Goal: Task Accomplishment & Management: Manage account settings

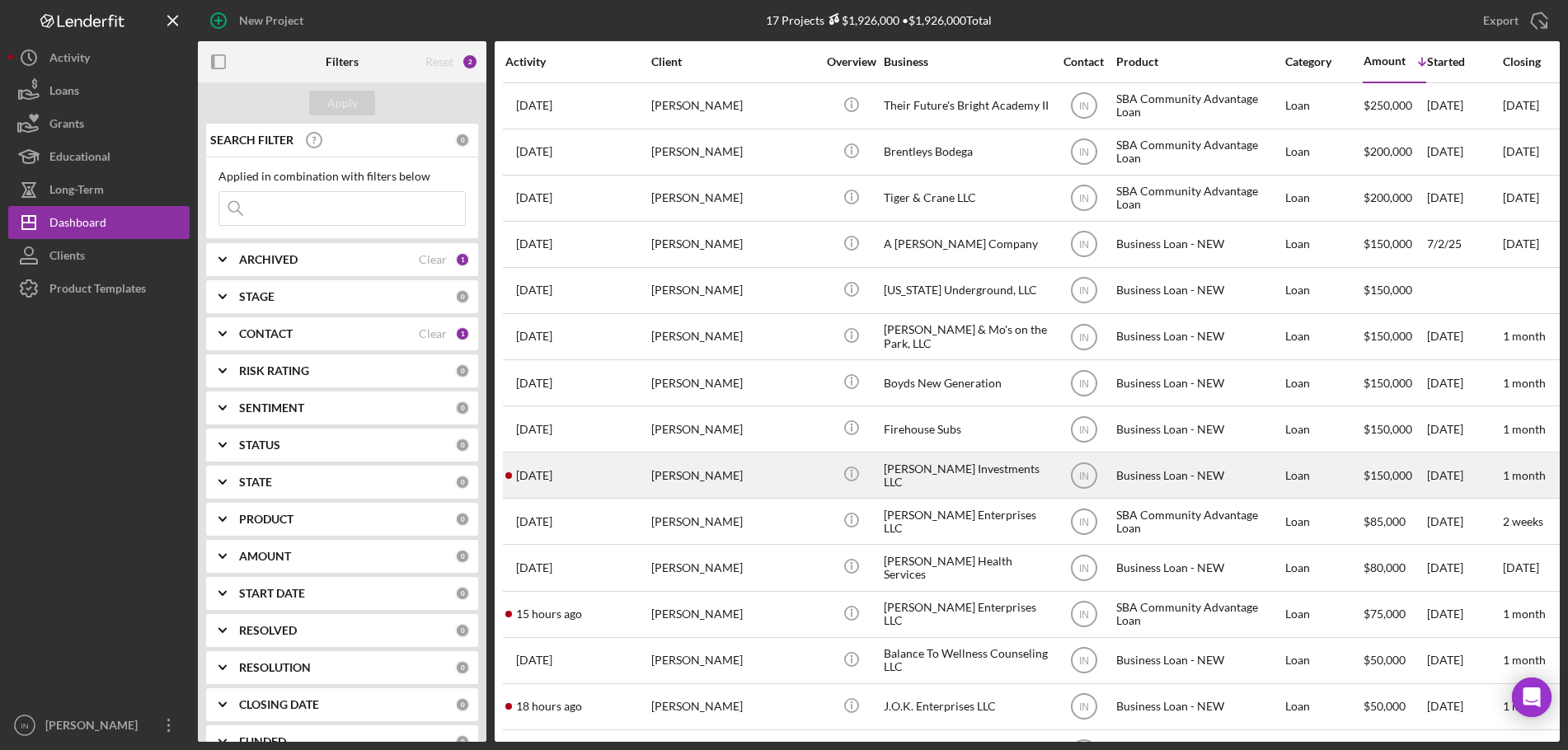
click at [665, 471] on div "[PERSON_NAME]" at bounding box center [734, 475] width 165 height 44
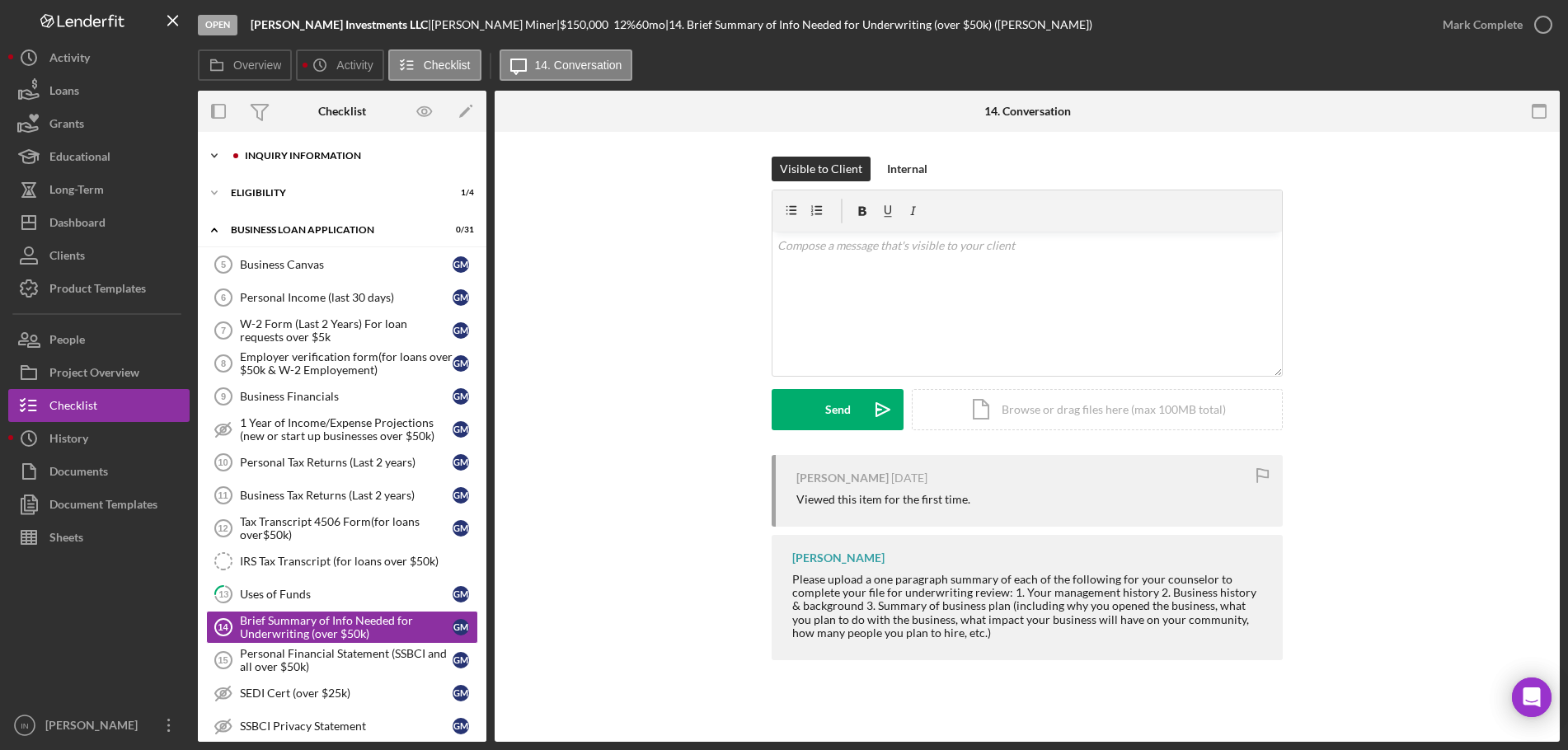
click at [298, 145] on div "Icon/Expander INQUIRY INFORMATION 0 / 11" at bounding box center [342, 156] width 289 height 33
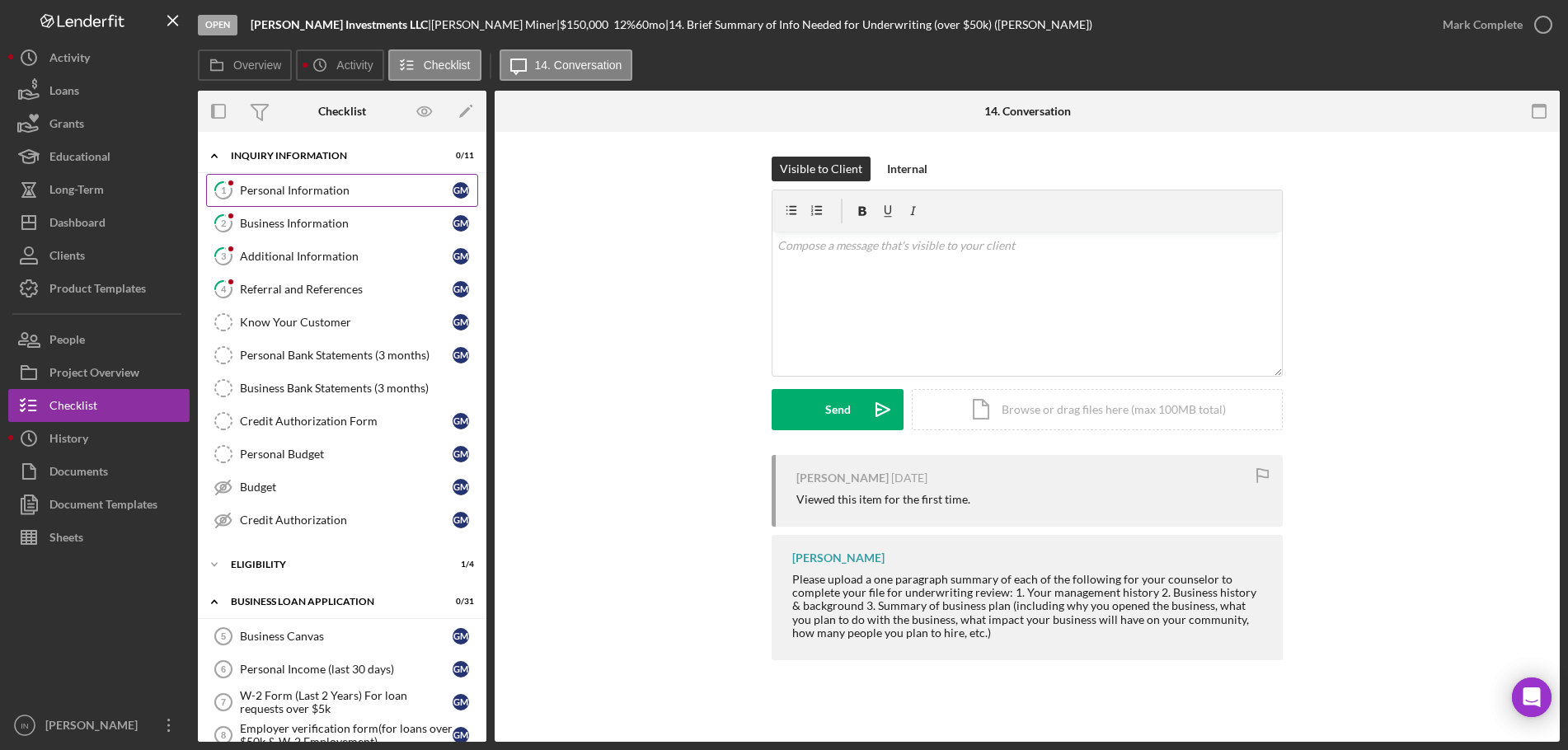
click at [273, 191] on div "Personal Information" at bounding box center [346, 190] width 212 height 13
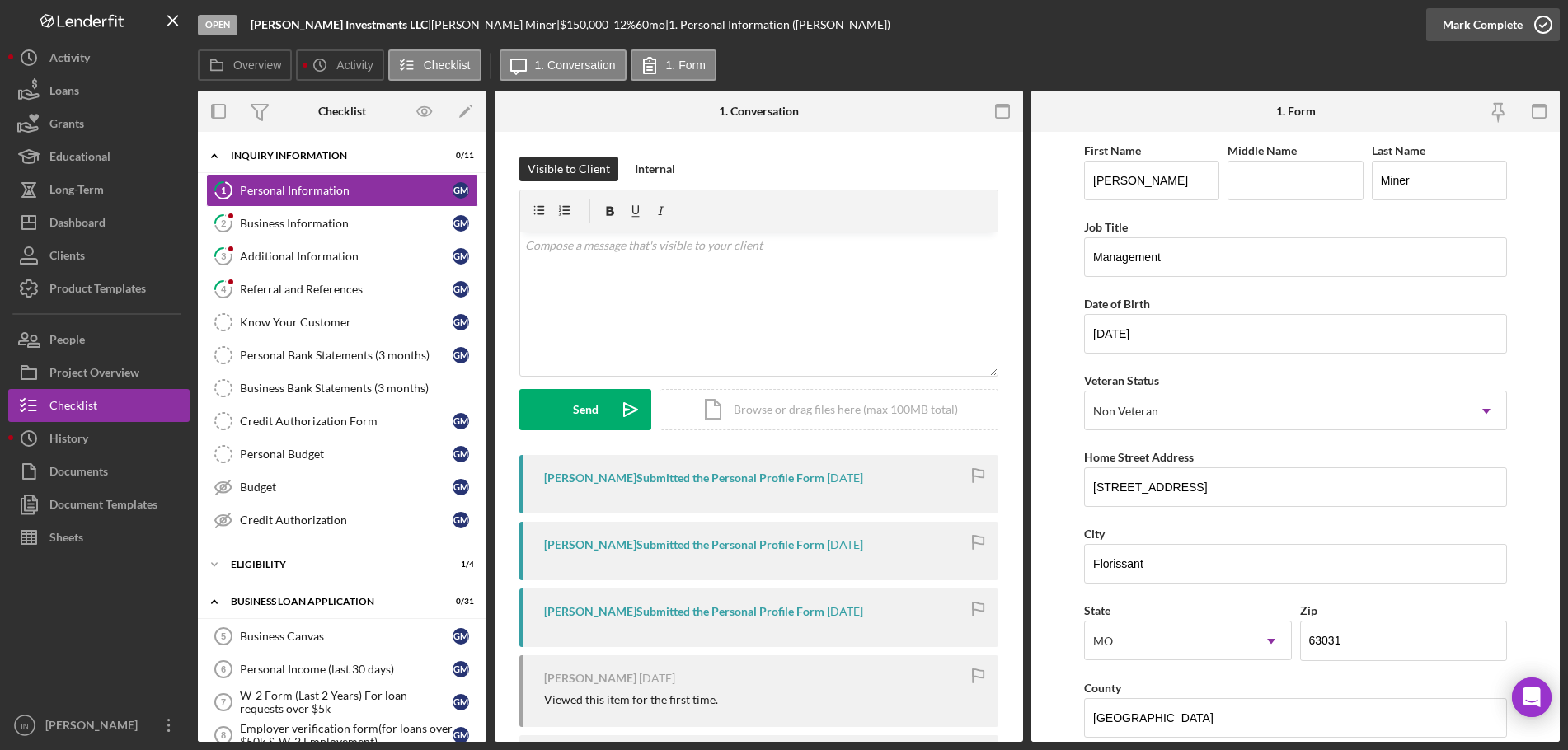
click at [1488, 26] on div "Mark Complete" at bounding box center [1483, 25] width 80 height 33
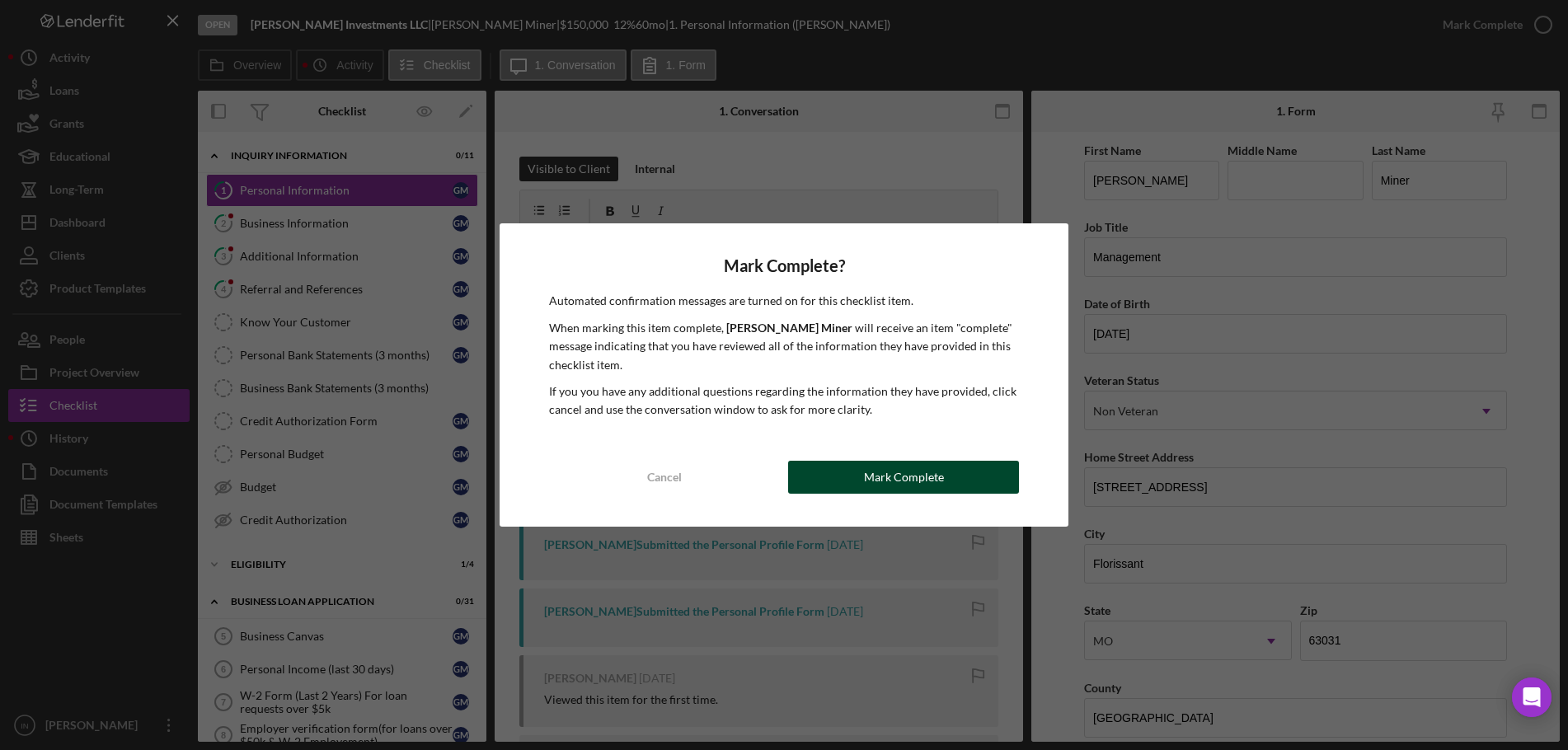
click at [915, 474] on div "Mark Complete" at bounding box center [904, 478] width 80 height 33
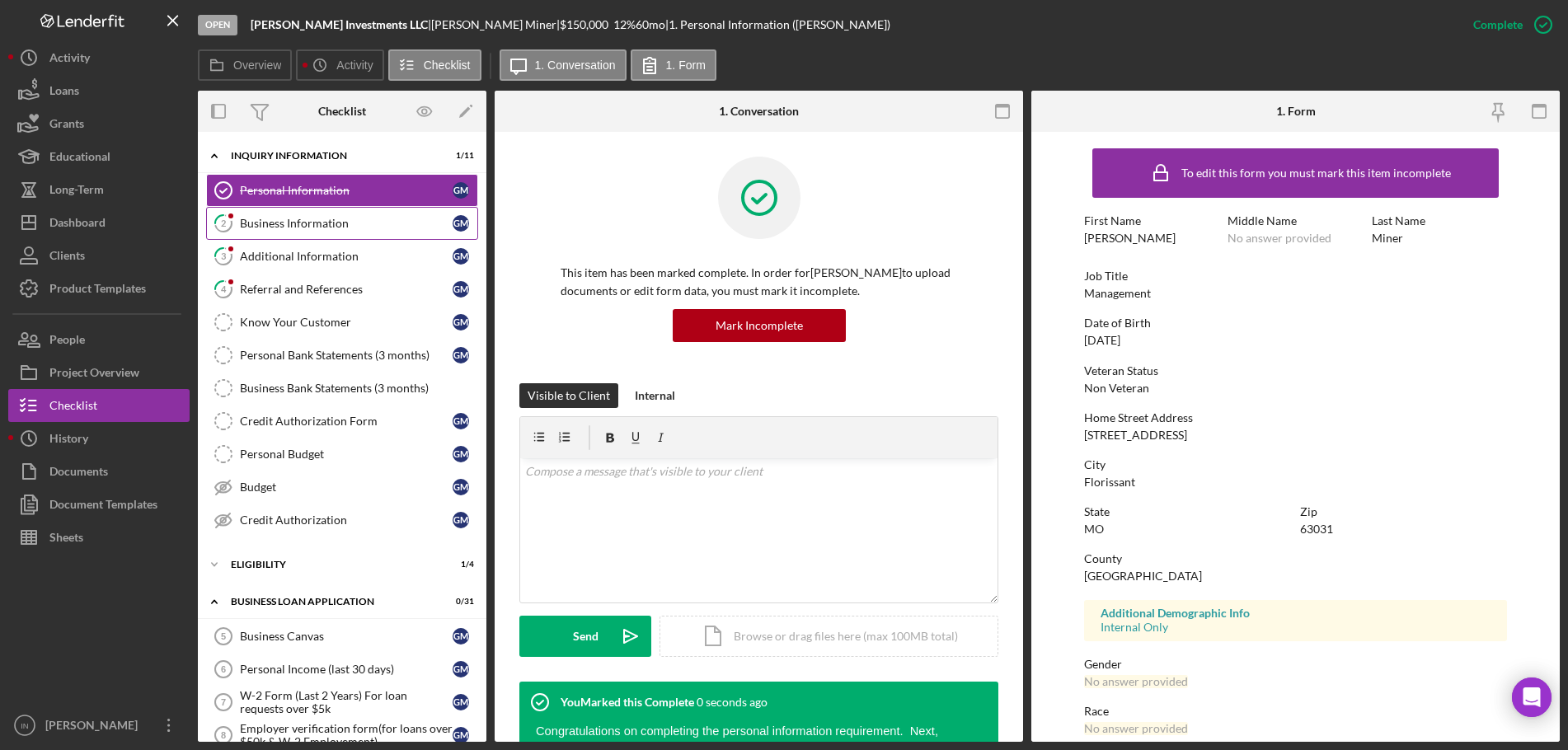
click at [282, 227] on div "Business Information" at bounding box center [346, 223] width 212 height 13
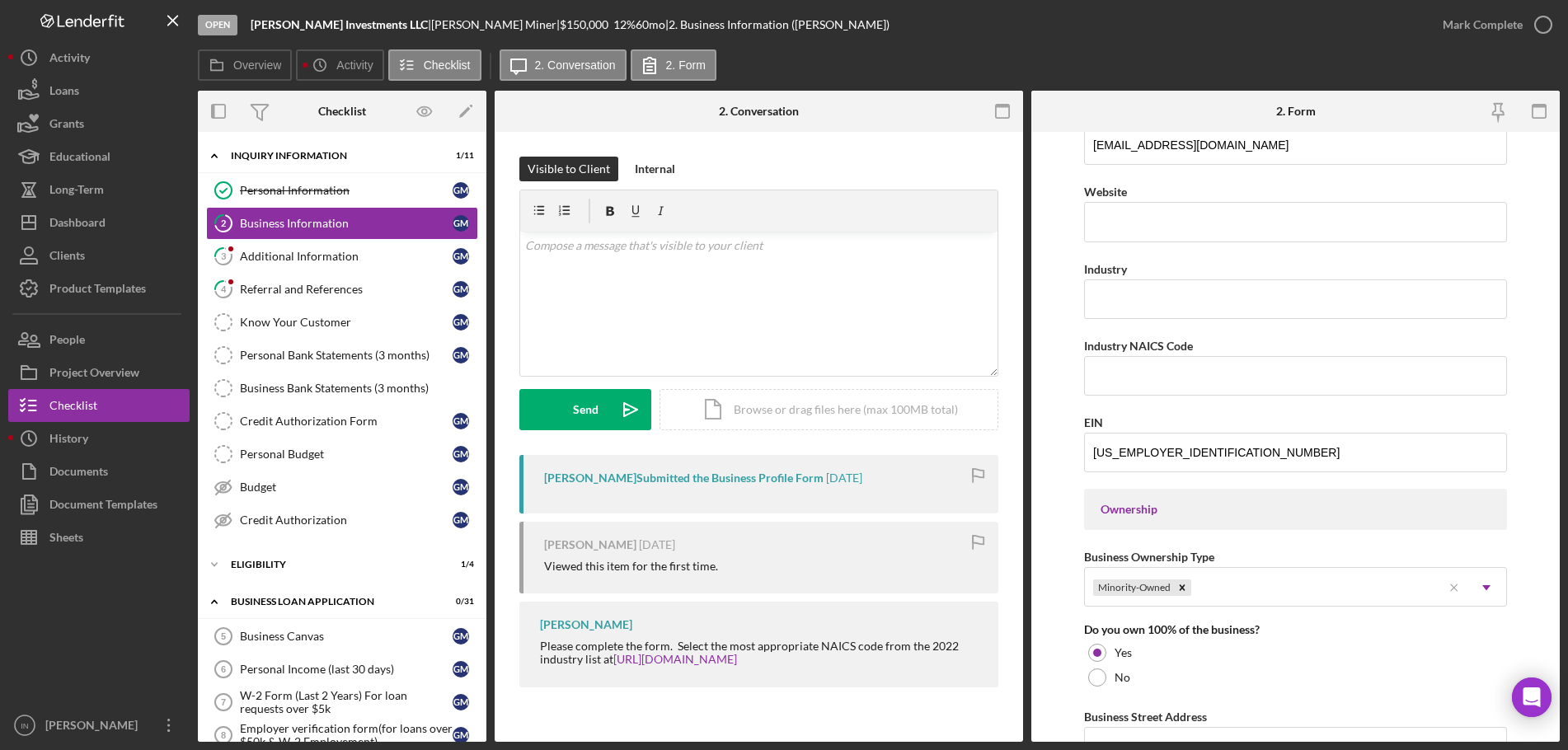
scroll to position [309, 0]
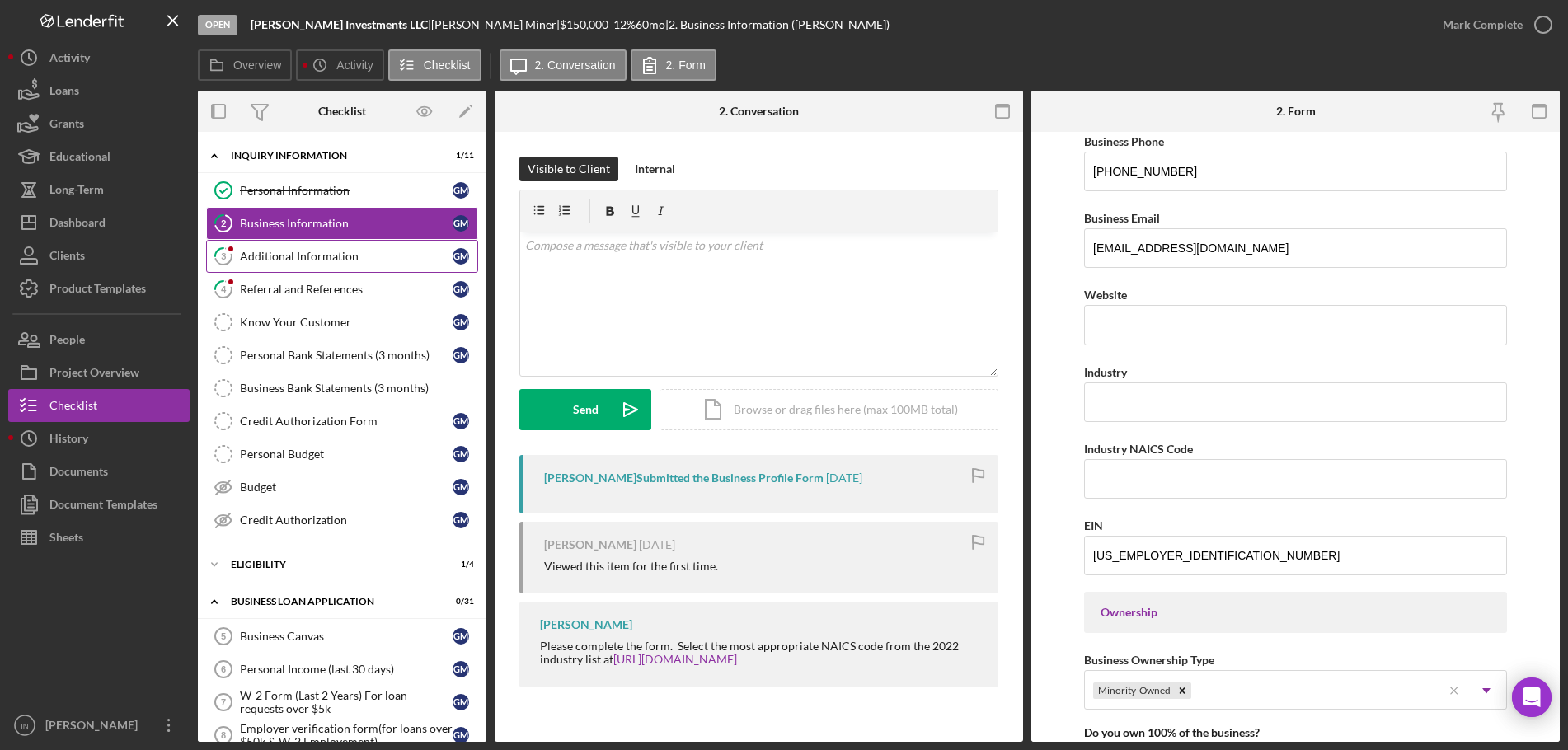
click at [275, 255] on div "Additional Information" at bounding box center [346, 256] width 212 height 13
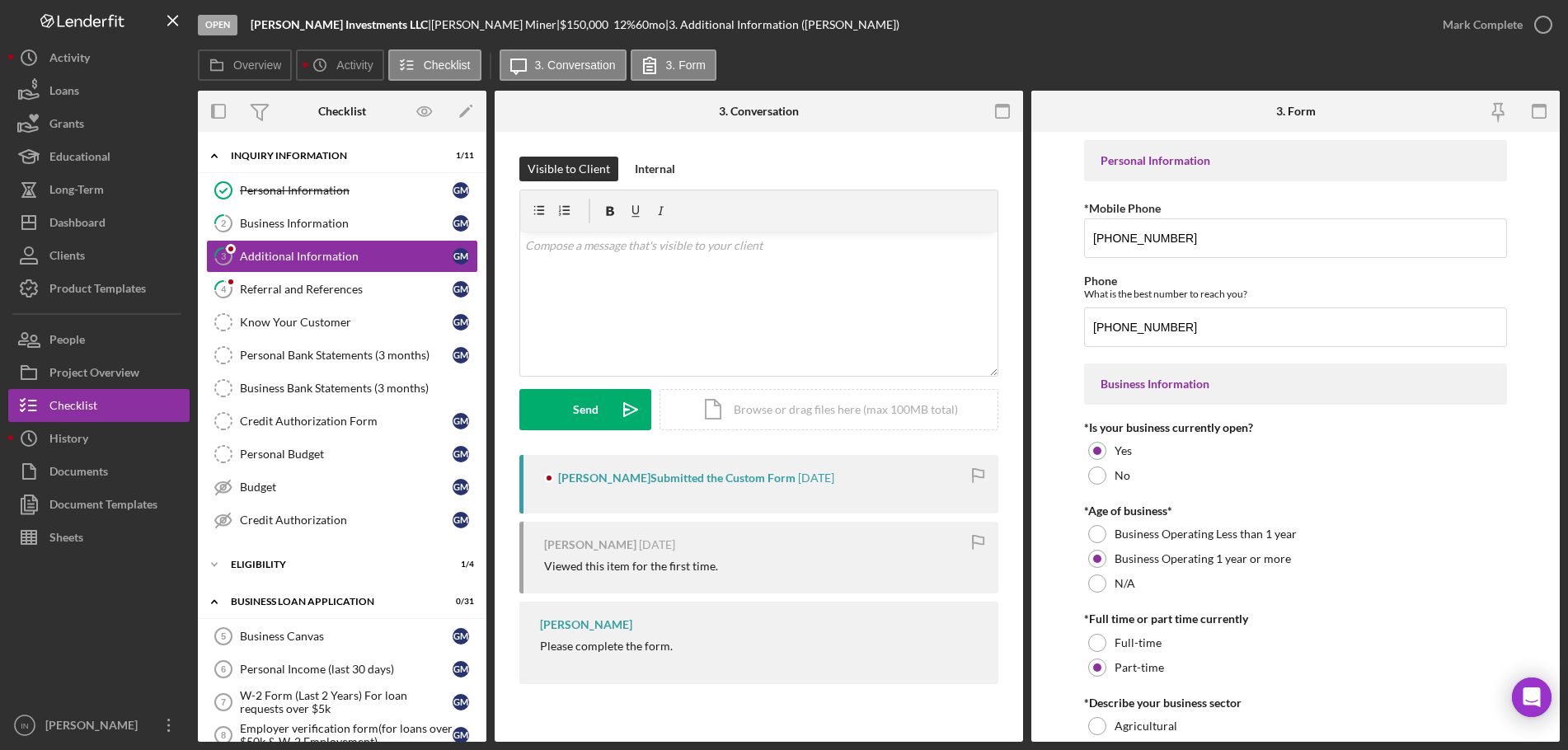
scroll to position [618, 0]
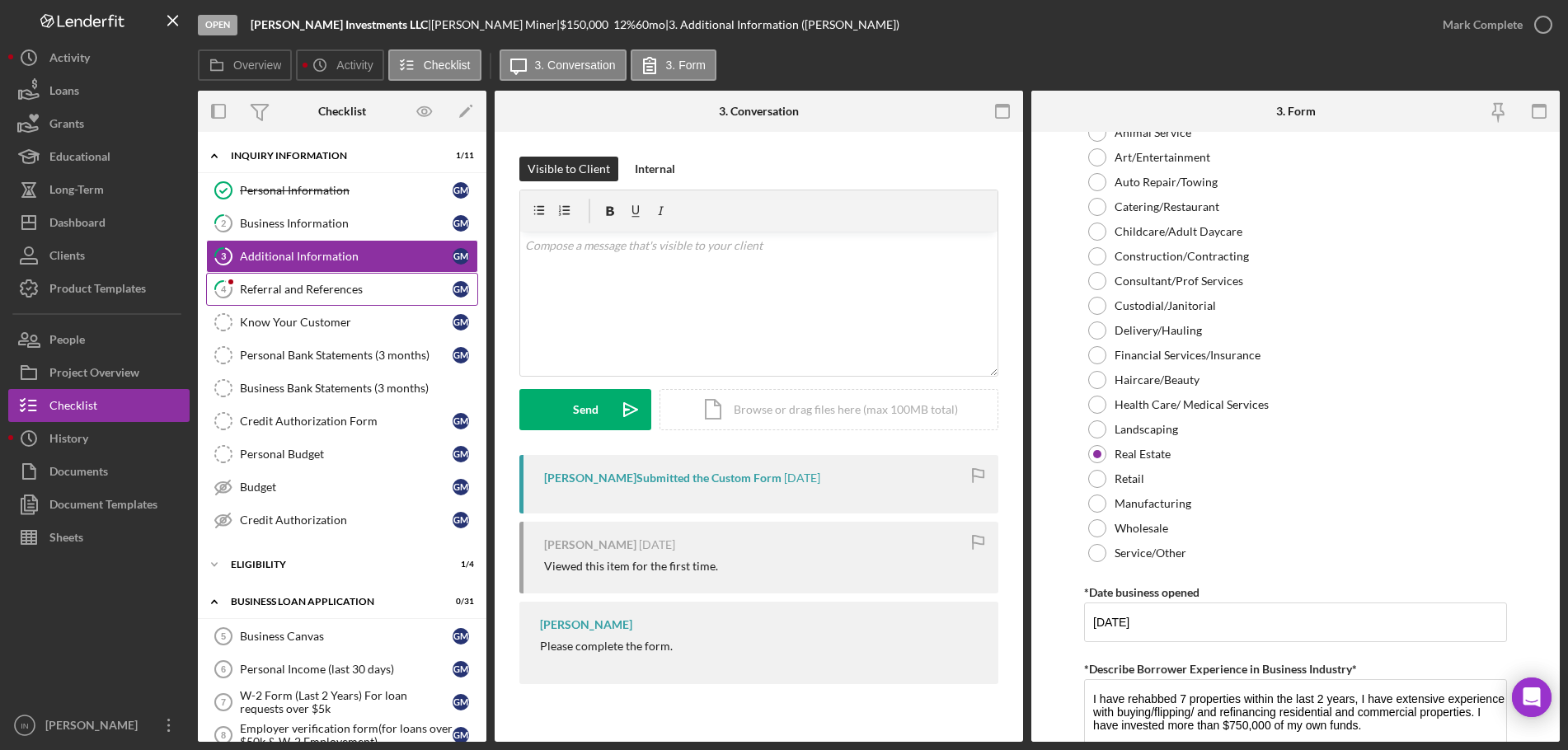
click at [277, 277] on link "4 Referral and References G M" at bounding box center [342, 289] width 272 height 33
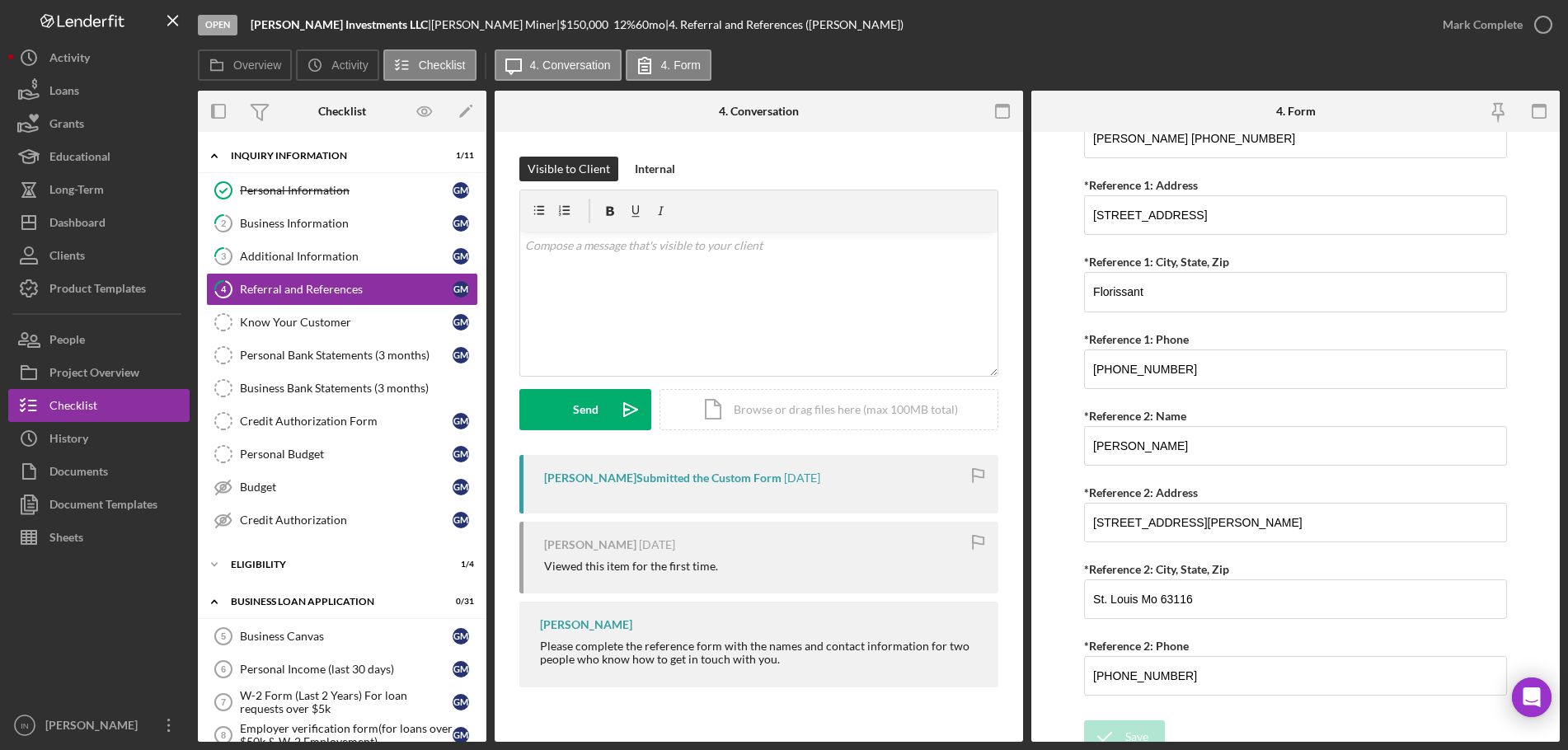
scroll to position [632, 0]
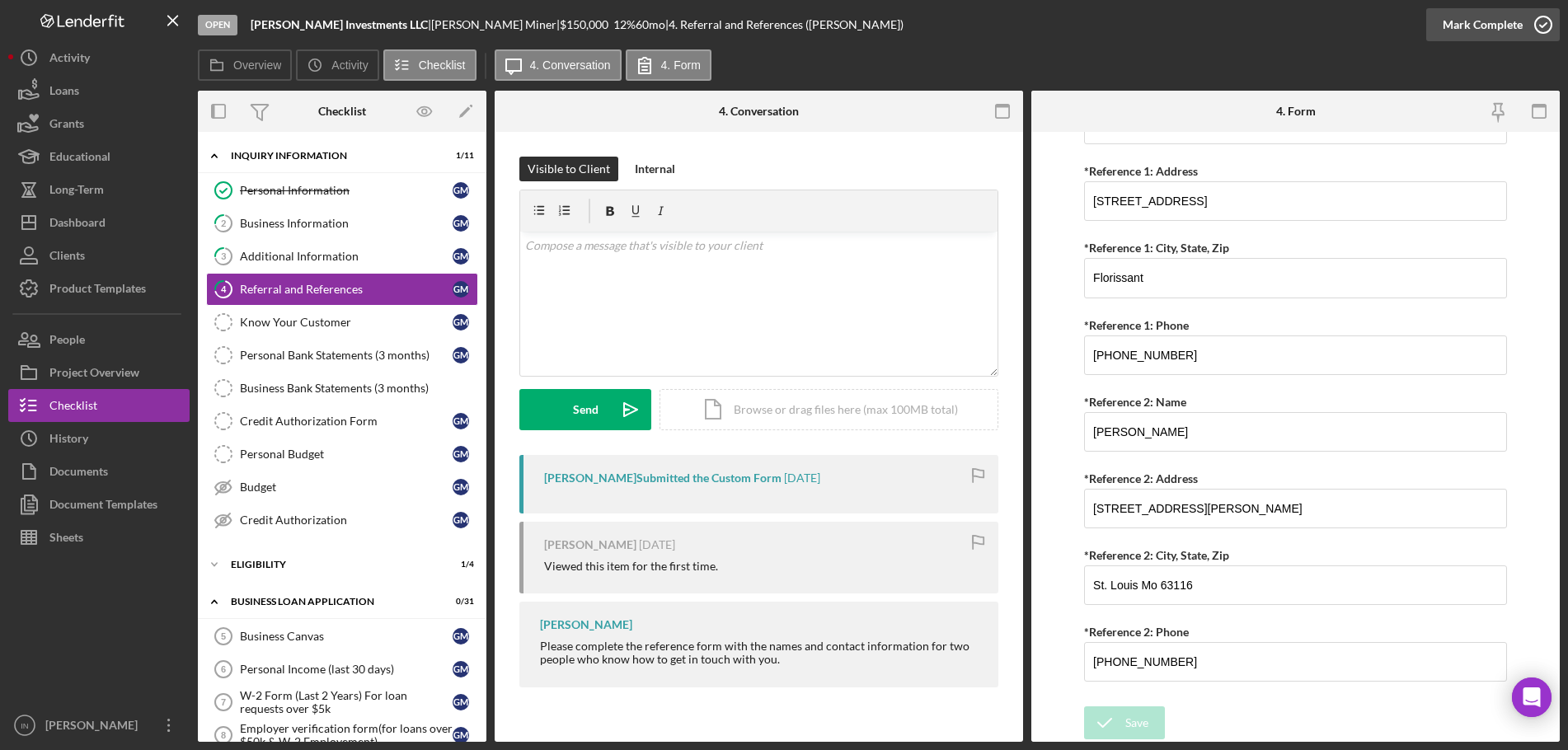
click at [1512, 20] on div "Mark Complete" at bounding box center [1483, 25] width 80 height 33
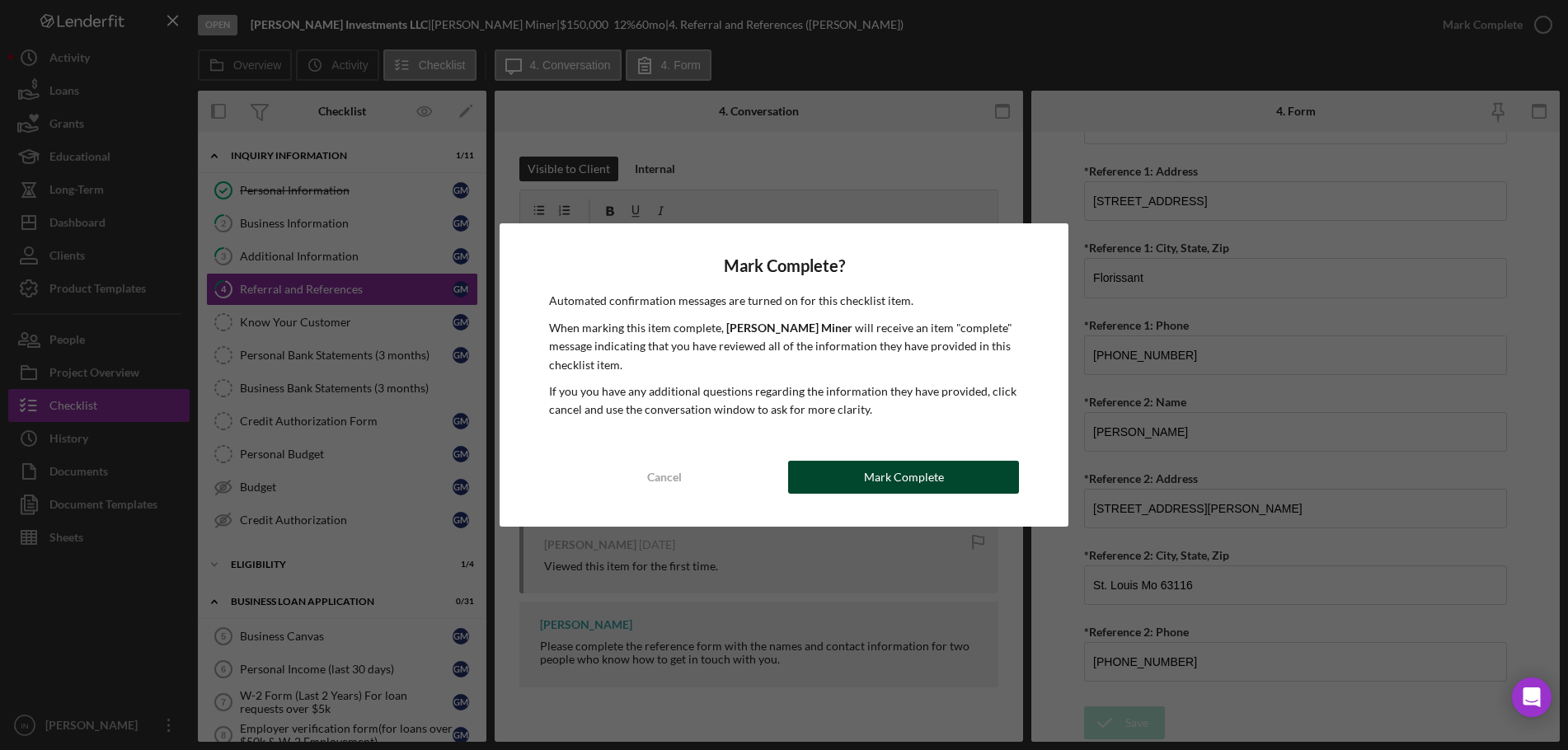
click at [851, 479] on button "Mark Complete" at bounding box center [903, 478] width 231 height 33
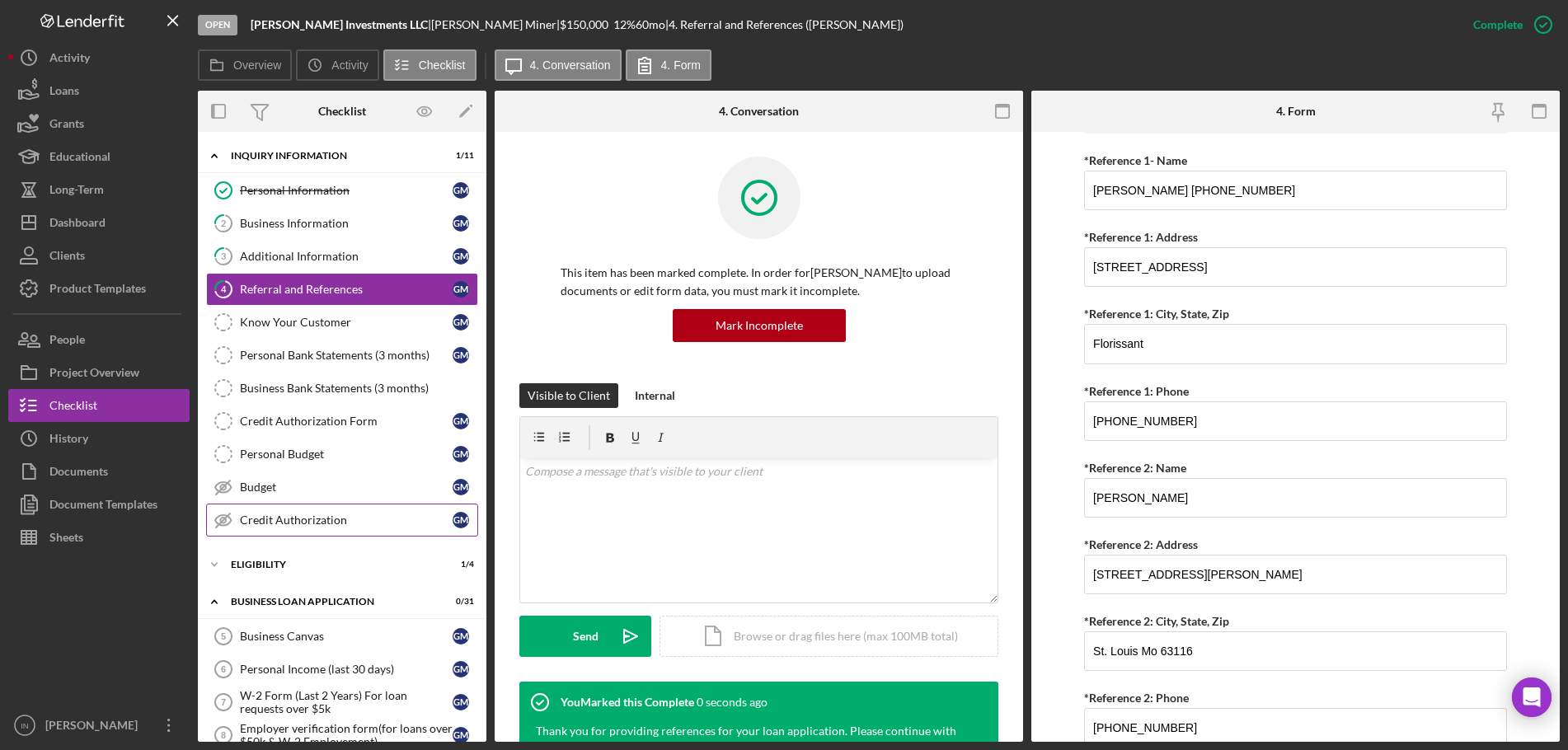
scroll to position [698, 0]
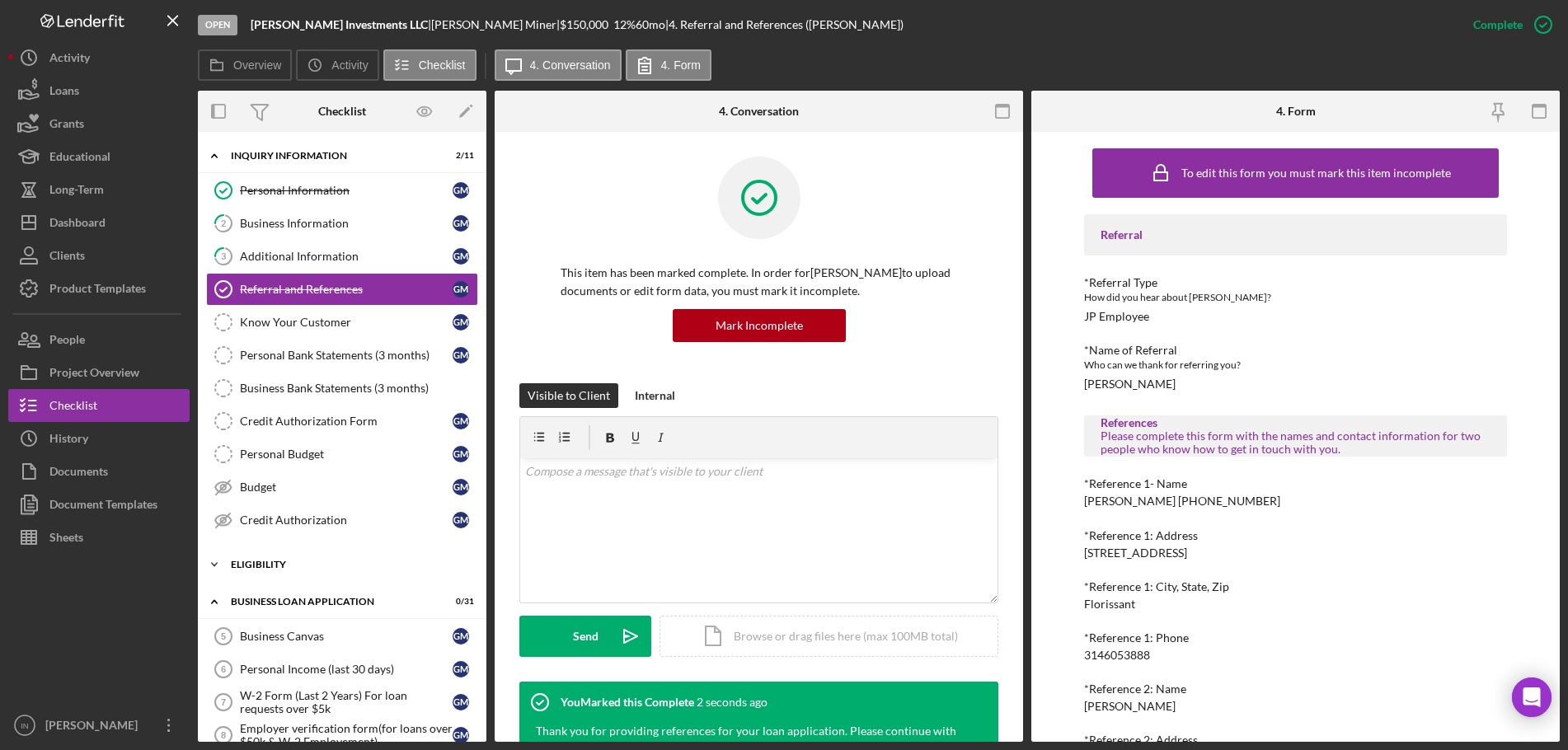
click at [338, 552] on div "Icon/Expander ELIGIBILITY 1 / 4" at bounding box center [342, 565] width 289 height 33
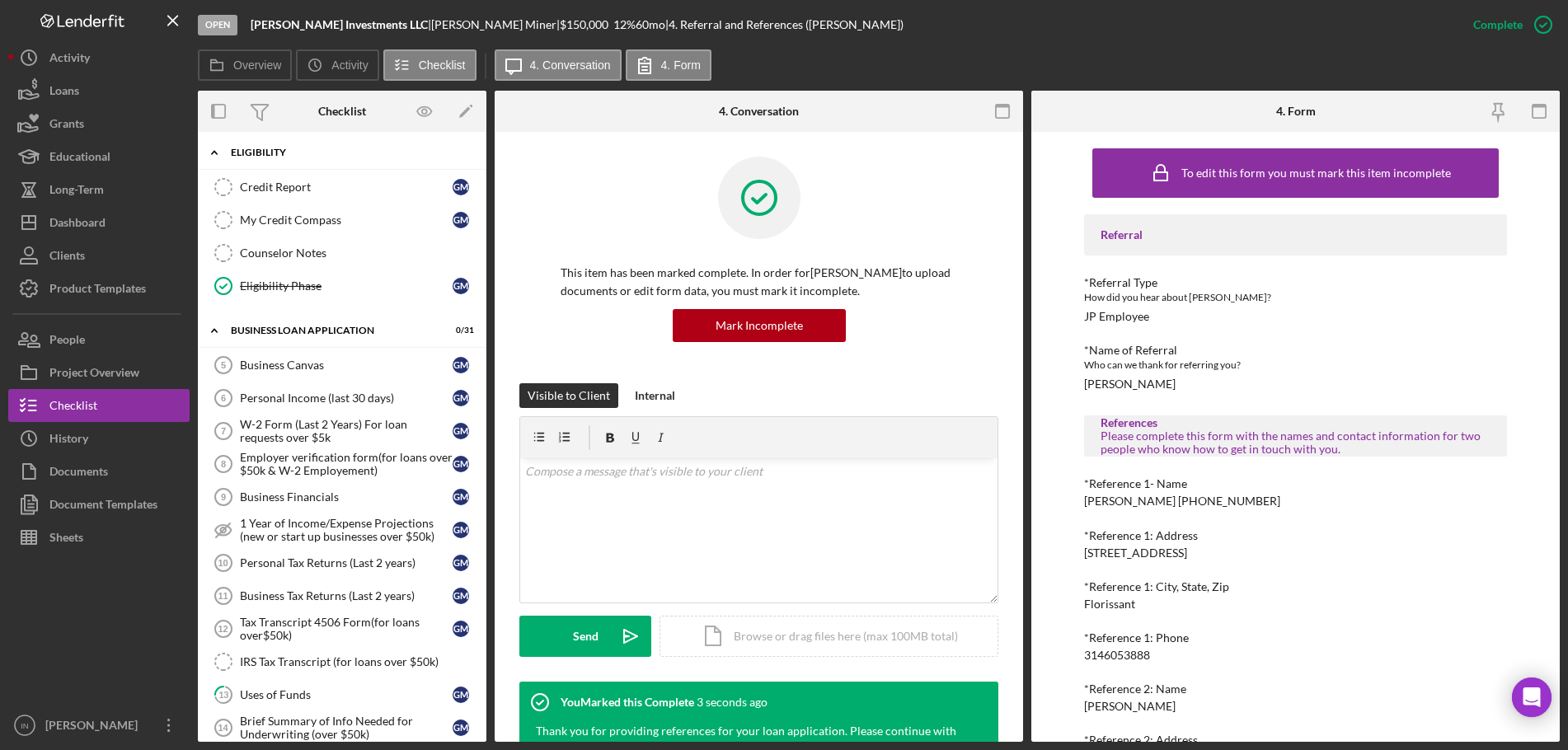
scroll to position [515, 0]
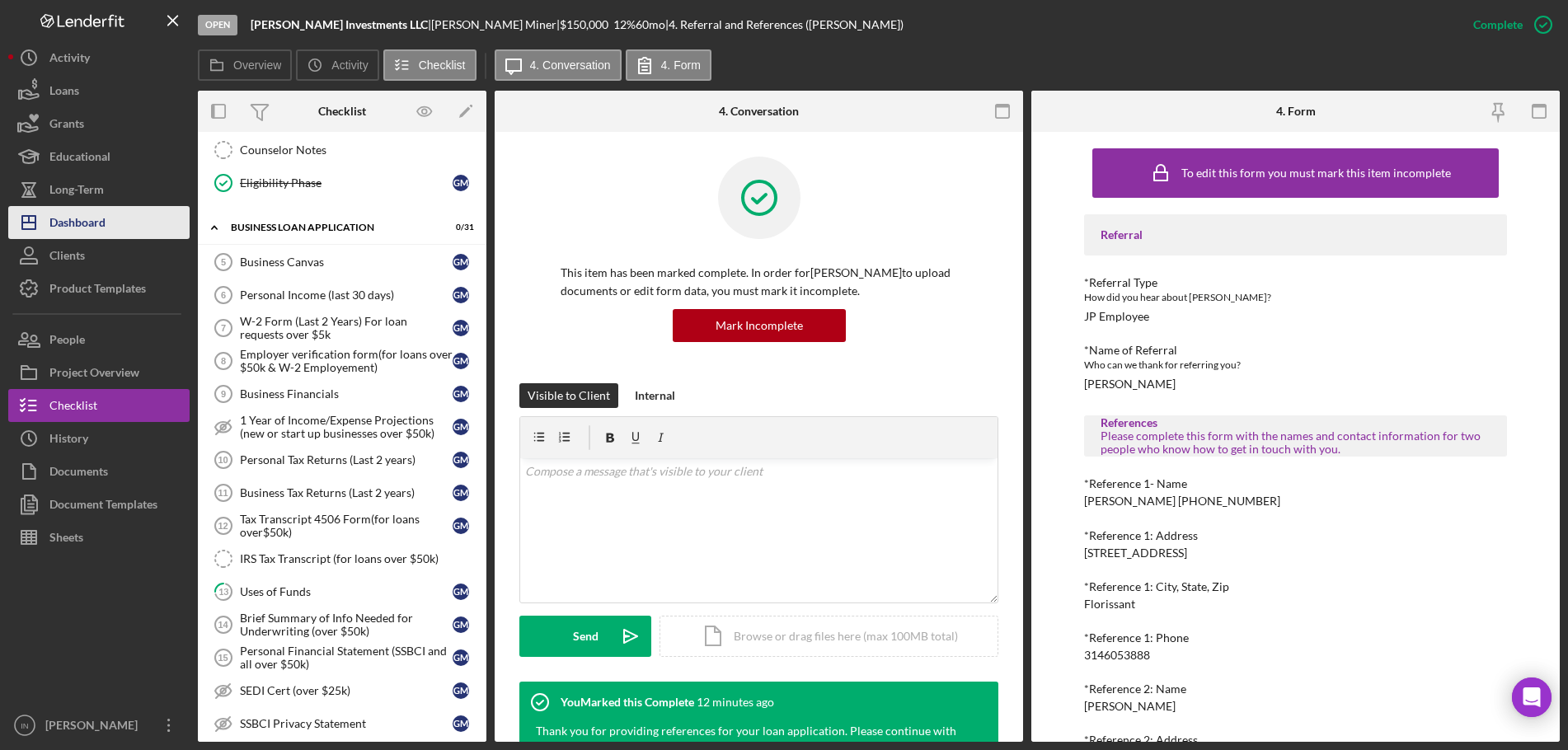
click at [88, 225] on div "Dashboard" at bounding box center [77, 224] width 57 height 37
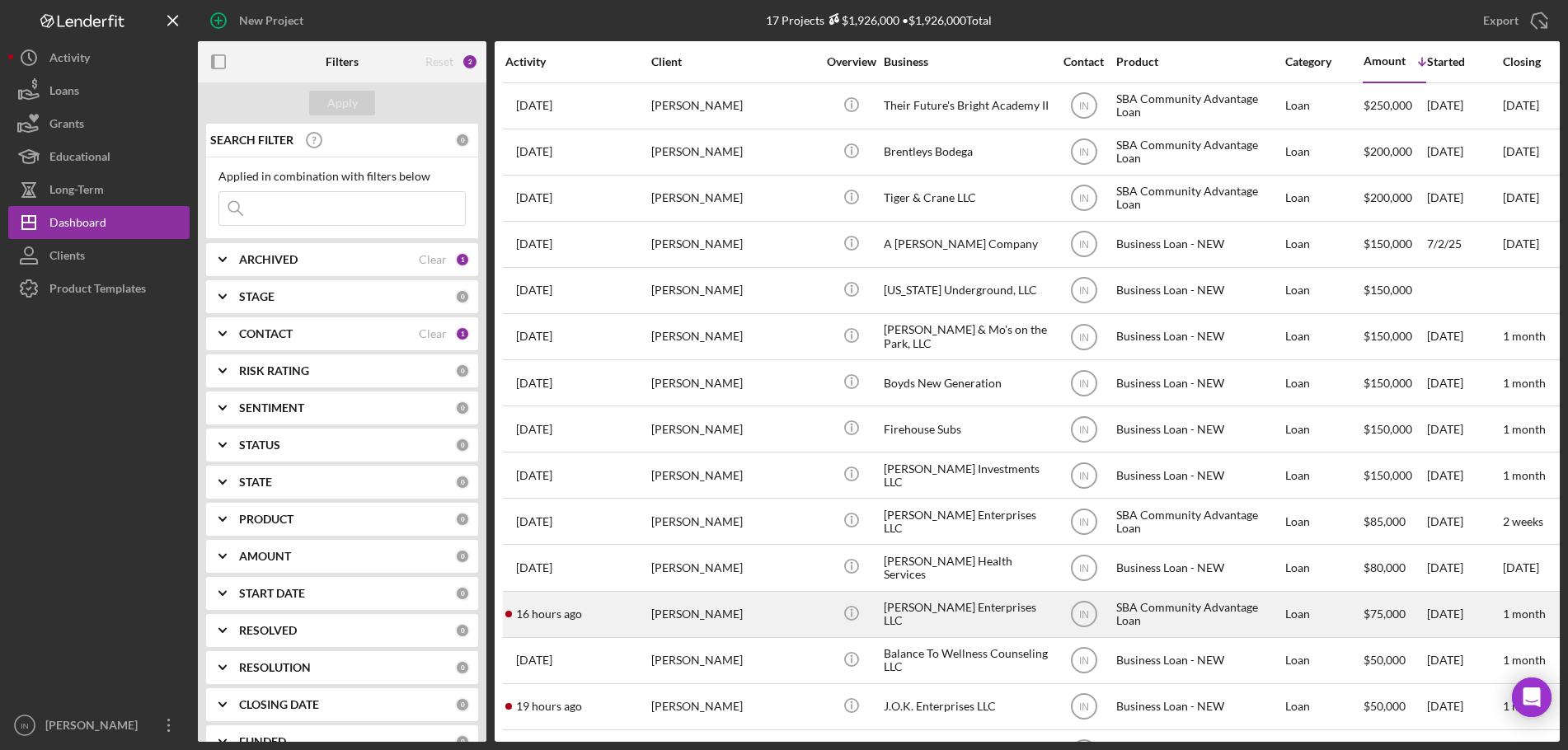
click at [727, 610] on div "[PERSON_NAME]" at bounding box center [734, 614] width 165 height 44
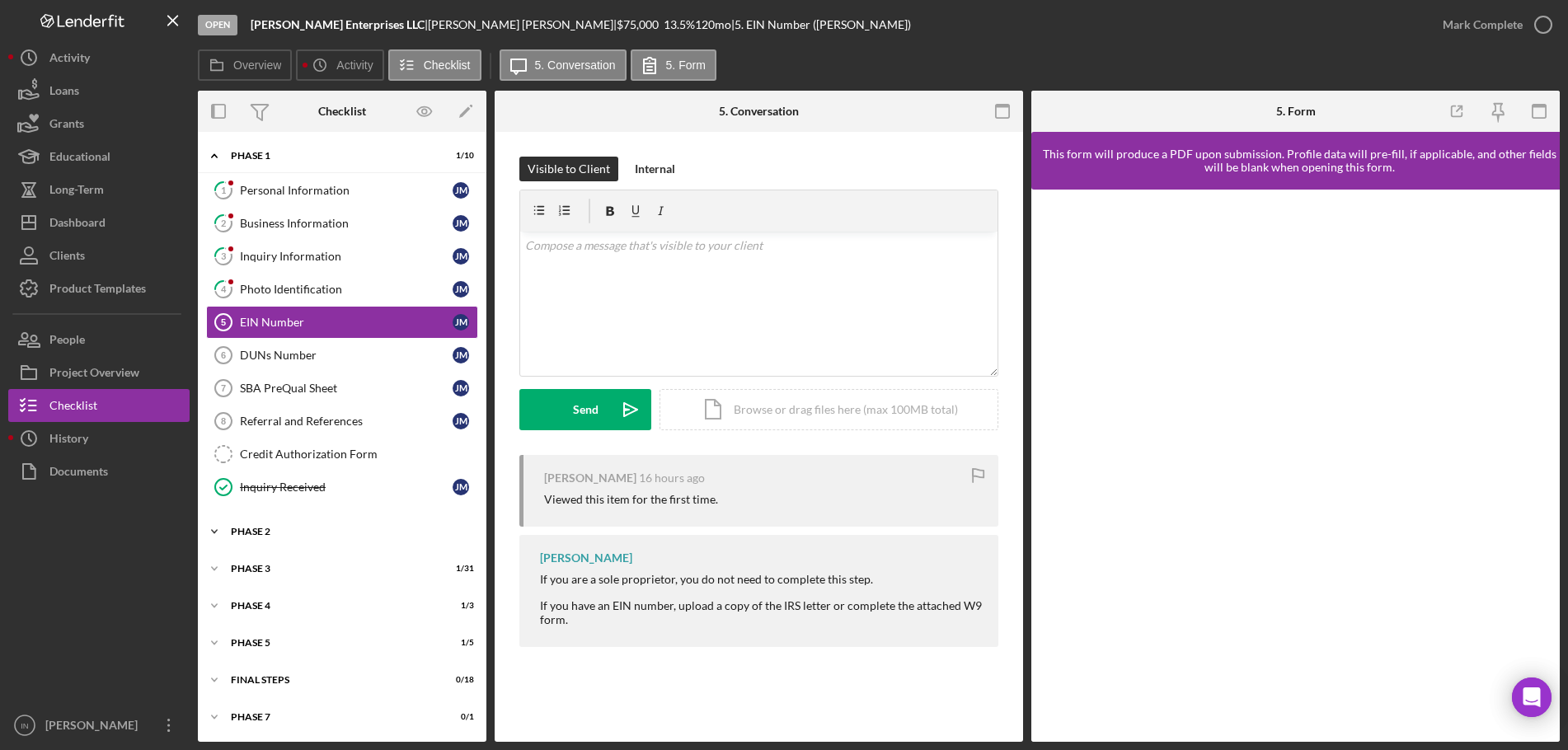
click at [306, 527] on div "Phase 2" at bounding box center [348, 531] width 235 height 10
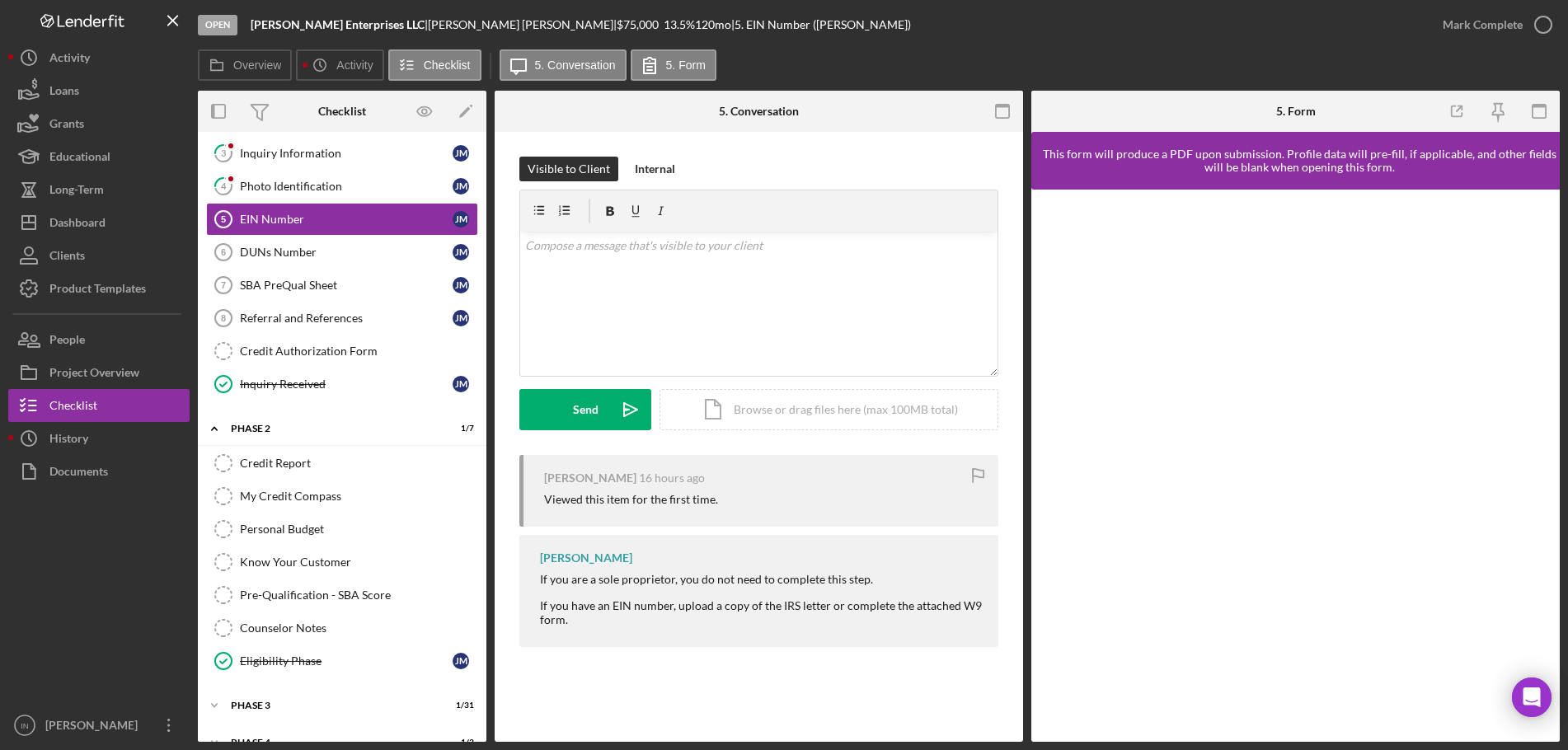
scroll to position [241, 0]
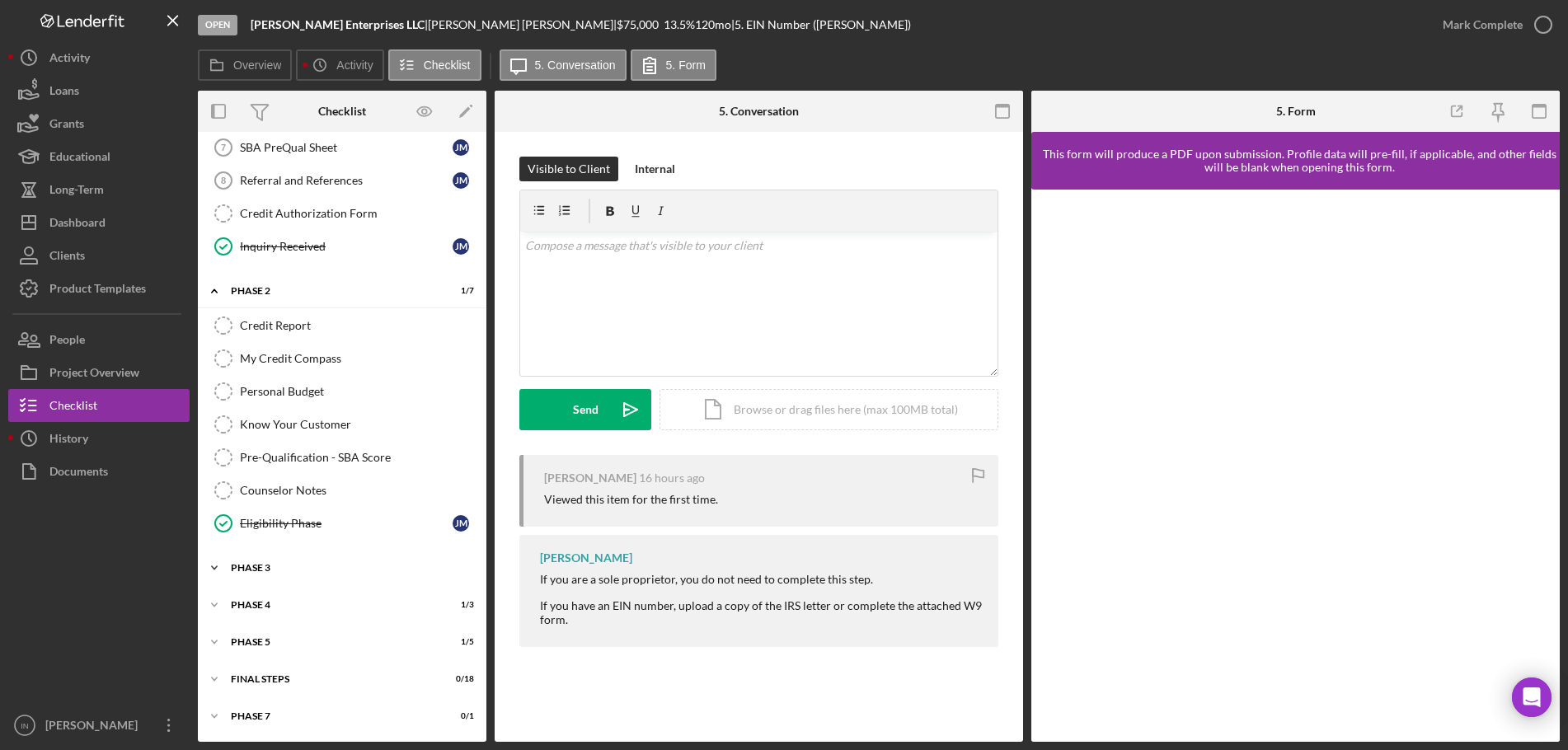
click at [284, 560] on div "Icon/Expander Phase 3 1 / 31" at bounding box center [342, 568] width 289 height 33
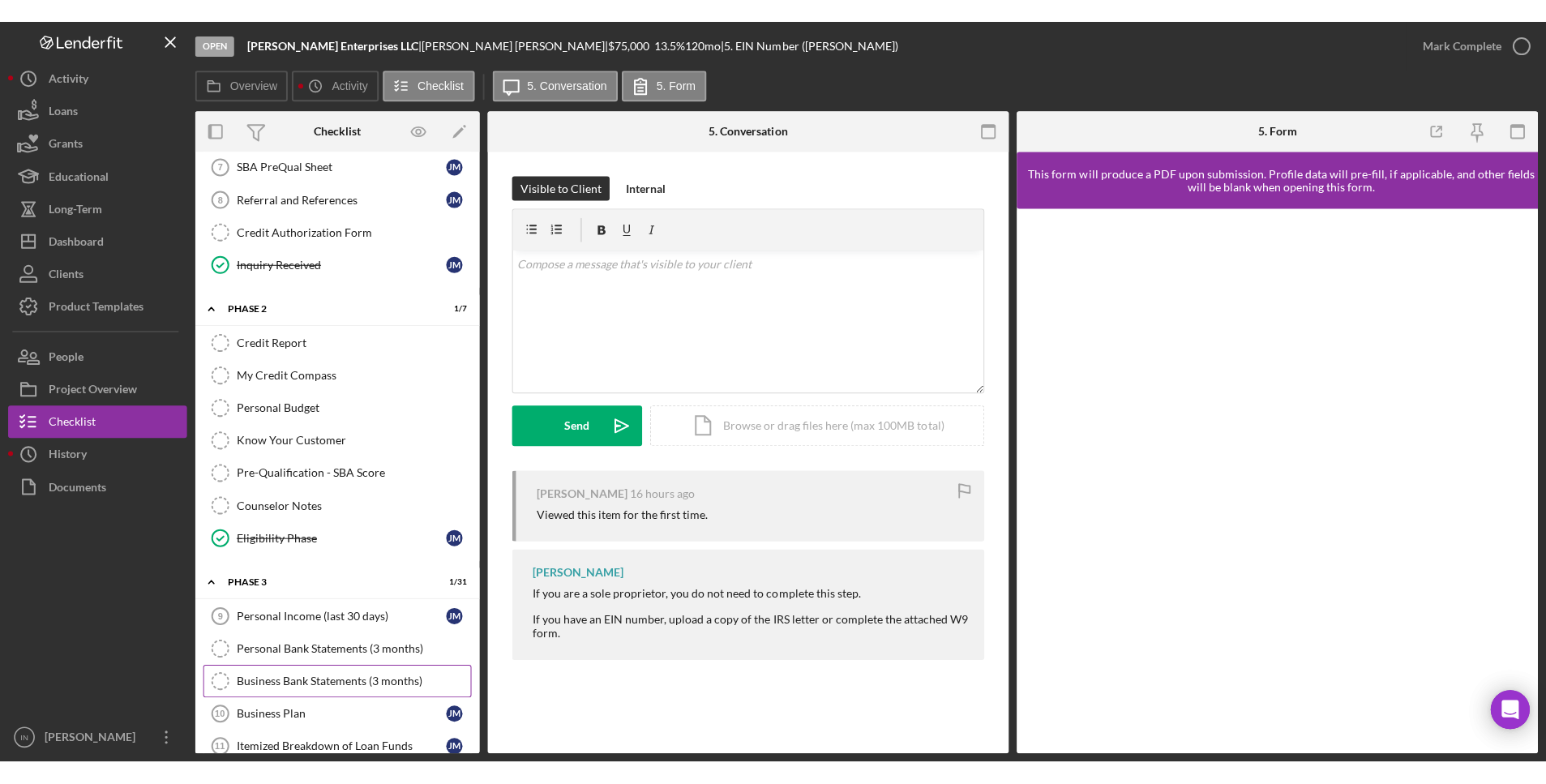
scroll to position [642, 0]
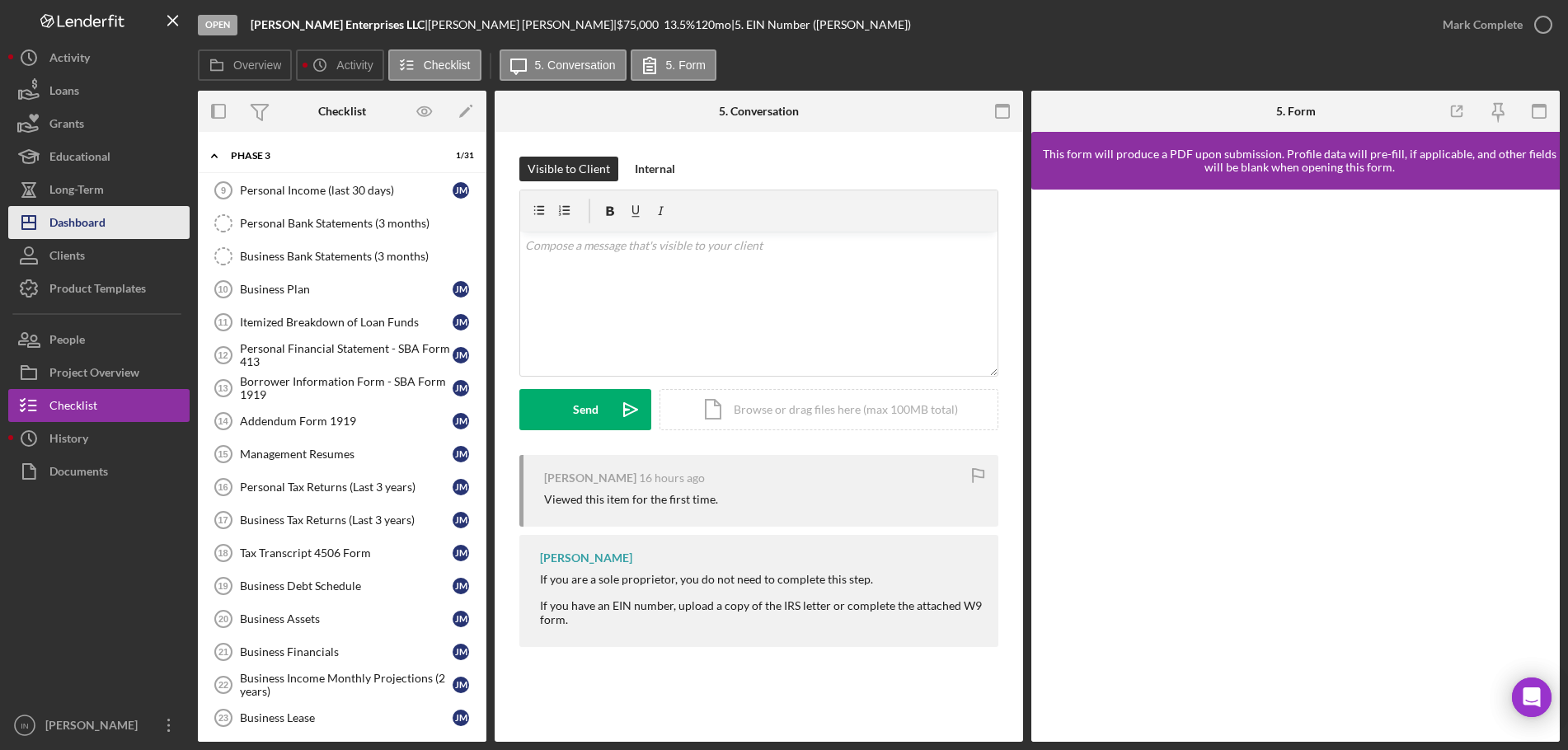
click at [99, 221] on div "Dashboard" at bounding box center [77, 224] width 57 height 37
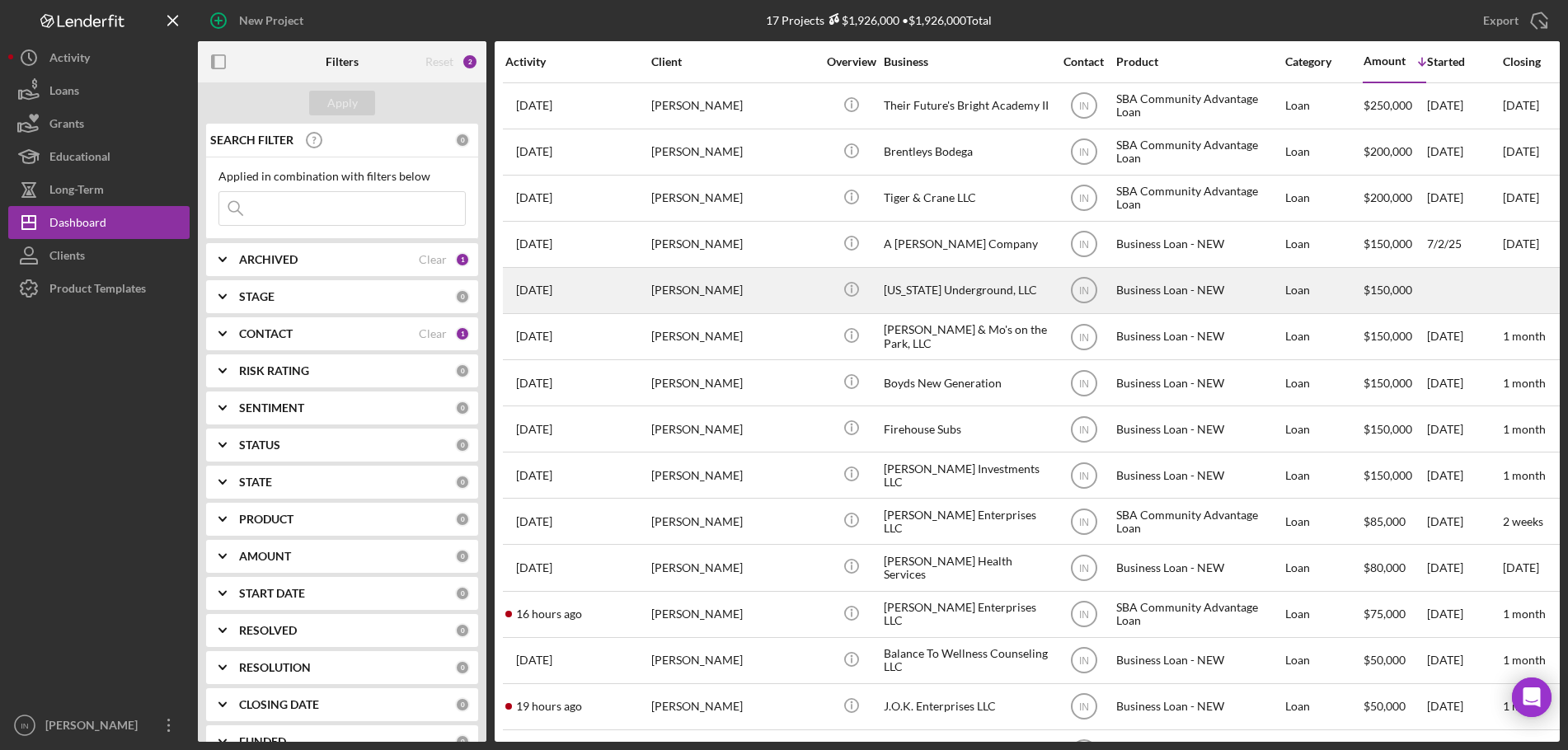
click at [730, 286] on div "[PERSON_NAME]" at bounding box center [734, 291] width 165 height 44
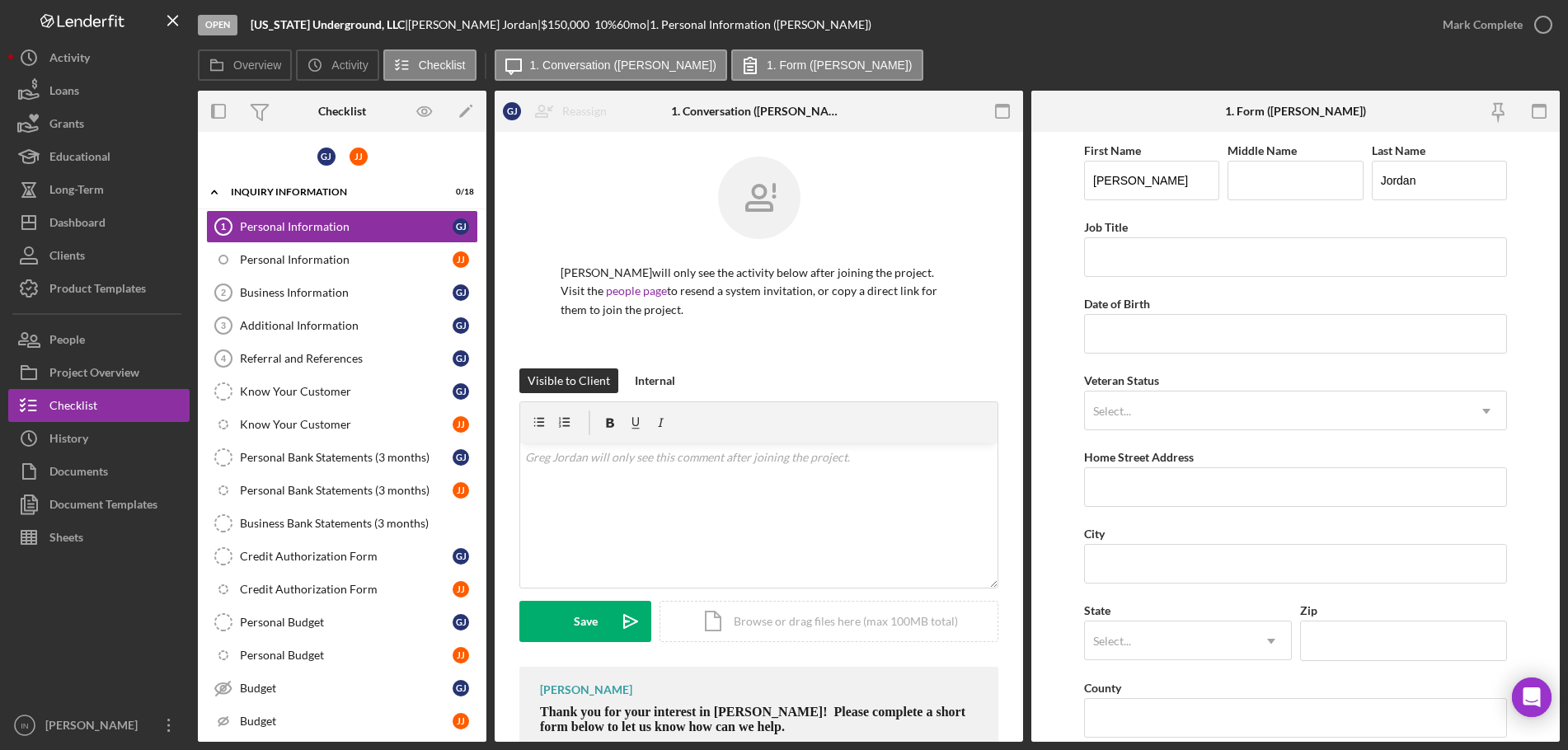
click at [1558, 748] on div "Open Mississippi Underground, LLC | Greg Jordan | $150,000 $150,000 10 % 60 mo …" at bounding box center [784, 375] width 1568 height 750
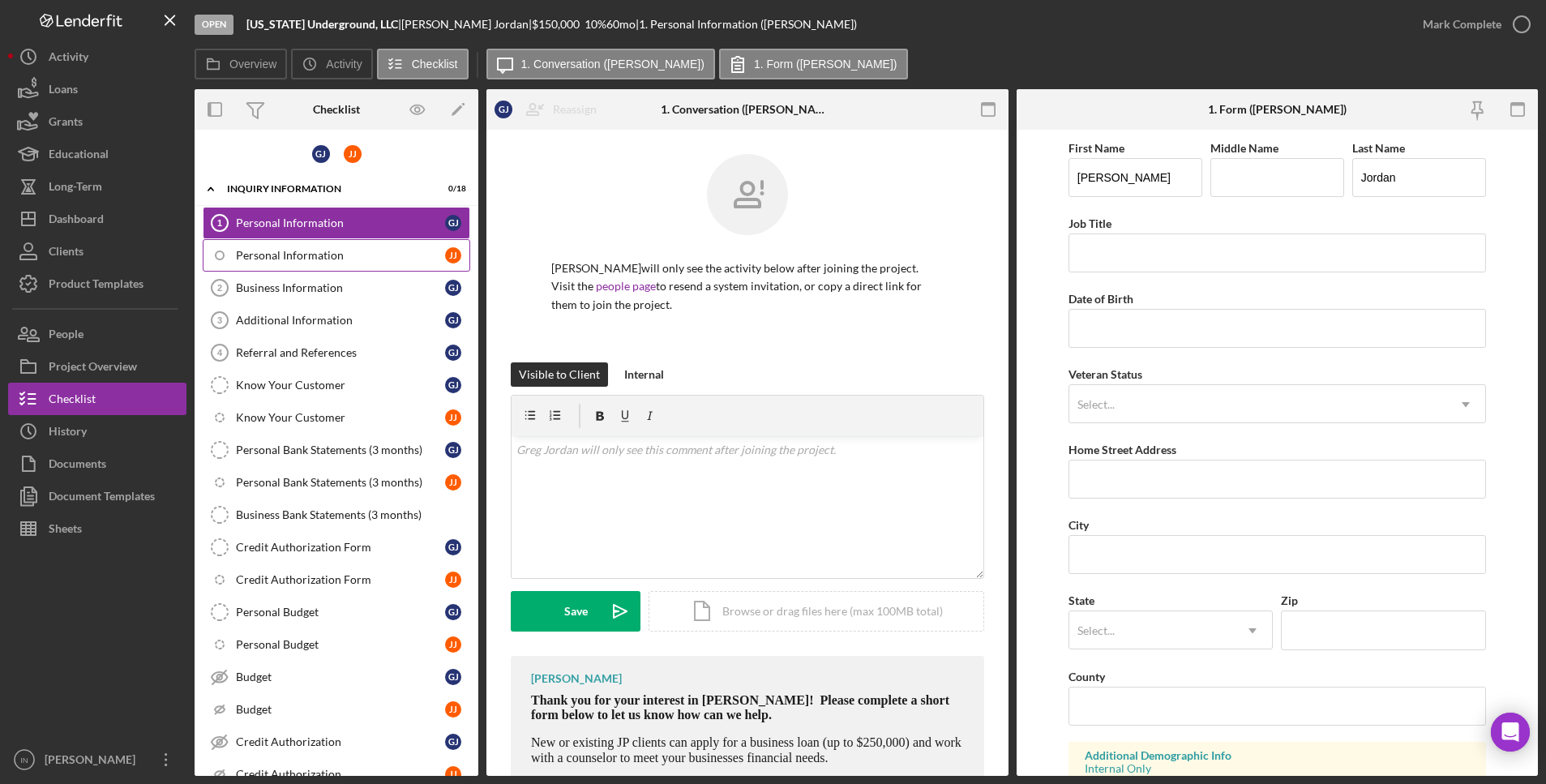
scroll to position [213, 0]
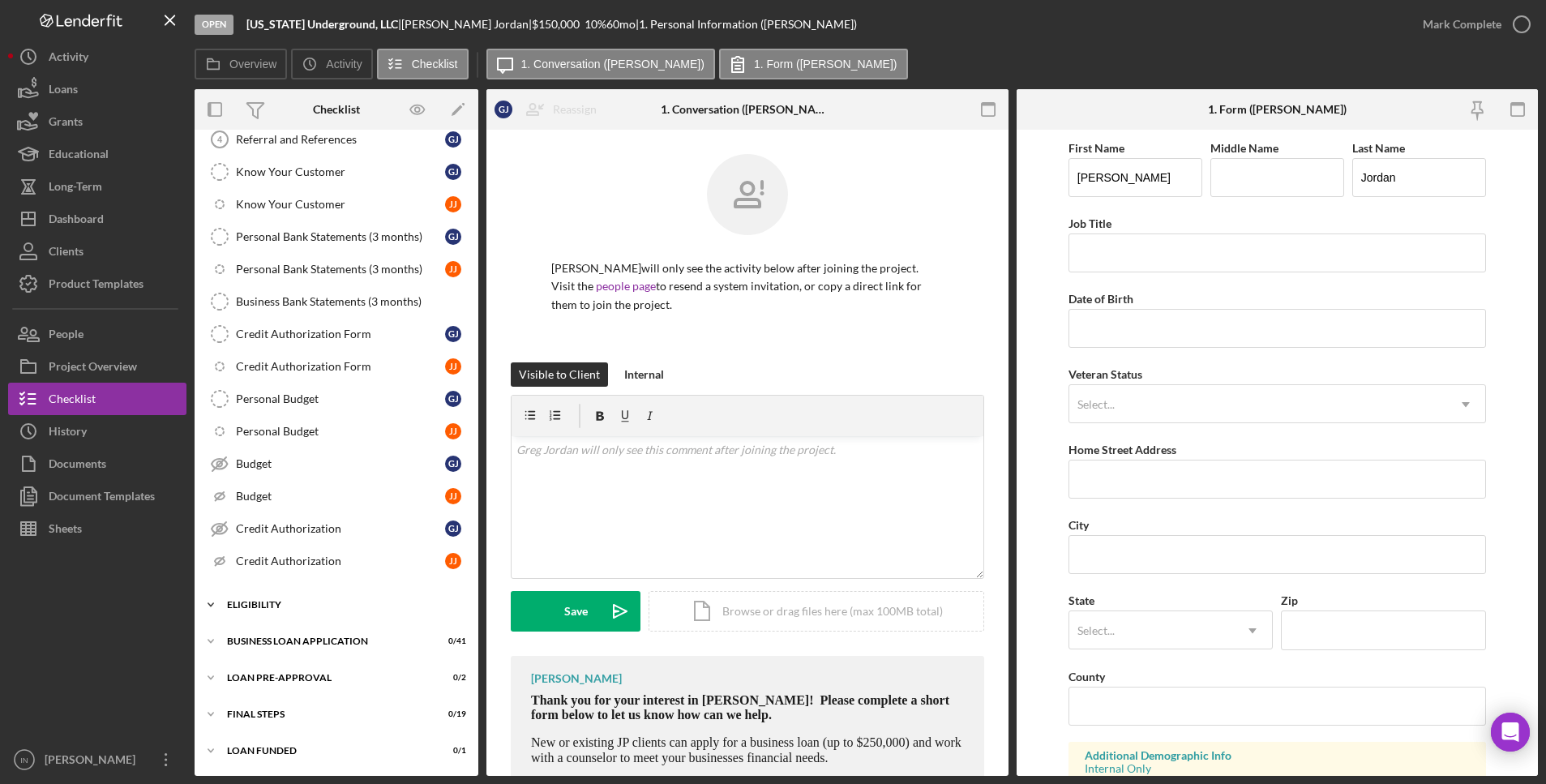
click at [286, 601] on div "ELIGIBILITY" at bounding box center [342, 604] width 231 height 10
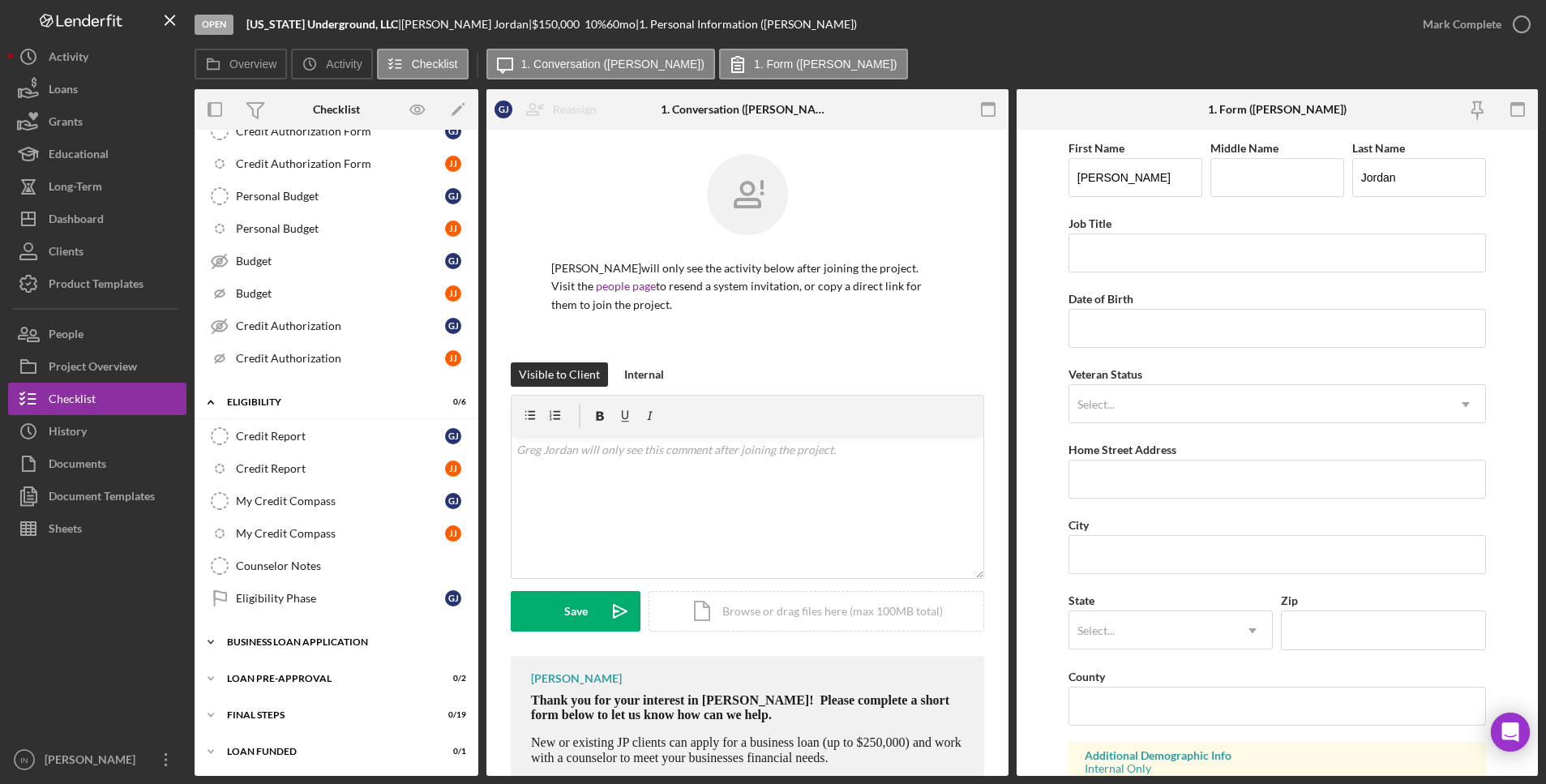
click at [327, 631] on div "Icon/Expander BUSINESS LOAN APPLICATION 0 / 41" at bounding box center [336, 642] width 284 height 32
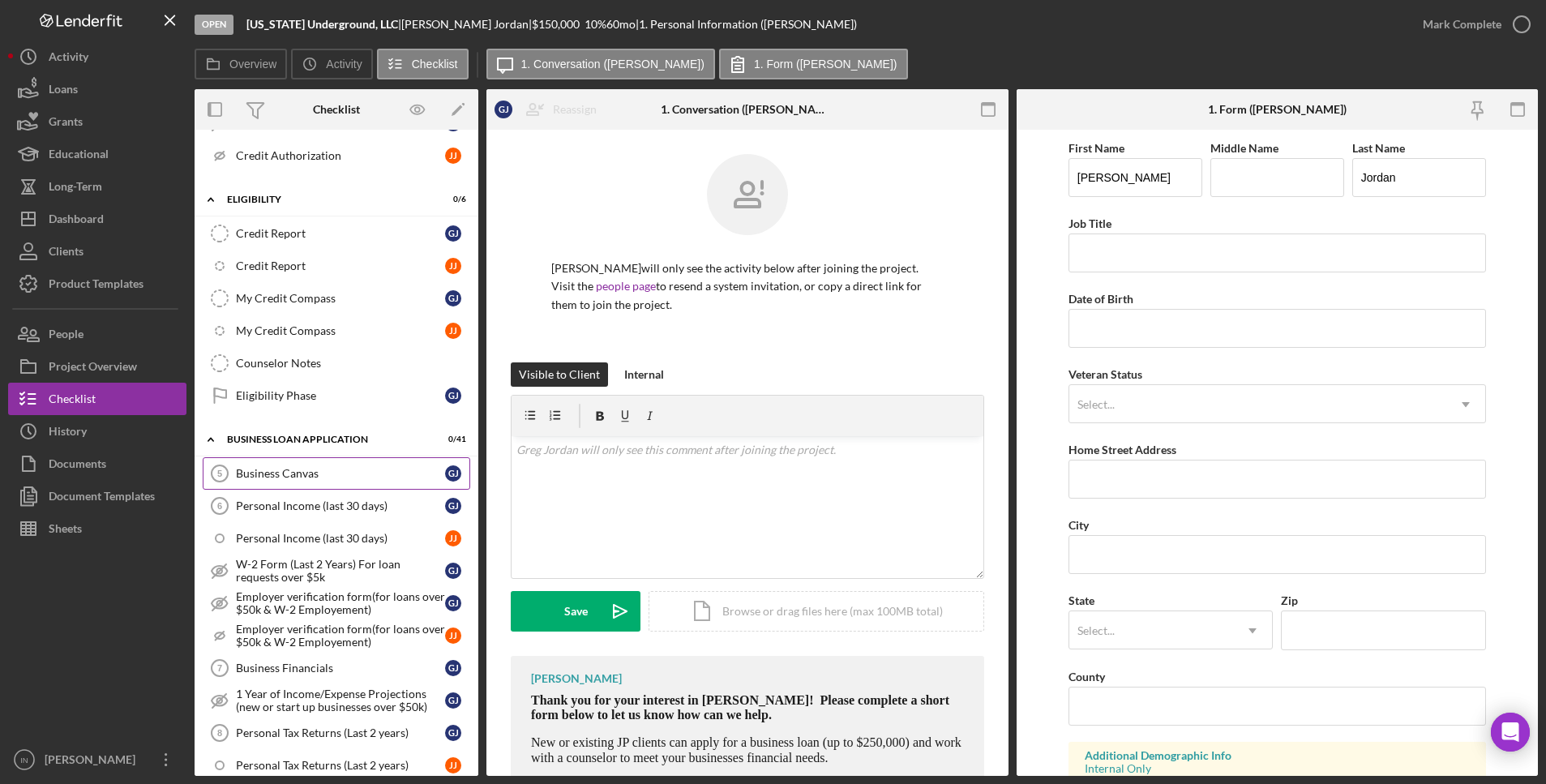
click at [323, 483] on link "Business Canvas 5 Business Canvas G J" at bounding box center [336, 473] width 267 height 32
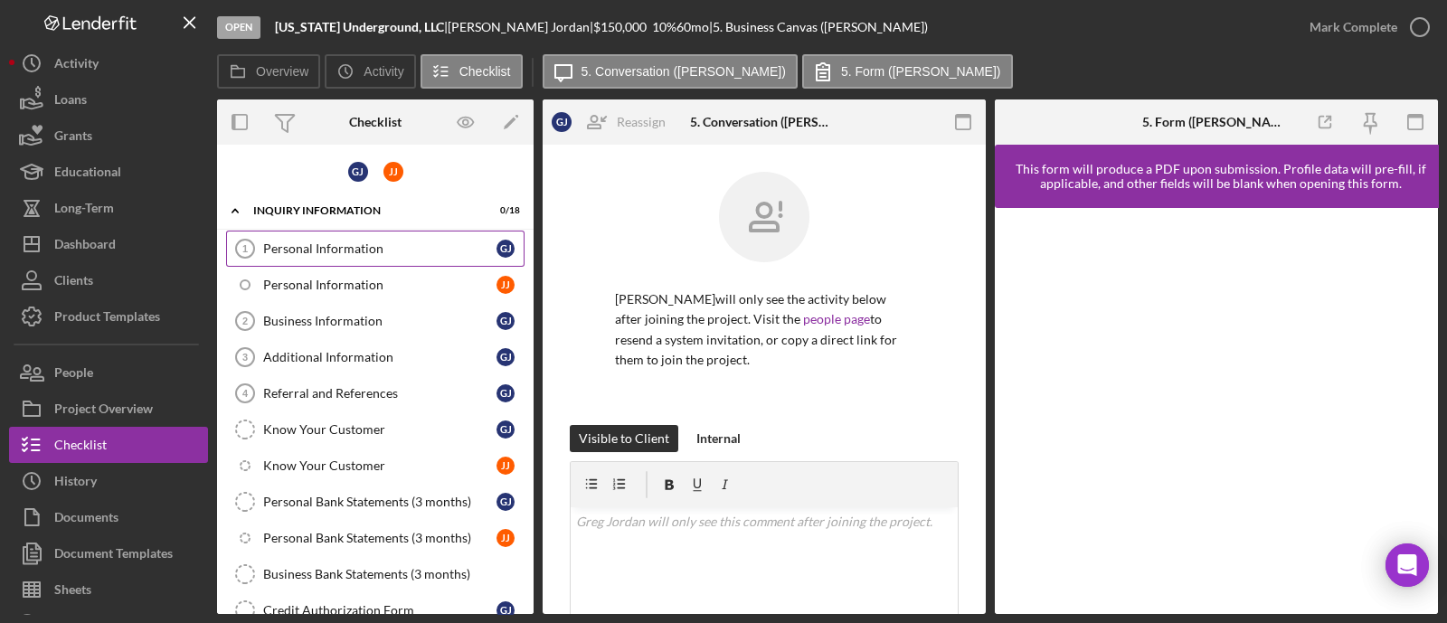
click at [355, 253] on div "Personal Information" at bounding box center [379, 249] width 233 height 14
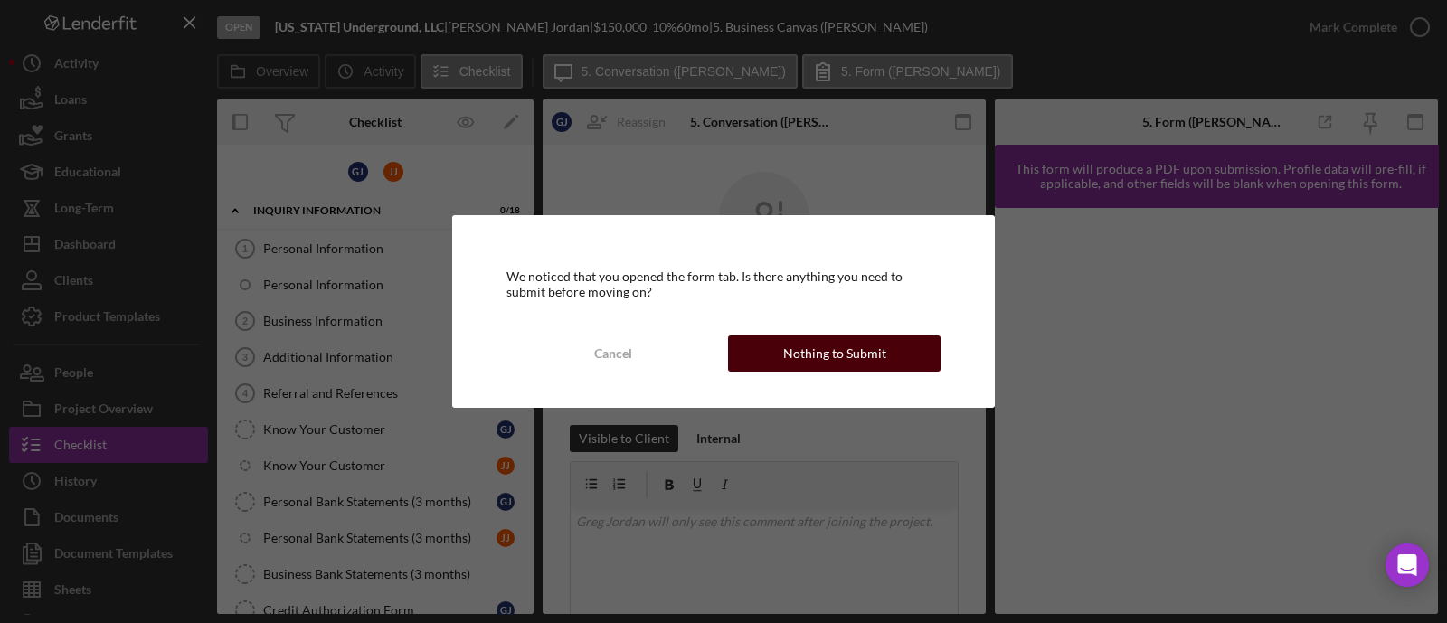
click at [820, 345] on div "Nothing to Submit" at bounding box center [834, 354] width 103 height 36
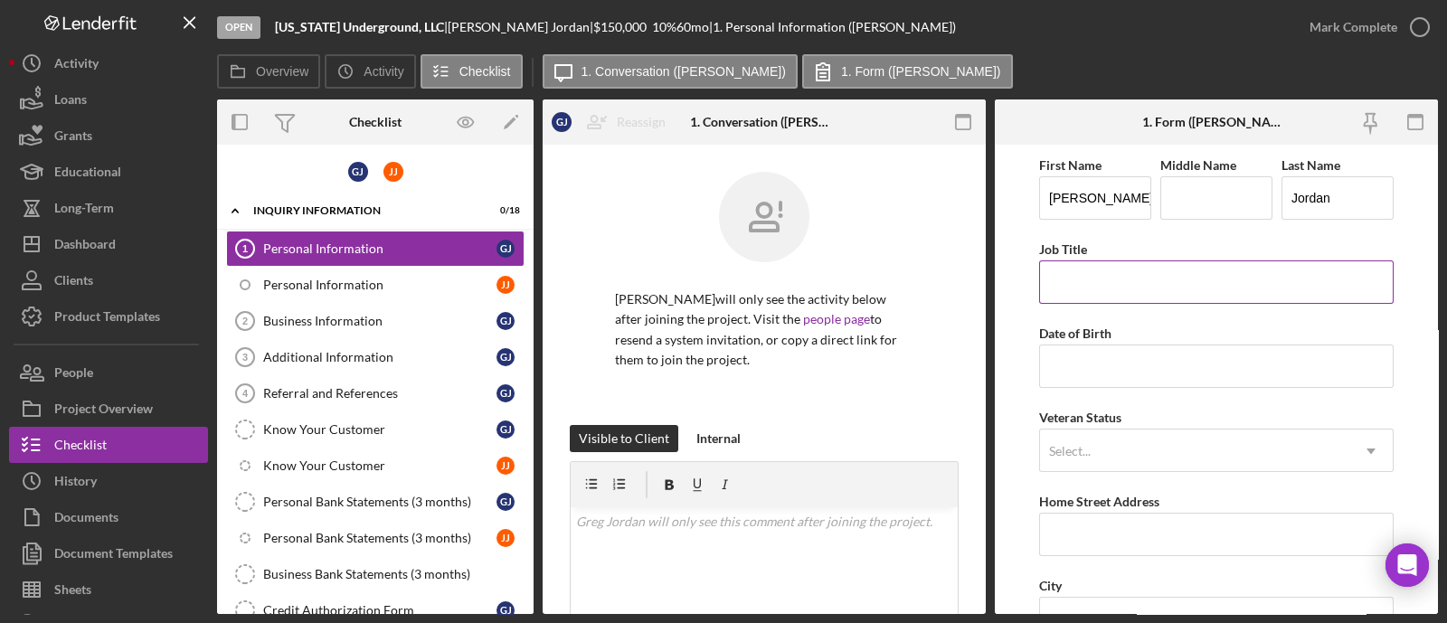
click at [1162, 291] on input "Job Title" at bounding box center [1216, 282] width 355 height 43
type input "Owner"
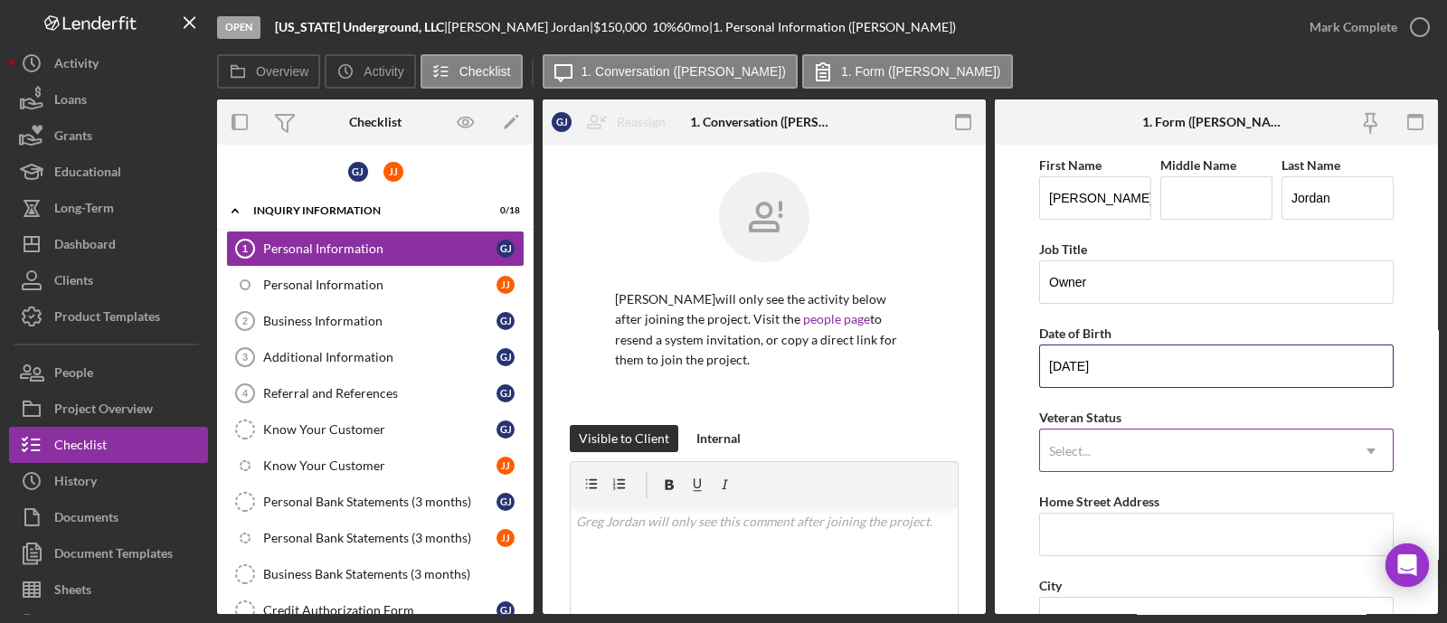
type input "[DATE]"
click at [1132, 459] on div "Select..." at bounding box center [1194, 452] width 309 height 42
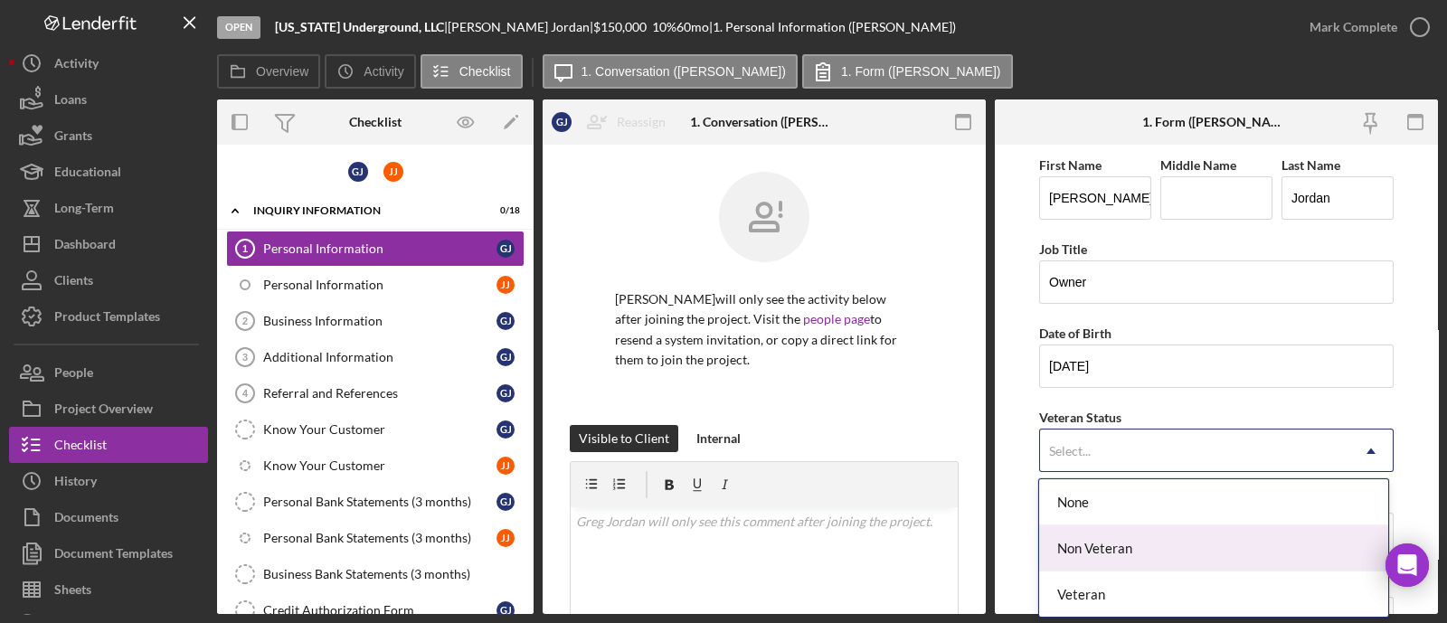
click at [1124, 553] on div "Non Veteran" at bounding box center [1213, 549] width 348 height 46
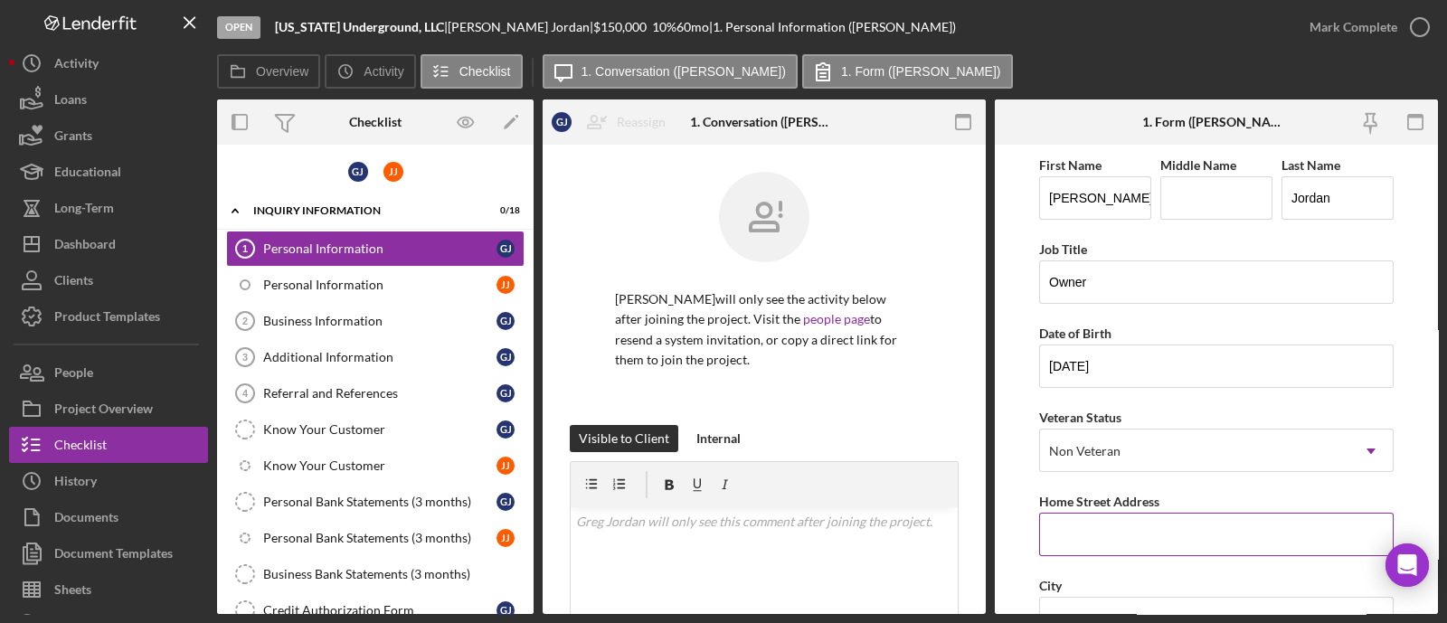
scroll to position [225, 0]
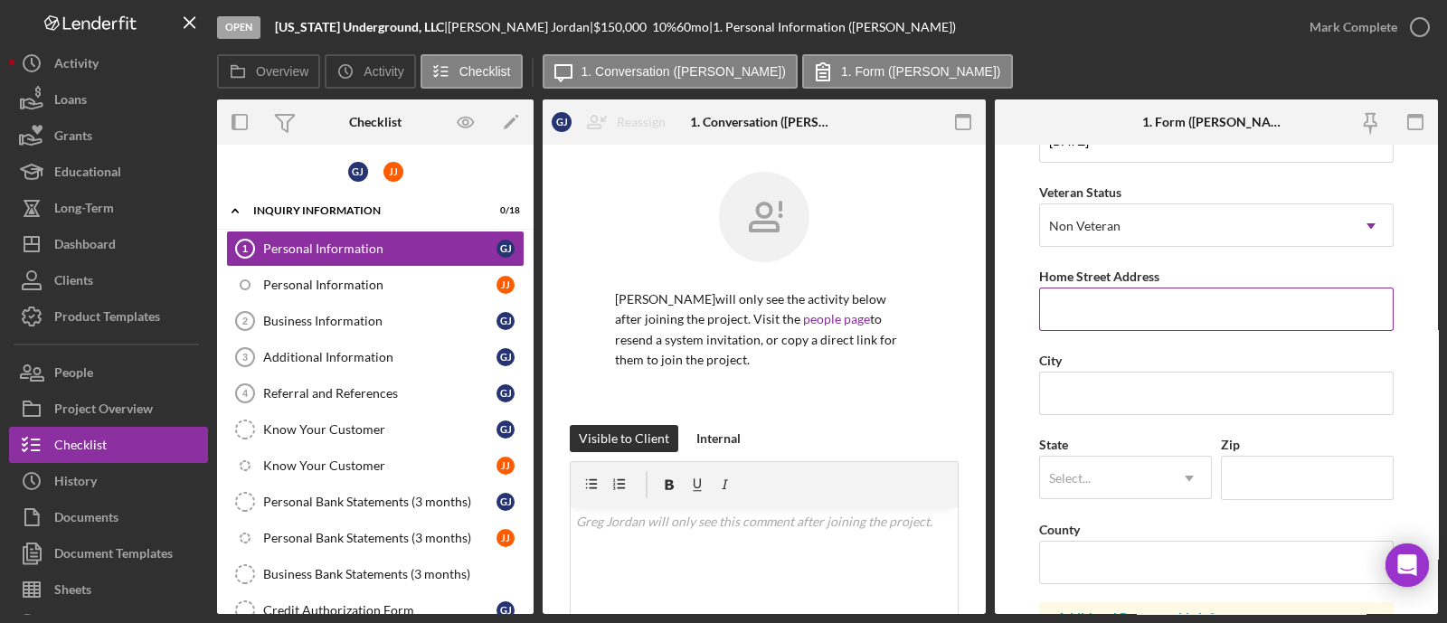
click at [1122, 304] on input "Home Street Address" at bounding box center [1216, 309] width 355 height 43
click at [1070, 309] on input "Home Street Address" at bounding box center [1216, 309] width 355 height 43
paste input "[STREET_ADDRESS]"
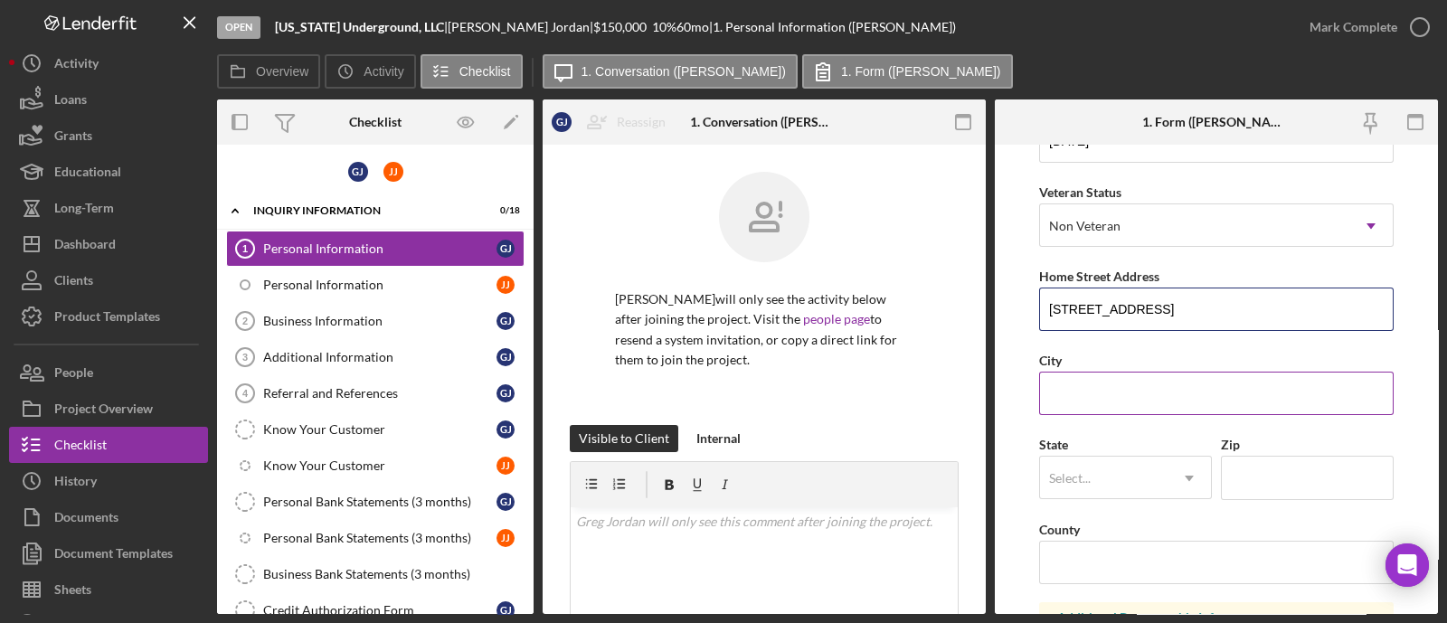
type input "[STREET_ADDRESS]"
click at [1207, 388] on input "City" at bounding box center [1216, 393] width 355 height 43
type input "[GEOGRAPHIC_DATA]"
type input "MO"
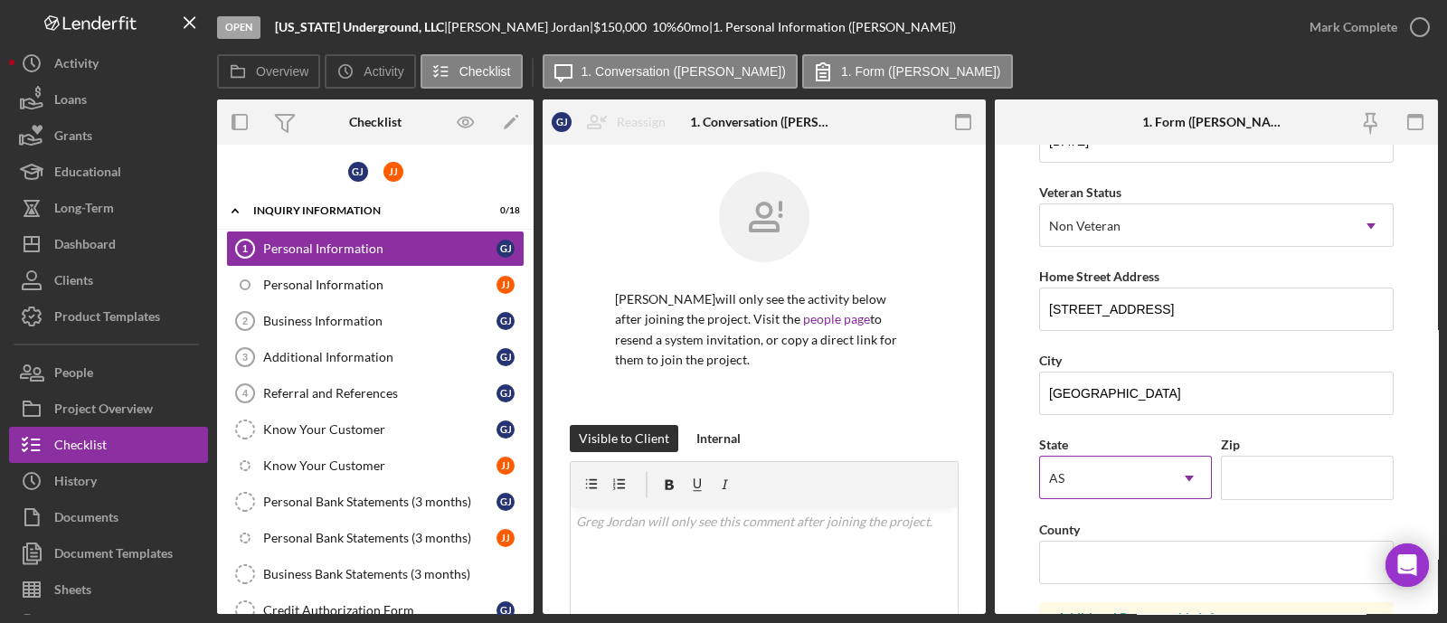
click at [1132, 475] on div "AS" at bounding box center [1104, 479] width 128 height 42
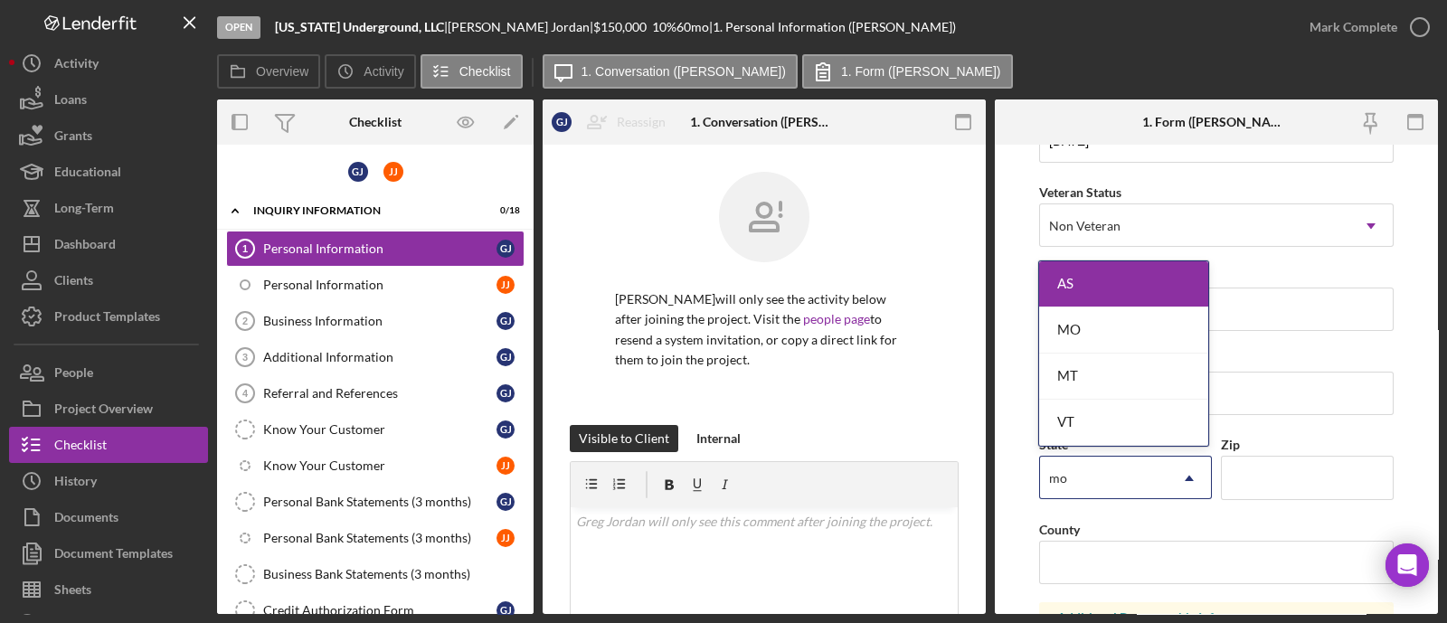
type input "mo'"
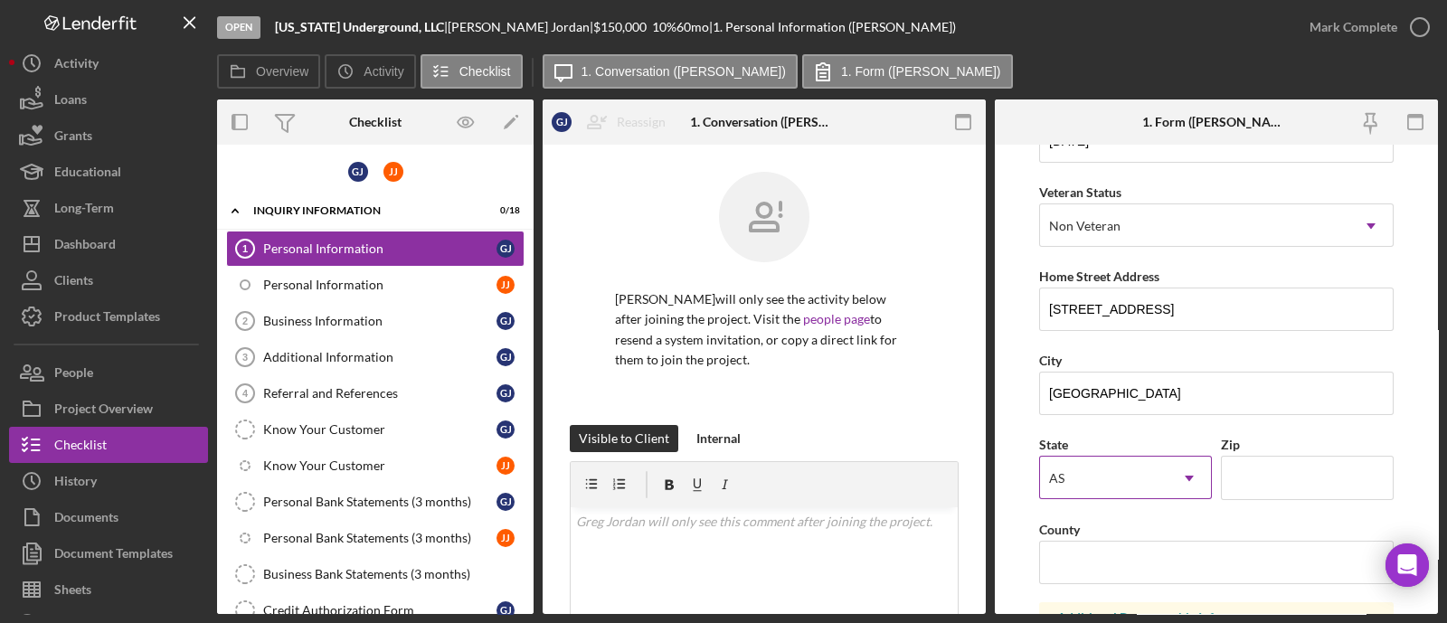
click at [1132, 475] on div "AS" at bounding box center [1104, 479] width 128 height 42
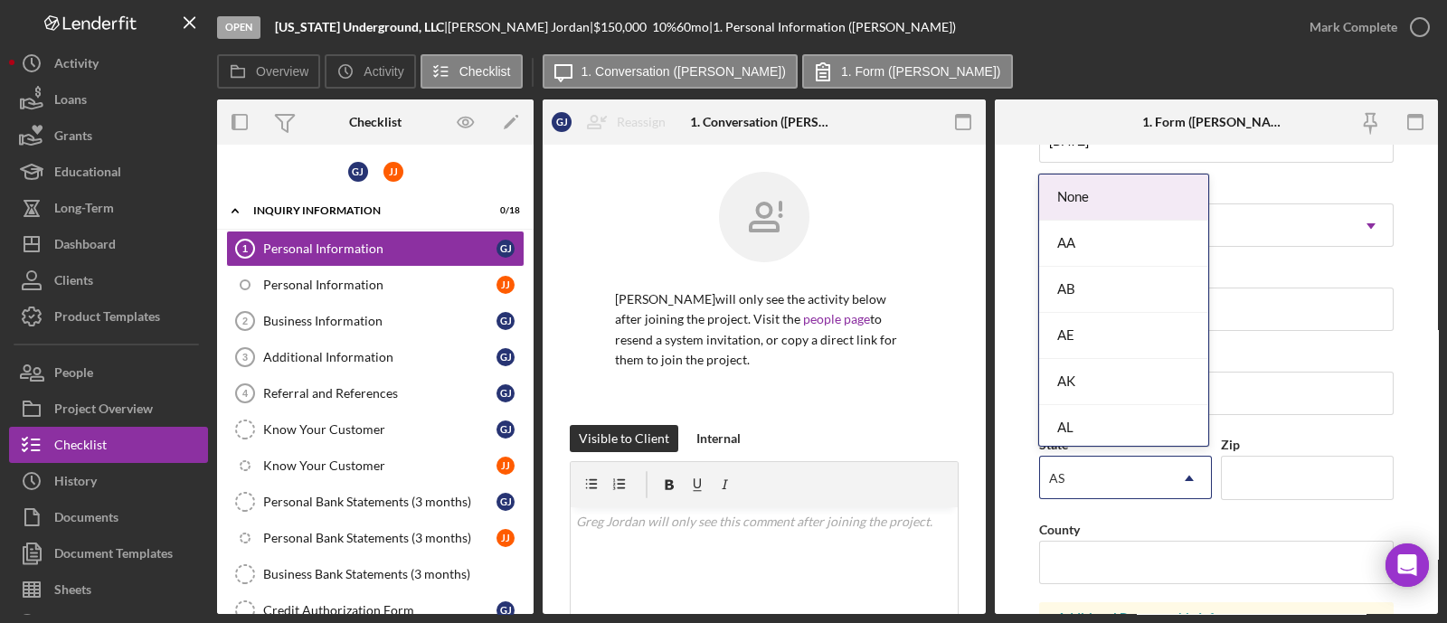
click at [1132, 475] on div "AS" at bounding box center [1104, 479] width 128 height 42
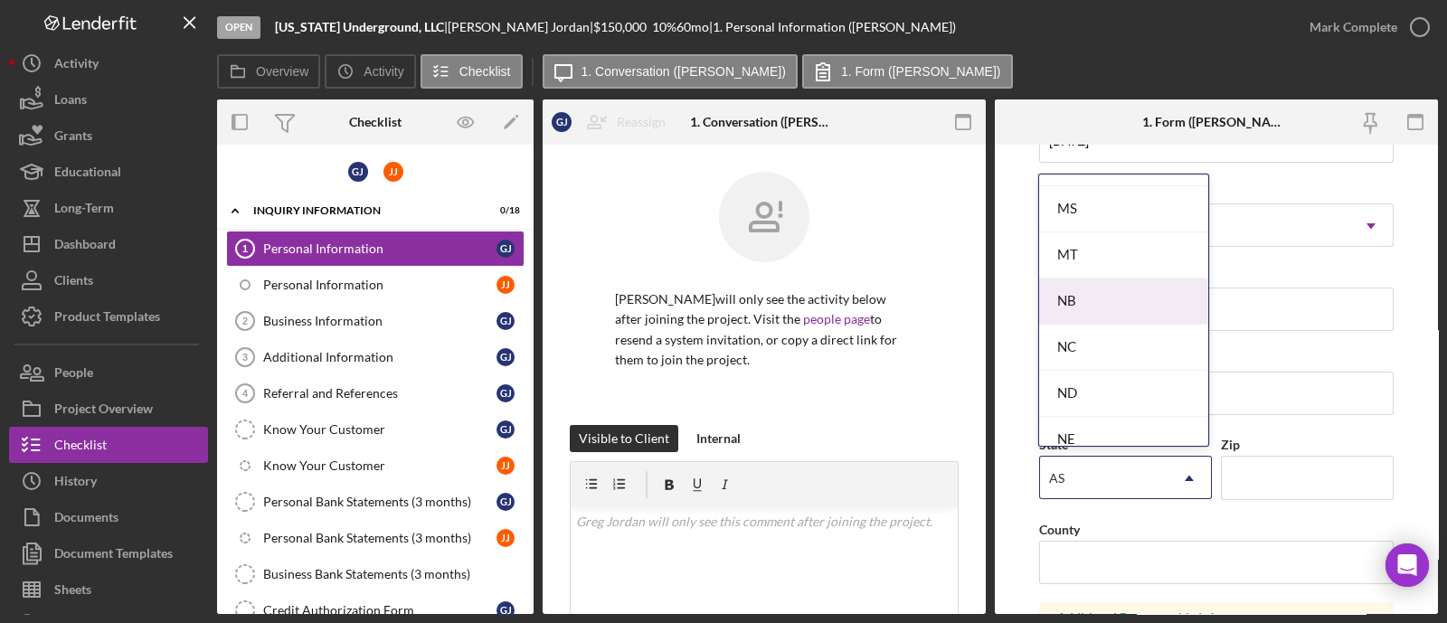
scroll to position [1582, 0]
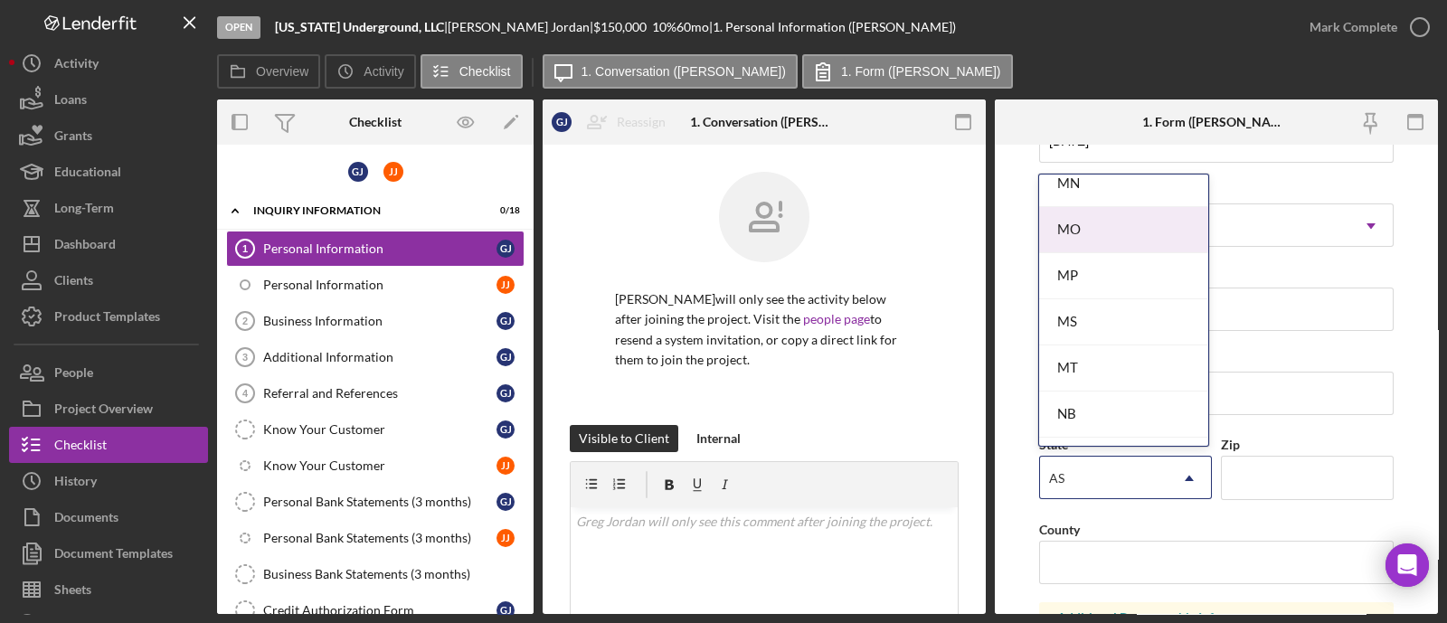
click at [1109, 218] on div "MO" at bounding box center [1123, 230] width 169 height 46
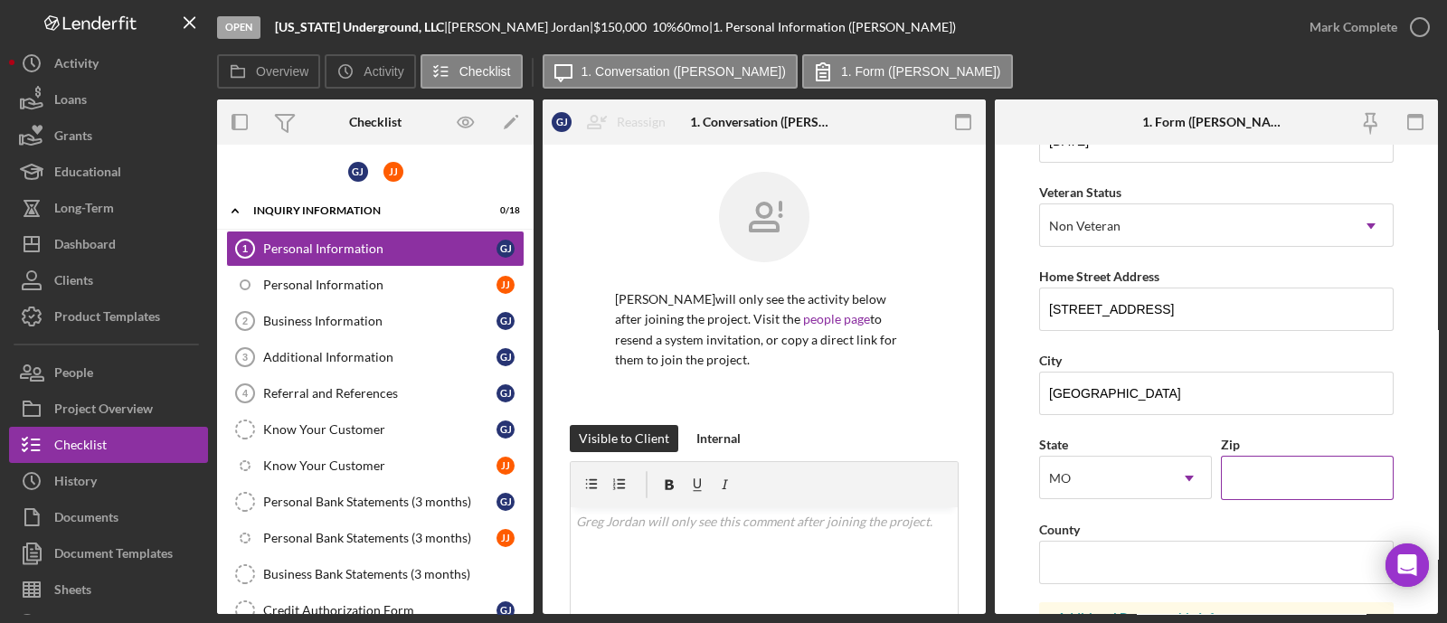
click at [1275, 470] on input "Zip" at bounding box center [1307, 477] width 173 height 43
type input "63102"
click at [1114, 558] on input "County" at bounding box center [1216, 562] width 355 height 43
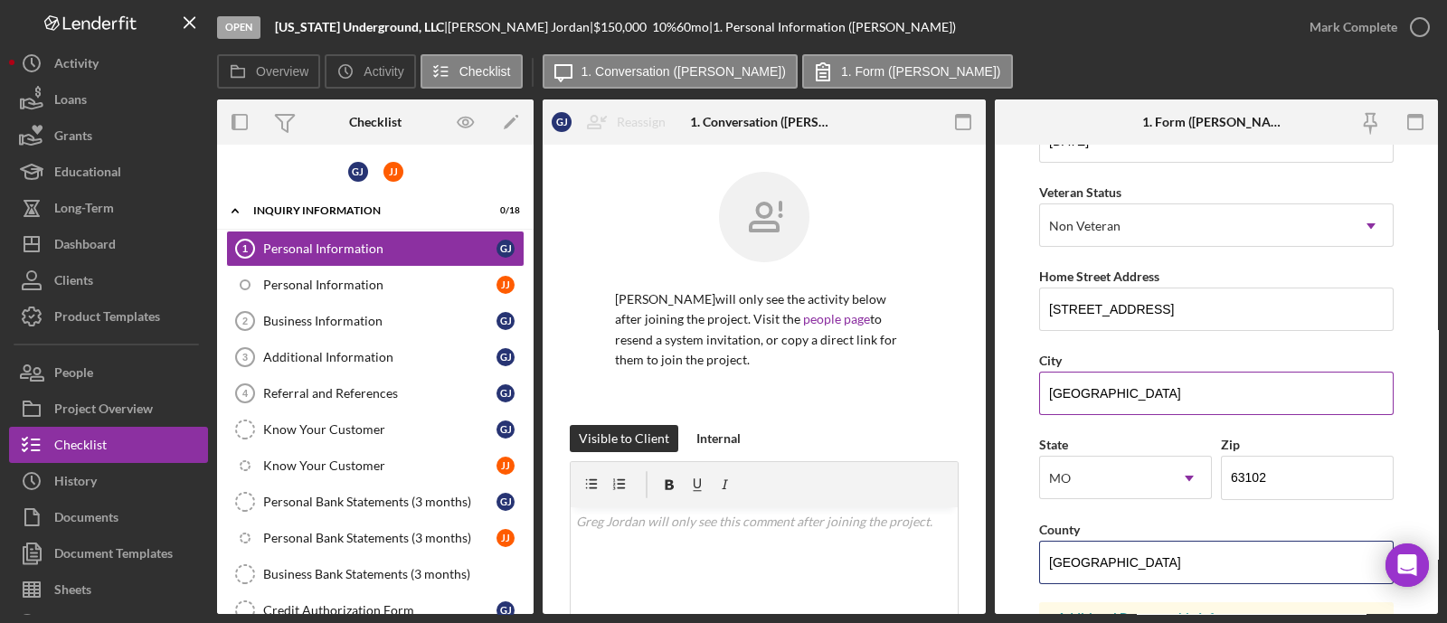
type input "st louis"
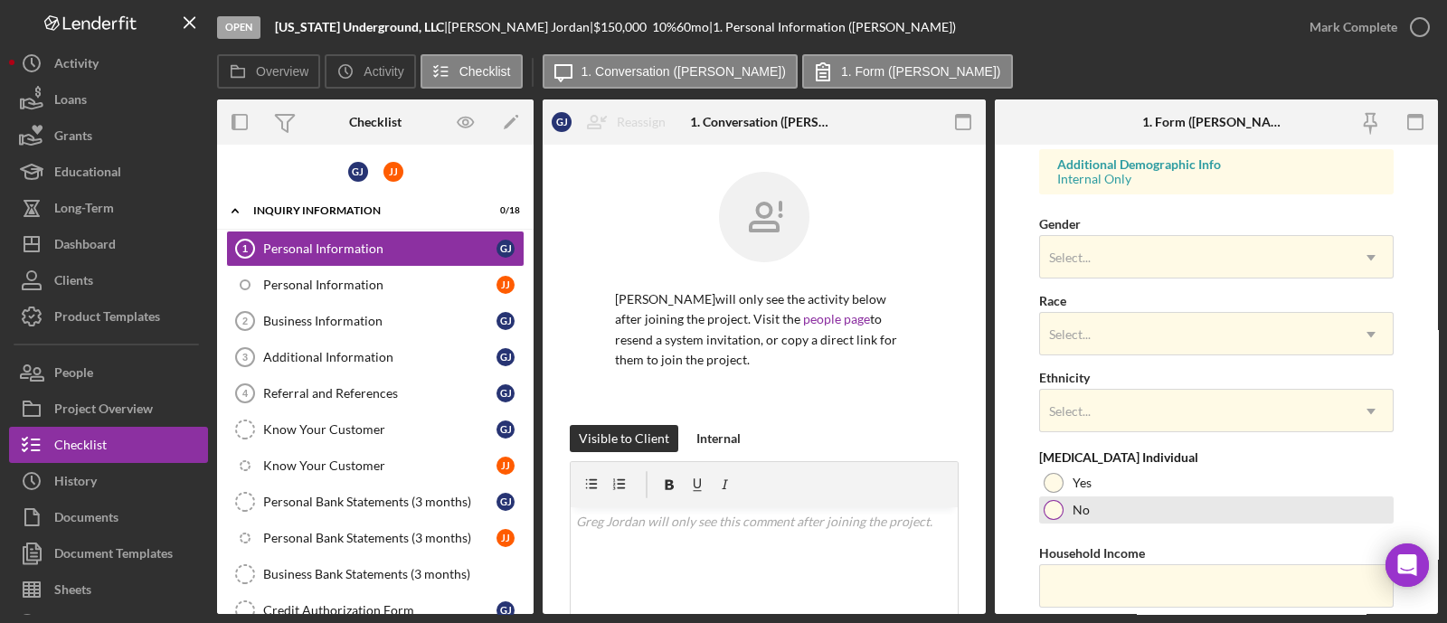
scroll to position [734, 0]
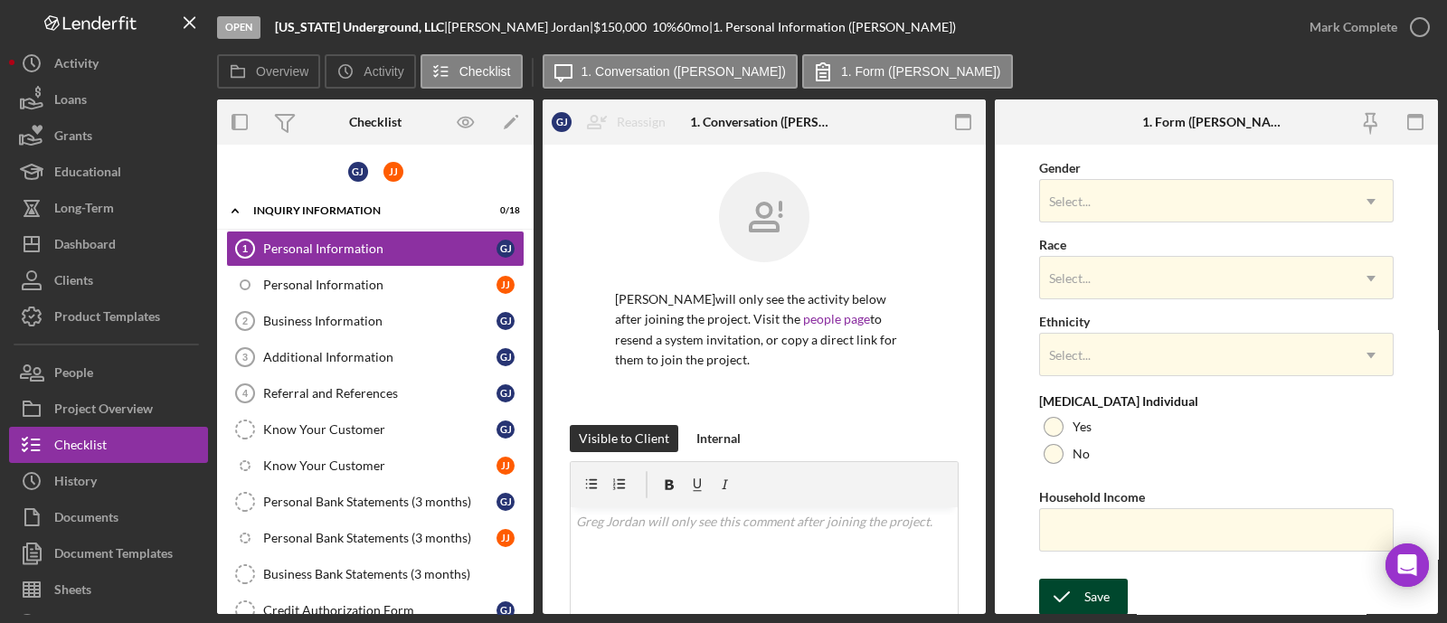
click at [1107, 585] on div "Save" at bounding box center [1097, 597] width 25 height 36
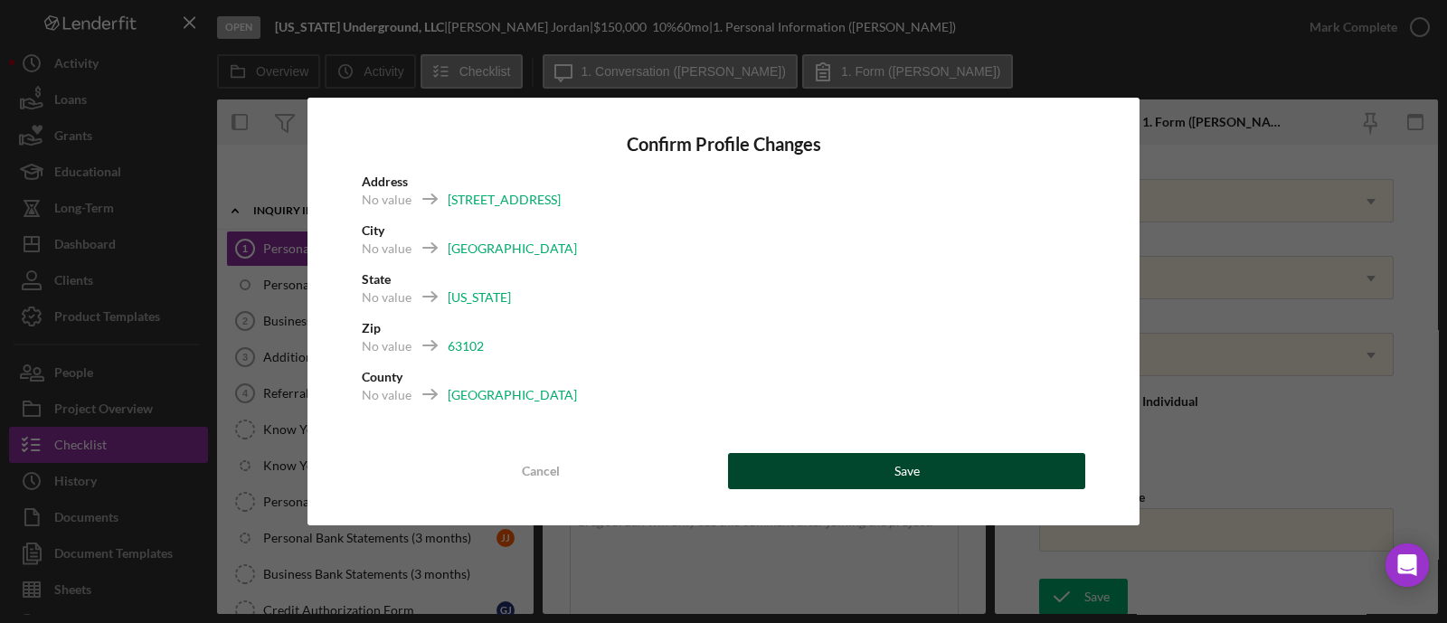
click at [883, 472] on button "Save" at bounding box center [906, 471] width 357 height 36
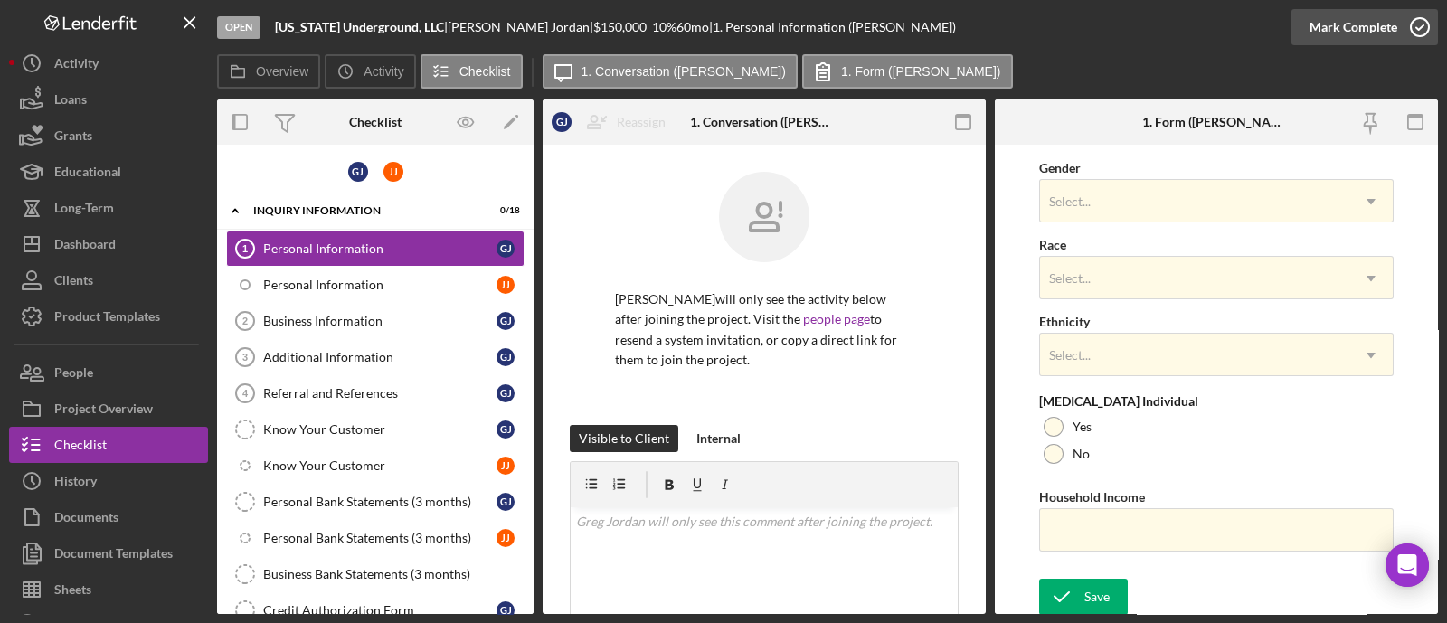
click at [1379, 28] on div "Mark Complete" at bounding box center [1354, 27] width 88 height 36
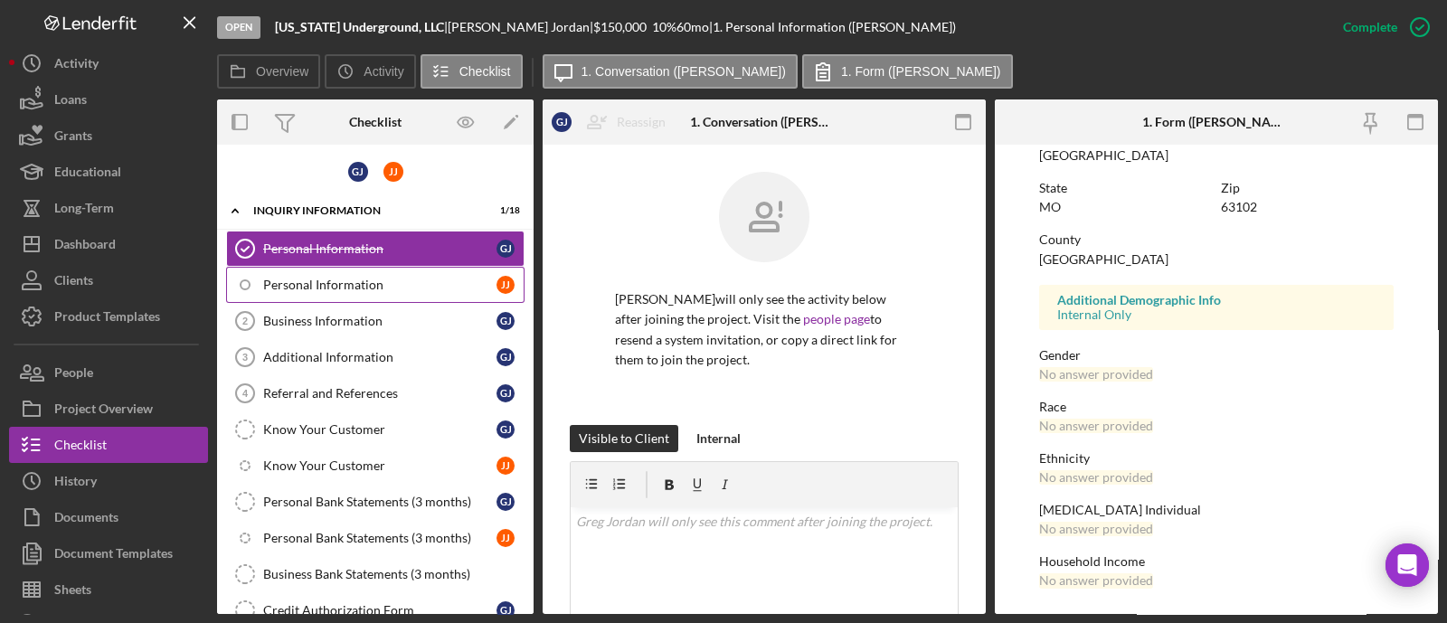
click at [362, 291] on link "Personal Information J J" at bounding box center [375, 285] width 298 height 36
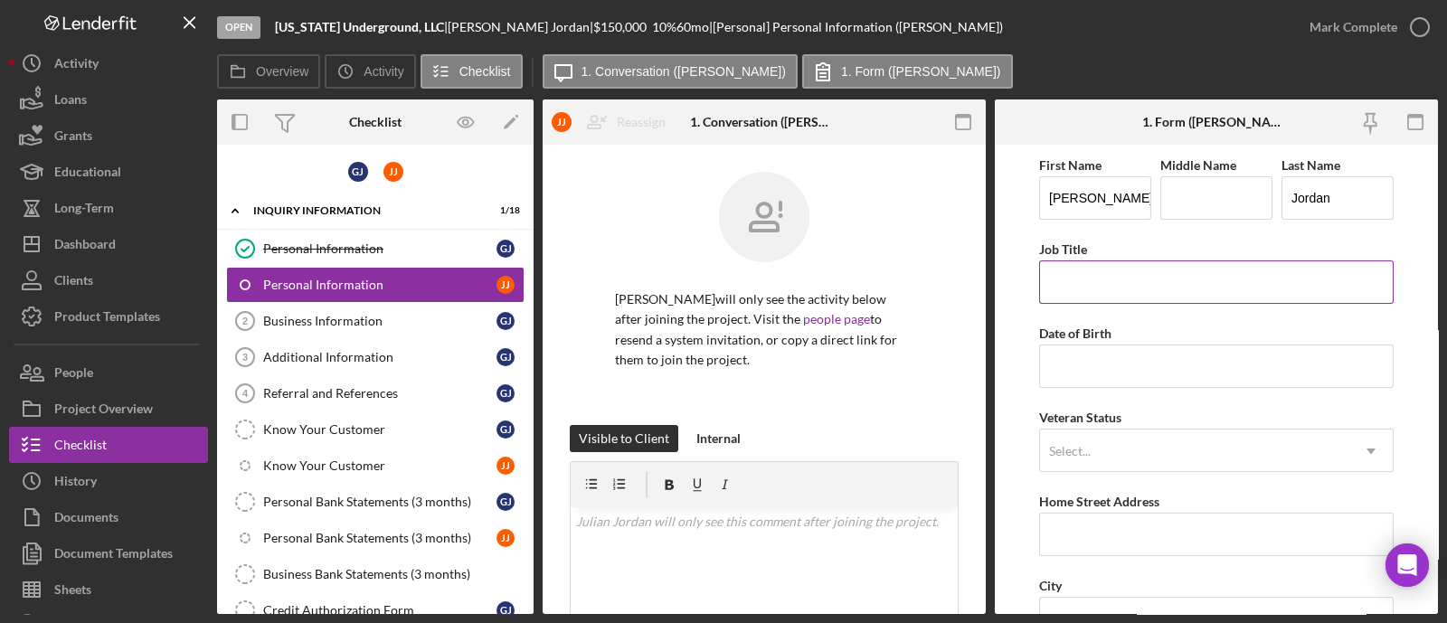
click at [1099, 287] on input "Job Title" at bounding box center [1216, 282] width 355 height 43
type input "Owner"
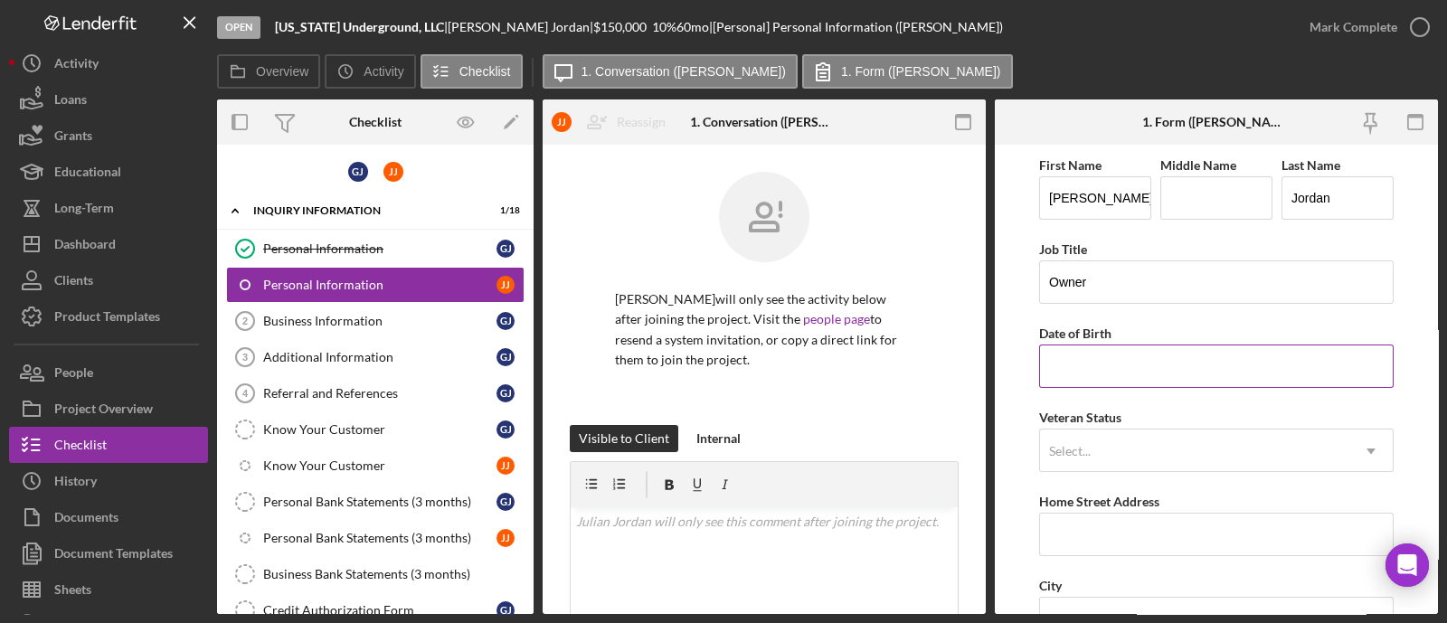
click at [1084, 355] on input "Date of Birth" at bounding box center [1216, 366] width 355 height 43
type input "12/19/93yy"
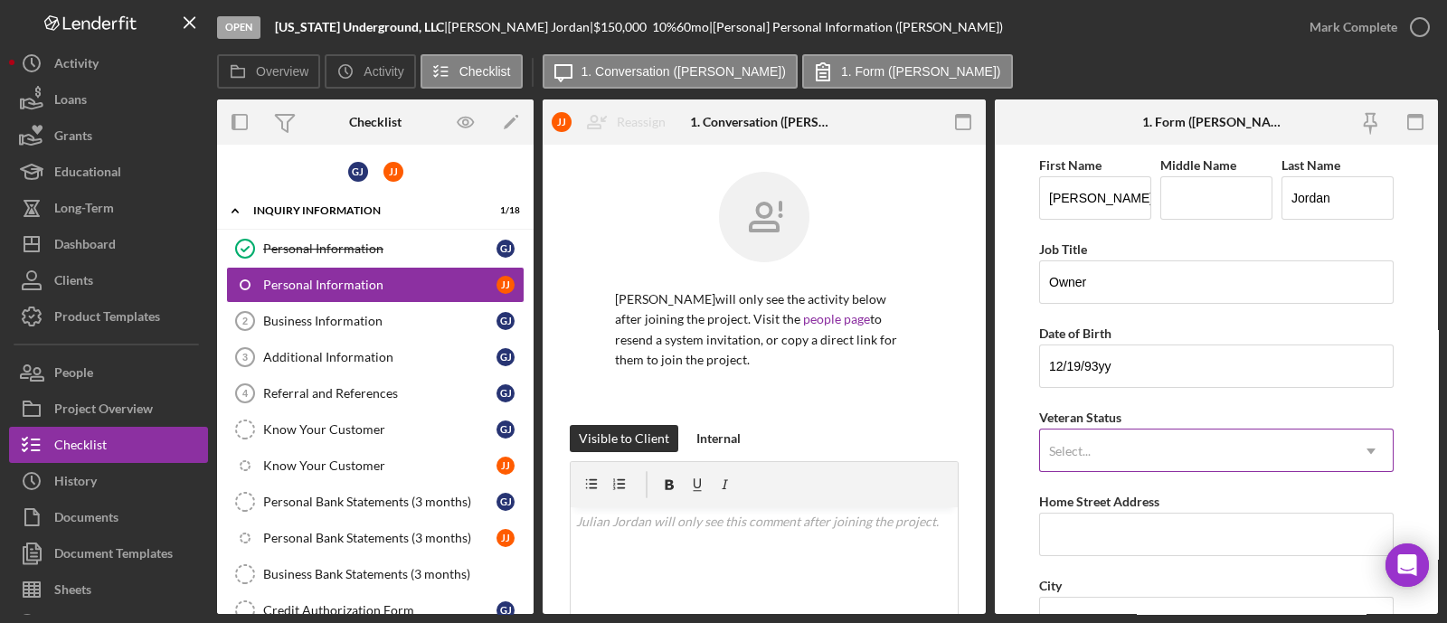
click at [1085, 449] on div "Select..." at bounding box center [1070, 451] width 42 height 14
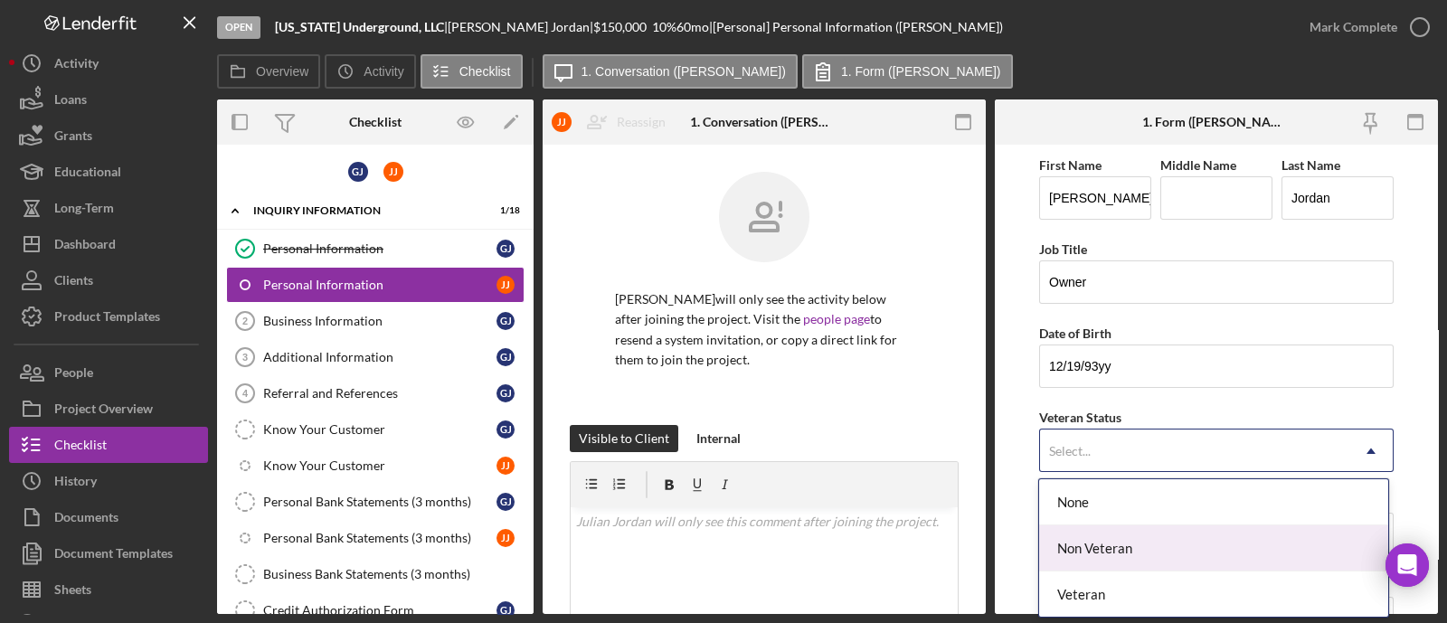
click at [1194, 547] on div "Non Veteran" at bounding box center [1213, 549] width 348 height 46
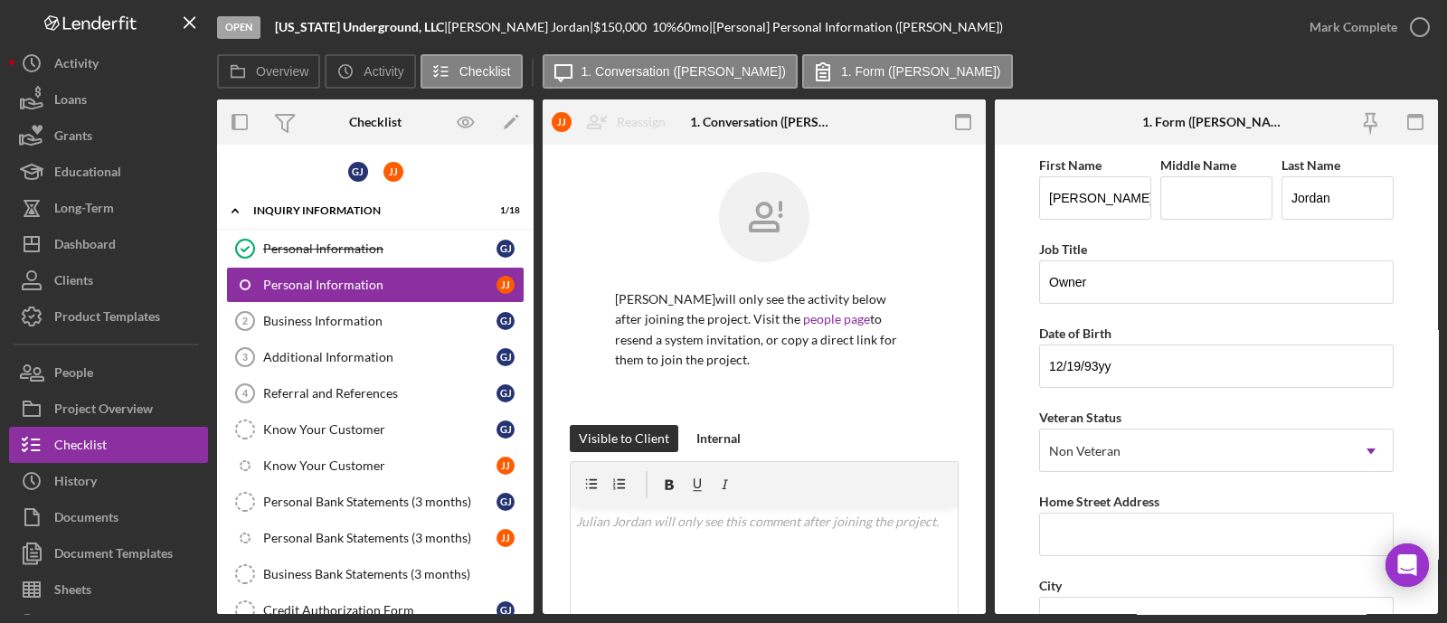
scroll to position [225, 0]
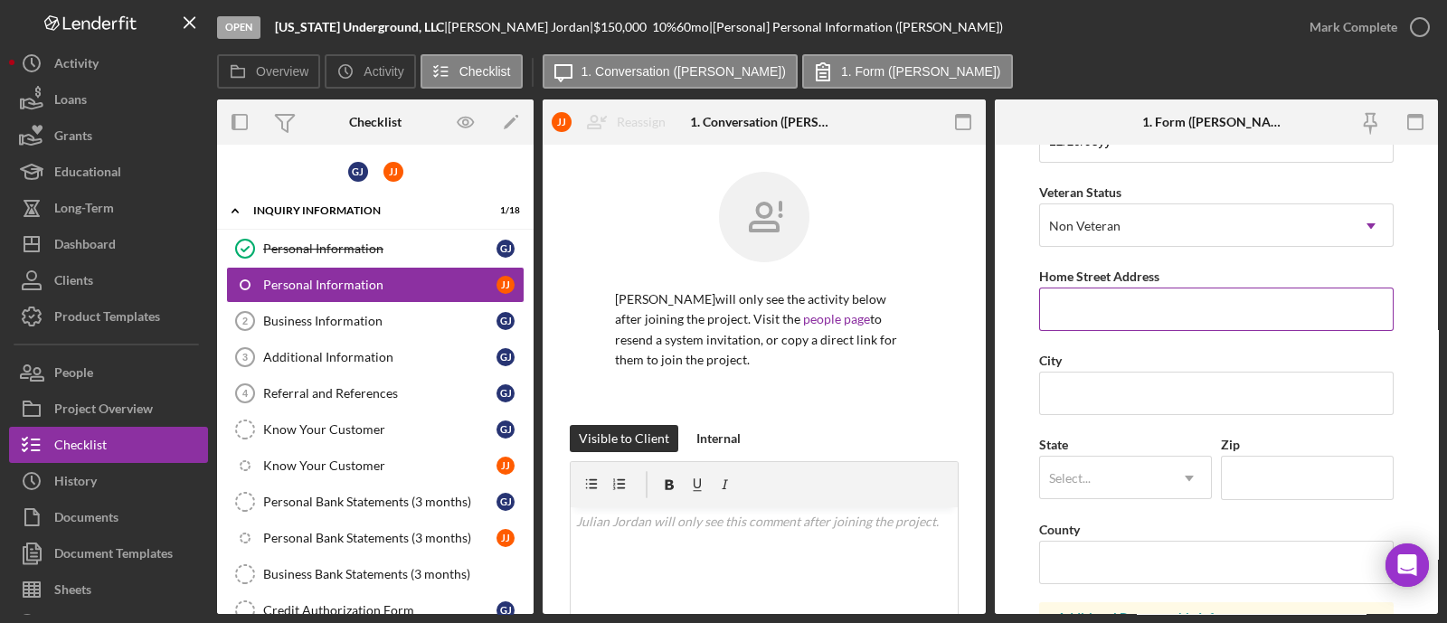
click at [1132, 299] on input "Home Street Address" at bounding box center [1216, 309] width 355 height 43
click at [1062, 393] on input "City" at bounding box center [1216, 393] width 355 height 43
click at [1085, 308] on input "Home Street Address" at bounding box center [1216, 309] width 355 height 43
paste input "1848 [PERSON_NAME] St"
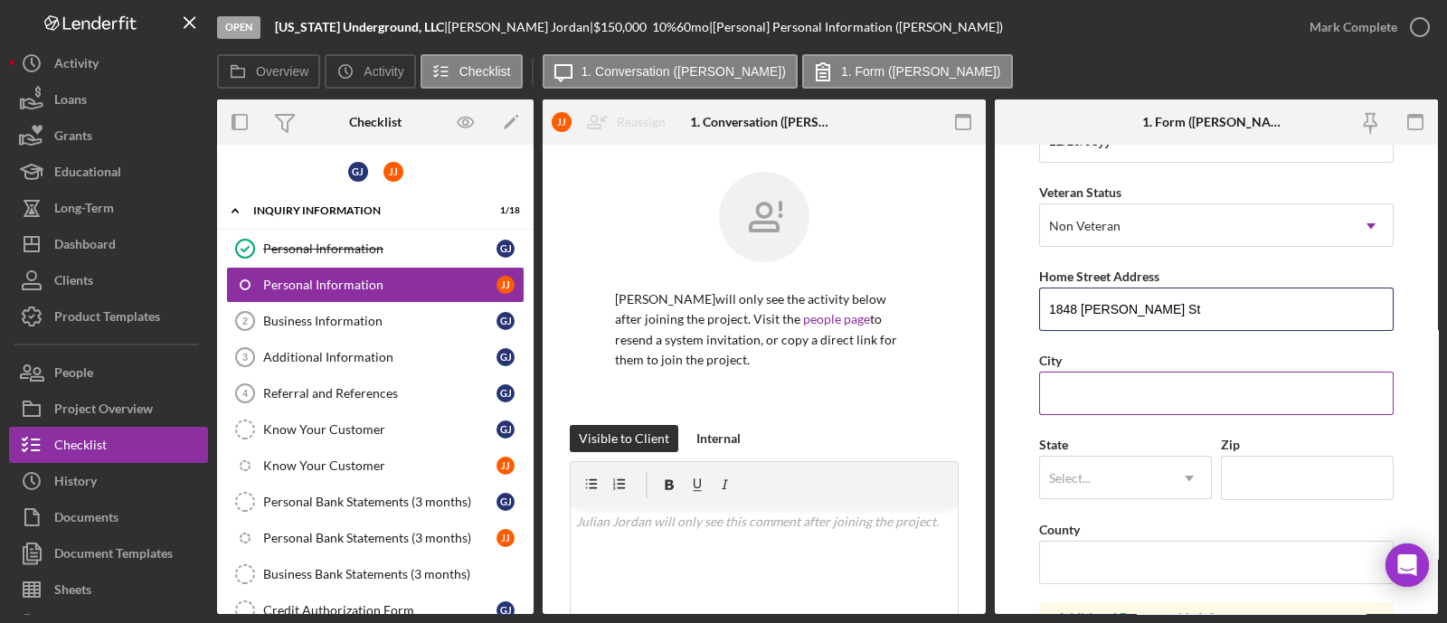
type input "1848 [PERSON_NAME] St"
click at [1113, 395] on input "City" at bounding box center [1216, 393] width 355 height 43
type input "[GEOGRAPHIC_DATA]"
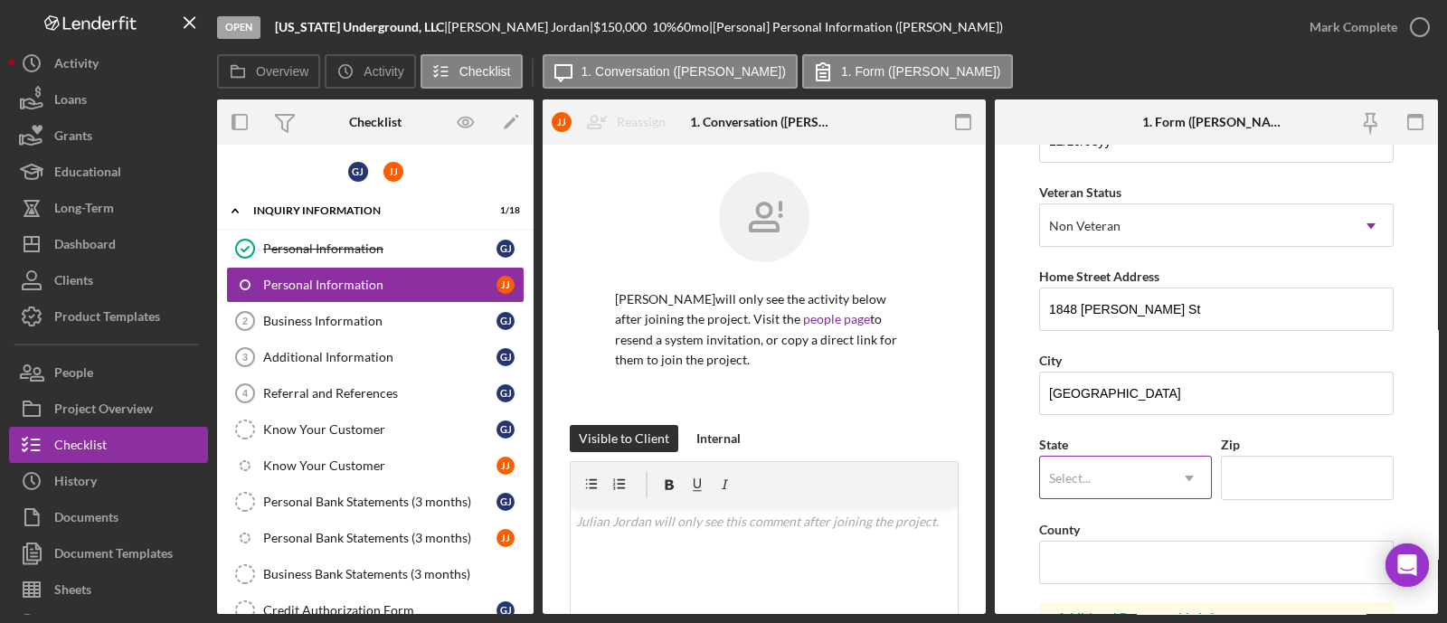
click at [1094, 479] on div "Select..." at bounding box center [1104, 479] width 128 height 42
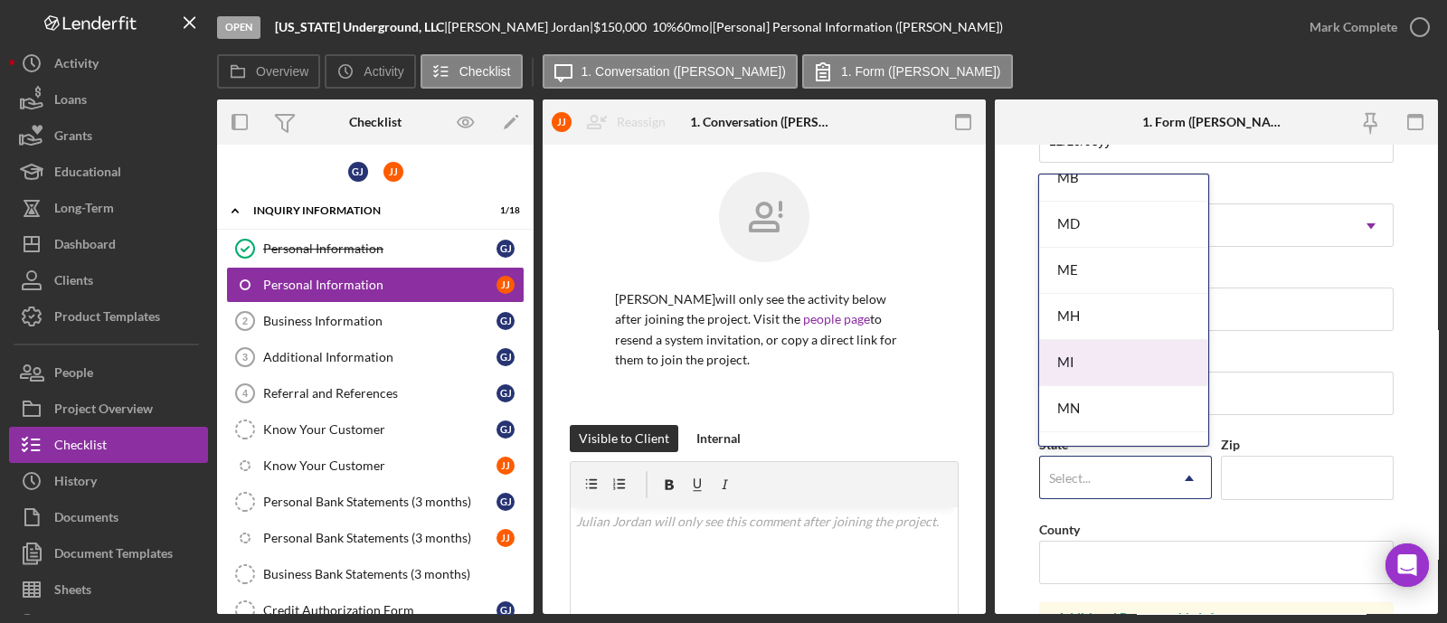
scroll to position [1469, 0]
click at [1098, 328] on div "MO" at bounding box center [1123, 343] width 169 height 46
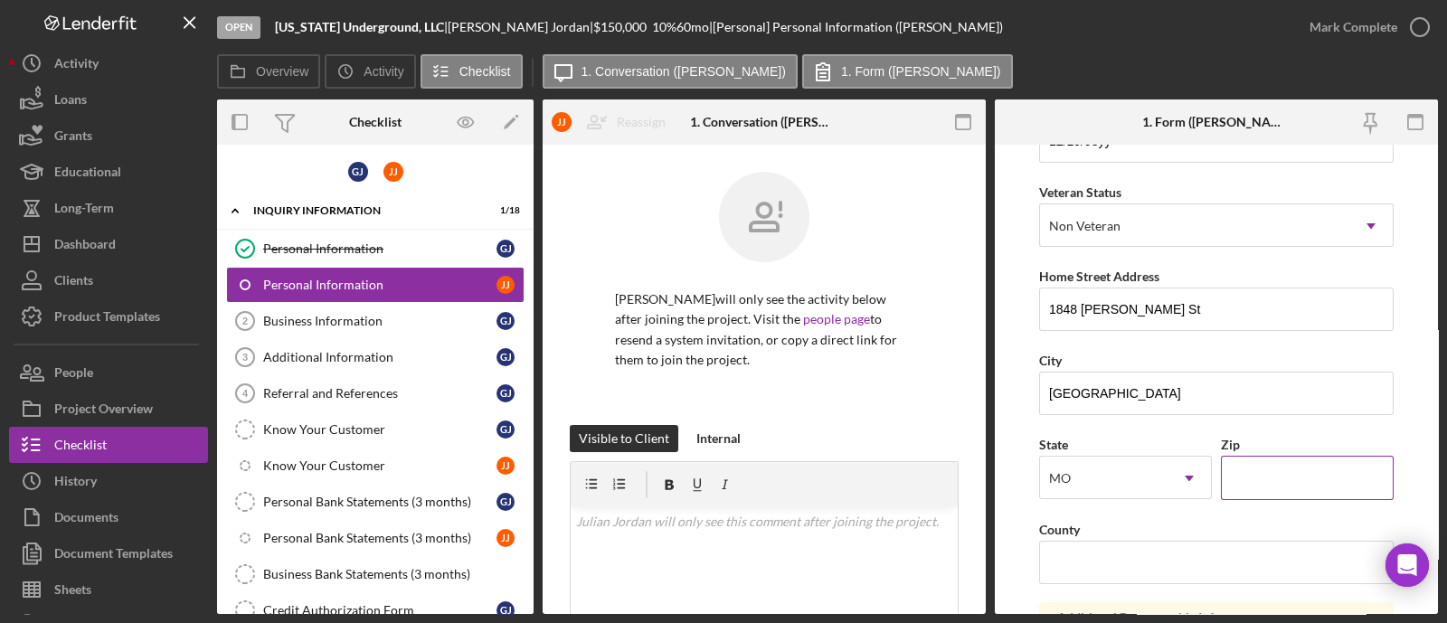
click at [1259, 472] on input "Zip" at bounding box center [1307, 477] width 173 height 43
type input "63104"
click at [1111, 545] on input "County" at bounding box center [1216, 562] width 355 height 43
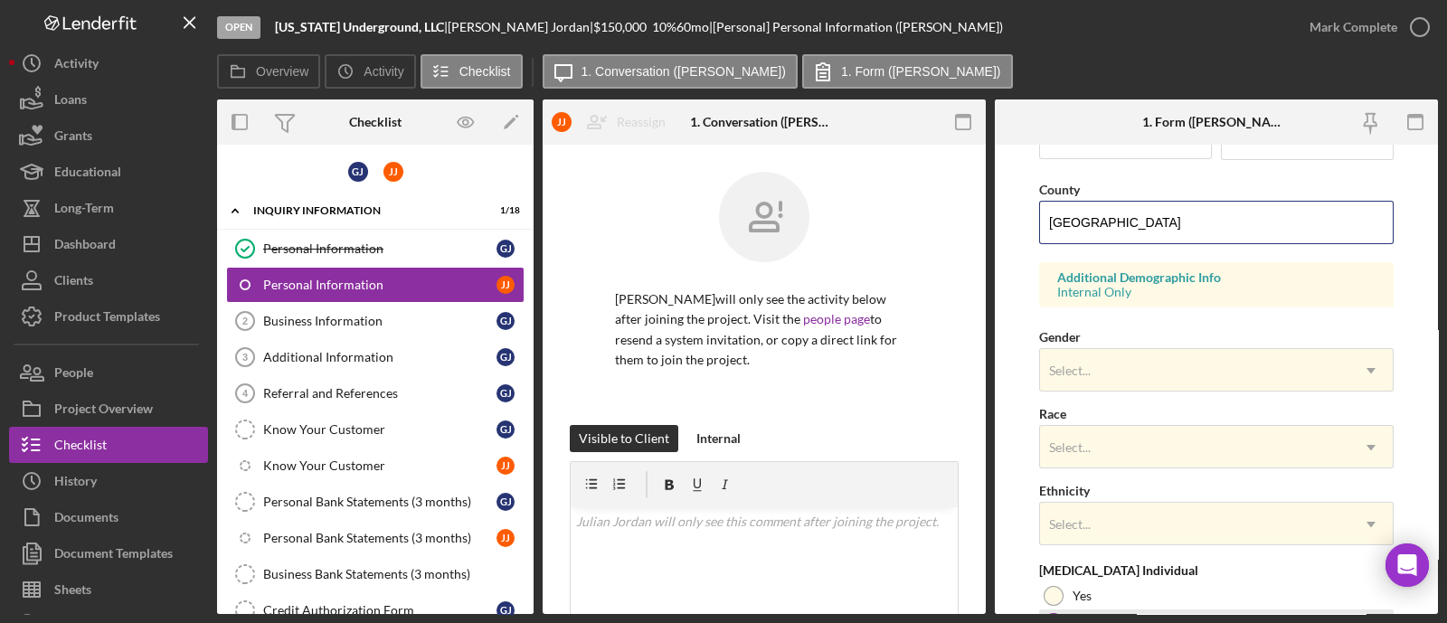
scroll to position [734, 0]
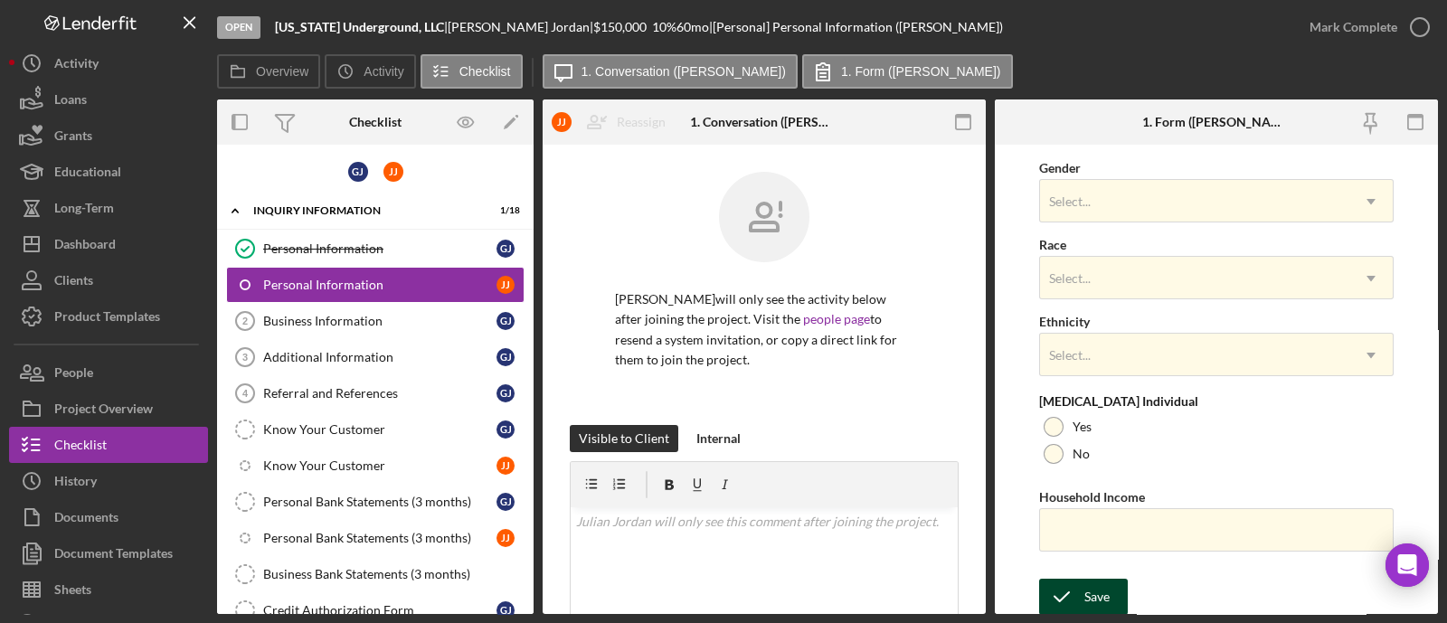
type input "[GEOGRAPHIC_DATA]"
click at [1085, 581] on div "Save" at bounding box center [1097, 597] width 25 height 36
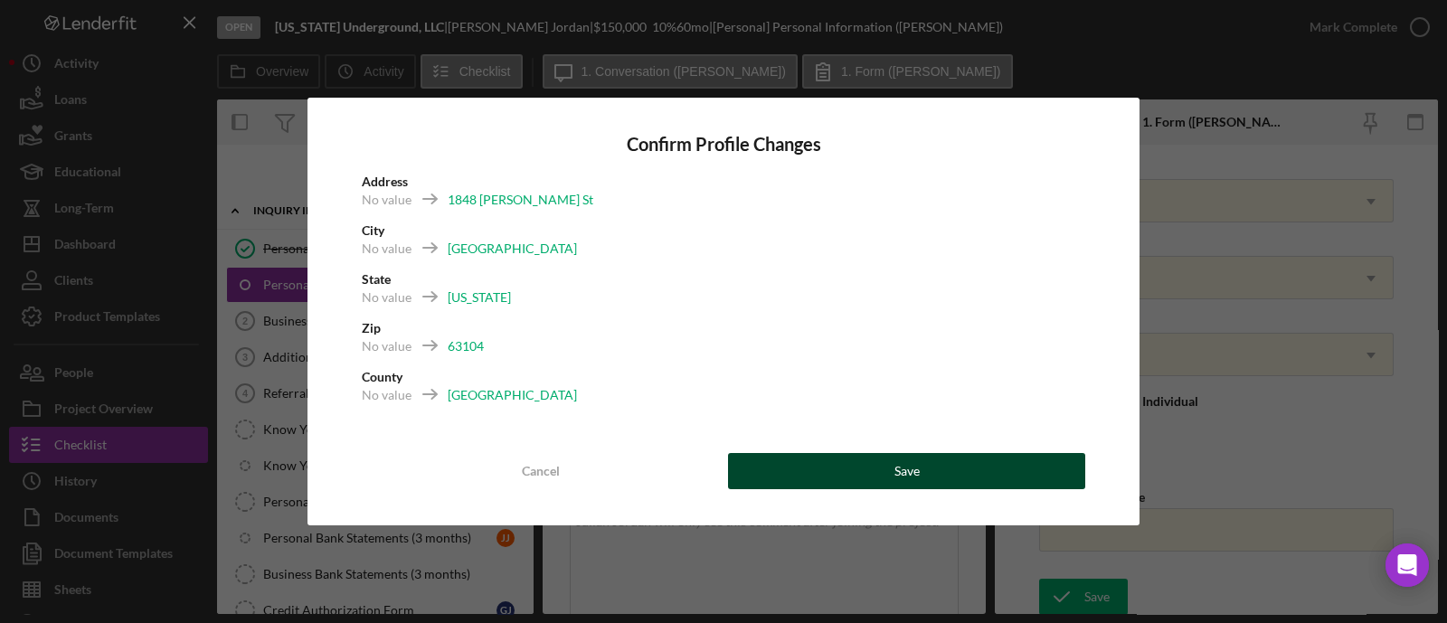
click at [963, 471] on button "Save" at bounding box center [906, 471] width 357 height 36
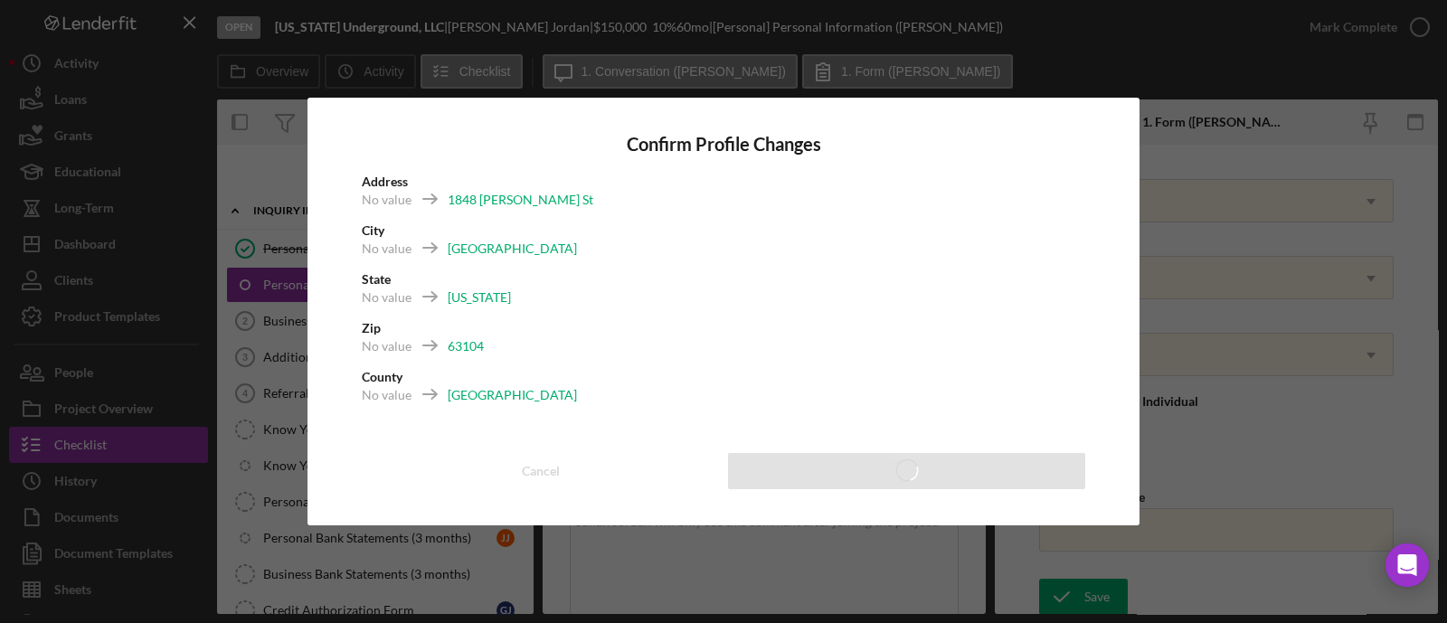
click at [993, 66] on div "Confirm Profile Changes Address No value 1848 Menard St City No value St Louis …" at bounding box center [723, 311] width 1447 height 623
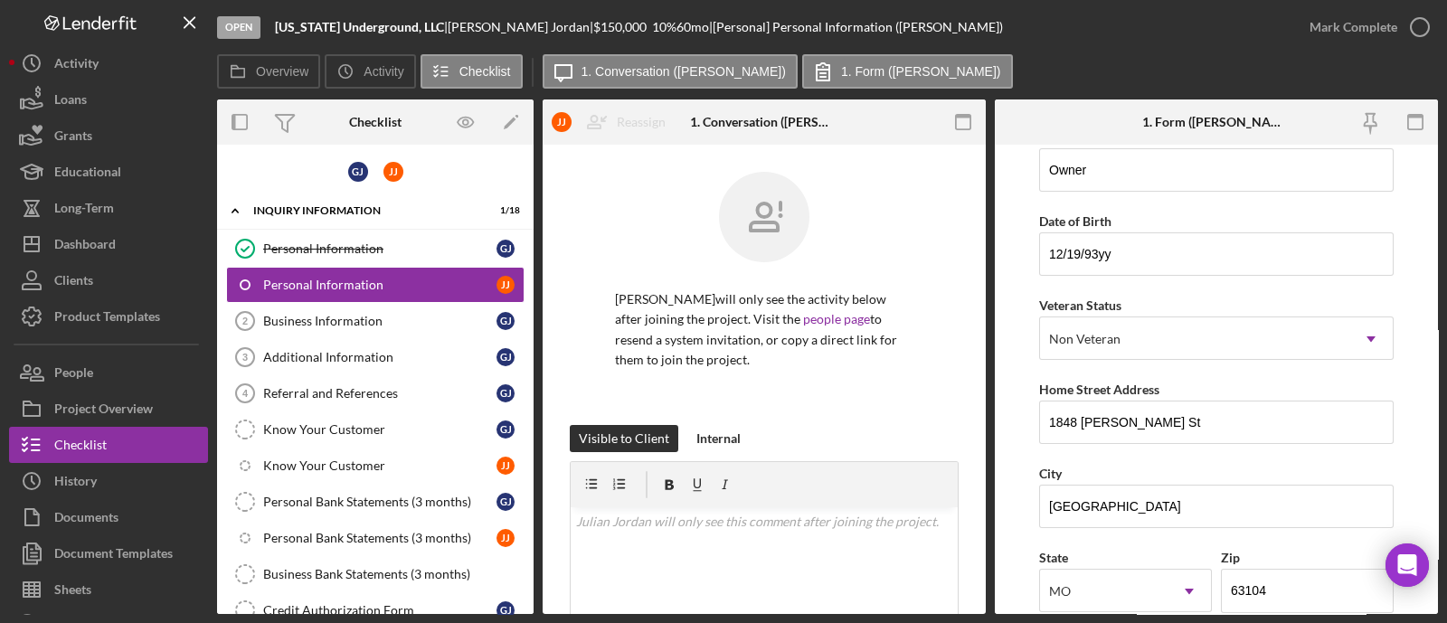
scroll to position [0, 0]
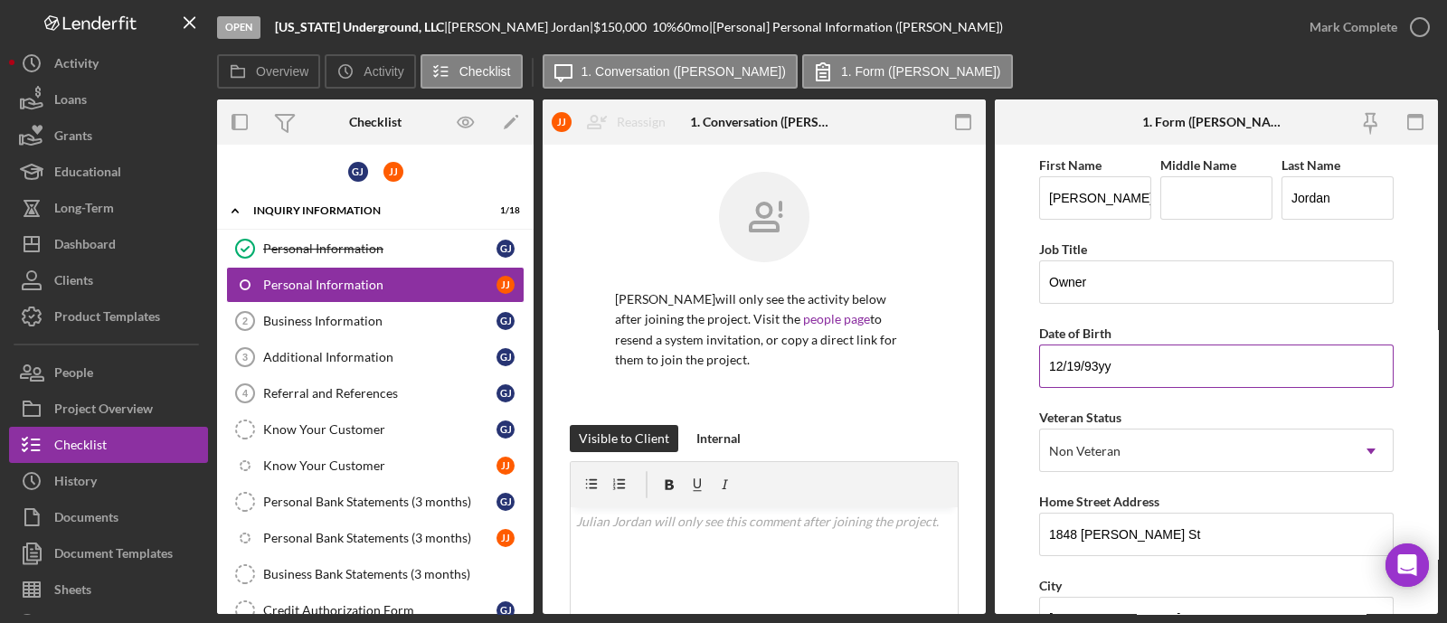
click at [1148, 373] on input "12/19/93yy" at bounding box center [1216, 366] width 355 height 43
click at [1082, 369] on input "12/19/1993" at bounding box center [1216, 366] width 355 height 43
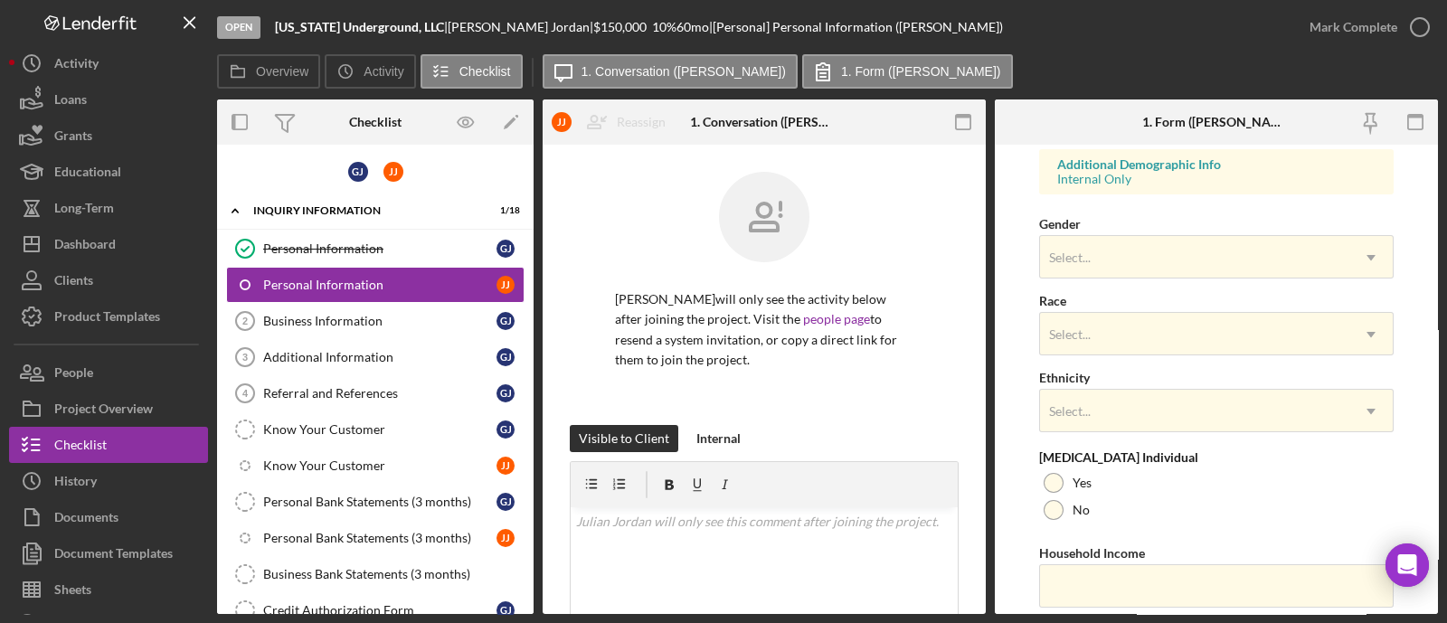
scroll to position [734, 0]
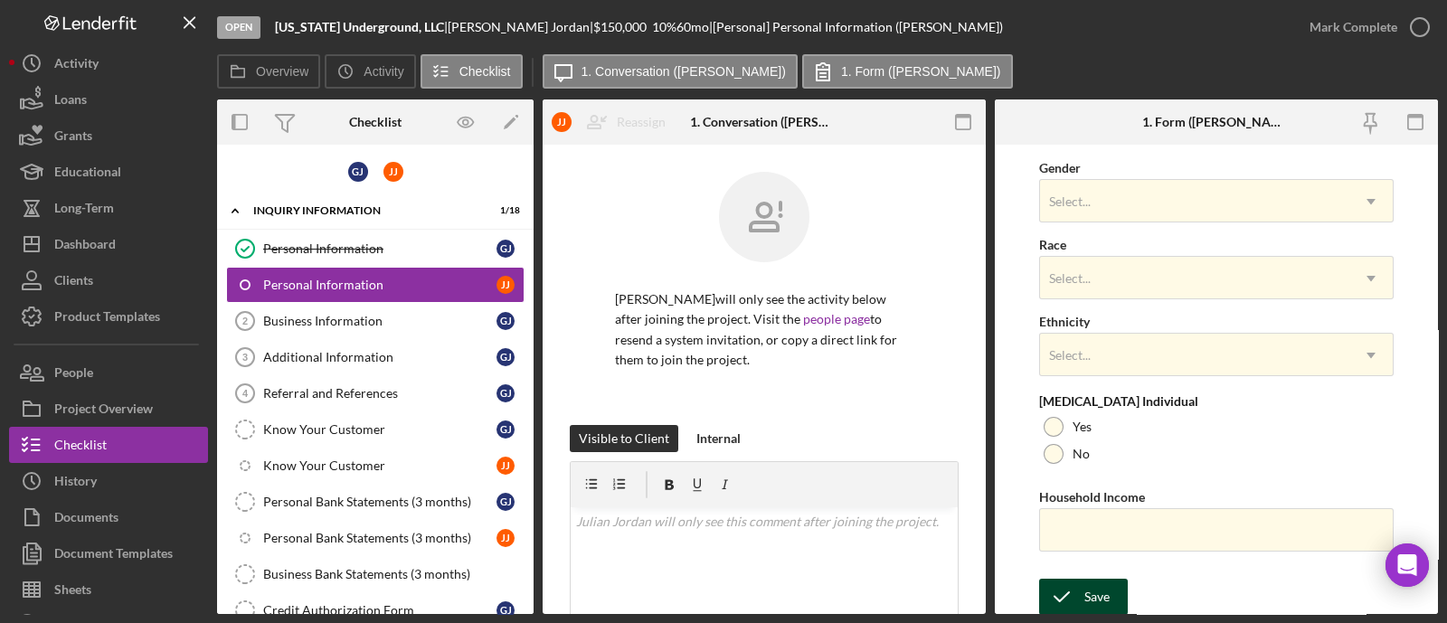
type input "[DATE]"
click at [1058, 590] on icon "submit" at bounding box center [1061, 596] width 45 height 45
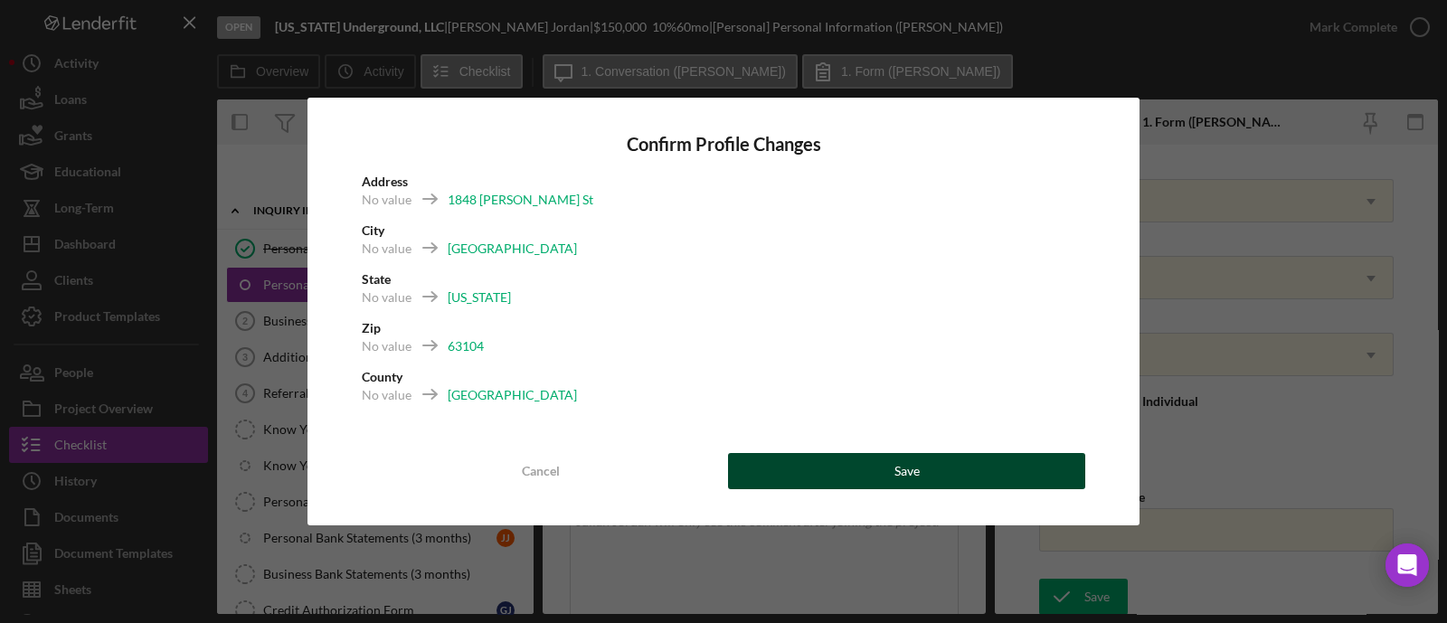
click at [1047, 465] on button "Save" at bounding box center [906, 471] width 357 height 36
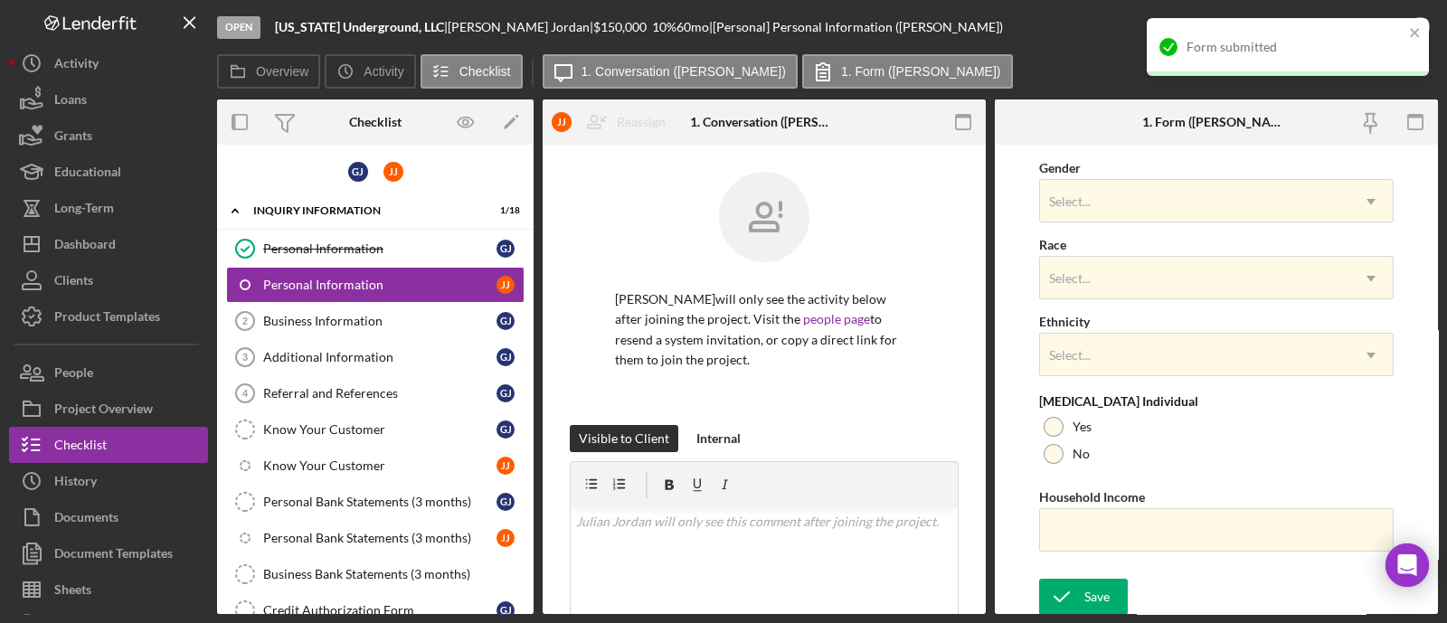
scroll to position [282, 0]
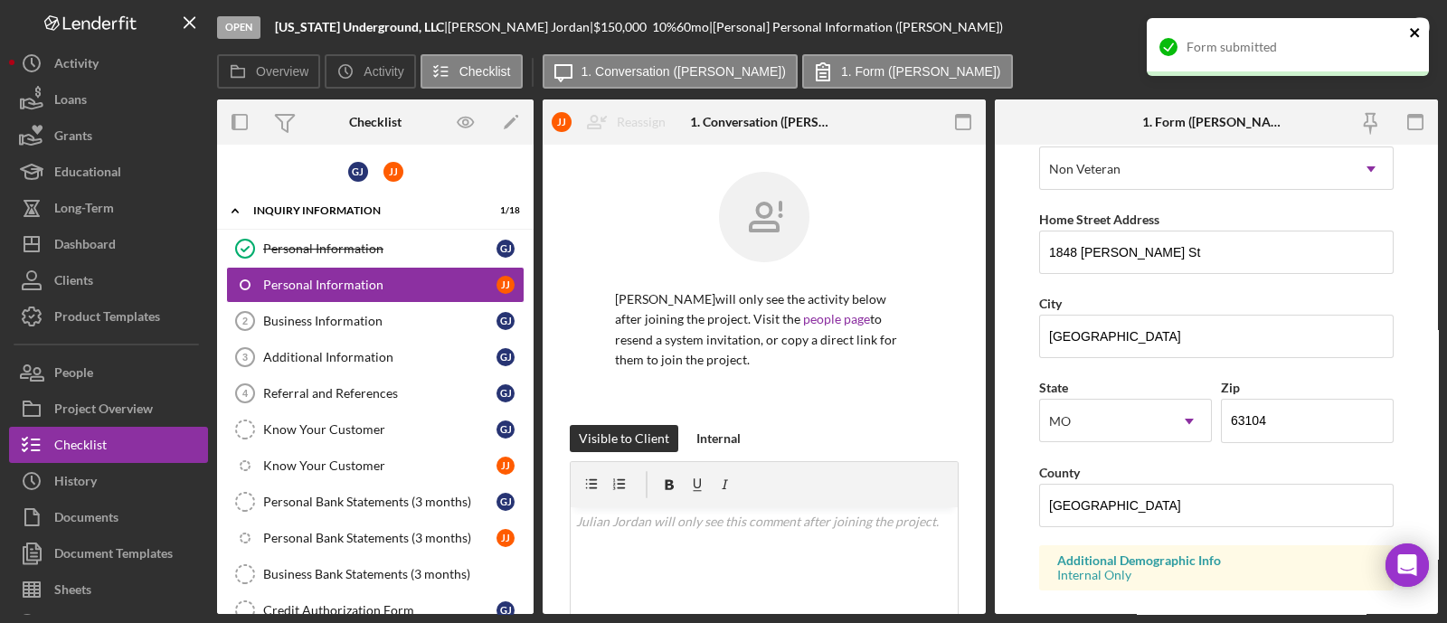
click at [1417, 34] on icon "close" at bounding box center [1414, 32] width 9 height 9
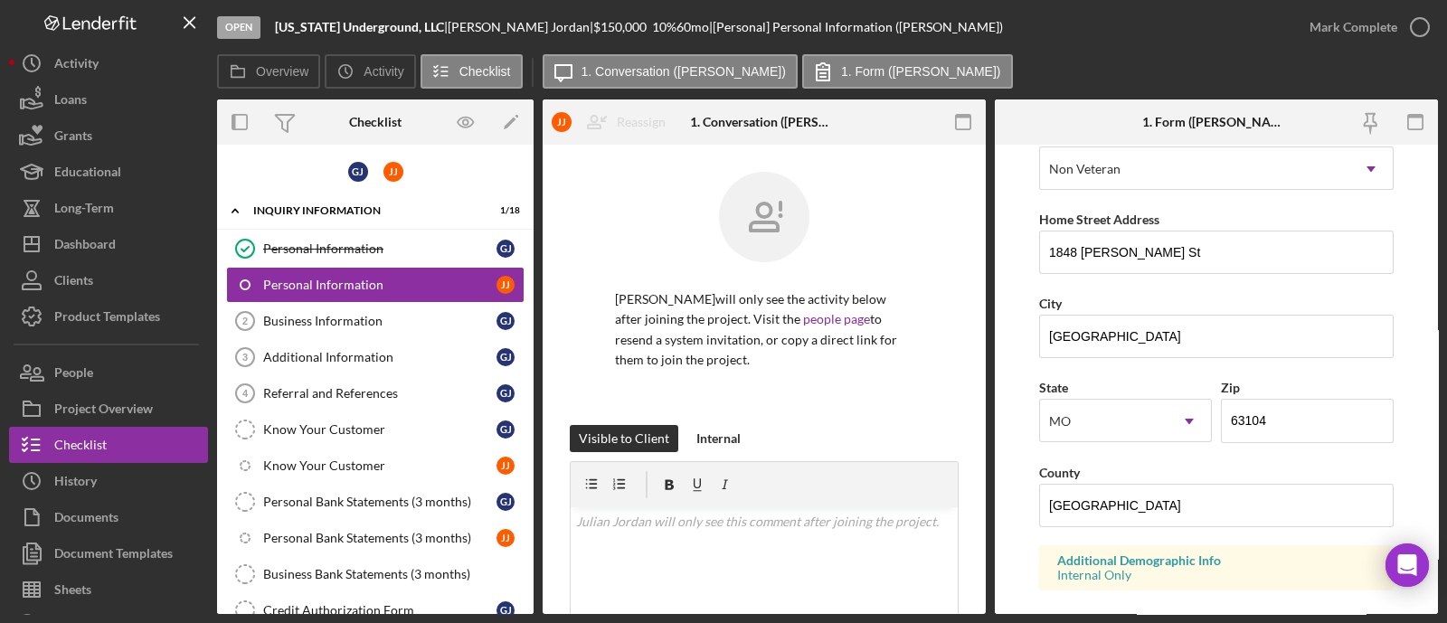
click at [1417, 33] on div "Open Mississippi Underground, LLC | Greg Jordan | $150,000 $150,000 10 % 60 mo …" at bounding box center [723, 311] width 1447 height 623
click at [1416, 30] on icon "button" at bounding box center [1420, 27] width 45 height 45
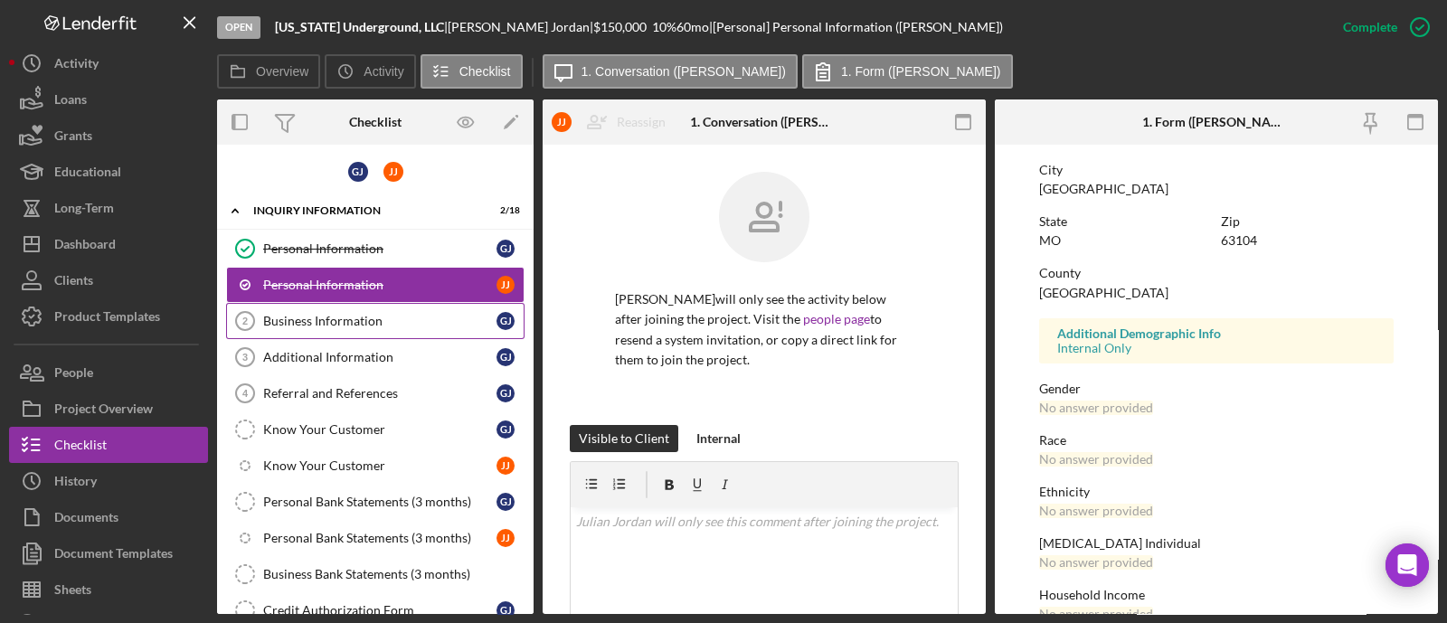
scroll to position [194, 0]
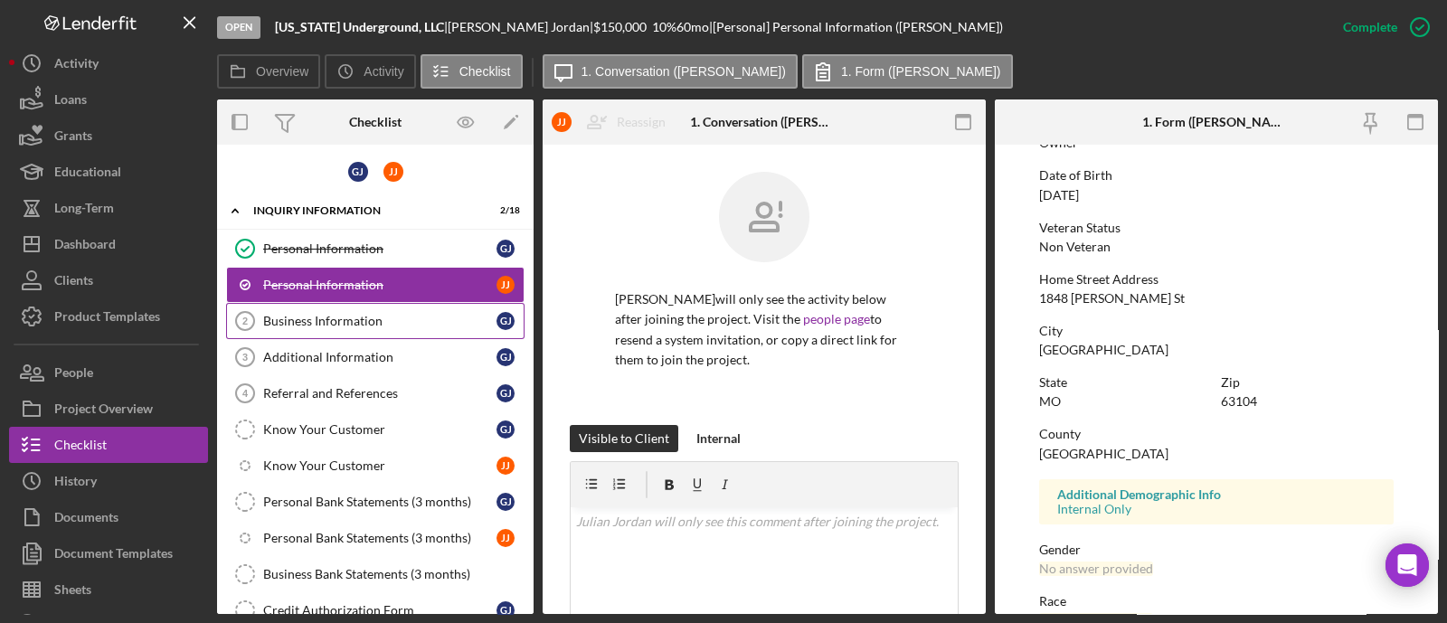
click at [386, 314] on div "Business Information" at bounding box center [379, 321] width 233 height 14
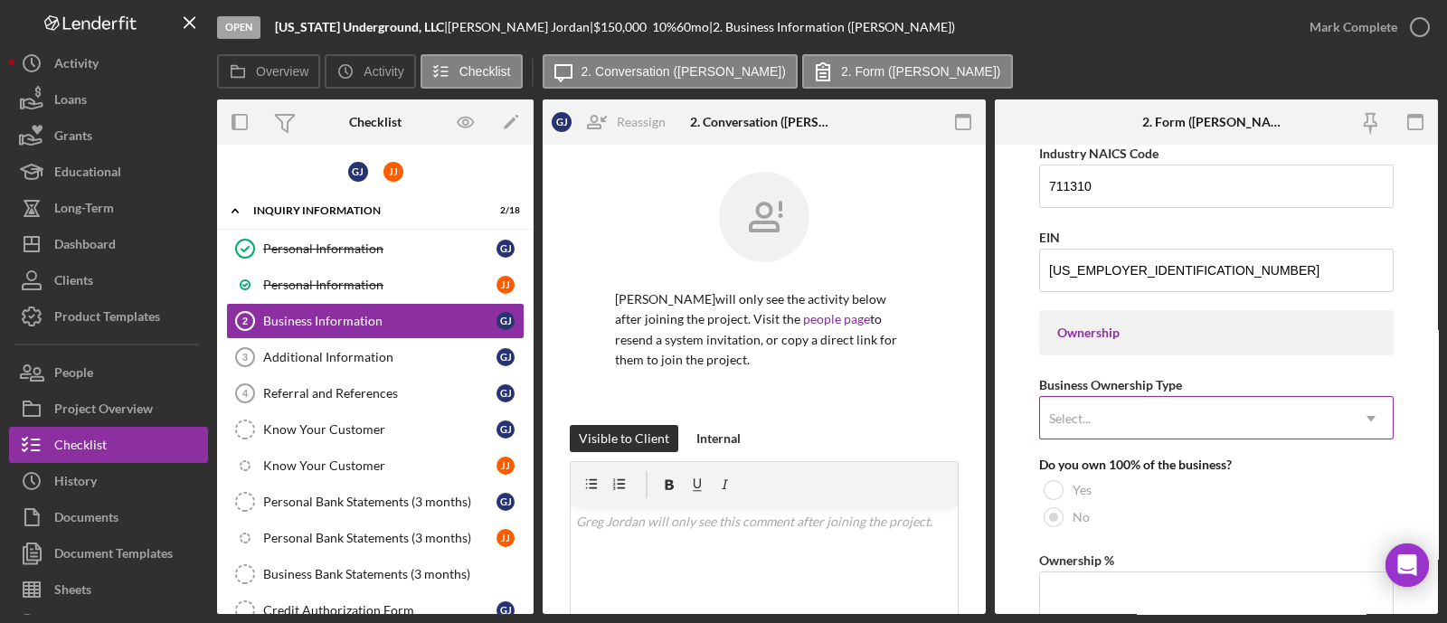
scroll to position [791, 0]
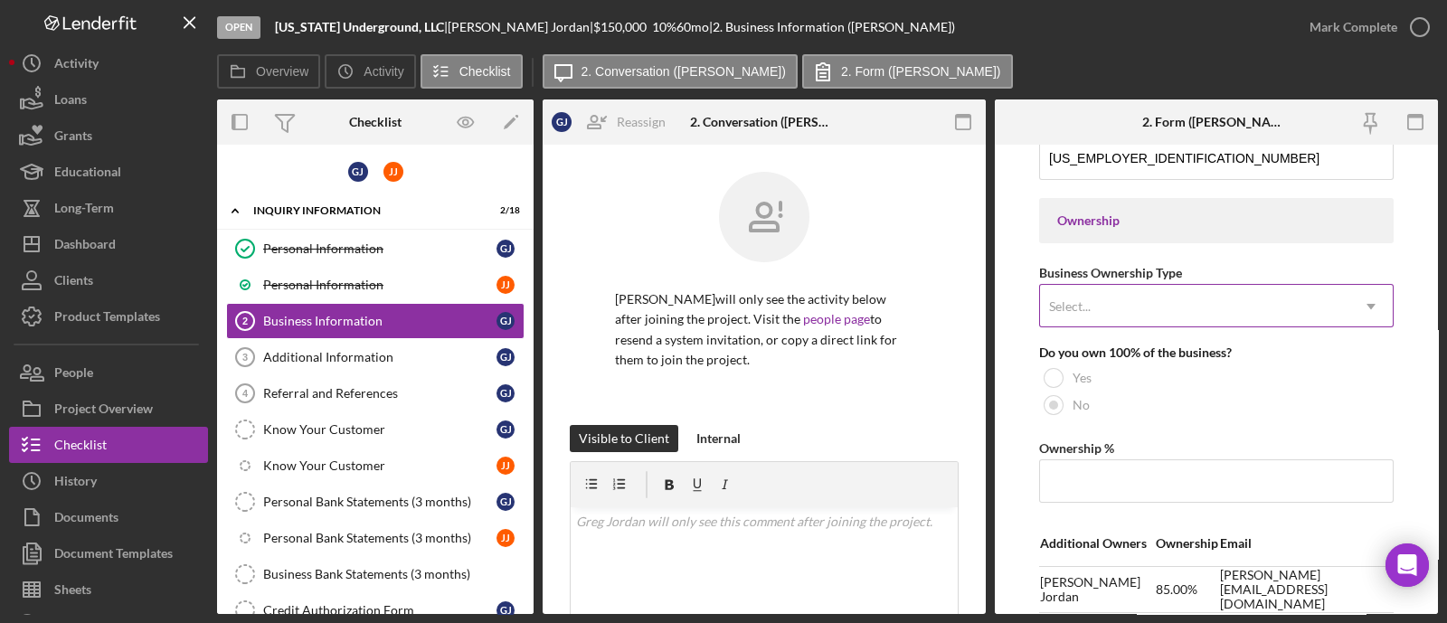
click at [1244, 297] on div "Select..." at bounding box center [1194, 307] width 309 height 42
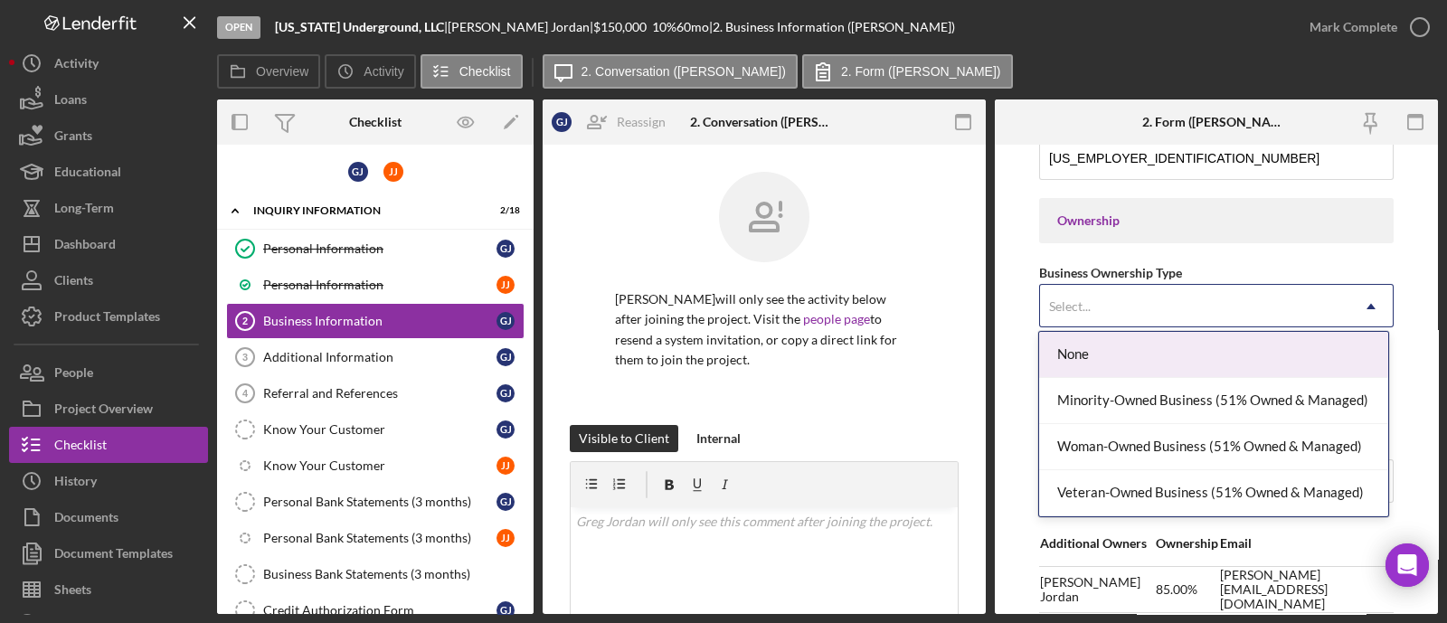
click at [1161, 344] on div "None" at bounding box center [1213, 355] width 348 height 46
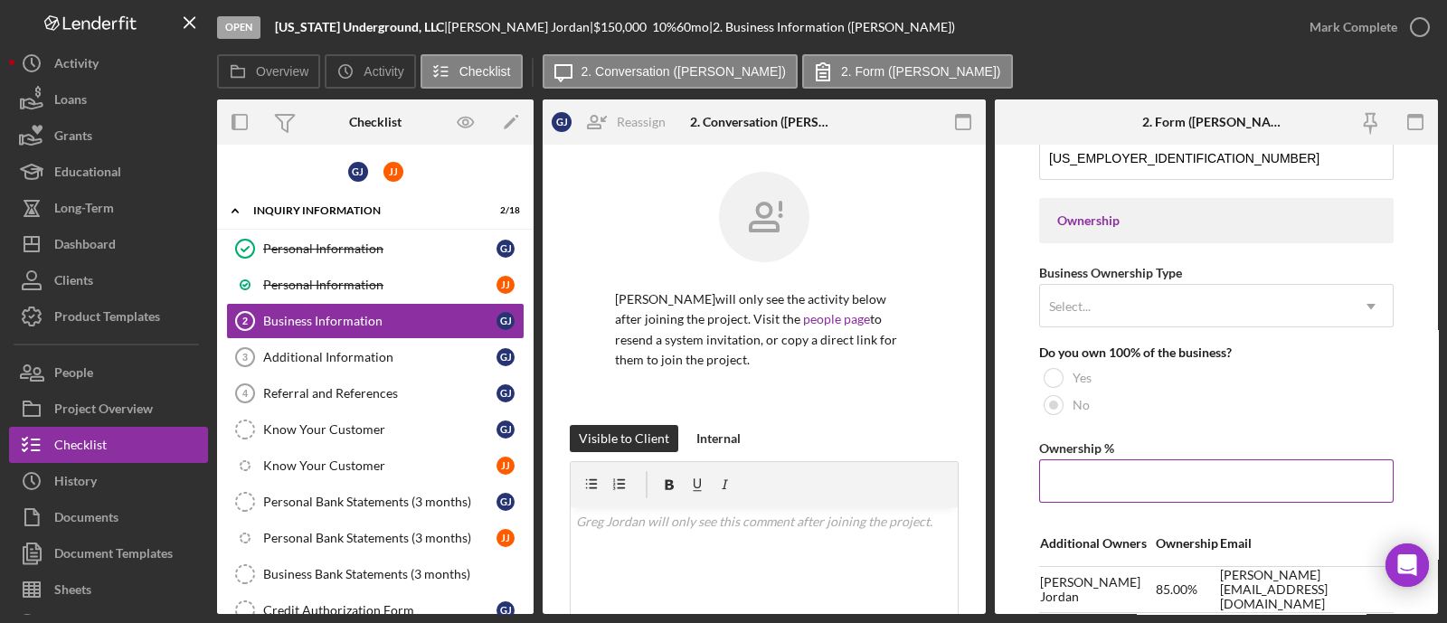
click at [1167, 477] on input "Ownership %" at bounding box center [1216, 481] width 355 height 43
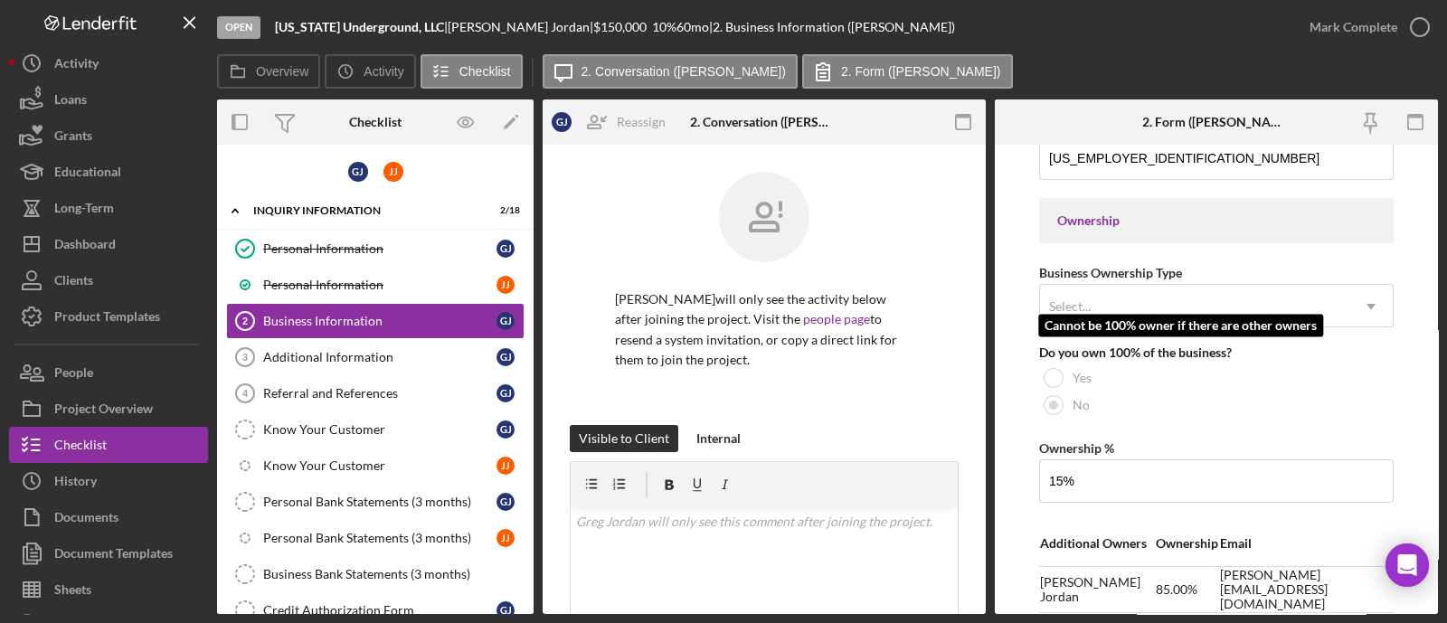
type input "15.00%"
click at [1215, 407] on div "No" at bounding box center [1216, 405] width 355 height 27
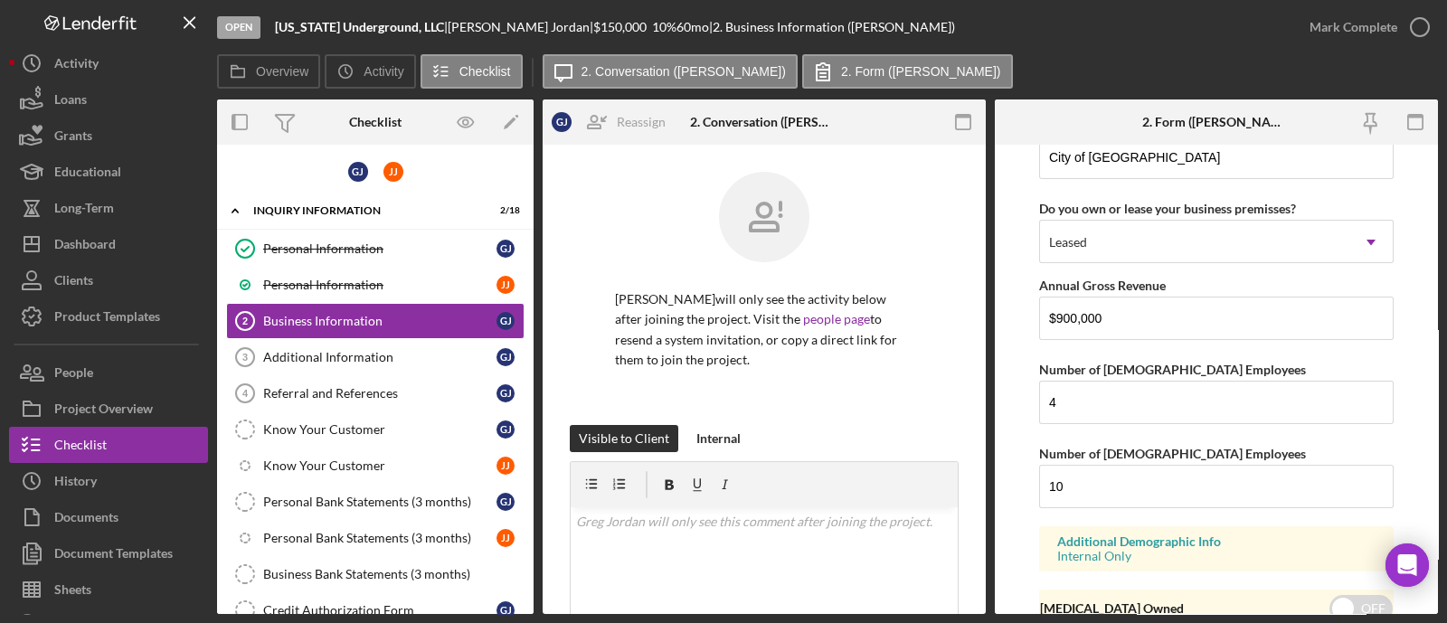
scroll to position [2107, 0]
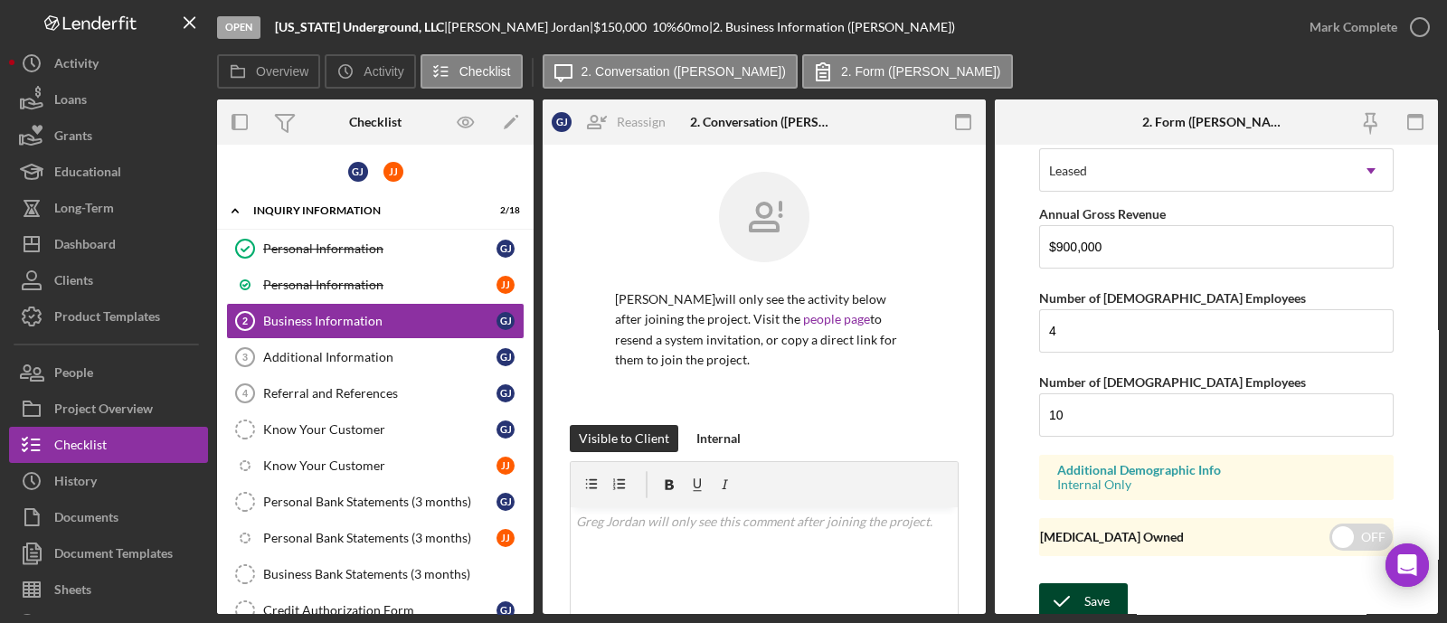
click at [1101, 584] on div "Save" at bounding box center [1097, 601] width 25 height 36
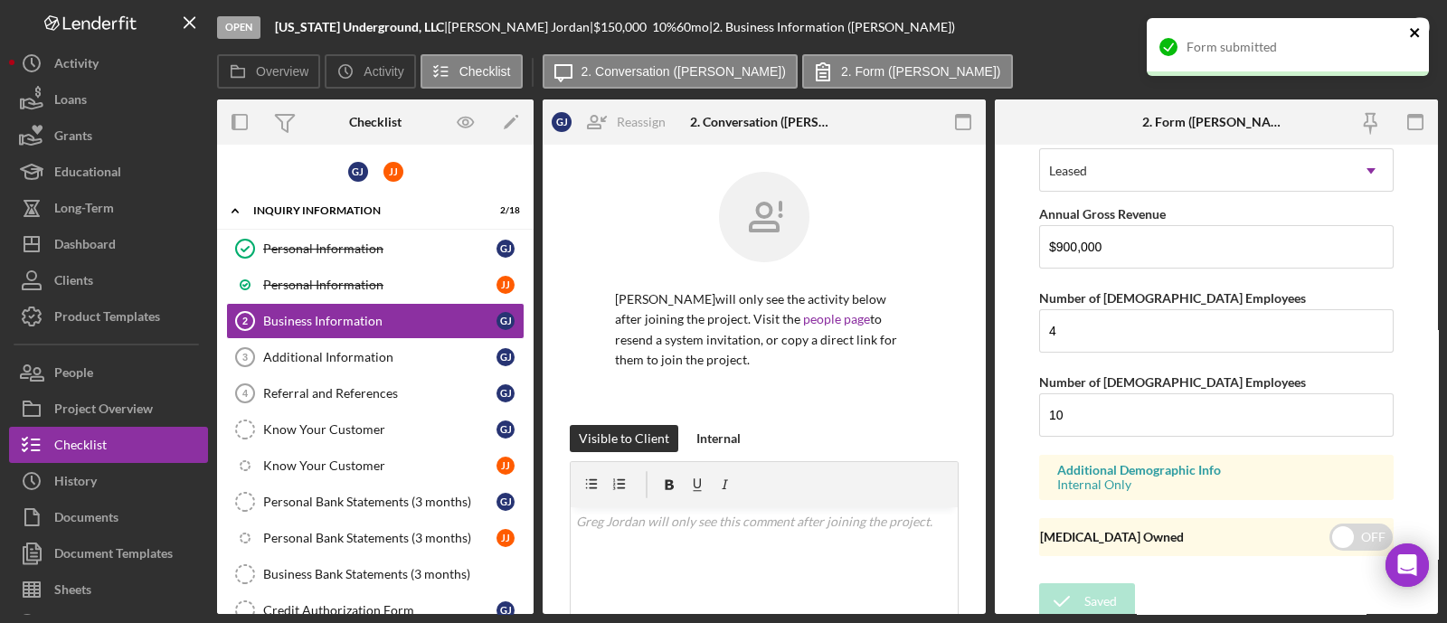
click at [1411, 30] on icon "close" at bounding box center [1414, 32] width 9 height 9
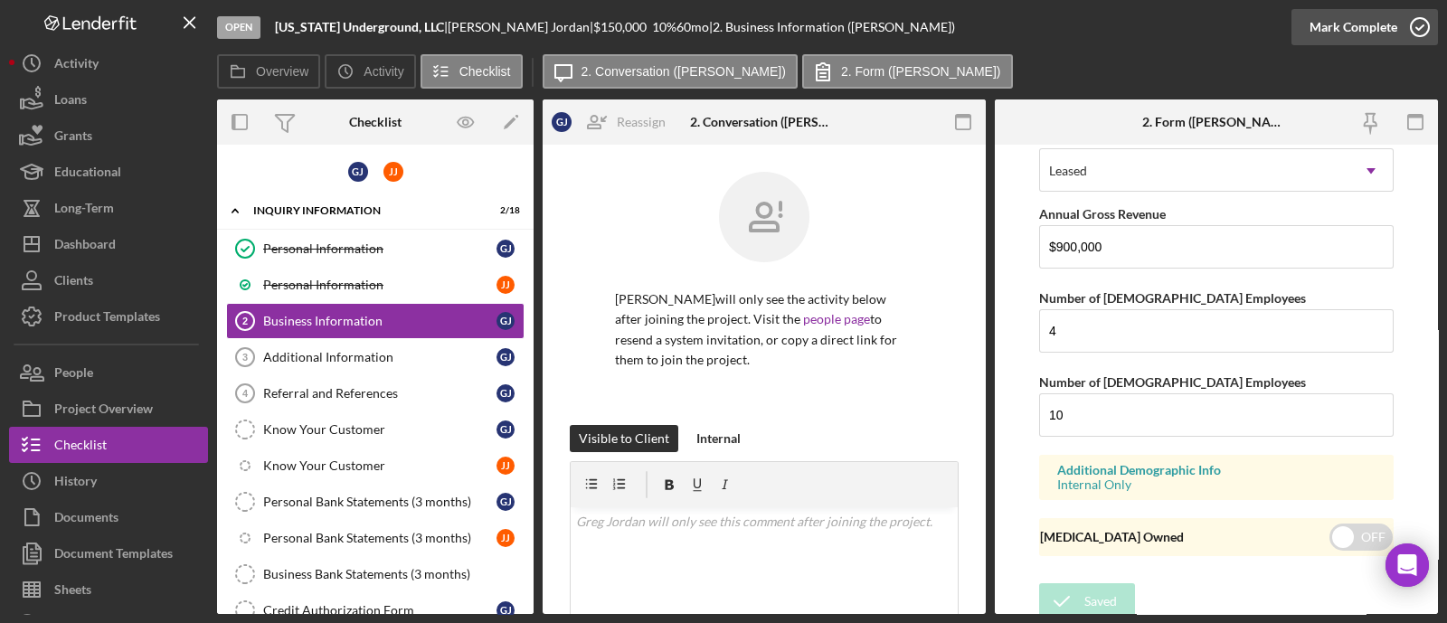
click at [1404, 25] on icon "button" at bounding box center [1420, 27] width 45 height 45
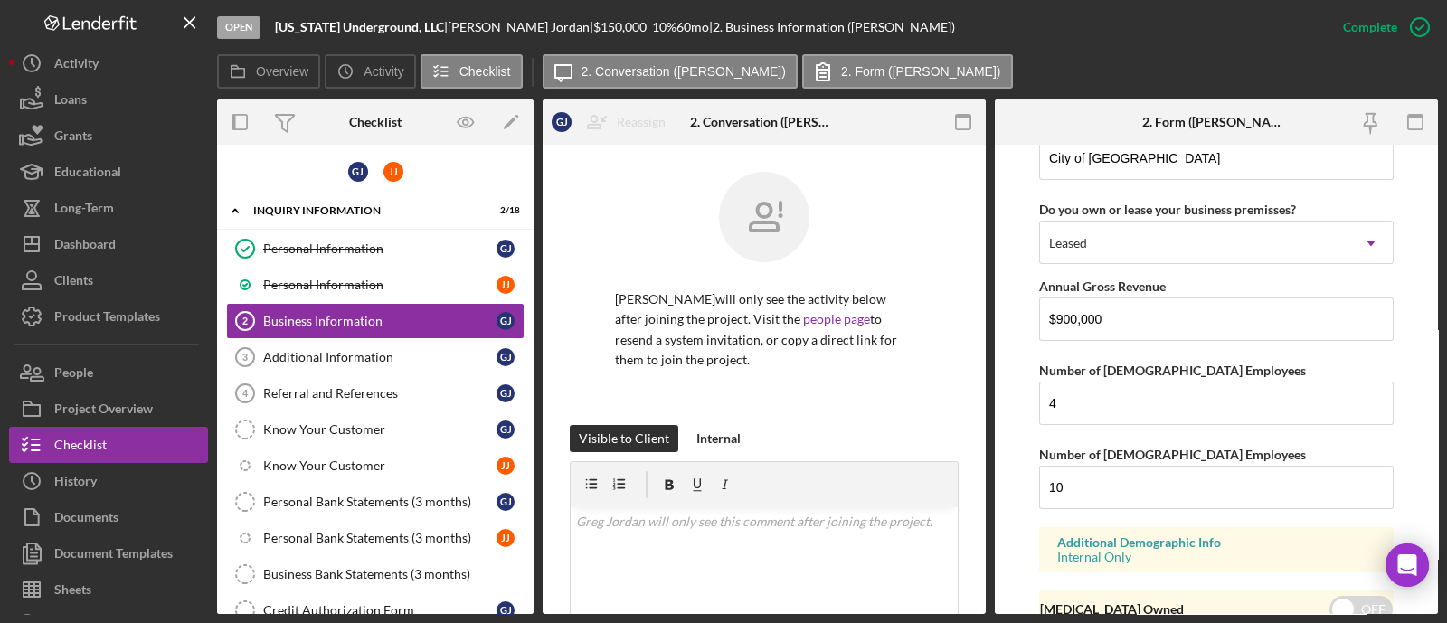
scroll to position [1307, 0]
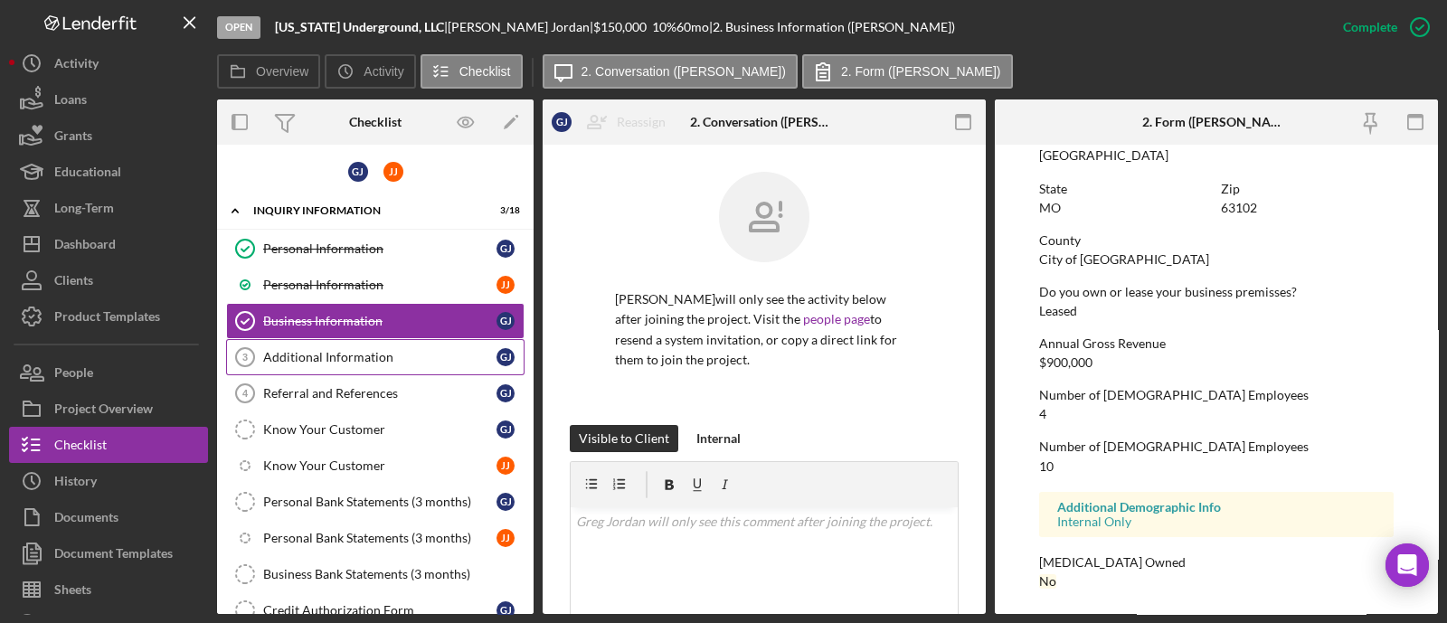
click at [380, 354] on div "Additional Information" at bounding box center [379, 357] width 233 height 14
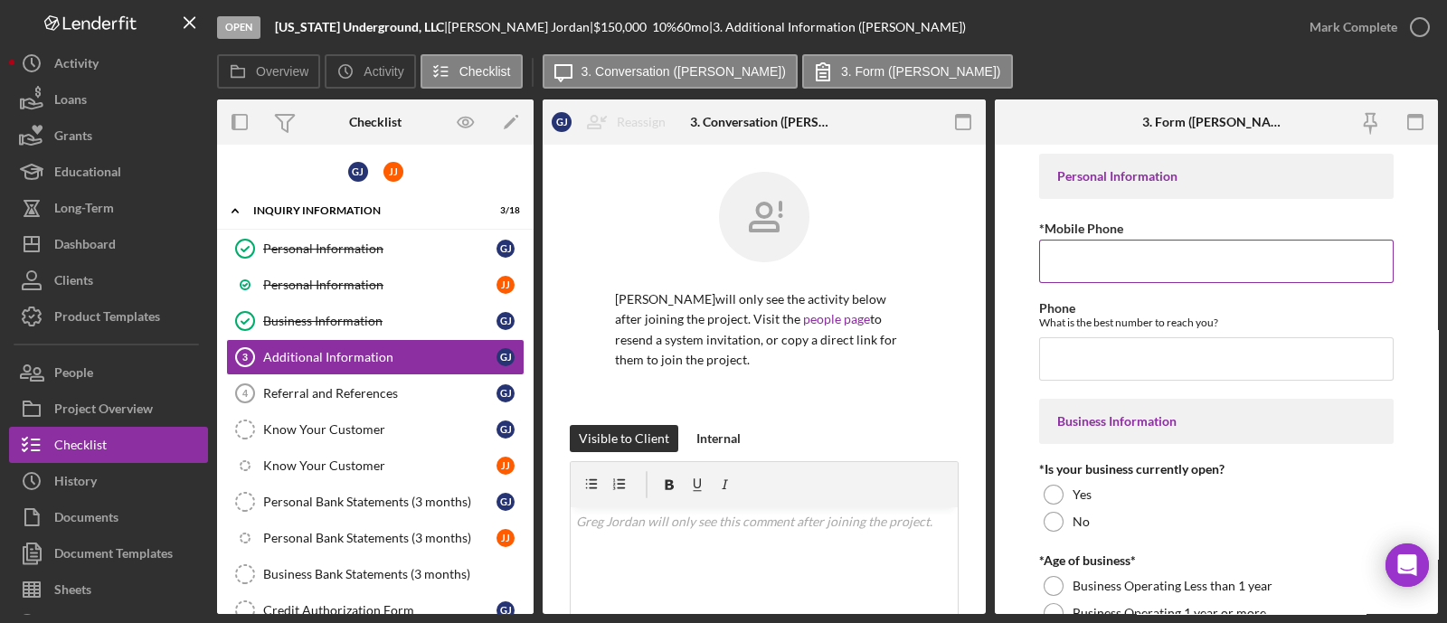
click at [1114, 251] on input "*Mobile Phone" at bounding box center [1216, 261] width 355 height 43
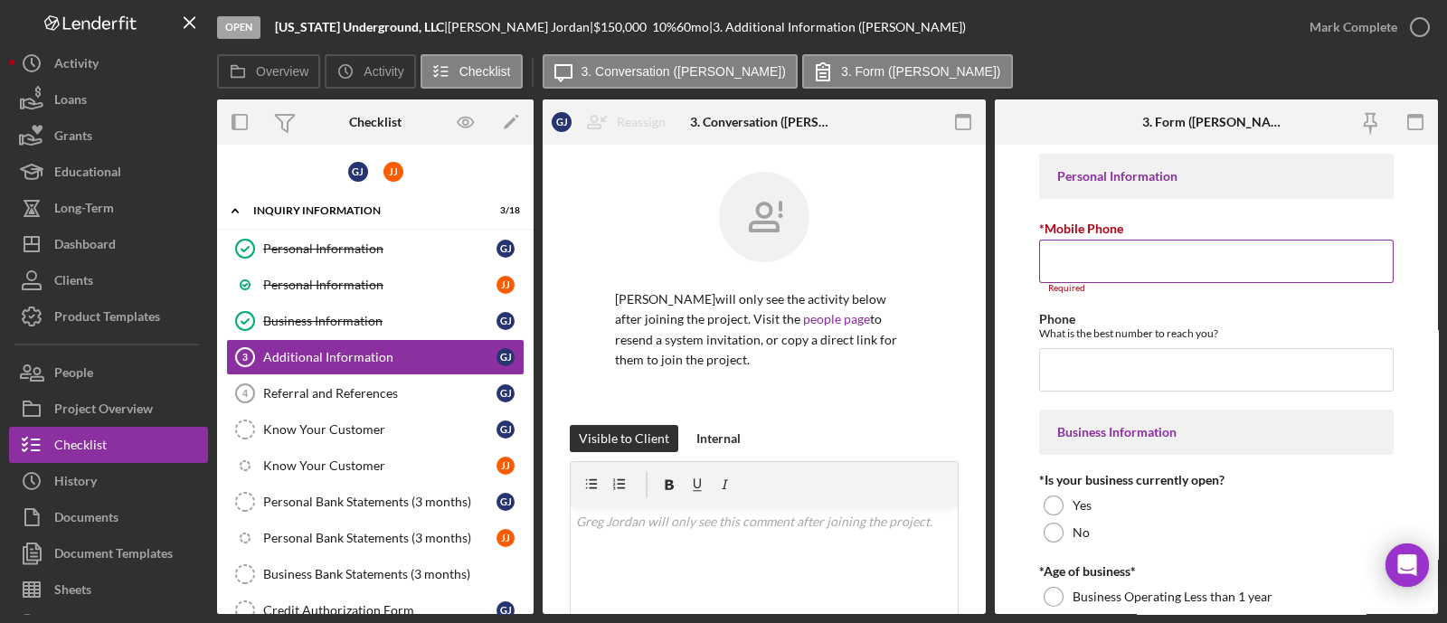
click at [1132, 255] on input "*Mobile Phone" at bounding box center [1216, 261] width 355 height 43
paste input "[PHONE_NUMBER]"
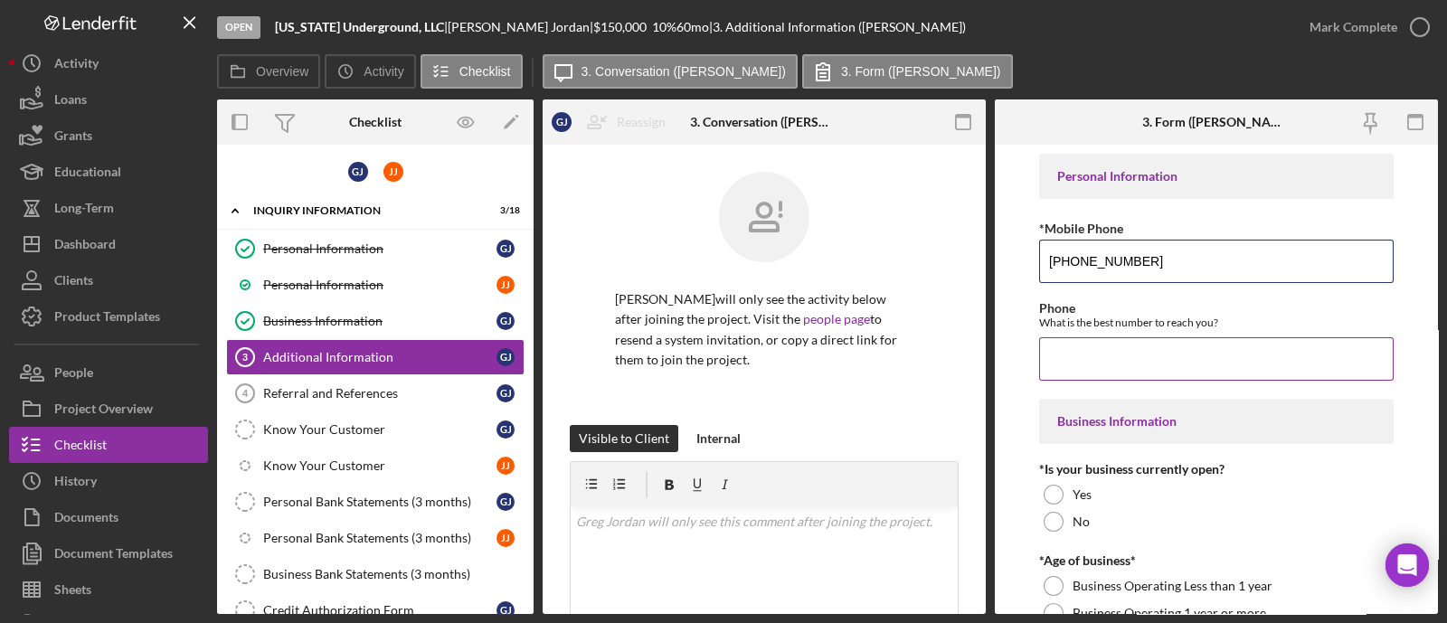
type input "[PHONE_NUMBER]"
click at [1060, 360] on input "Phone" at bounding box center [1216, 358] width 355 height 43
click at [1104, 374] on input "Phone" at bounding box center [1216, 358] width 355 height 43
paste input "[PHONE_NUMBER]"
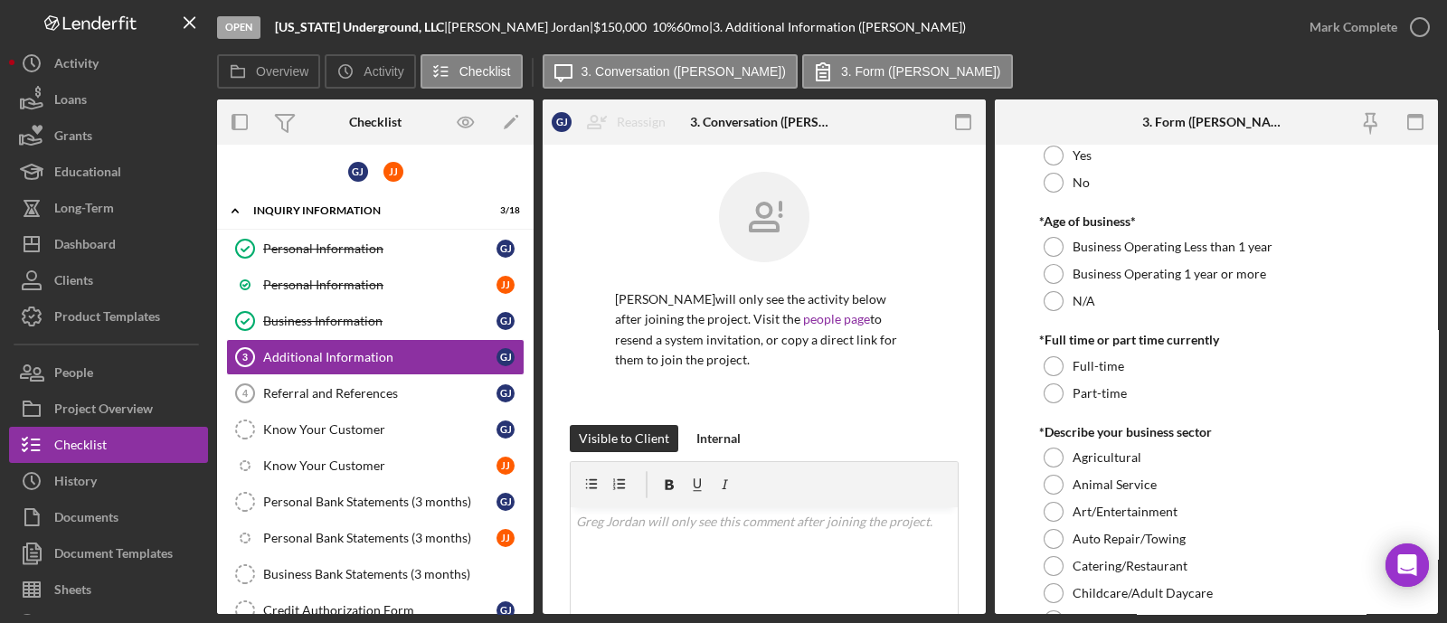
scroll to position [225, 0]
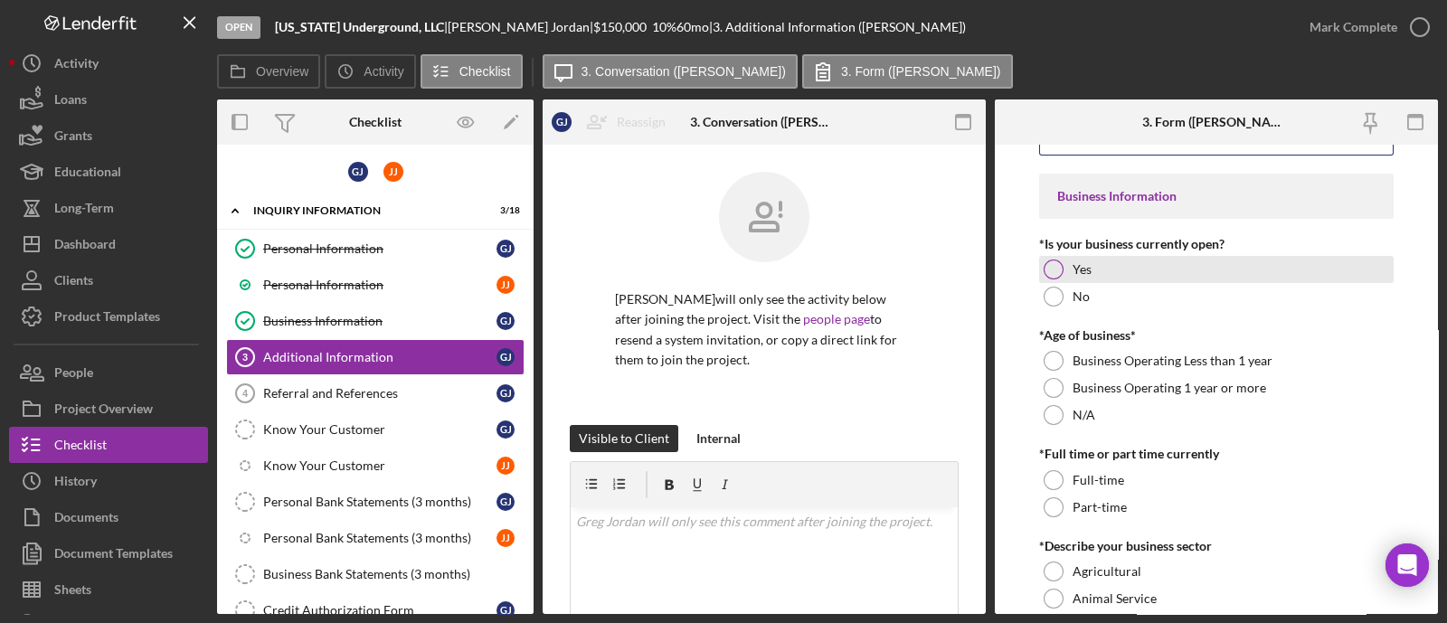
type input "[PHONE_NUMBER]"
click at [1085, 270] on label "Yes" at bounding box center [1082, 269] width 19 height 14
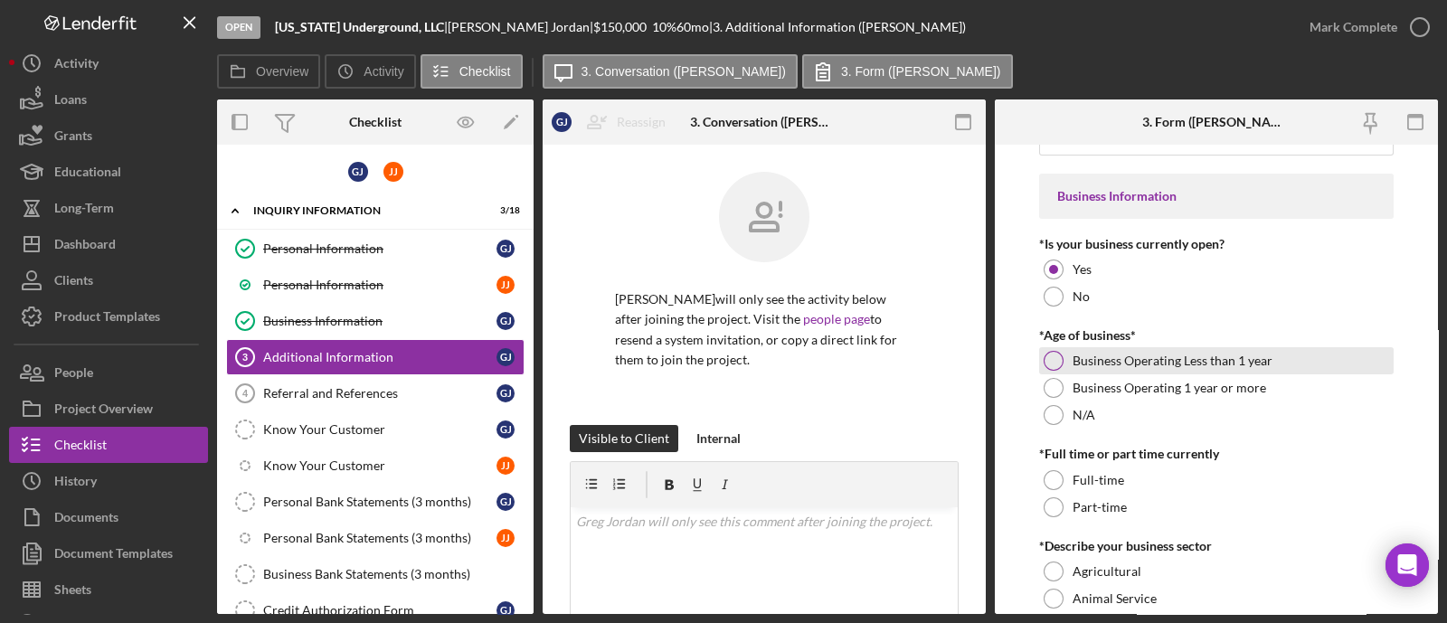
scroll to position [339, 0]
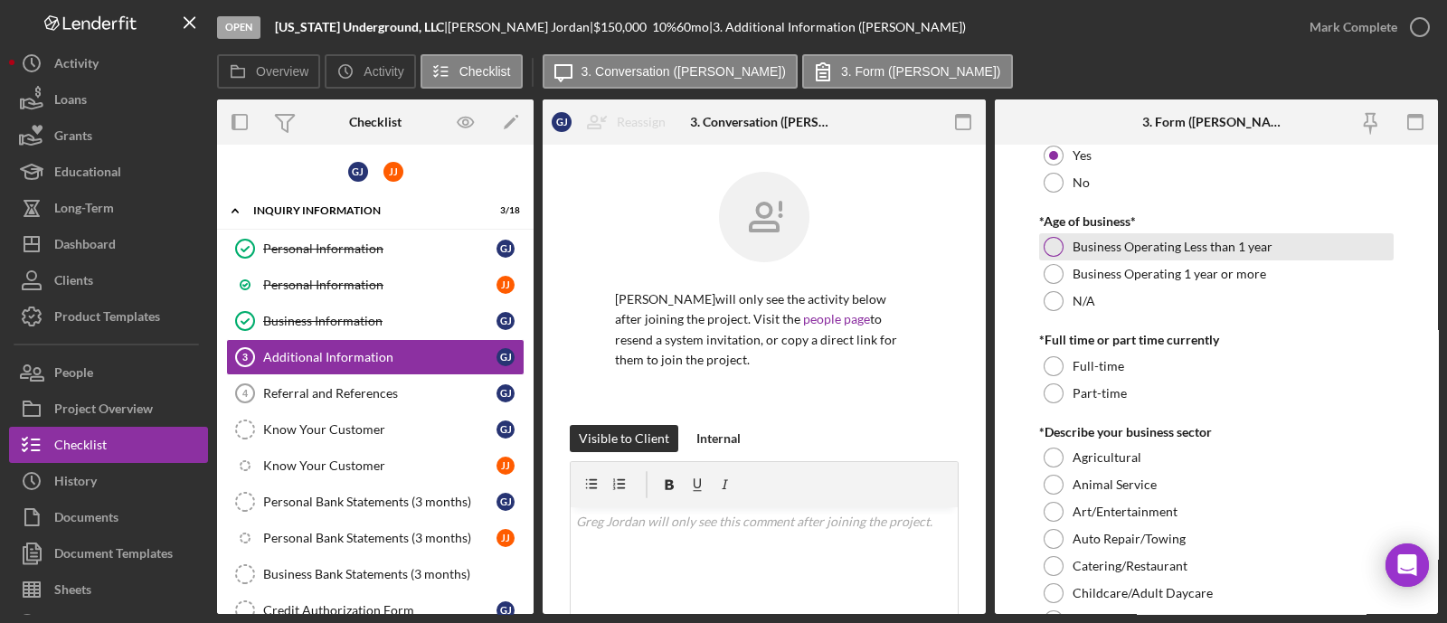
click at [1062, 251] on div "Business Operating Less than 1 year" at bounding box center [1216, 246] width 355 height 27
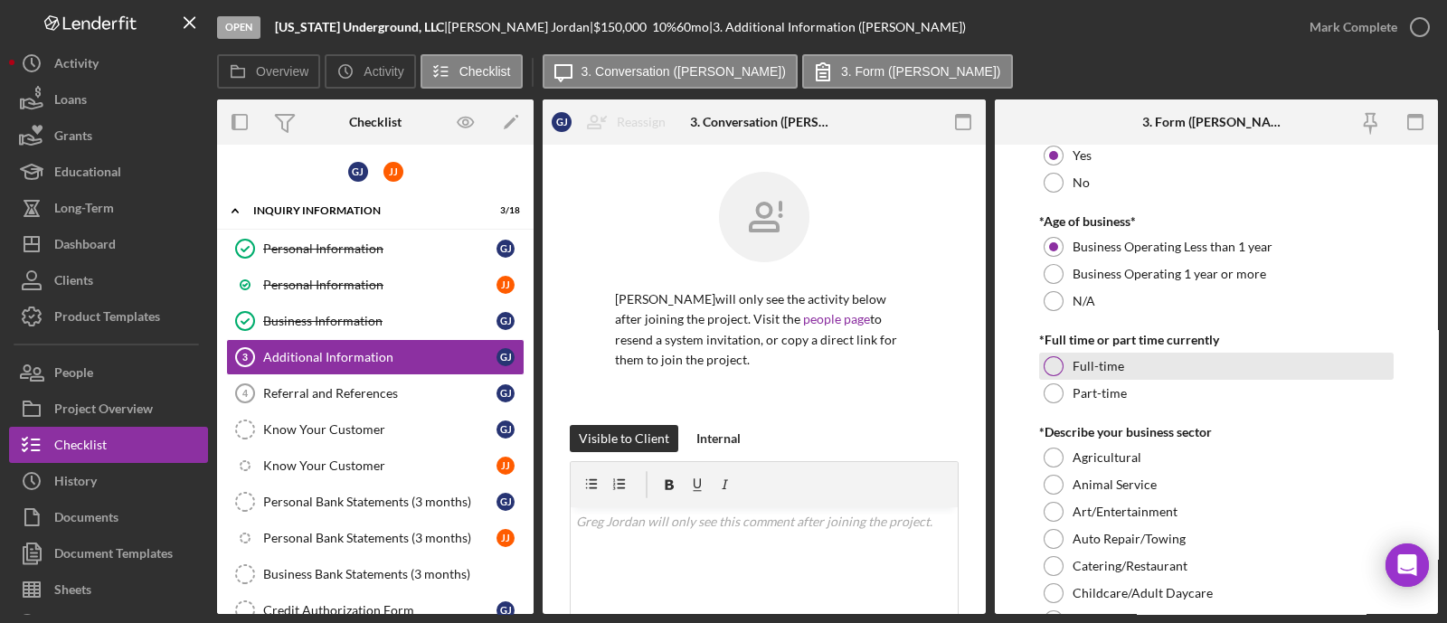
click at [1140, 360] on div "Full-time" at bounding box center [1216, 366] width 355 height 27
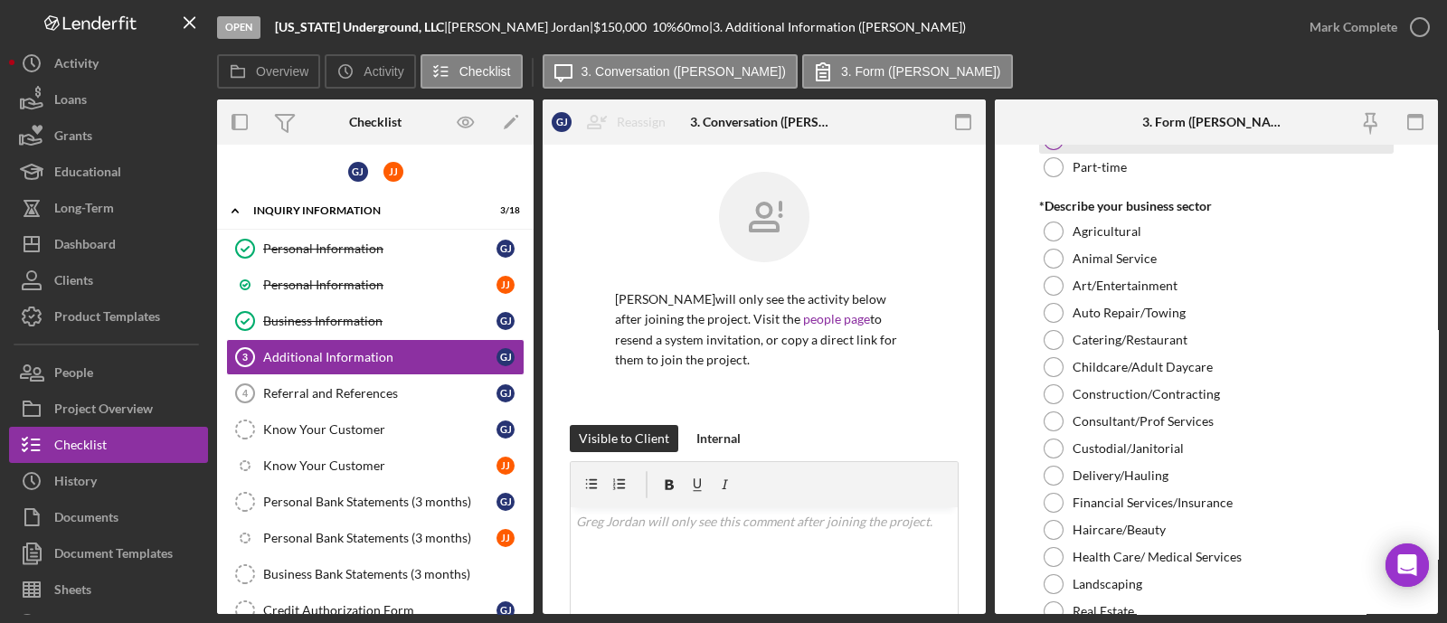
scroll to position [451, 0]
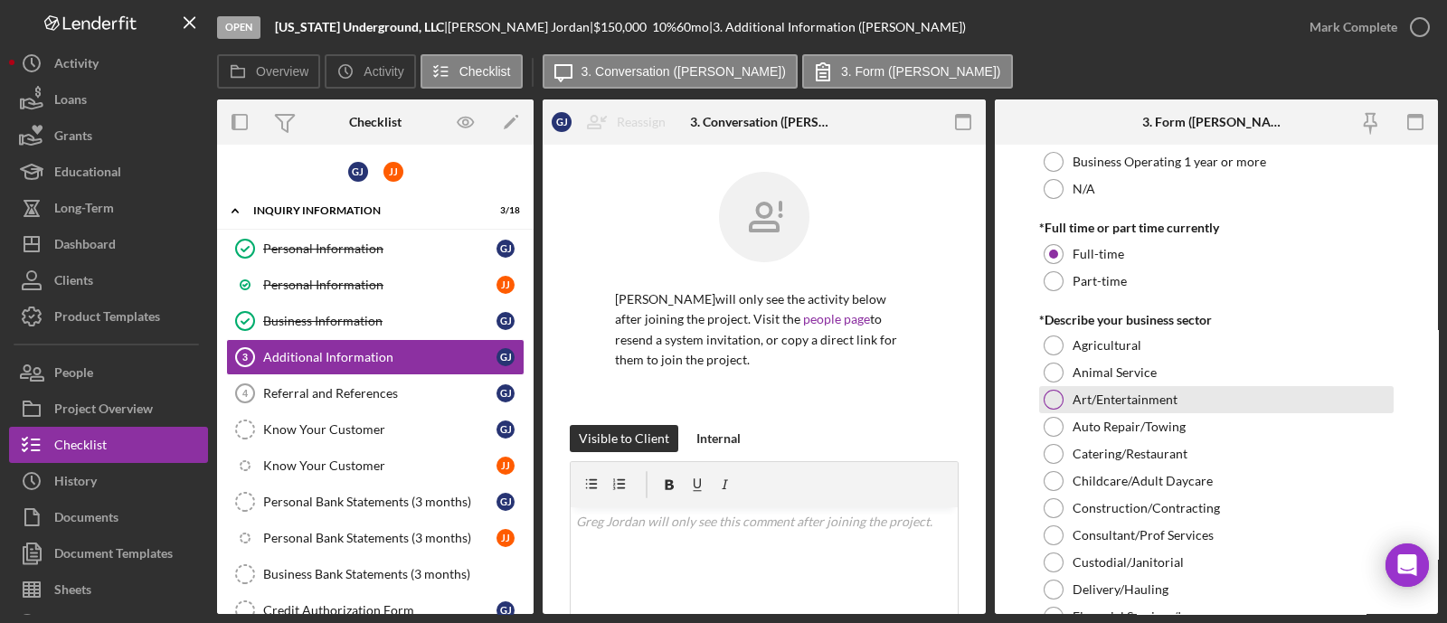
click at [1131, 400] on label "Art/Entertainment" at bounding box center [1125, 400] width 105 height 14
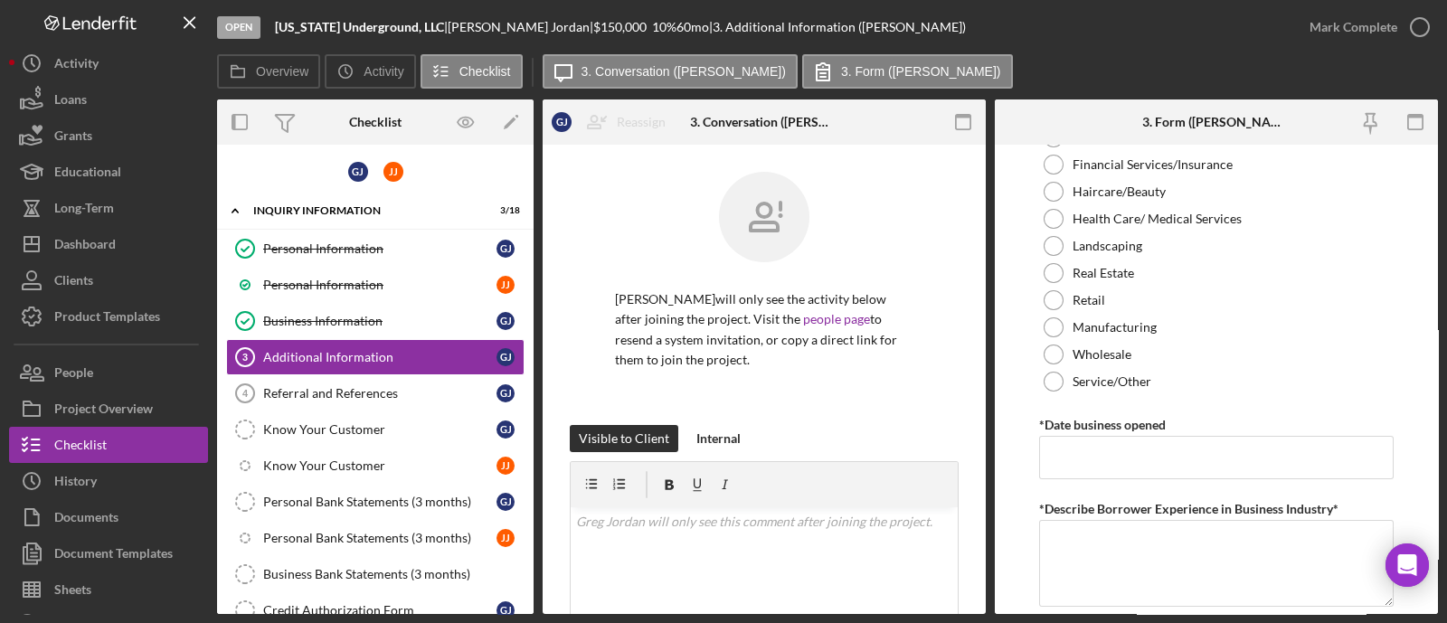
scroll to position [1131, 0]
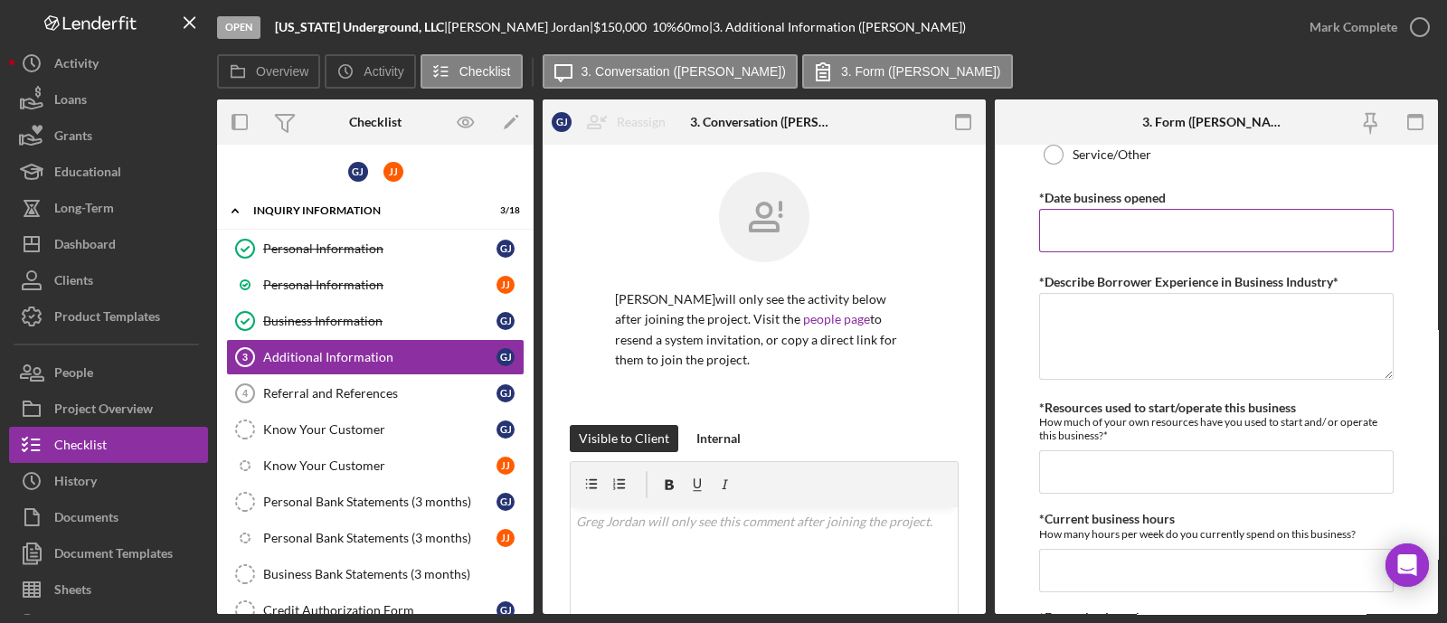
click at [1166, 223] on input "*Date business opened" at bounding box center [1216, 230] width 355 height 43
type input "11/01/2023"
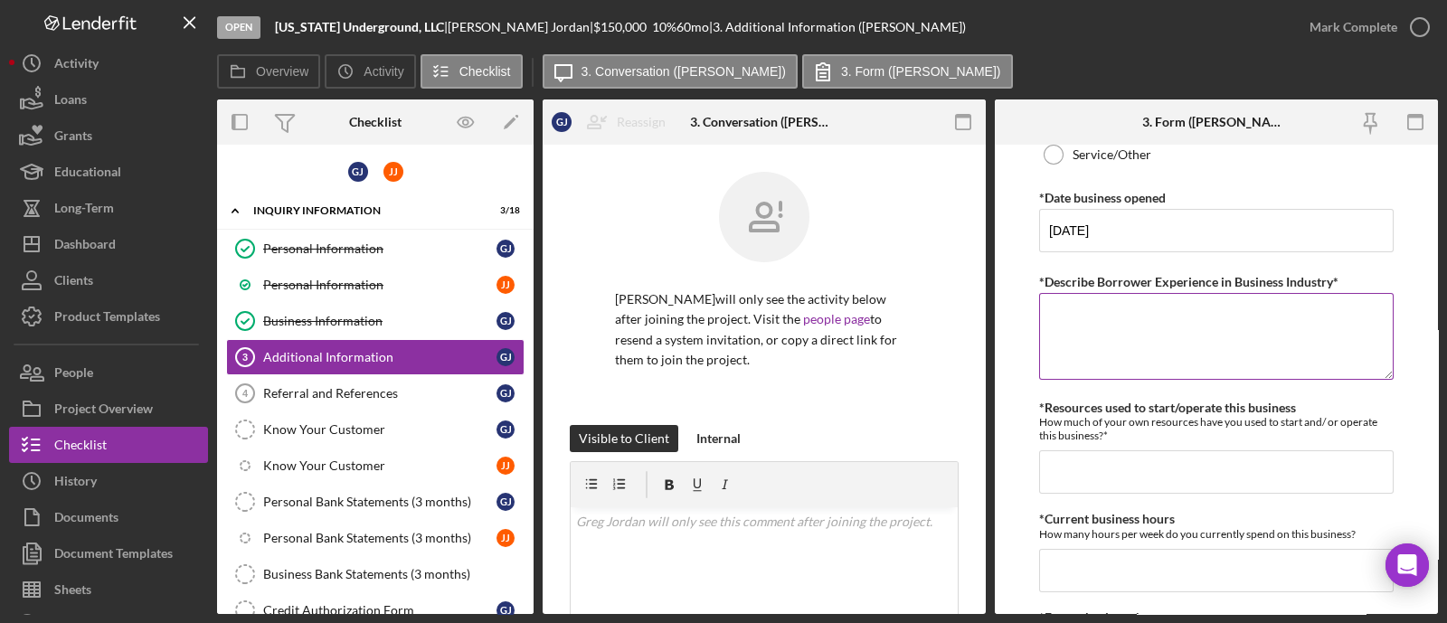
click at [1062, 336] on textarea "*Describe Borrower Experience in Business Industry*" at bounding box center [1216, 336] width 355 height 87
paste textarea "Experienced Real Estate Broker, Hotel, bar and music venue owner."
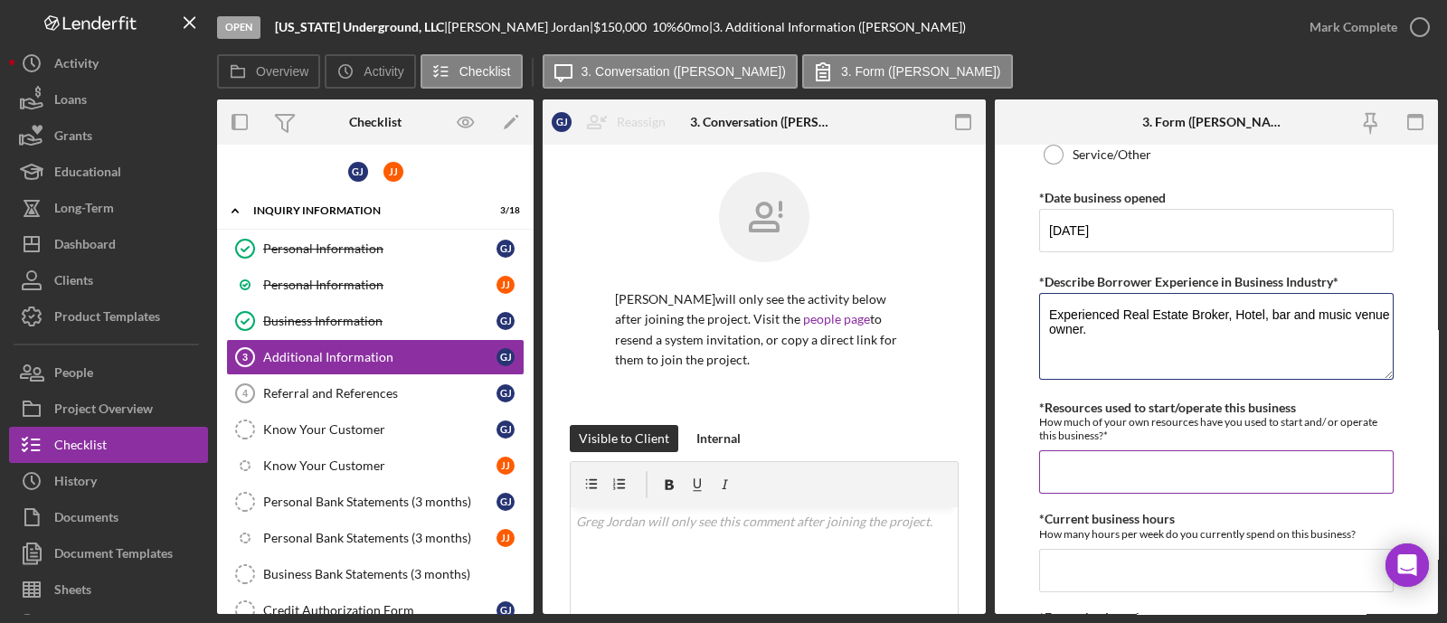
type textarea "Experienced Real Estate Broker, Hotel, bar and music venue owner."
click at [1081, 459] on input "*Resources used to start/operate this business" at bounding box center [1216, 471] width 355 height 43
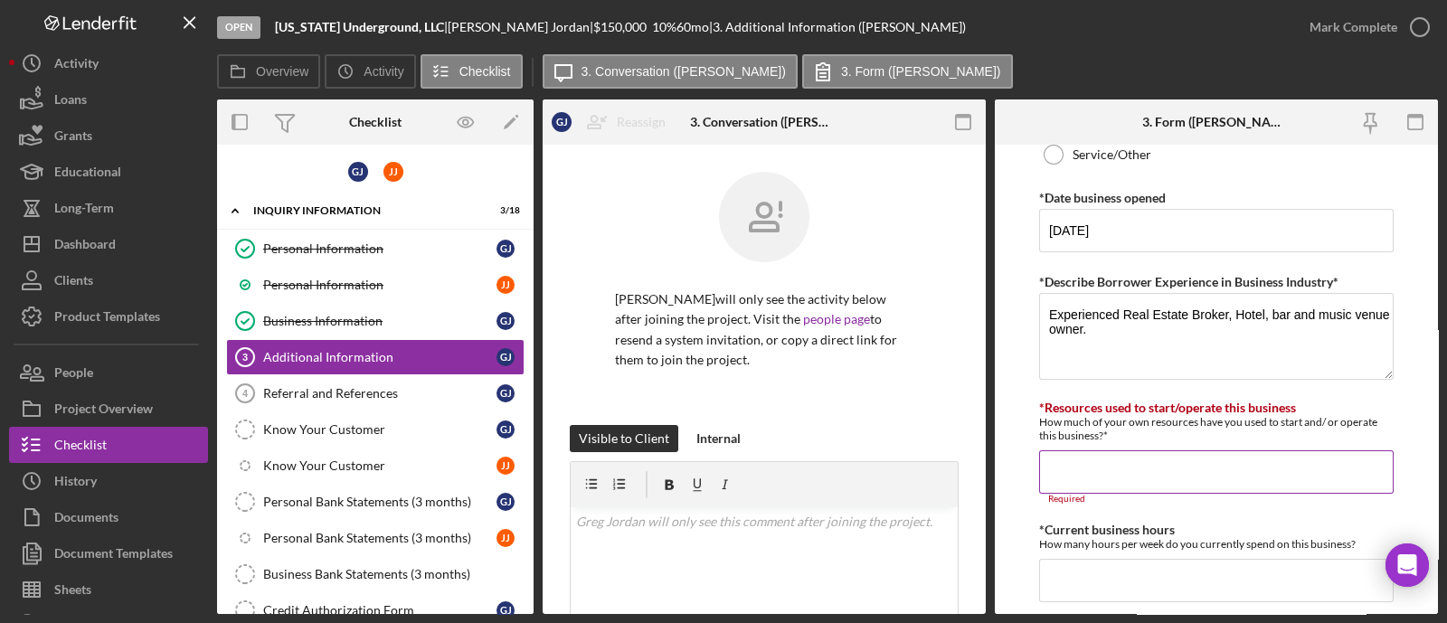
click at [1158, 454] on input "*Resources used to start/operate this business" at bounding box center [1216, 471] width 355 height 43
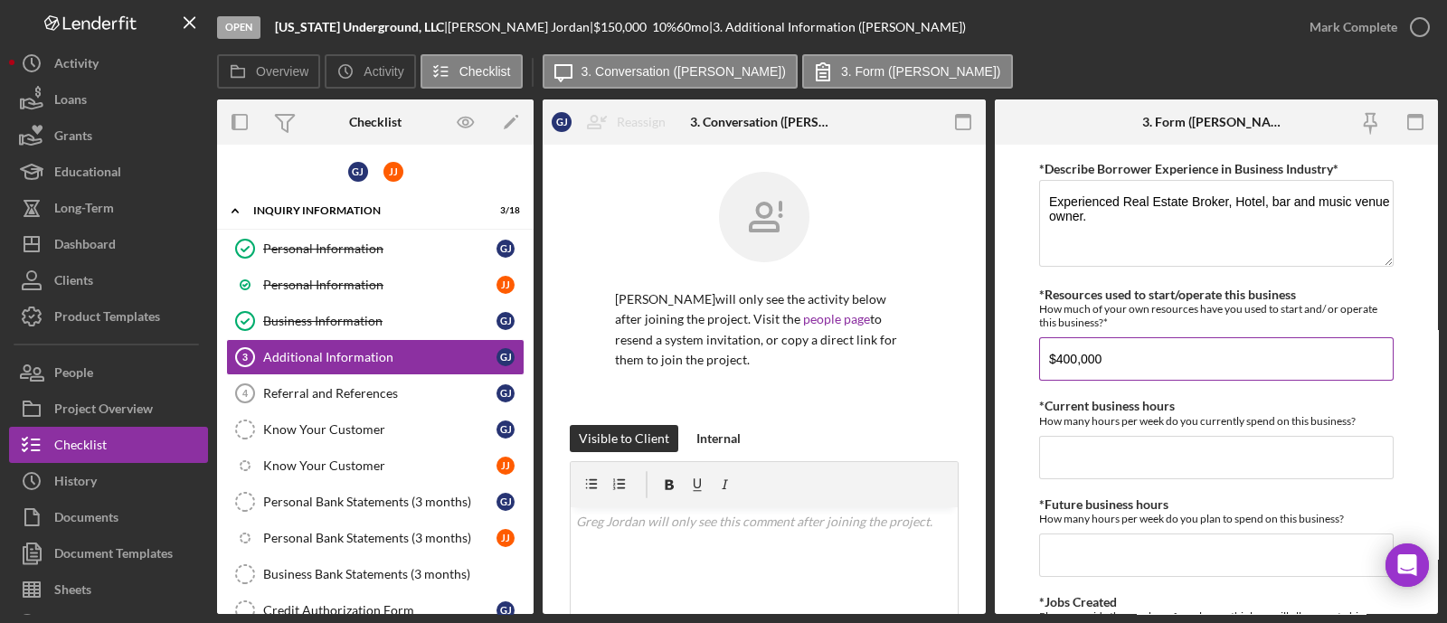
scroll to position [1357, 0]
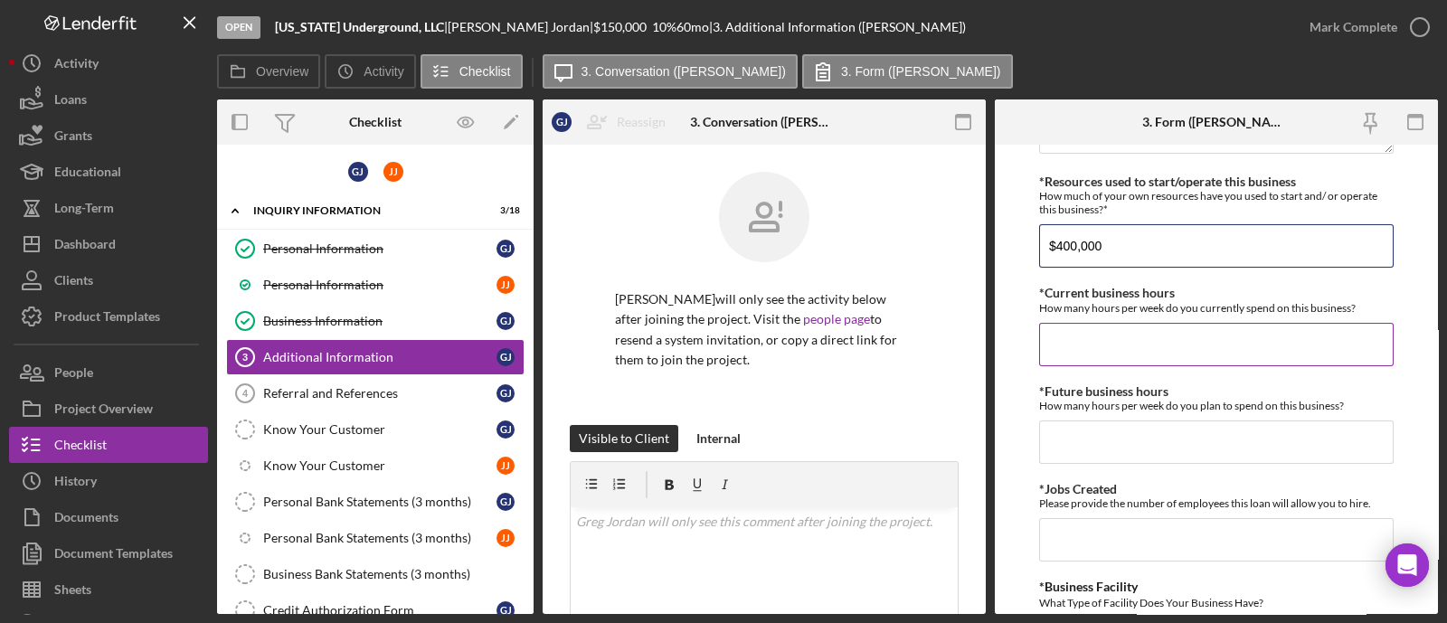
type input "$400,000"
click at [1211, 356] on input "*Current business hours" at bounding box center [1216, 344] width 355 height 43
type input "40"
click at [1161, 435] on input "*Future business hours" at bounding box center [1216, 442] width 355 height 43
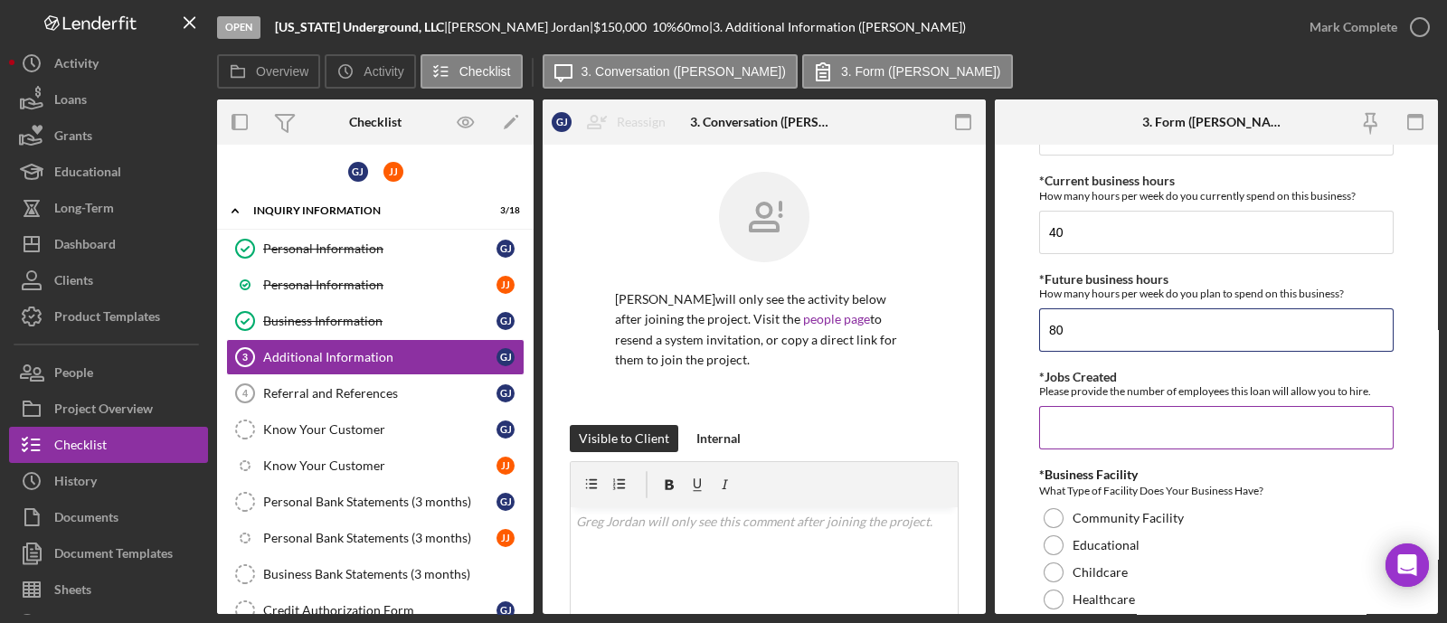
type input "80"
click at [1141, 422] on input "*Jobs Created" at bounding box center [1216, 427] width 355 height 43
type input "15"
click at [1178, 511] on label "Community Facility" at bounding box center [1128, 518] width 111 height 14
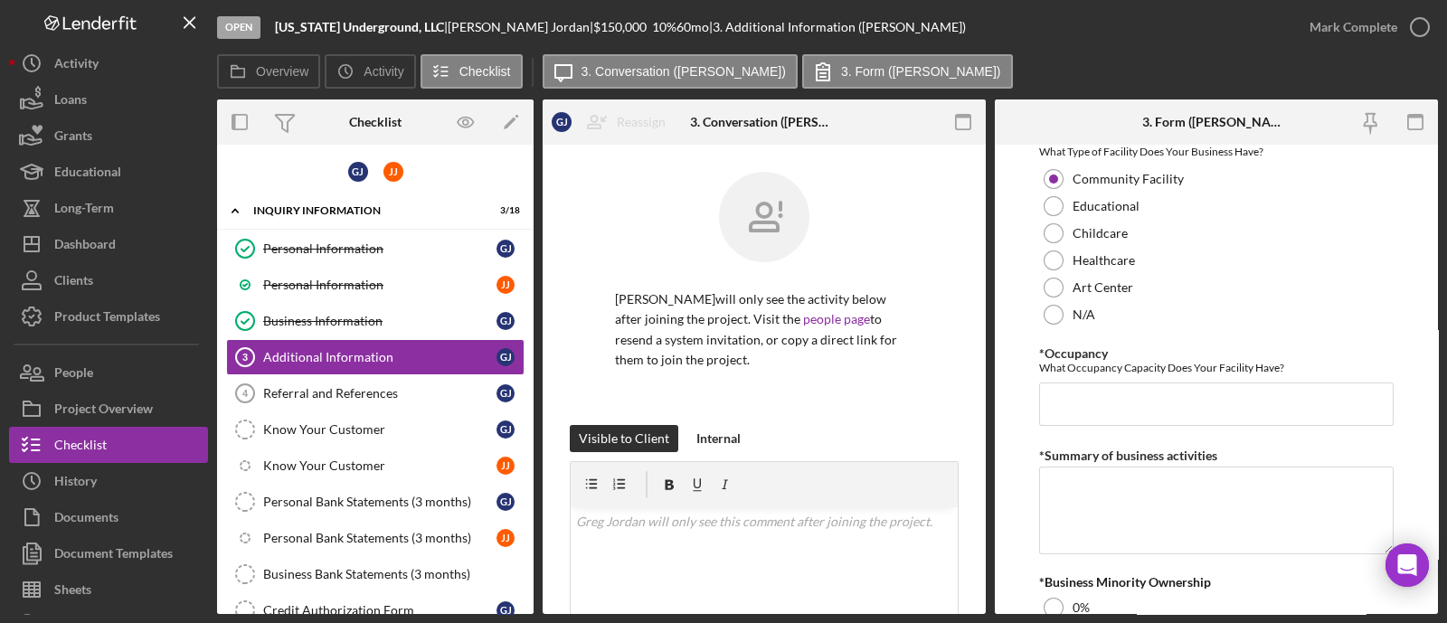
scroll to position [1922, 0]
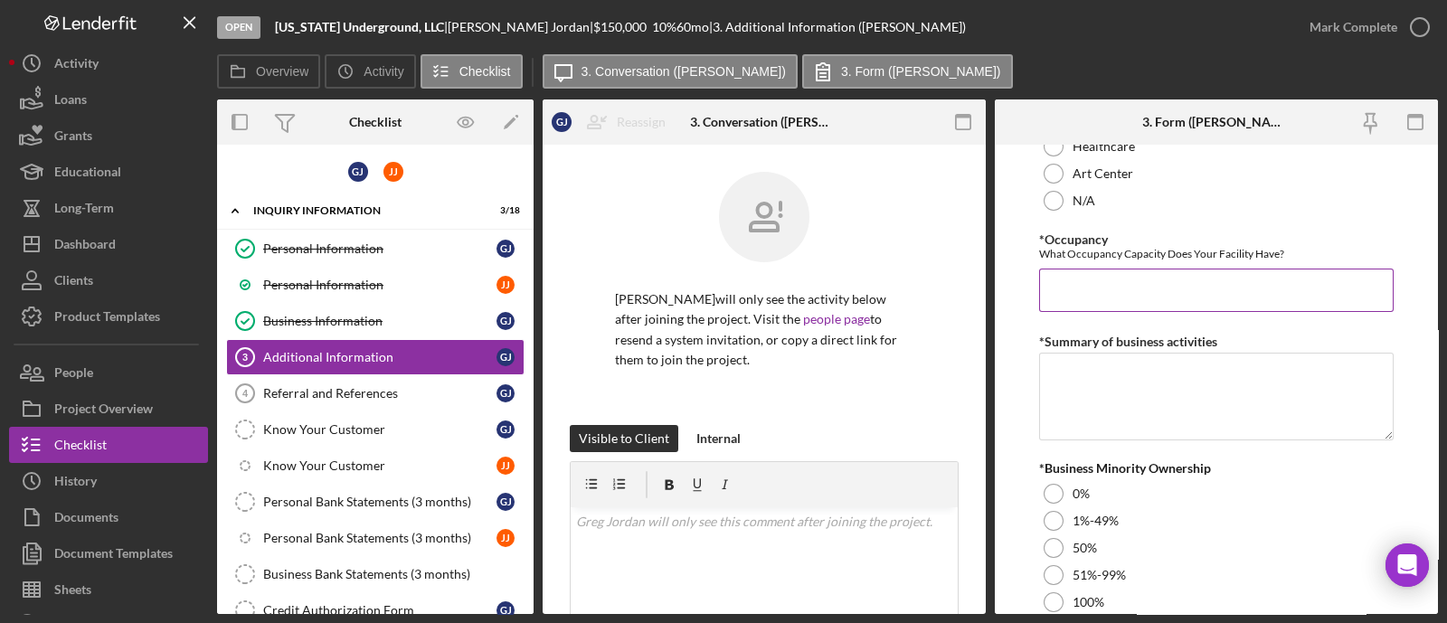
click at [1166, 271] on input "*Occupancy" at bounding box center [1216, 290] width 355 height 43
type input "1,150"
click at [1124, 382] on textarea "*Summary of business activities" at bounding box center [1216, 396] width 355 height 87
paste textarea "Music venue. Arts and entertainment. Build community."
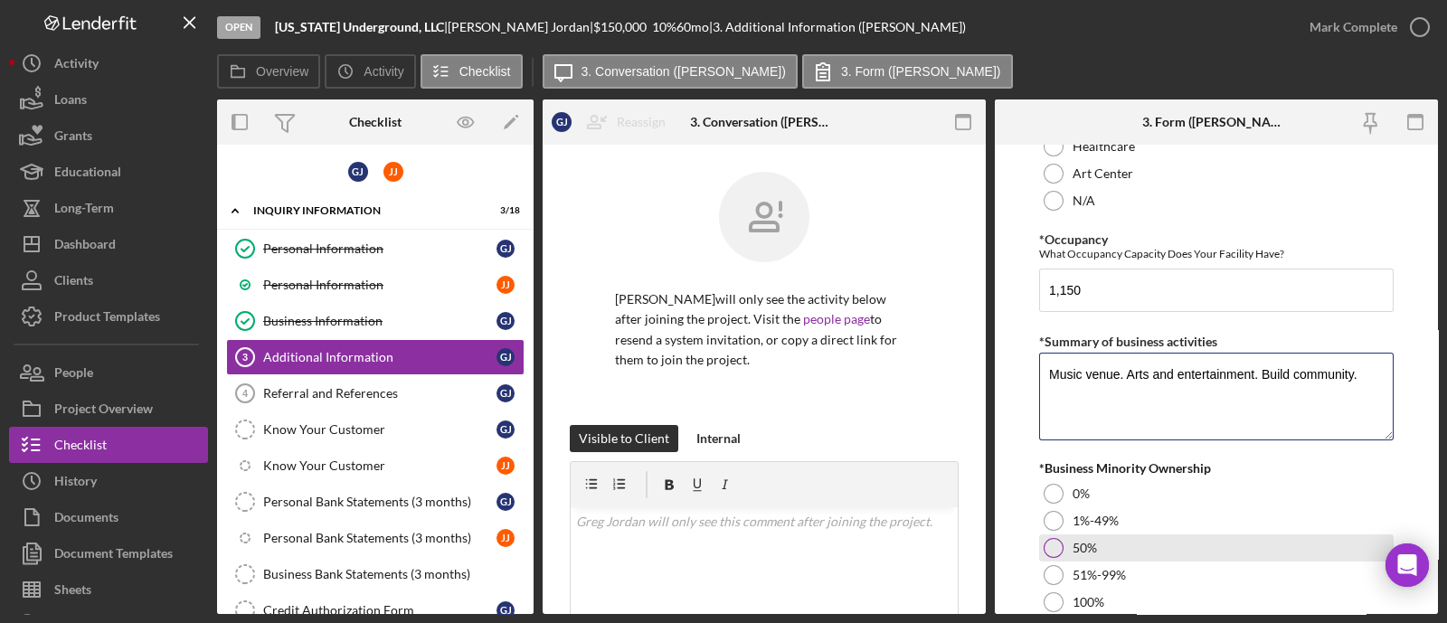
scroll to position [2148, 0]
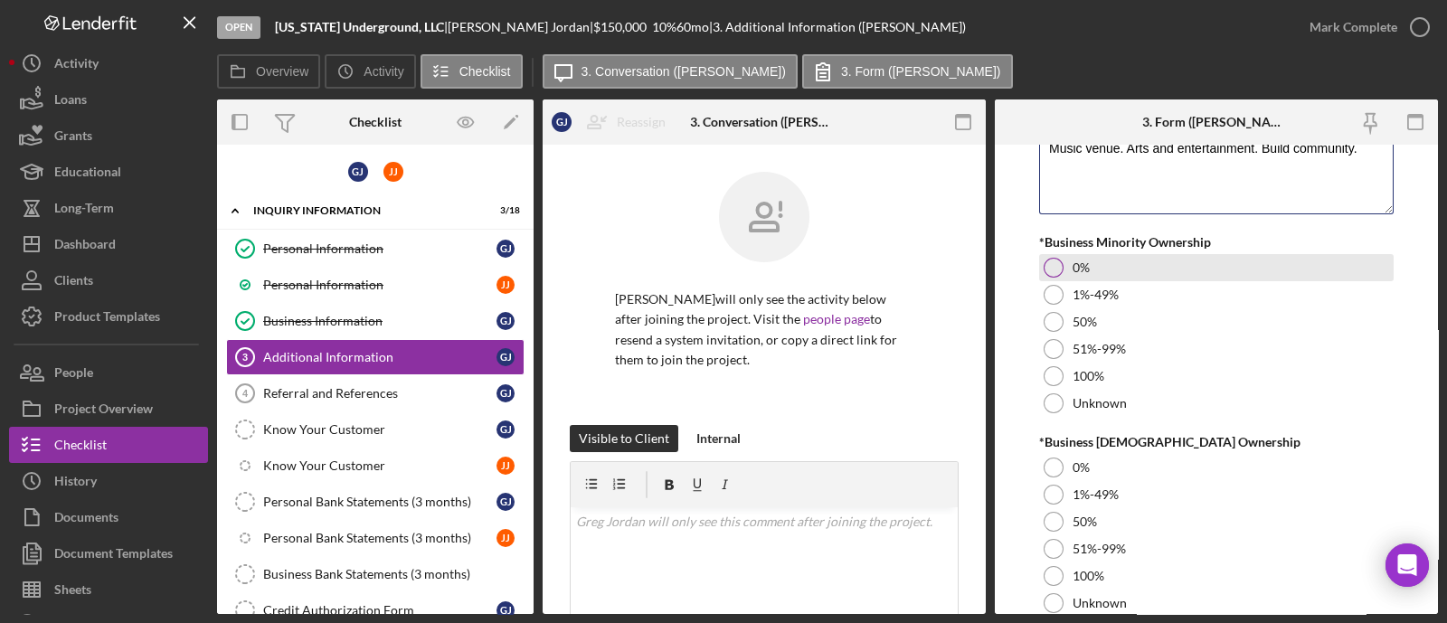
type textarea "Music venue. Arts and entertainment. Build community."
click at [1094, 262] on div "0%" at bounding box center [1216, 267] width 355 height 27
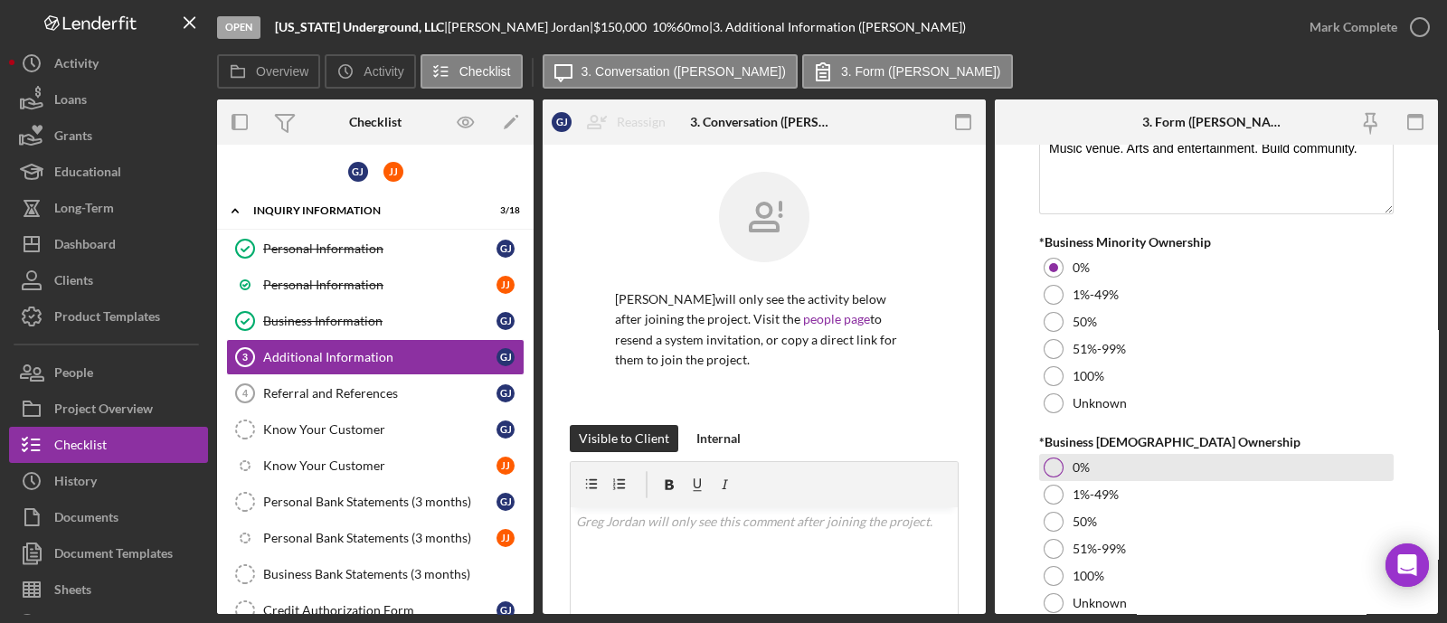
click at [1148, 467] on div "0%" at bounding box center [1216, 467] width 355 height 27
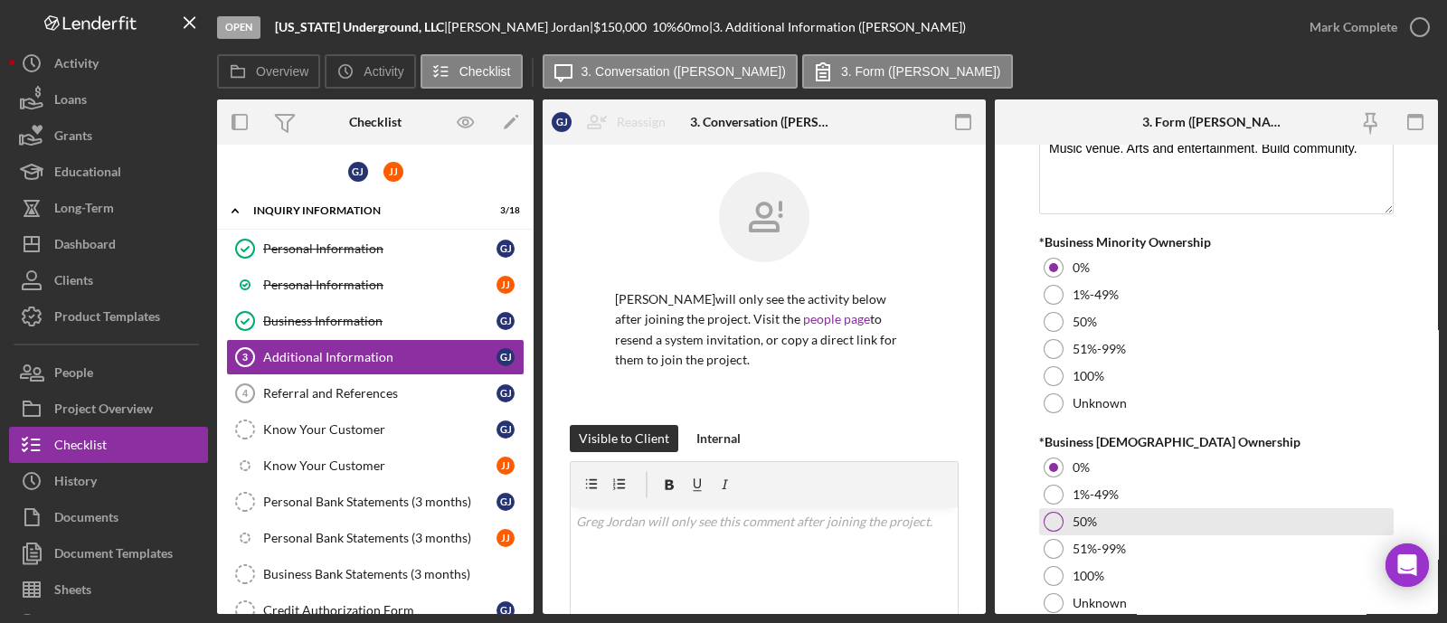
scroll to position [2212, 0]
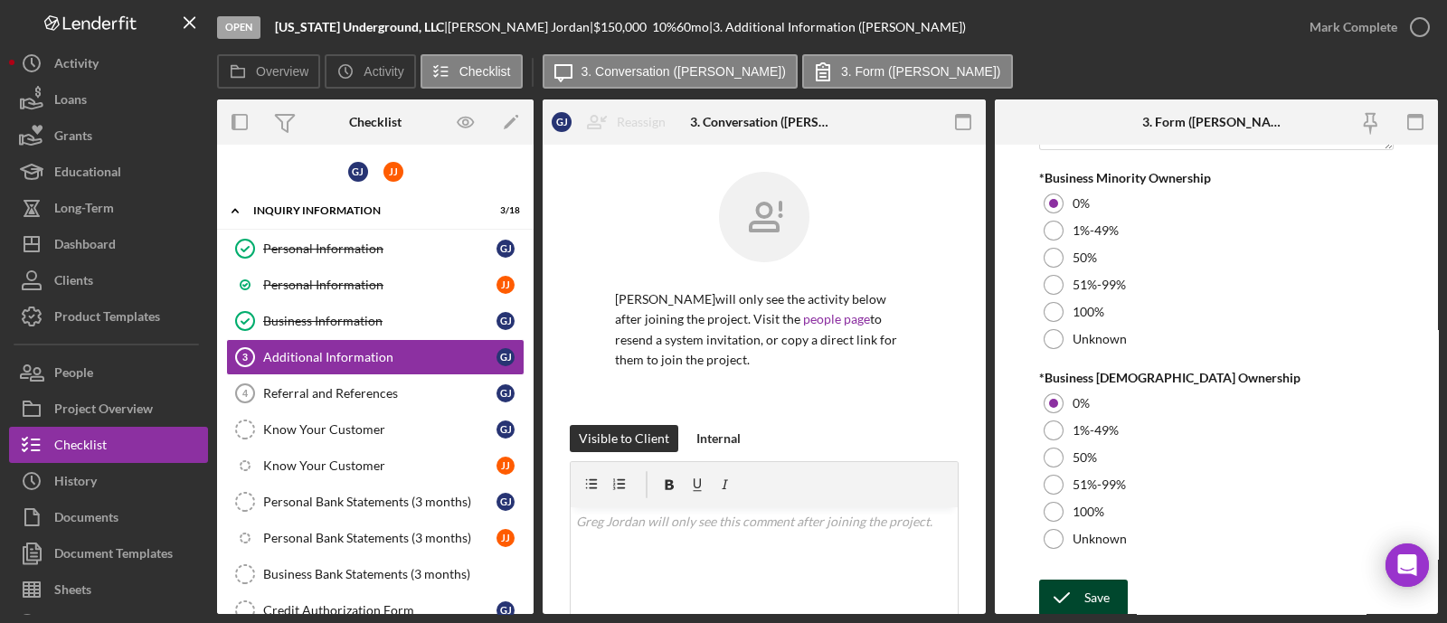
click at [1100, 584] on div "Save" at bounding box center [1097, 598] width 25 height 36
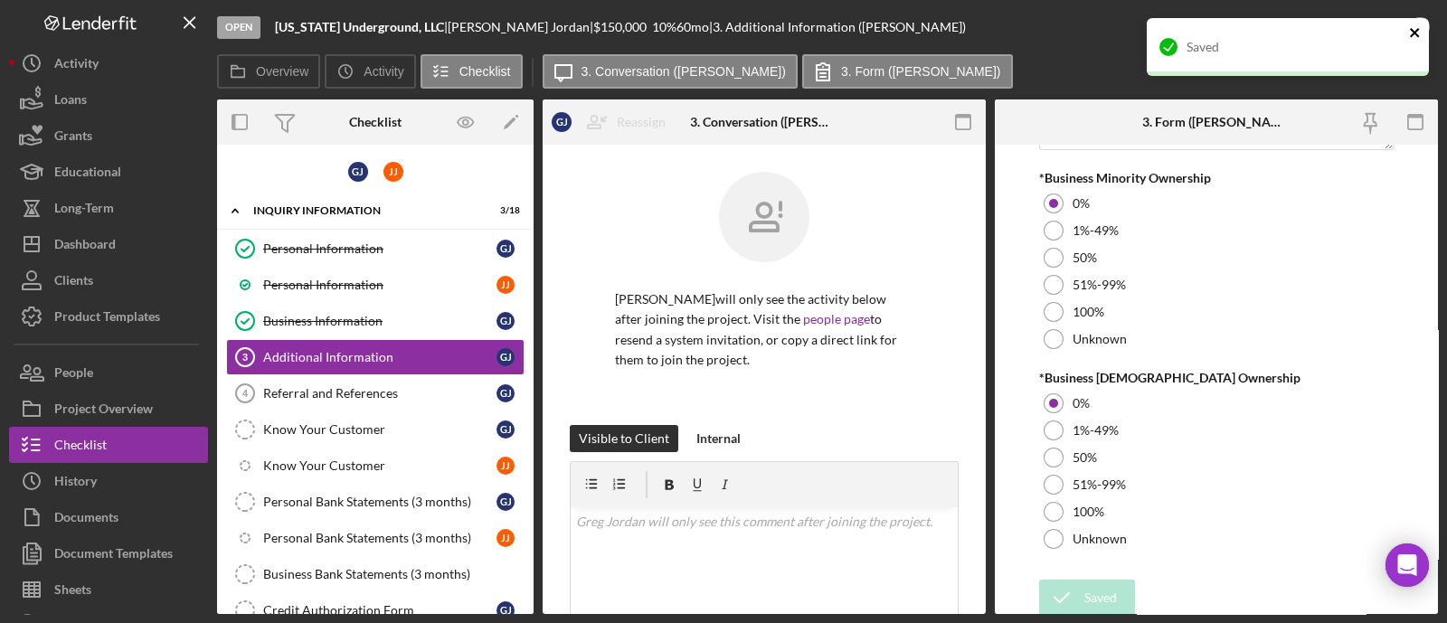
click at [1412, 29] on icon "close" at bounding box center [1414, 32] width 9 height 9
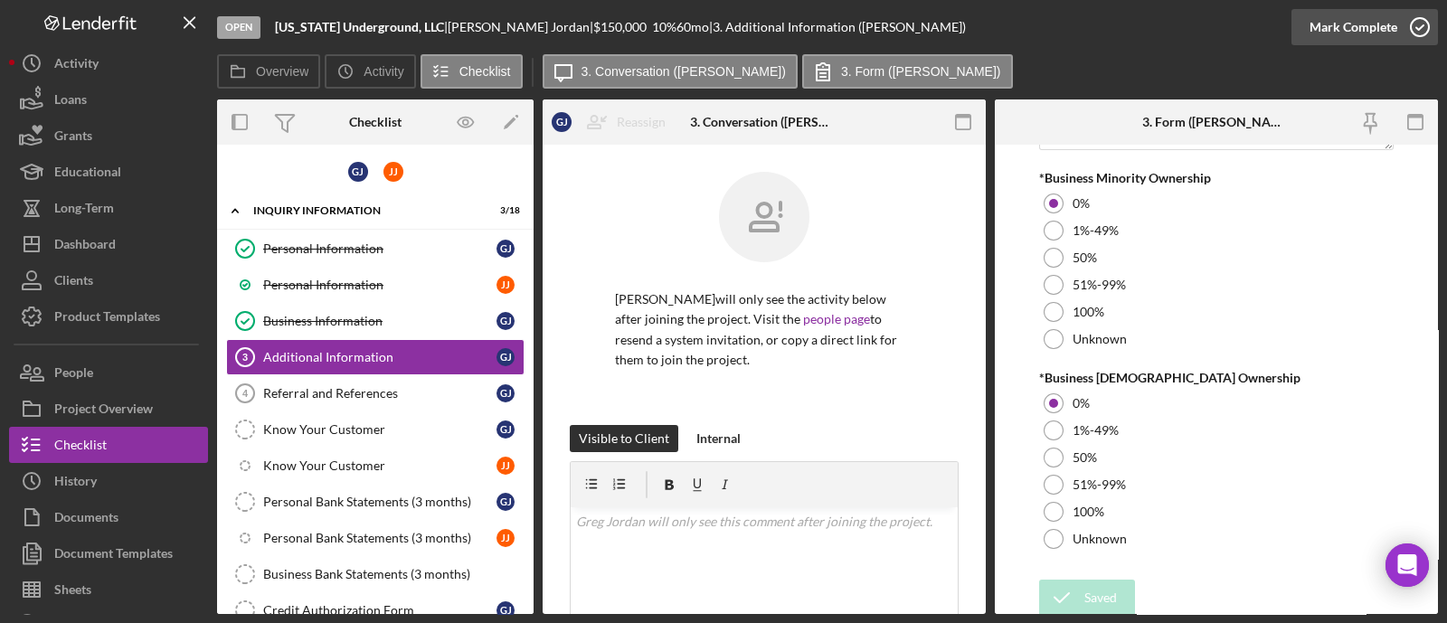
click at [1417, 33] on icon "button" at bounding box center [1420, 27] width 45 height 45
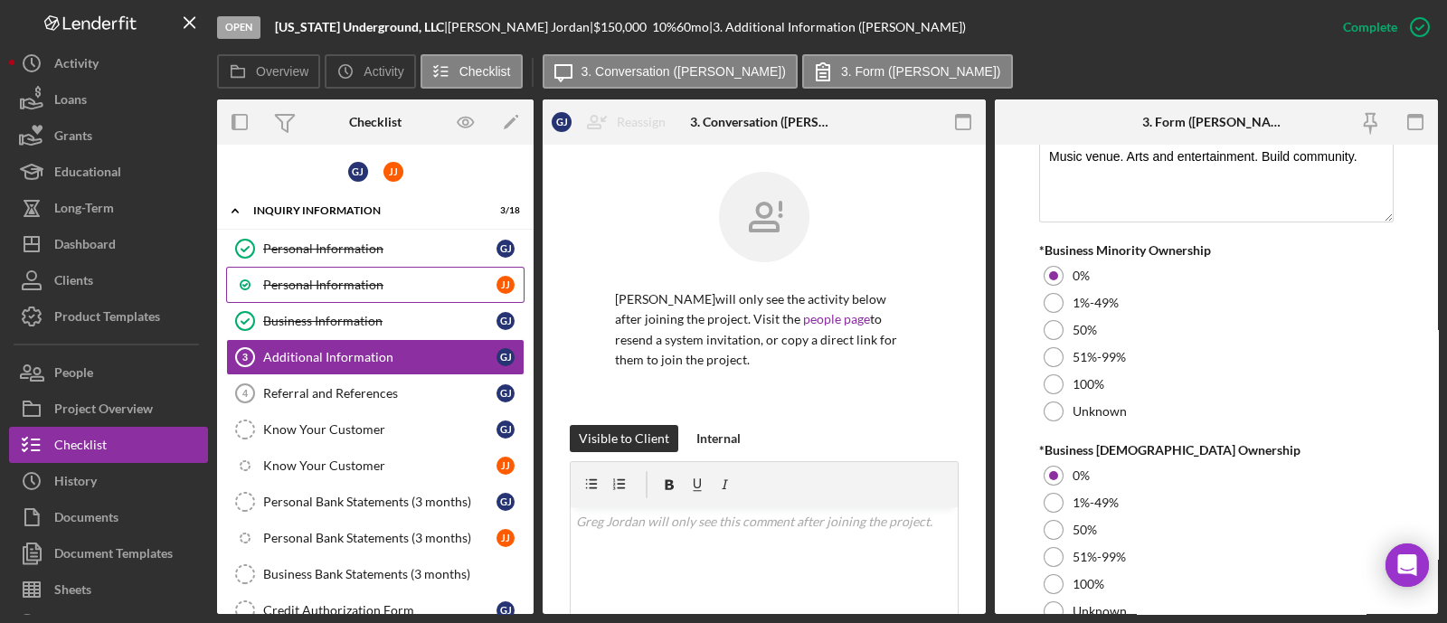
scroll to position [2285, 0]
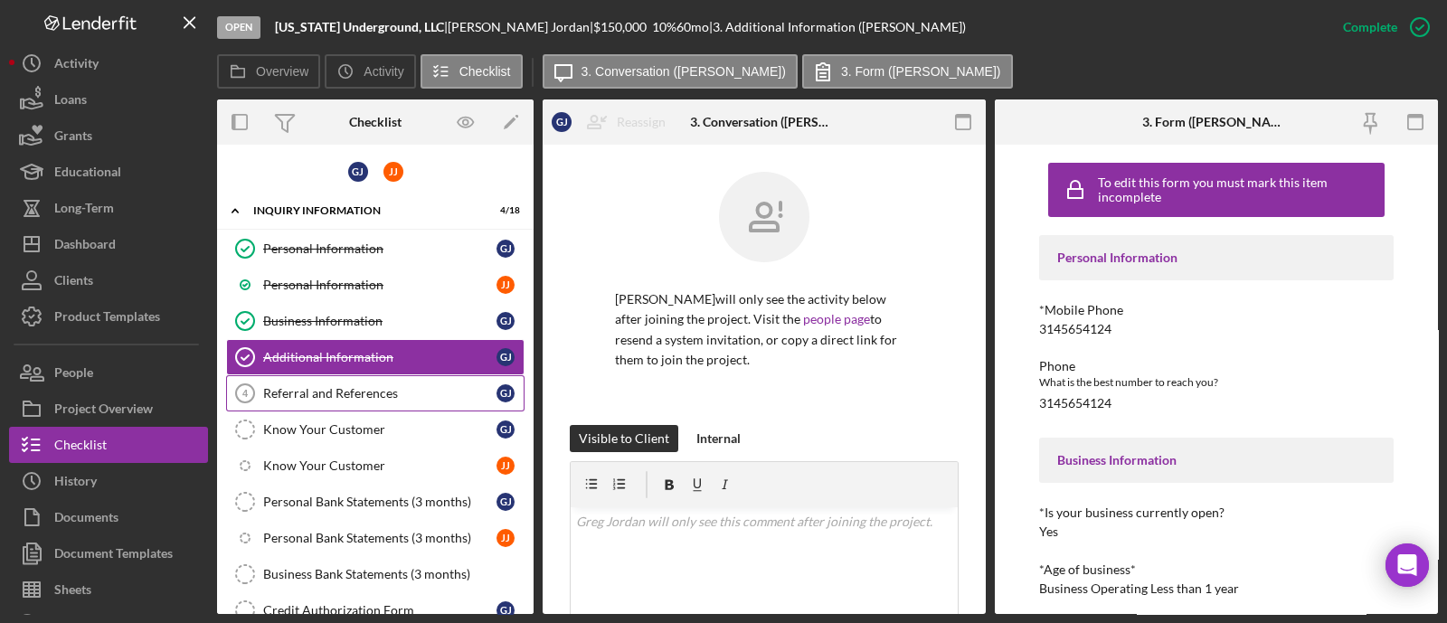
click at [322, 399] on link "Referral and References 4 Referral and References G J" at bounding box center [375, 393] width 298 height 36
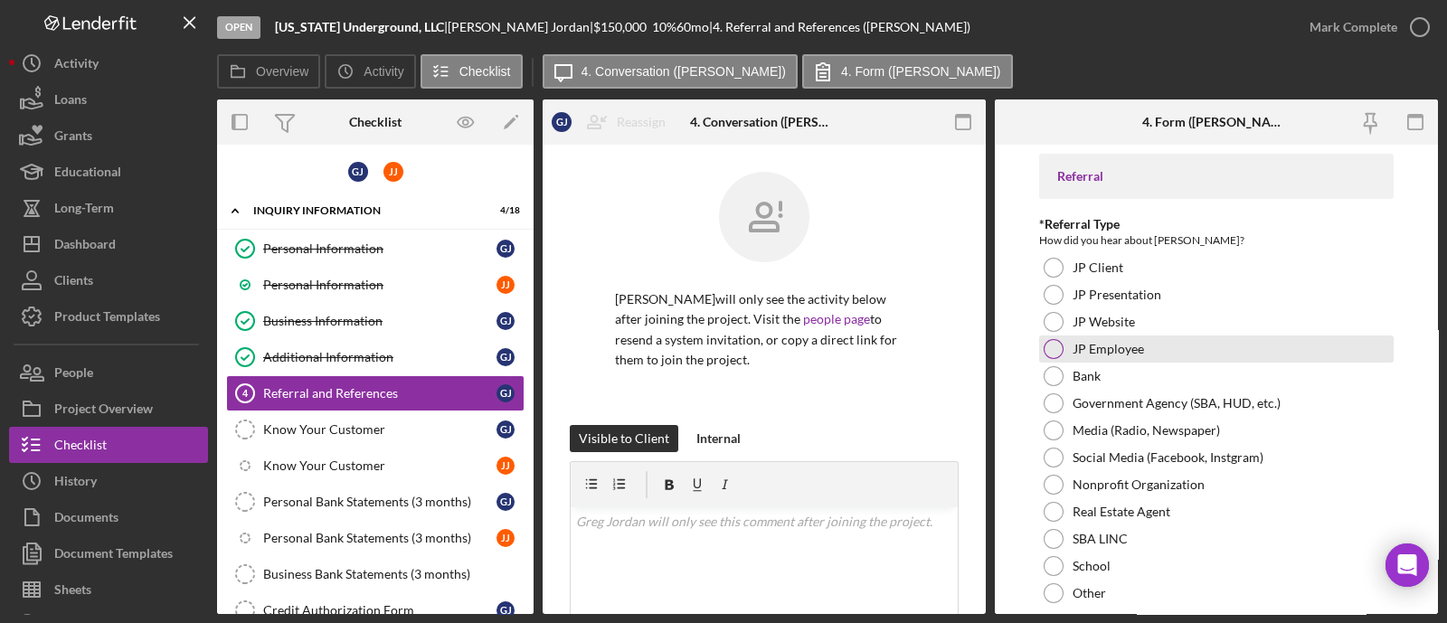
click at [1180, 345] on div "JP Employee" at bounding box center [1216, 349] width 355 height 27
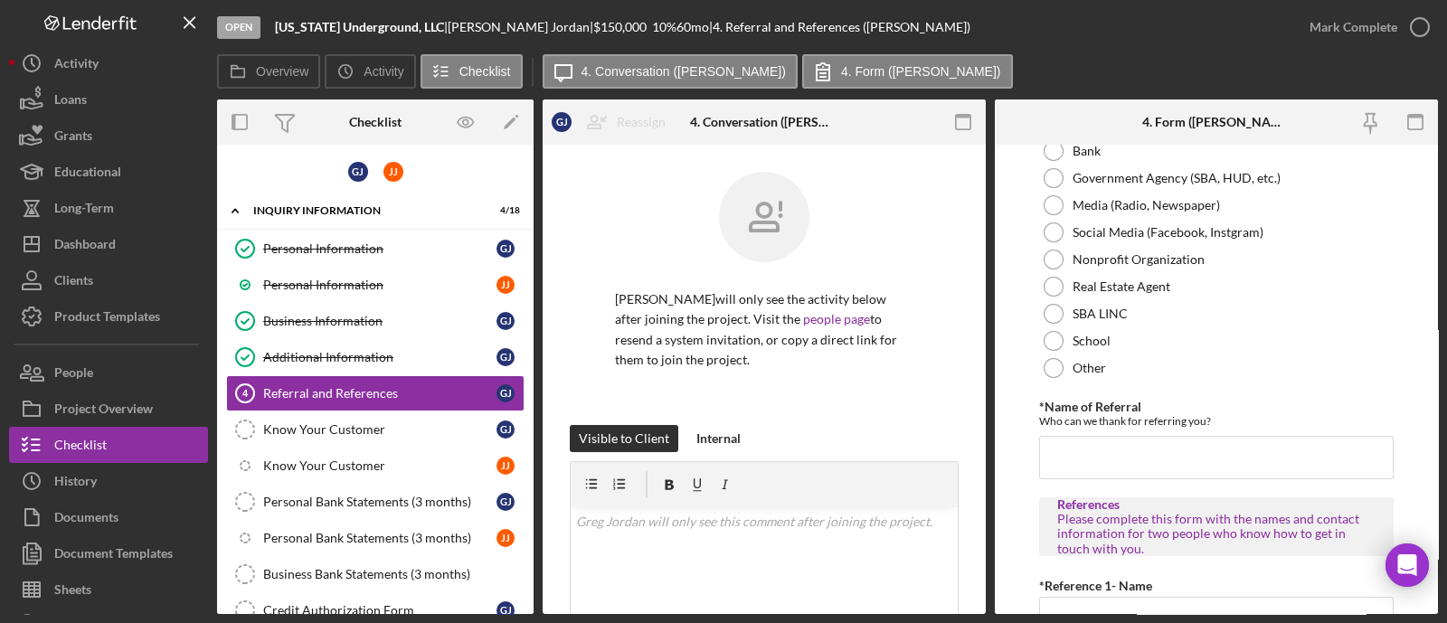
scroll to position [339, 0]
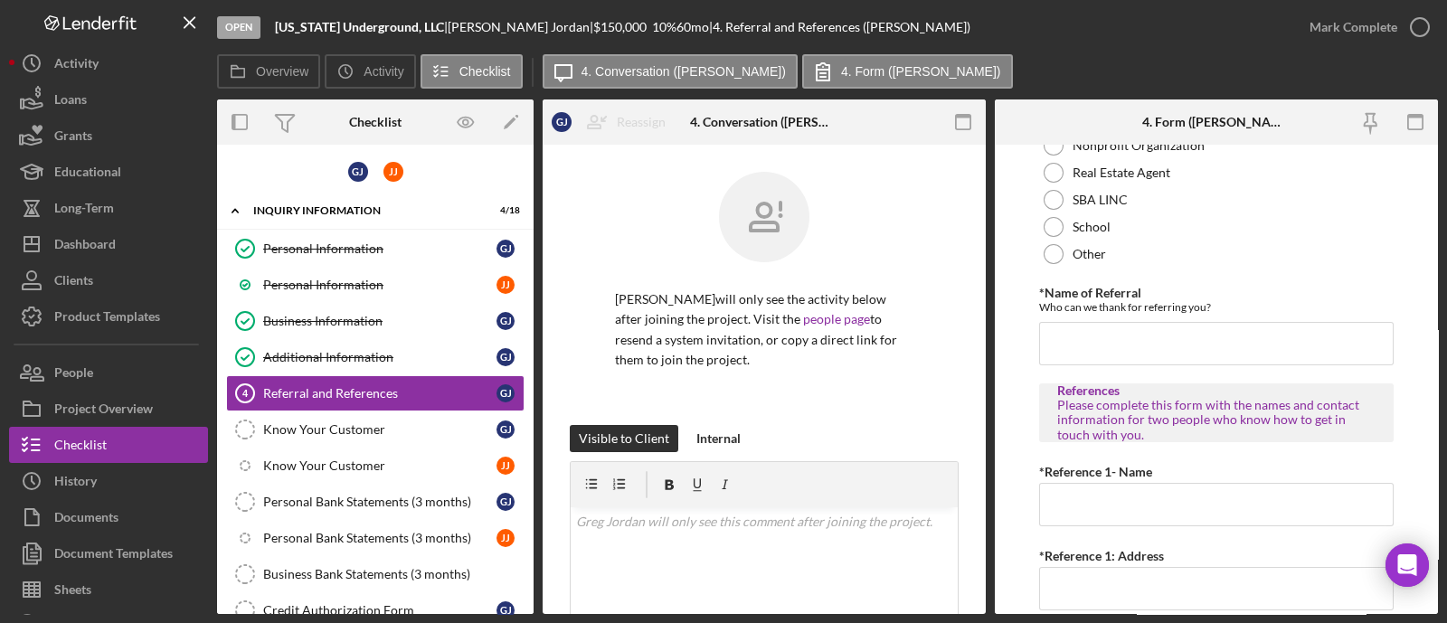
click at [1113, 368] on div "Referral *Referral Type How did you hear about Justine PETERSEN? JP Client JP P…" at bounding box center [1216, 474] width 355 height 1319
click at [1116, 351] on input "*Name of Referral" at bounding box center [1216, 343] width 355 height 43
type input "[PERSON_NAME]"
click at [1184, 504] on input "*Reference 1- Name" at bounding box center [1216, 504] width 355 height 43
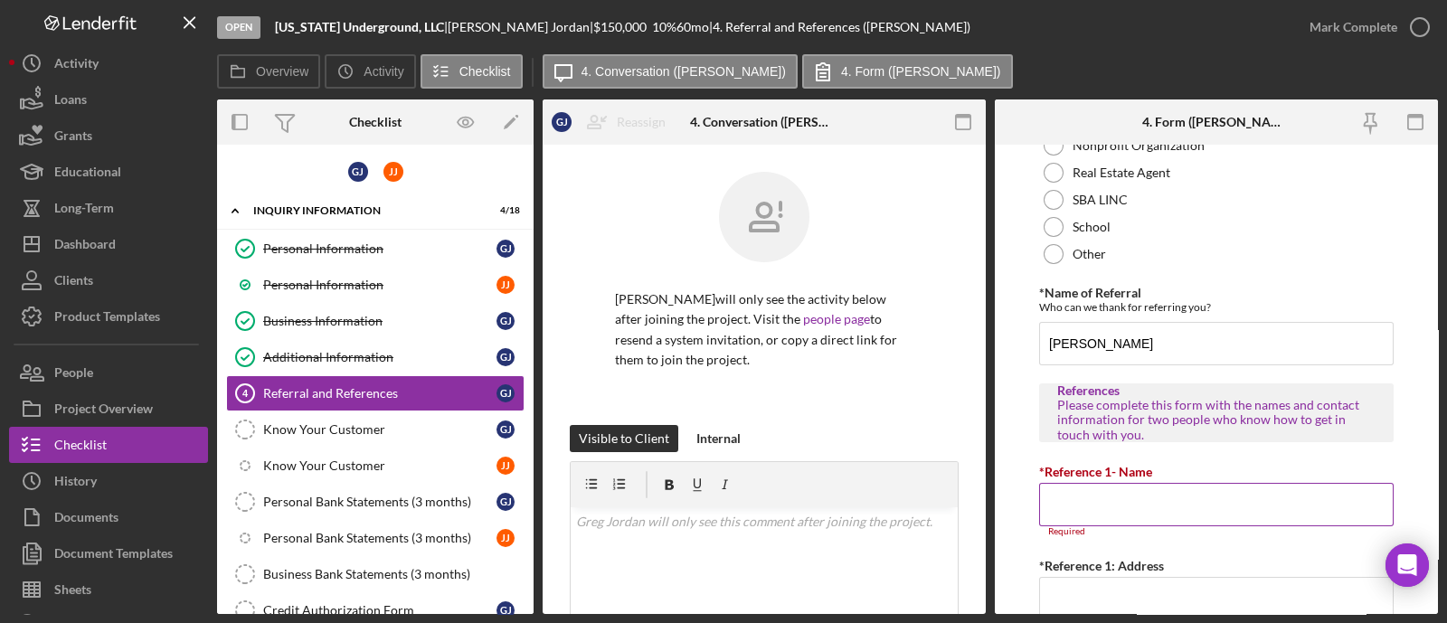
click at [1117, 514] on input "*Reference 1- Name" at bounding box center [1216, 504] width 355 height 43
paste input "[PERSON_NAME]"
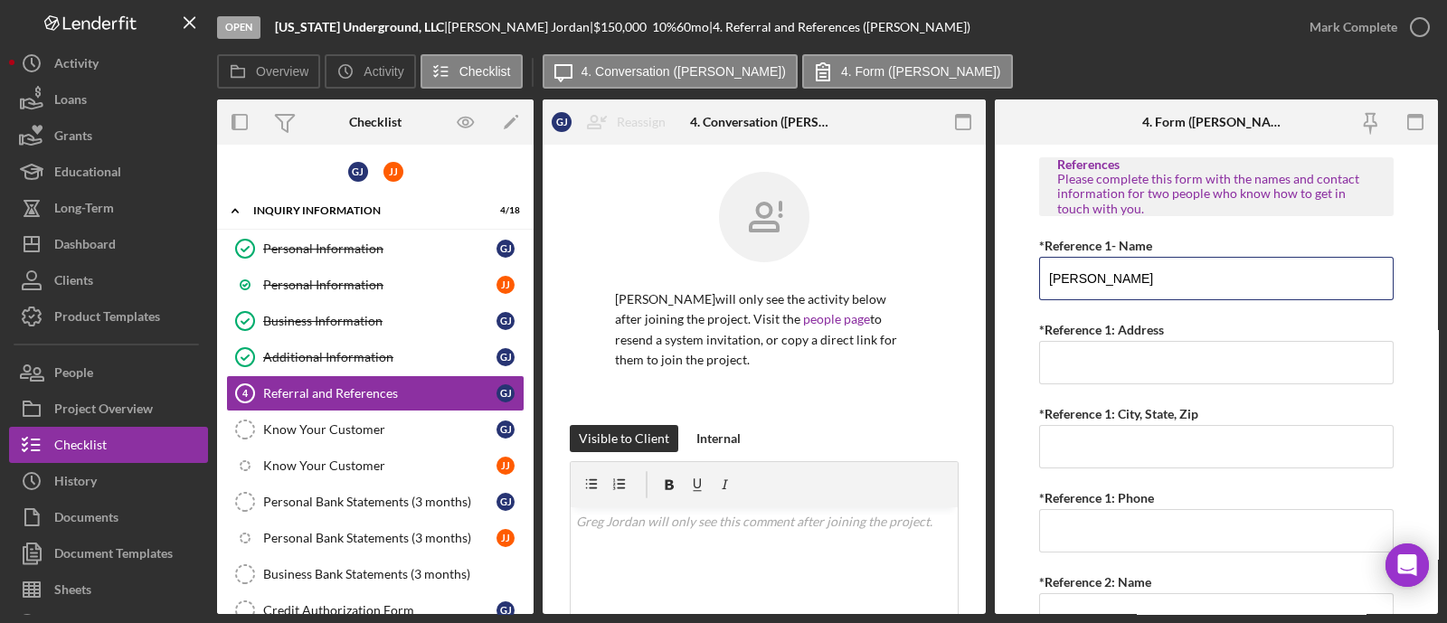
type input "[PERSON_NAME]"
click at [1058, 361] on input "*Reference 1: Address" at bounding box center [1216, 362] width 355 height 43
paste input "2478 [PERSON_NAME]"
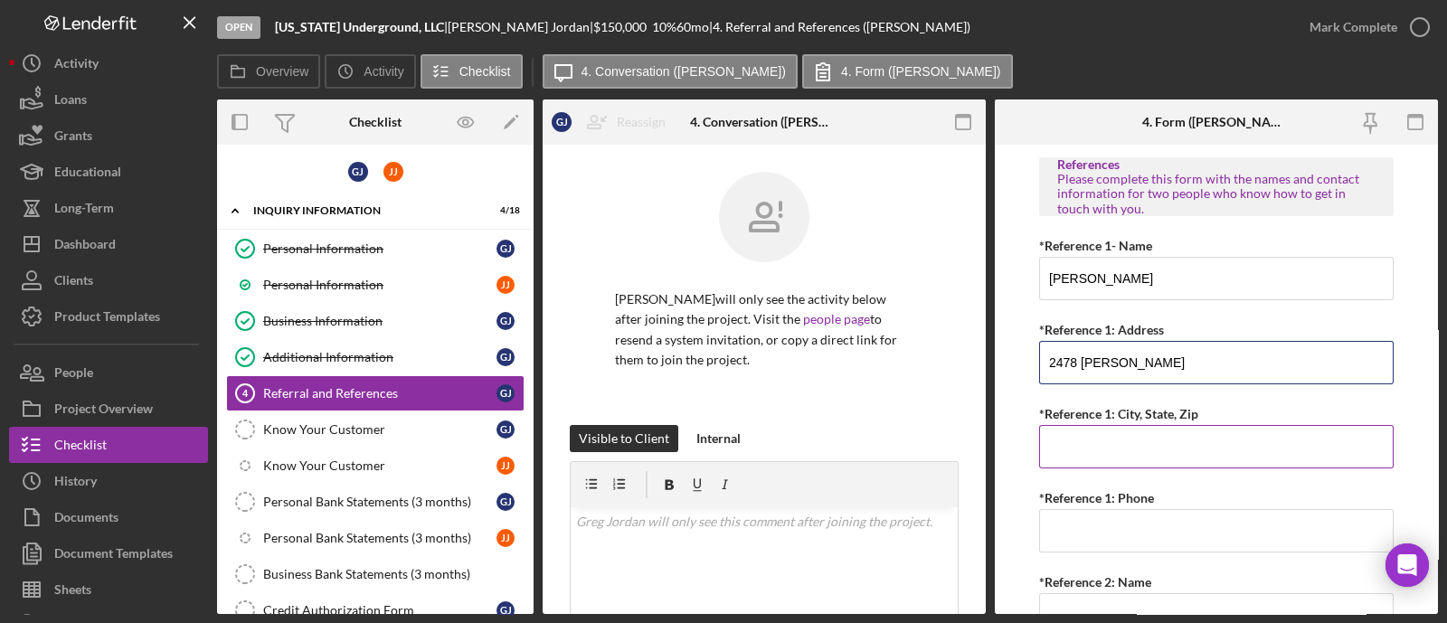
type input "2478 [PERSON_NAME]"
click at [1095, 445] on input "*Reference 1: City, State, Zip" at bounding box center [1216, 446] width 355 height 43
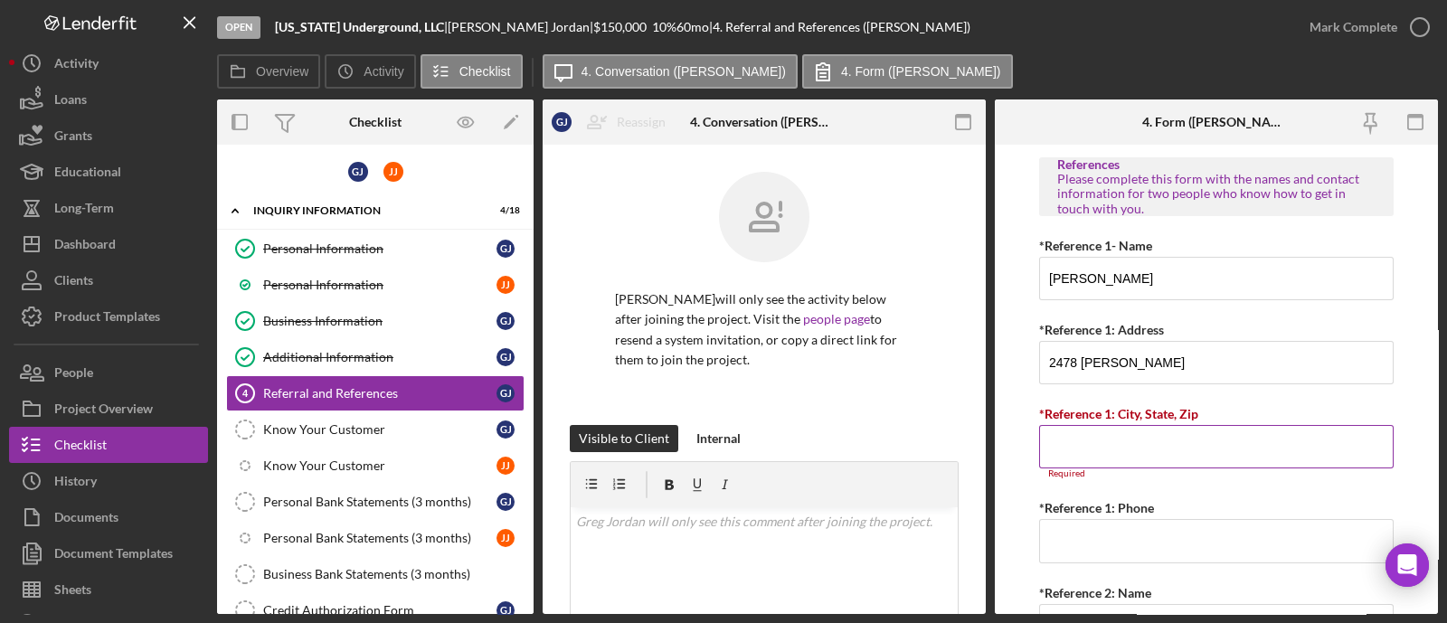
click at [1072, 444] on input "*Reference 1: City, State, Zip" at bounding box center [1216, 446] width 355 height 43
paste input "[GEOGRAPHIC_DATA]"
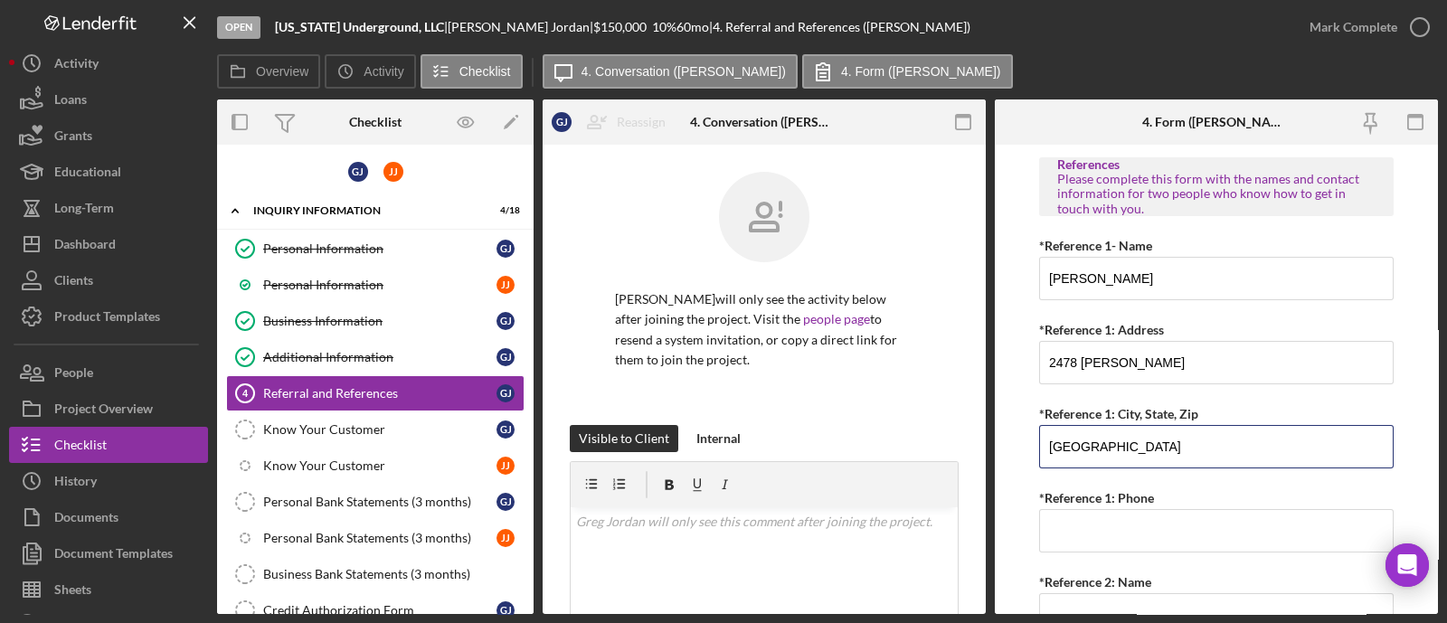
type input "[GEOGRAPHIC_DATA]"
click at [1058, 517] on input "*Reference 1: Phone" at bounding box center [1216, 530] width 355 height 43
paste input "(314) 620-4231"
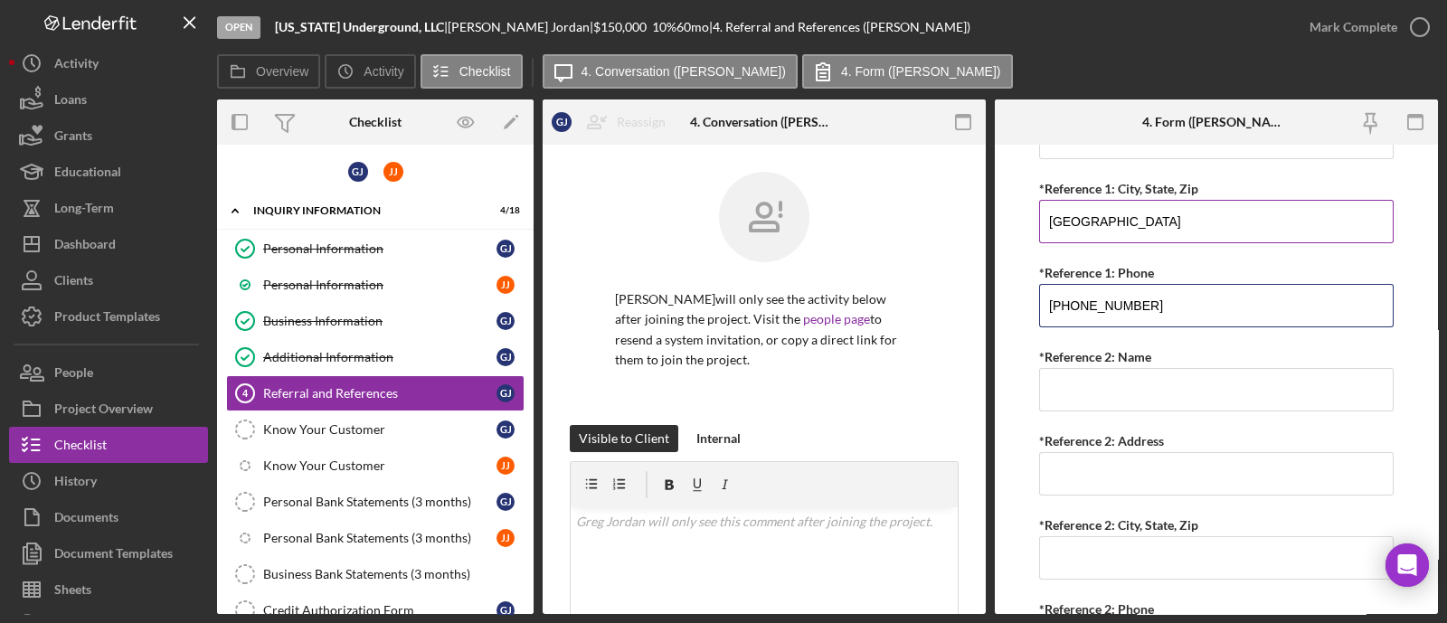
scroll to position [904, 0]
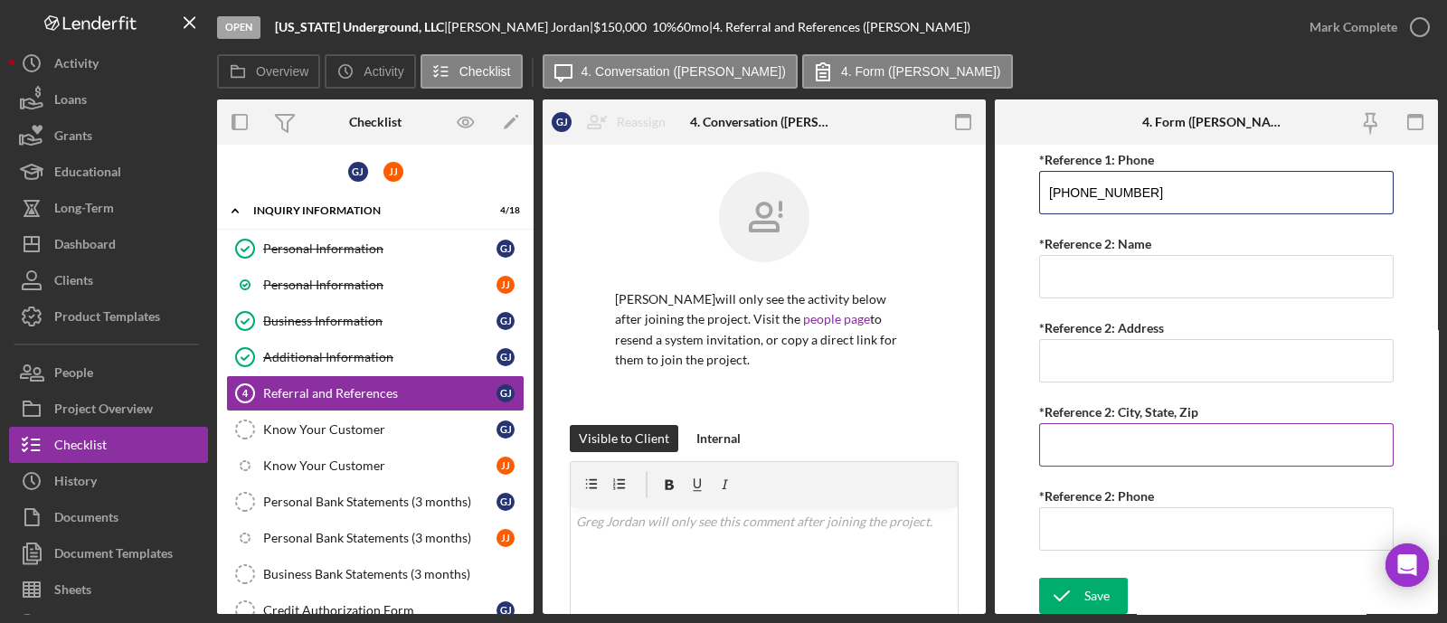
type input "(314) 620-4231"
click at [1083, 275] on input "*Reference 2: Name" at bounding box center [1216, 276] width 355 height 43
paste input "[PERSON_NAME]"
type input "[PERSON_NAME]"
click at [1073, 363] on input "*Reference 2: Address" at bounding box center [1216, 360] width 355 height 43
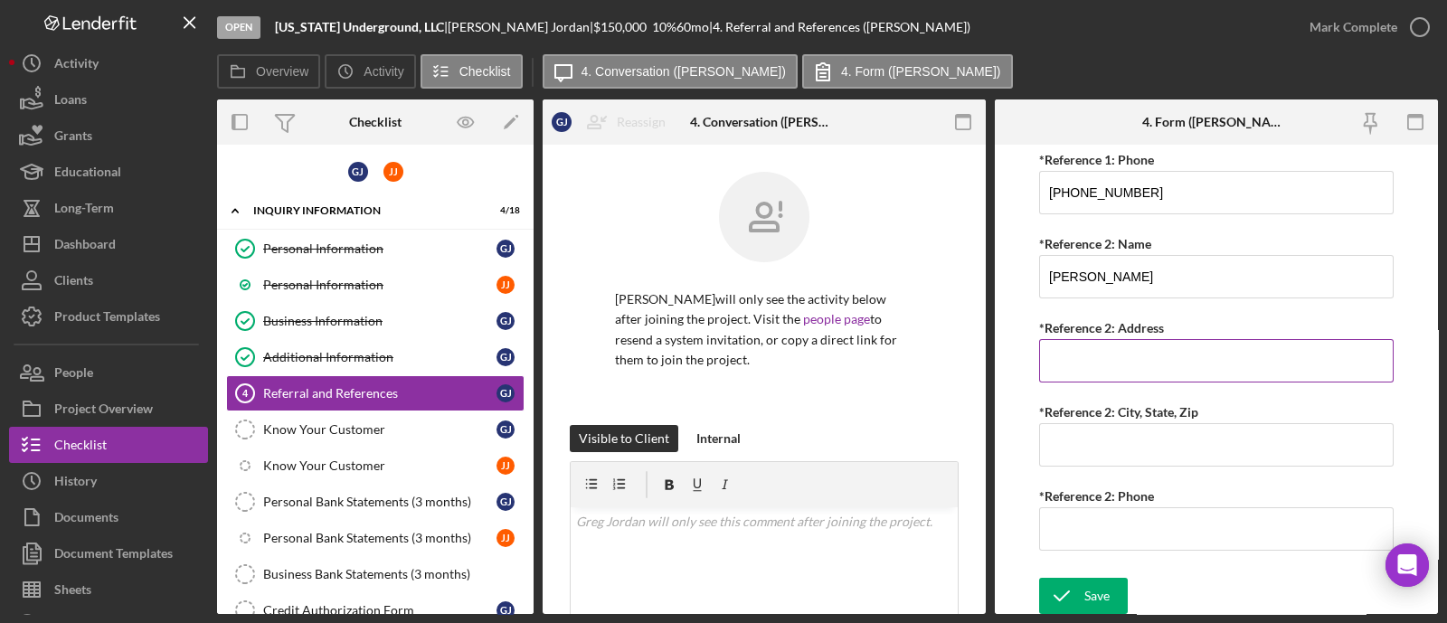
paste input "1023 Grand"
type input "1023 Grand"
click at [1060, 453] on input "*Reference 2: City, State, Zip" at bounding box center [1216, 444] width 355 height 43
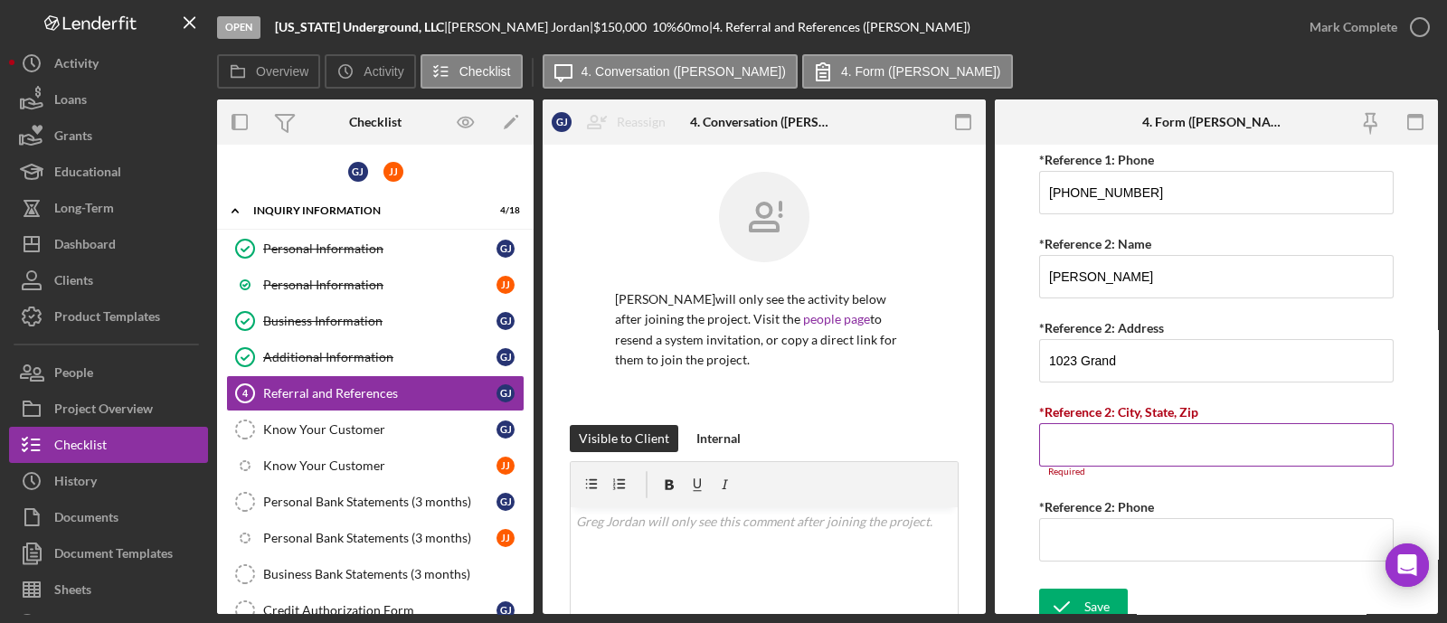
click at [1132, 446] on input "*Reference 2: City, State, Zip" at bounding box center [1216, 444] width 355 height 43
paste input "[GEOGRAPHIC_DATA]"
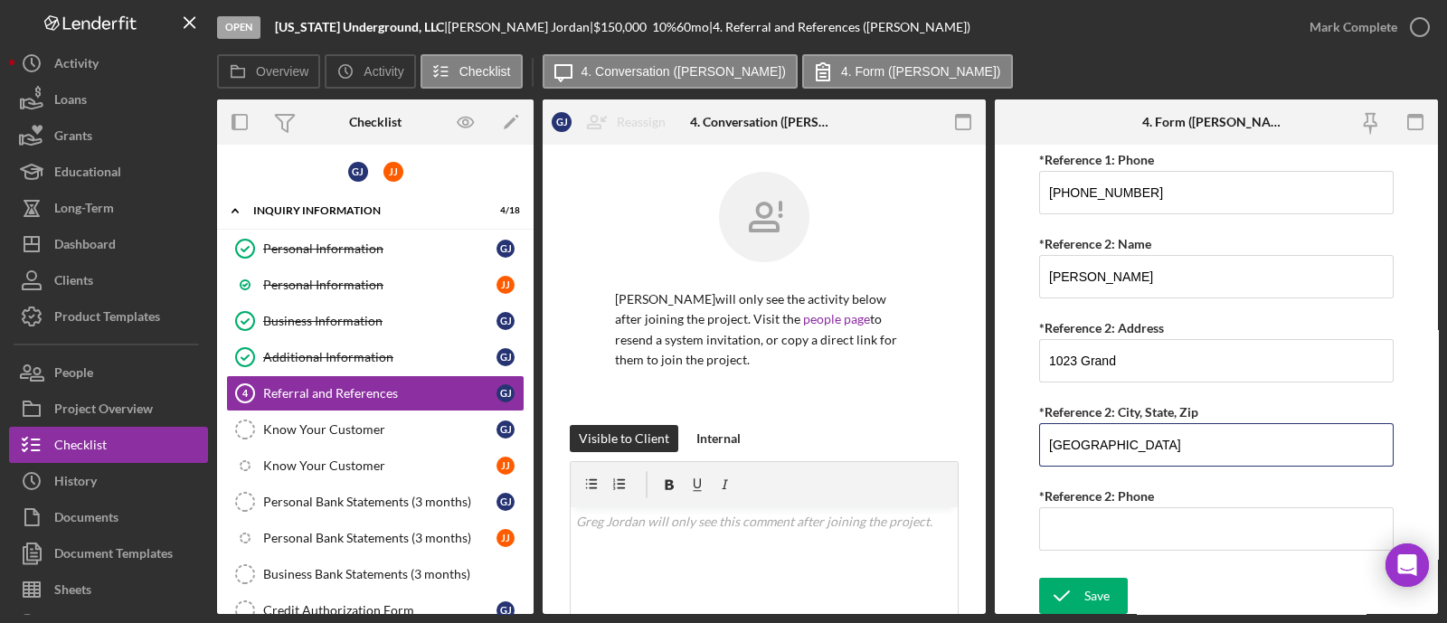
type input "[GEOGRAPHIC_DATA]"
click at [1092, 517] on input "*Reference 2: Phone" at bounding box center [1216, 528] width 355 height 43
paste input "(314) 565-6107"
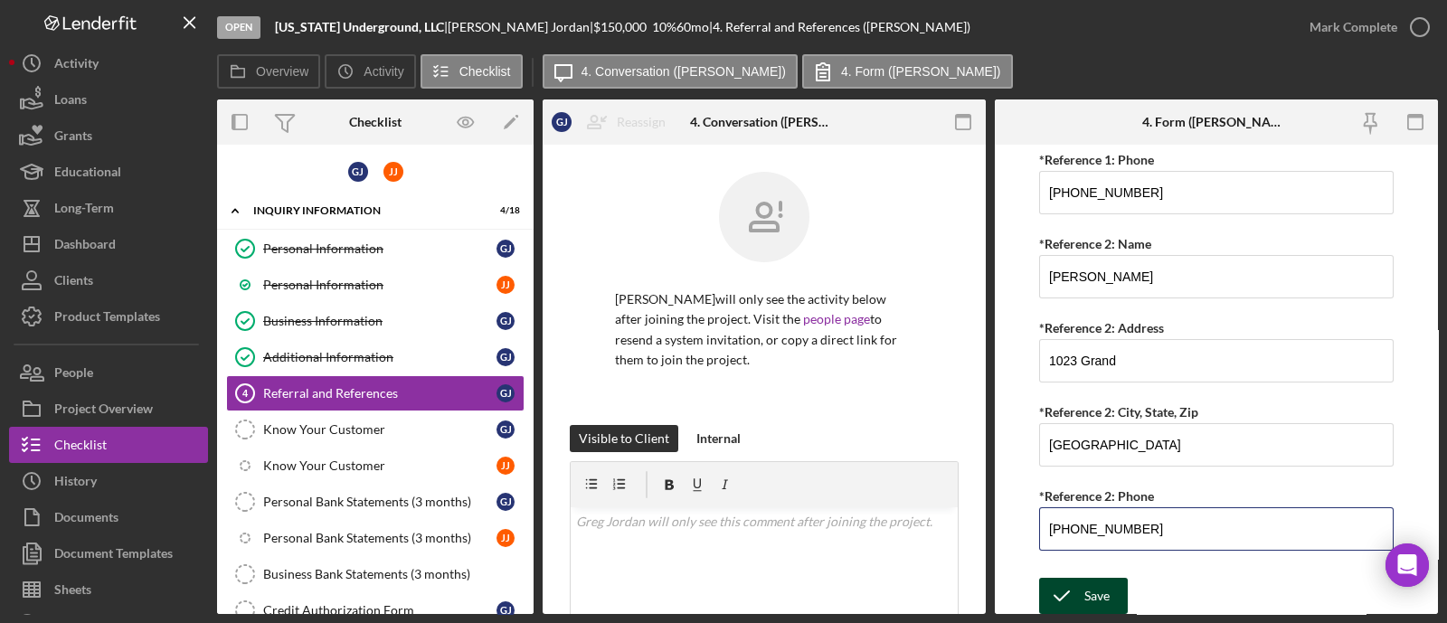
type input "(314) 565-6107"
click at [1072, 588] on icon "submit" at bounding box center [1061, 595] width 45 height 45
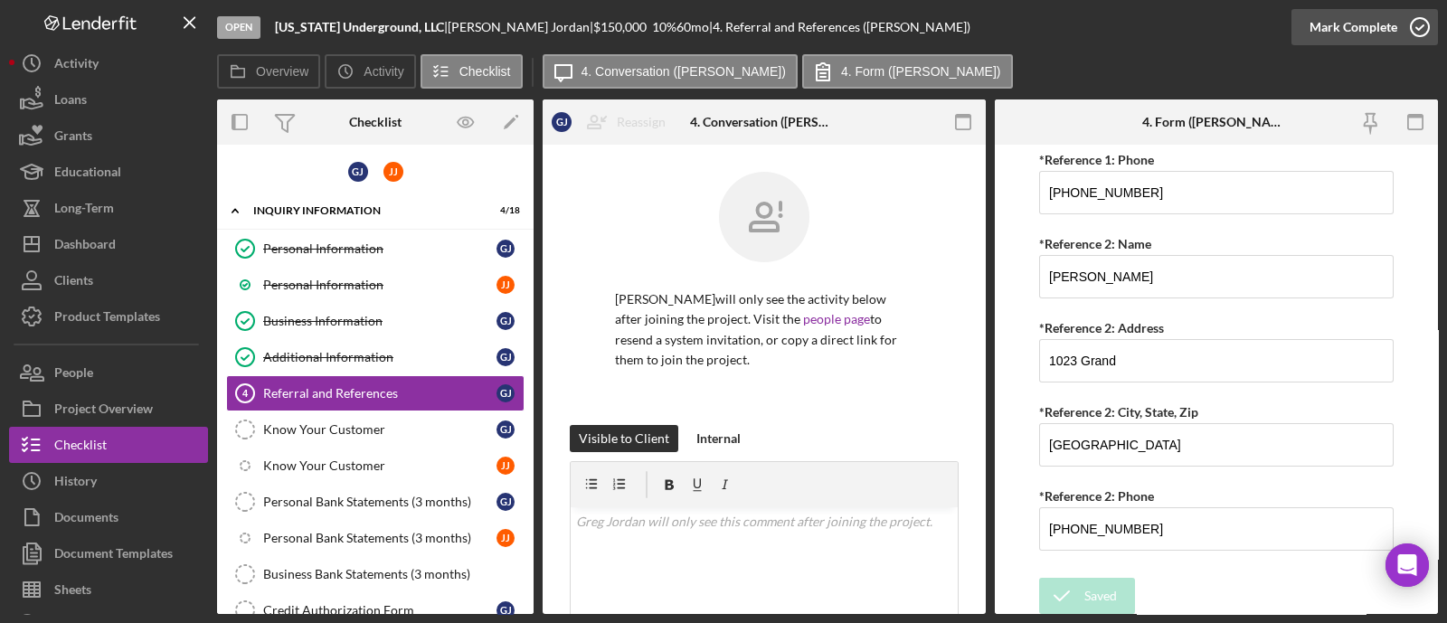
click at [1388, 27] on div "Mark Complete" at bounding box center [1354, 27] width 88 height 36
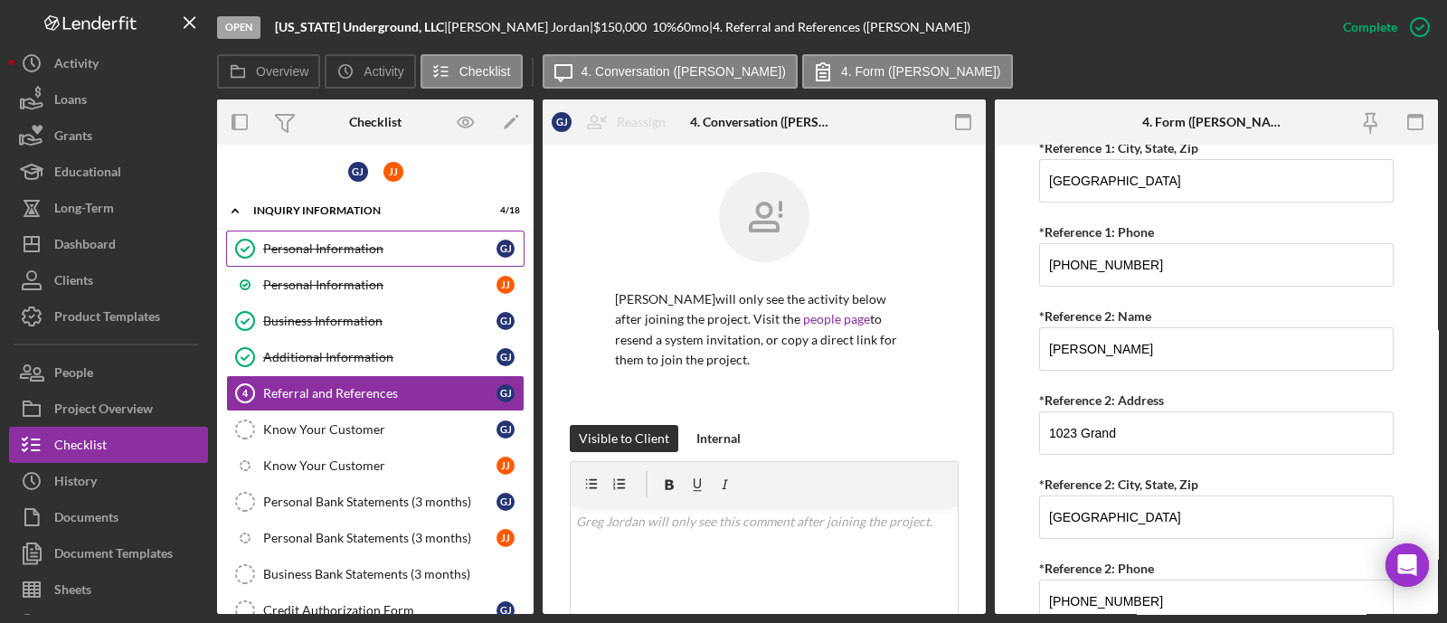
scroll to position [976, 0]
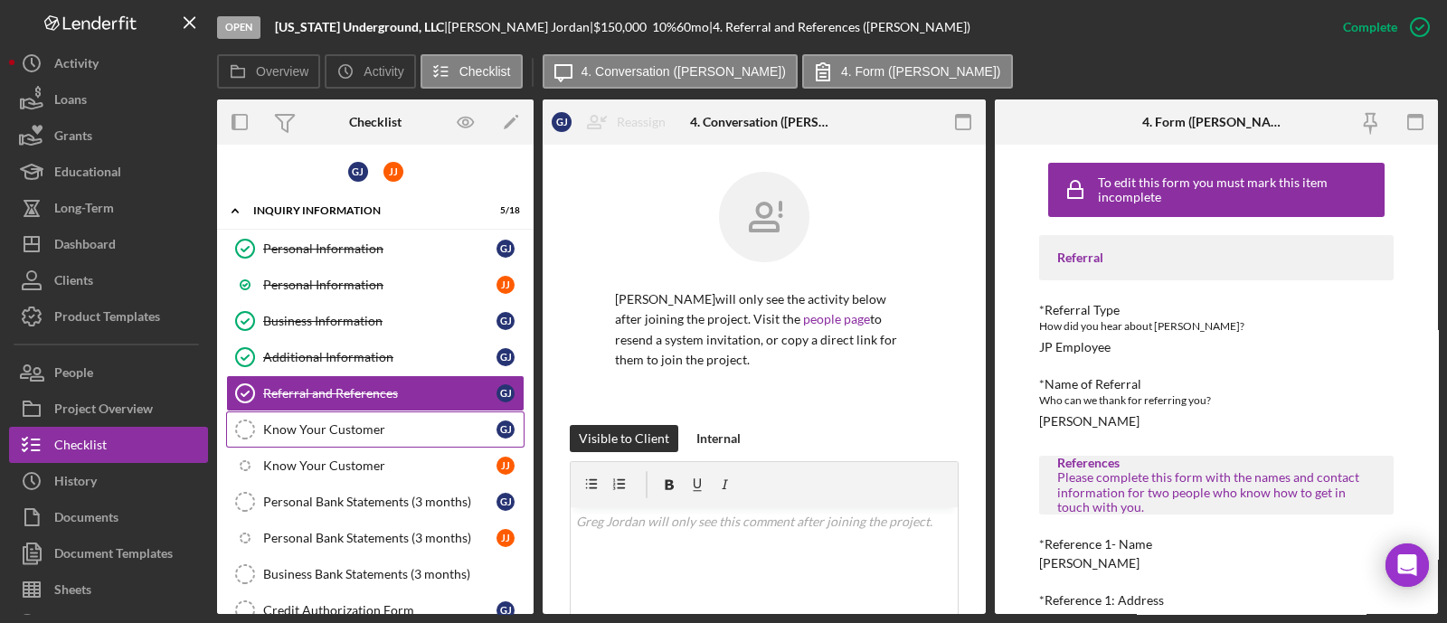
click at [362, 422] on div "Know Your Customer" at bounding box center [379, 429] width 233 height 14
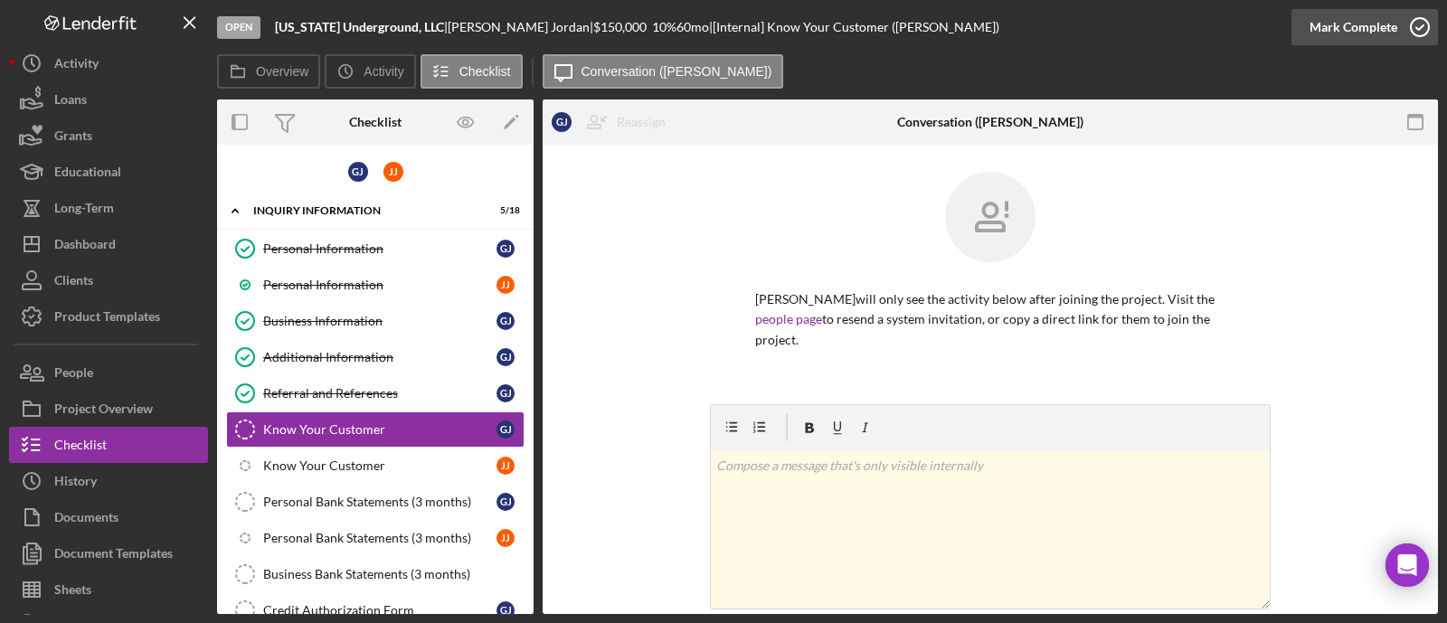
click at [1393, 18] on div "Mark Complete" at bounding box center [1354, 27] width 88 height 36
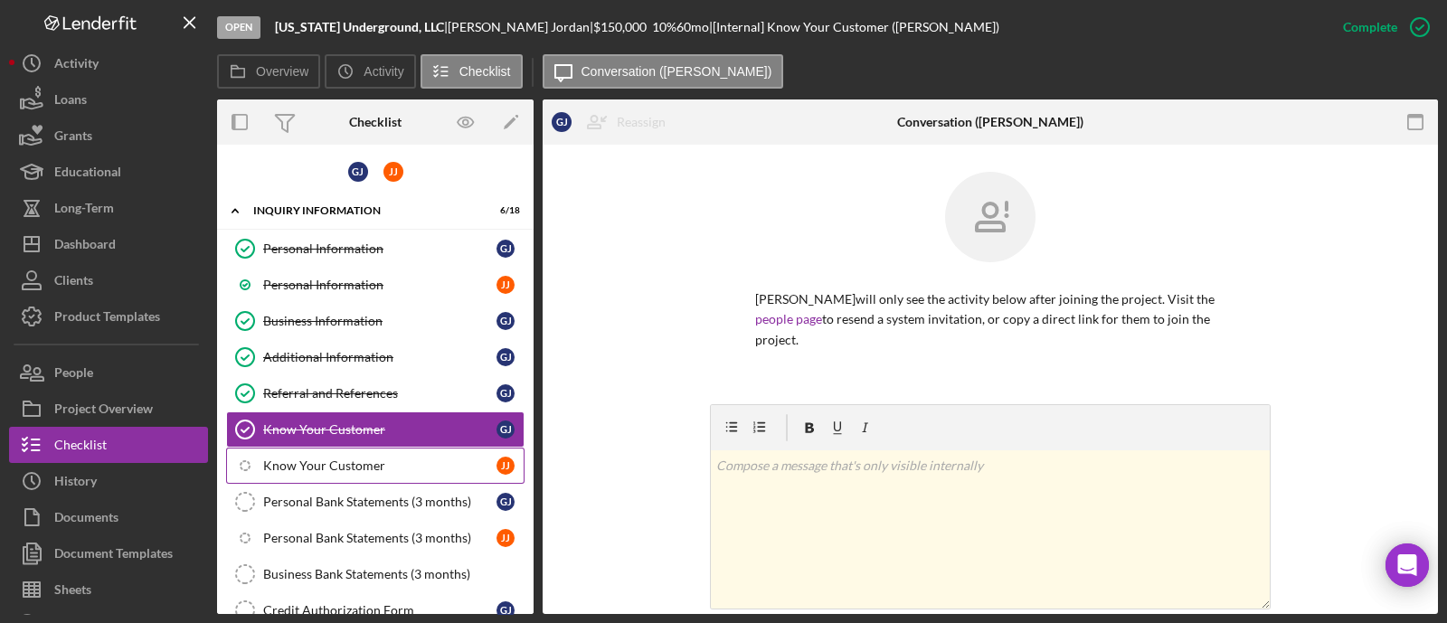
click at [342, 459] on div "Know Your Customer" at bounding box center [379, 466] width 233 height 14
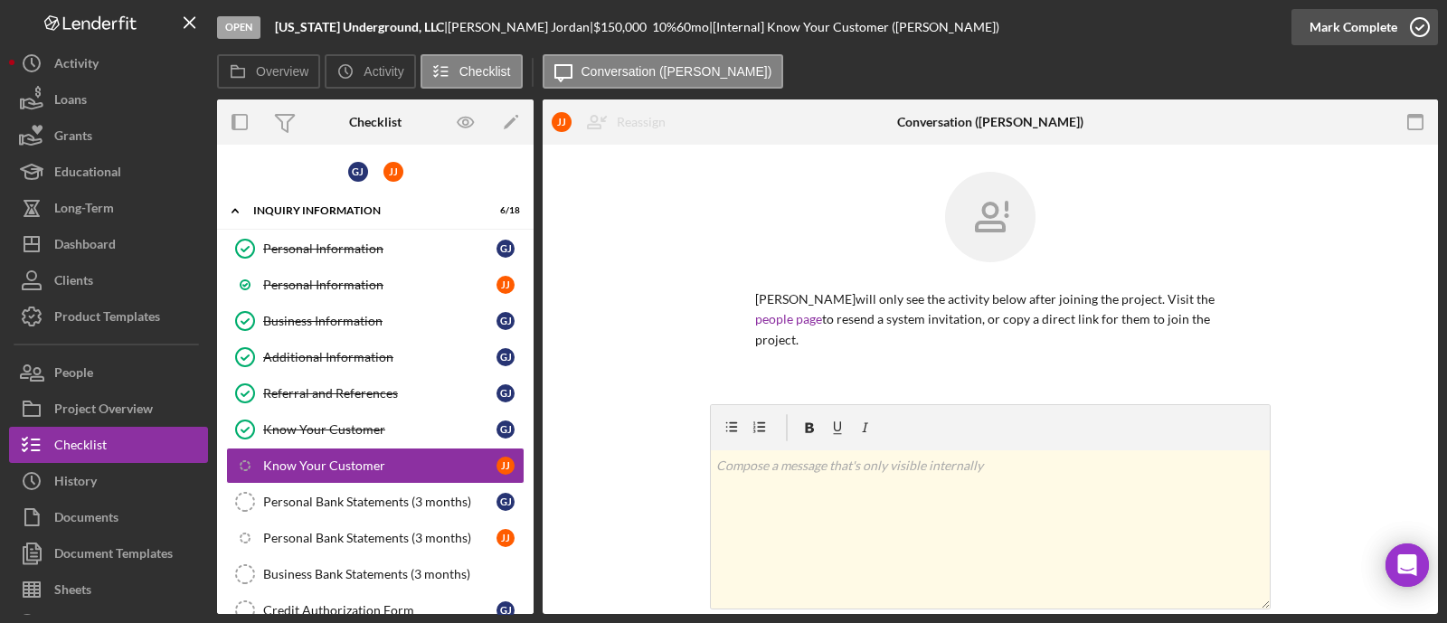
click at [1370, 29] on div "Mark Complete" at bounding box center [1354, 27] width 88 height 36
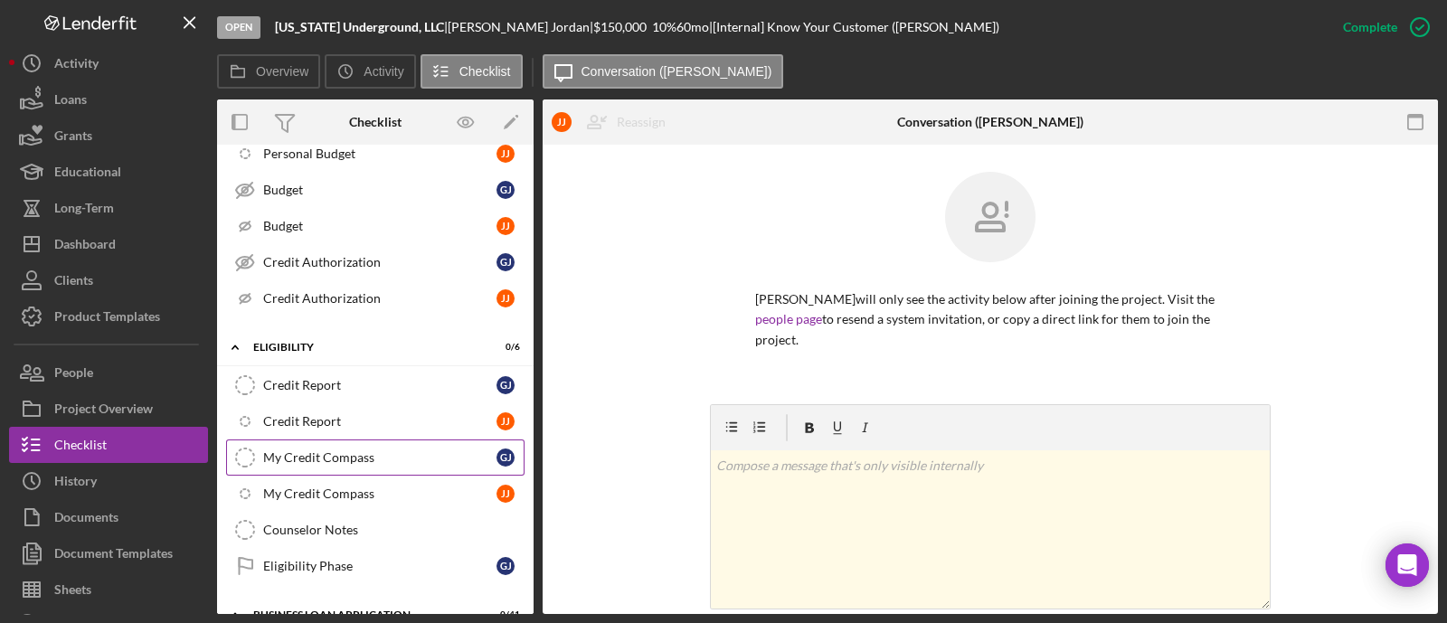
scroll to position [904, 0]
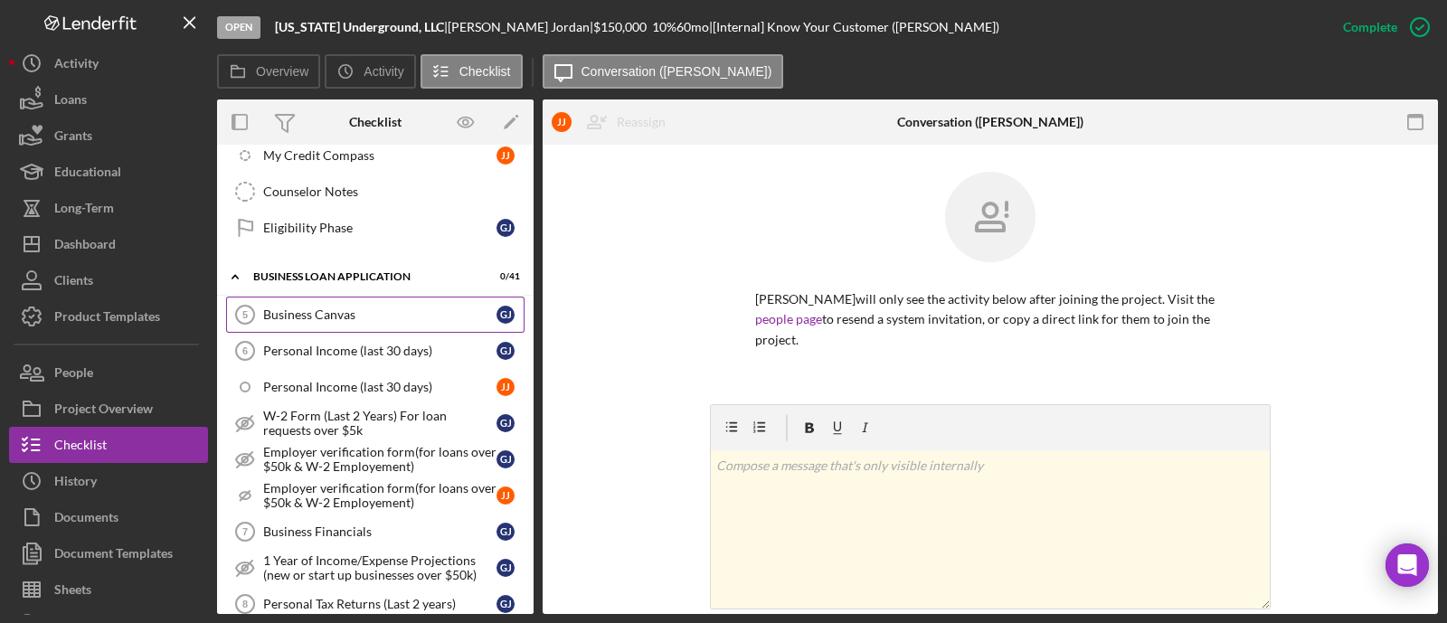
click at [320, 308] on div "Business Canvas" at bounding box center [379, 315] width 233 height 14
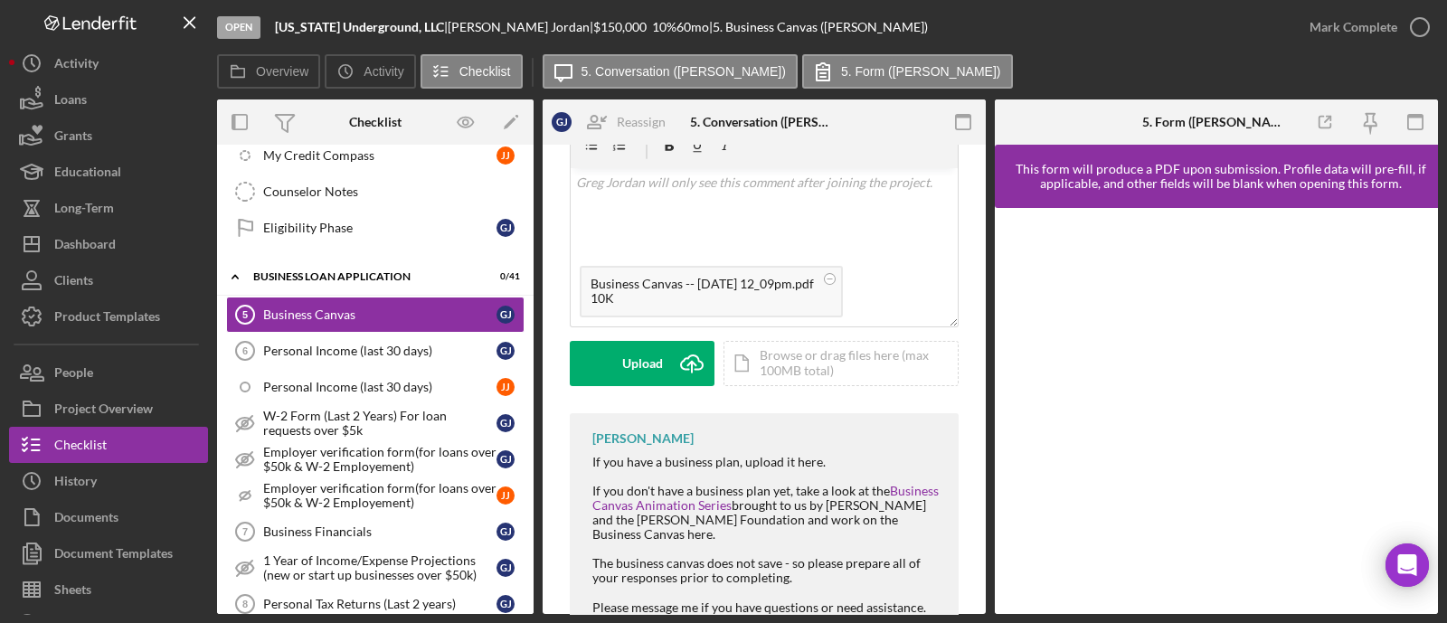
scroll to position [397, 0]
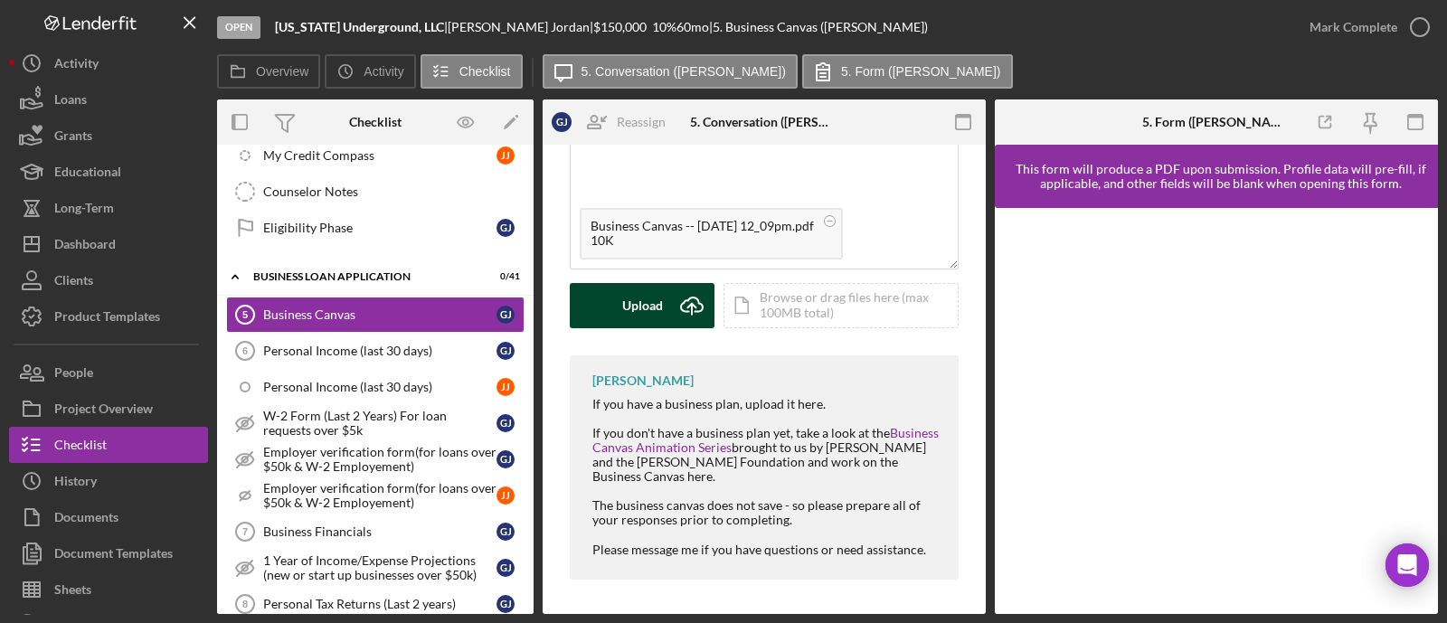
click at [652, 291] on div "Upload" at bounding box center [642, 305] width 41 height 45
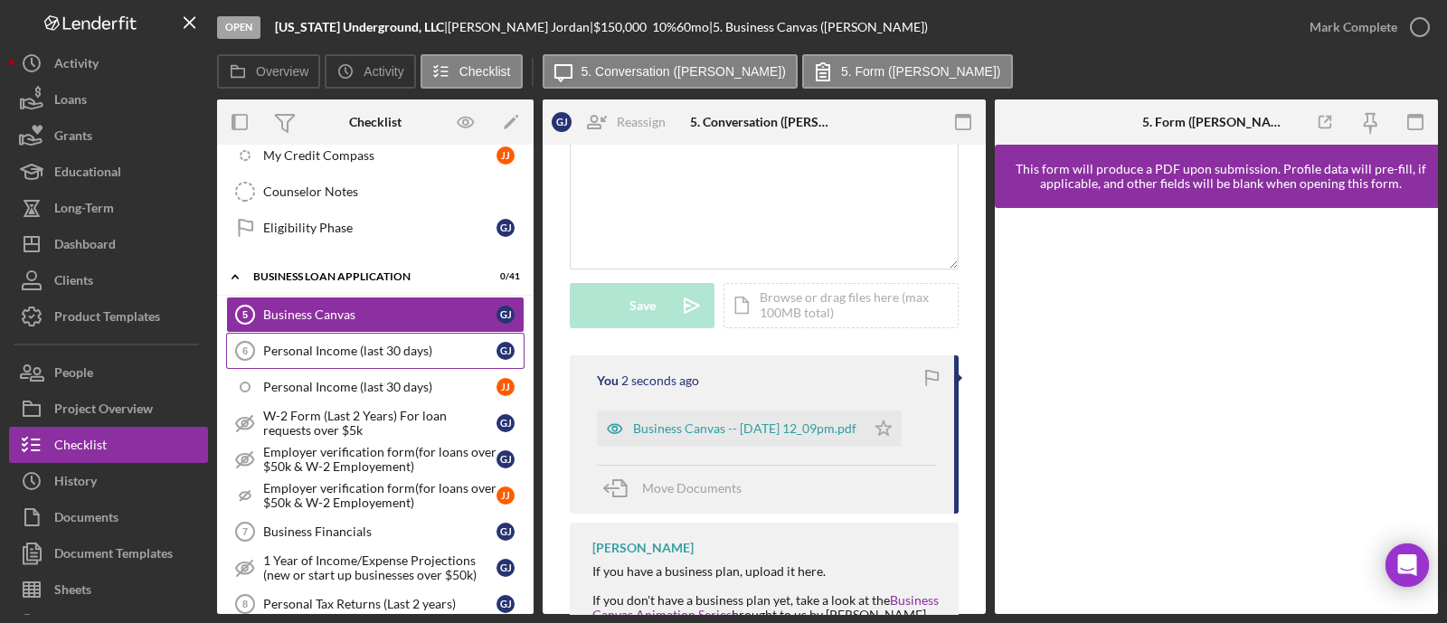
click at [347, 344] on div "Personal Income (last 30 days)" at bounding box center [379, 351] width 233 height 14
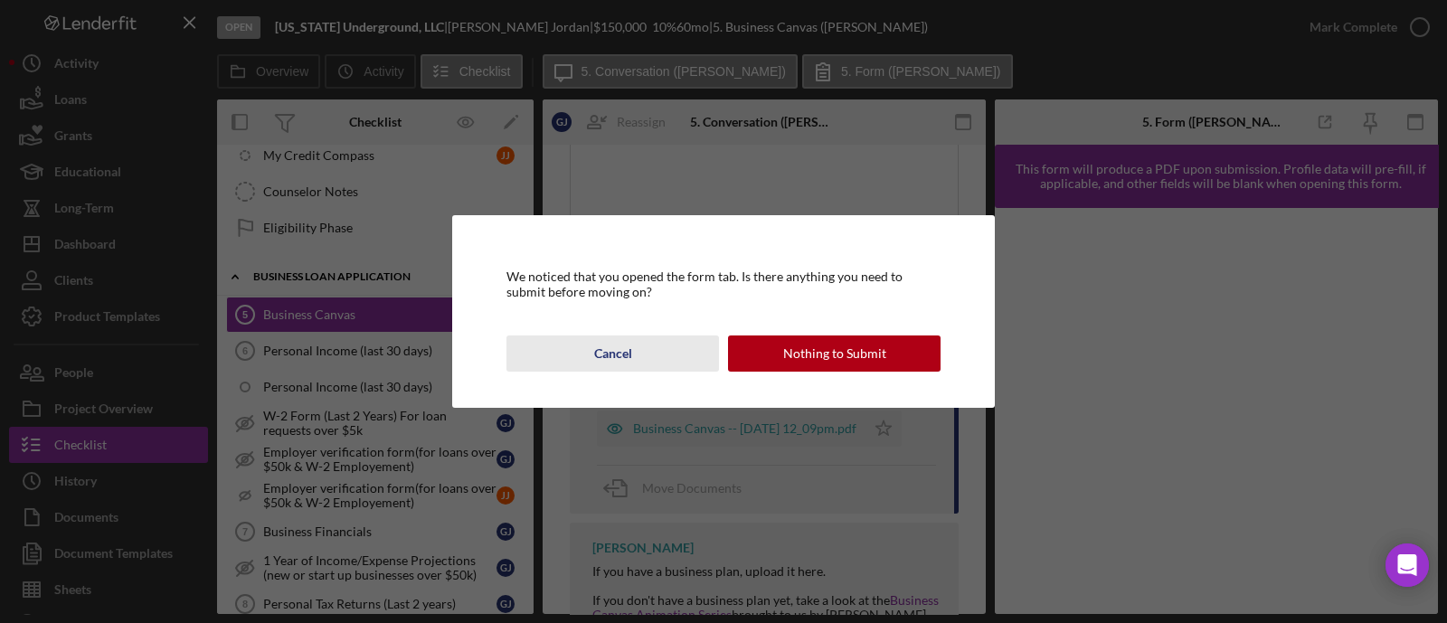
click at [615, 351] on div "Cancel" at bounding box center [613, 354] width 38 height 36
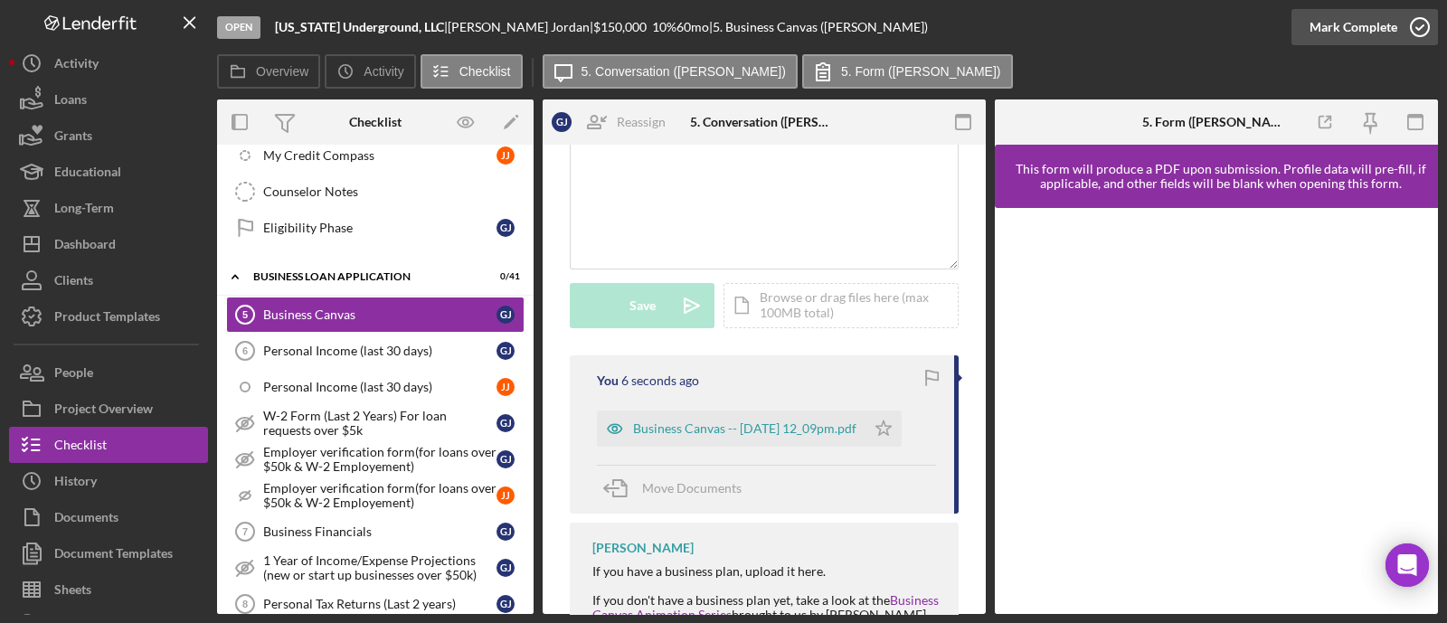
click at [1398, 24] on icon "button" at bounding box center [1420, 27] width 45 height 45
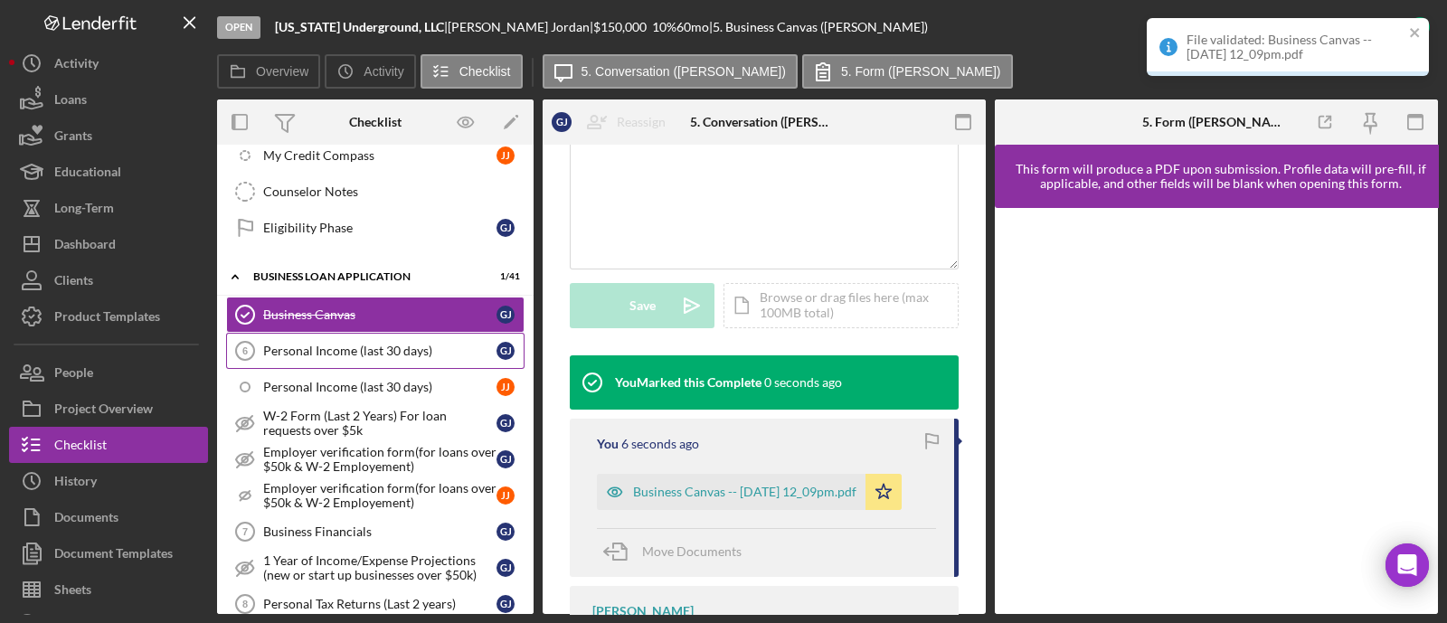
click at [349, 344] on div "Personal Income (last 30 days)" at bounding box center [379, 351] width 233 height 14
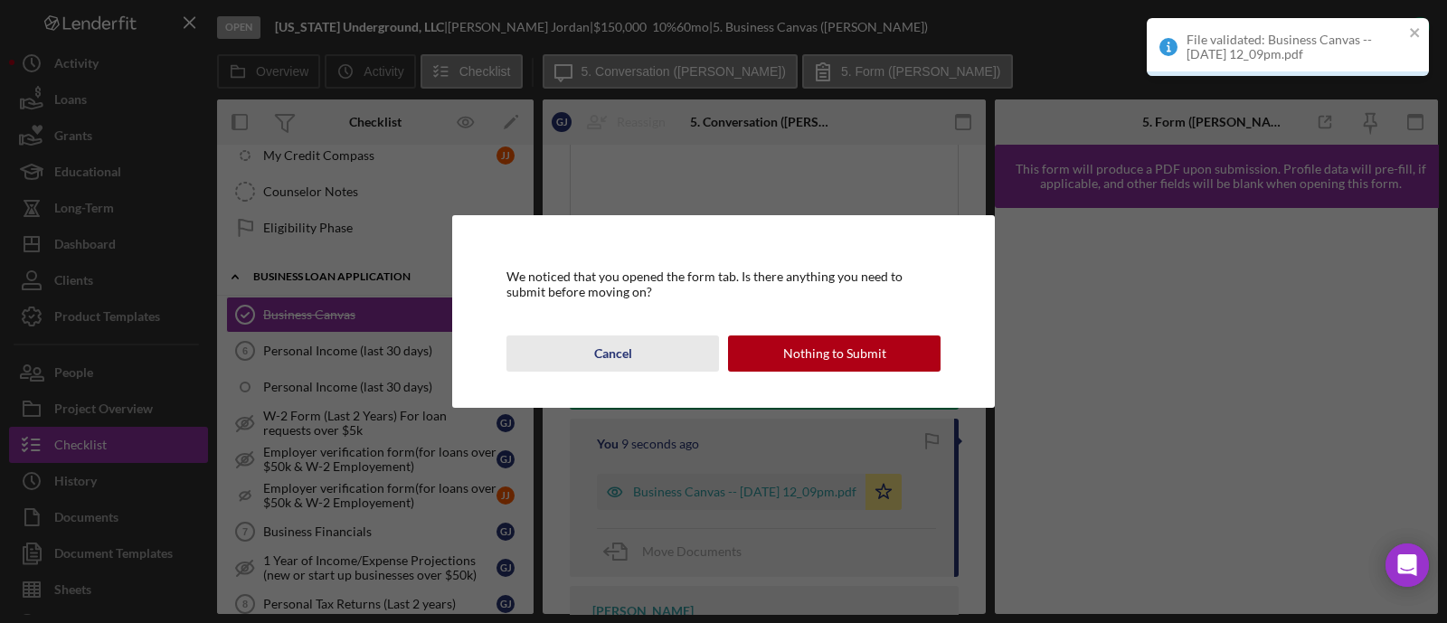
click at [631, 351] on button "Cancel" at bounding box center [613, 354] width 213 height 36
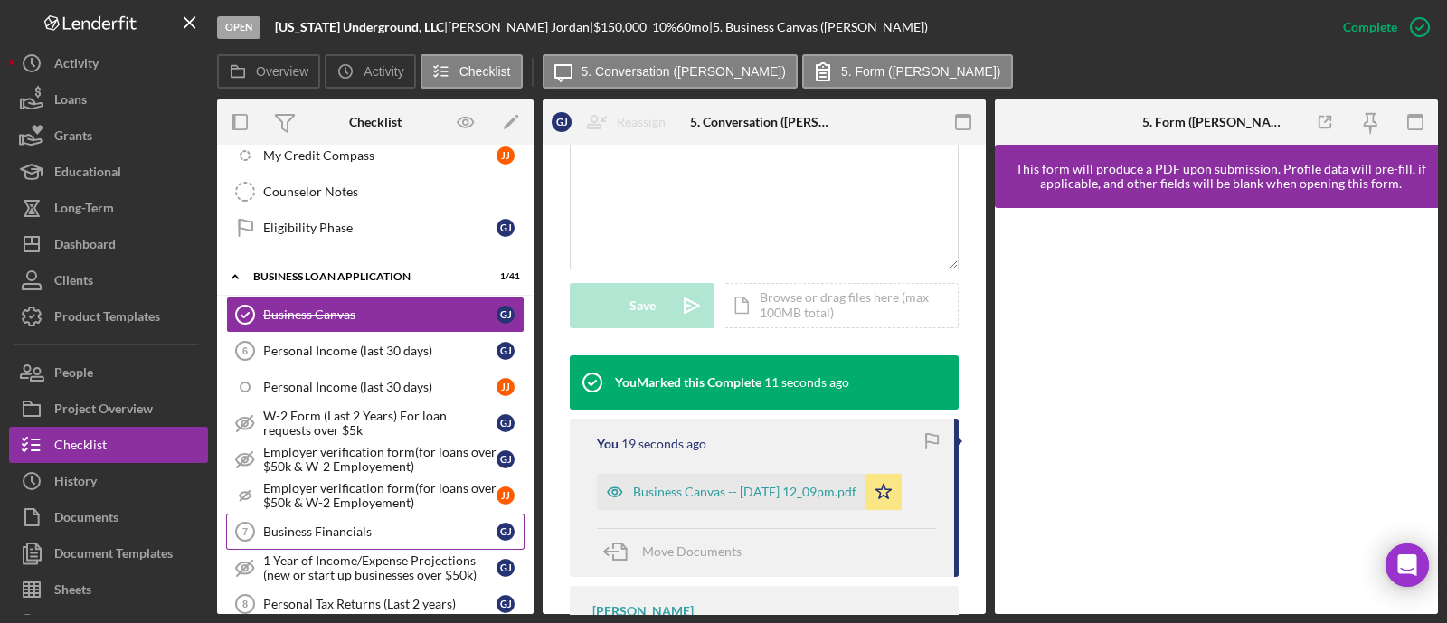
click at [415, 514] on link "Business Financials 7 Business Financials G J" at bounding box center [375, 532] width 298 height 36
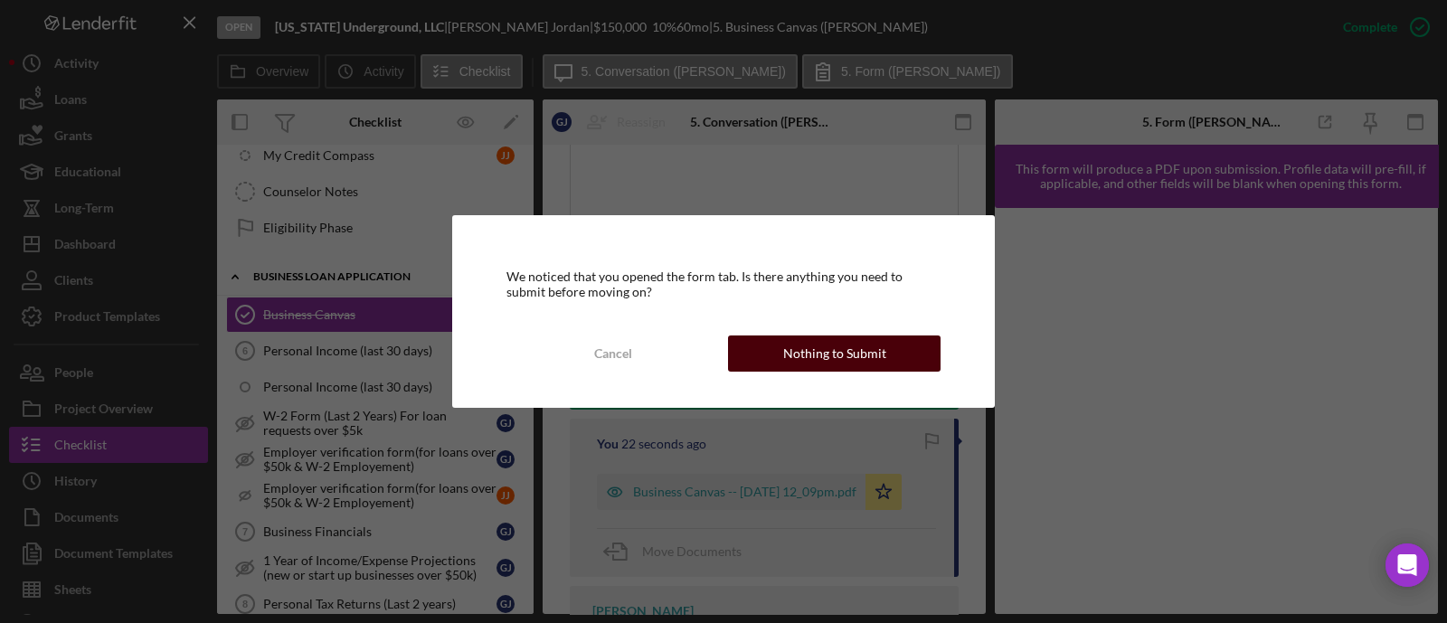
click at [802, 346] on div "Nothing to Submit" at bounding box center [834, 354] width 103 height 36
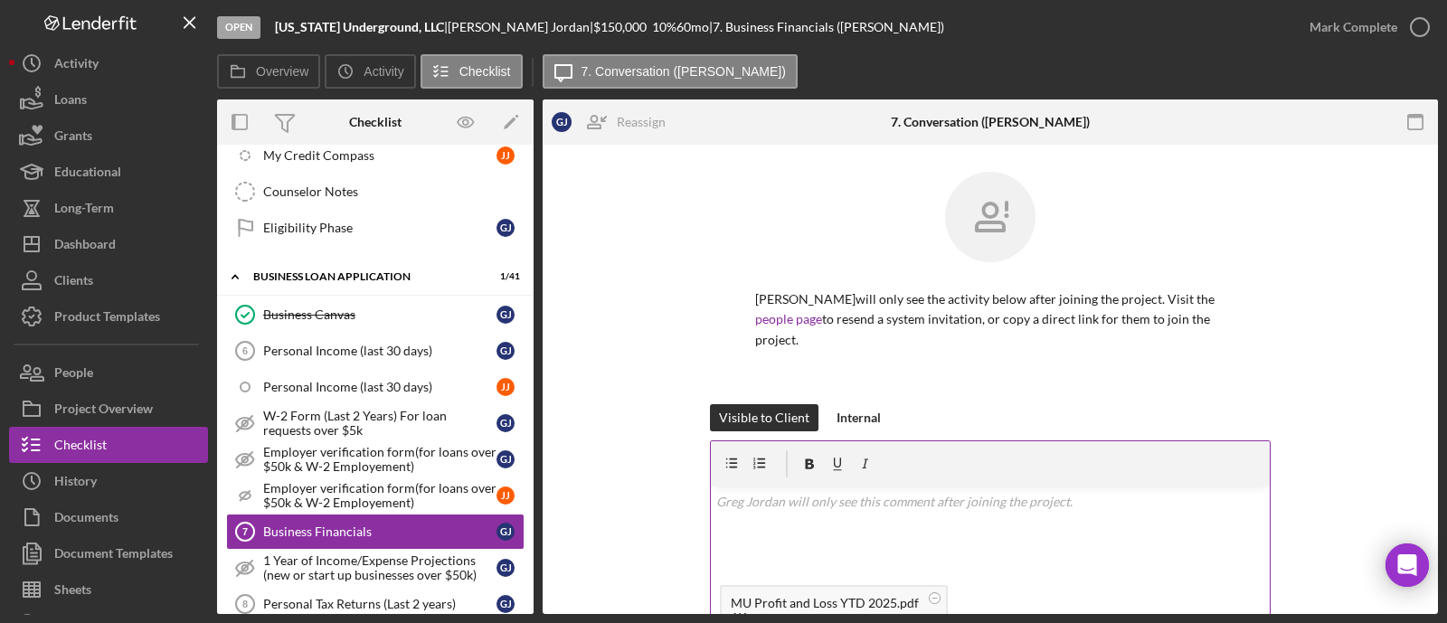
scroll to position [225, 0]
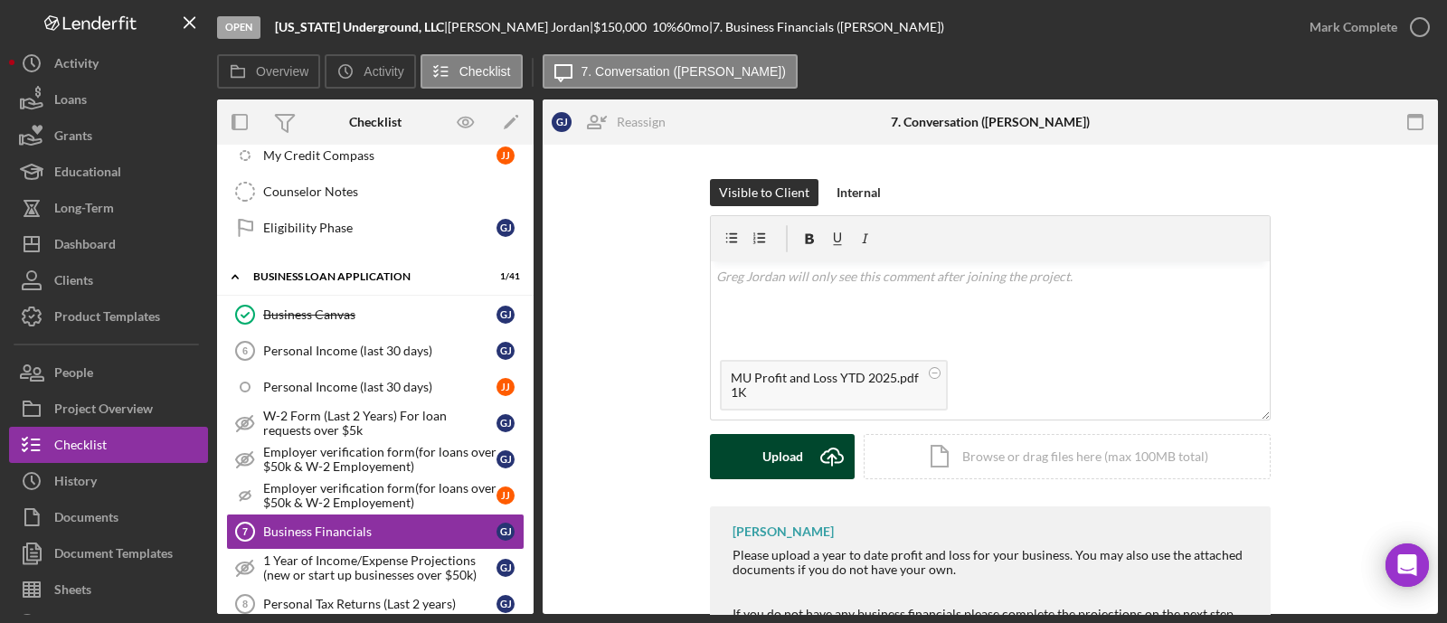
click at [782, 434] on div "Upload" at bounding box center [783, 456] width 41 height 45
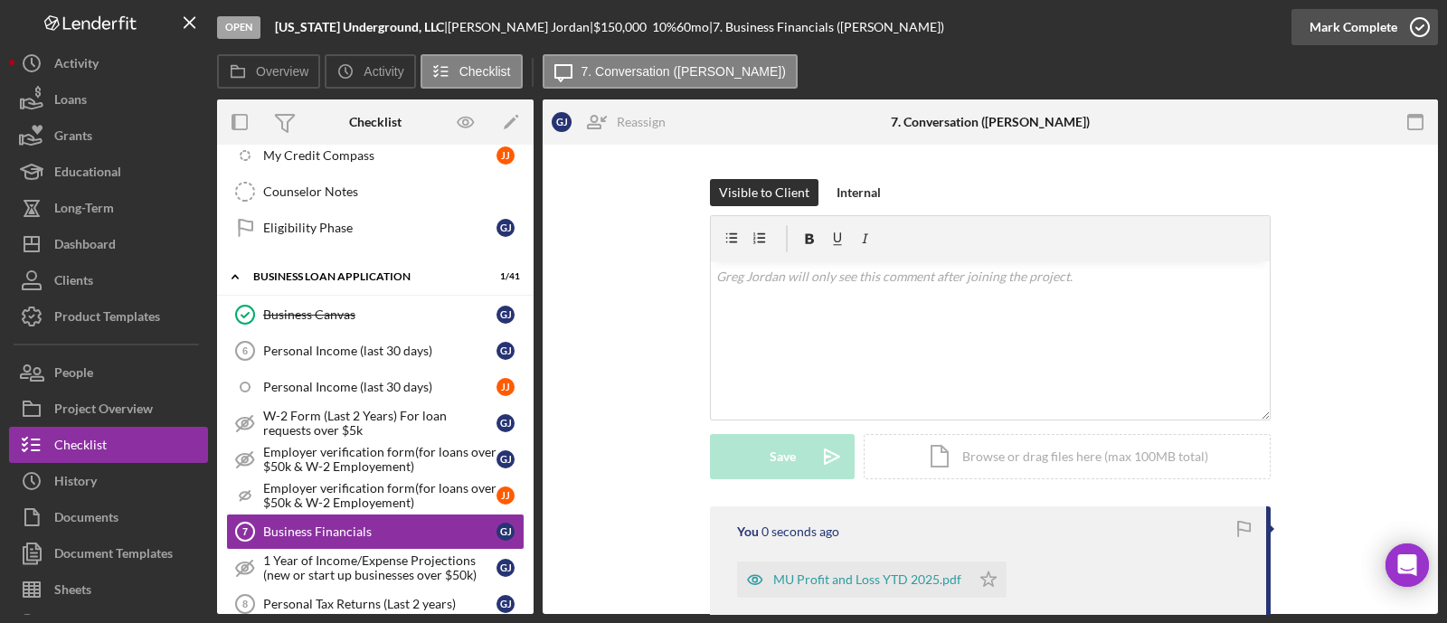
click at [1365, 31] on div "Mark Complete" at bounding box center [1354, 27] width 88 height 36
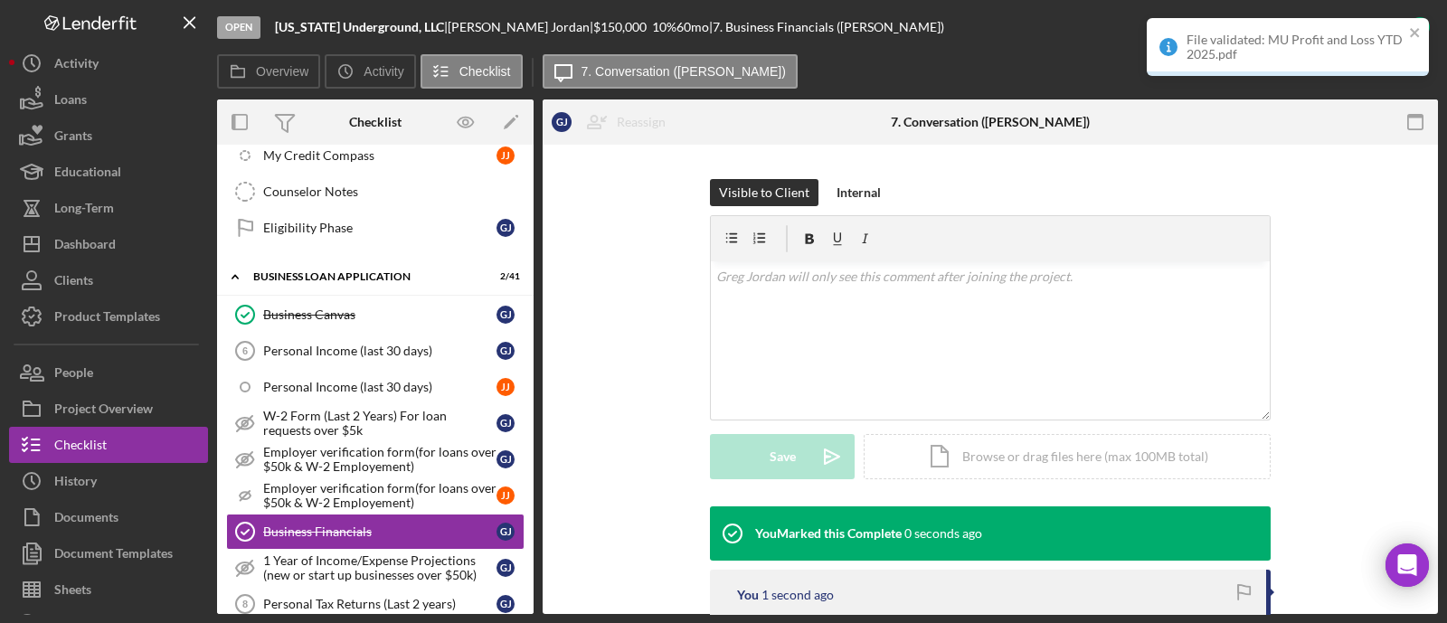
scroll to position [1018, 0]
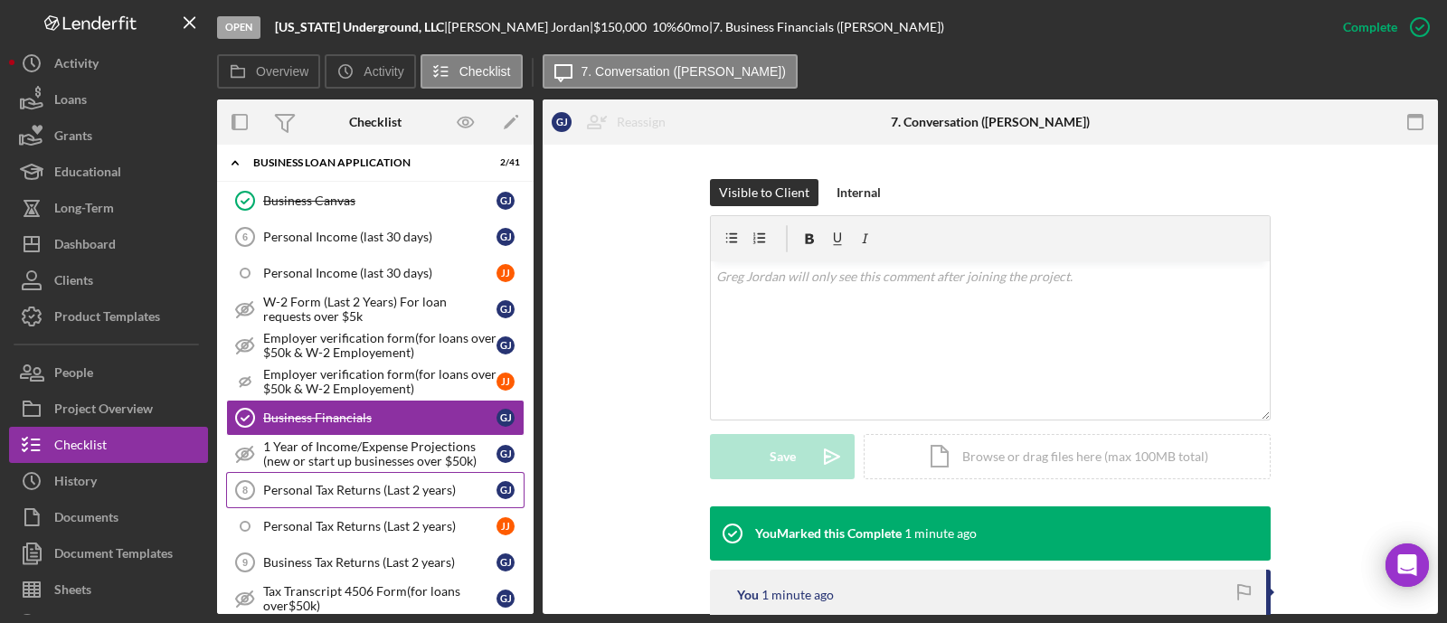
click at [335, 483] on div "Personal Tax Returns (Last 2 years)" at bounding box center [379, 490] width 233 height 14
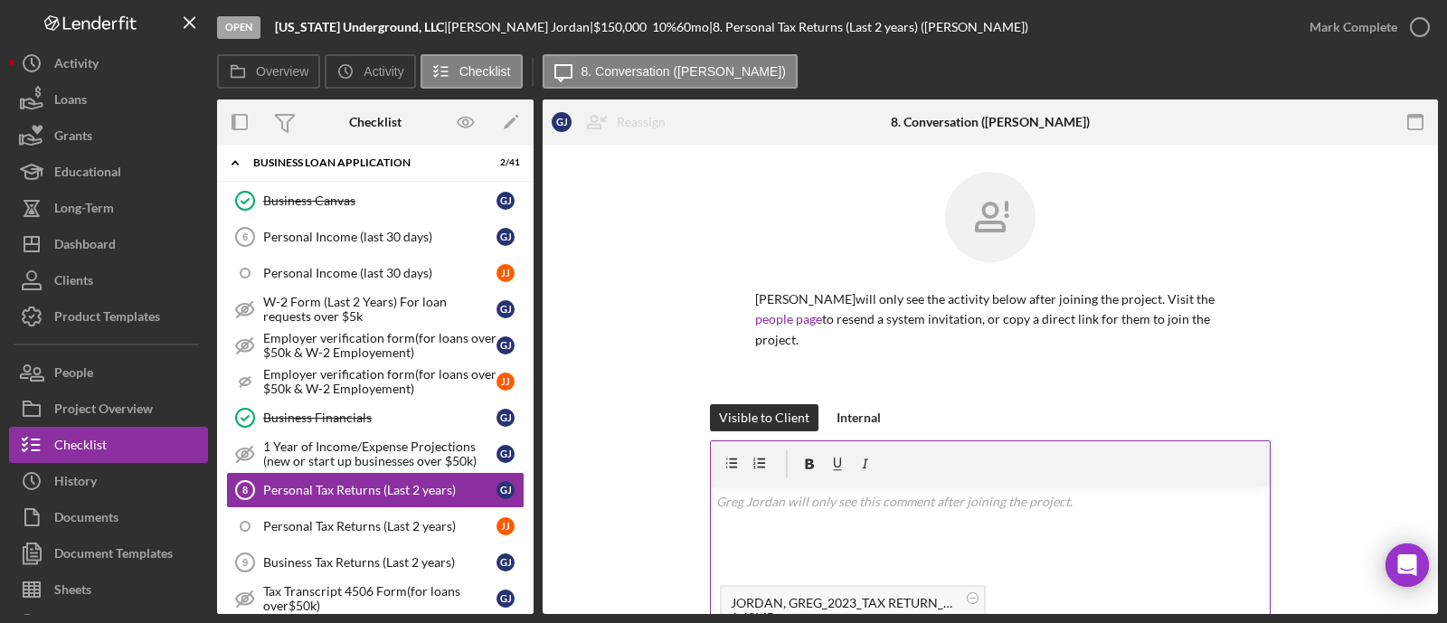
scroll to position [223, 0]
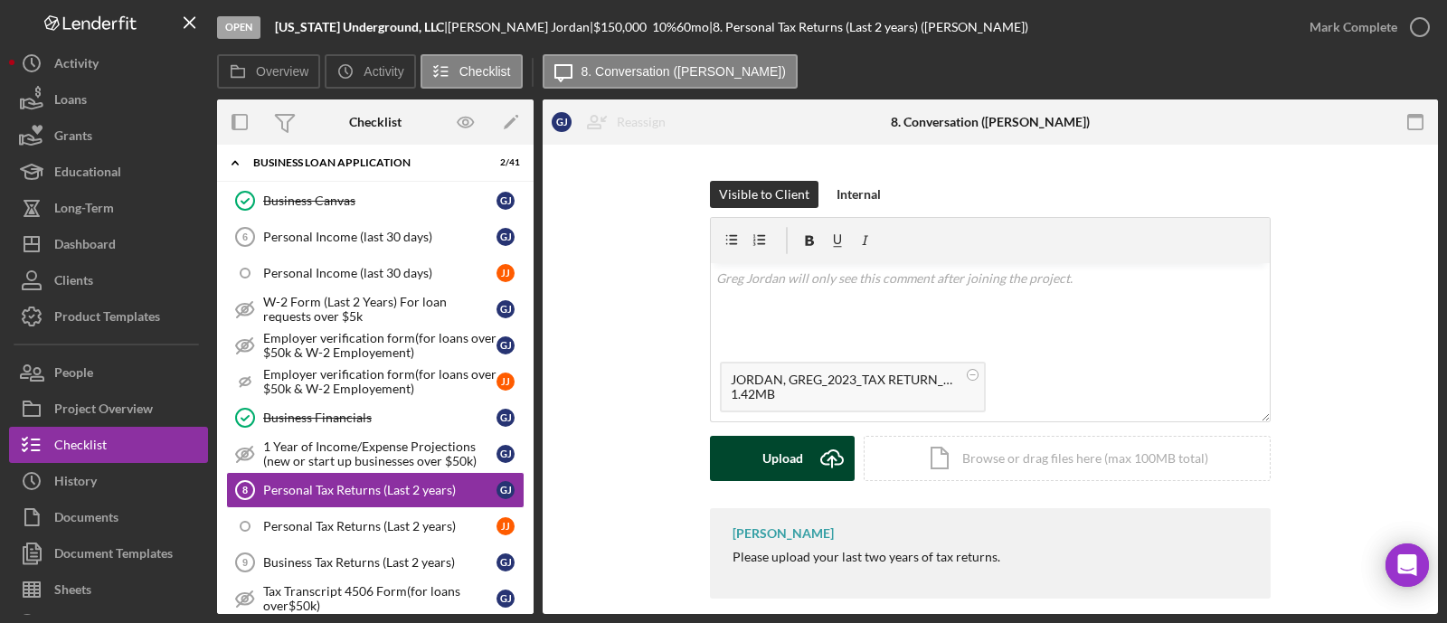
click at [826, 436] on icon "Icon/Upload" at bounding box center [832, 458] width 45 height 45
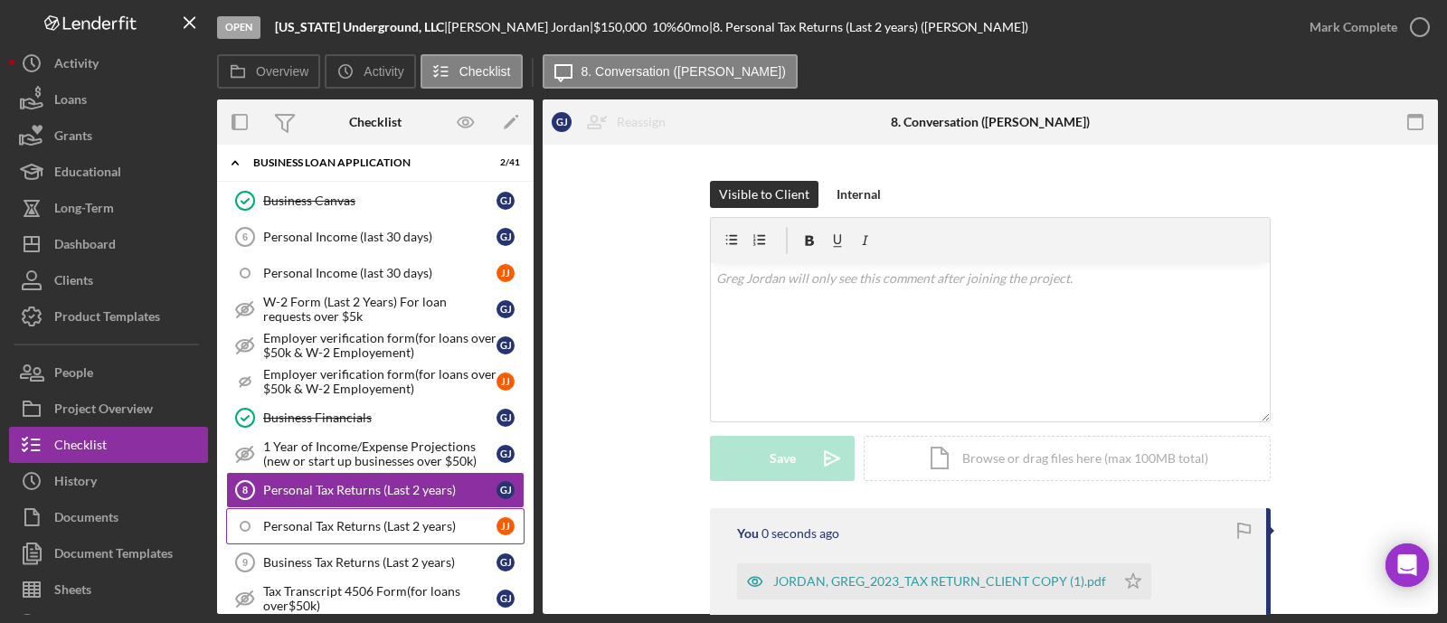
click at [351, 519] on div "Personal Tax Returns (Last 2 years)" at bounding box center [379, 526] width 233 height 14
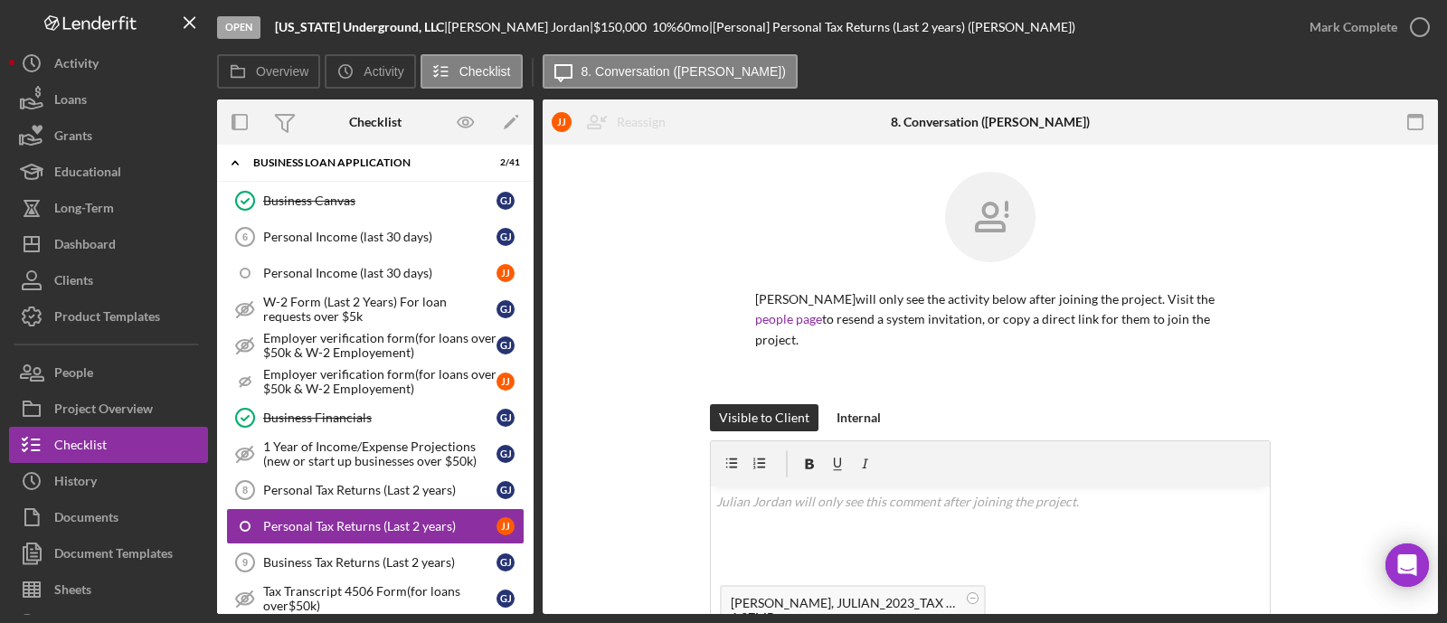
scroll to position [112, 0]
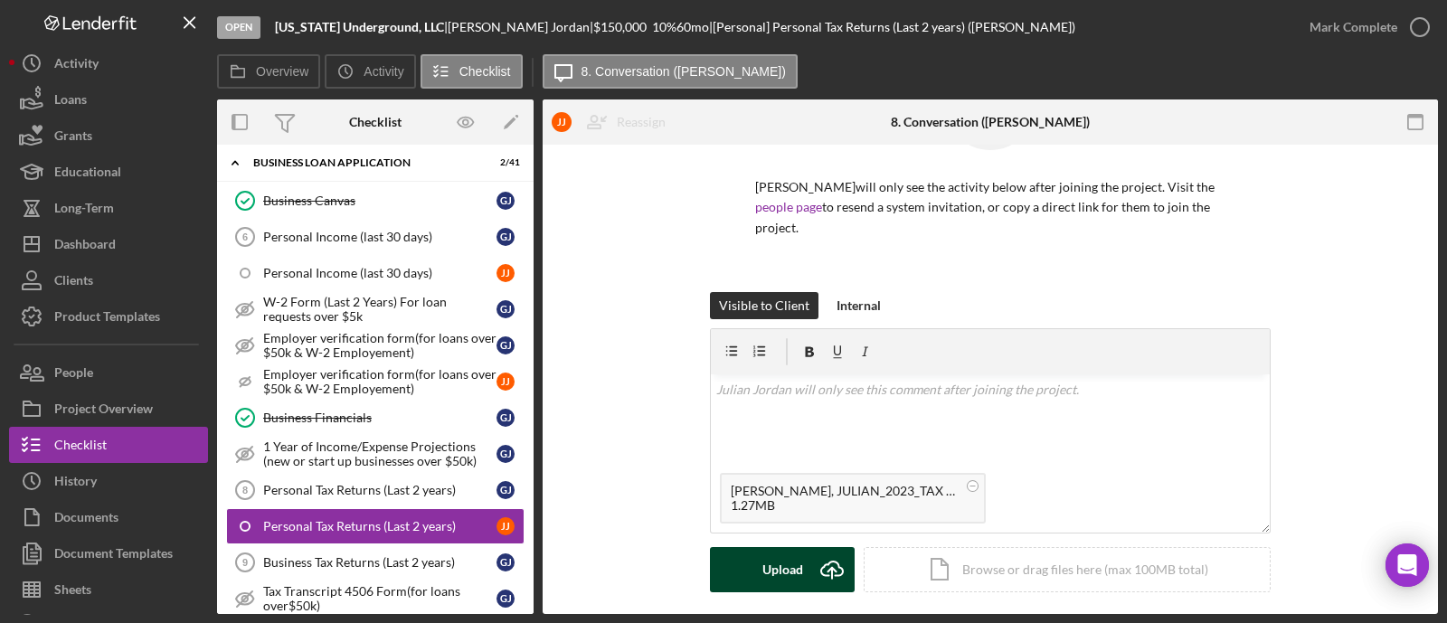
click at [791, 552] on div "Upload" at bounding box center [783, 569] width 41 height 45
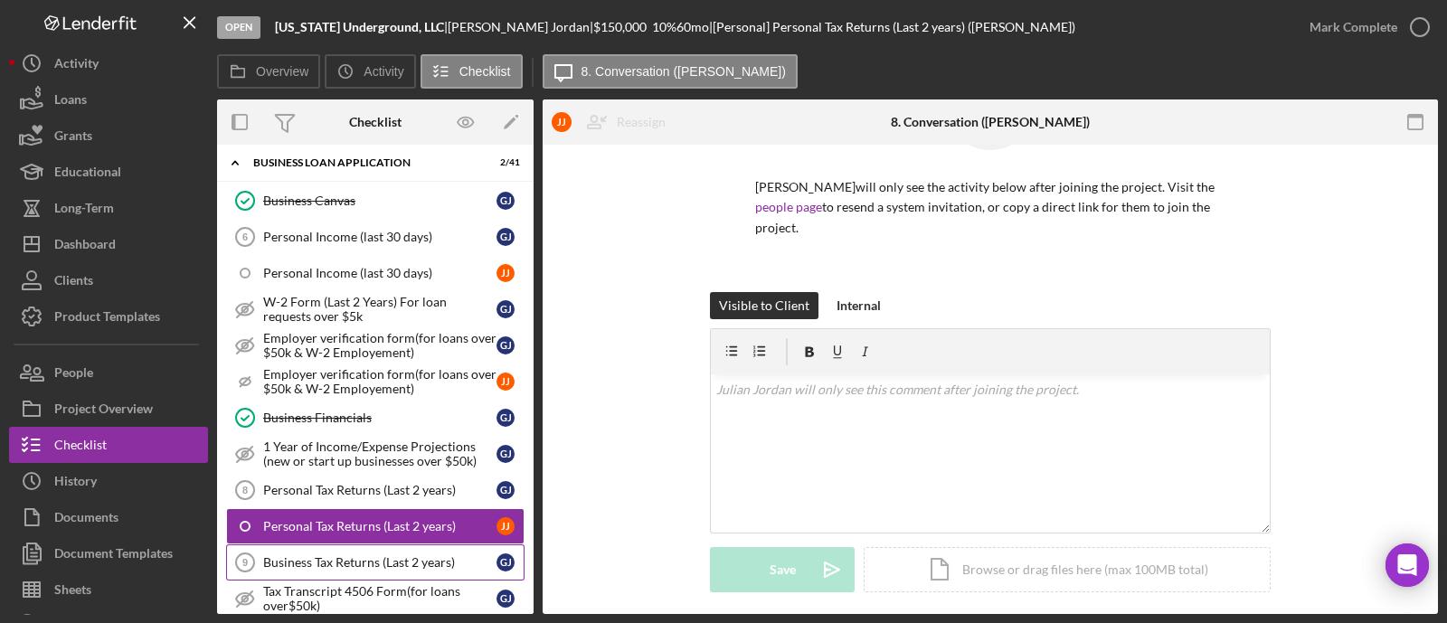
click at [338, 555] on div "Business Tax Returns (Last 2 years)" at bounding box center [379, 562] width 233 height 14
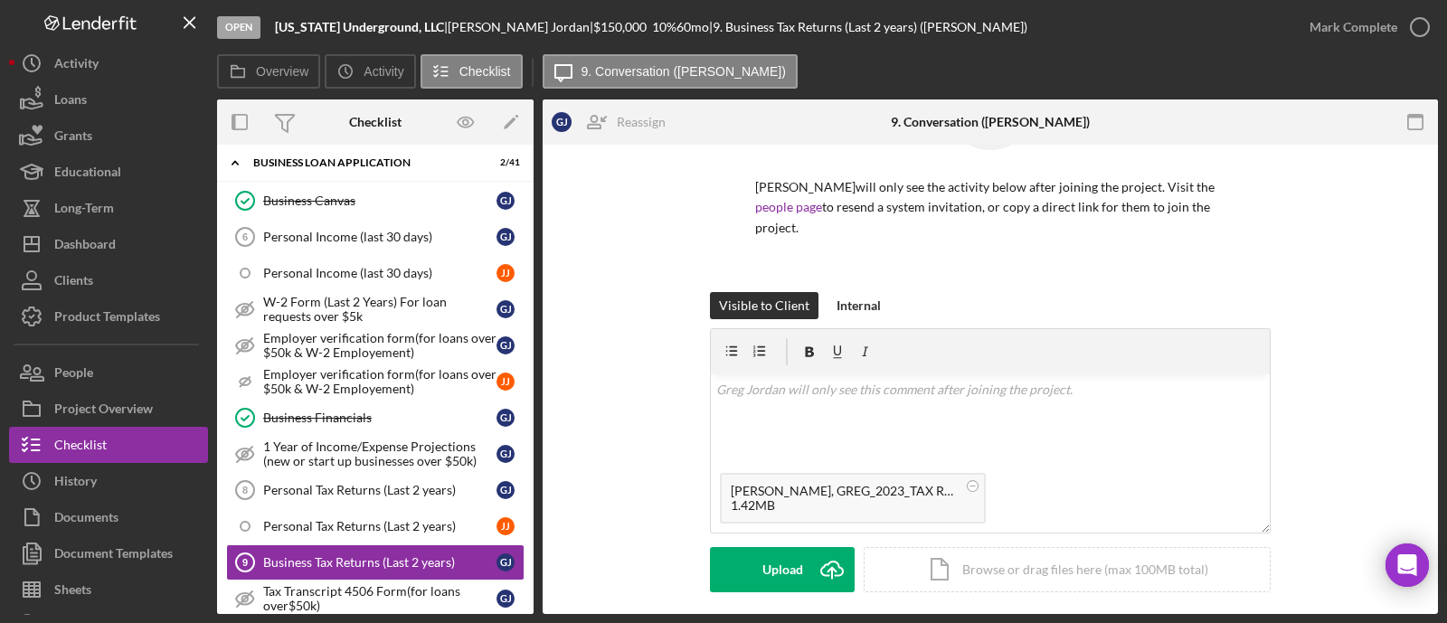
scroll to position [225, 0]
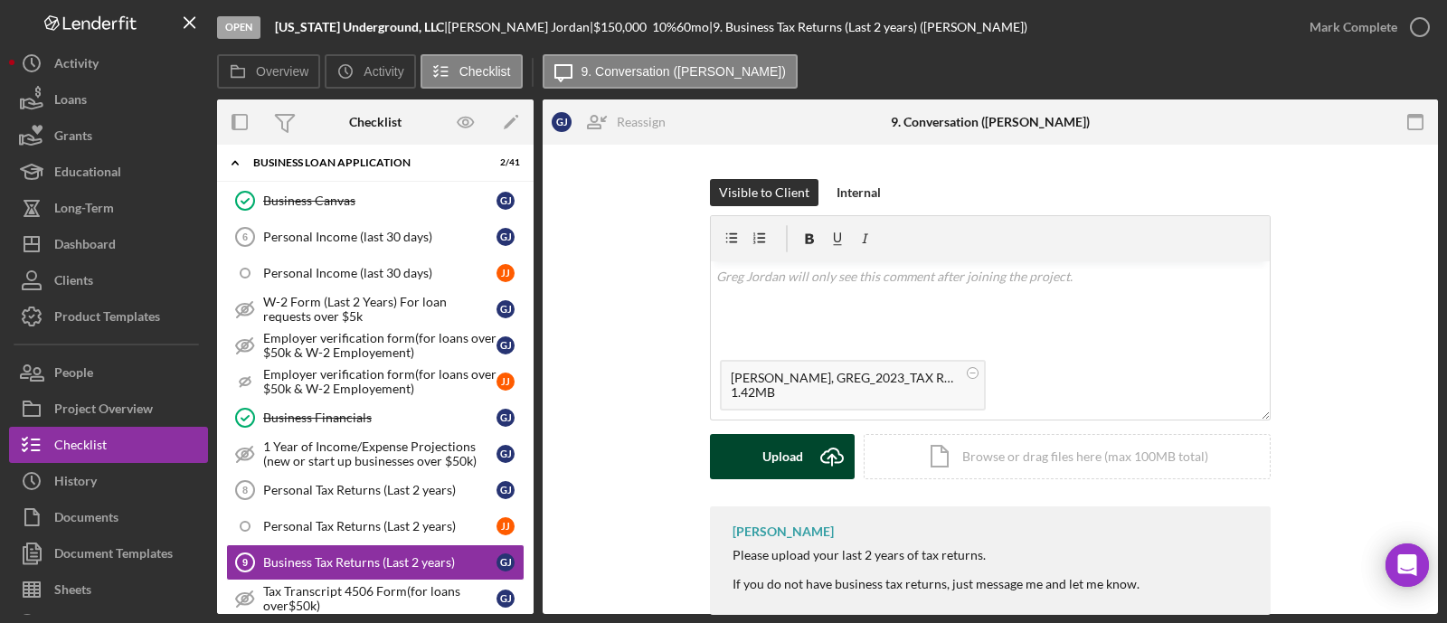
click at [816, 444] on icon "Icon/Upload" at bounding box center [832, 456] width 45 height 45
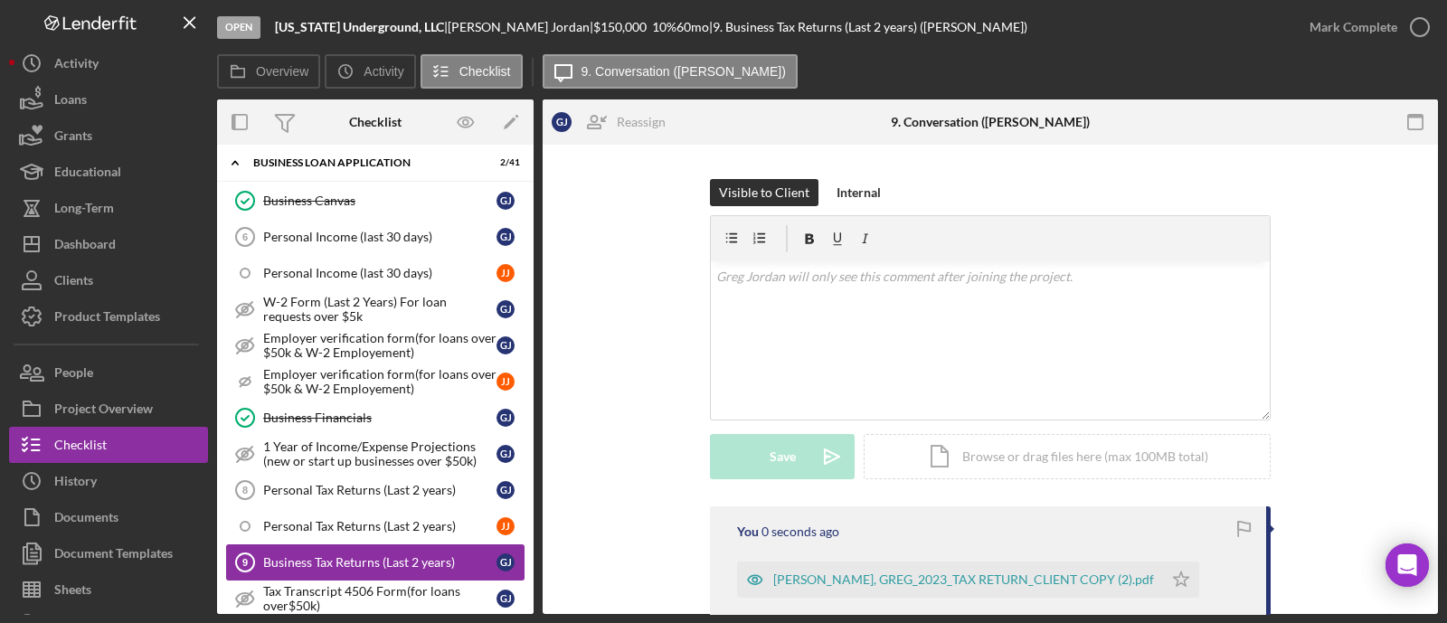
scroll to position [1131, 0]
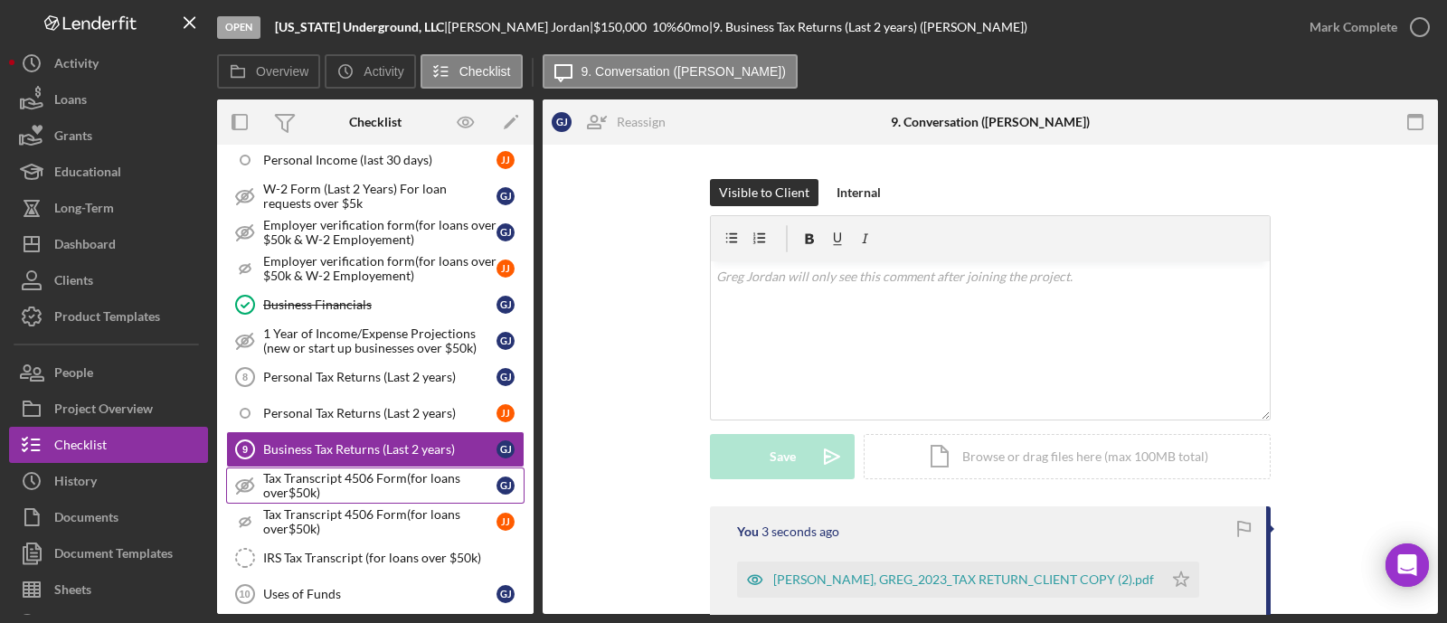
click at [365, 471] on div "Tax Transcript 4506 Form(for loans over$50k)" at bounding box center [379, 485] width 233 height 29
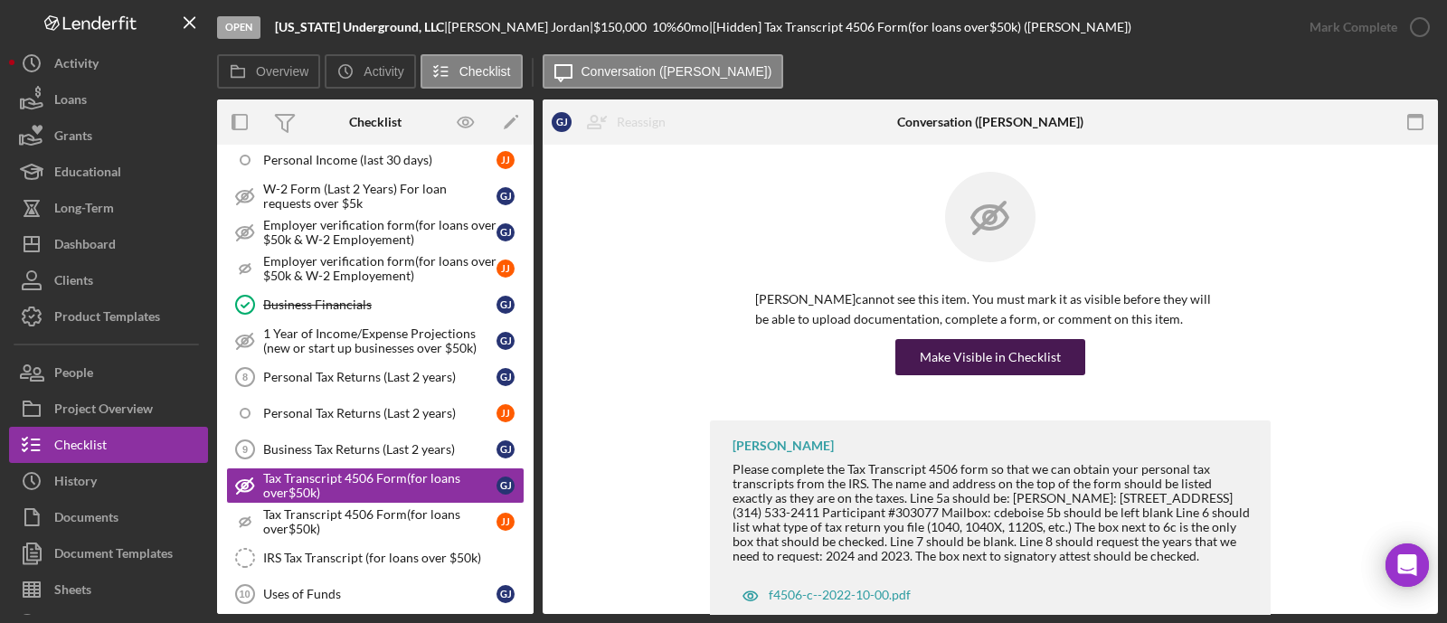
click at [1004, 355] on div "Make Visible in Checklist" at bounding box center [990, 357] width 141 height 36
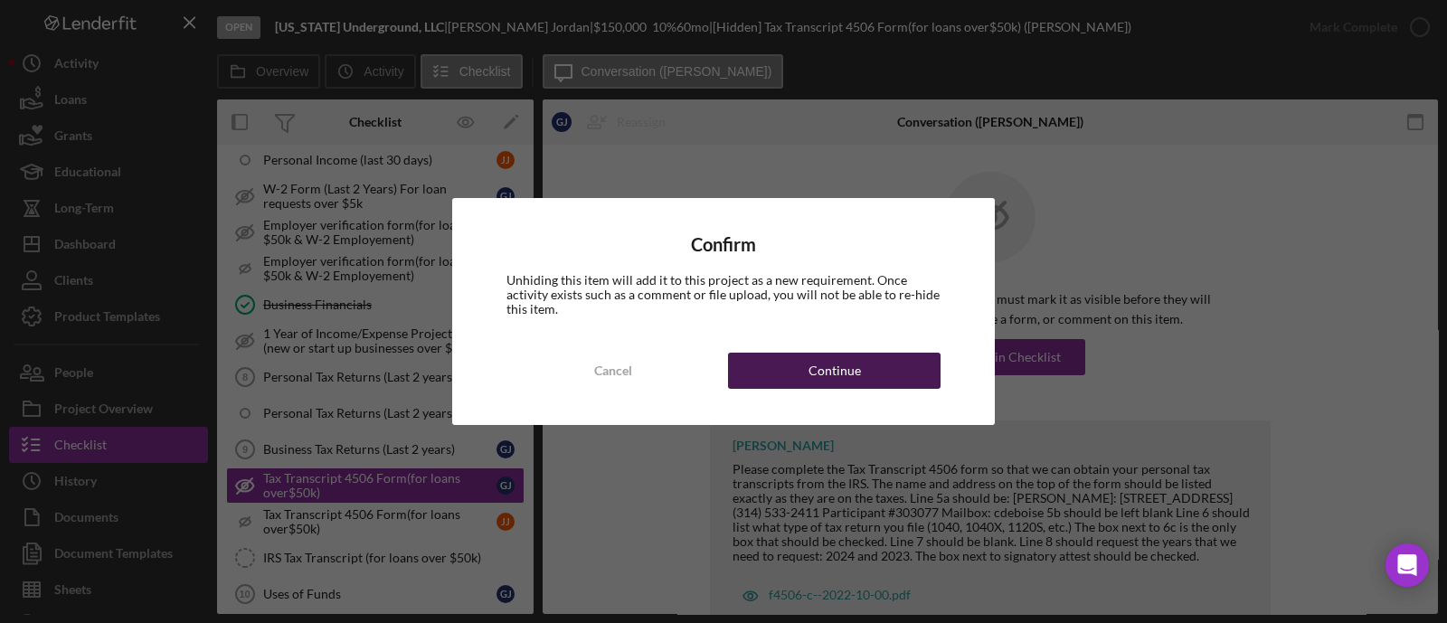
click at [795, 373] on button "Continue" at bounding box center [834, 371] width 213 height 36
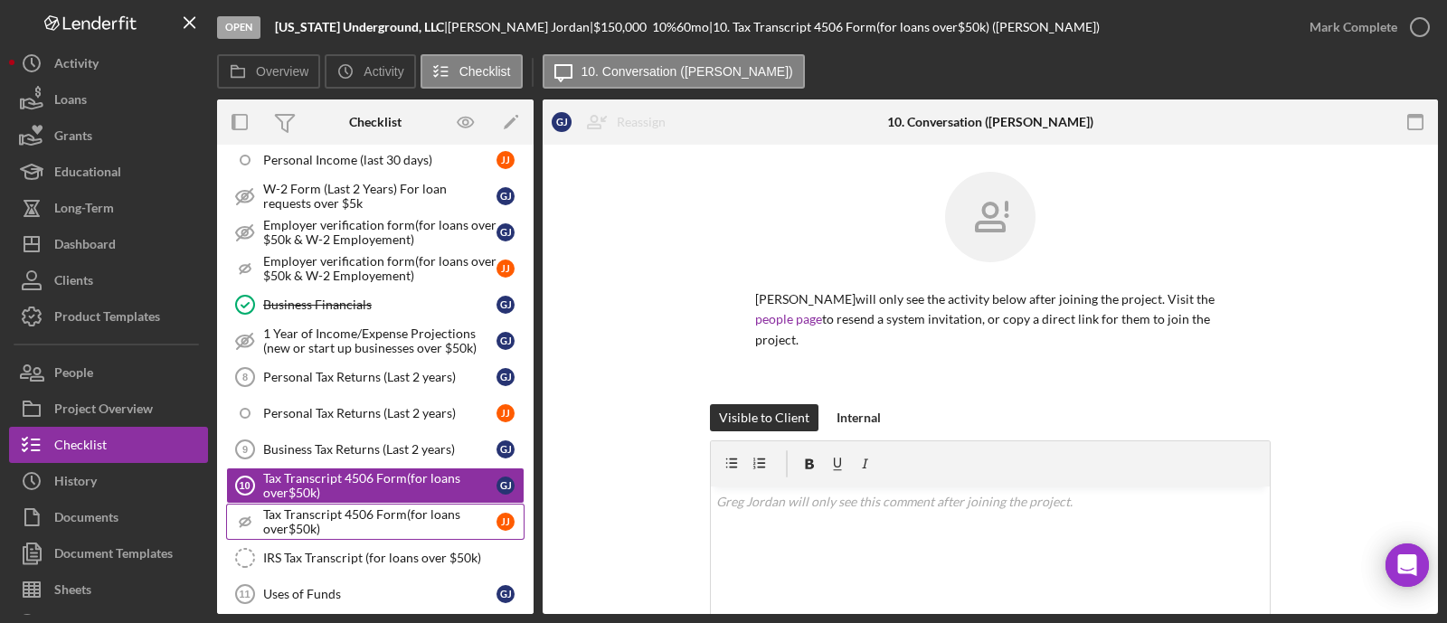
click at [402, 516] on div "Tax Transcript 4506 Form(for loans over$50k)" at bounding box center [379, 521] width 233 height 29
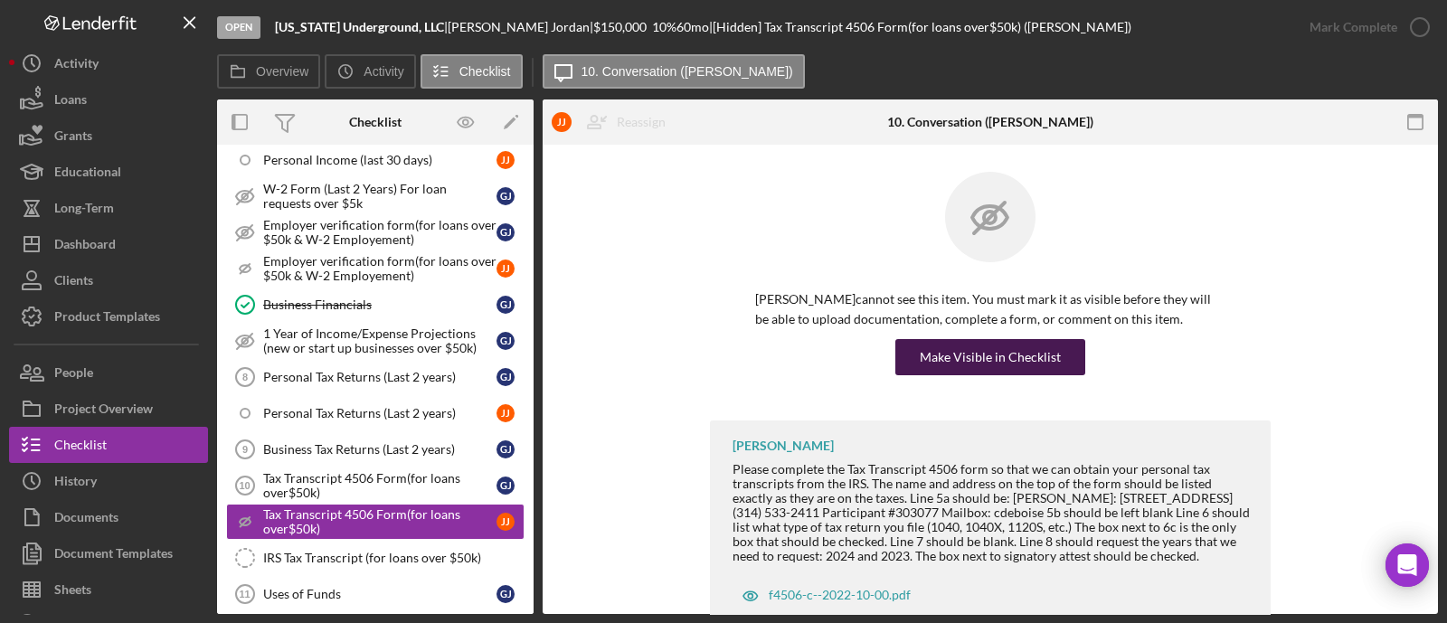
click at [973, 358] on div "Make Visible in Checklist" at bounding box center [990, 357] width 141 height 36
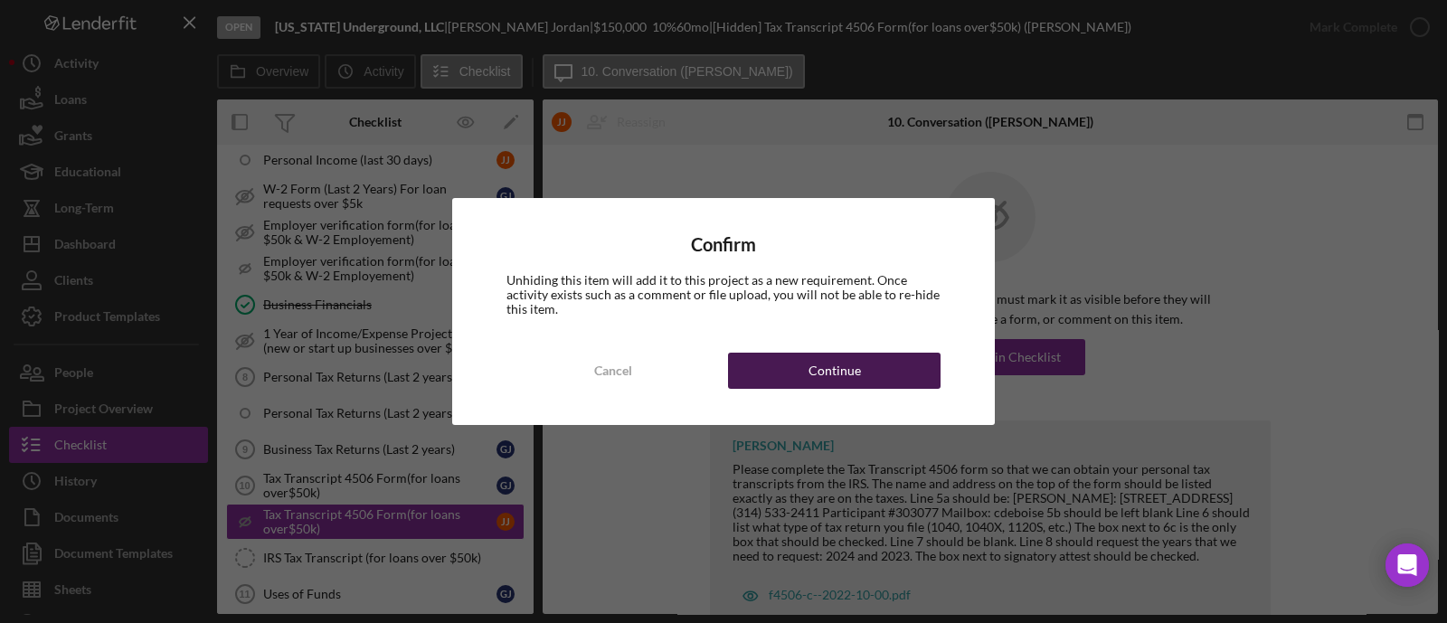
click at [891, 376] on button "Continue" at bounding box center [834, 371] width 213 height 36
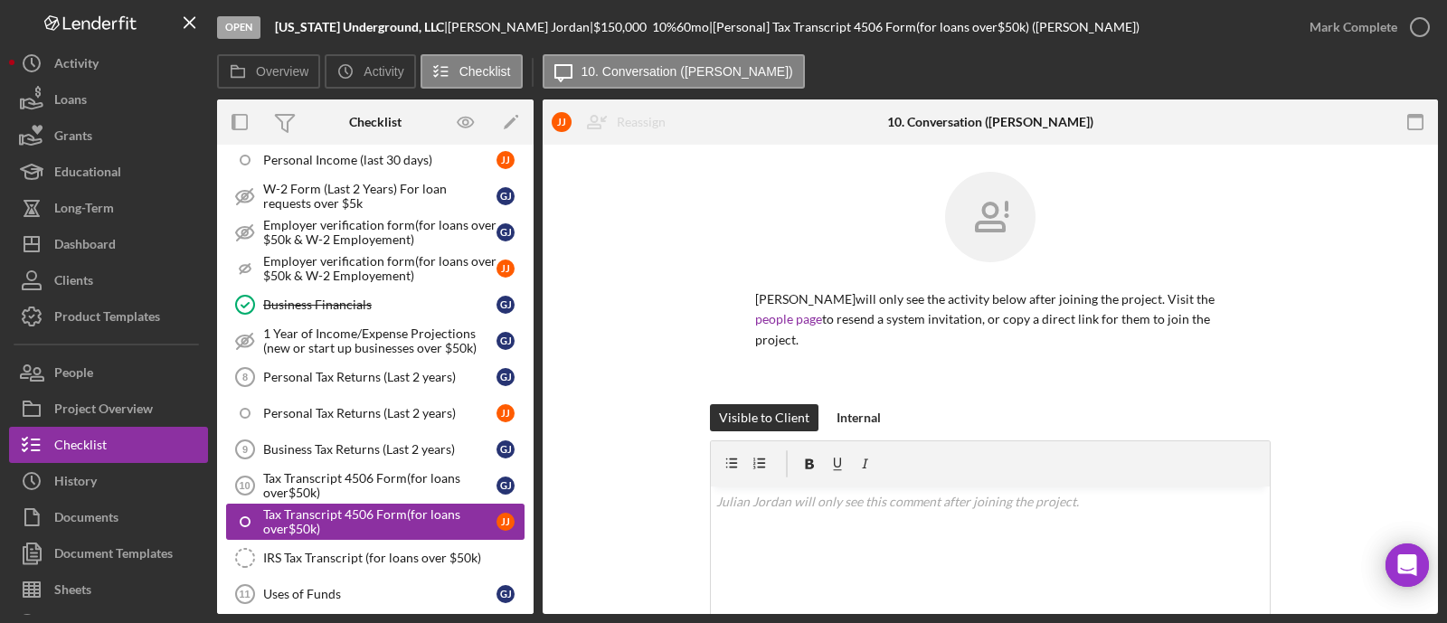
scroll to position [1244, 0]
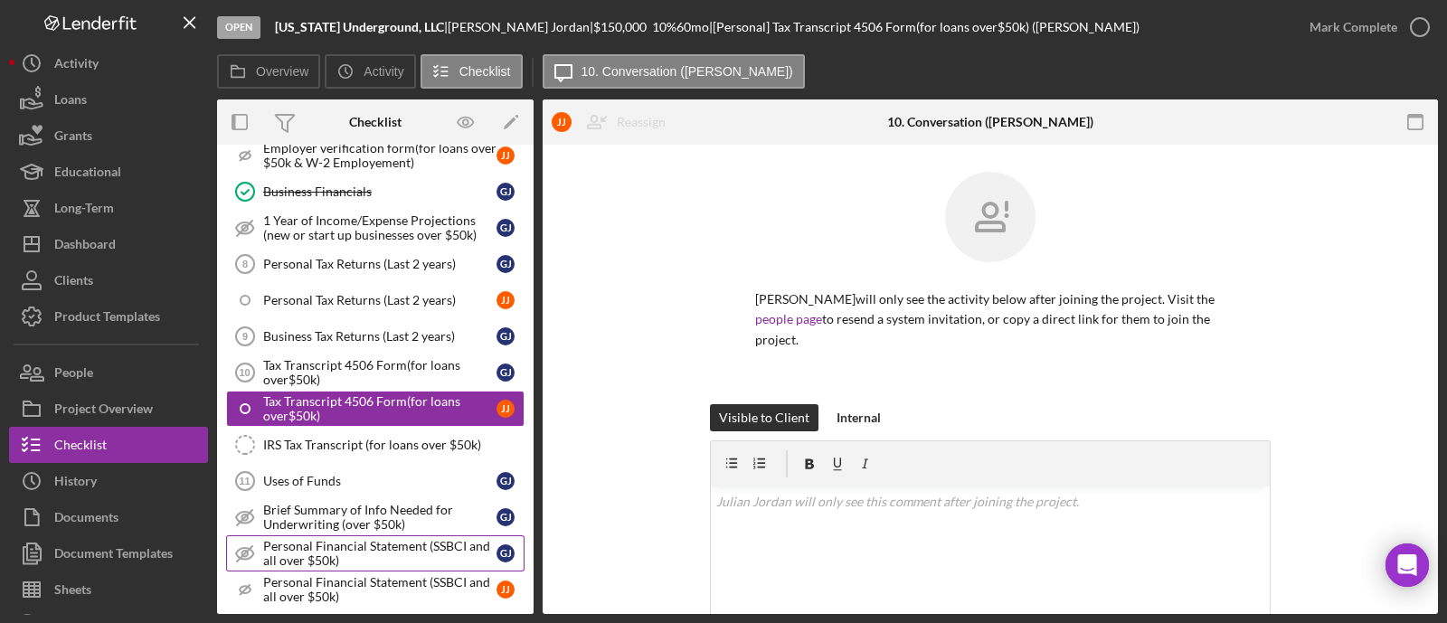
click at [328, 545] on div "Personal Financial Statement (SSBCI and all over $50k)" at bounding box center [379, 553] width 233 height 29
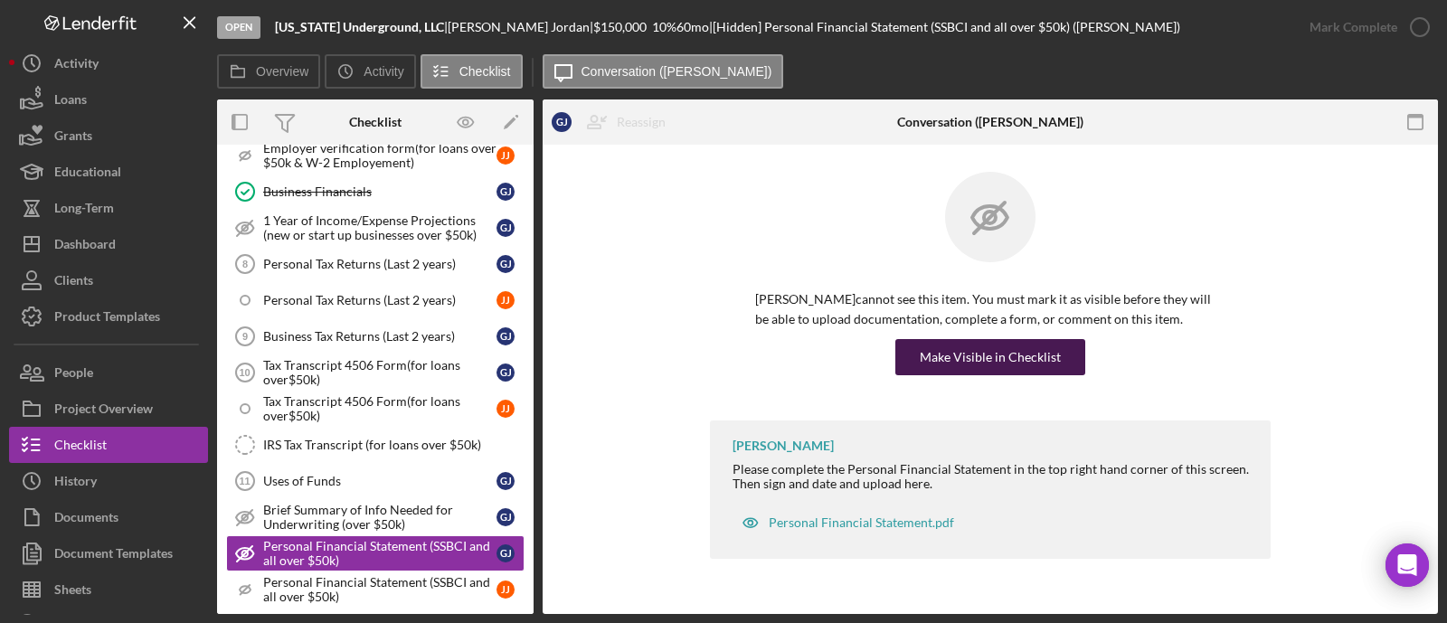
click at [1028, 363] on div "Make Visible in Checklist" at bounding box center [990, 357] width 141 height 36
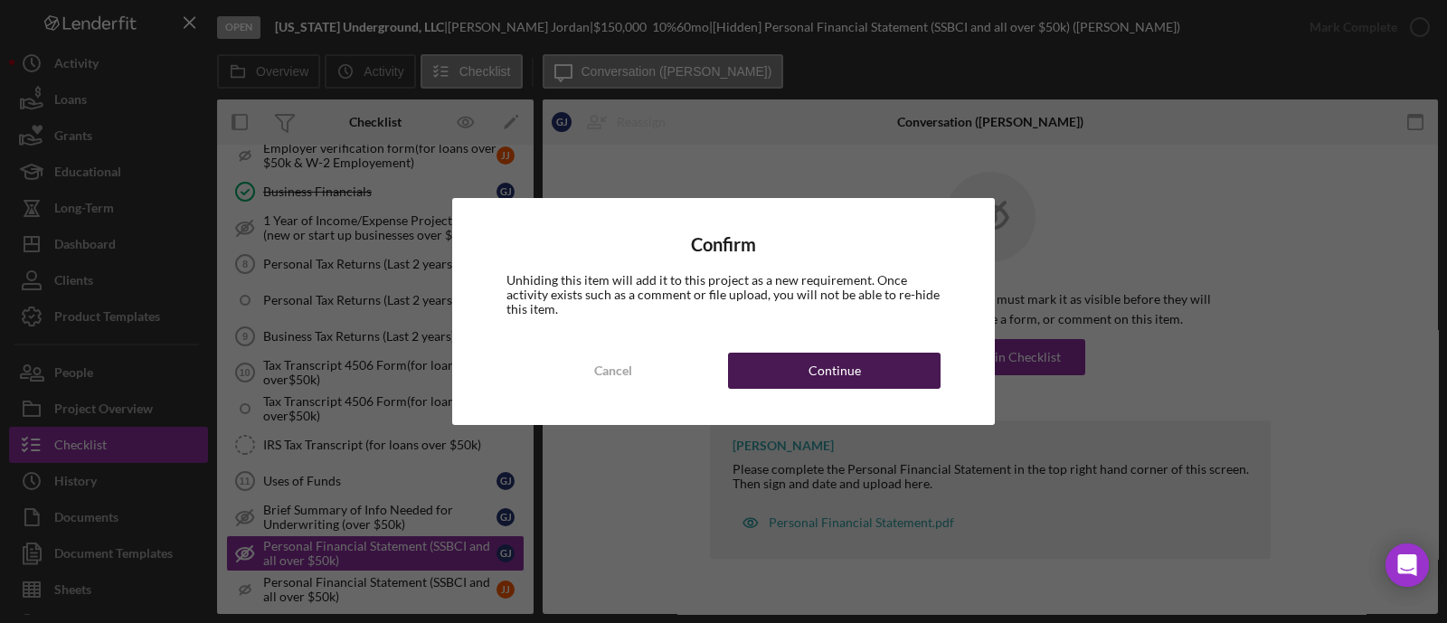
click at [809, 370] on button "Continue" at bounding box center [834, 371] width 213 height 36
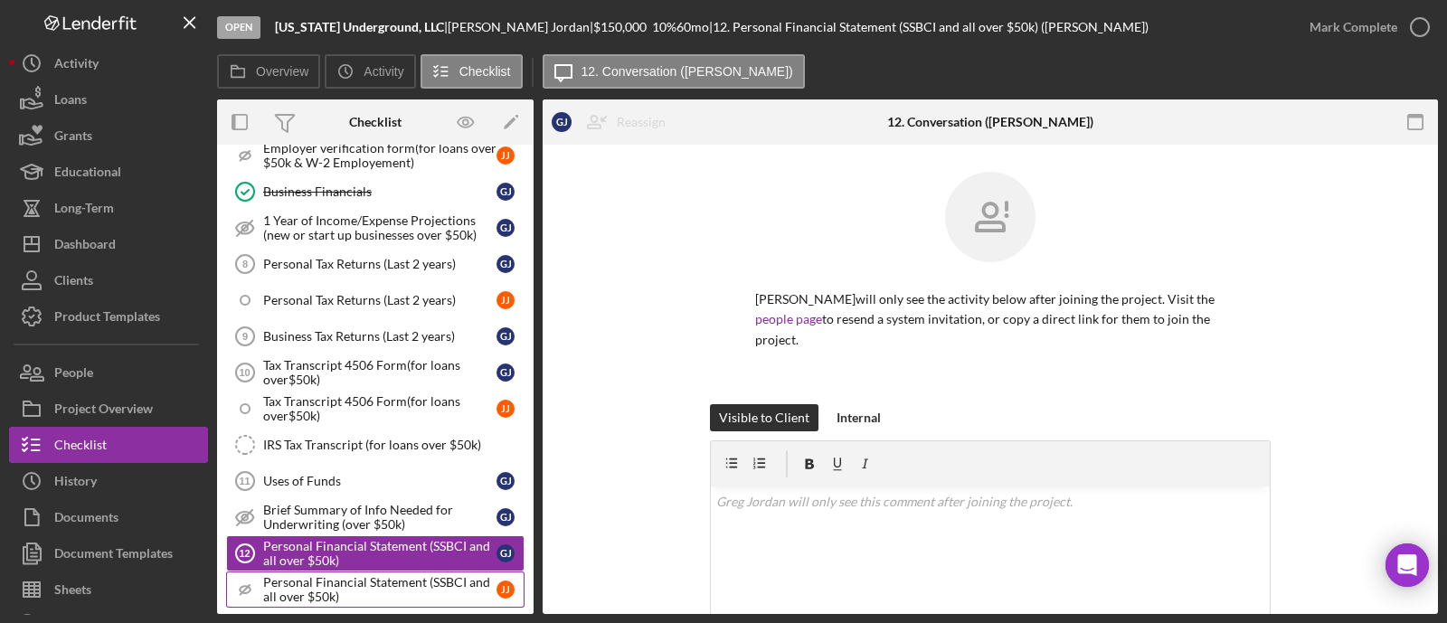
click at [330, 575] on div "Personal Financial Statement (SSBCI and all over $50k)" at bounding box center [379, 589] width 233 height 29
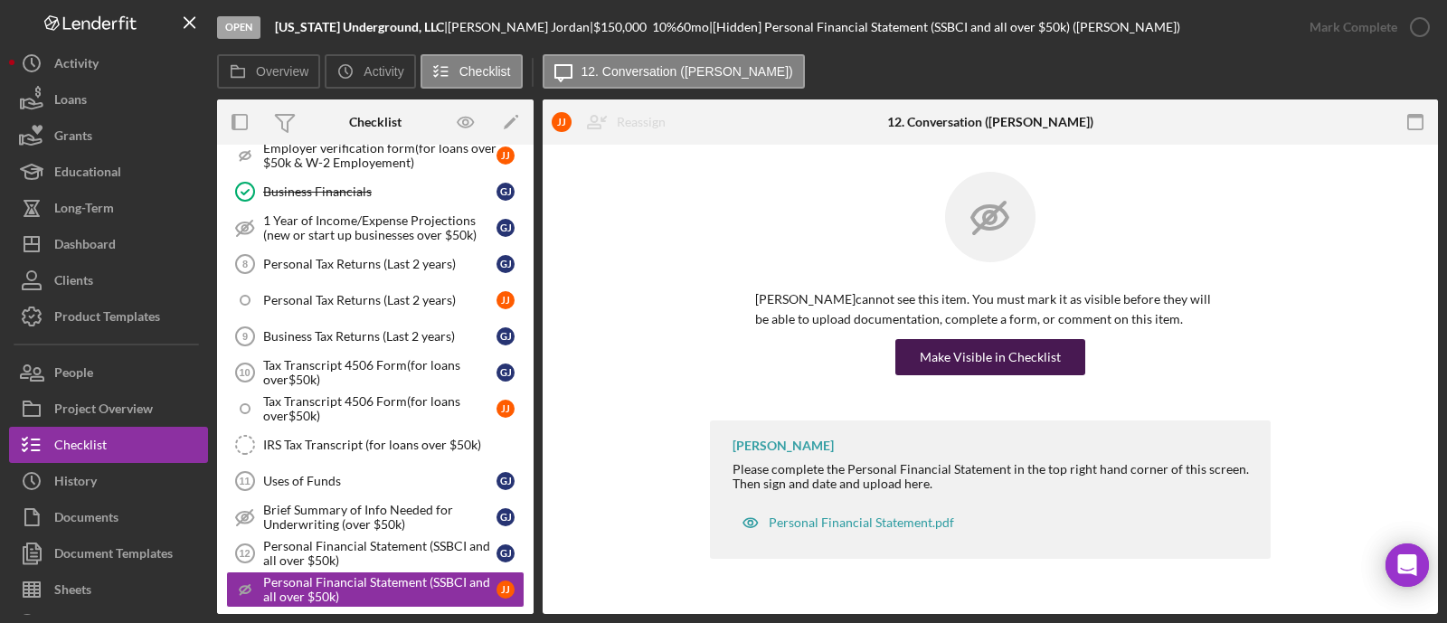
click at [1038, 353] on div "Make Visible in Checklist" at bounding box center [990, 357] width 141 height 36
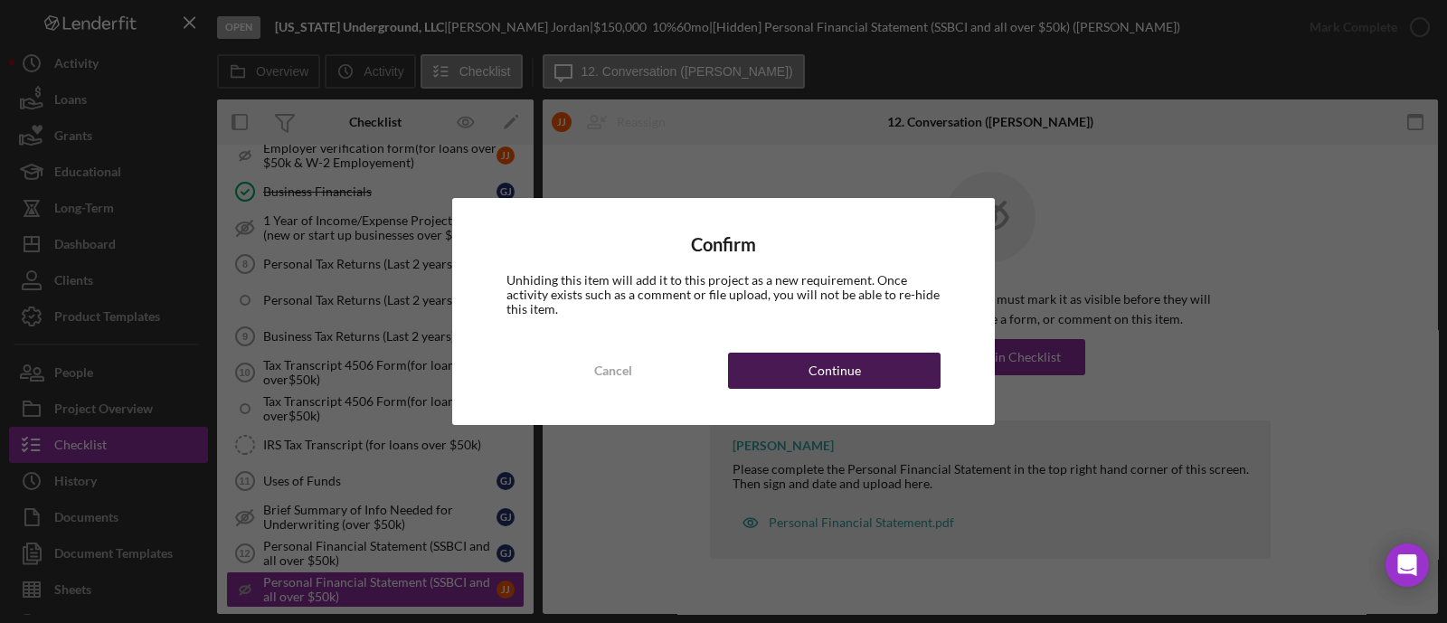
click at [841, 367] on div "Continue" at bounding box center [835, 371] width 52 height 36
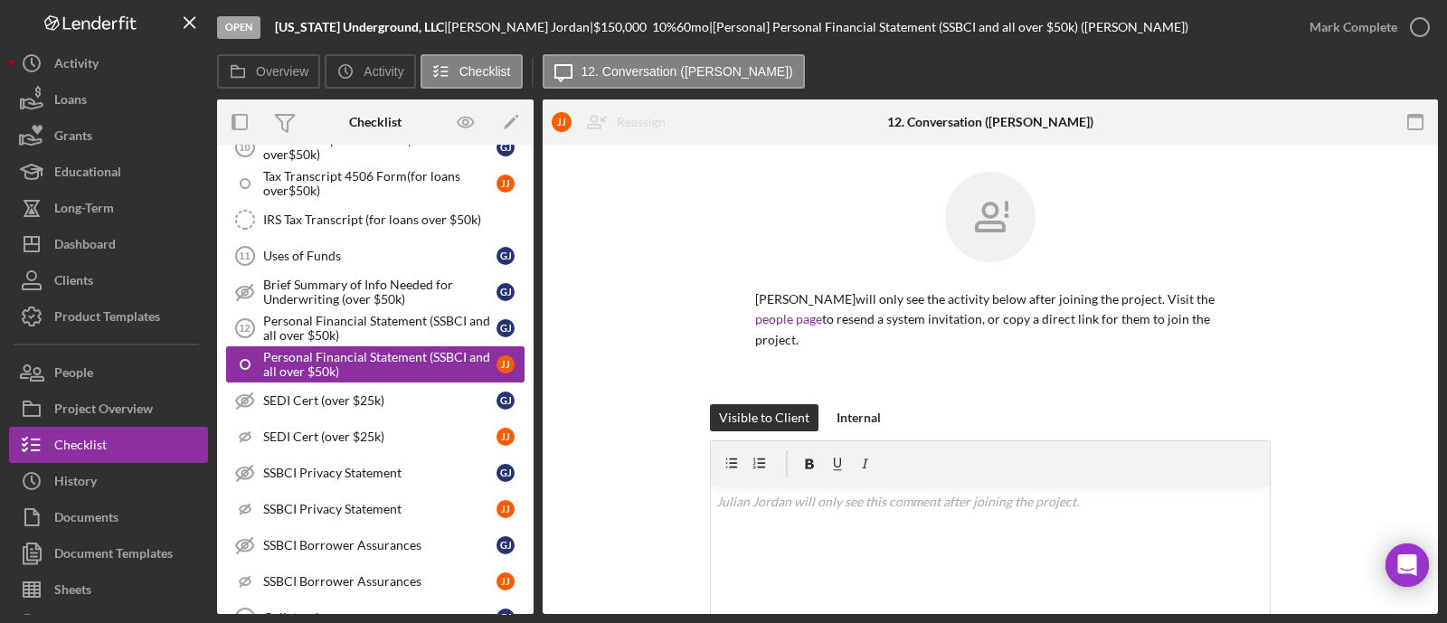
scroll to position [1582, 0]
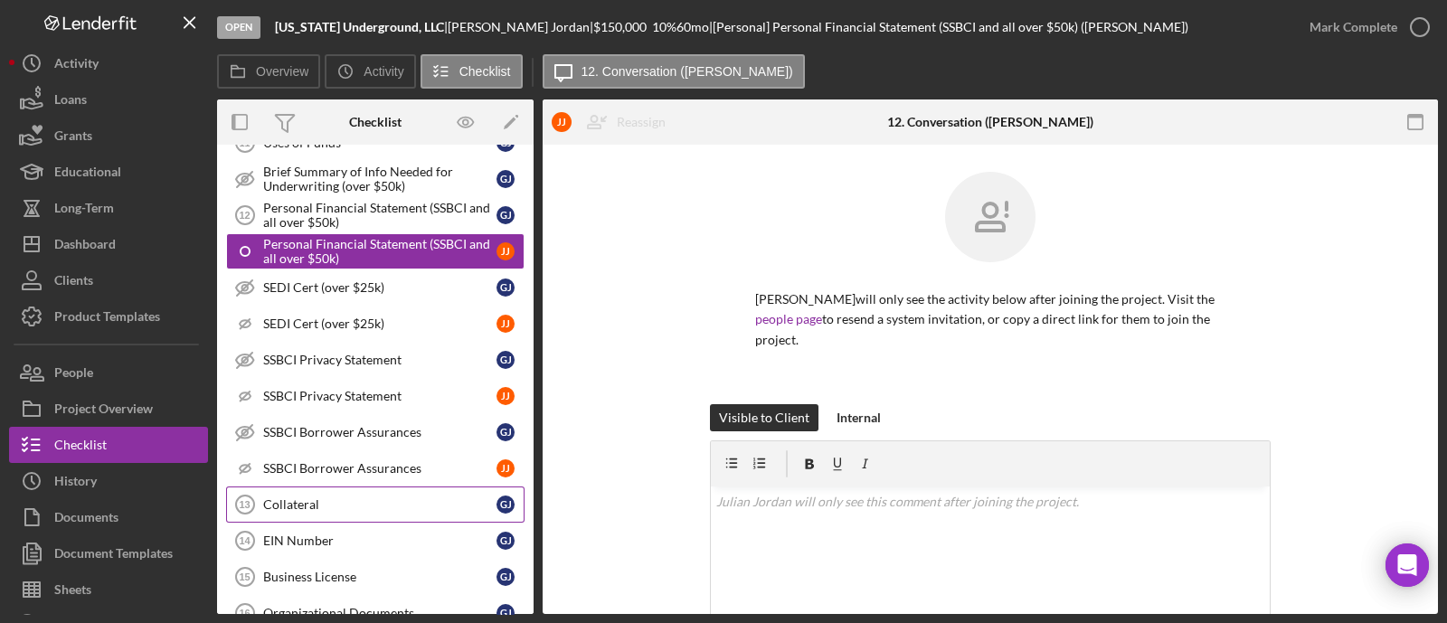
click at [349, 497] on div "Collateral" at bounding box center [379, 504] width 233 height 14
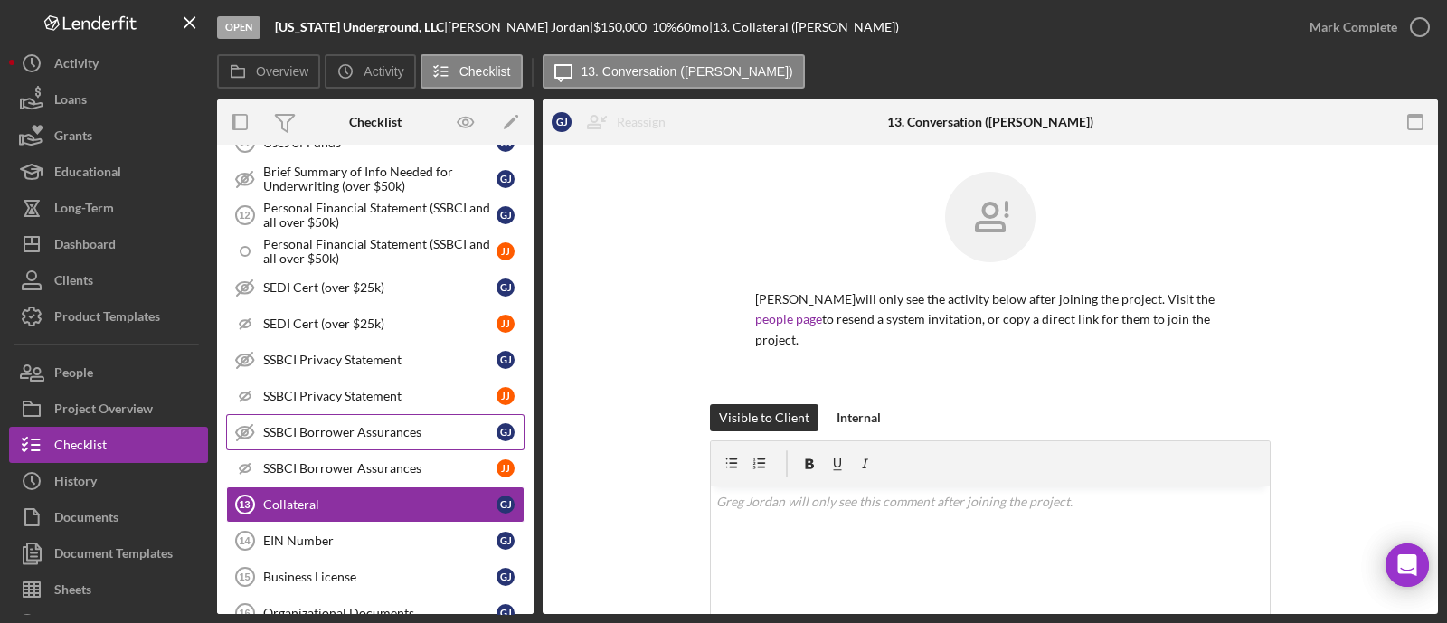
scroll to position [1695, 0]
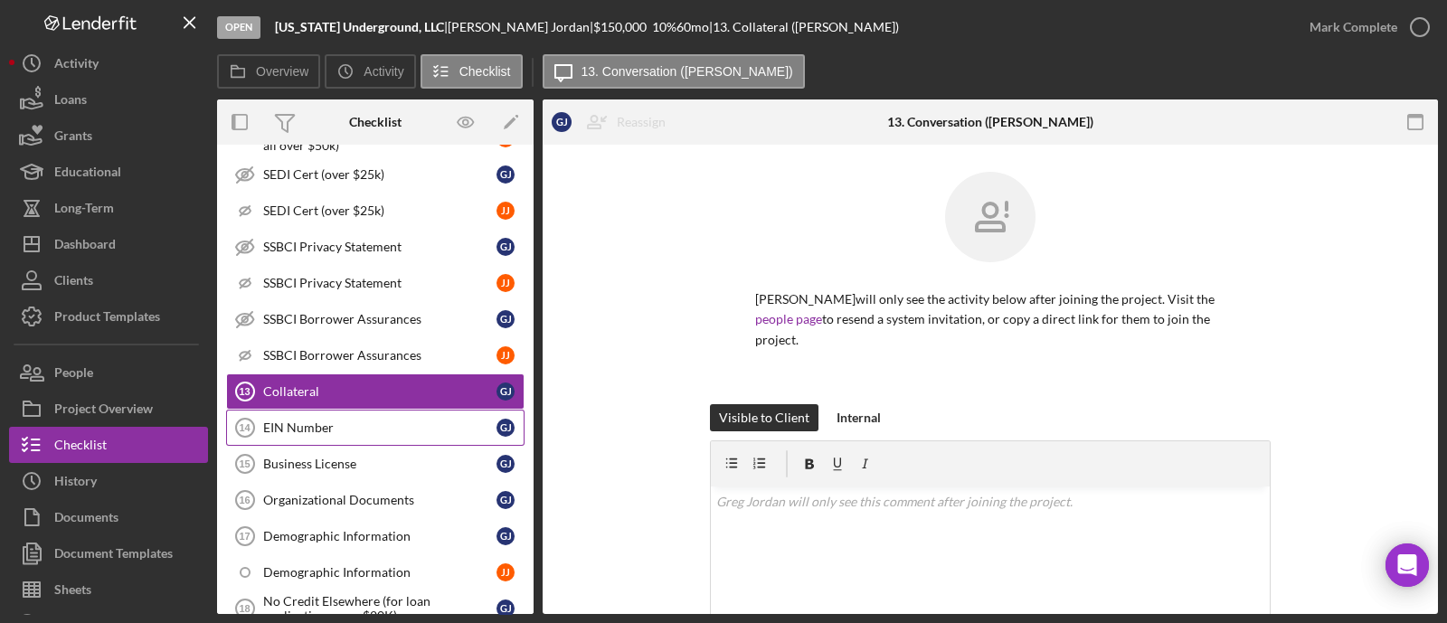
click at [349, 421] on div "EIN Number" at bounding box center [379, 428] width 233 height 14
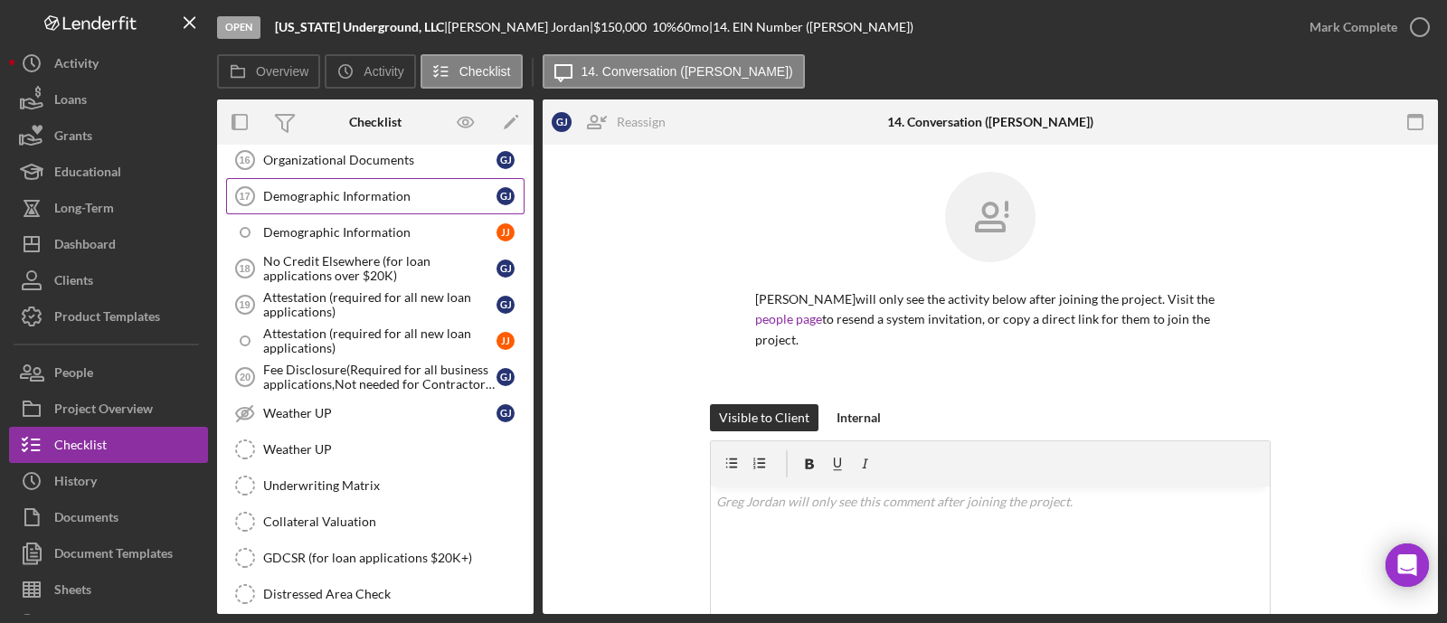
scroll to position [2148, 0]
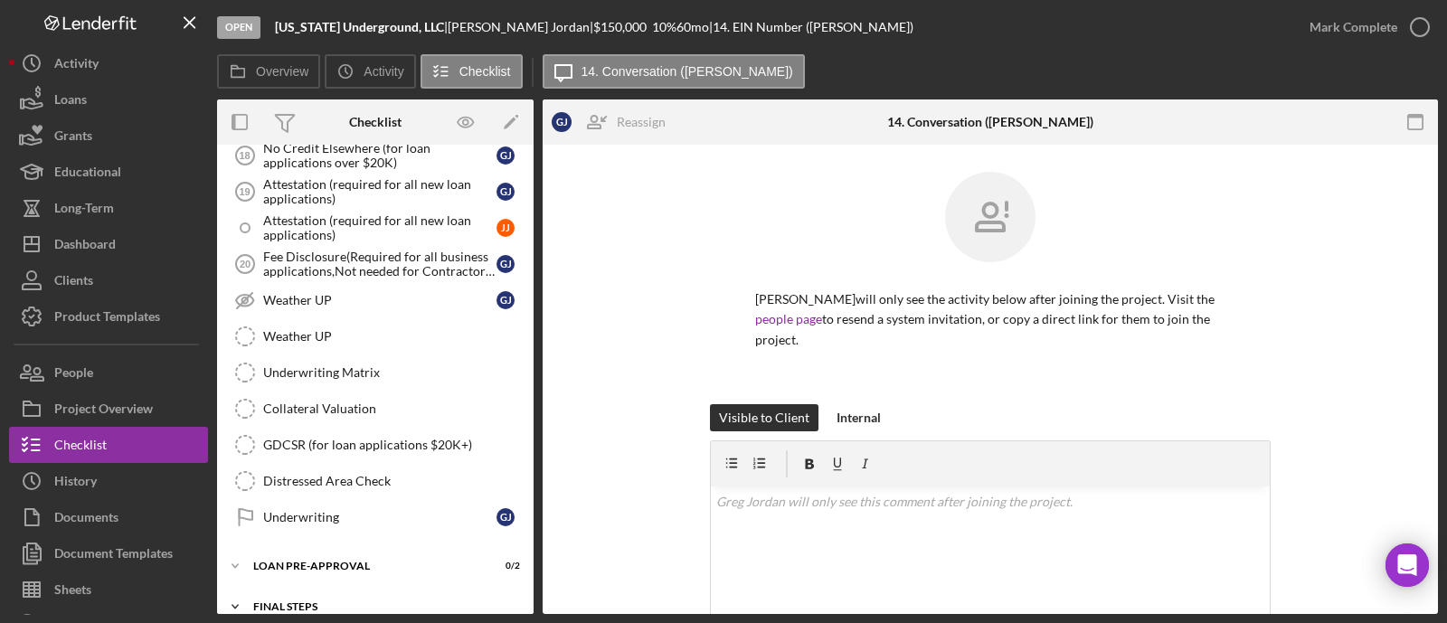
click at [315, 589] on div "Icon/Expander FINAL STEPS 0 / 19" at bounding box center [375, 607] width 317 height 36
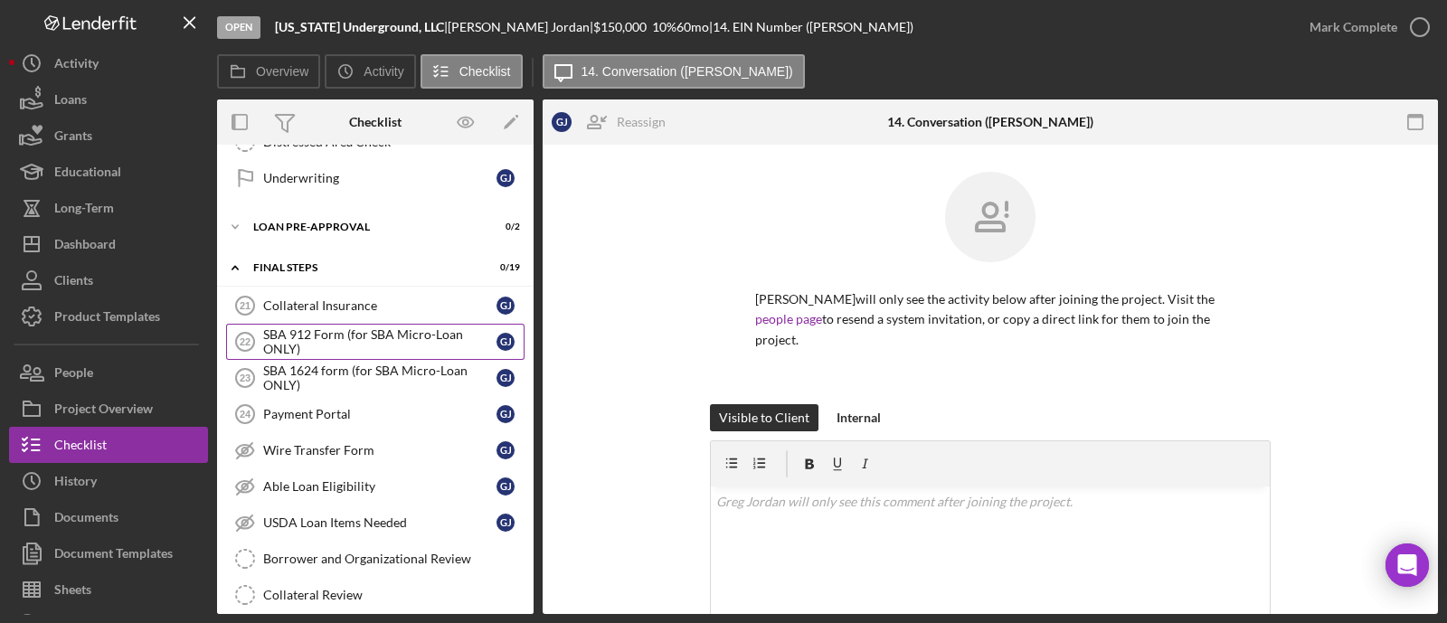
scroll to position [2374, 0]
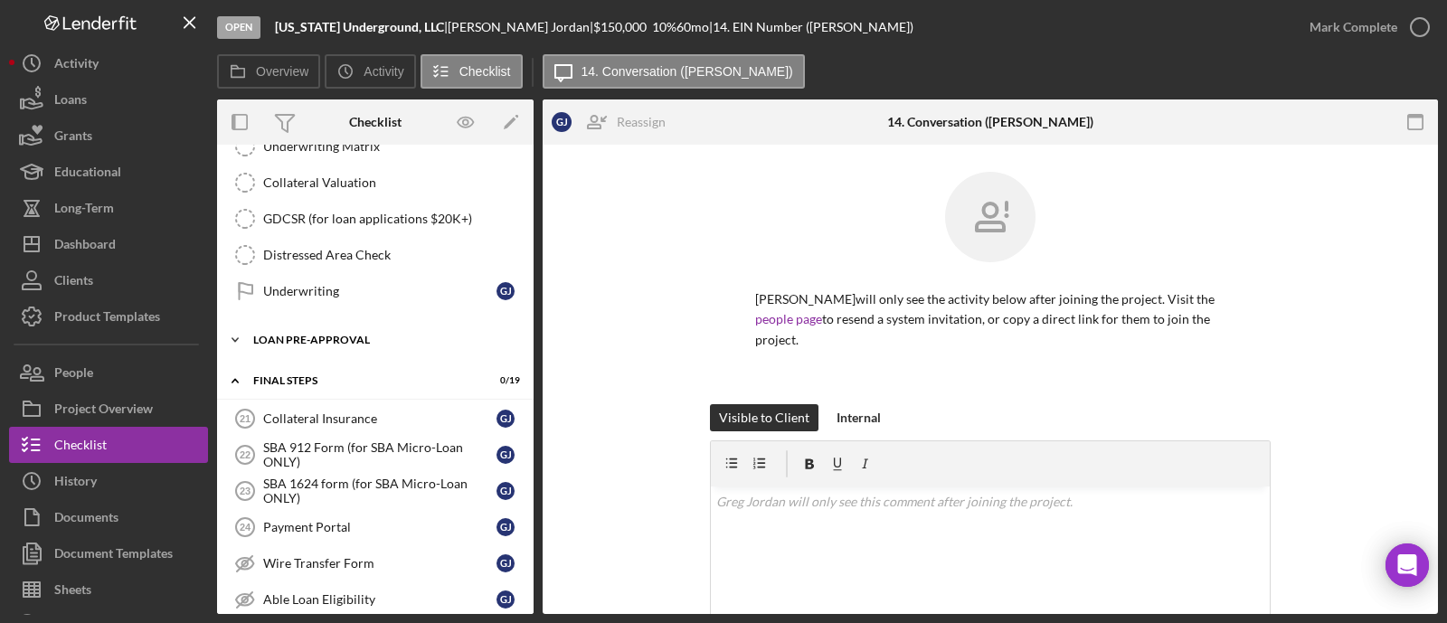
click at [331, 335] on div "LOAN PRE-APPROVAL" at bounding box center [382, 340] width 258 height 11
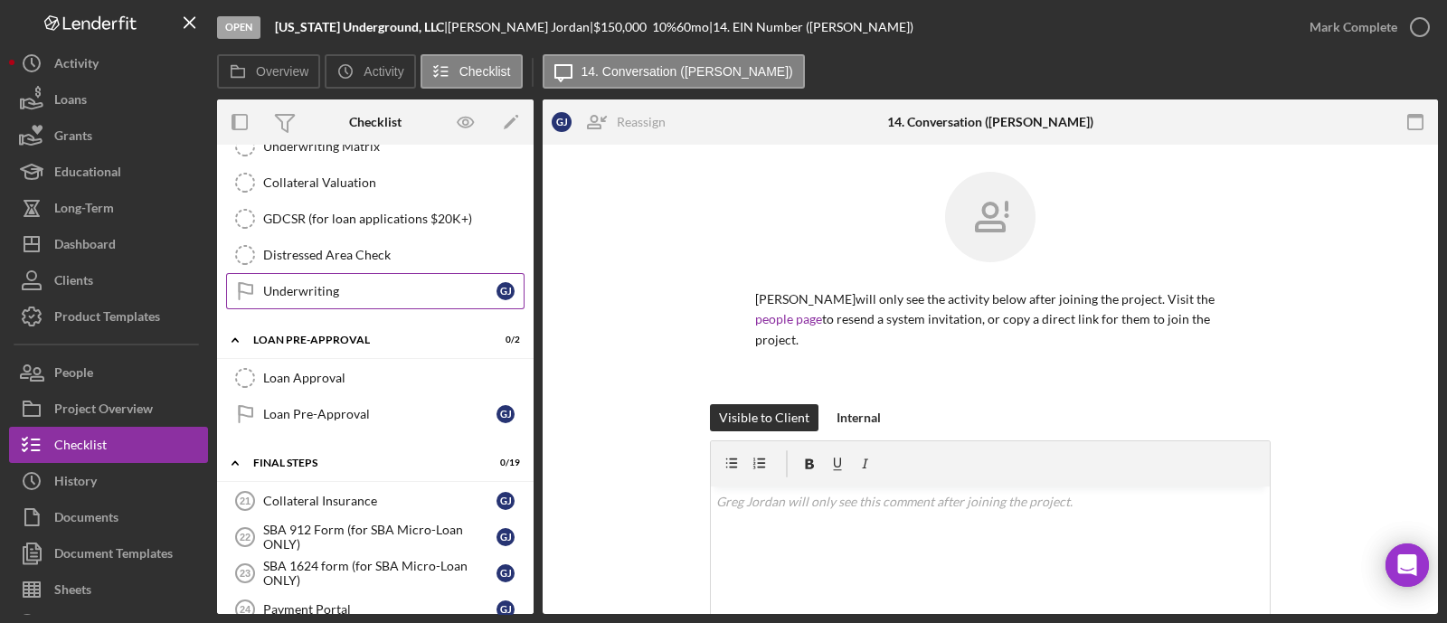
scroll to position [2261, 0]
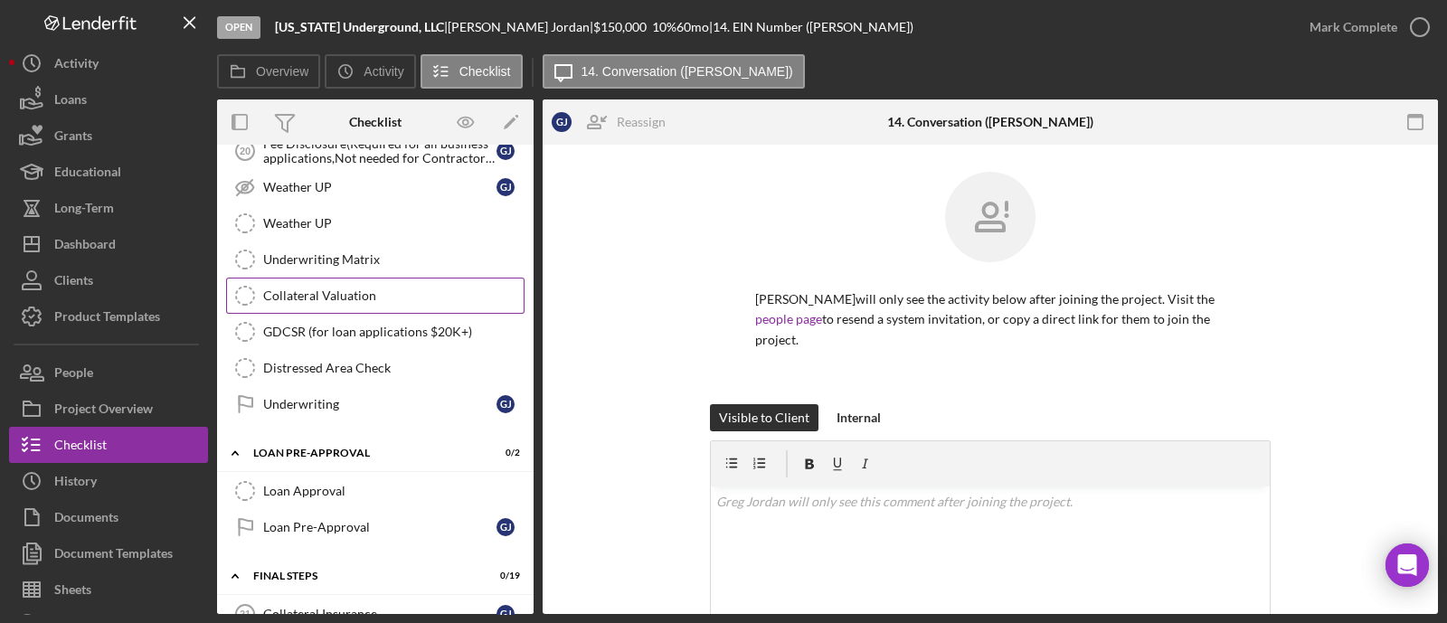
click at [354, 289] on div "Collateral Valuation" at bounding box center [393, 296] width 261 height 14
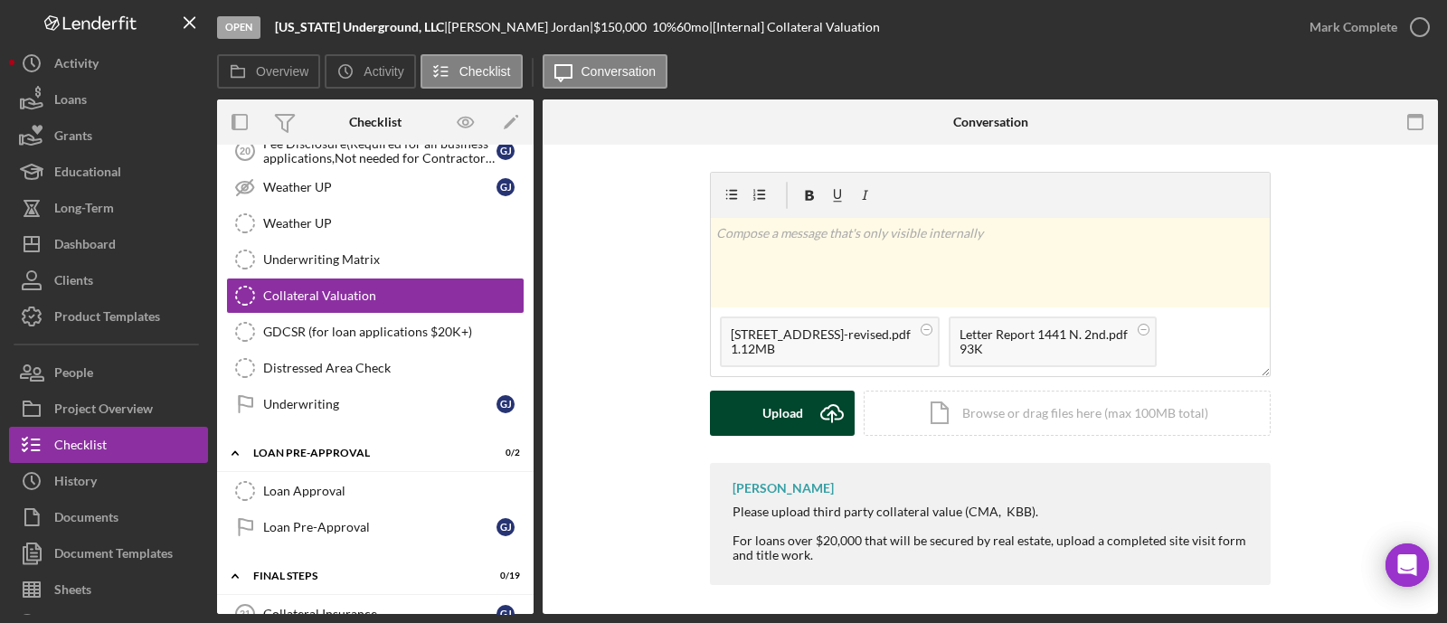
click at [832, 410] on icon "Icon/Upload" at bounding box center [832, 413] width 45 height 45
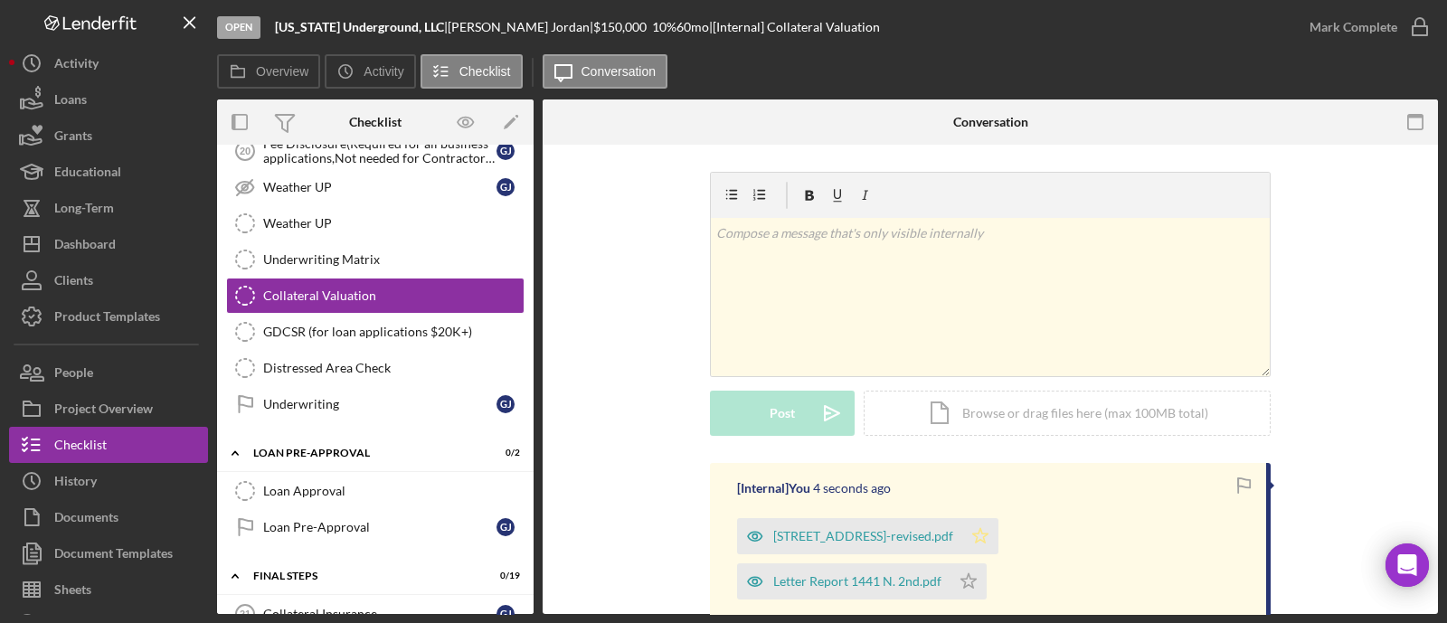
click at [999, 528] on icon "Icon/Star" at bounding box center [980, 536] width 36 height 36
click at [1369, 24] on div "Mark Complete" at bounding box center [1354, 27] width 88 height 36
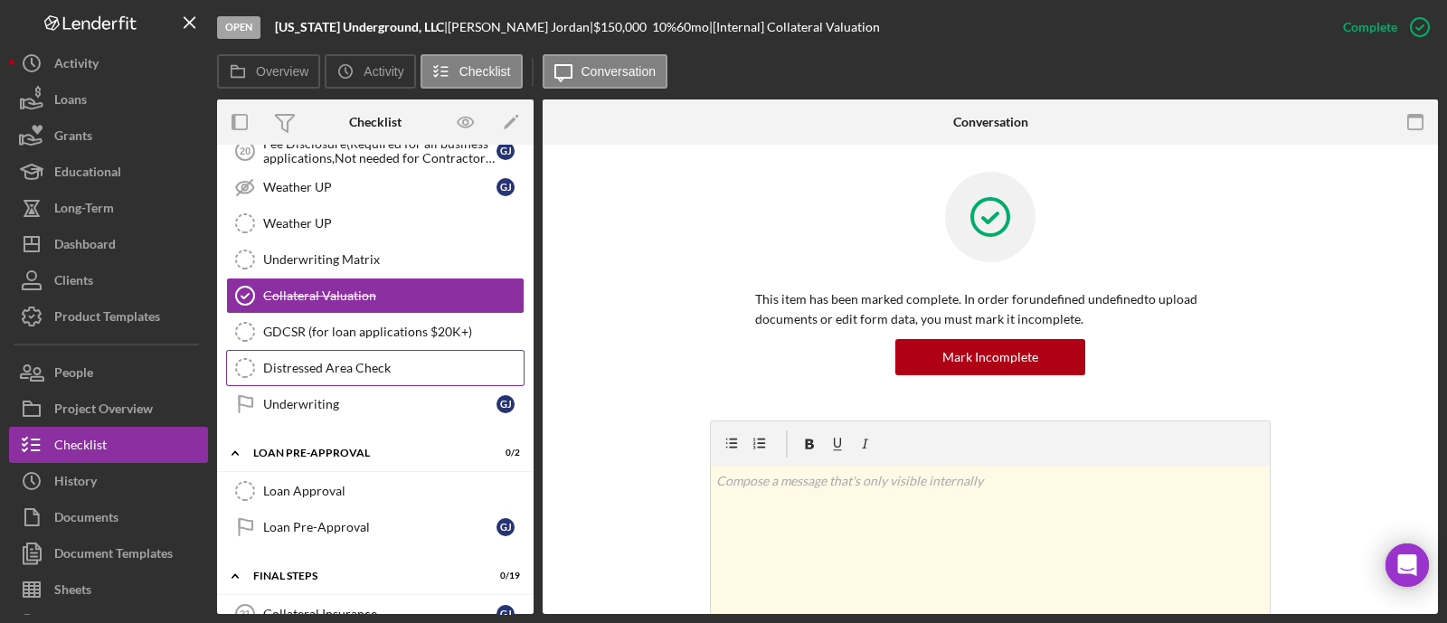
click at [365, 361] on div "Distressed Area Check" at bounding box center [393, 368] width 261 height 14
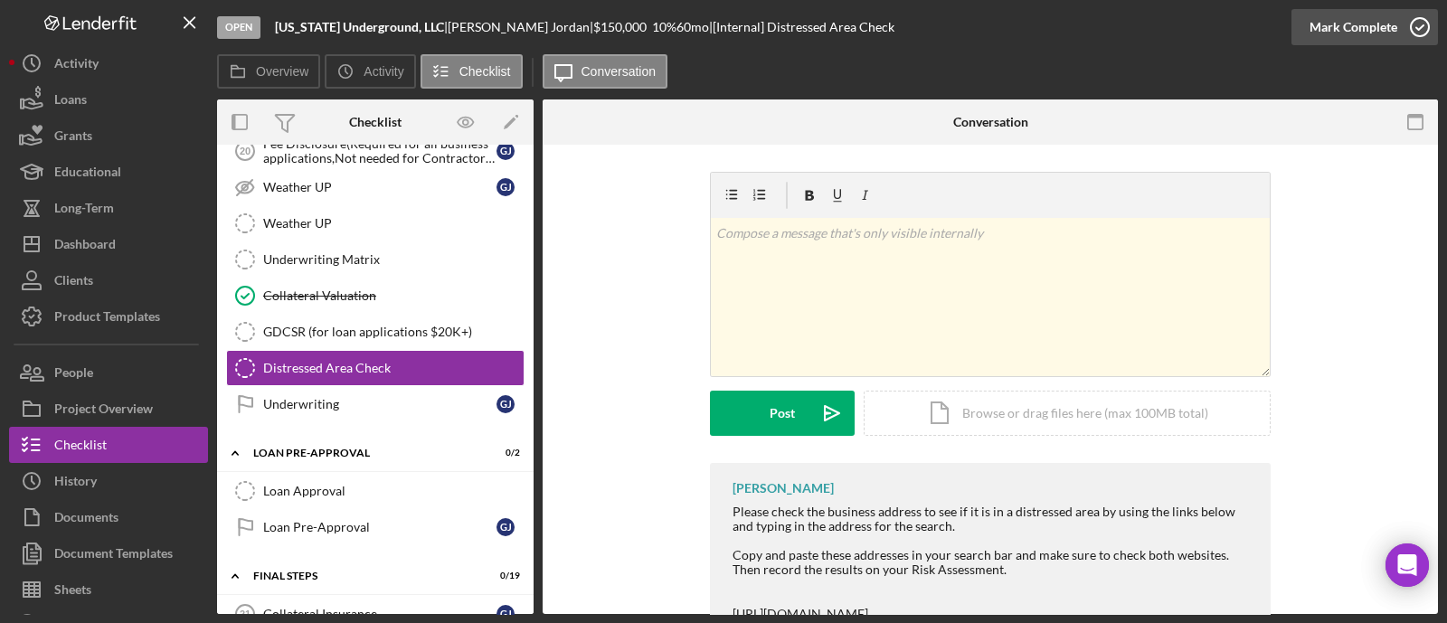
click at [1355, 24] on div "Mark Complete" at bounding box center [1354, 27] width 88 height 36
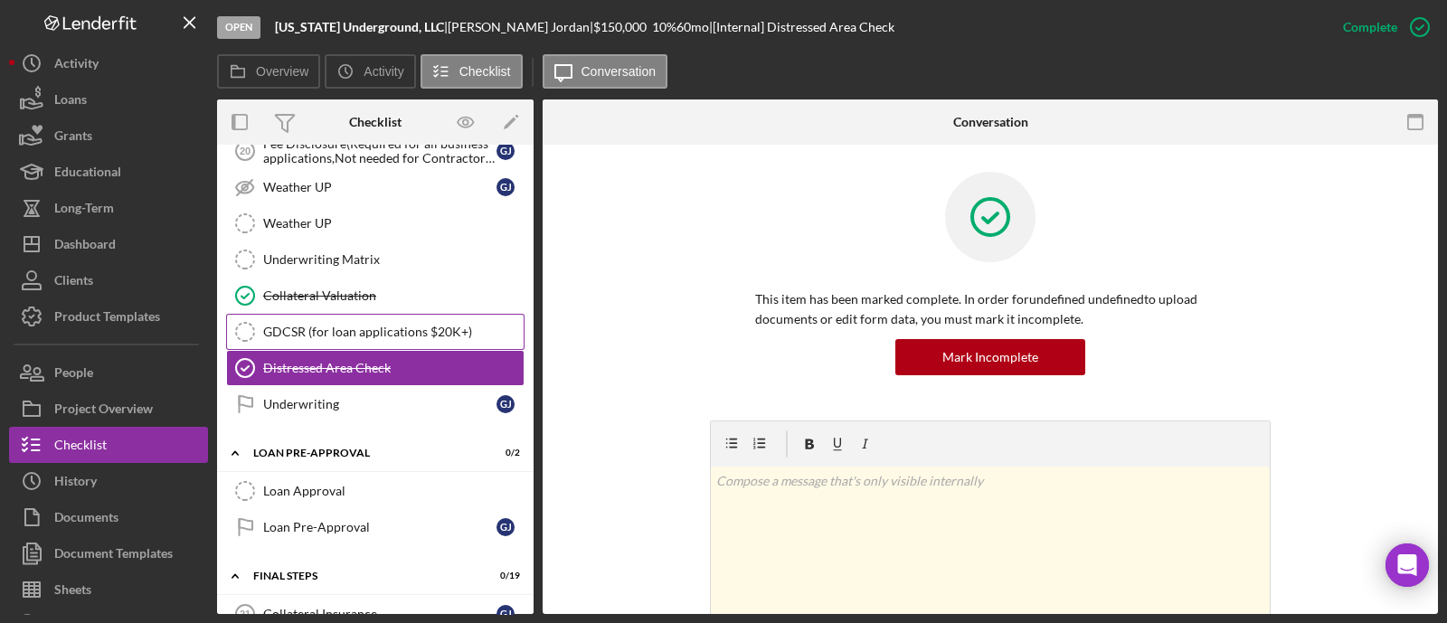
click at [293, 325] on div "GDCSR (for loan applications $20K+)" at bounding box center [393, 332] width 261 height 14
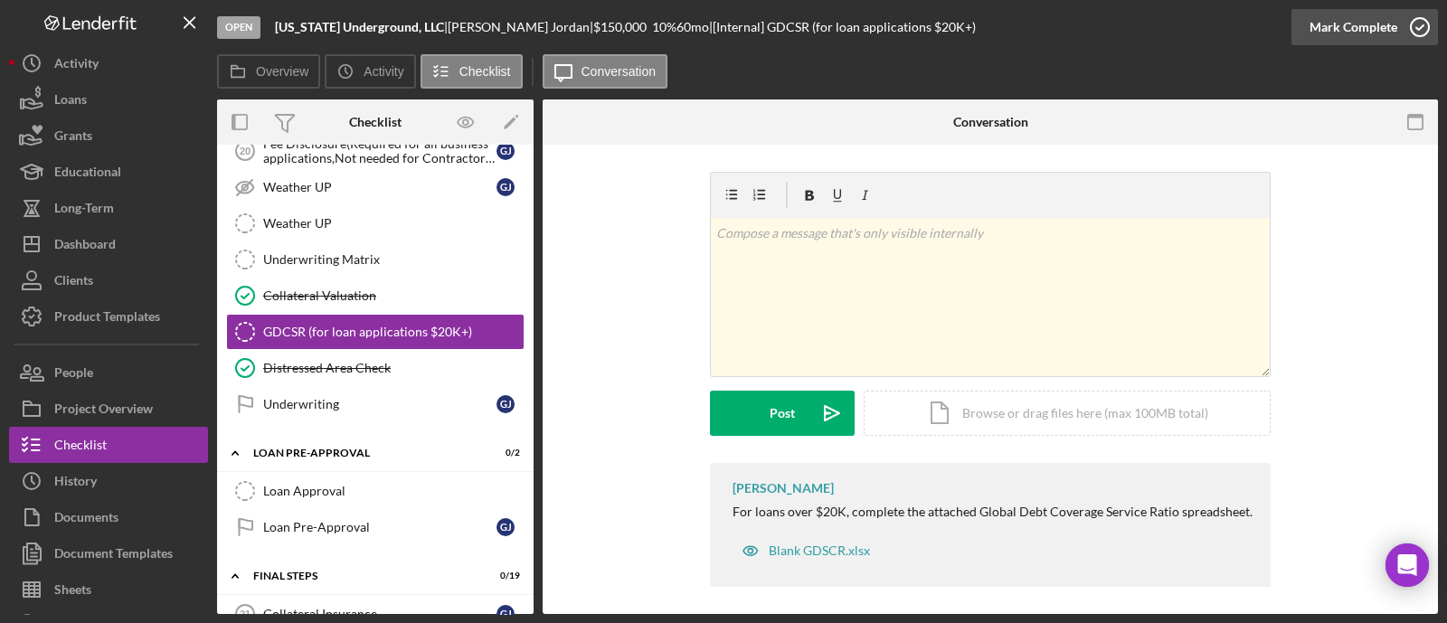
click at [1387, 22] on div "Mark Complete" at bounding box center [1354, 27] width 88 height 36
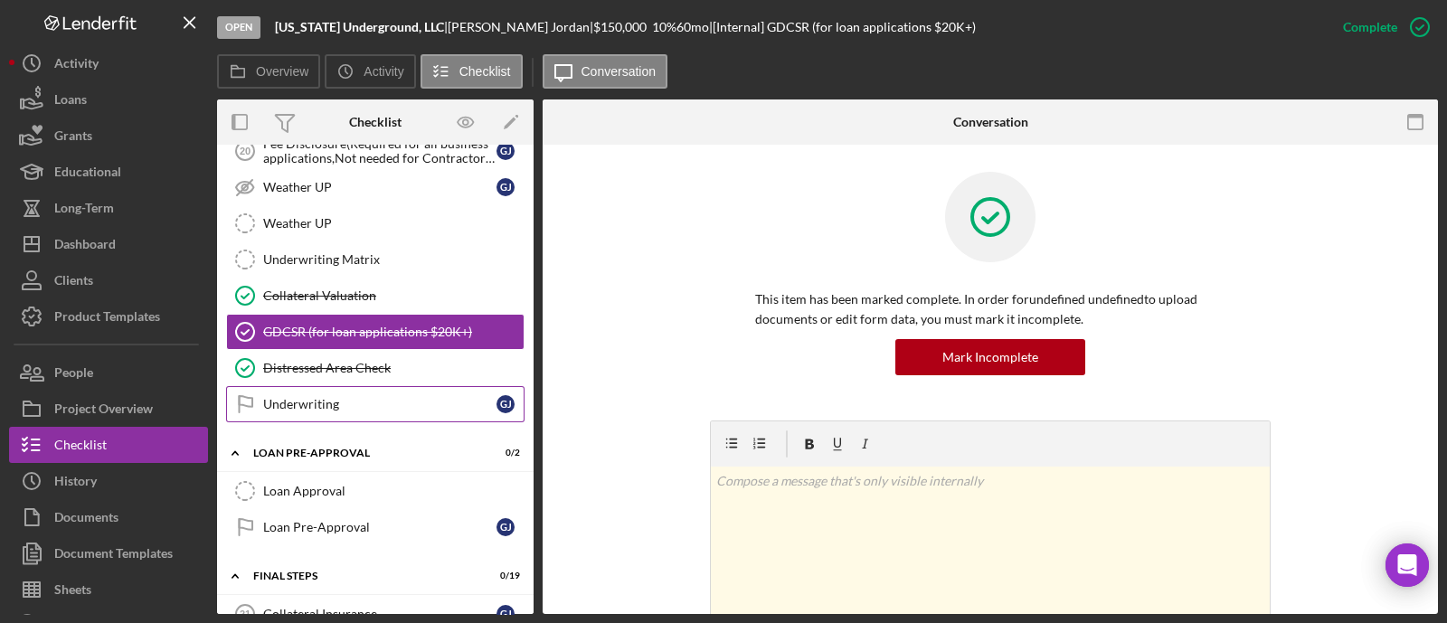
click at [317, 397] on div "Underwriting" at bounding box center [379, 404] width 233 height 14
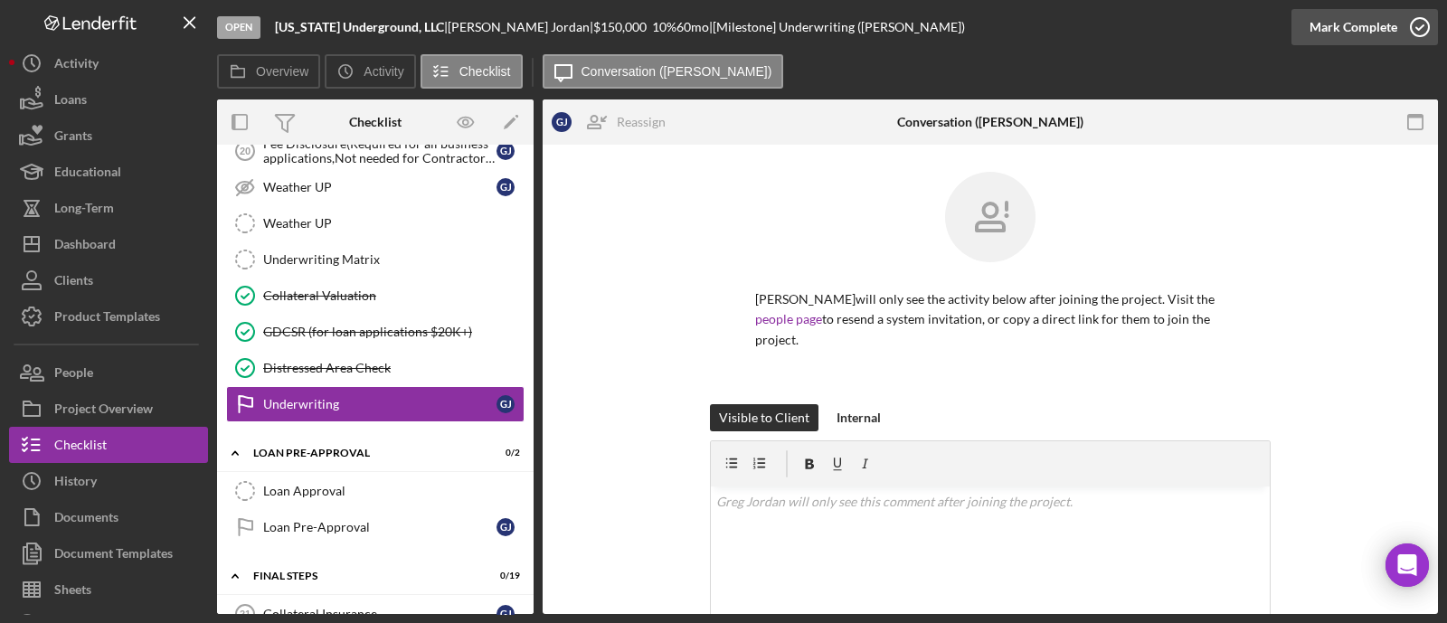
click at [1341, 33] on div "Mark Complete" at bounding box center [1354, 27] width 88 height 36
click at [353, 211] on link "Weather UP Weather UP" at bounding box center [375, 223] width 298 height 36
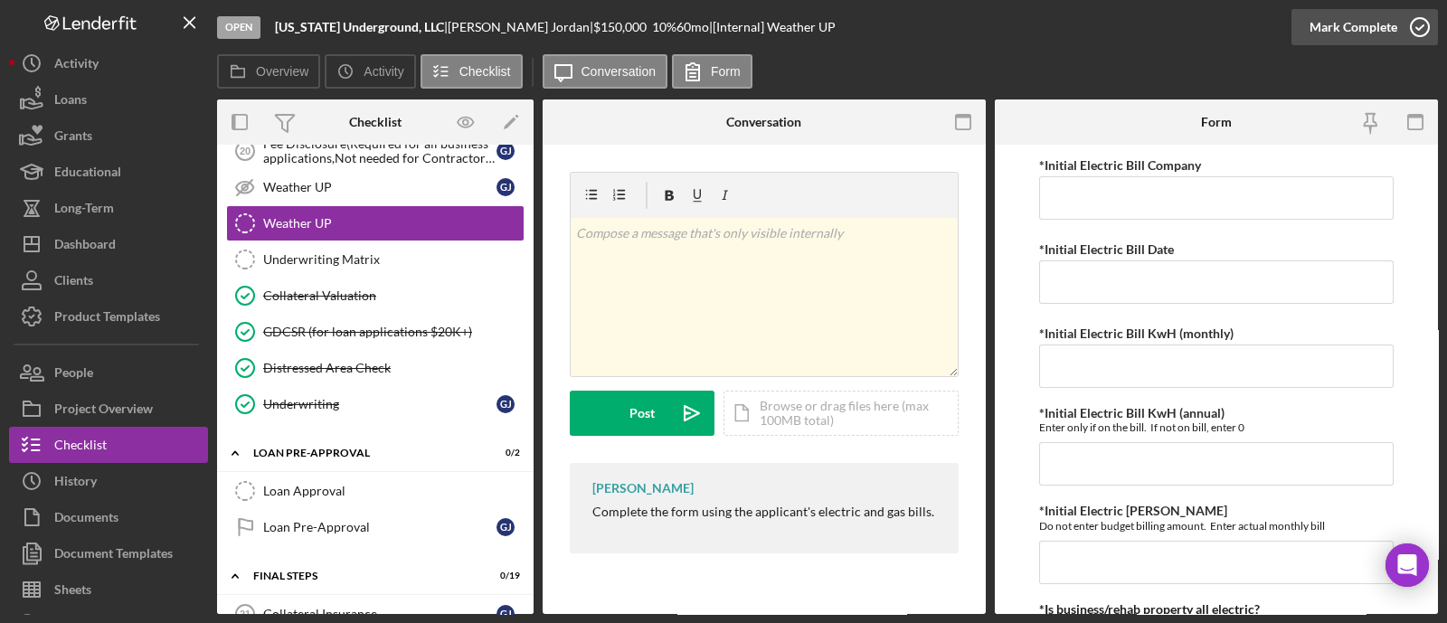
click at [1379, 22] on div "Mark Complete" at bounding box center [1354, 27] width 88 height 36
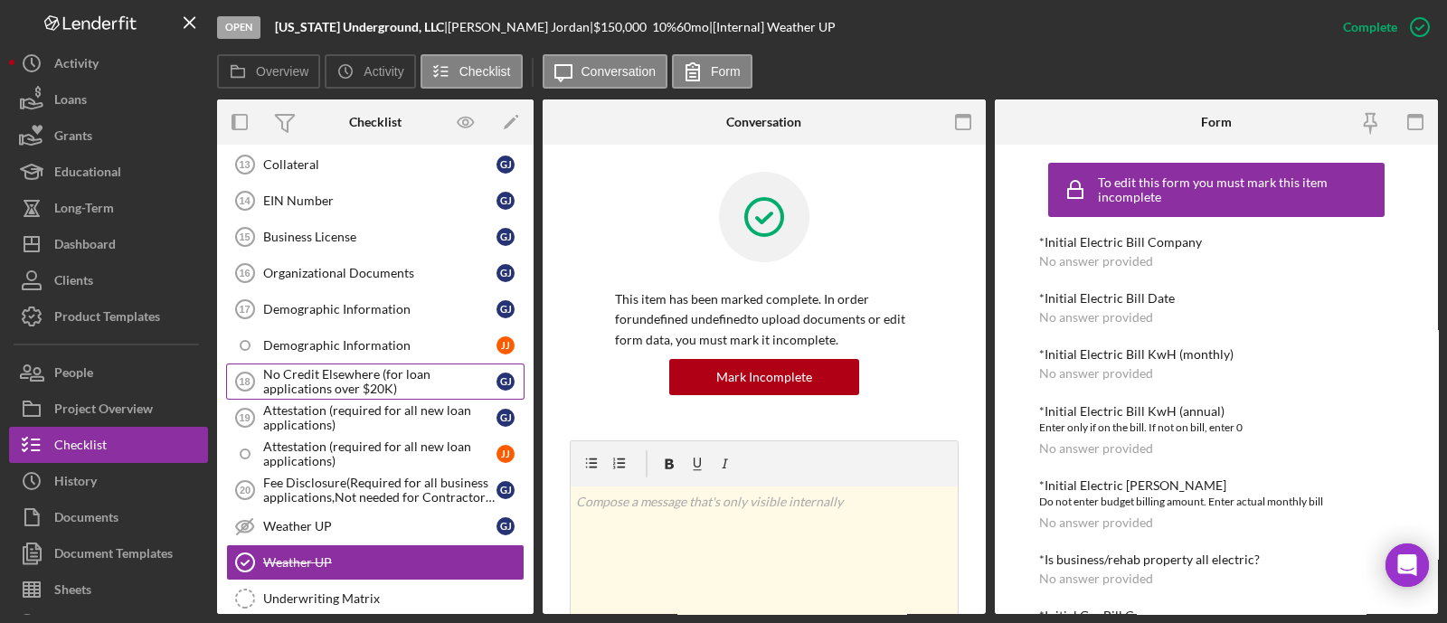
scroll to position [1695, 0]
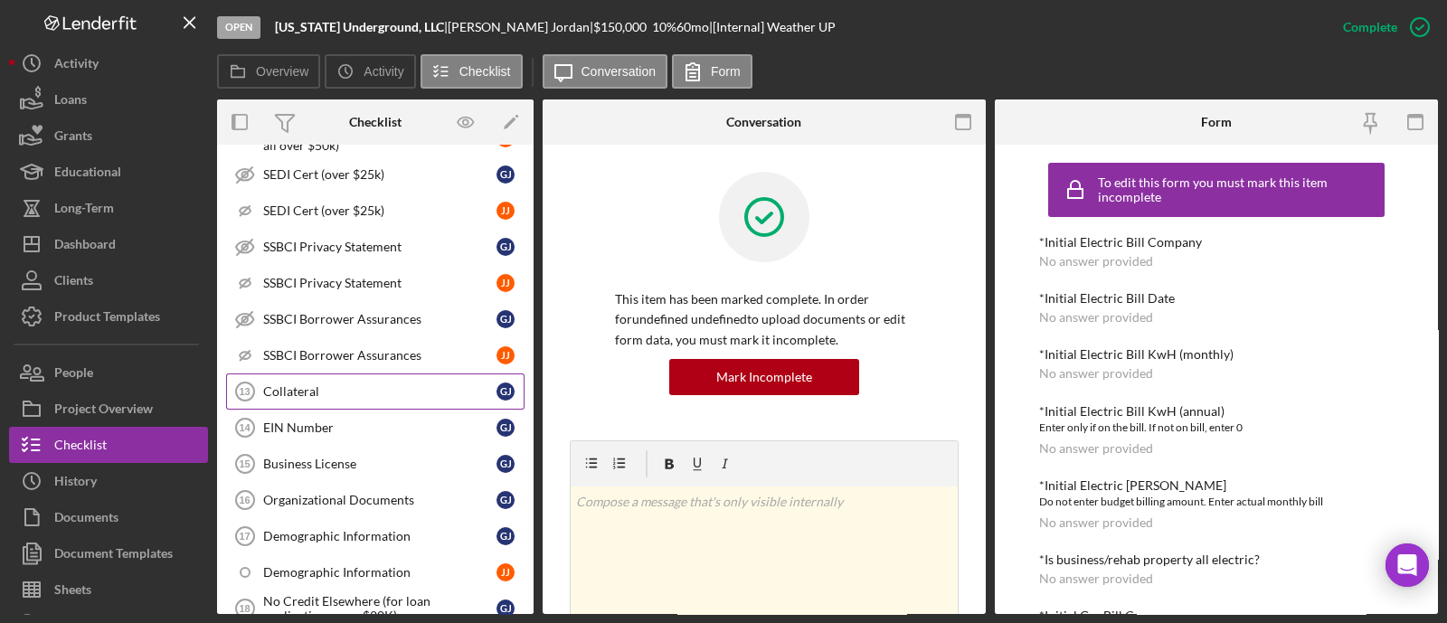
click at [359, 384] on div "Collateral" at bounding box center [379, 391] width 233 height 14
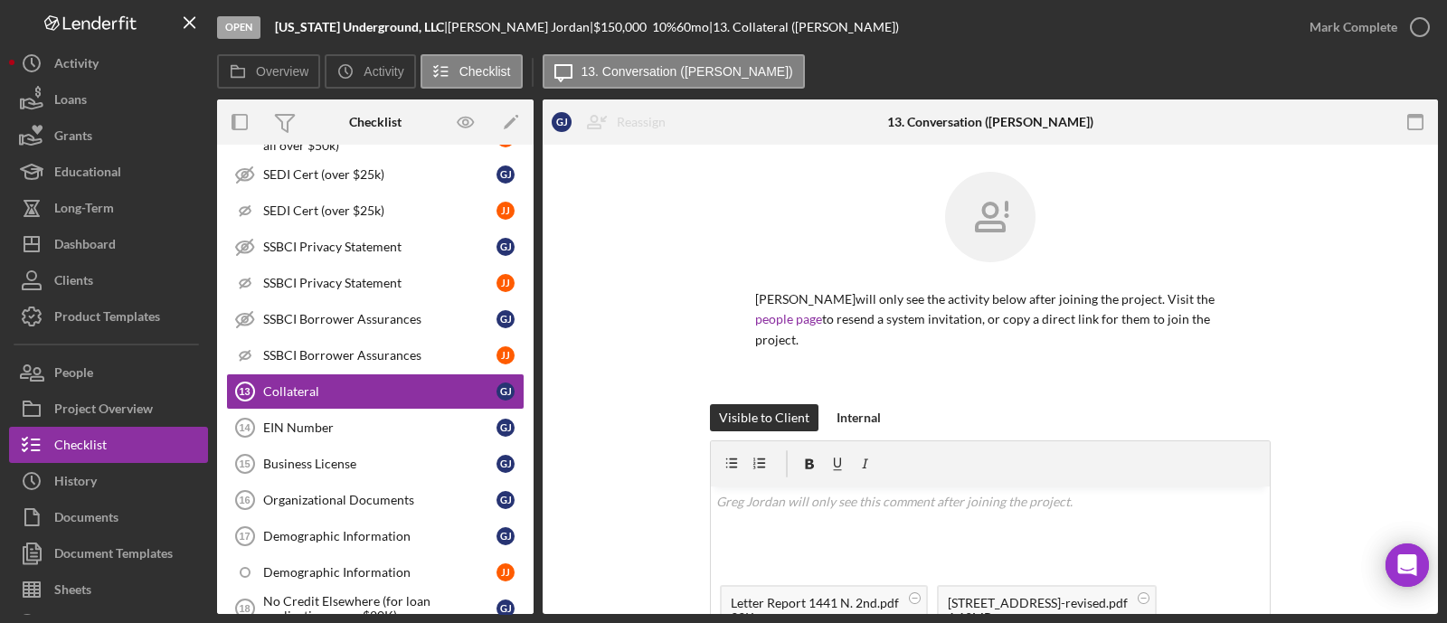
scroll to position [225, 0]
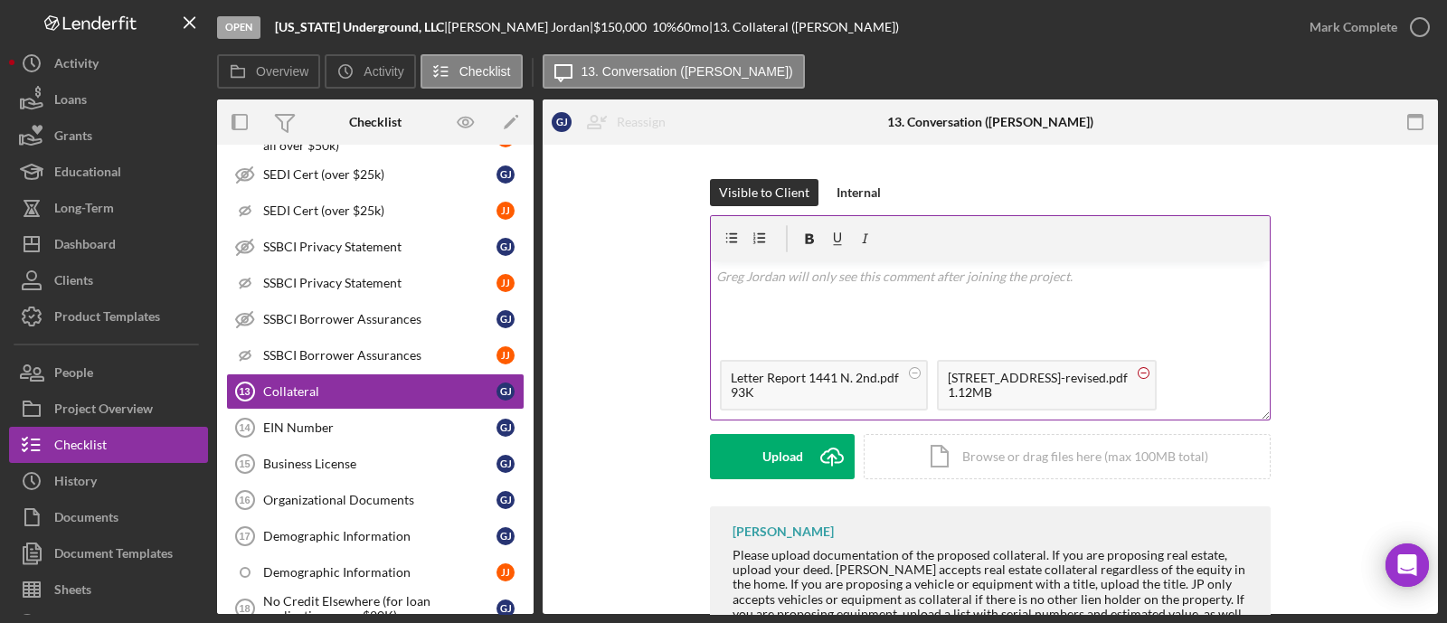
click at [1150, 367] on circle at bounding box center [1144, 372] width 11 height 11
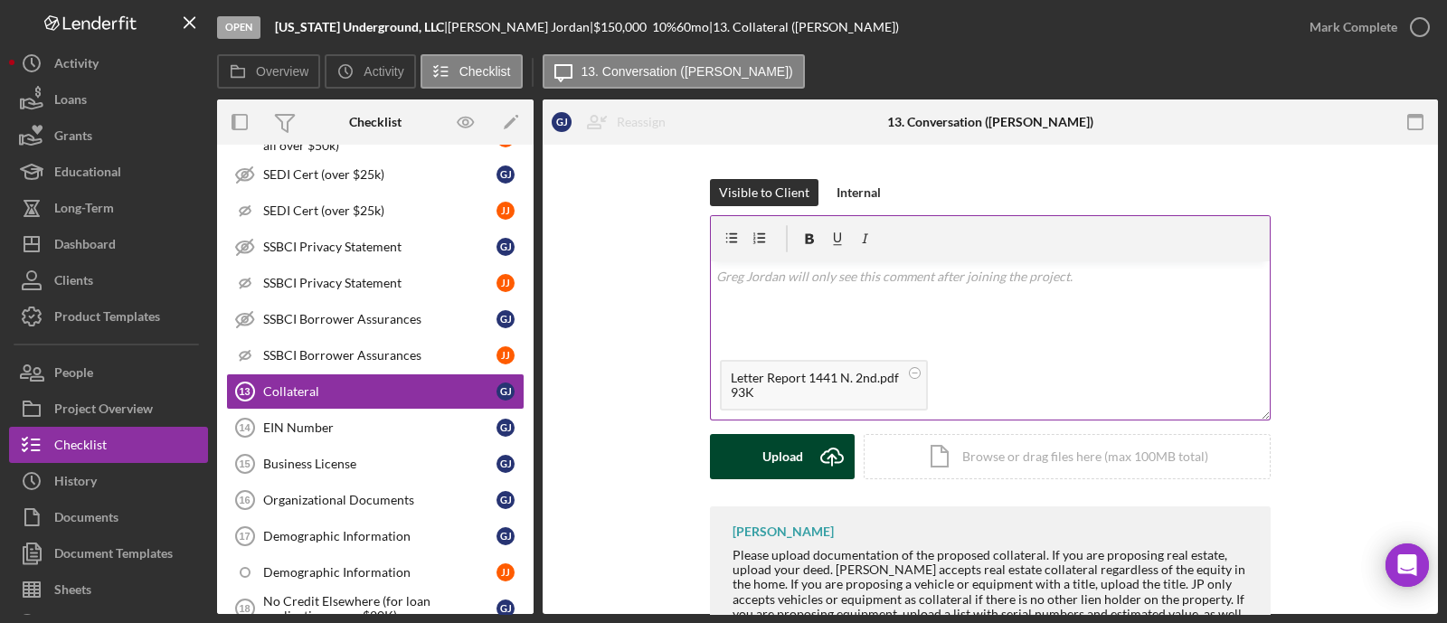
click at [816, 434] on icon "Icon/Upload" at bounding box center [832, 456] width 45 height 45
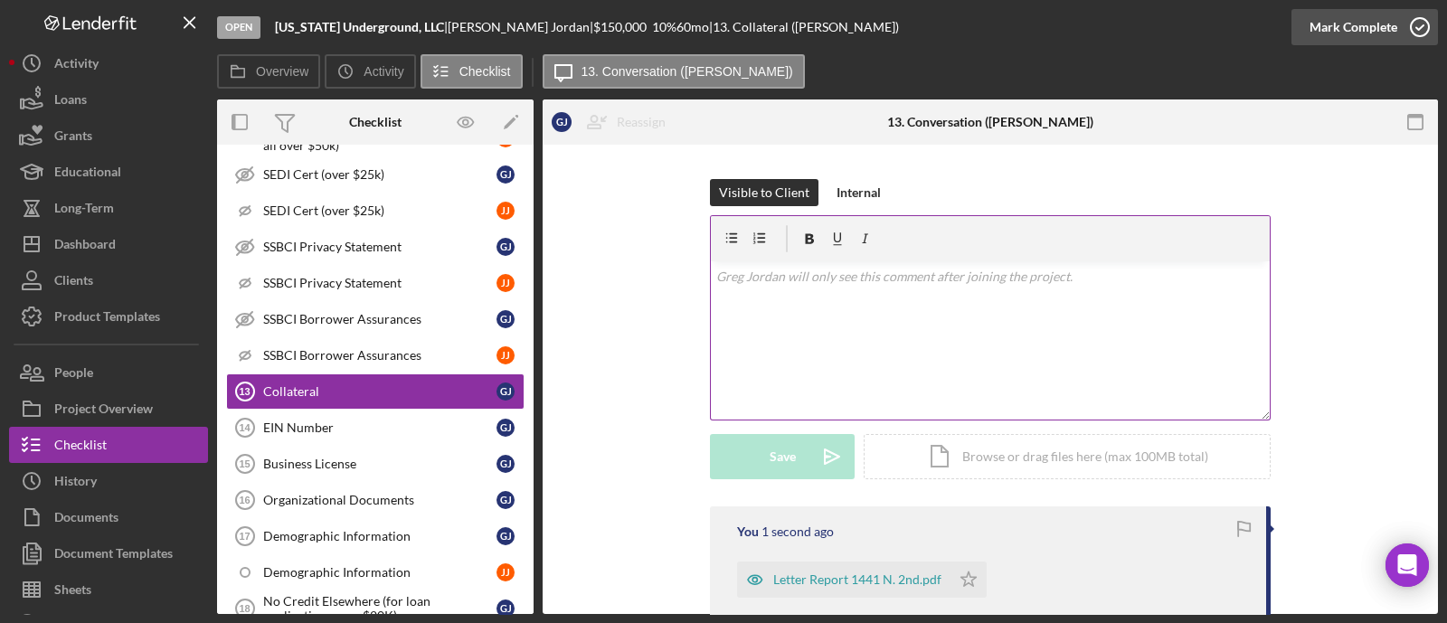
click at [1374, 28] on div "Mark Complete" at bounding box center [1354, 27] width 88 height 36
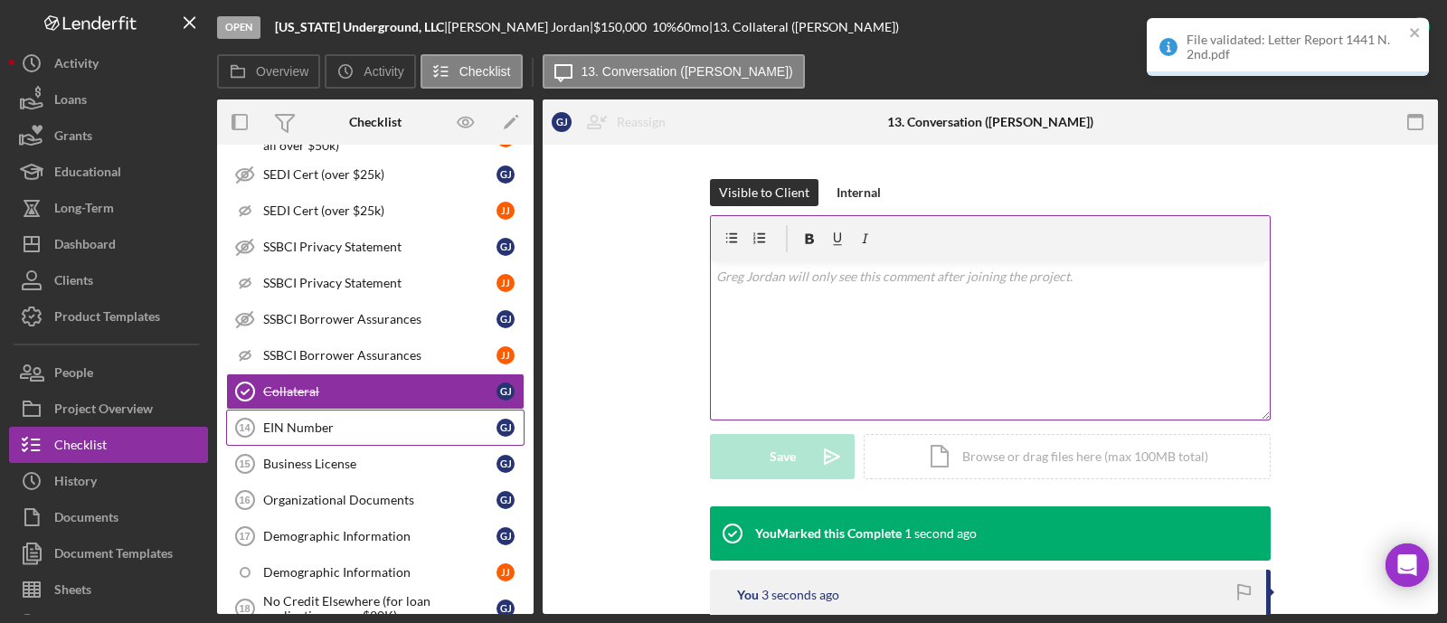
click at [380, 418] on link "EIN Number 14 EIN Number G J" at bounding box center [375, 428] width 298 height 36
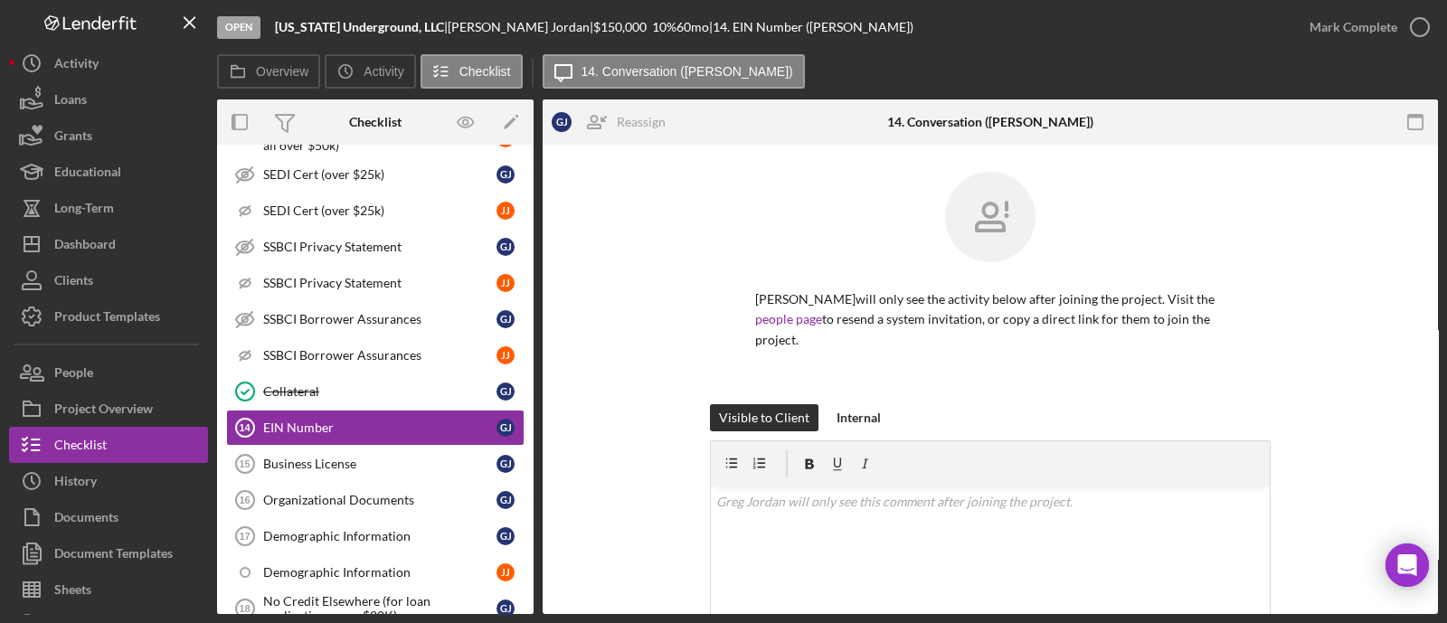
scroll to position [225, 0]
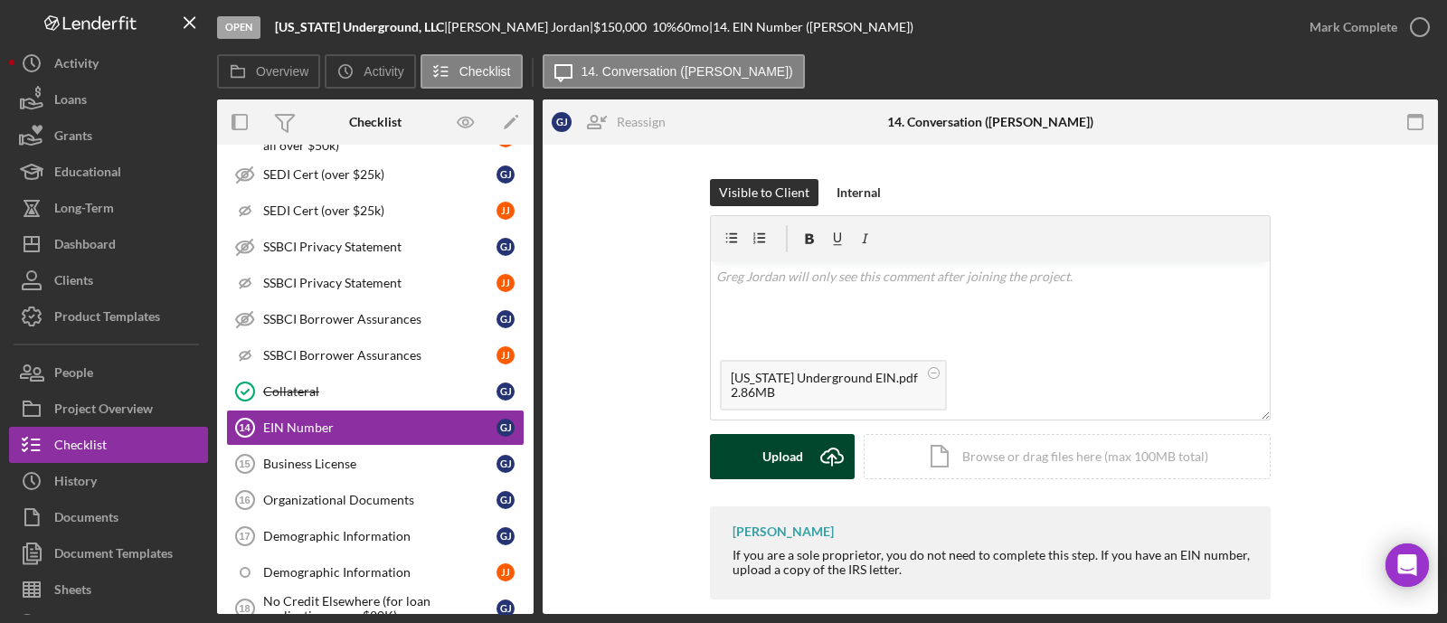
click at [772, 440] on div "Upload" at bounding box center [783, 456] width 41 height 45
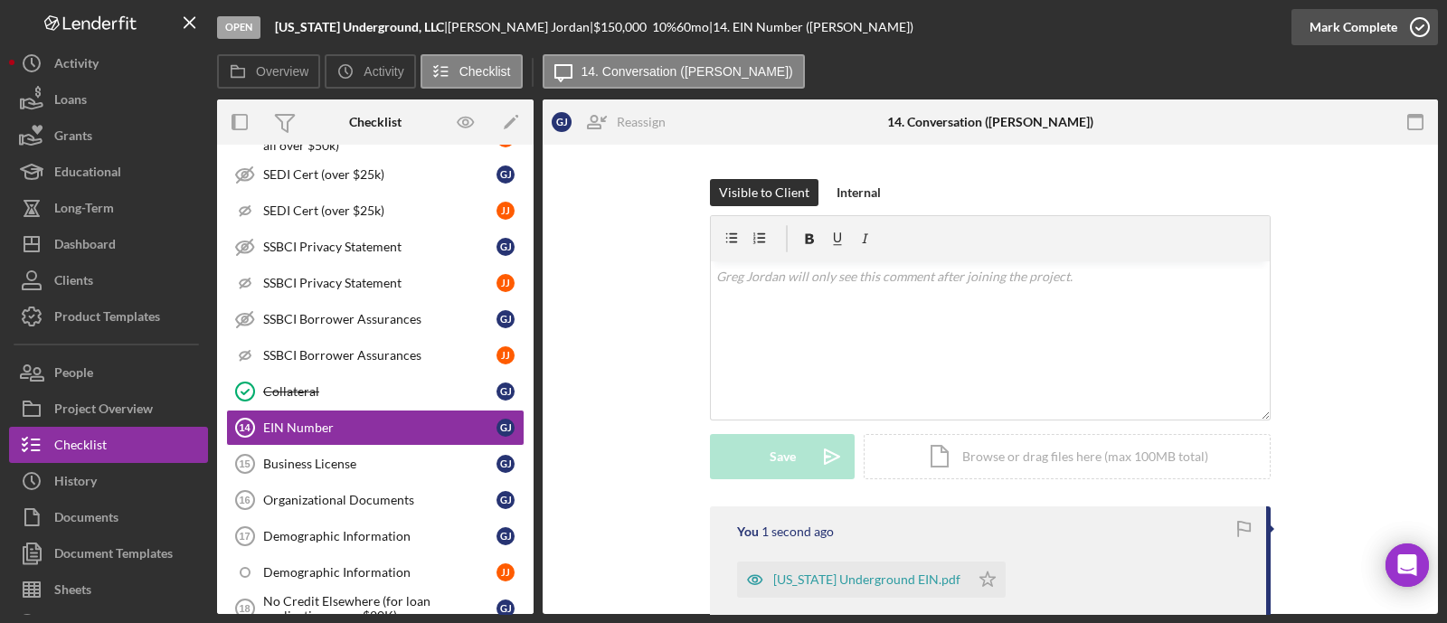
click at [1372, 23] on div "Mark Complete" at bounding box center [1354, 27] width 88 height 36
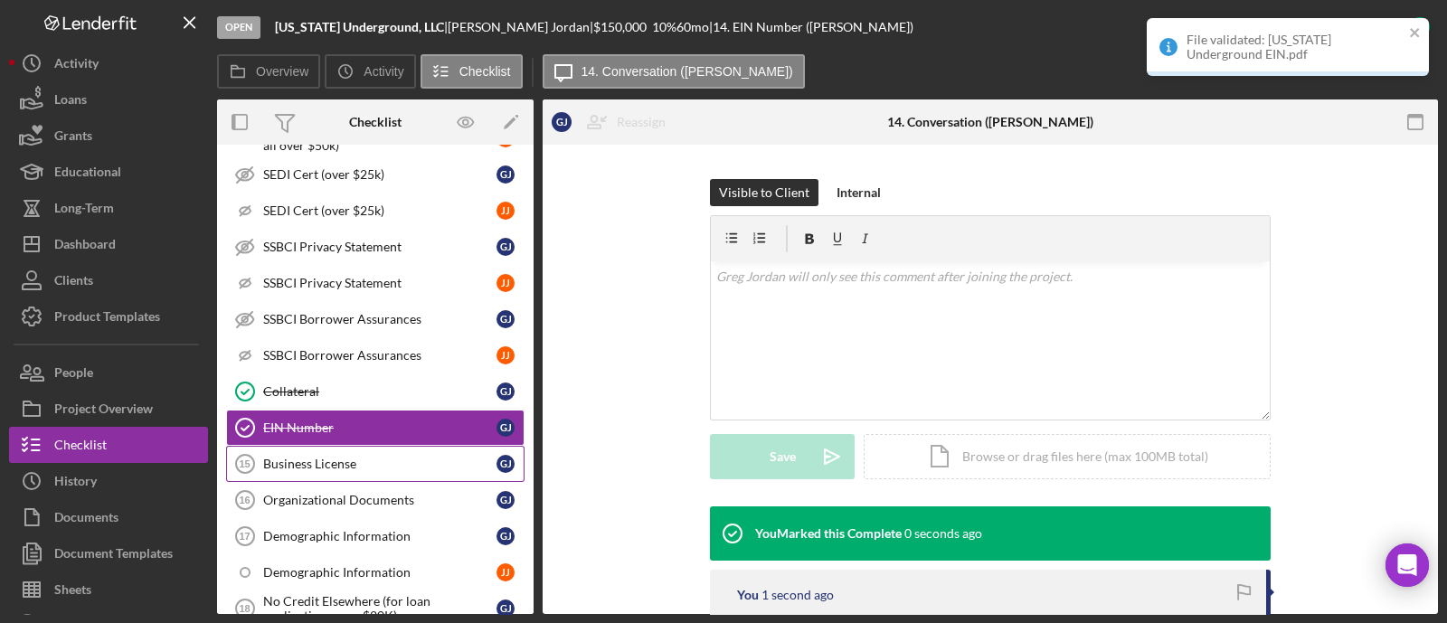
click at [339, 457] on div "Business License" at bounding box center [379, 464] width 233 height 14
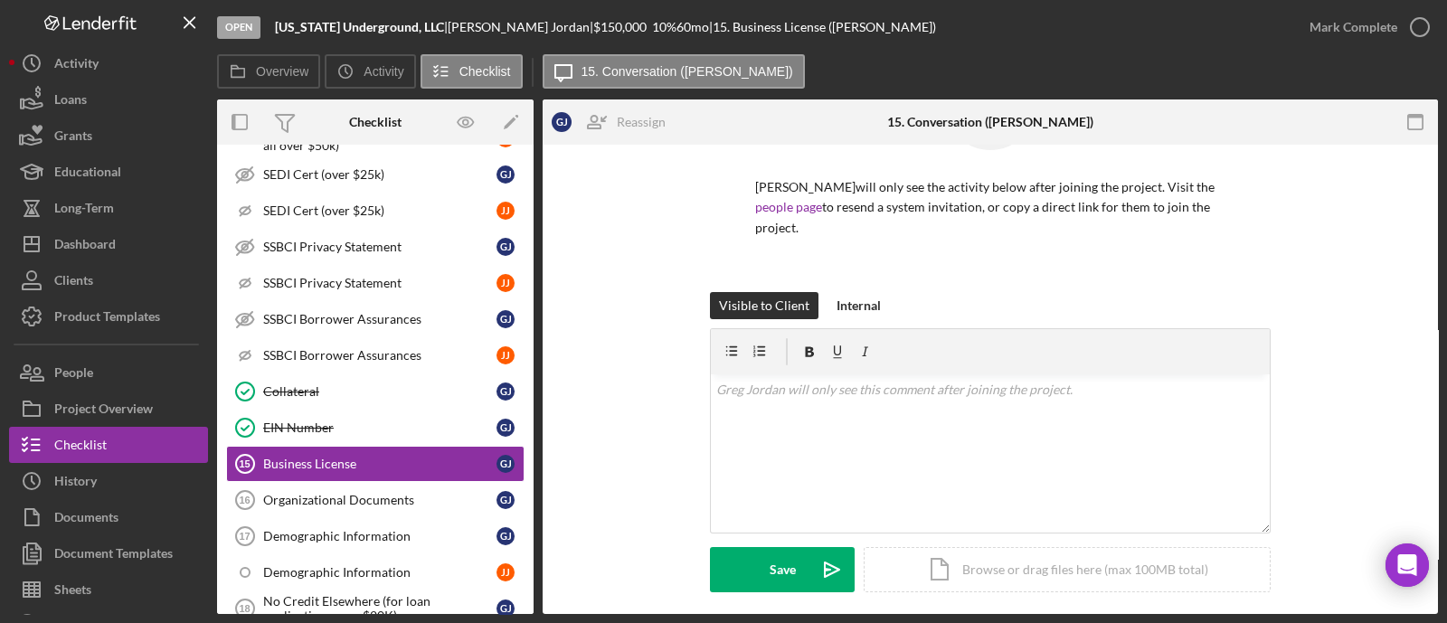
scroll to position [223, 0]
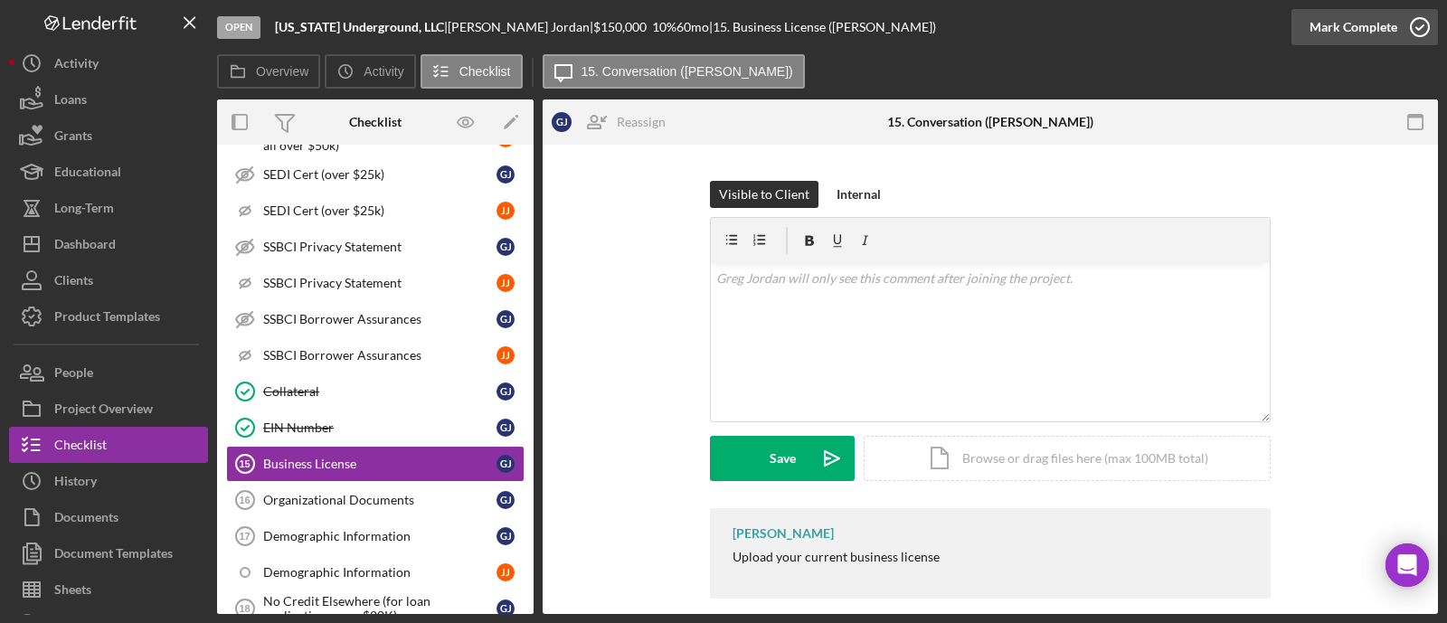
click at [1420, 23] on icon "button" at bounding box center [1420, 27] width 45 height 45
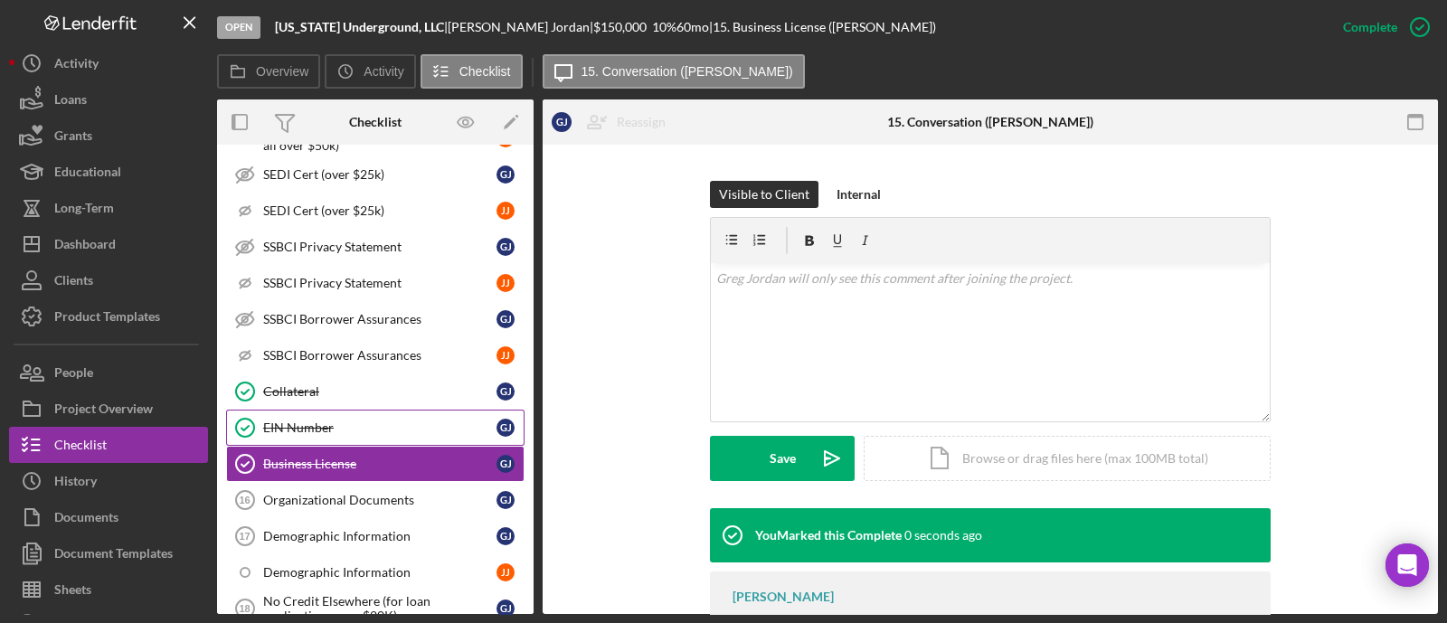
scroll to position [1808, 0]
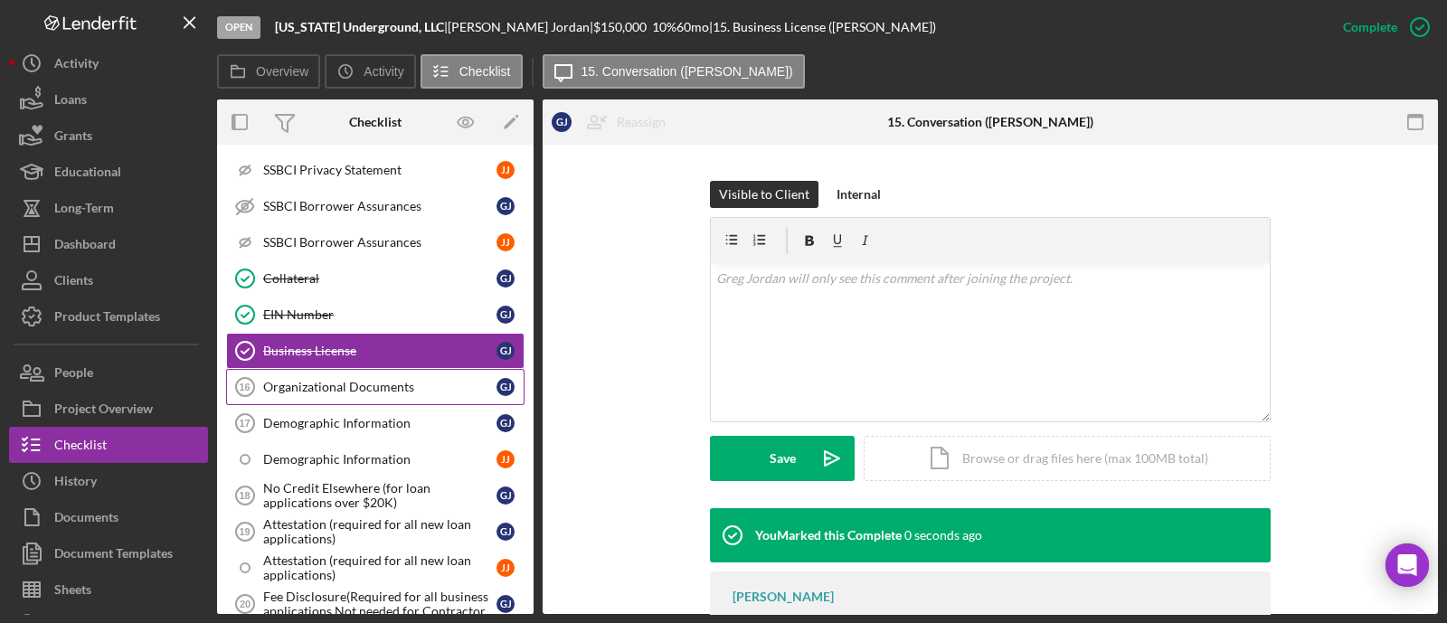
click at [360, 380] on div "Organizational Documents" at bounding box center [379, 387] width 233 height 14
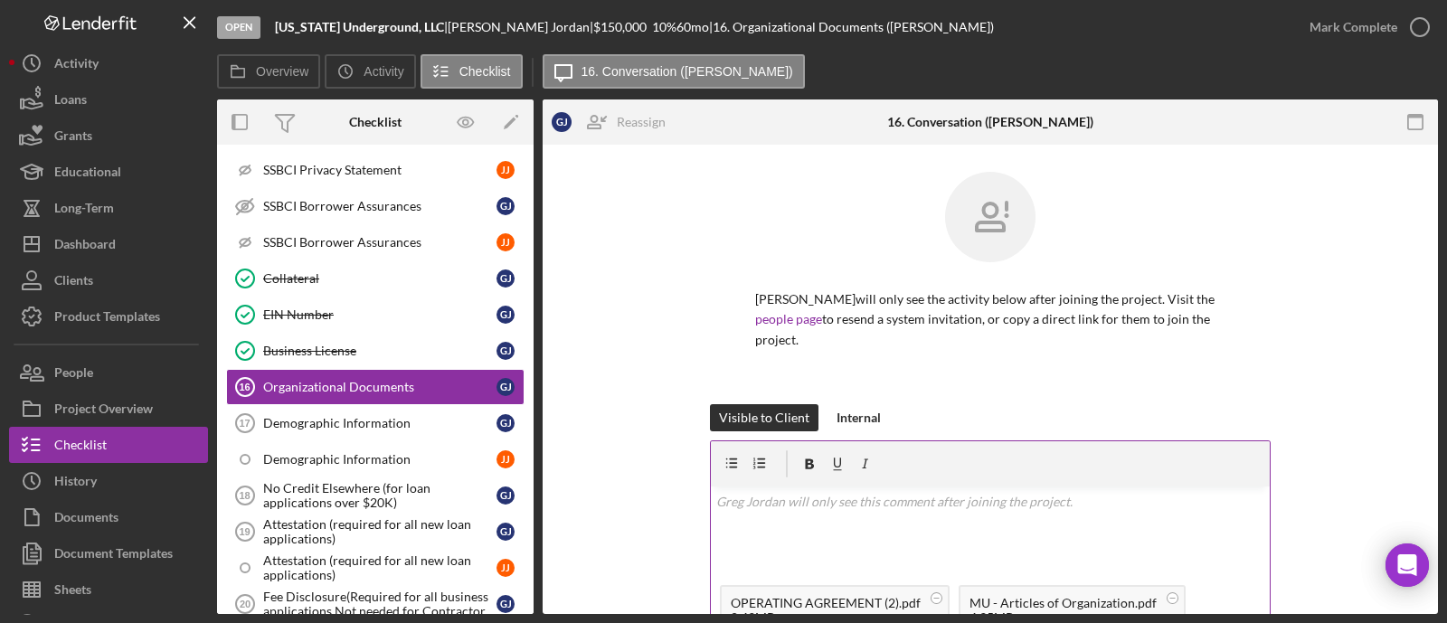
scroll to position [225, 0]
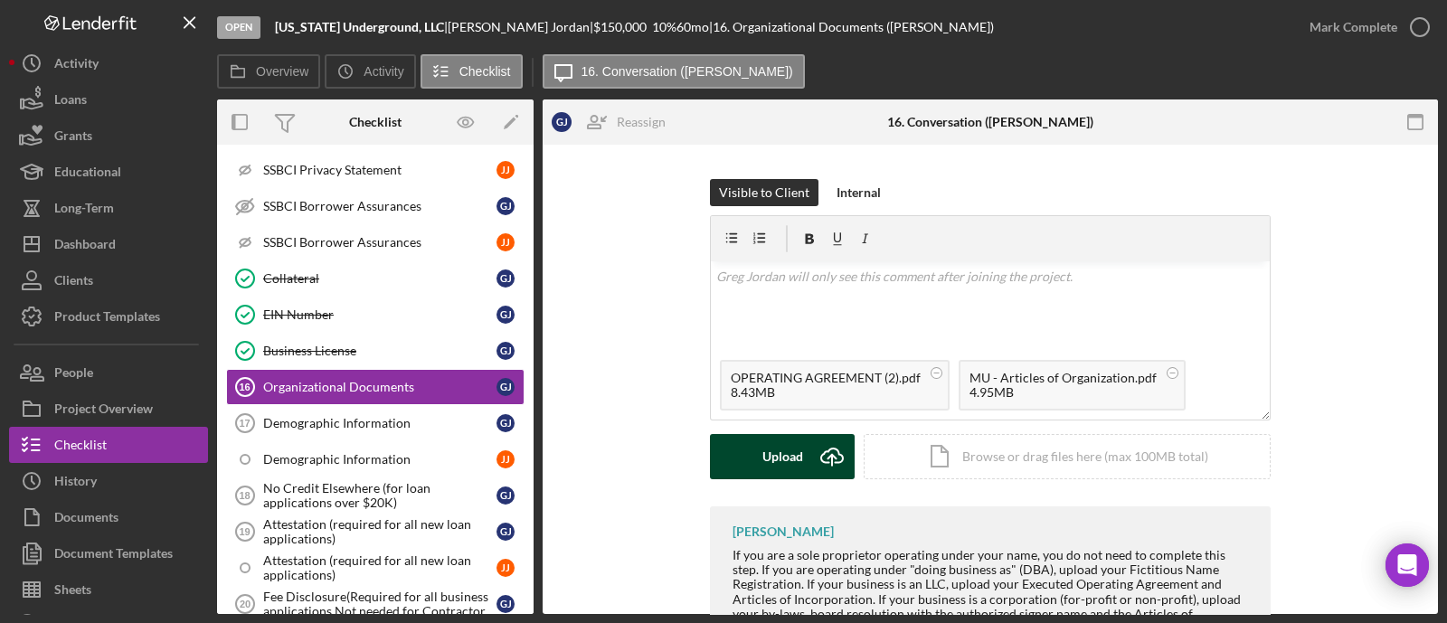
click at [775, 436] on div "Upload" at bounding box center [783, 456] width 41 height 45
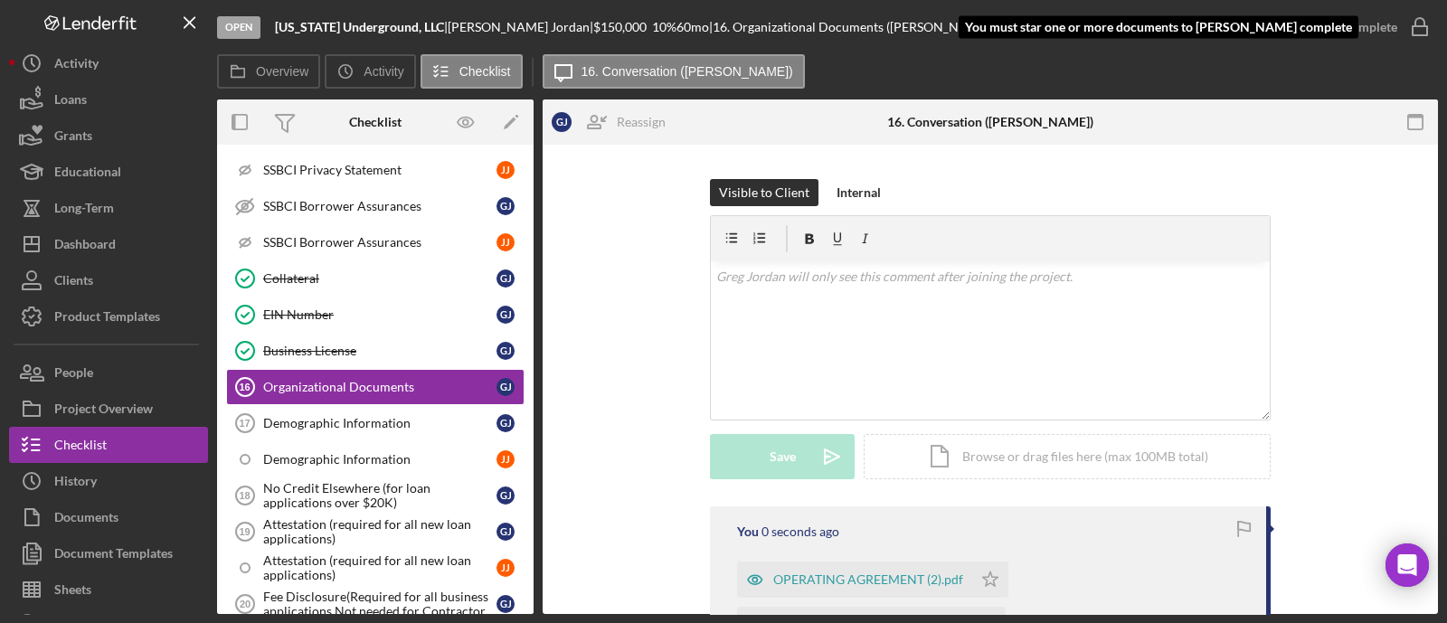
click at [1355, 20] on div "Mark Complete" at bounding box center [1354, 27] width 88 height 36
click at [988, 562] on icon "Icon/Star" at bounding box center [990, 580] width 36 height 36
click at [1349, 24] on div "Mark Complete" at bounding box center [1354, 27] width 88 height 36
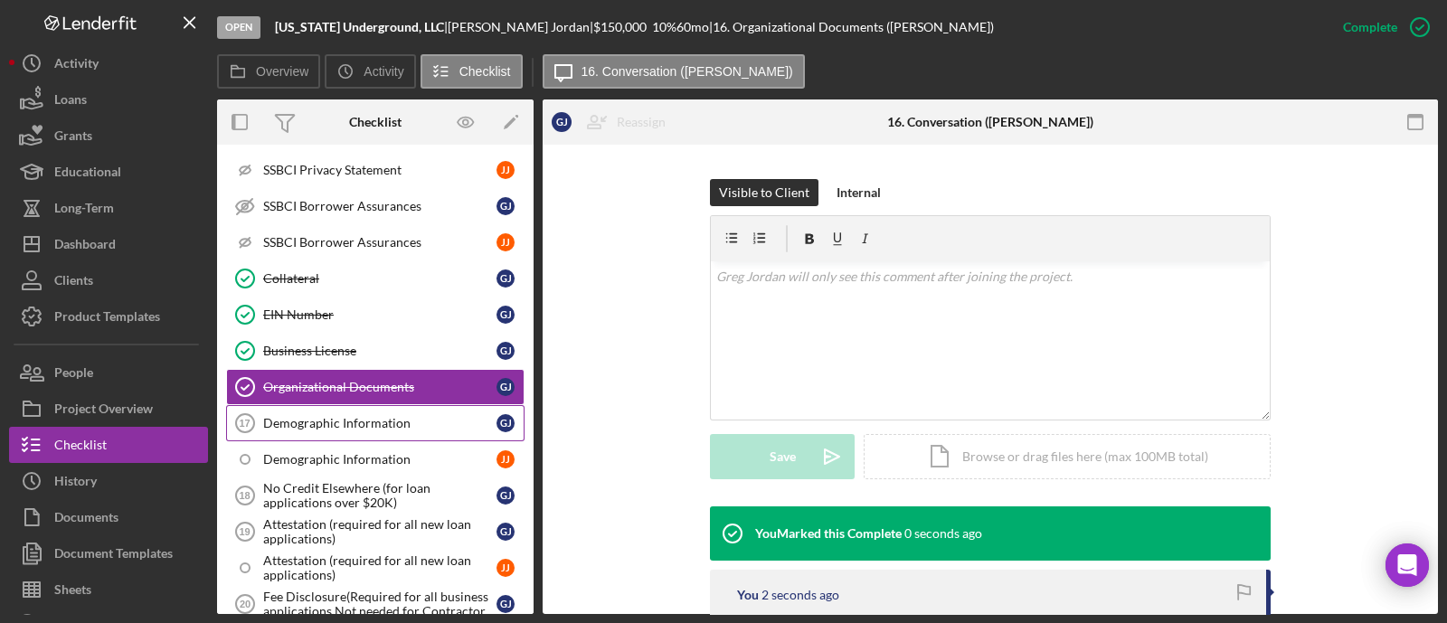
click at [369, 416] on div "Demographic Information" at bounding box center [379, 423] width 233 height 14
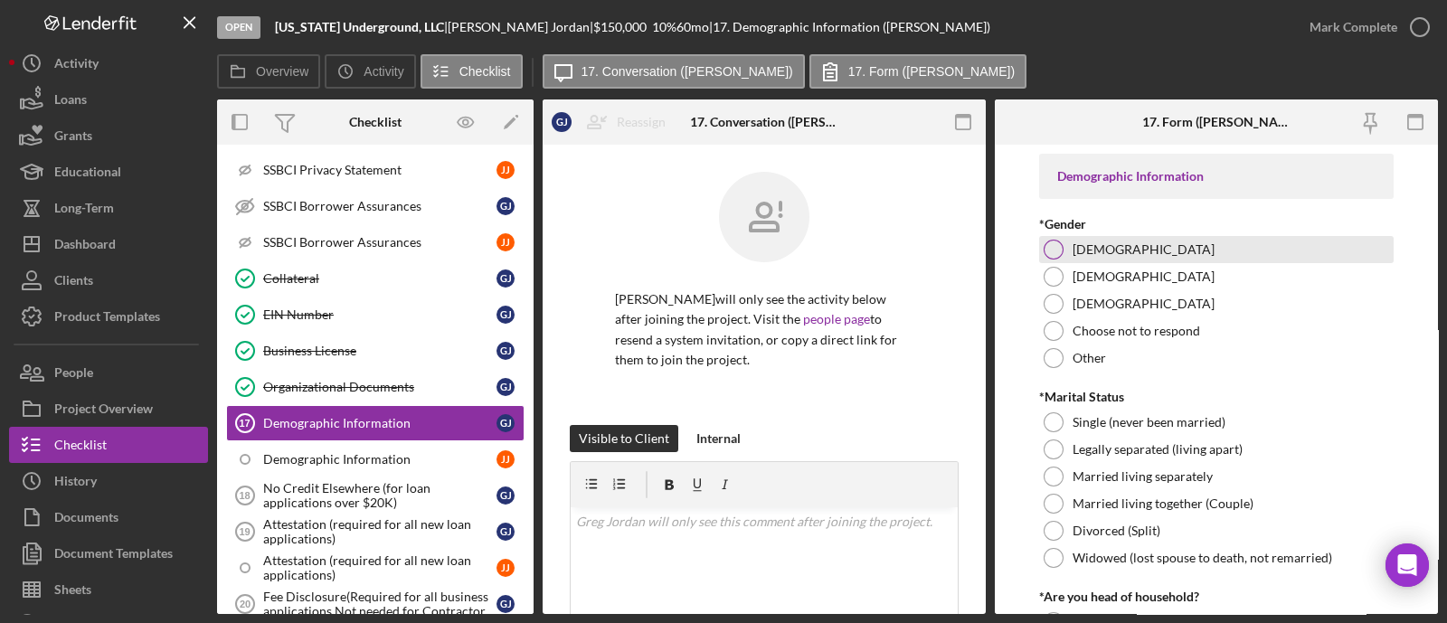
click at [1074, 241] on div "Female" at bounding box center [1216, 249] width 355 height 27
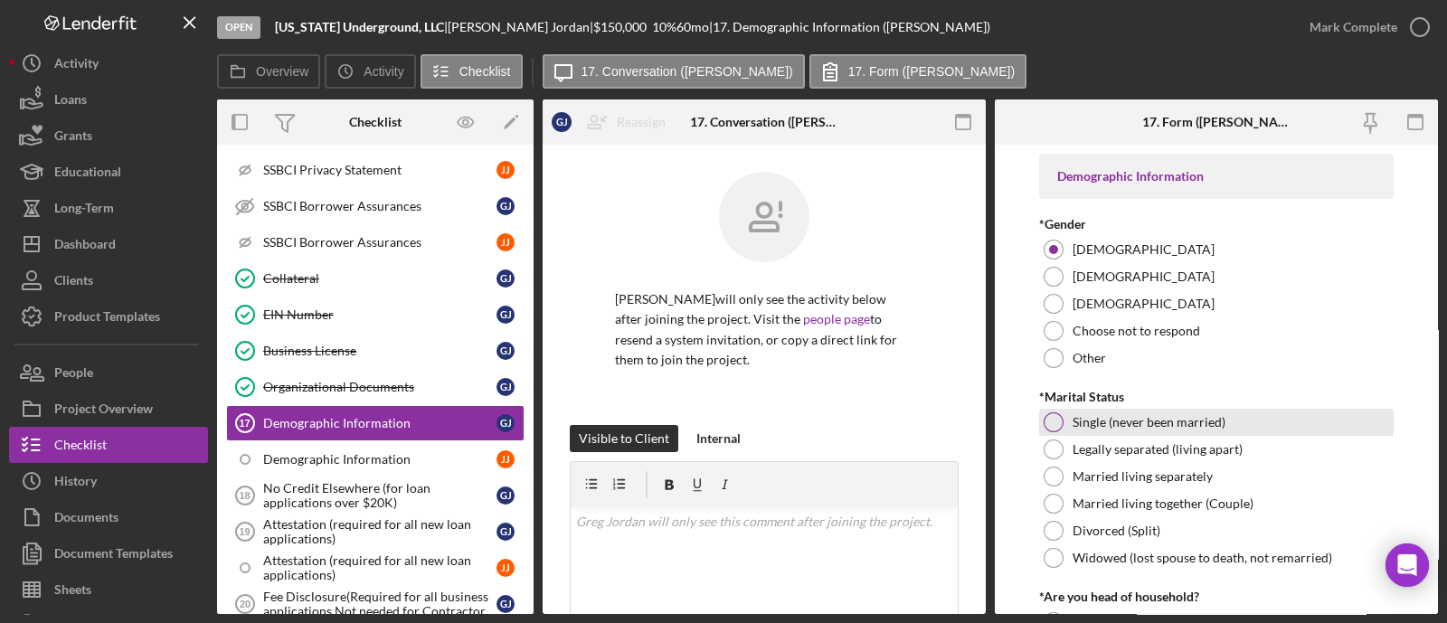
click at [1096, 412] on div "Single (never been married)" at bounding box center [1216, 422] width 355 height 27
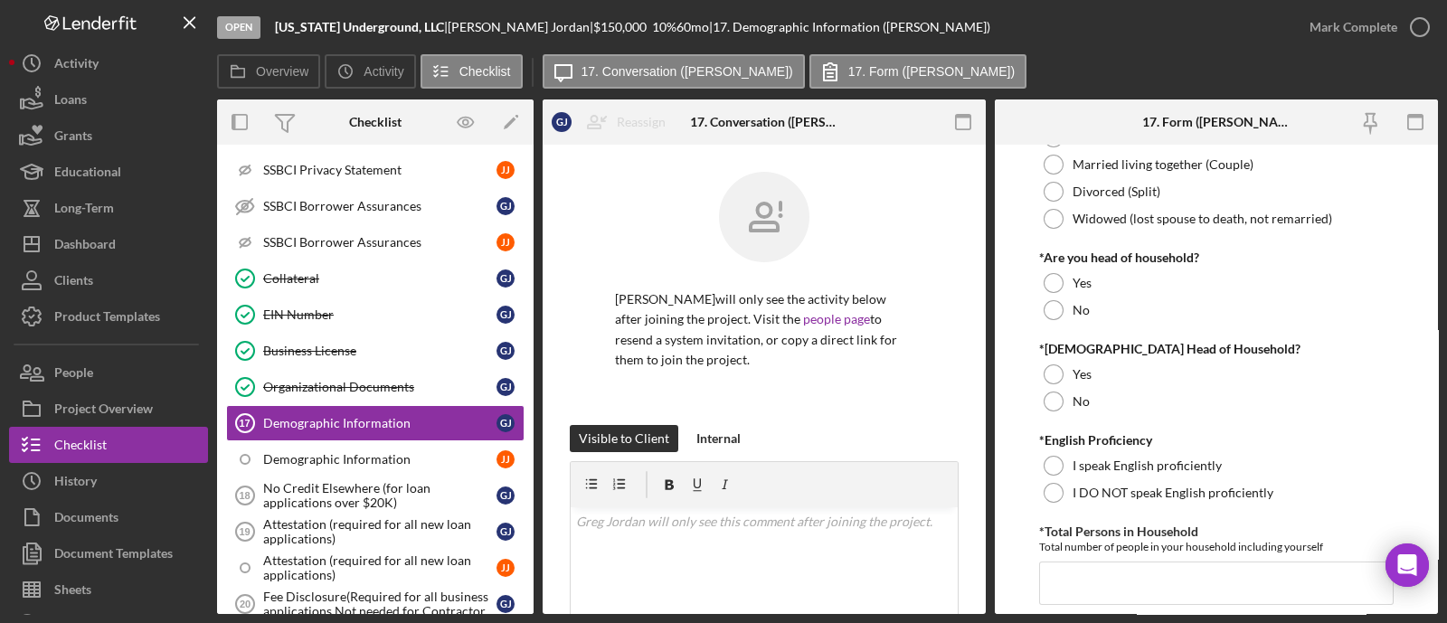
scroll to position [225, 0]
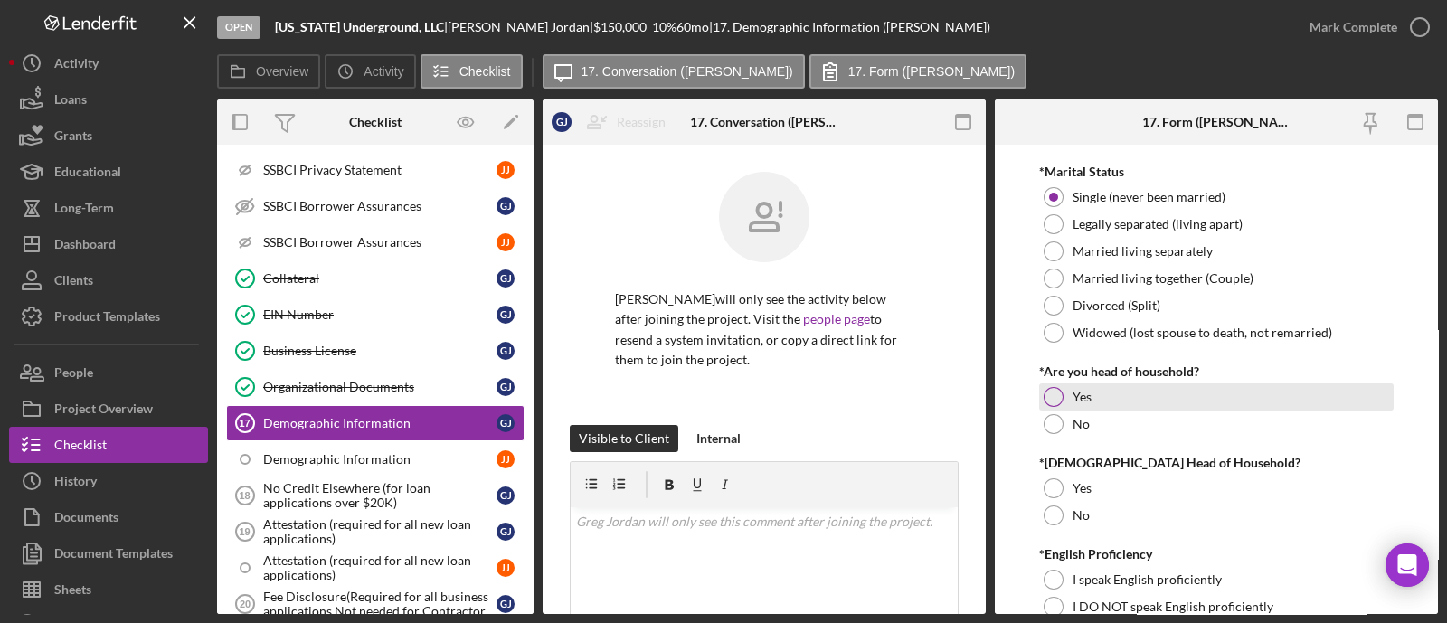
click at [1182, 407] on div "Yes" at bounding box center [1216, 397] width 355 height 27
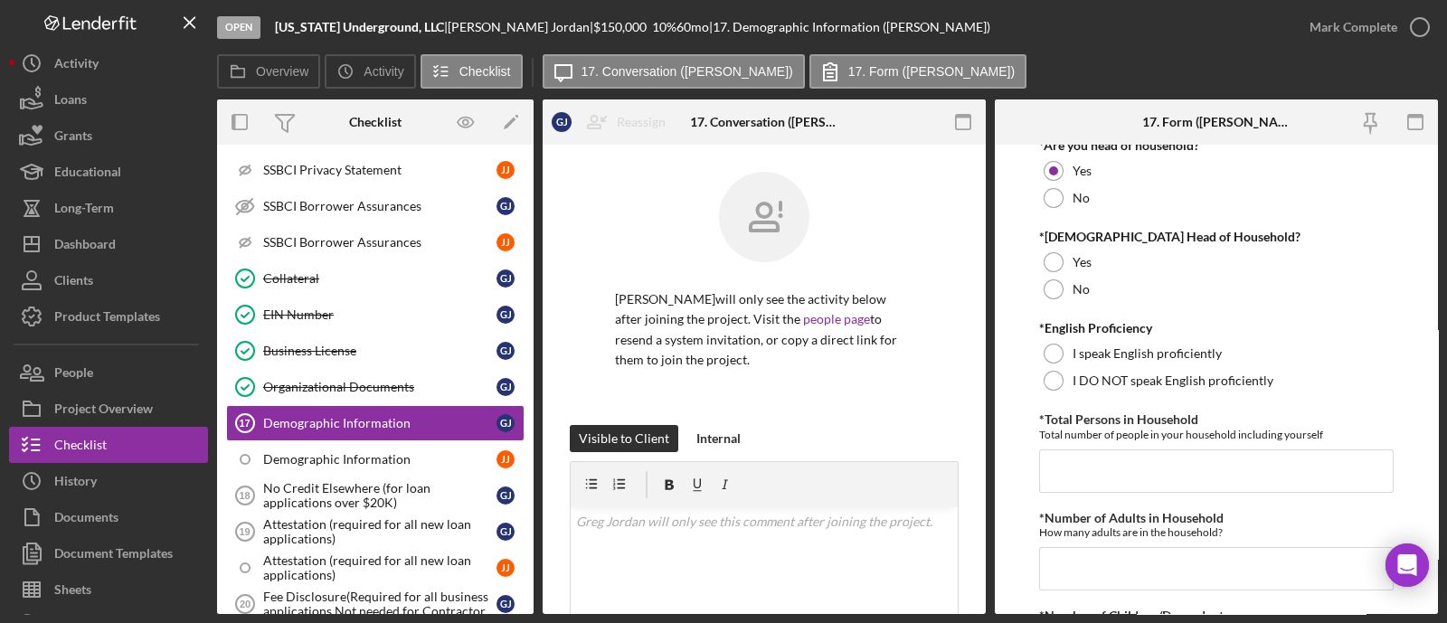
click at [1058, 293] on div at bounding box center [1054, 290] width 20 height 20
click at [1059, 350] on div at bounding box center [1054, 354] width 20 height 20
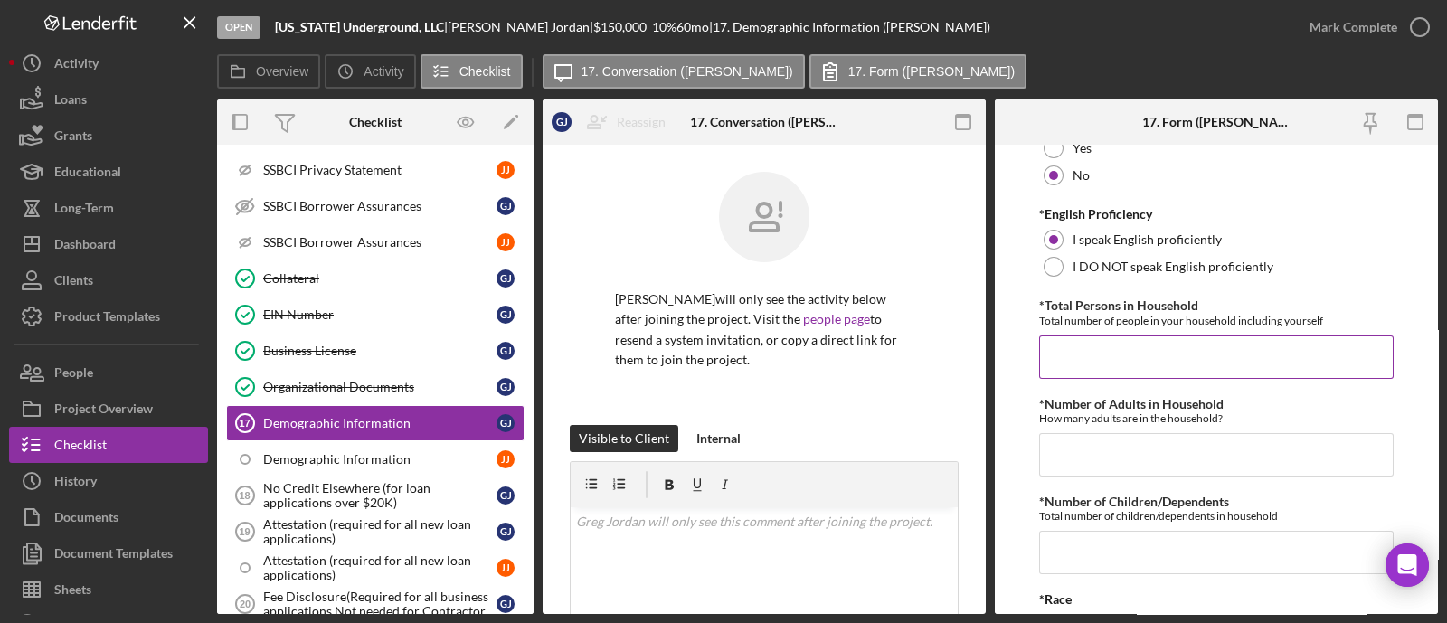
click at [1069, 349] on input "*Total Persons in Household" at bounding box center [1216, 357] width 355 height 43
type input "1"
click at [1074, 445] on input "*Number of Adults in Household" at bounding box center [1216, 454] width 355 height 43
type input "1"
click at [1115, 535] on input "*Number of Children/Dependents" at bounding box center [1216, 552] width 355 height 43
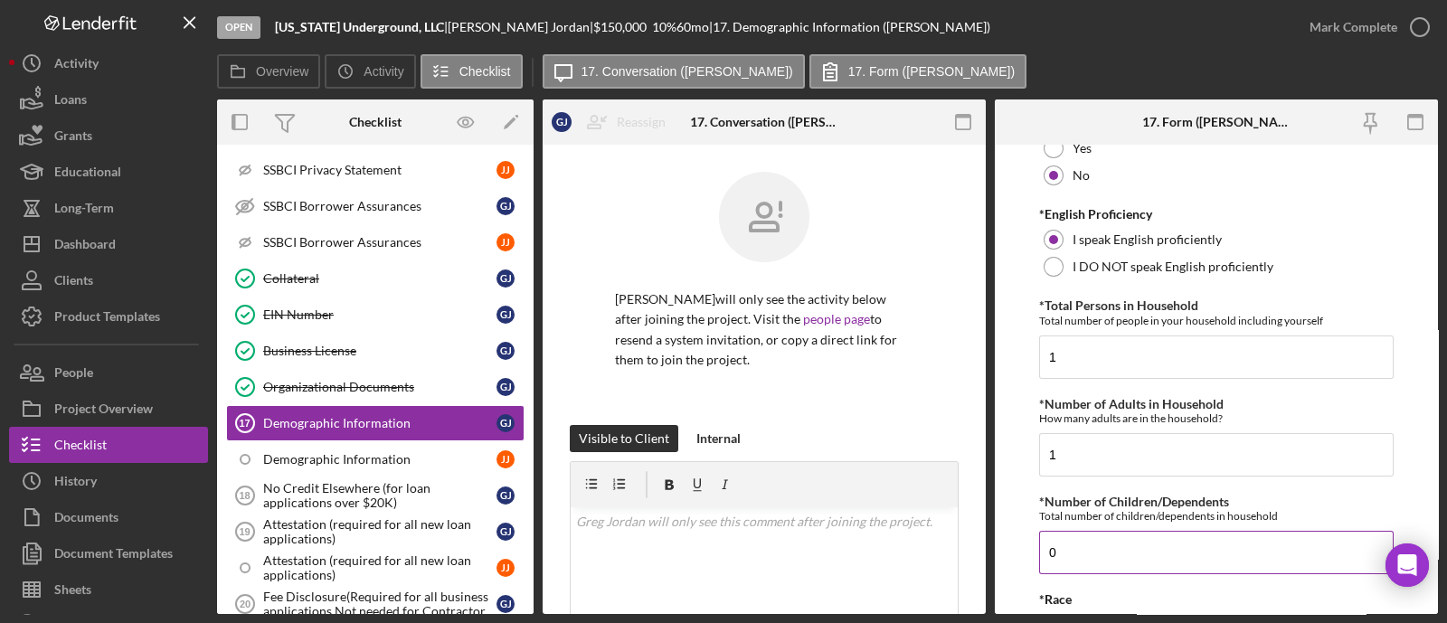
scroll to position [791, 0]
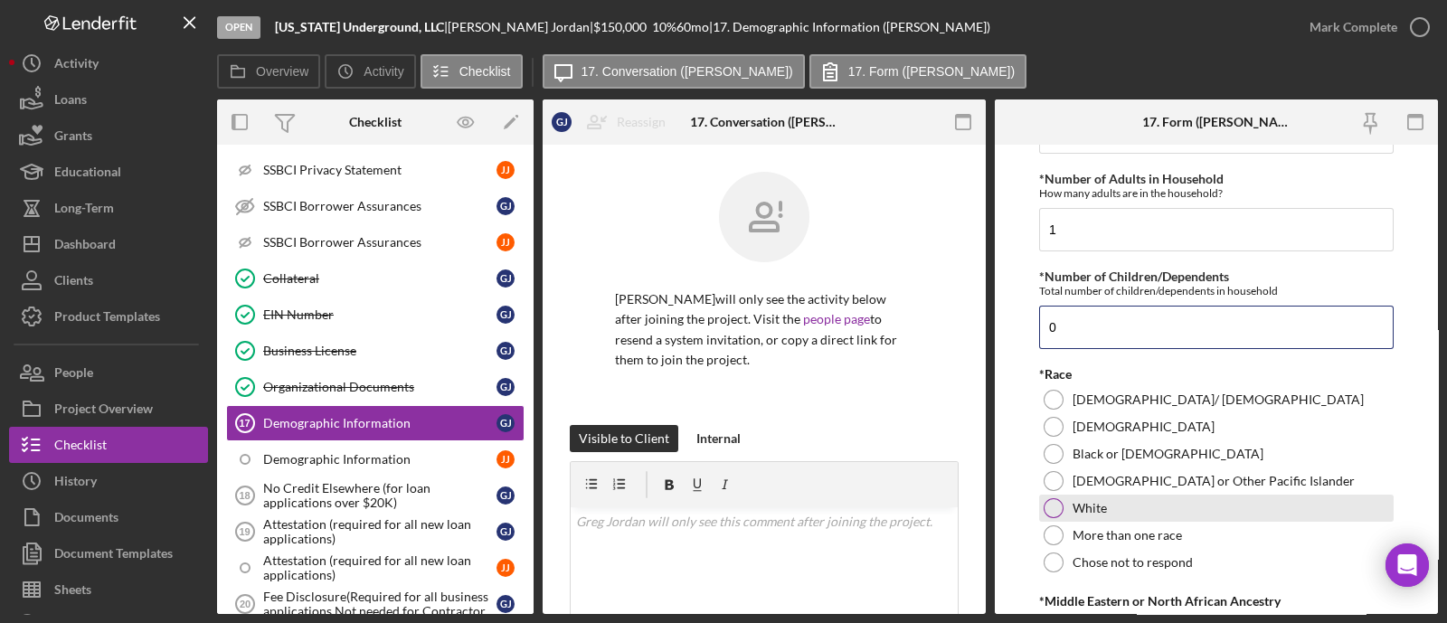
type input "0"
click at [1085, 501] on label "White" at bounding box center [1090, 508] width 34 height 14
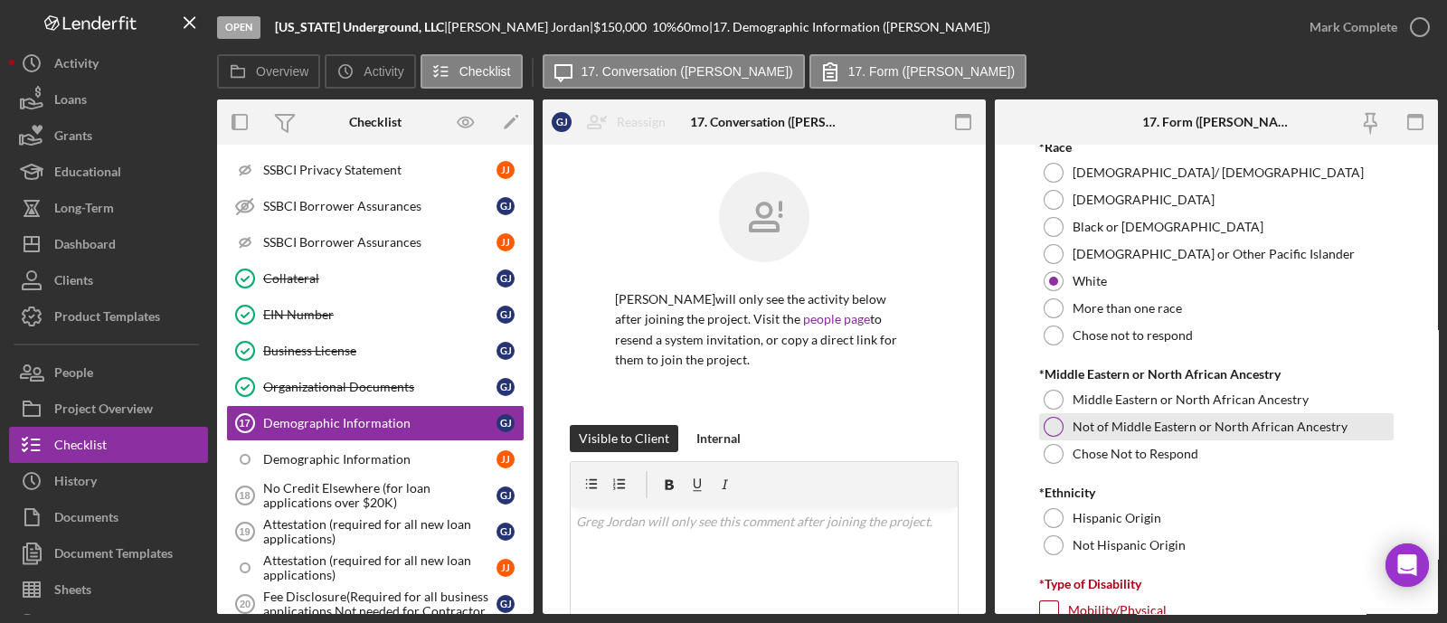
click at [1096, 424] on label "Not of Middle Eastern or North African Ancestry" at bounding box center [1210, 427] width 275 height 14
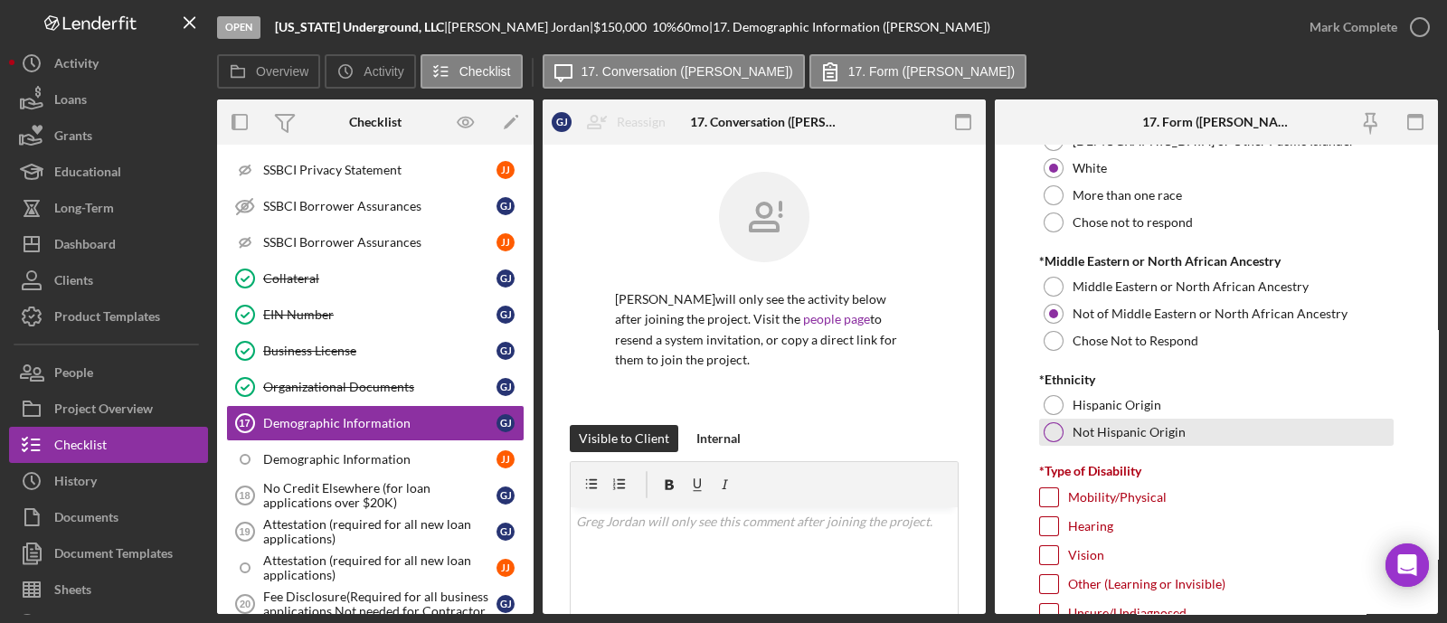
click at [1086, 430] on label "Not Hispanic Origin" at bounding box center [1129, 432] width 113 height 14
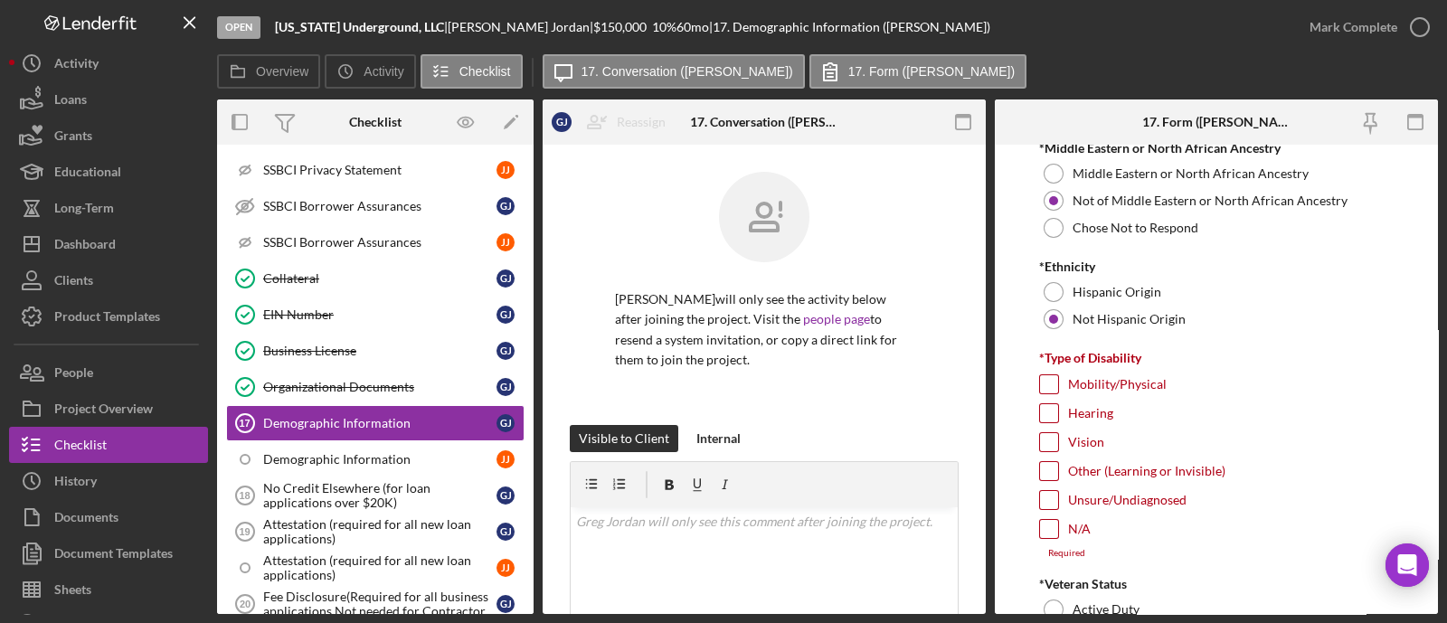
scroll to position [1357, 0]
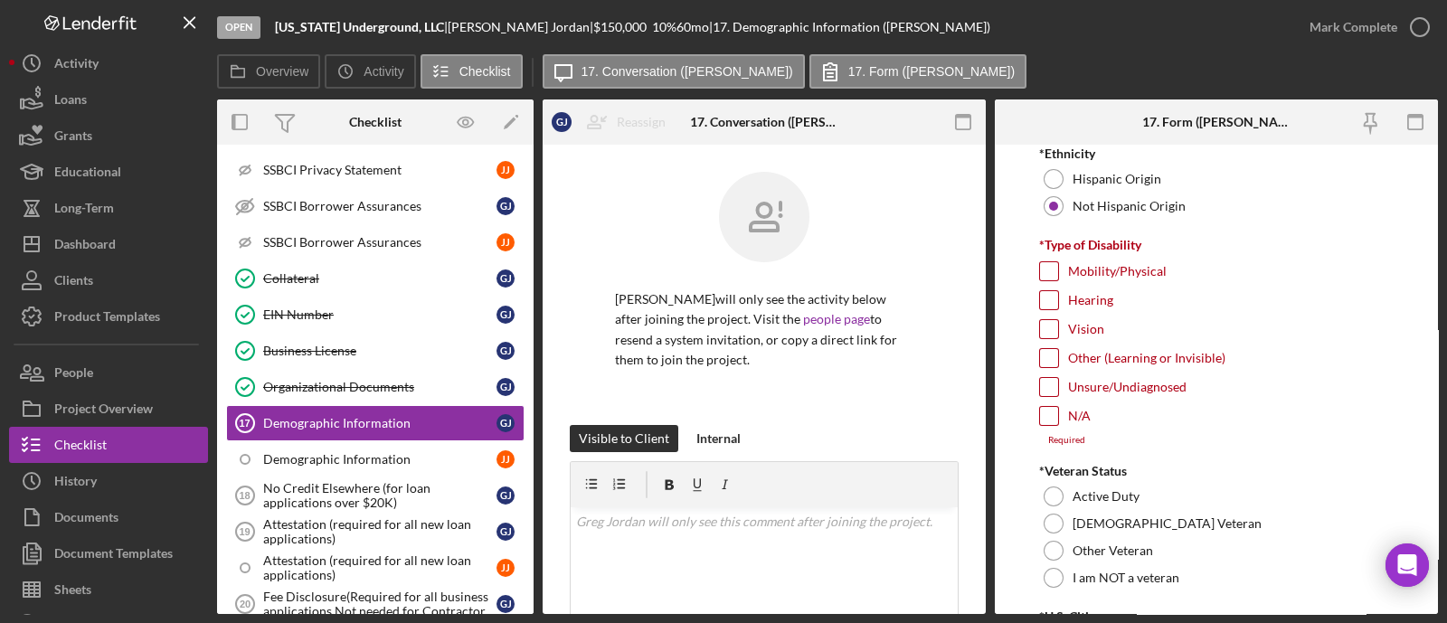
click at [1050, 409] on input "N/A" at bounding box center [1049, 416] width 18 height 18
checkbox input "true"
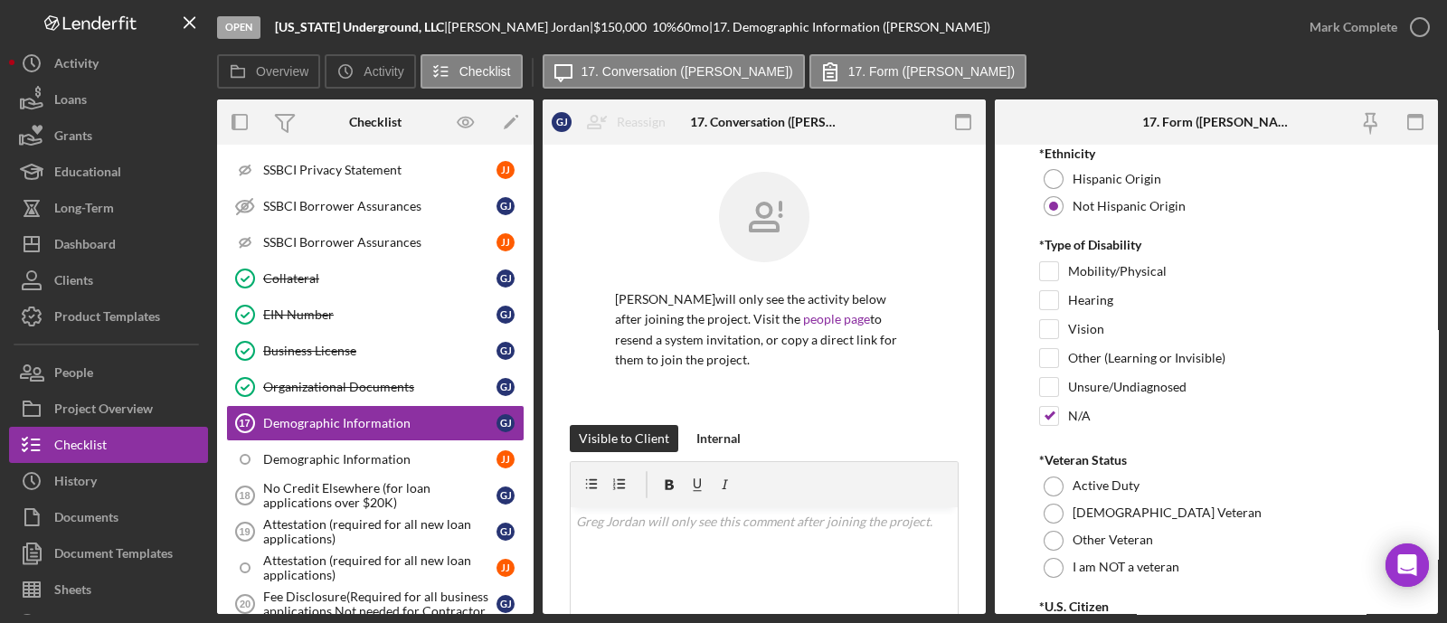
scroll to position [1469, 0]
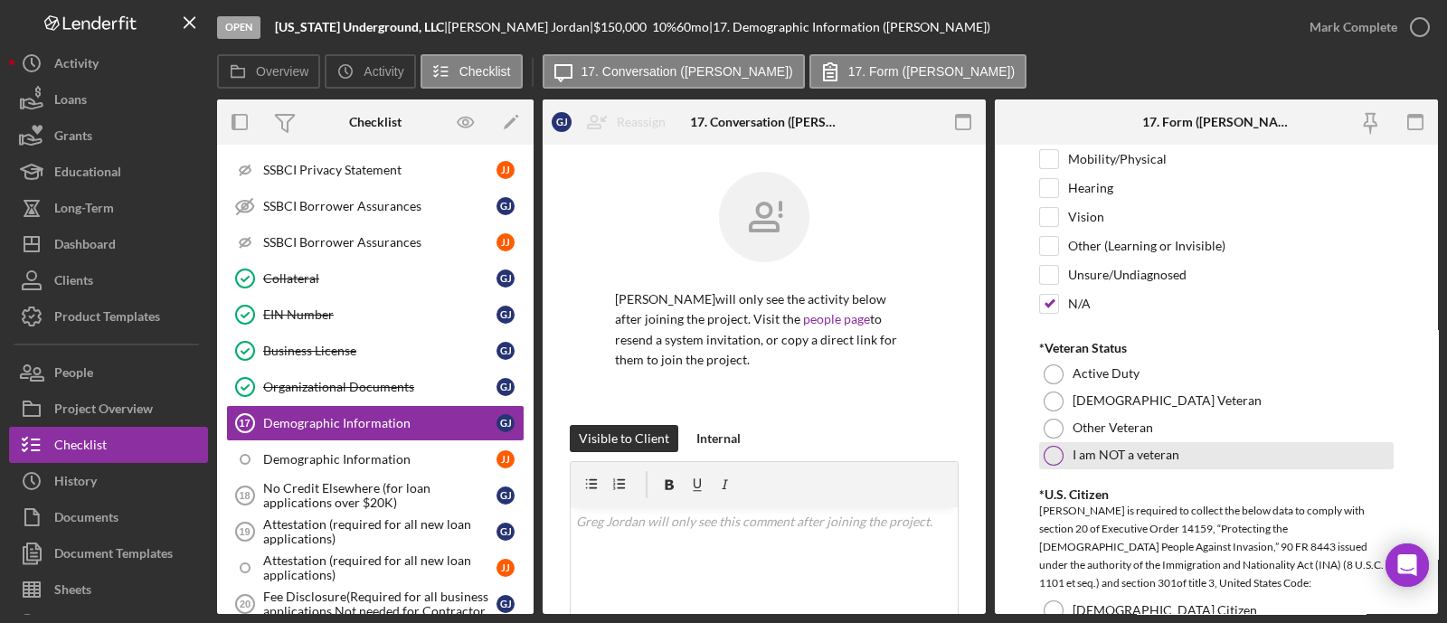
click at [1092, 460] on div "I am NOT a veteran" at bounding box center [1216, 455] width 355 height 27
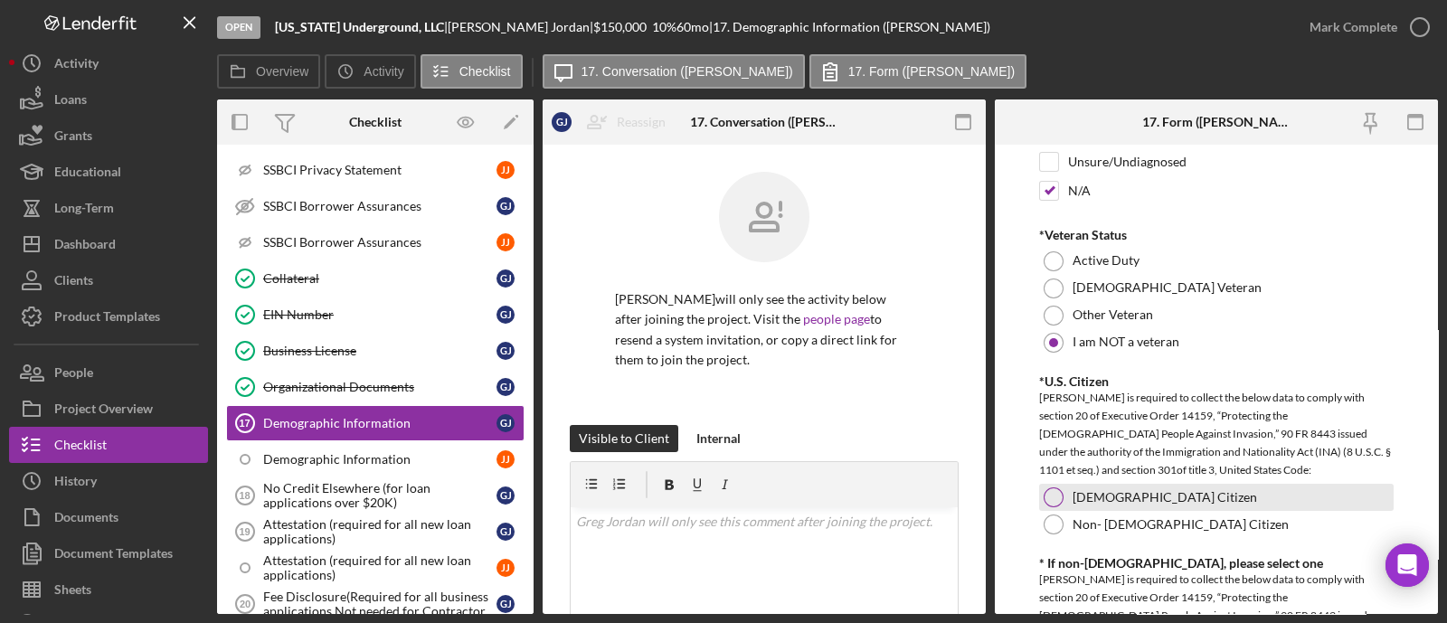
click at [1055, 488] on div at bounding box center [1054, 498] width 20 height 20
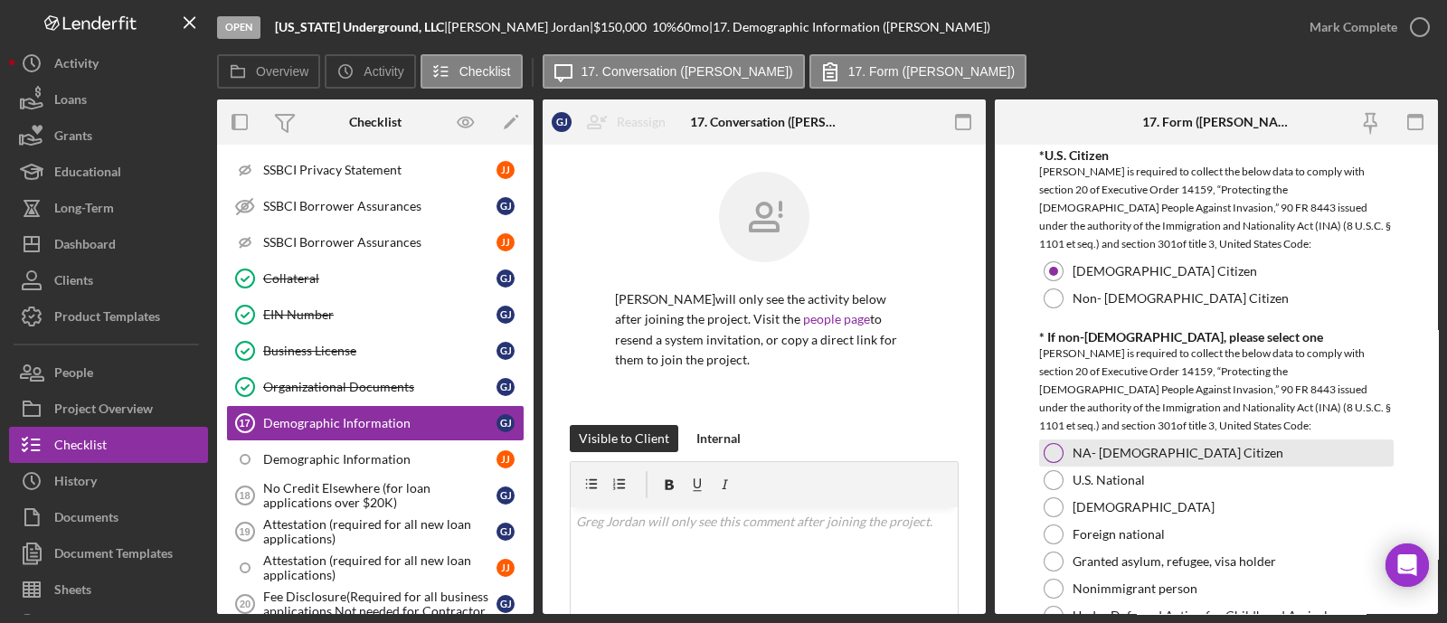
click at [1073, 447] on label "NA- US Citizen" at bounding box center [1178, 453] width 211 height 14
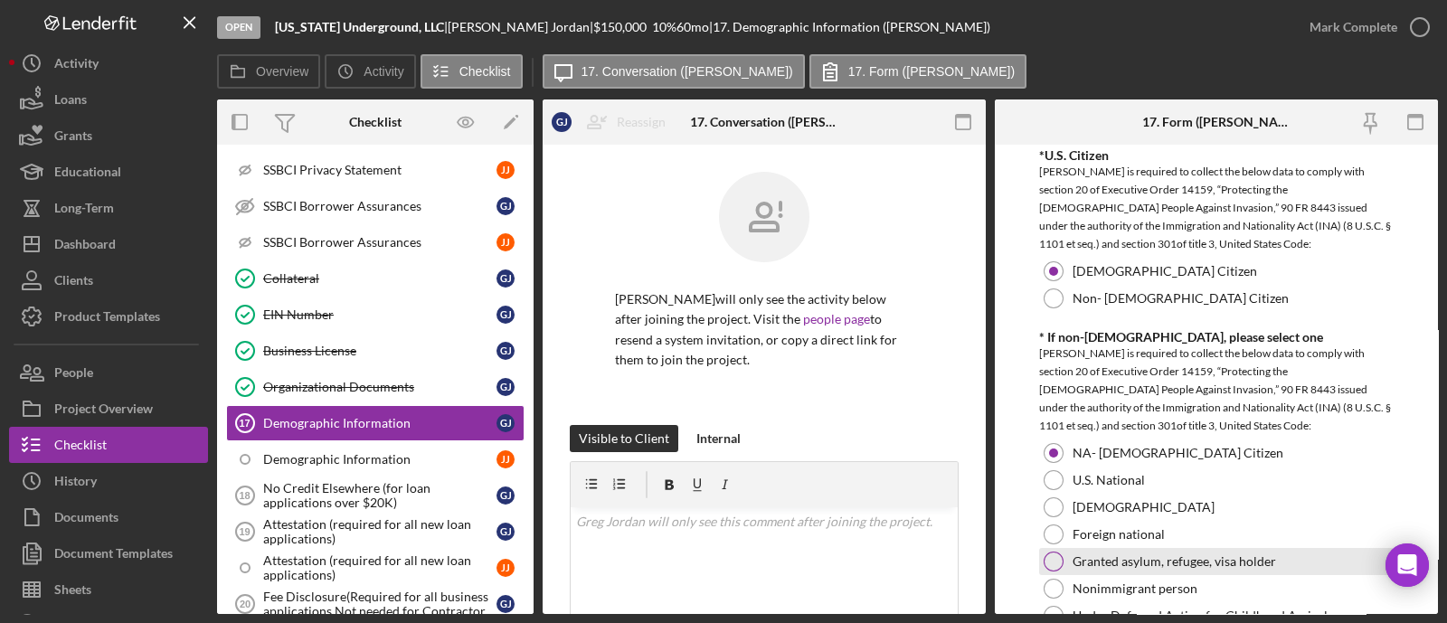
scroll to position [2148, 0]
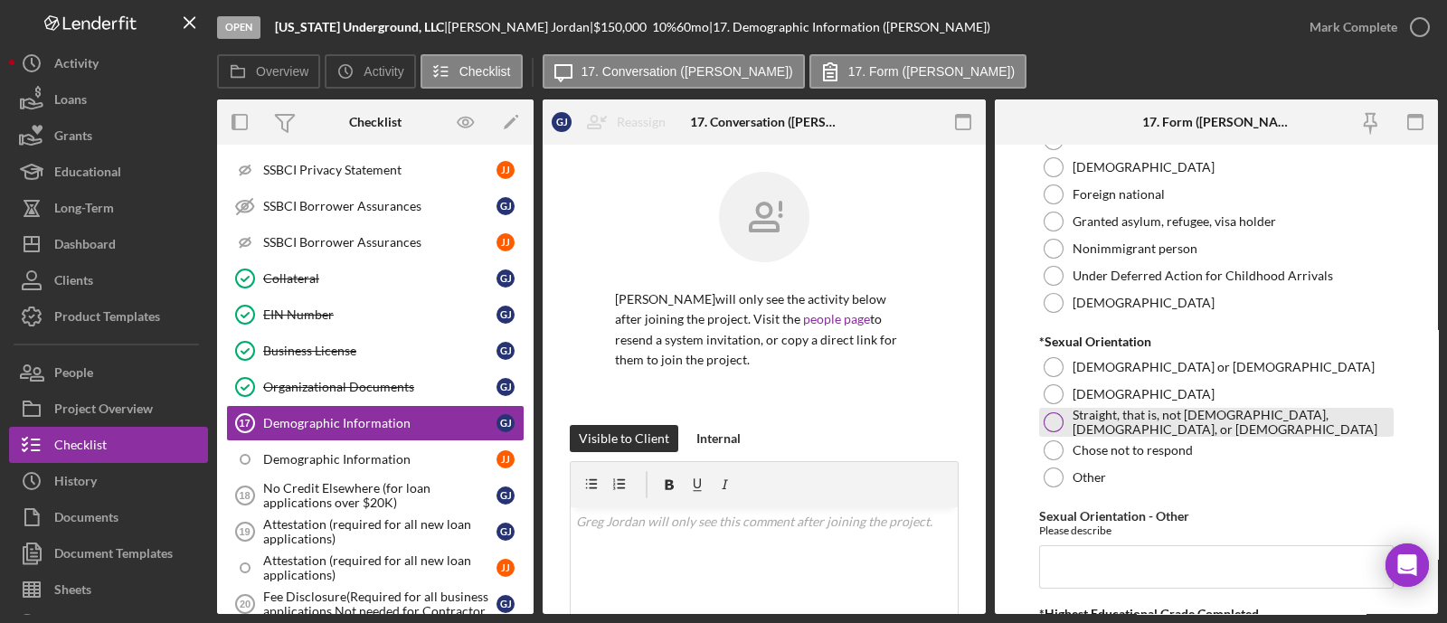
click at [1067, 417] on div "Straight, that is, not [DEMOGRAPHIC_DATA], [DEMOGRAPHIC_DATA], or [DEMOGRAPHIC_…" at bounding box center [1216, 422] width 355 height 29
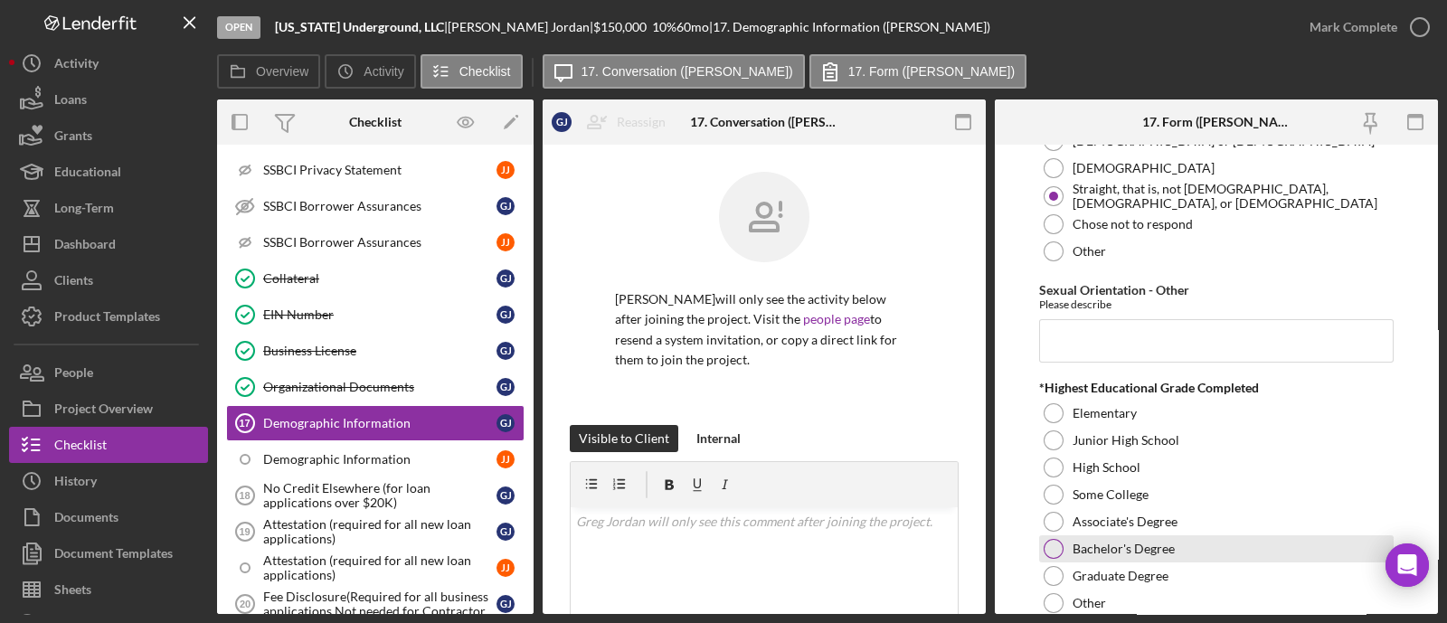
click at [1081, 542] on label "Bachelor's Degree" at bounding box center [1124, 549] width 102 height 14
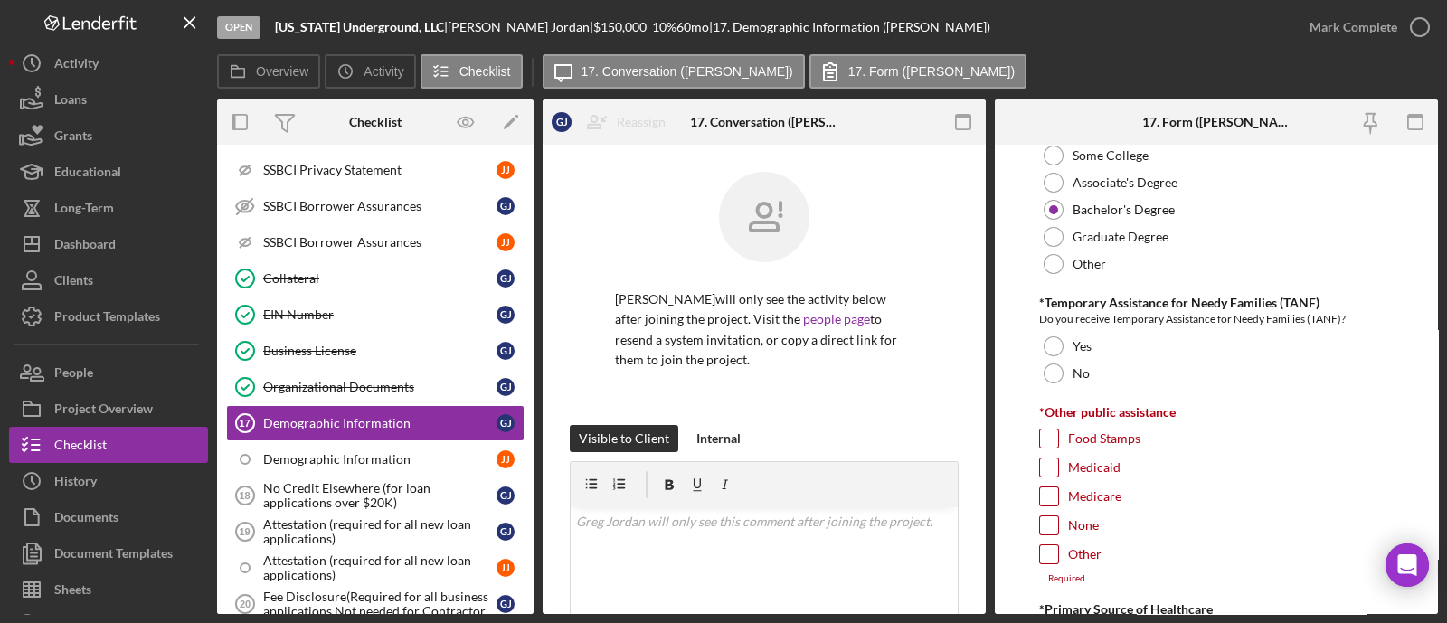
scroll to position [2826, 0]
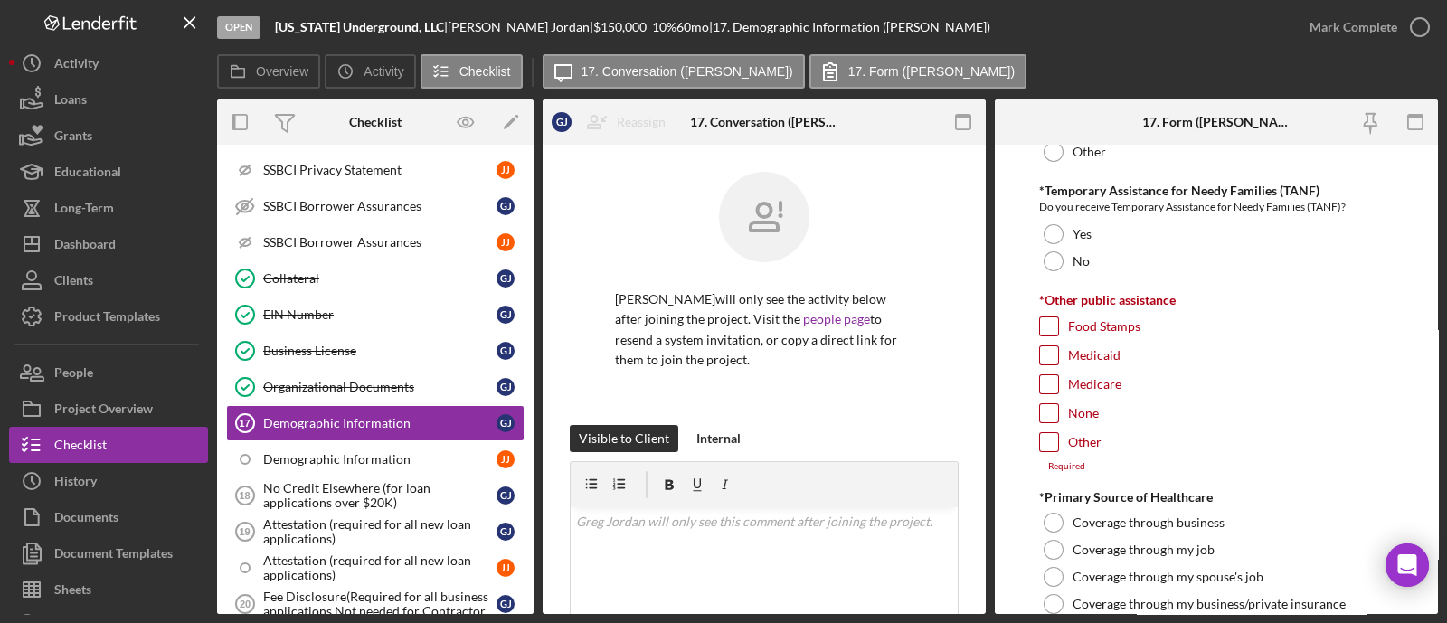
click at [1051, 404] on input "None" at bounding box center [1049, 413] width 18 height 18
checkbox input "true"
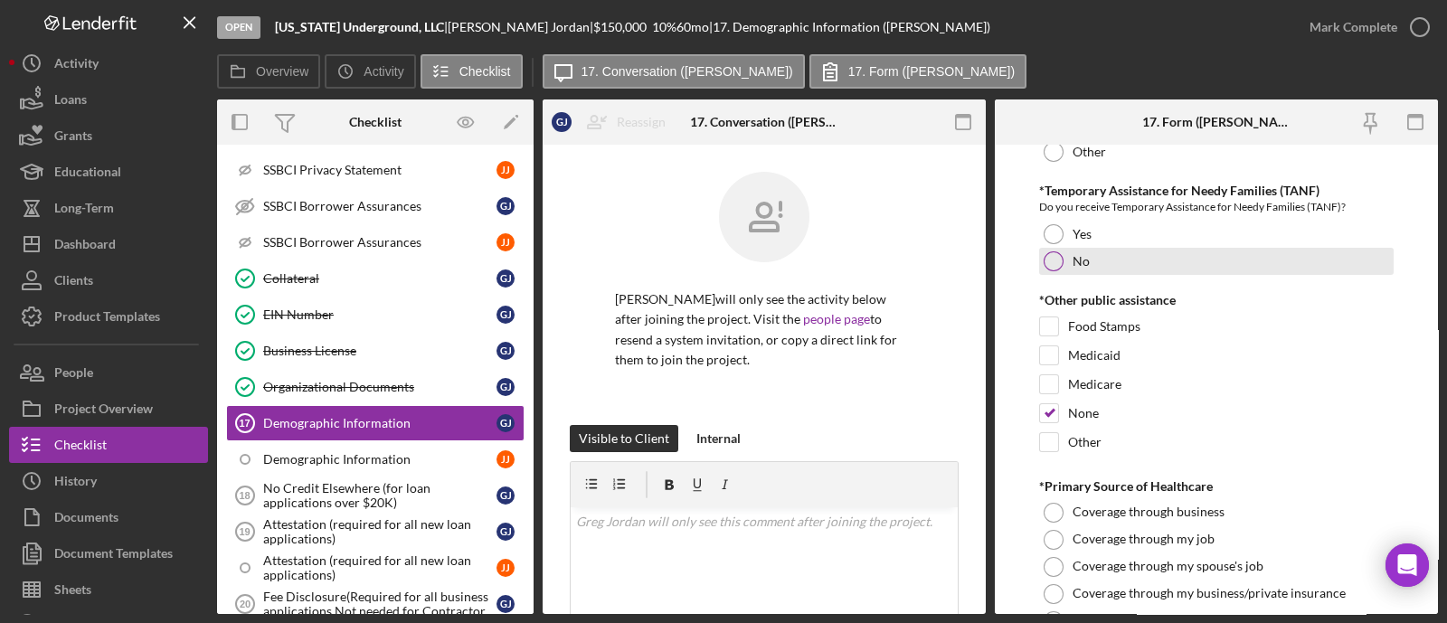
click at [1058, 255] on div at bounding box center [1054, 261] width 20 height 20
click at [1057, 611] on div at bounding box center [1054, 621] width 20 height 20
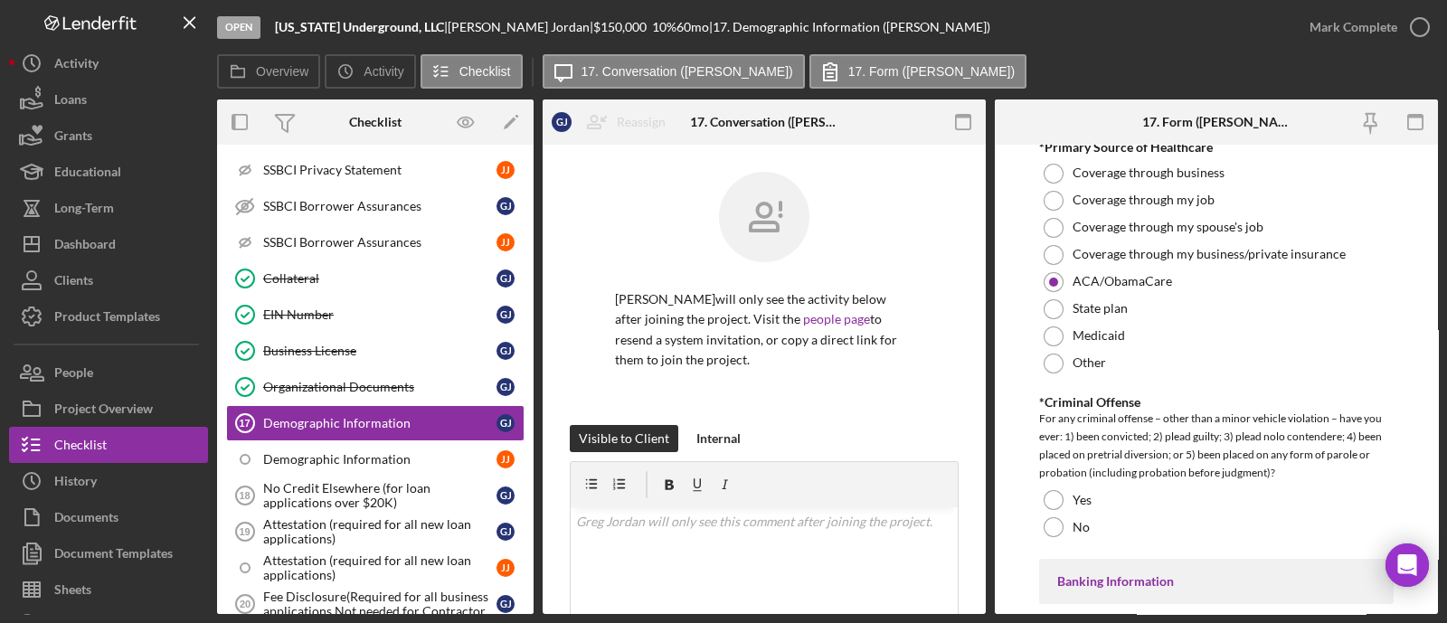
scroll to position [3278, 0]
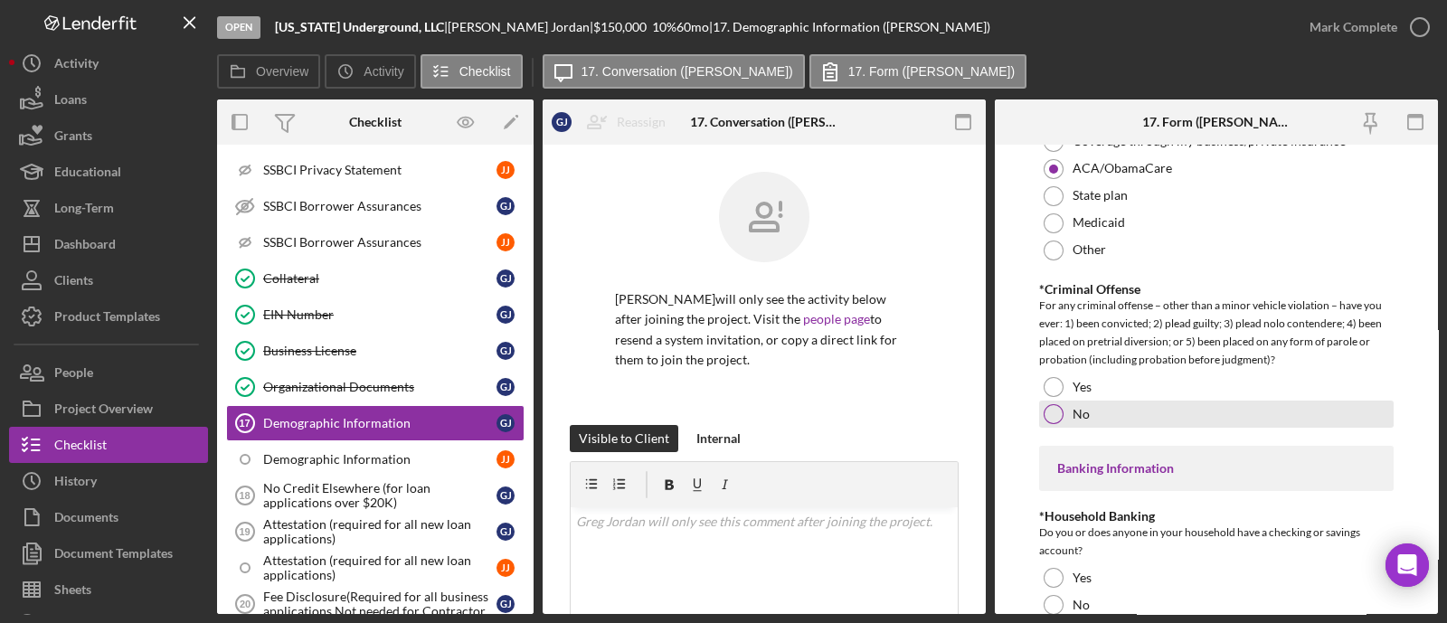
click at [1060, 404] on div at bounding box center [1054, 414] width 20 height 20
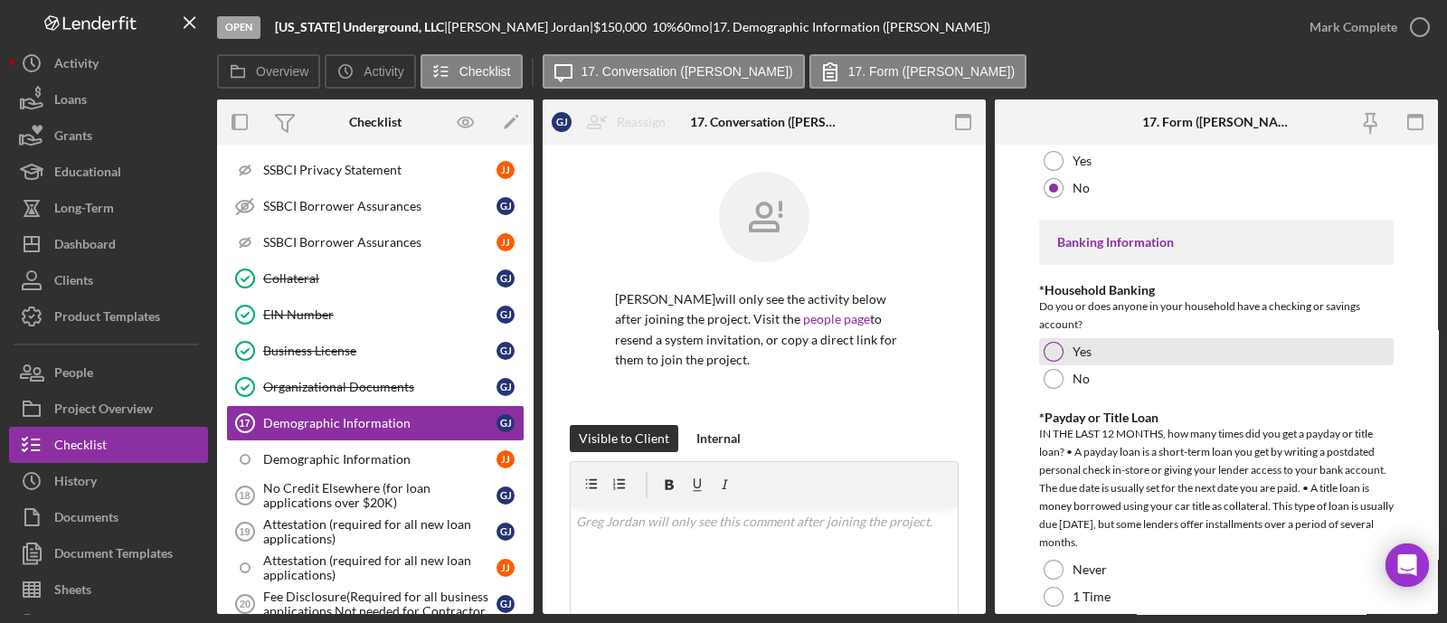
click at [1059, 342] on div at bounding box center [1054, 352] width 20 height 20
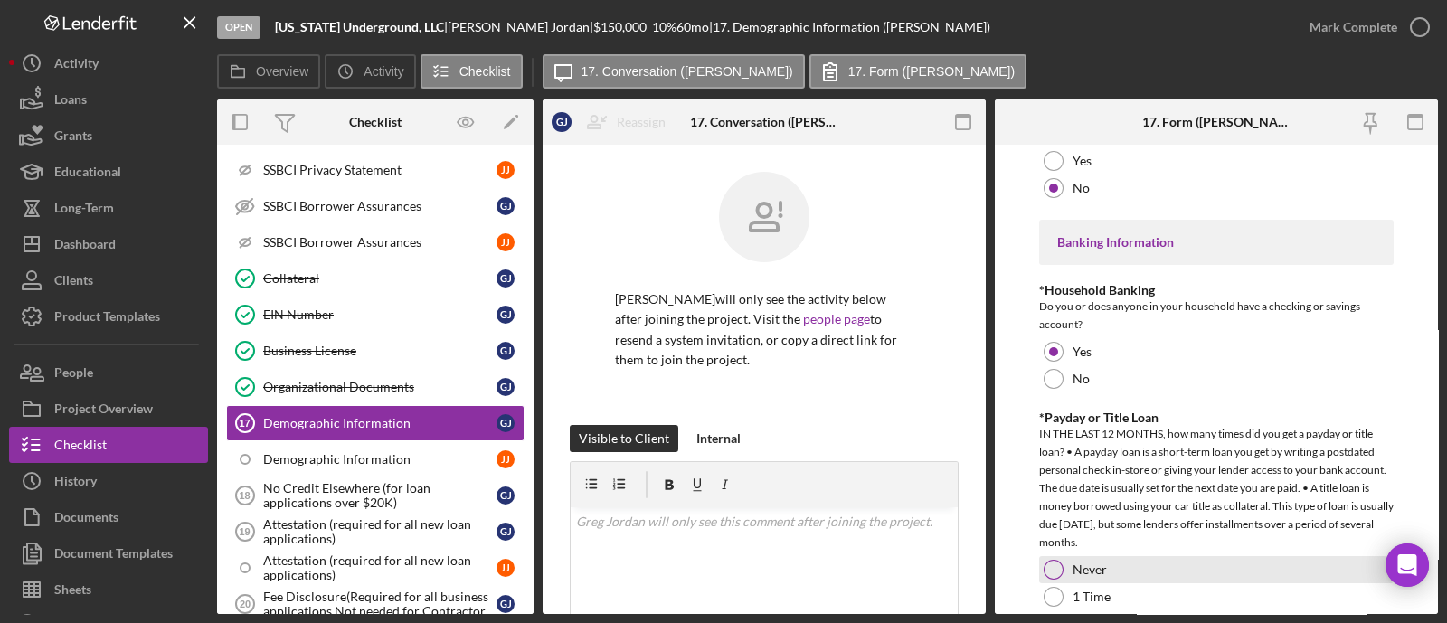
click at [1049, 560] on div at bounding box center [1054, 570] width 20 height 20
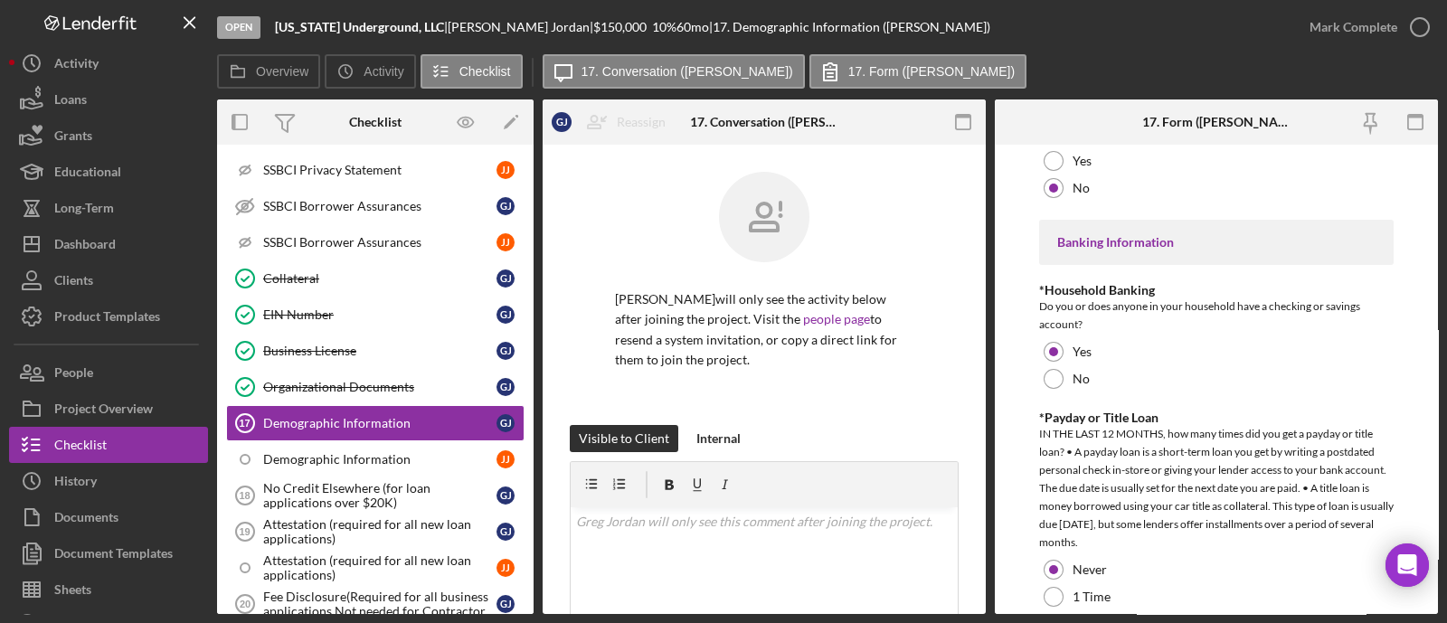
scroll to position [3731, 0]
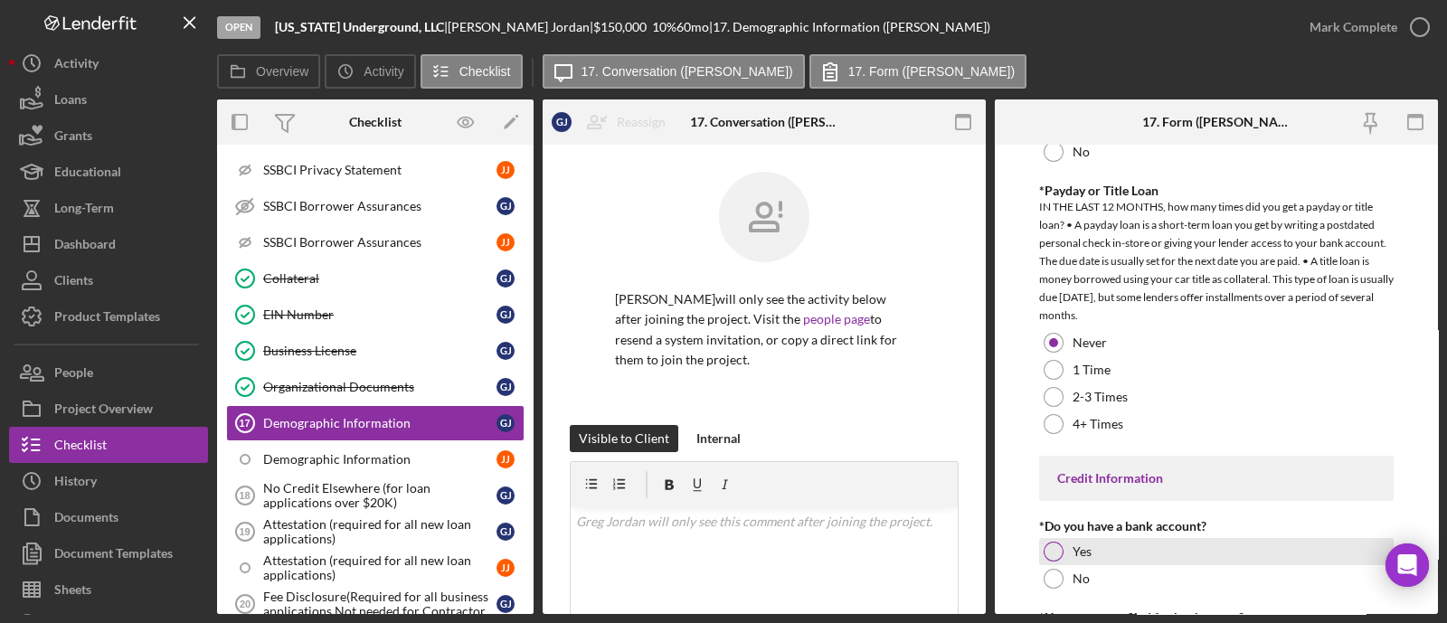
click at [1064, 541] on div "Yes" at bounding box center [1216, 551] width 355 height 27
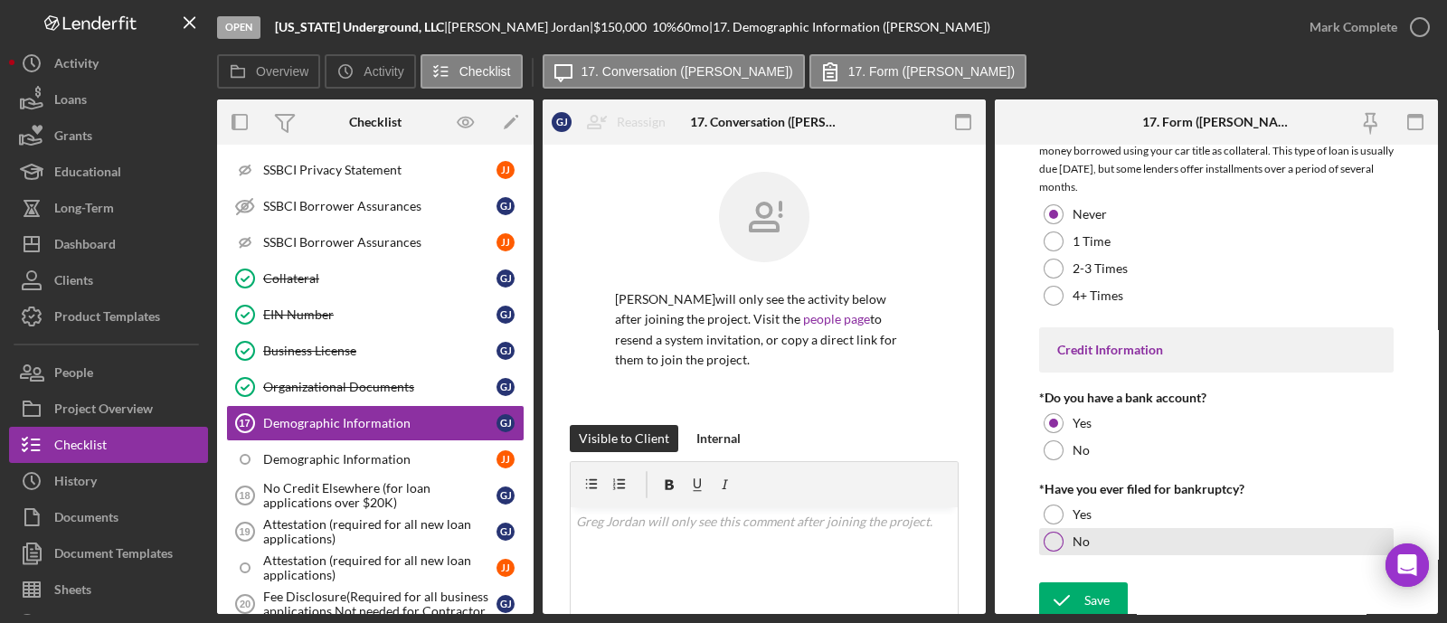
click at [1078, 528] on div "No" at bounding box center [1216, 541] width 355 height 27
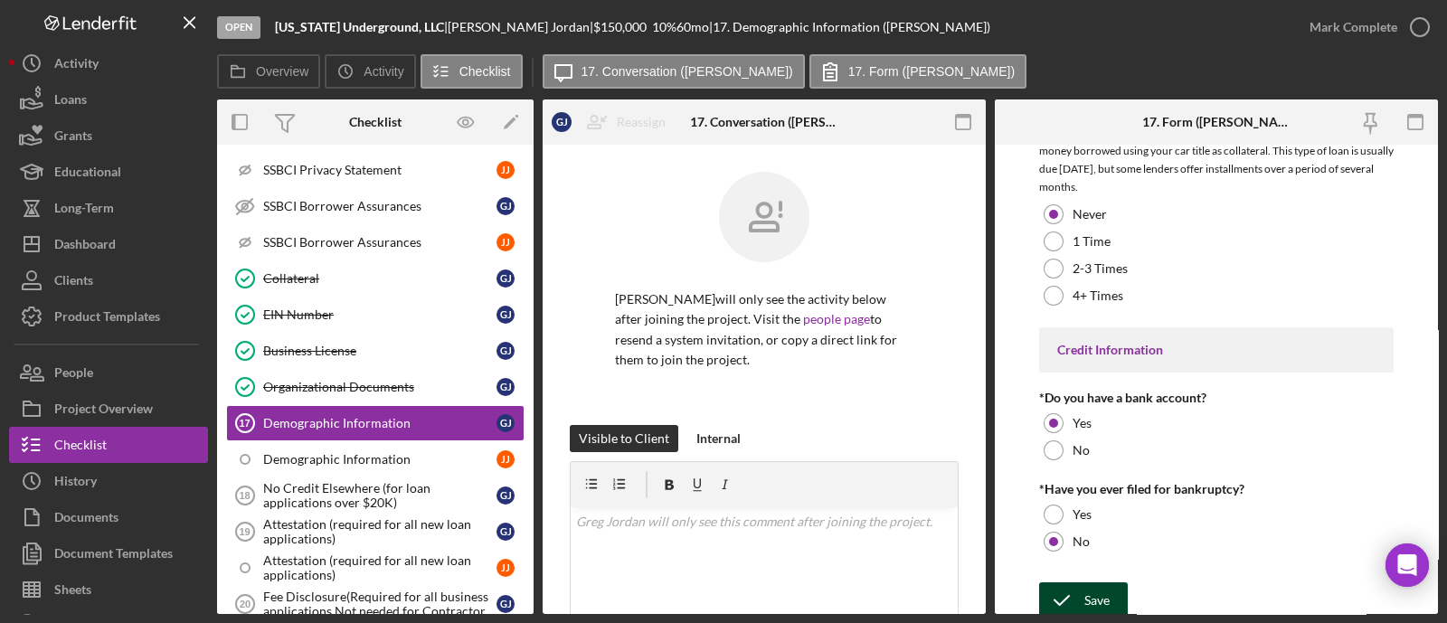
click at [1100, 584] on div "Save" at bounding box center [1097, 601] width 25 height 36
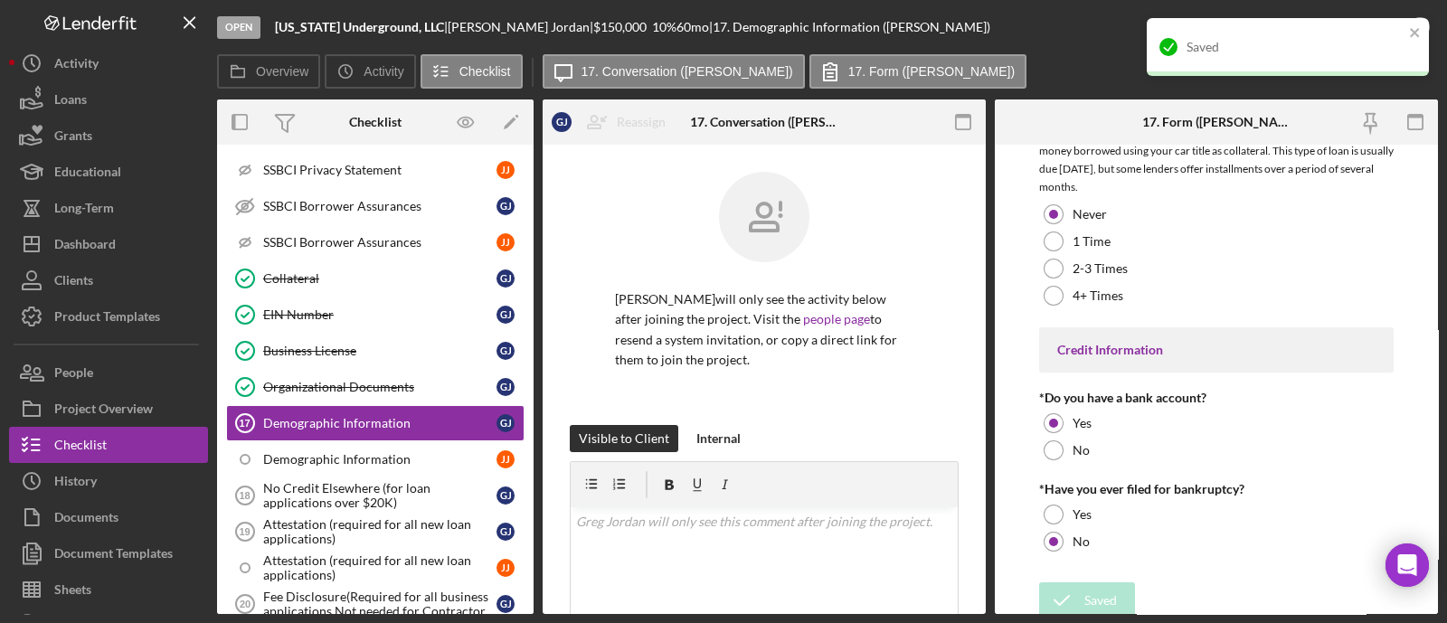
click at [1044, 21] on div "Open Mississippi Underground, LLC | Greg Jordan | $150,000 $150,000 10 % 60 mo …" at bounding box center [754, 27] width 1075 height 54
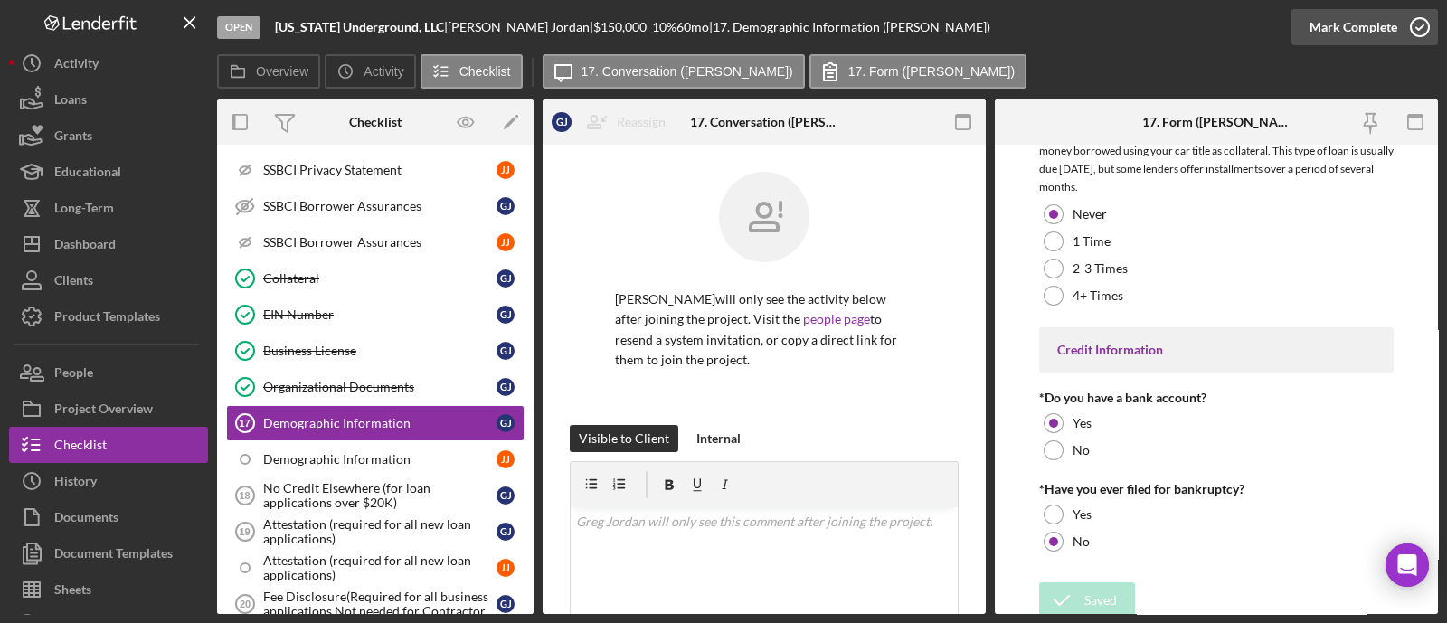
click at [1411, 32] on icon "button" at bounding box center [1420, 27] width 45 height 45
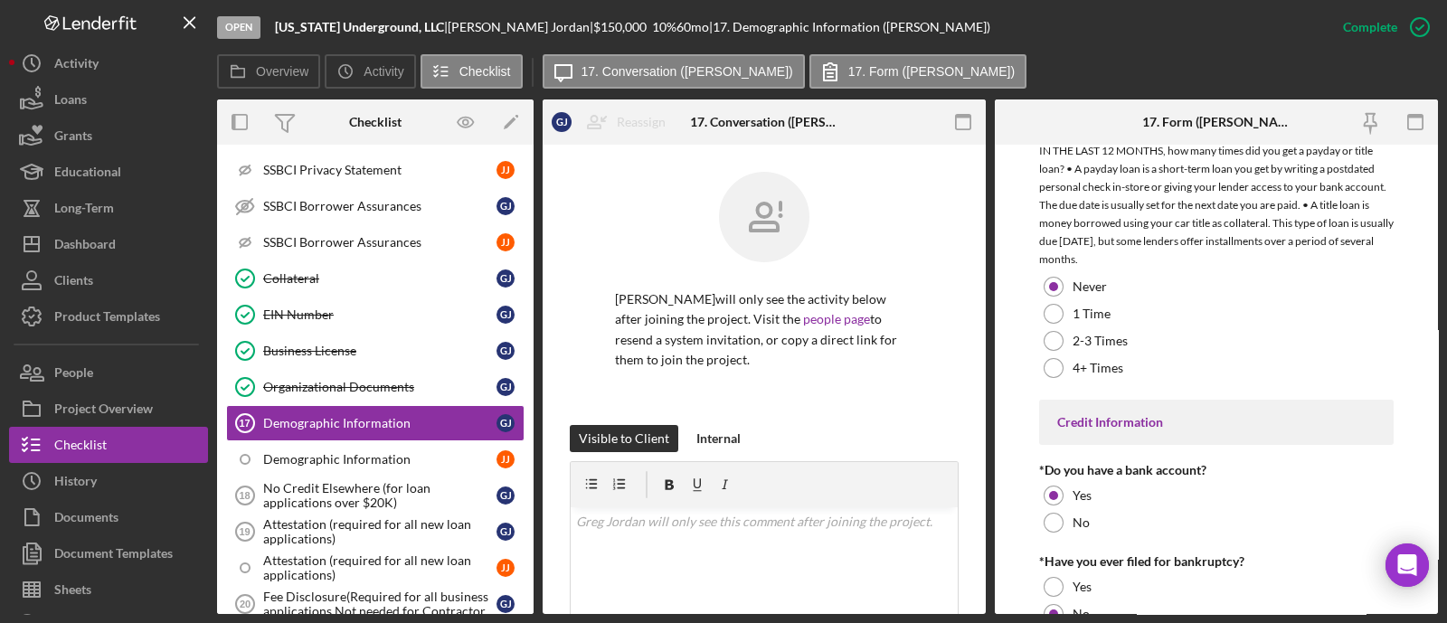
scroll to position [3932, 0]
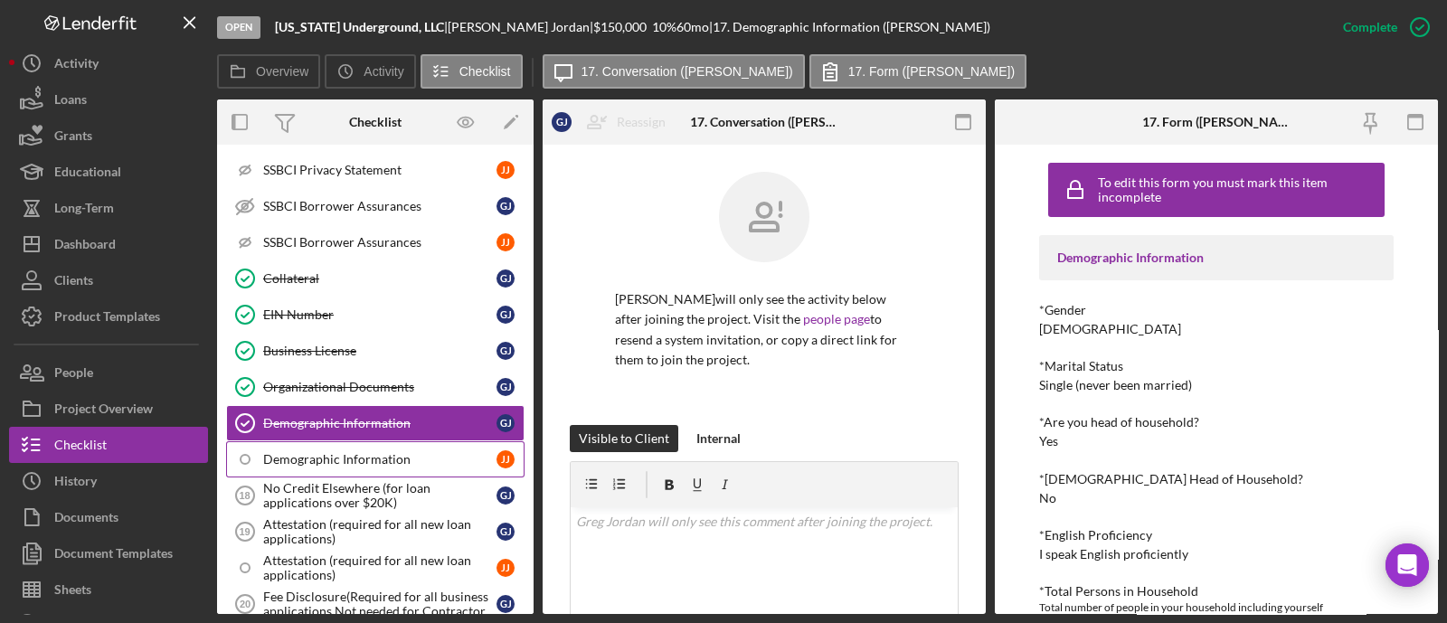
click at [315, 451] on link "Demographic Information J J" at bounding box center [375, 459] width 298 height 36
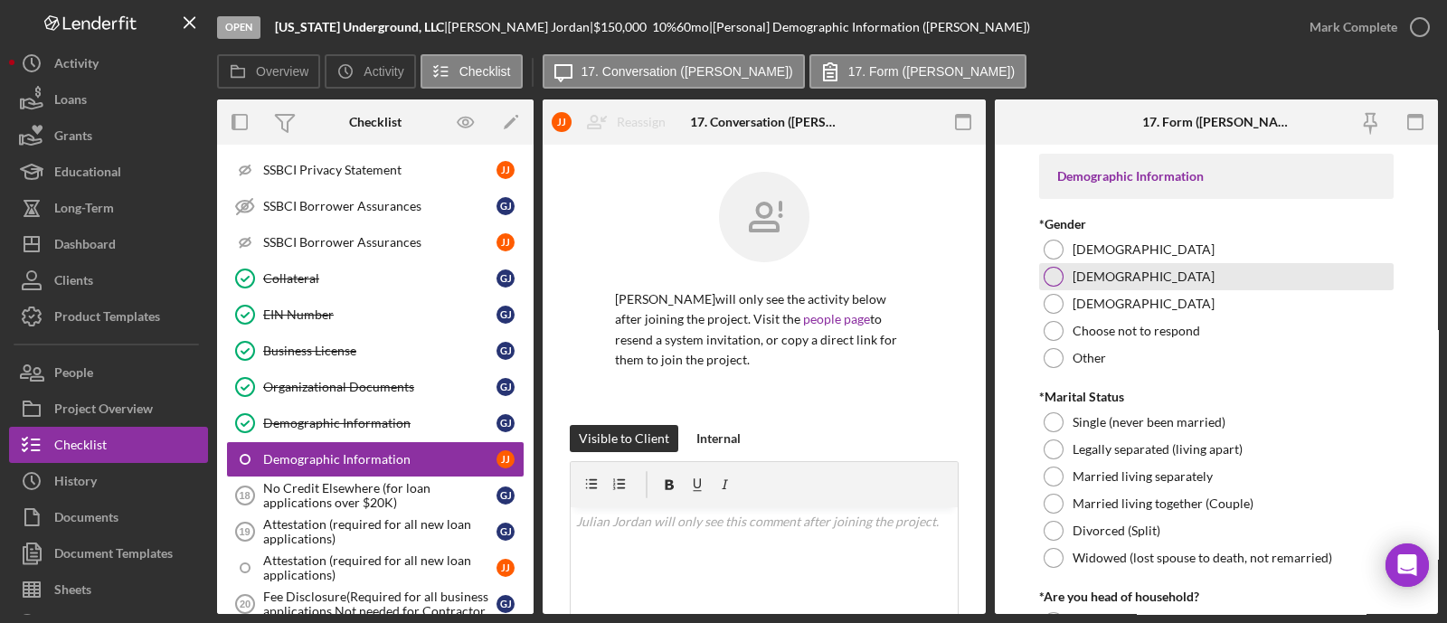
click at [1099, 276] on label "[DEMOGRAPHIC_DATA]" at bounding box center [1144, 277] width 142 height 14
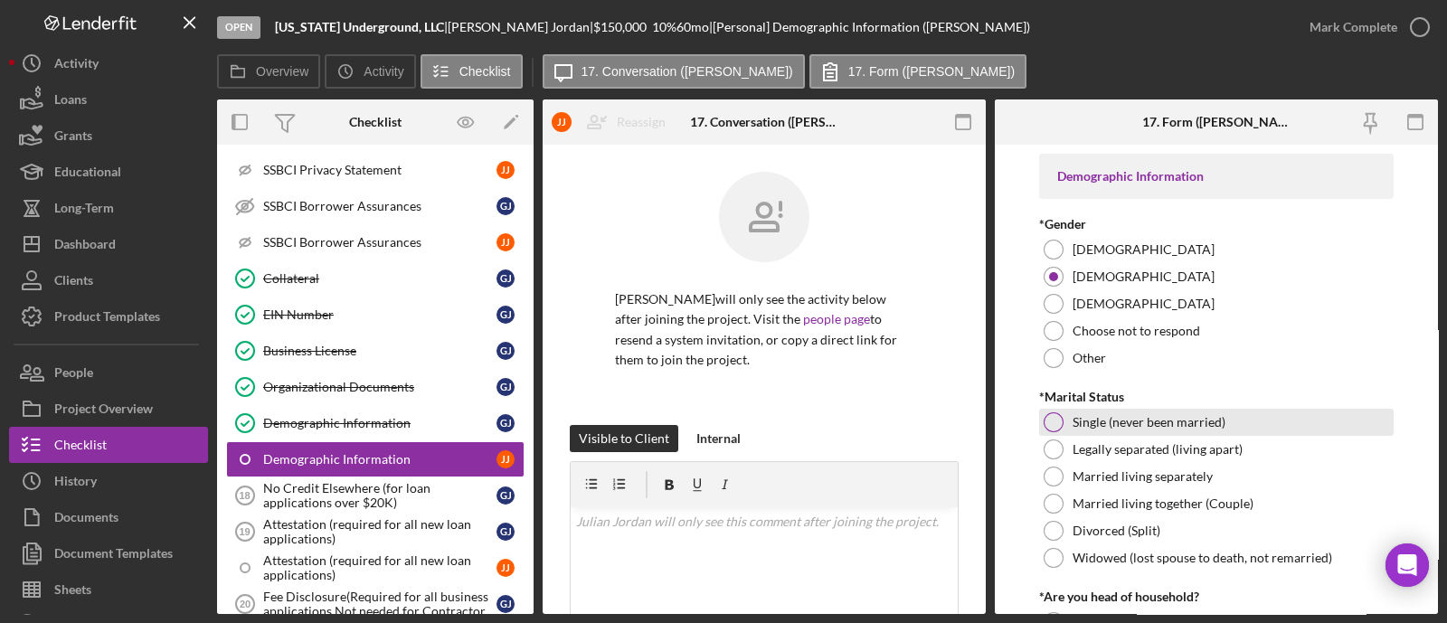
click at [1107, 418] on label "Single (never been married)" at bounding box center [1149, 422] width 153 height 14
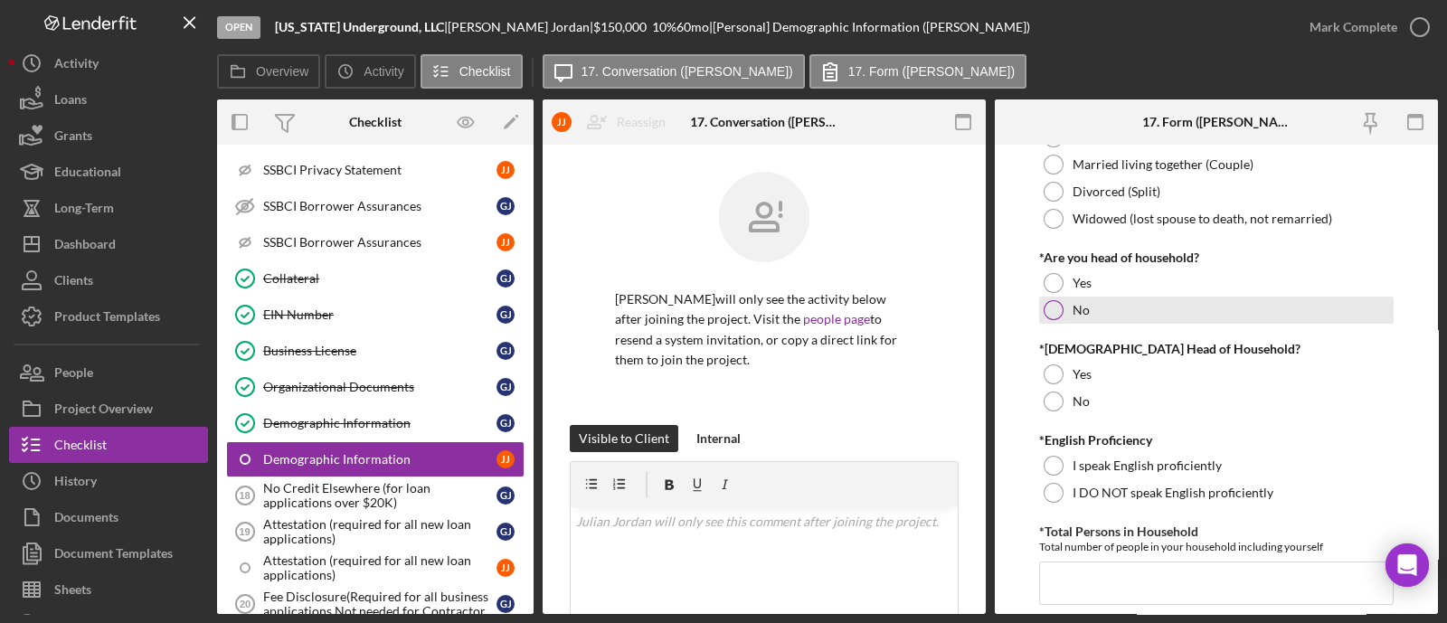
scroll to position [225, 0]
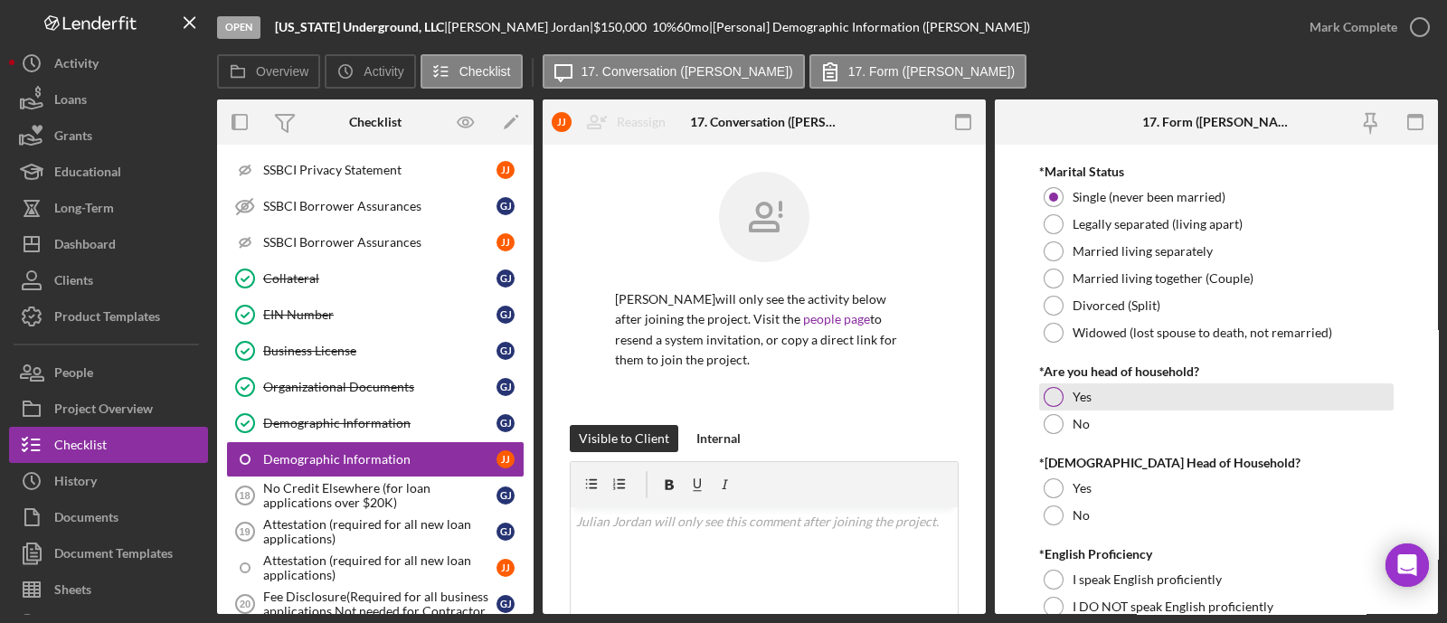
click at [1141, 404] on div "Yes" at bounding box center [1216, 397] width 355 height 27
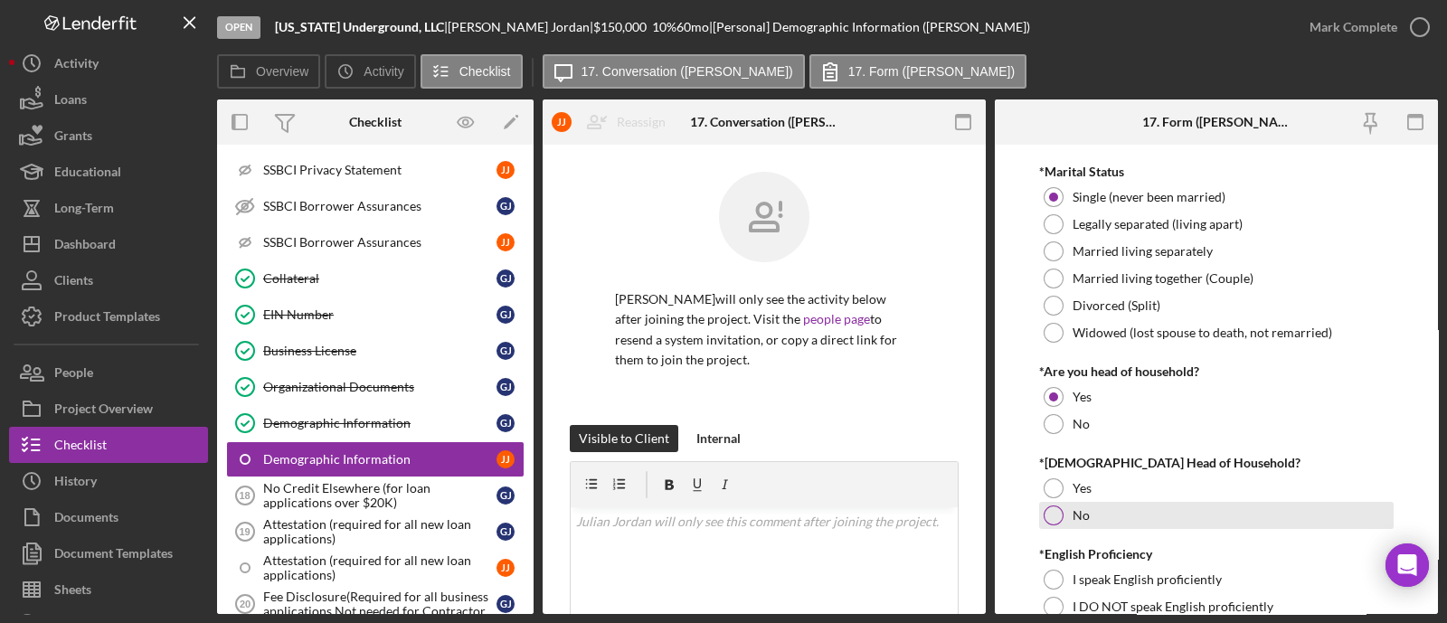
click at [1075, 526] on div "No" at bounding box center [1216, 515] width 355 height 27
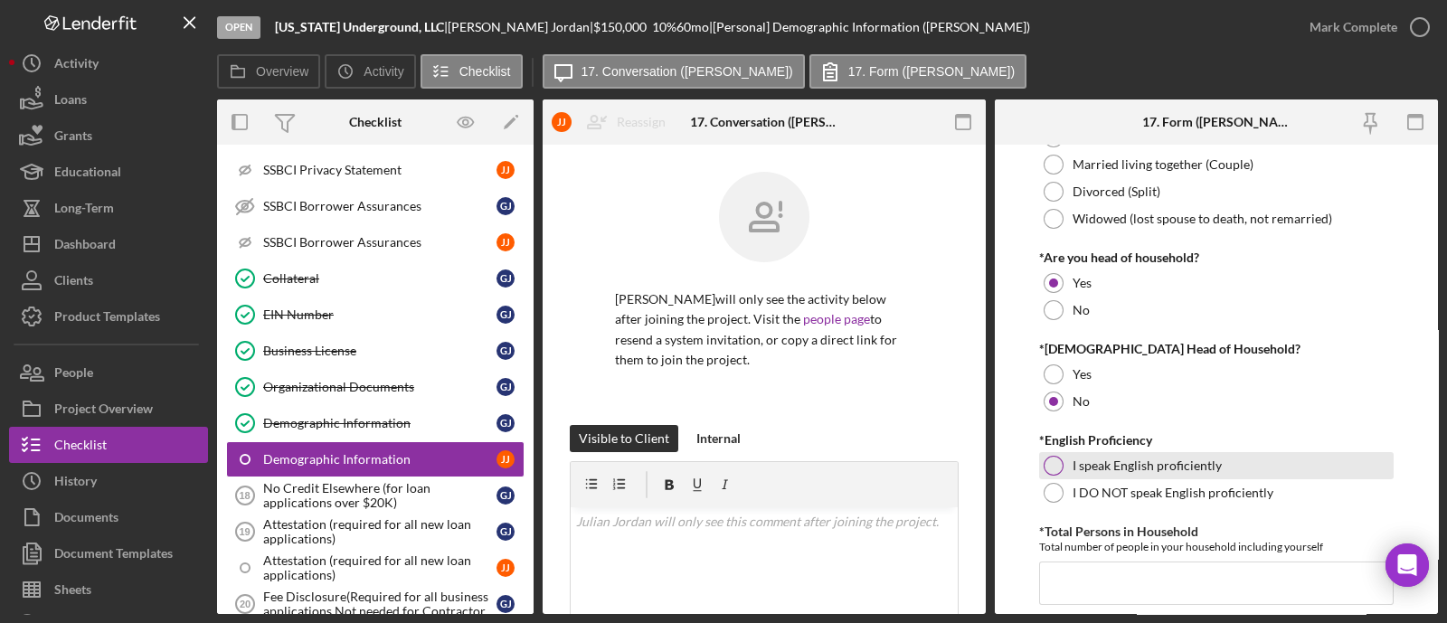
click at [1076, 460] on label "I speak English proficiently" at bounding box center [1147, 466] width 149 height 14
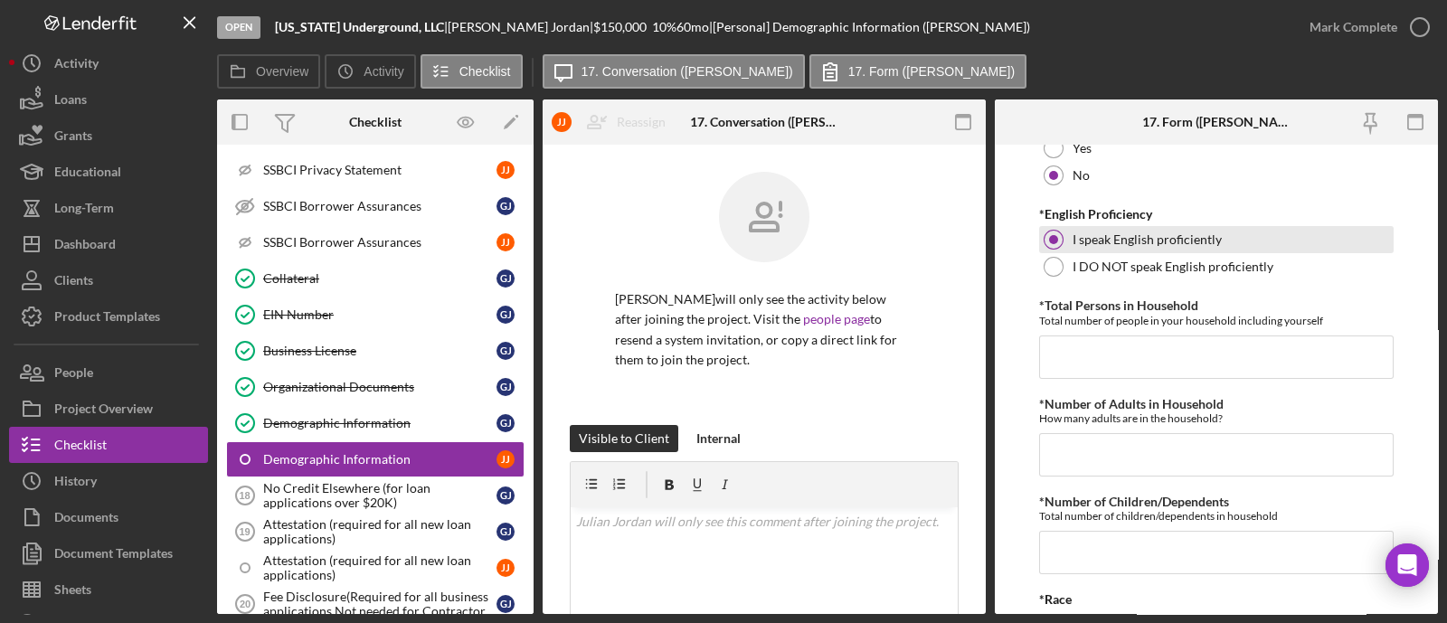
scroll to position [678, 0]
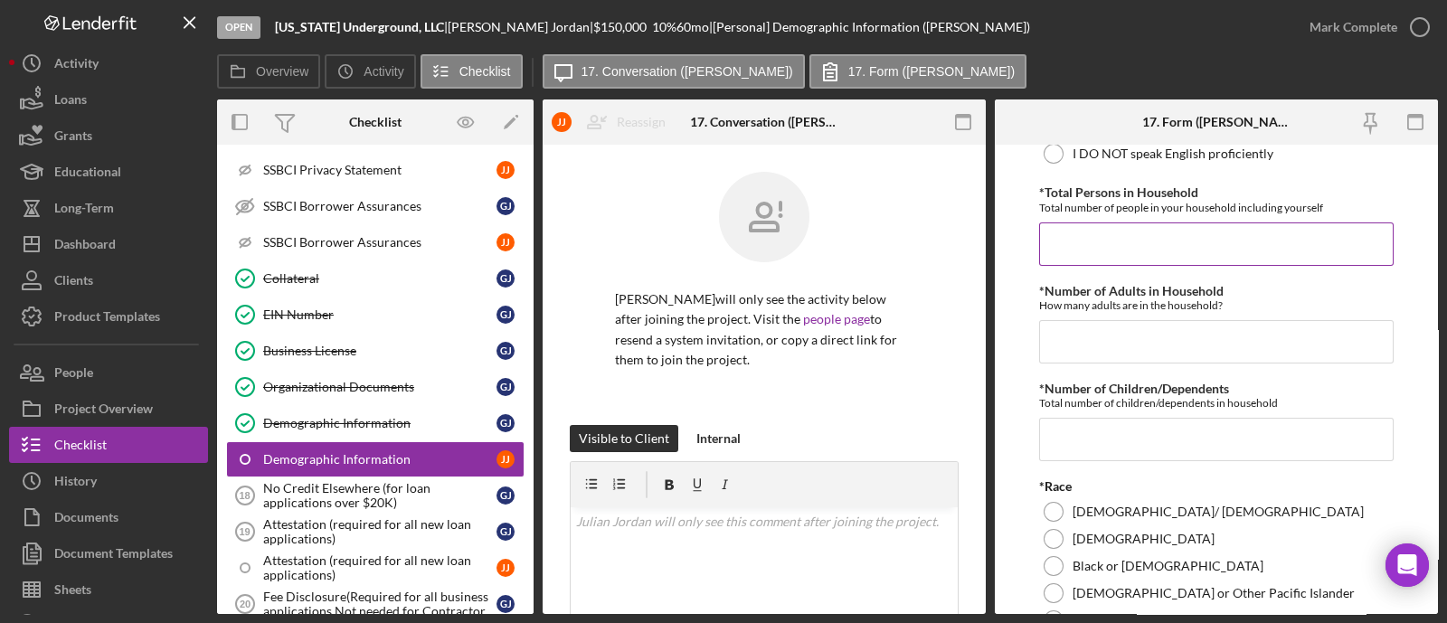
click at [1107, 239] on input "*Total Persons in Household" at bounding box center [1216, 244] width 355 height 43
type input "1"
click at [1128, 338] on input "*Number of Adults in Household" at bounding box center [1216, 341] width 355 height 43
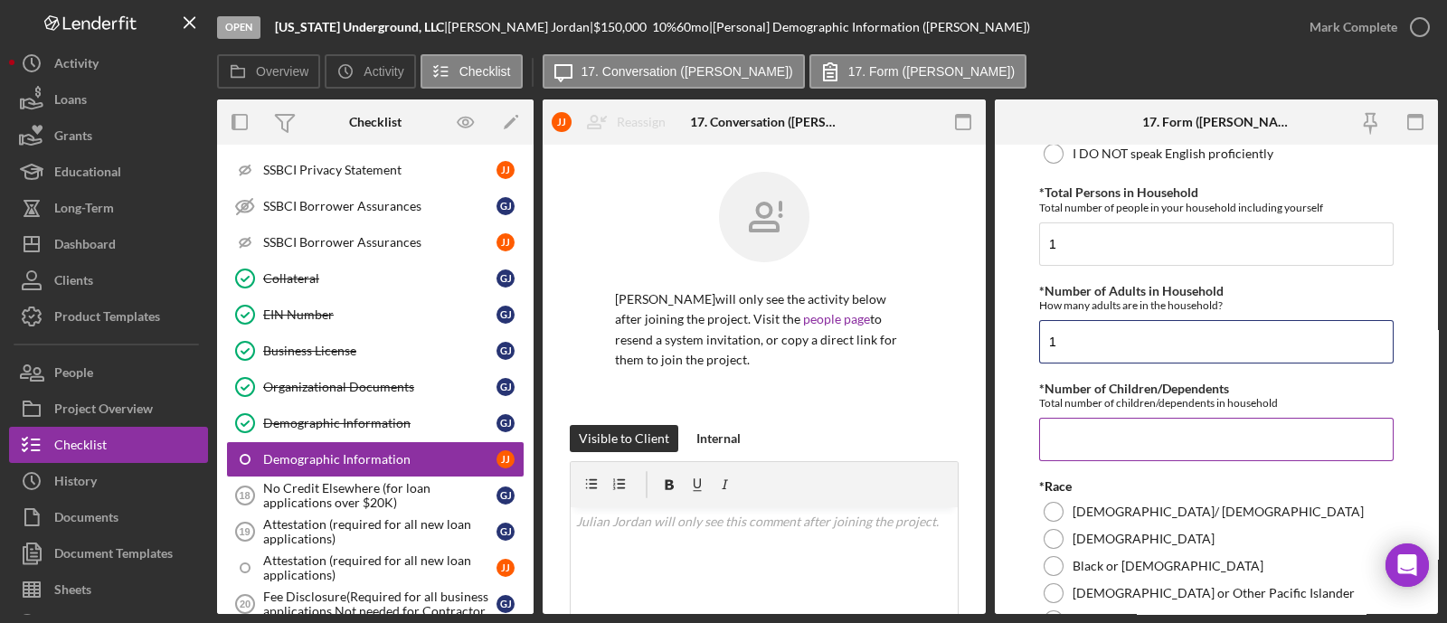
type input "1"
click at [1155, 427] on input "*Number of Children/Dependents" at bounding box center [1216, 439] width 355 height 43
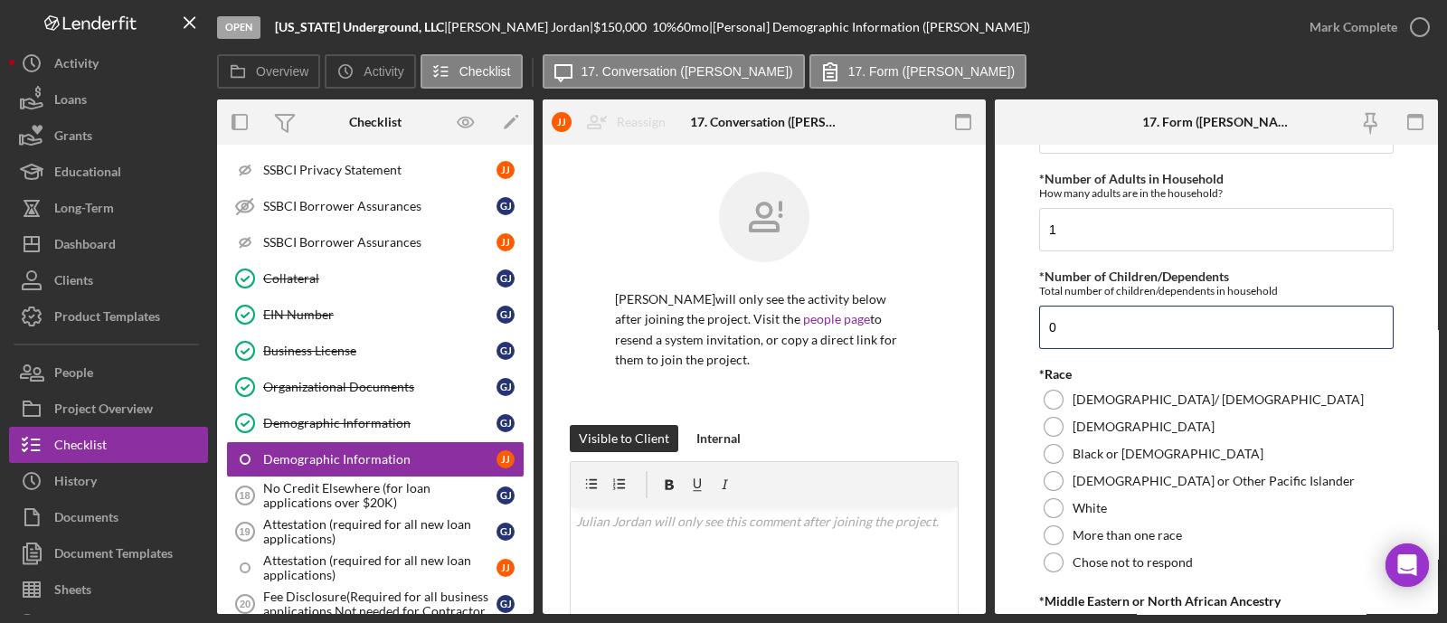
scroll to position [904, 0]
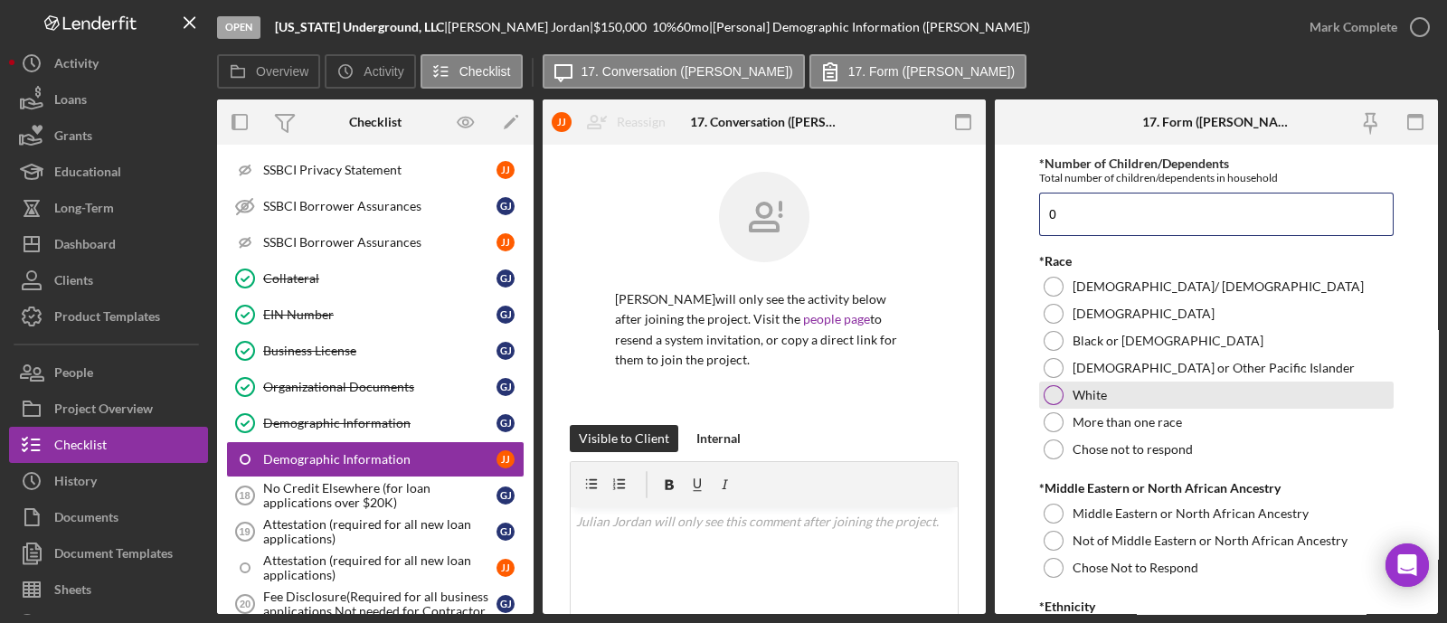
type input "0"
click at [1049, 396] on div at bounding box center [1054, 395] width 20 height 20
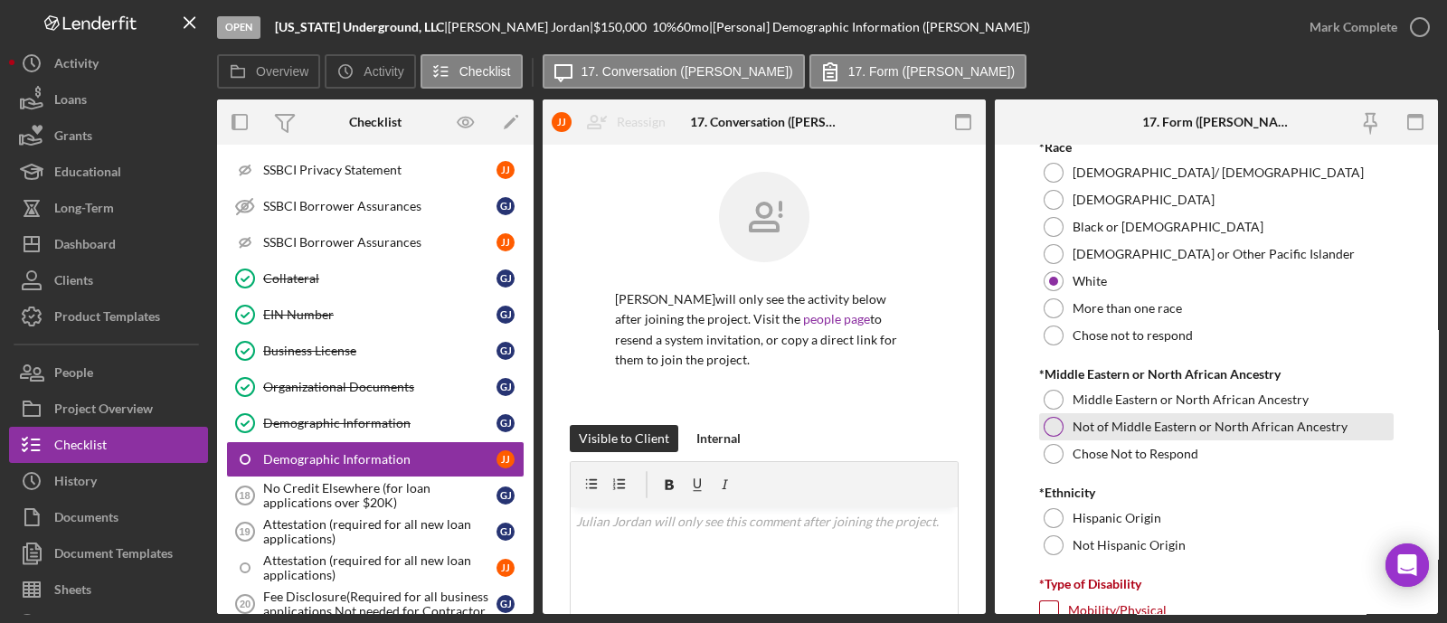
click at [1125, 413] on div "Not of Middle Eastern or North African Ancestry" at bounding box center [1216, 426] width 355 height 27
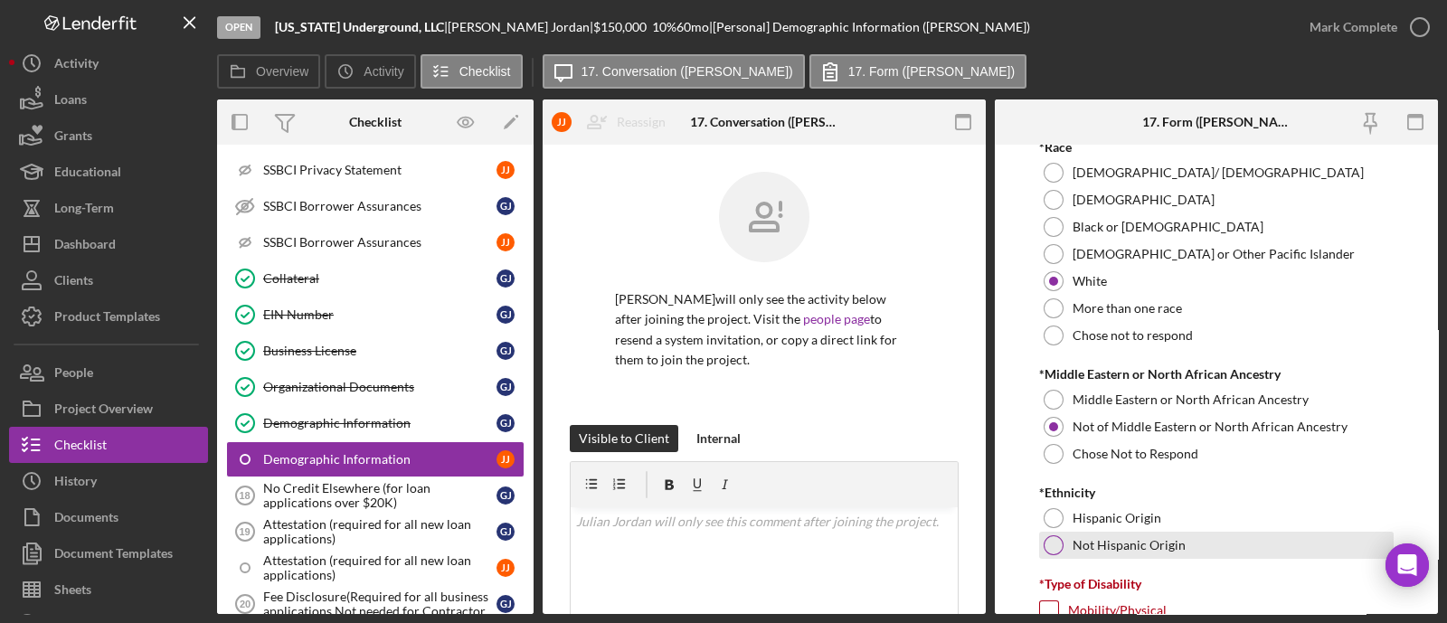
scroll to position [1131, 0]
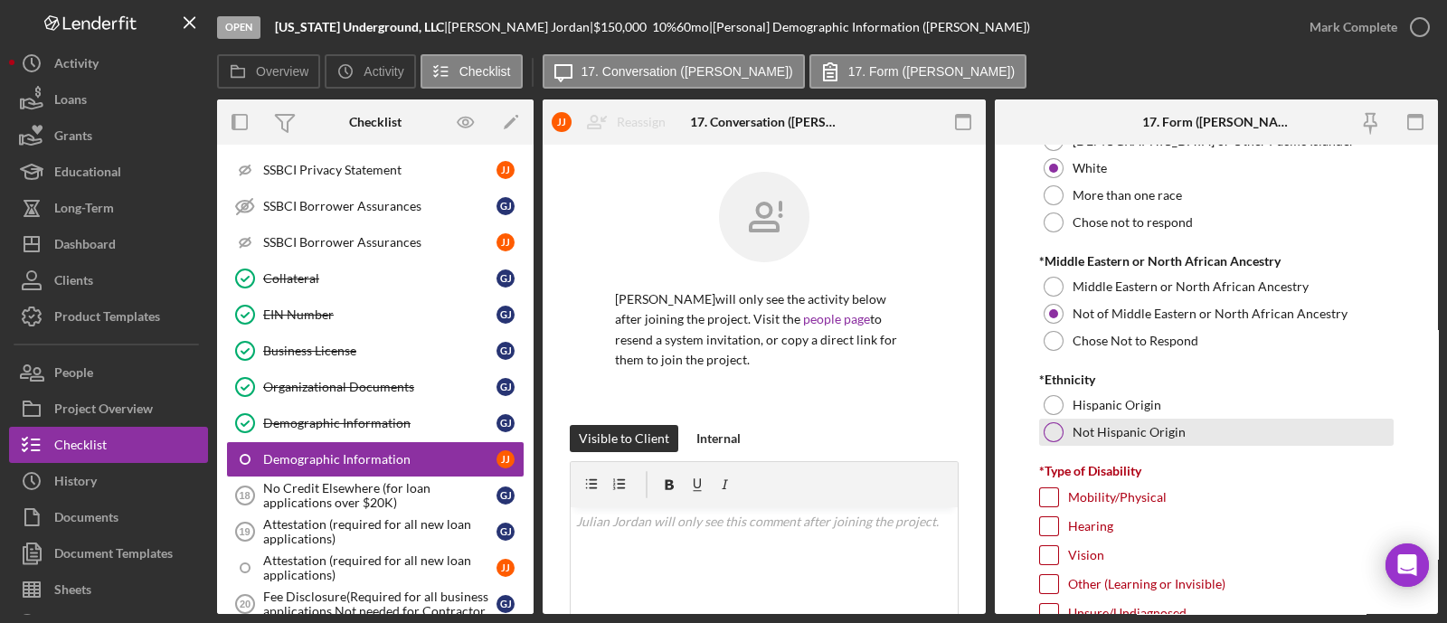
click at [1105, 422] on div "Not Hispanic Origin" at bounding box center [1216, 432] width 355 height 27
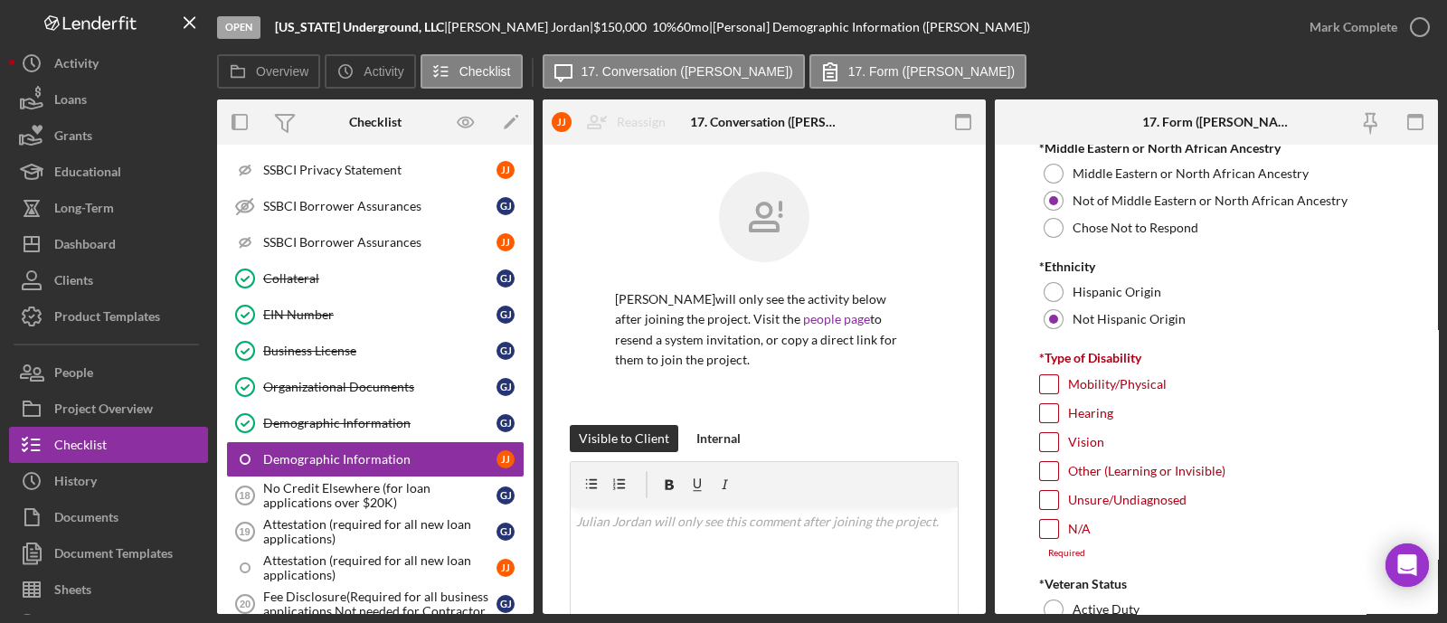
click at [1050, 520] on input "N/A" at bounding box center [1049, 529] width 18 height 18
checkbox input "true"
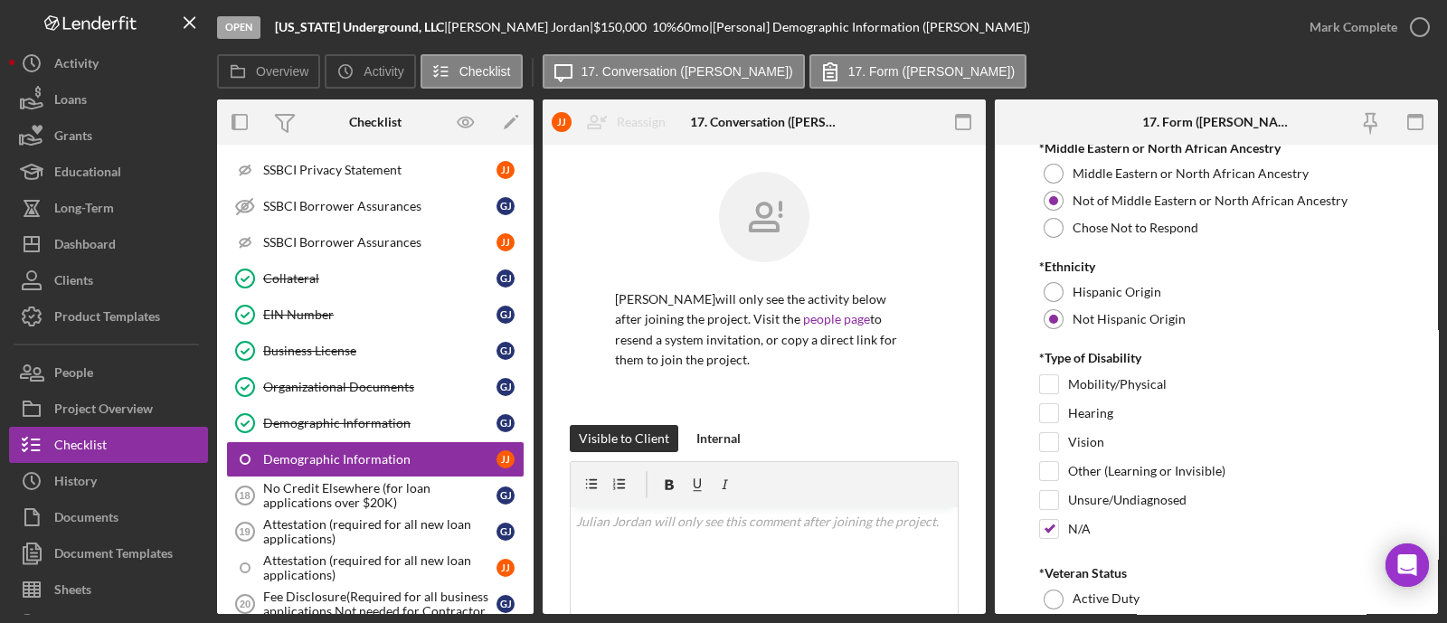
scroll to position [1469, 0]
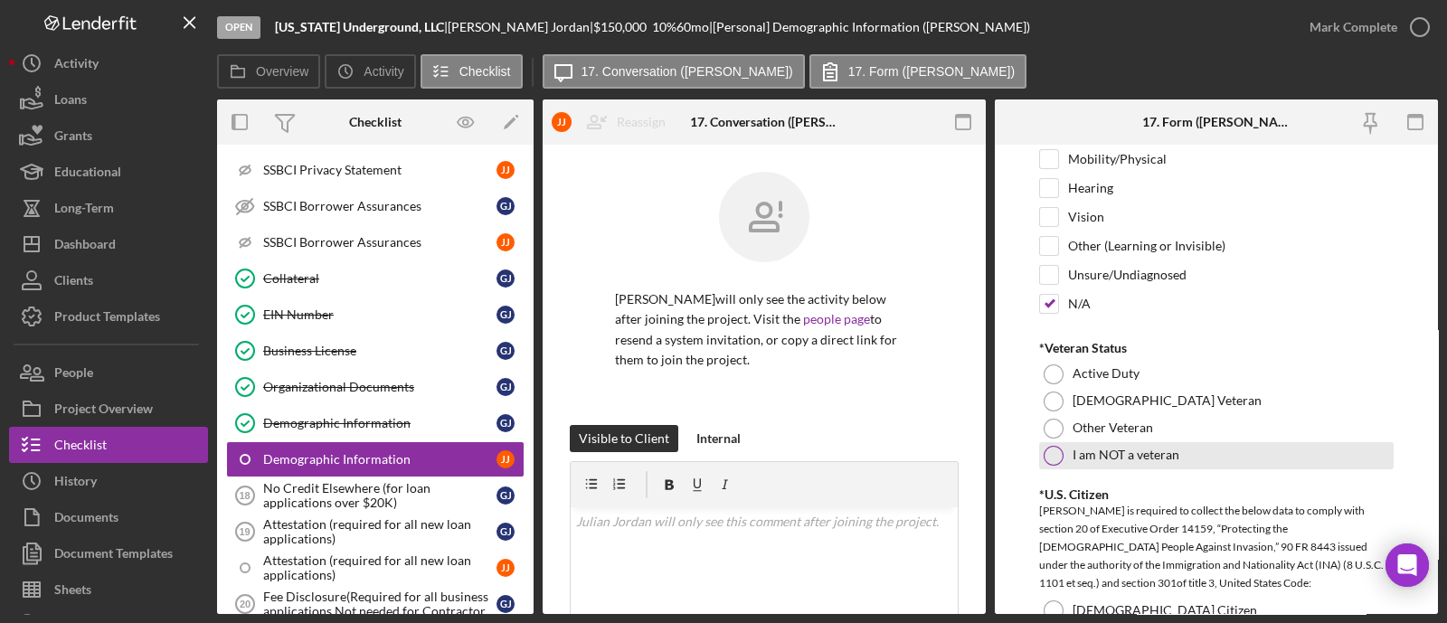
click at [1082, 448] on label "I am NOT a veteran" at bounding box center [1126, 455] width 107 height 14
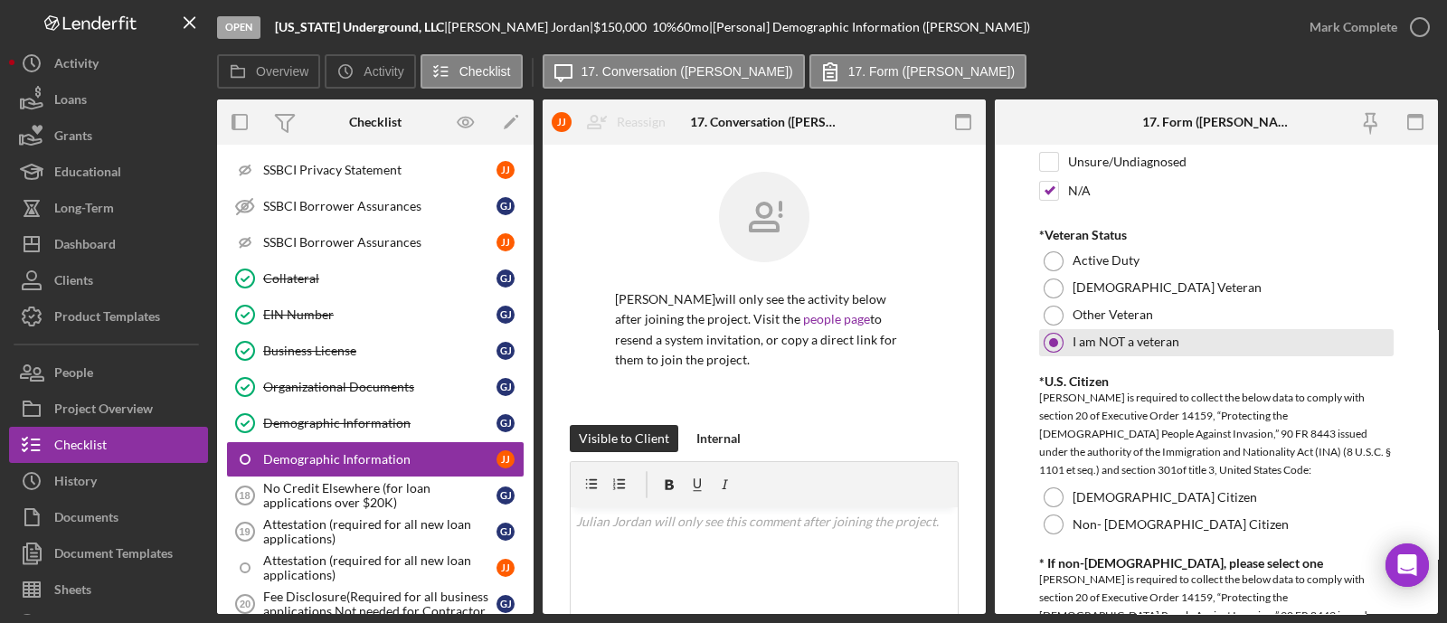
scroll to position [1695, 0]
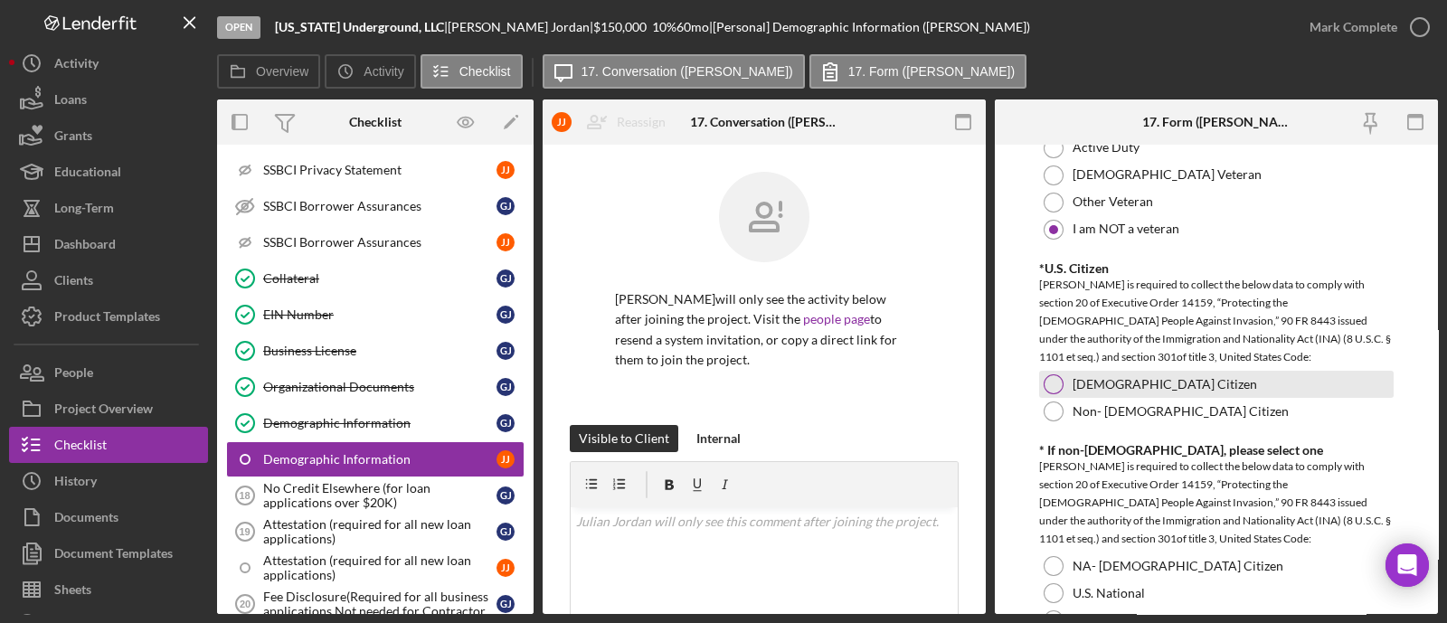
click at [1091, 380] on label "US Citizen" at bounding box center [1165, 384] width 185 height 14
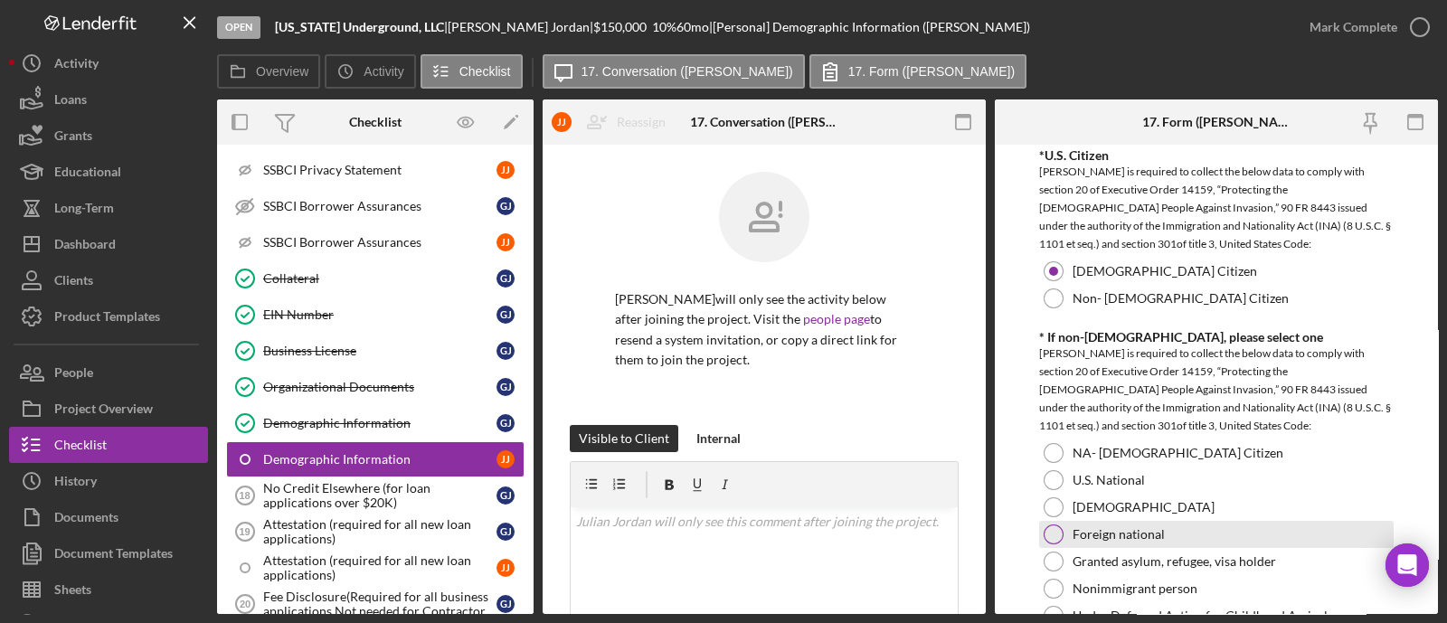
scroll to position [1922, 0]
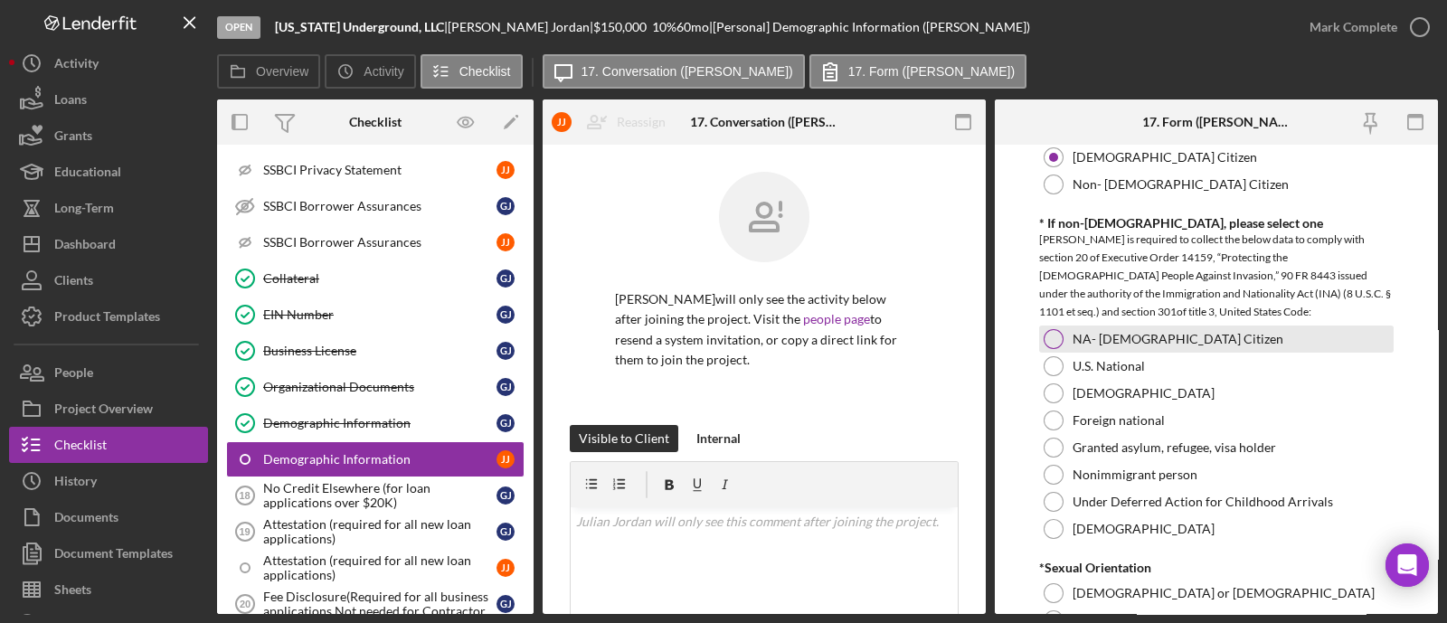
click at [1095, 333] on label "NA- US Citizen" at bounding box center [1178, 339] width 211 height 14
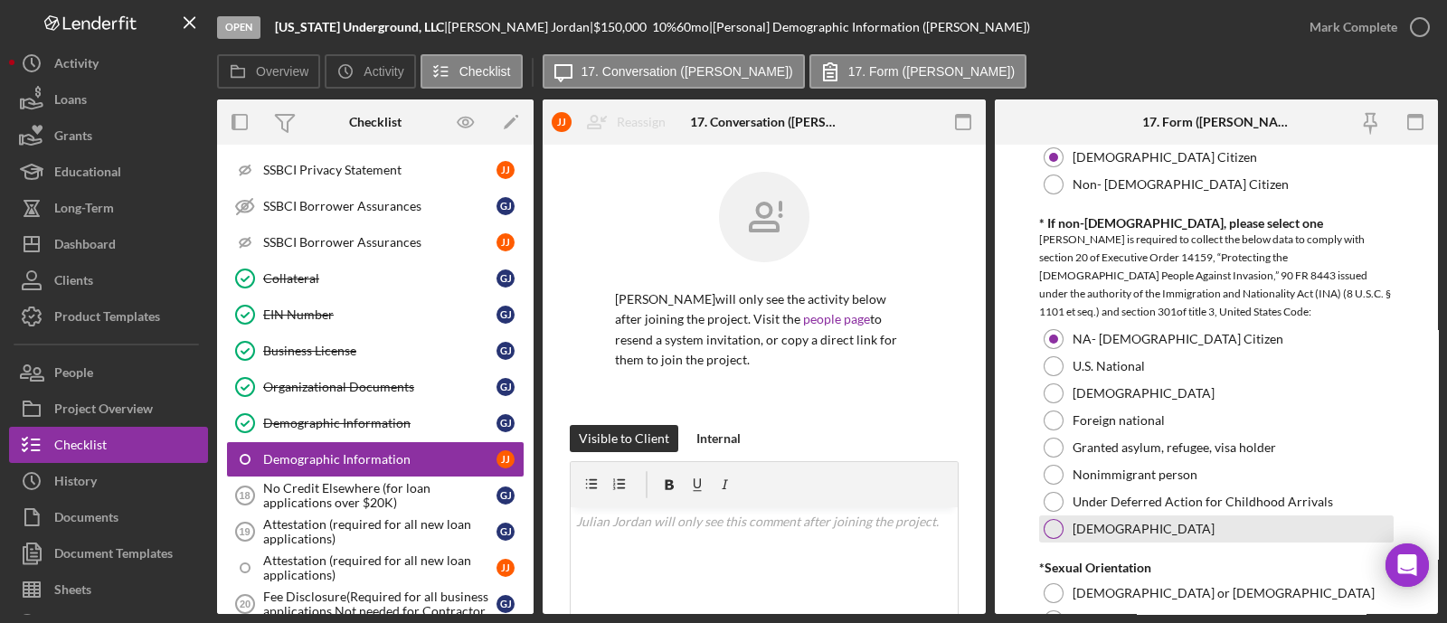
scroll to position [2148, 0]
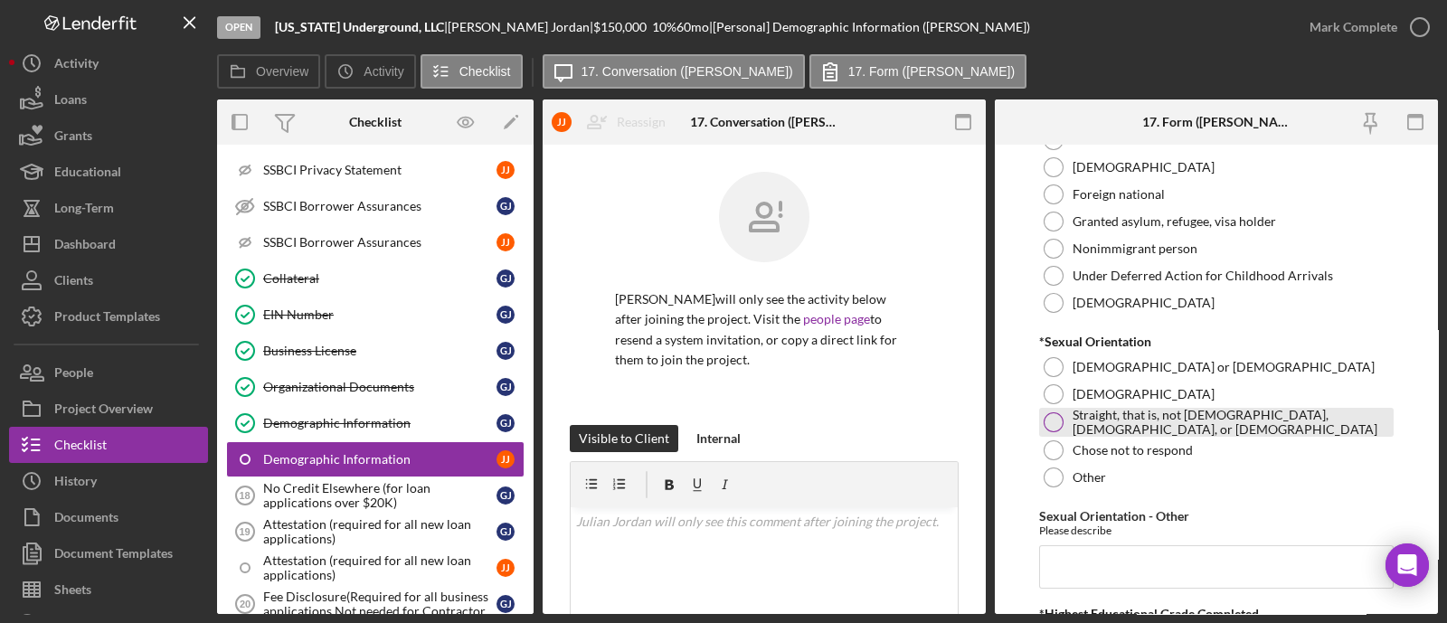
click at [1081, 421] on label "Straight, that is, not [DEMOGRAPHIC_DATA], [DEMOGRAPHIC_DATA], or [DEMOGRAPHIC_…" at bounding box center [1231, 422] width 317 height 29
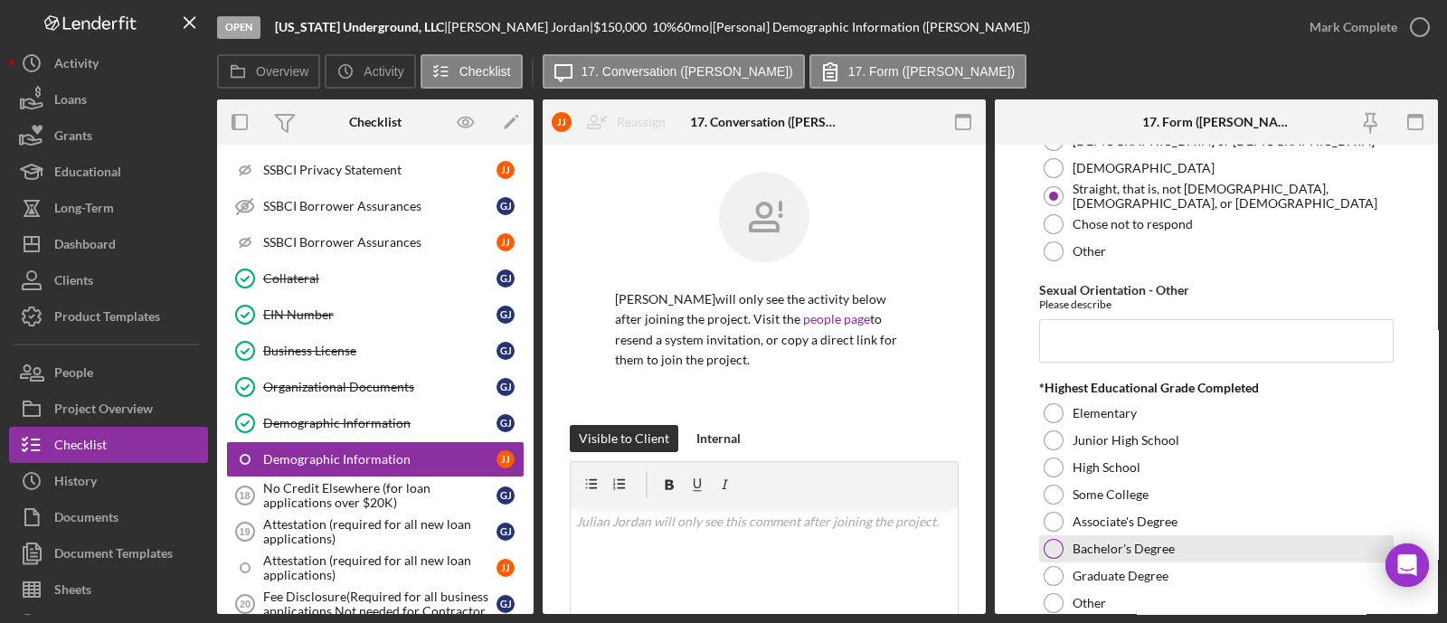
click at [1056, 535] on div "Bachelor's Degree" at bounding box center [1216, 548] width 355 height 27
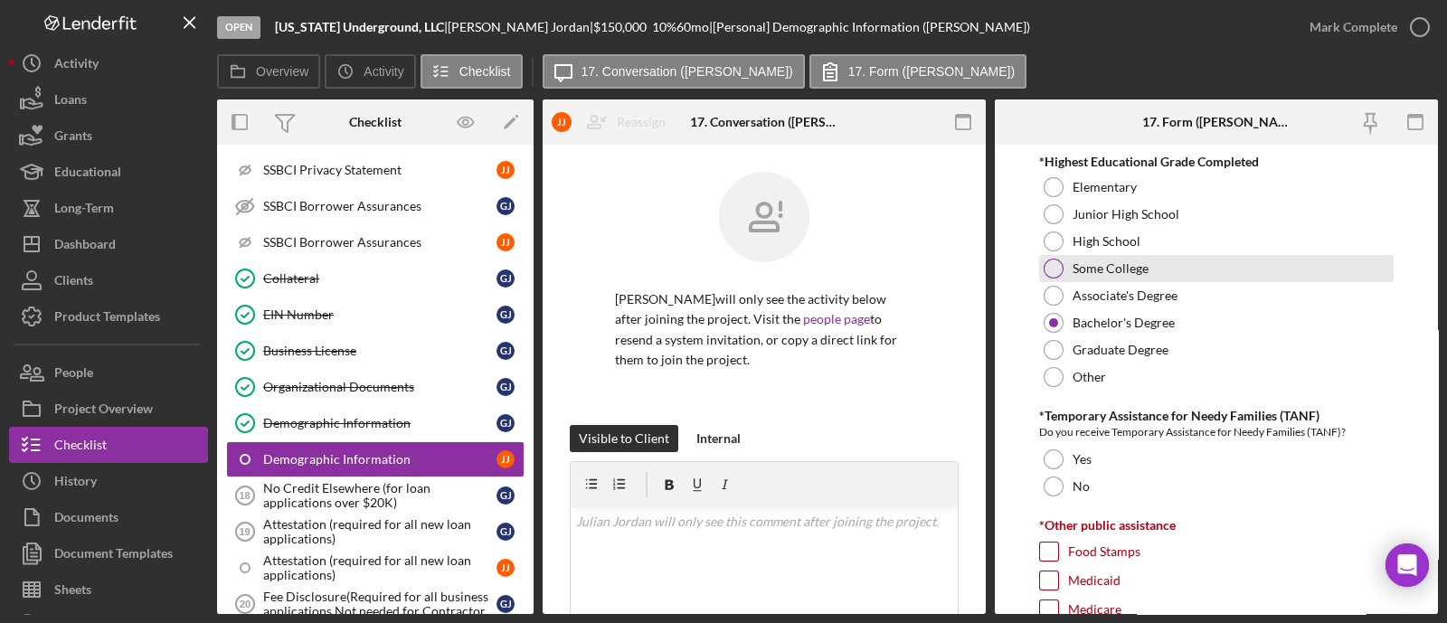
scroll to position [2714, 0]
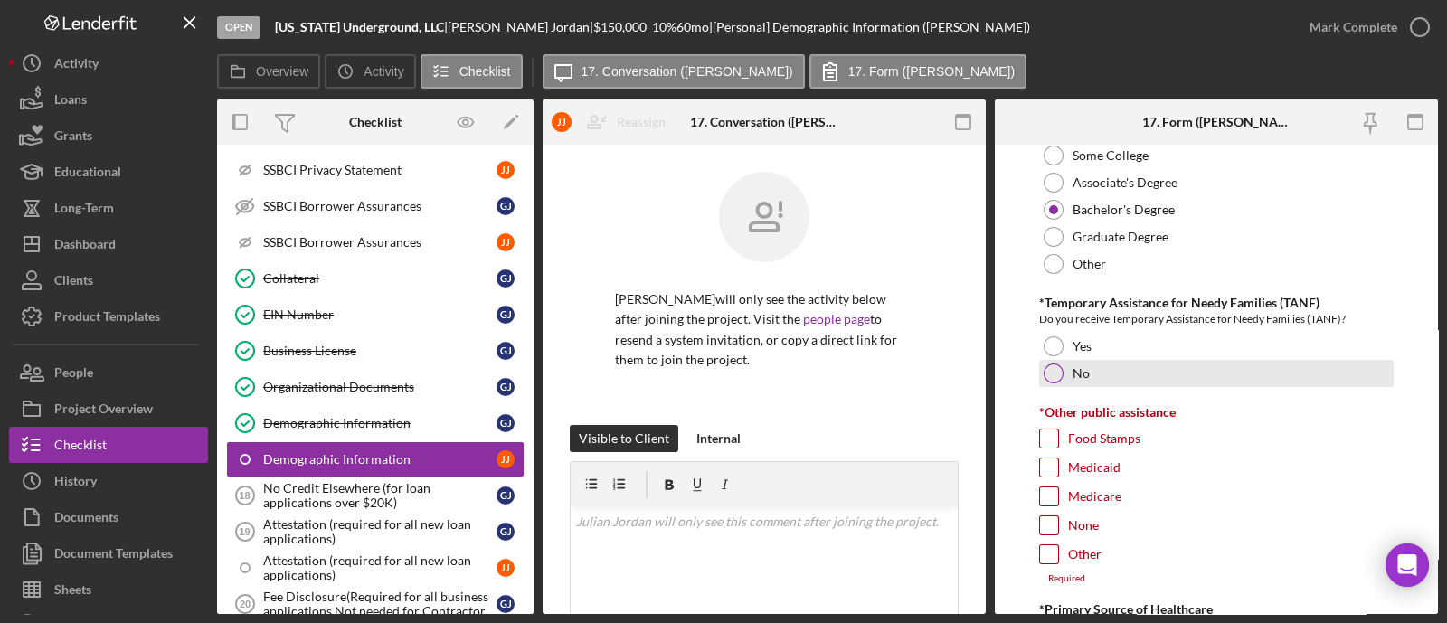
click at [1105, 372] on div "No" at bounding box center [1216, 373] width 355 height 27
click at [1049, 516] on input "None" at bounding box center [1049, 525] width 18 height 18
checkbox input "true"
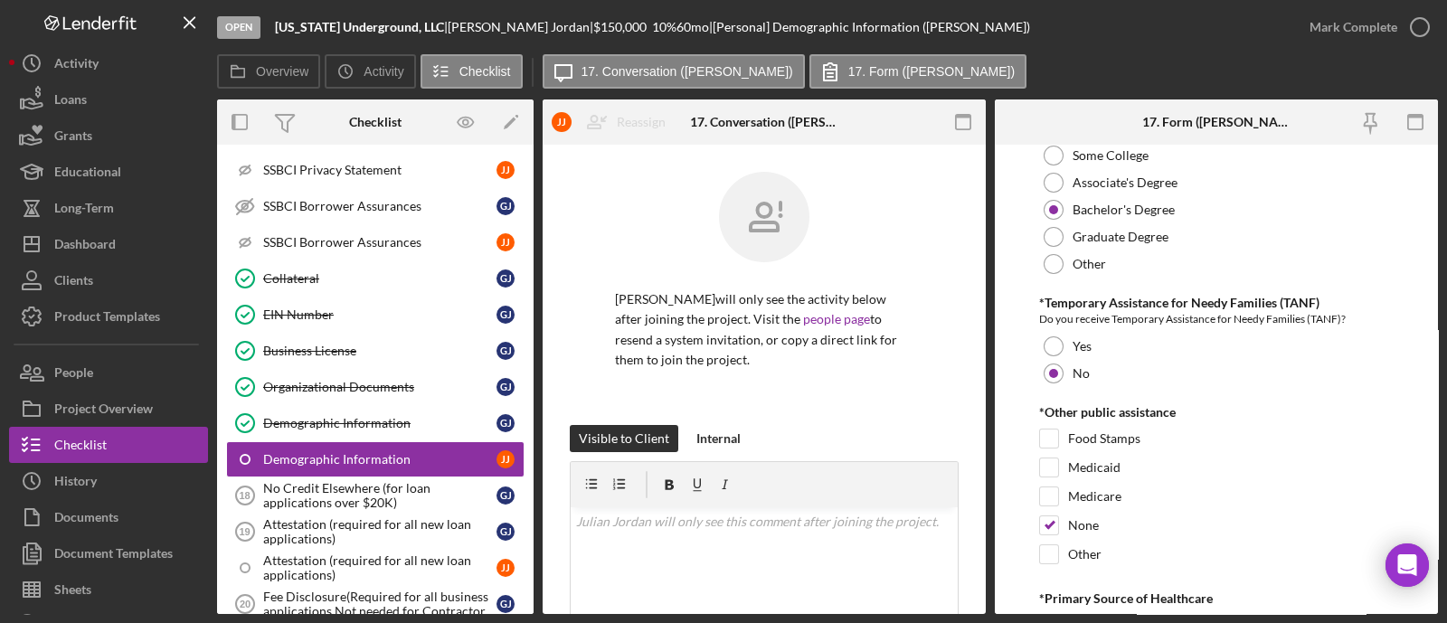
scroll to position [2939, 0]
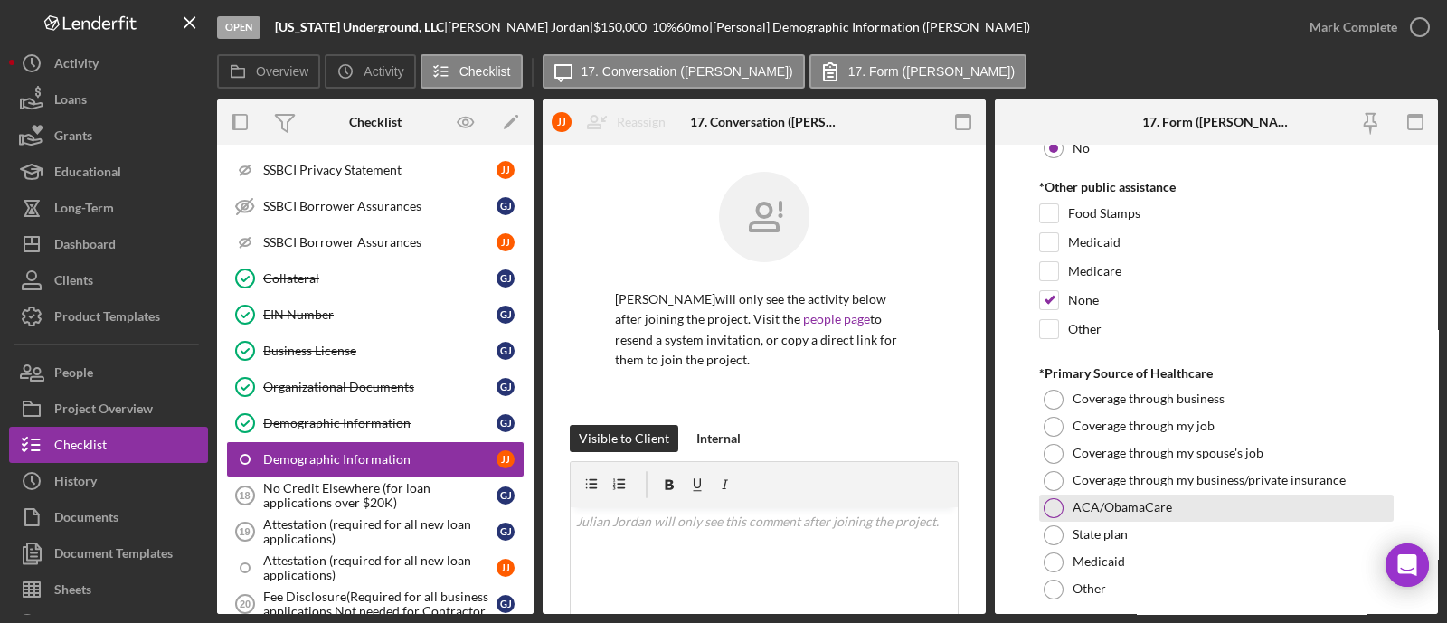
click at [1064, 496] on div "ACA/ObamaCare" at bounding box center [1216, 508] width 355 height 27
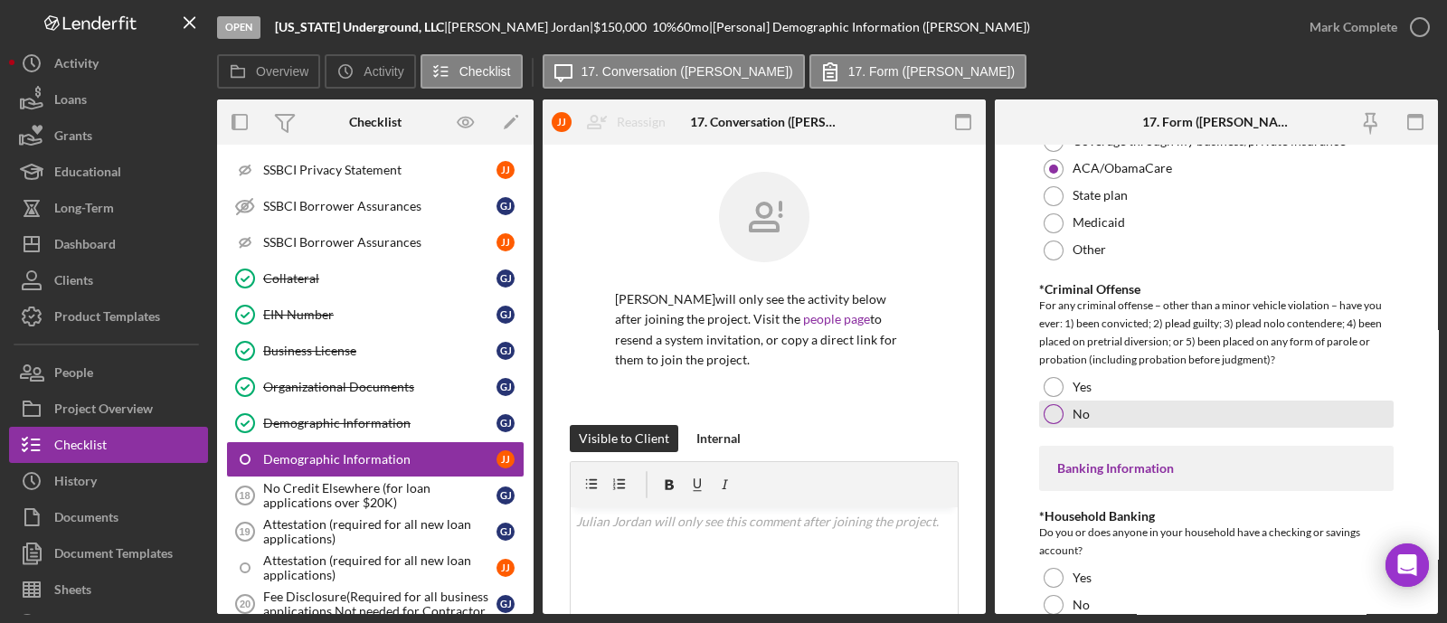
click at [1061, 409] on div at bounding box center [1054, 414] width 20 height 20
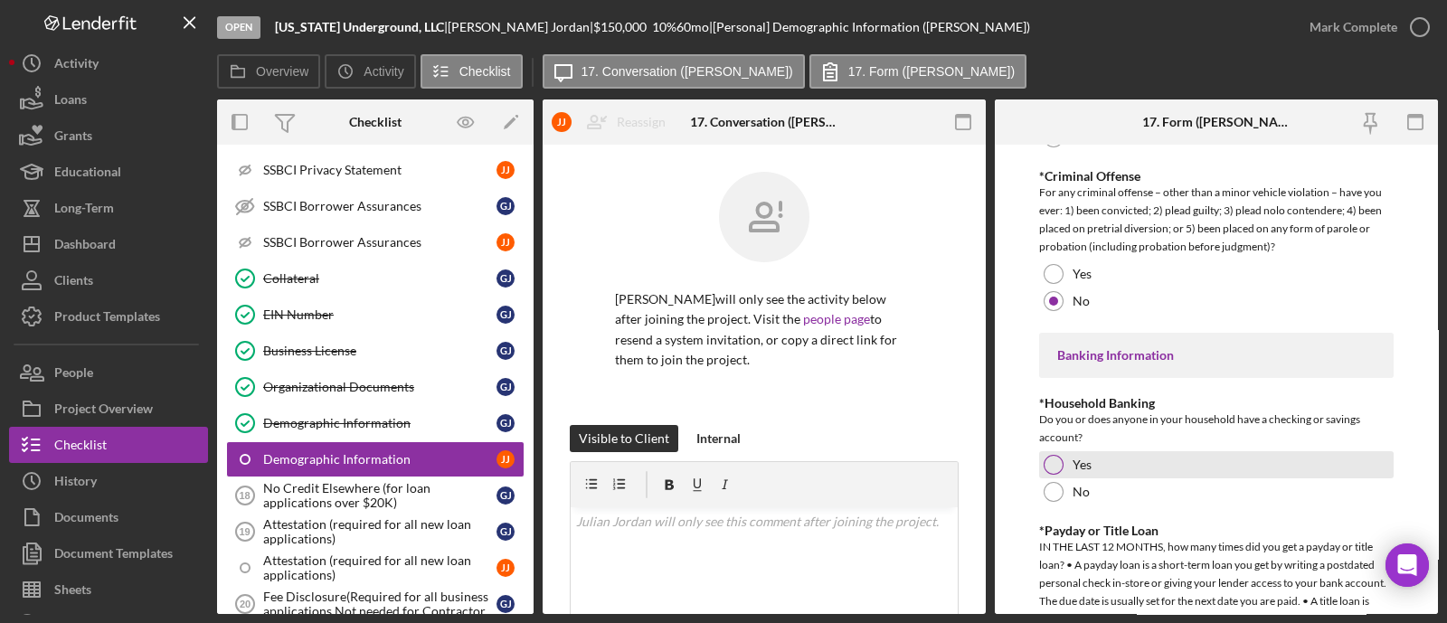
click at [1071, 453] on div "Yes" at bounding box center [1216, 464] width 355 height 27
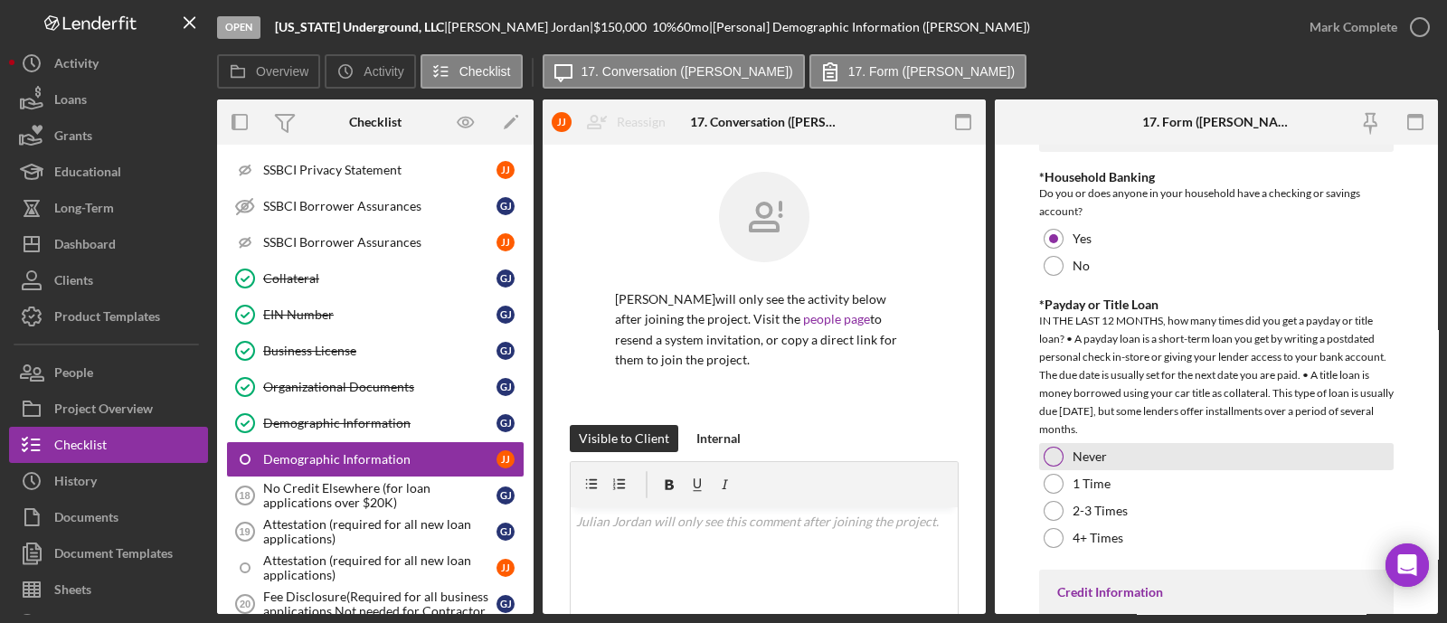
click at [1078, 450] on label "Never" at bounding box center [1090, 457] width 34 height 14
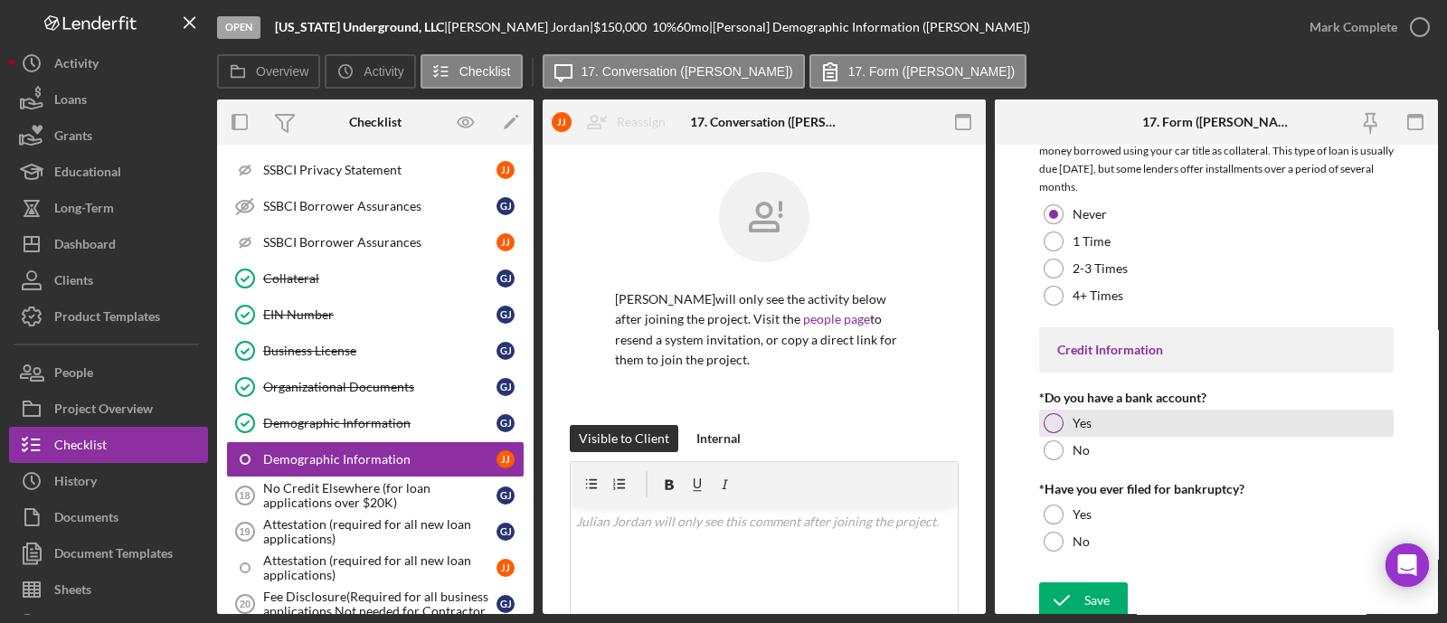
click at [1070, 413] on div "Yes" at bounding box center [1216, 423] width 355 height 27
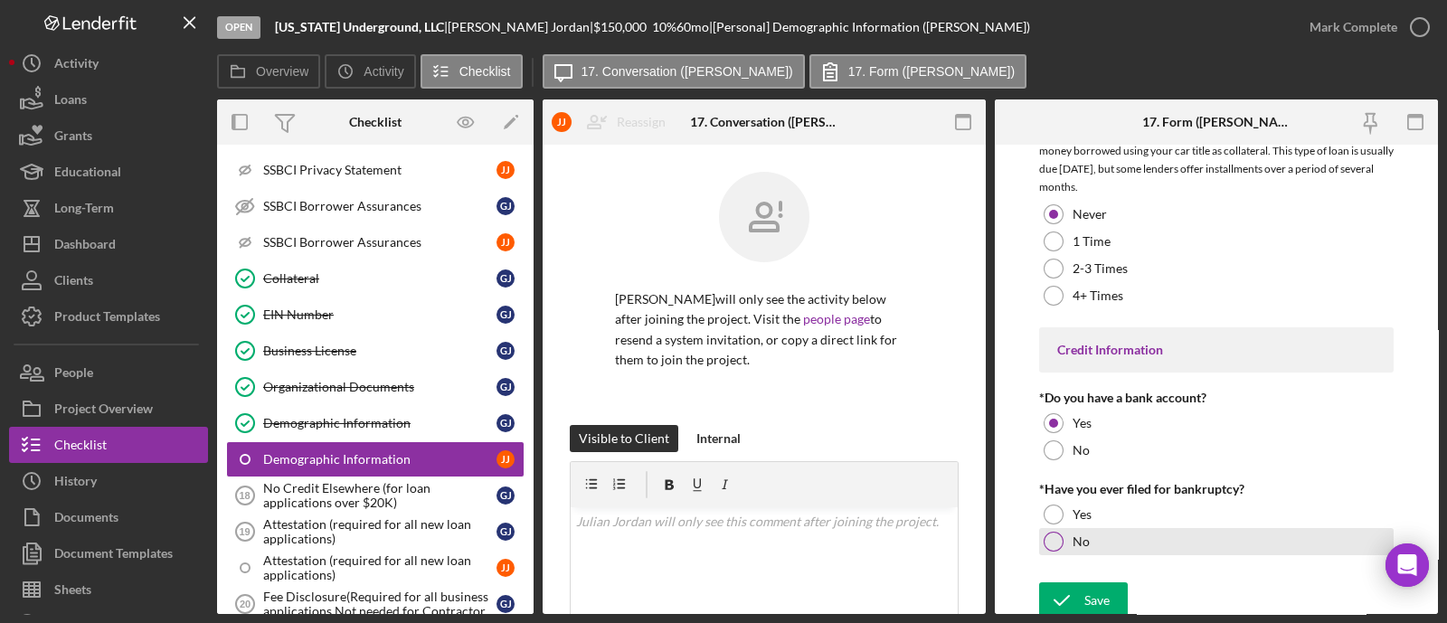
click at [1054, 535] on div at bounding box center [1054, 542] width 20 height 20
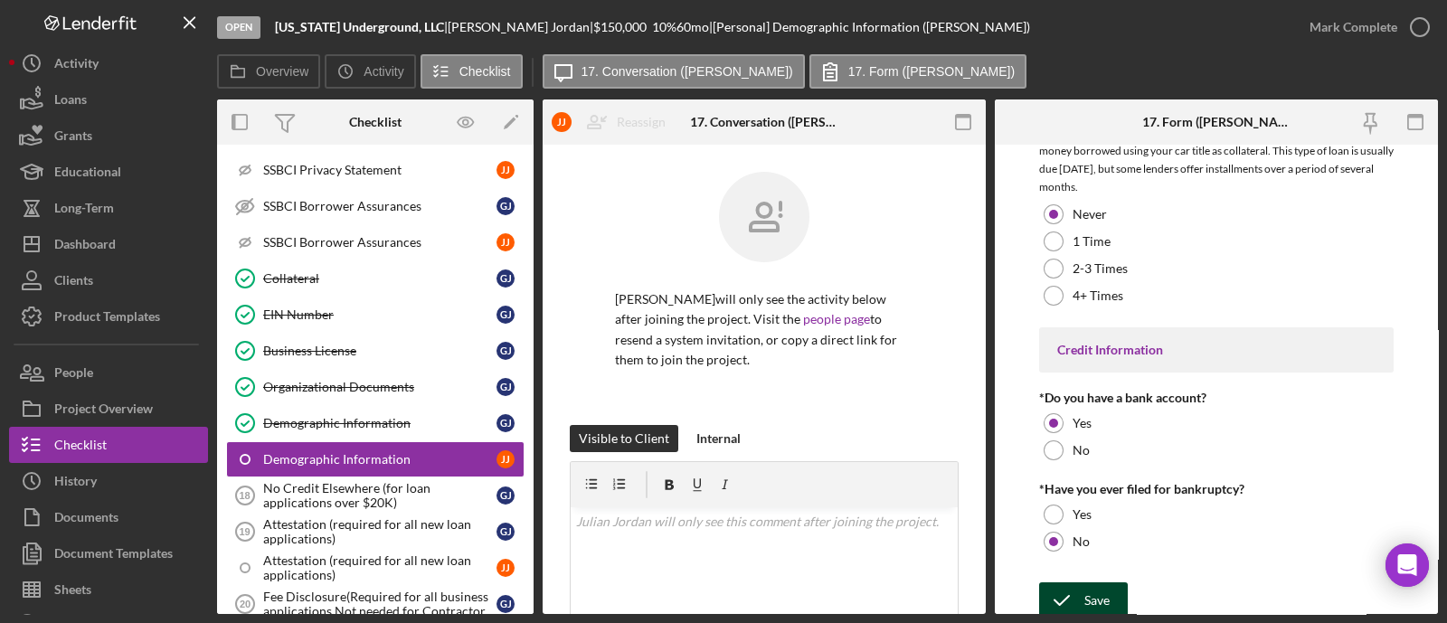
click at [1083, 583] on button "Save" at bounding box center [1083, 601] width 89 height 36
click at [1420, 37] on icon "button" at bounding box center [1420, 27] width 45 height 45
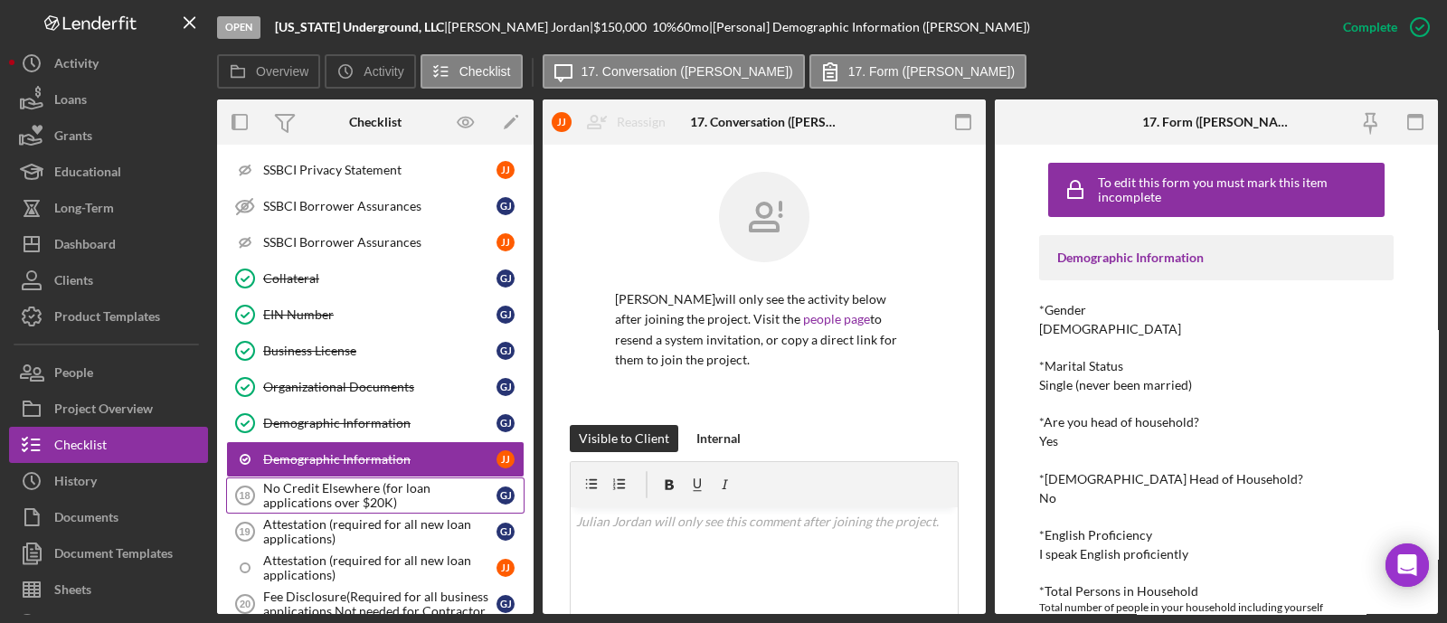
scroll to position [1922, 0]
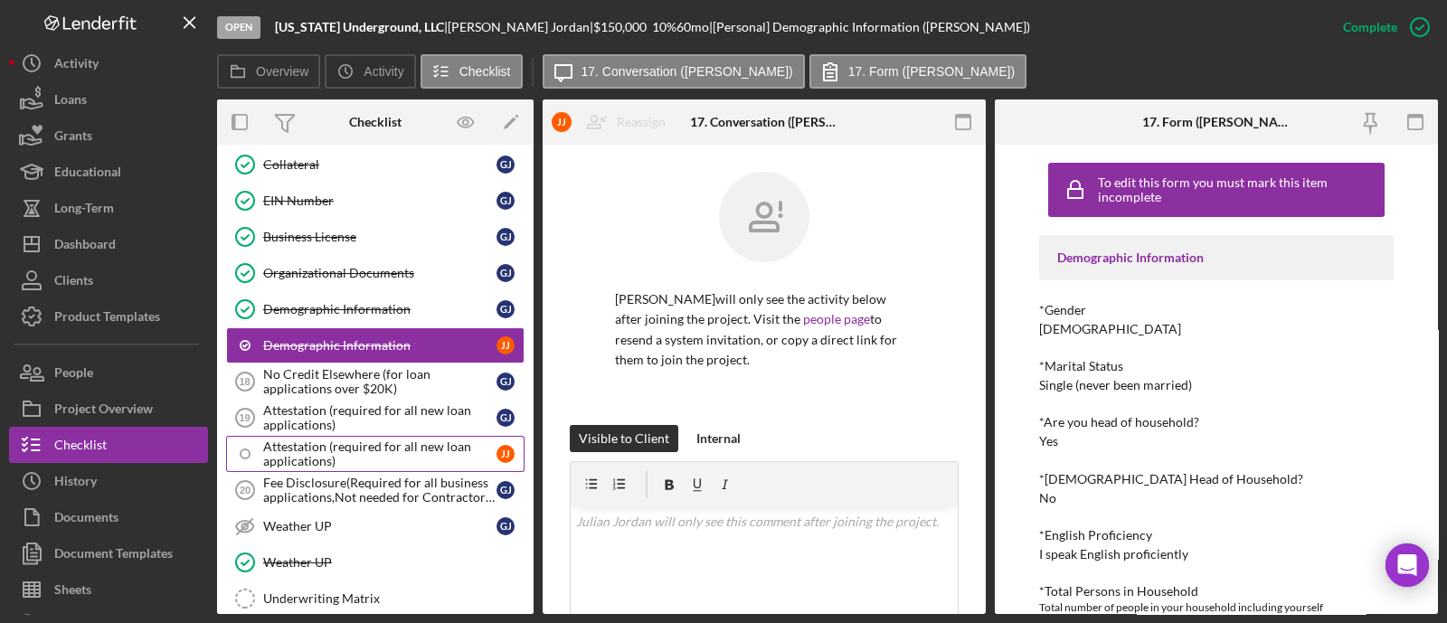
click at [319, 448] on div "Attestation (required for all new loan applications)" at bounding box center [379, 454] width 233 height 29
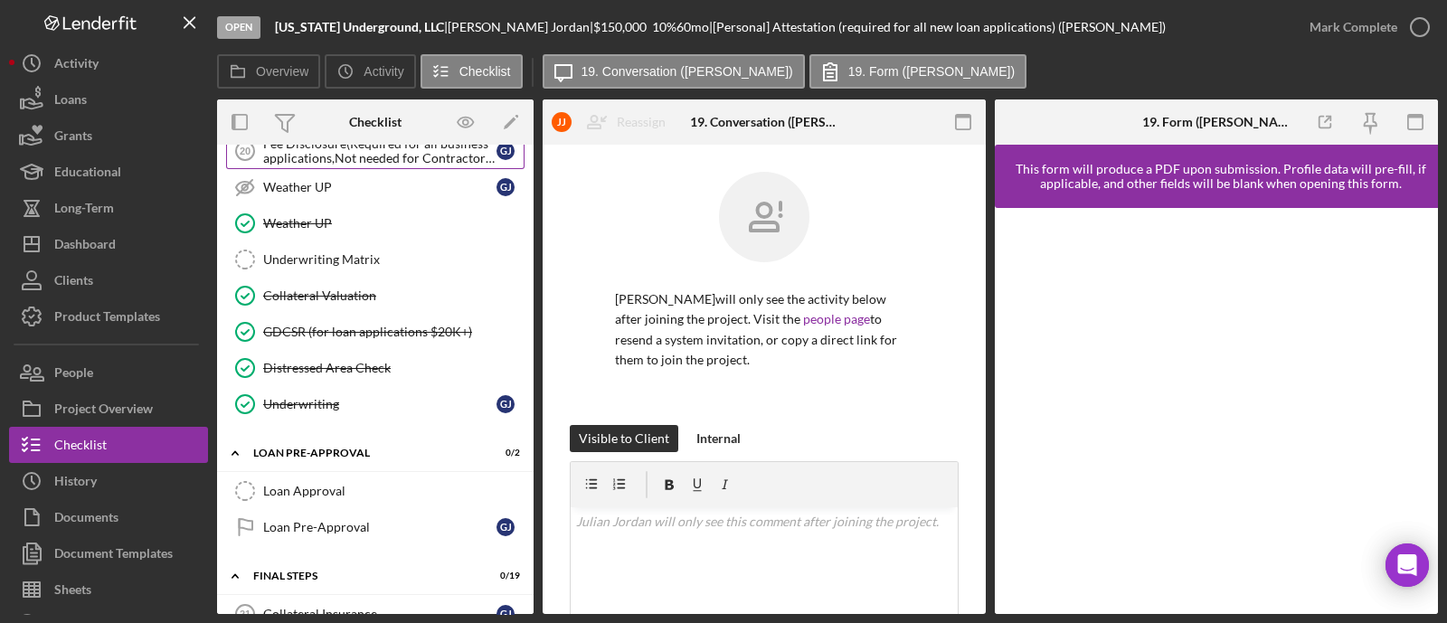
scroll to position [2374, 0]
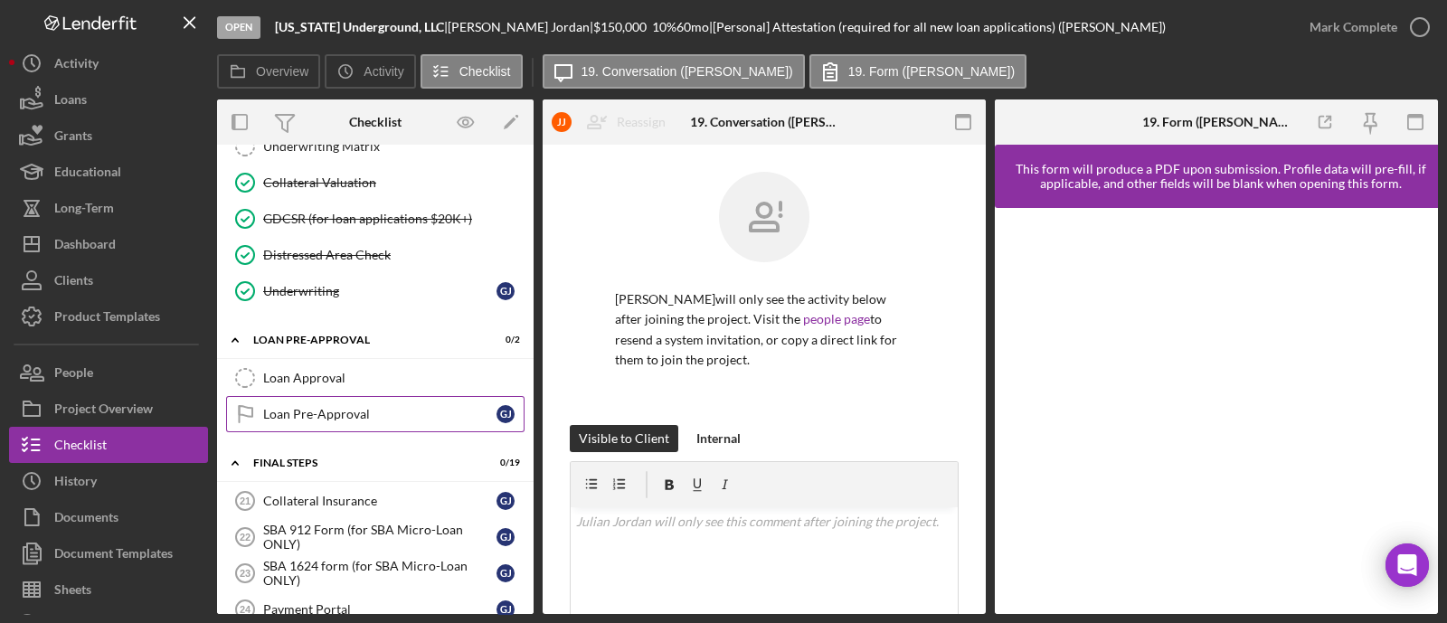
click at [385, 407] on div "Loan Pre-Approval" at bounding box center [379, 414] width 233 height 14
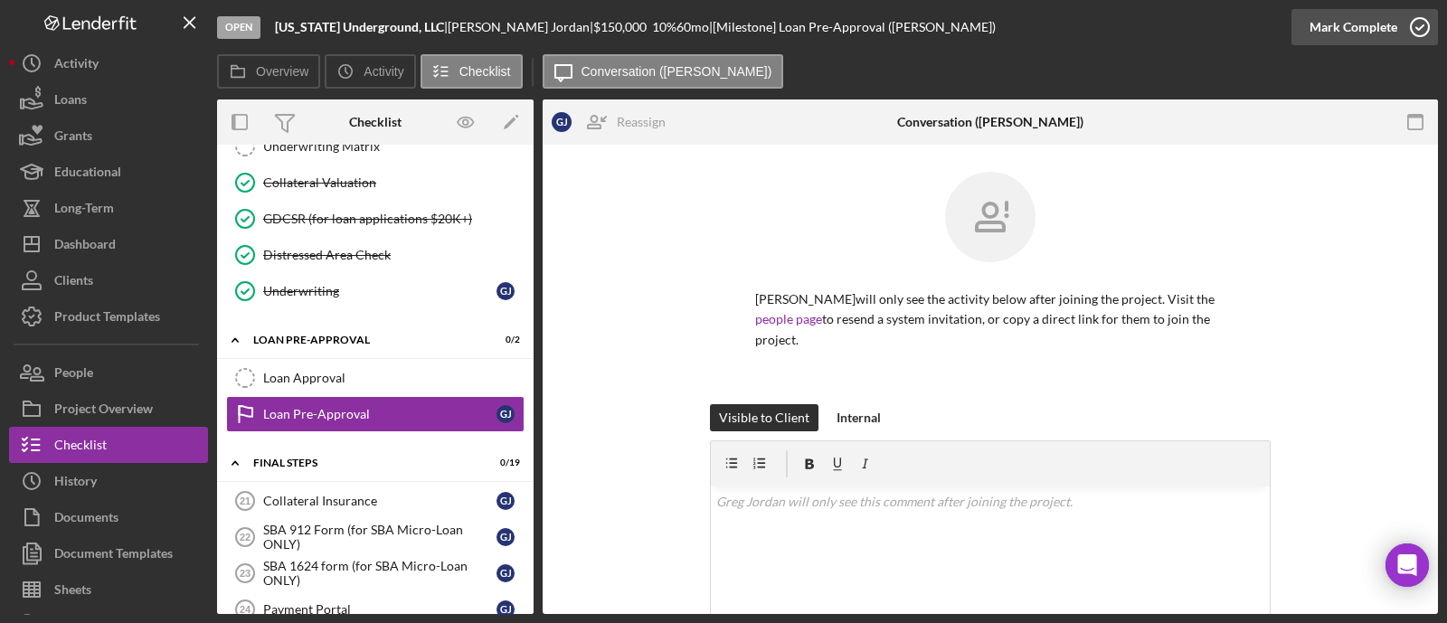
click at [1366, 14] on div "Mark Complete" at bounding box center [1354, 27] width 88 height 36
click at [359, 494] on div "Collateral Insurance" at bounding box center [379, 501] width 233 height 14
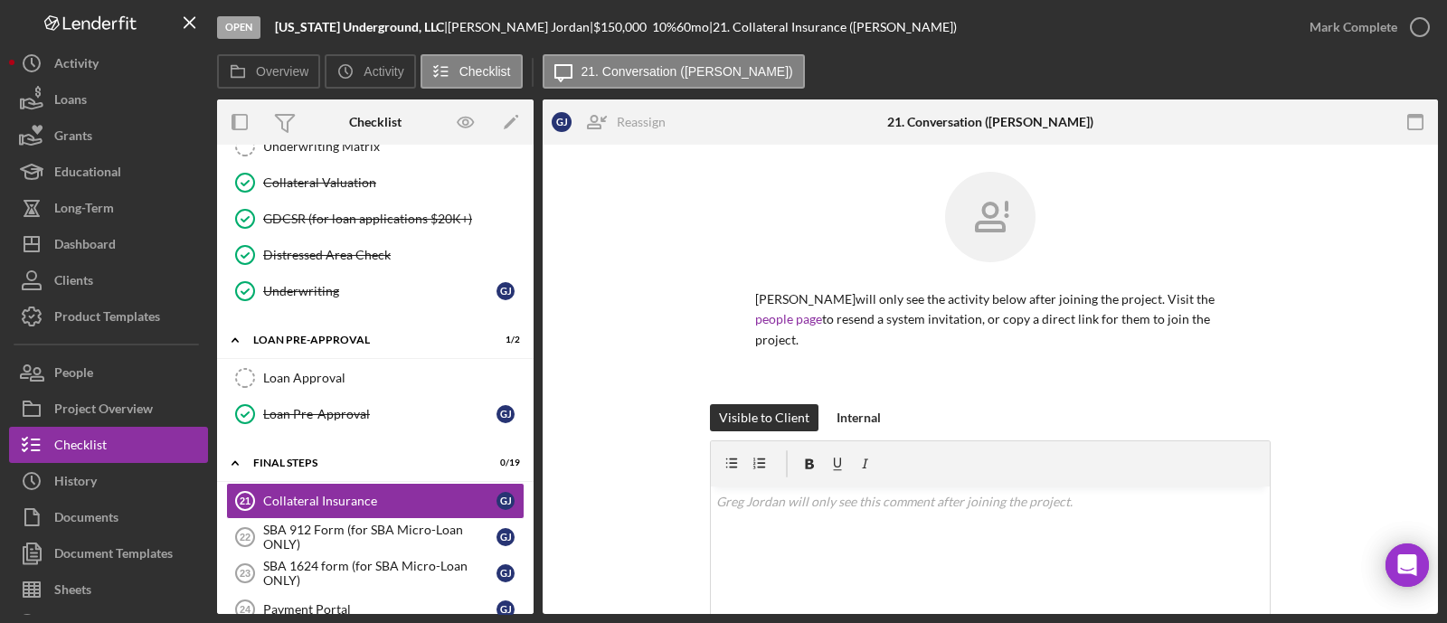
scroll to position [112, 0]
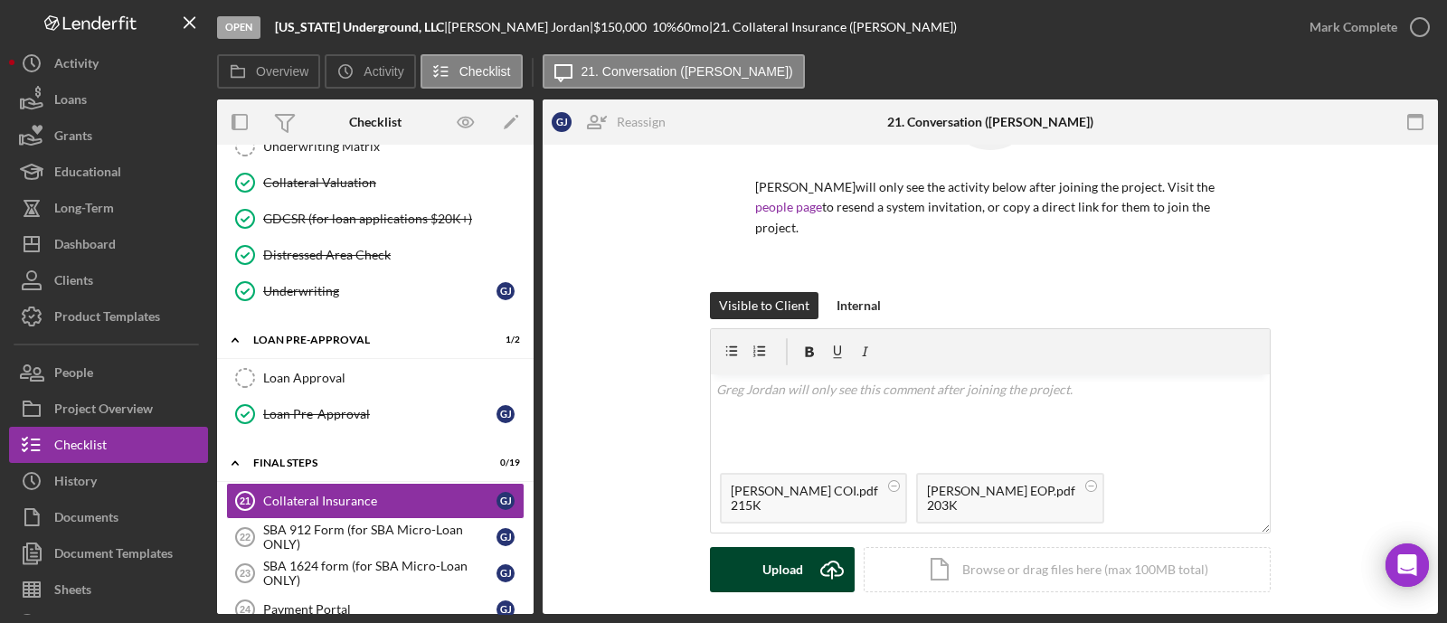
click at [802, 547] on button "Upload Icon/Upload" at bounding box center [782, 569] width 145 height 45
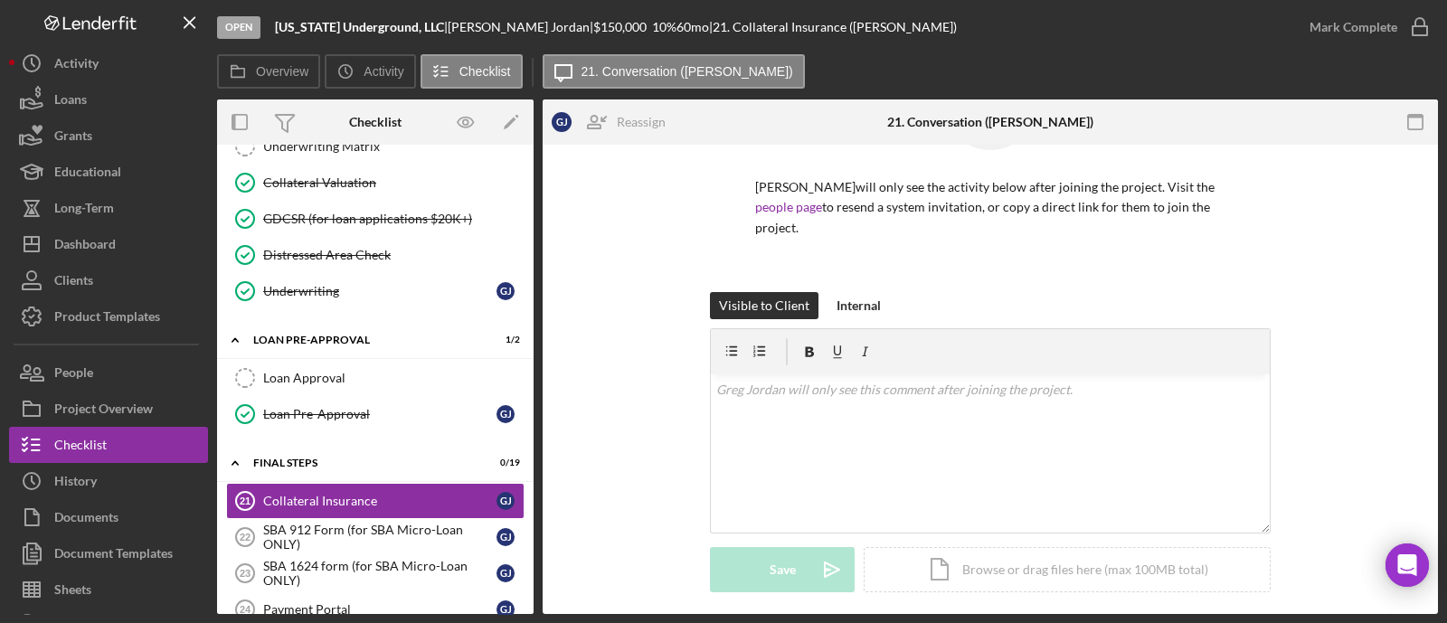
scroll to position [451, 0]
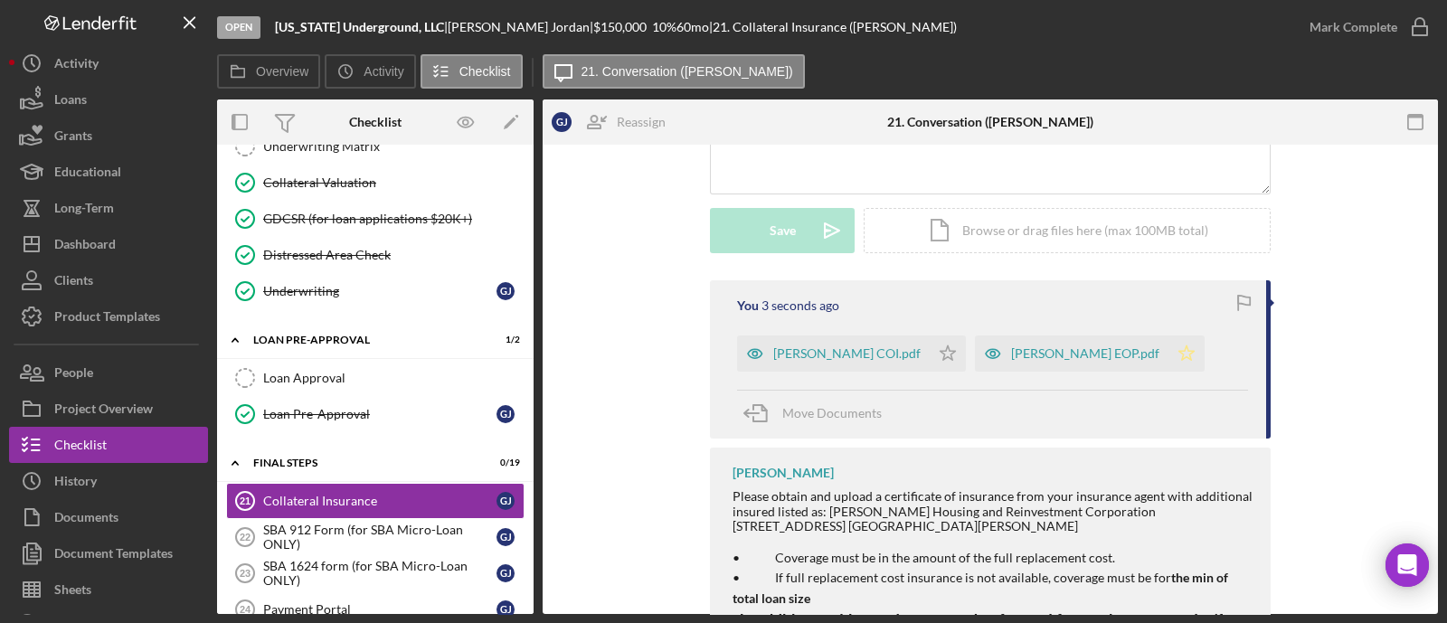
click at [1180, 346] on polygon "button" at bounding box center [1187, 353] width 15 height 14
click at [1388, 25] on div "Mark Complete" at bounding box center [1354, 27] width 88 height 36
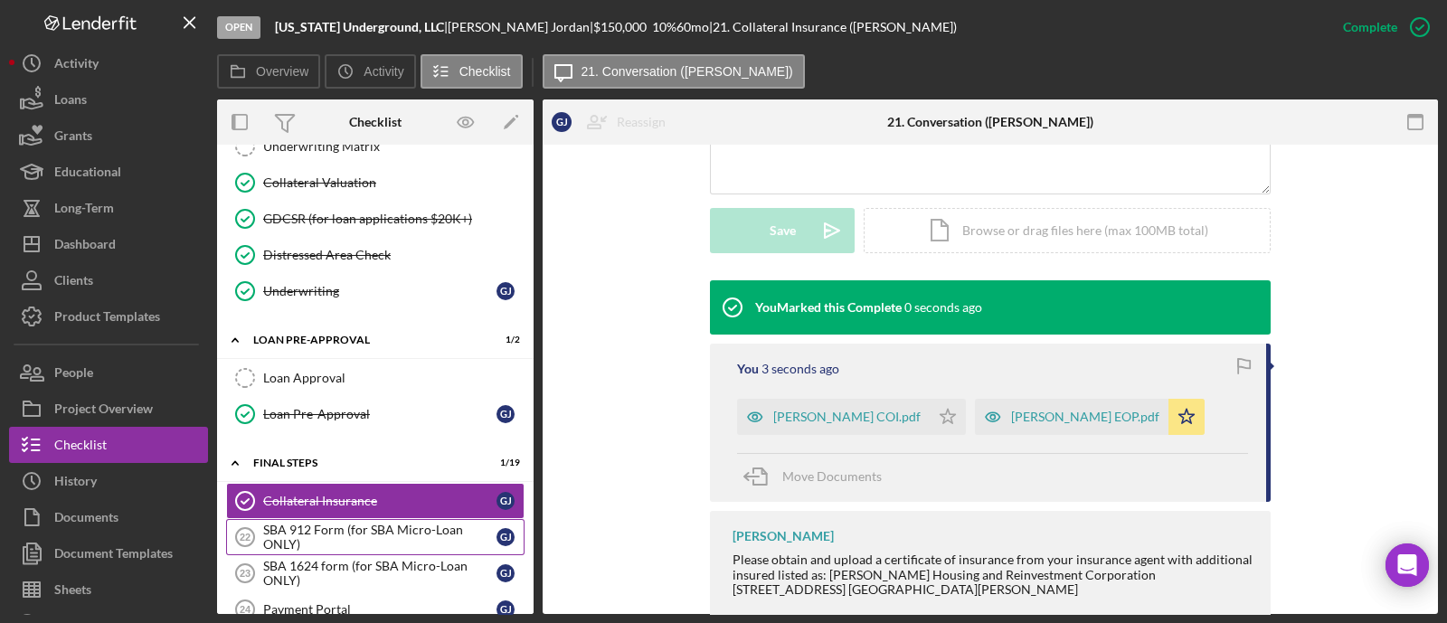
click at [341, 523] on div "SBA 912 Form (for SBA Micro-Loan ONLY)" at bounding box center [379, 537] width 233 height 29
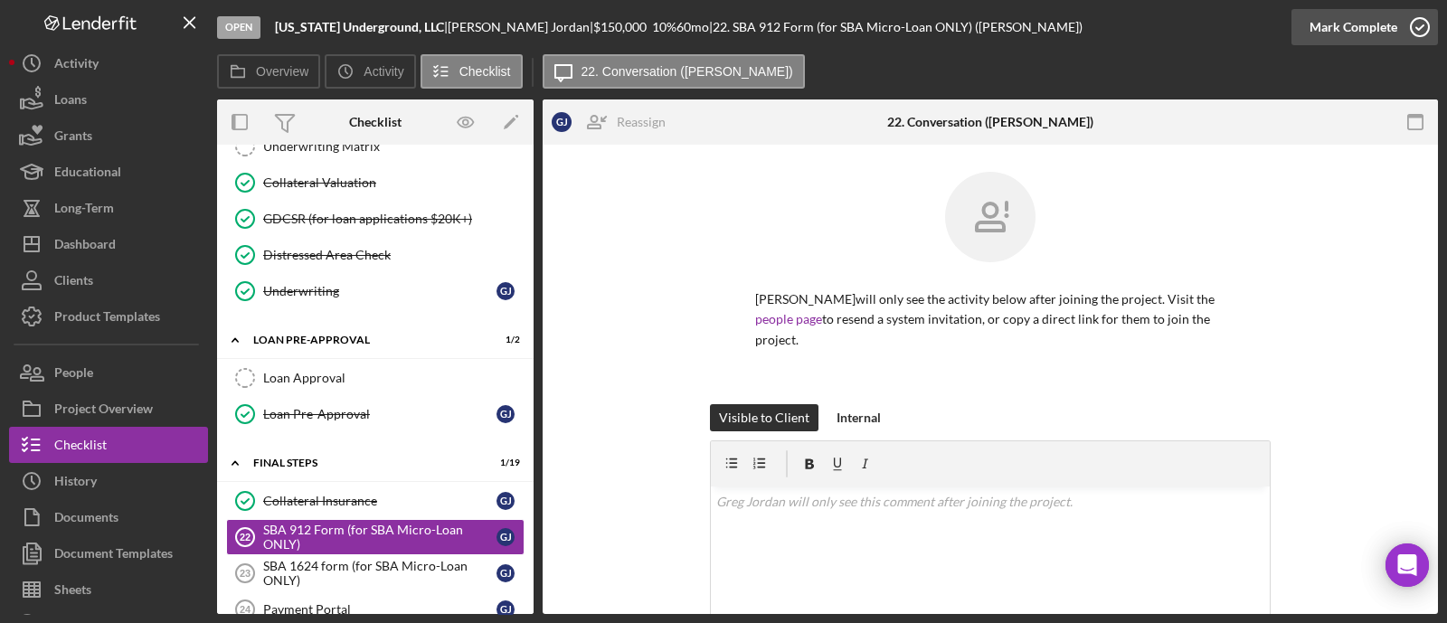
click at [1381, 26] on div "Mark Complete" at bounding box center [1354, 27] width 88 height 36
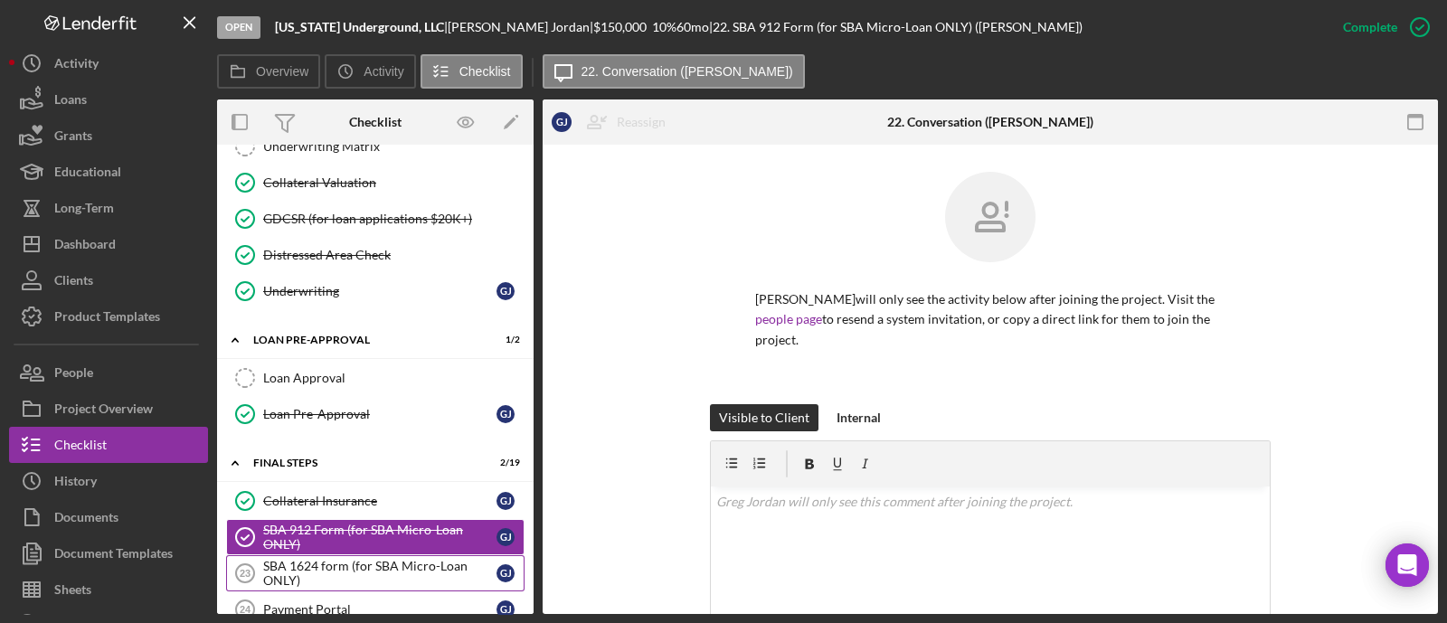
click at [318, 559] on div "SBA 1624 form (for SBA Micro-Loan ONLY)" at bounding box center [379, 573] width 233 height 29
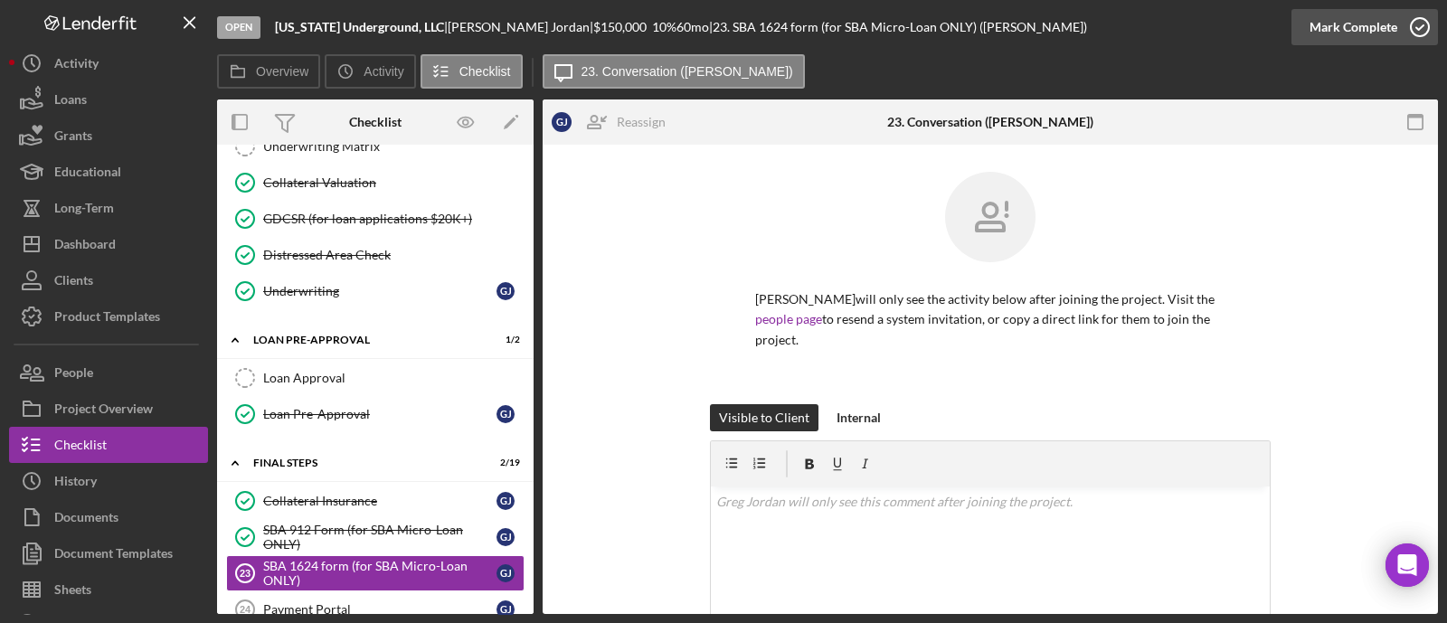
click at [1330, 29] on div "Mark Complete" at bounding box center [1354, 27] width 88 height 36
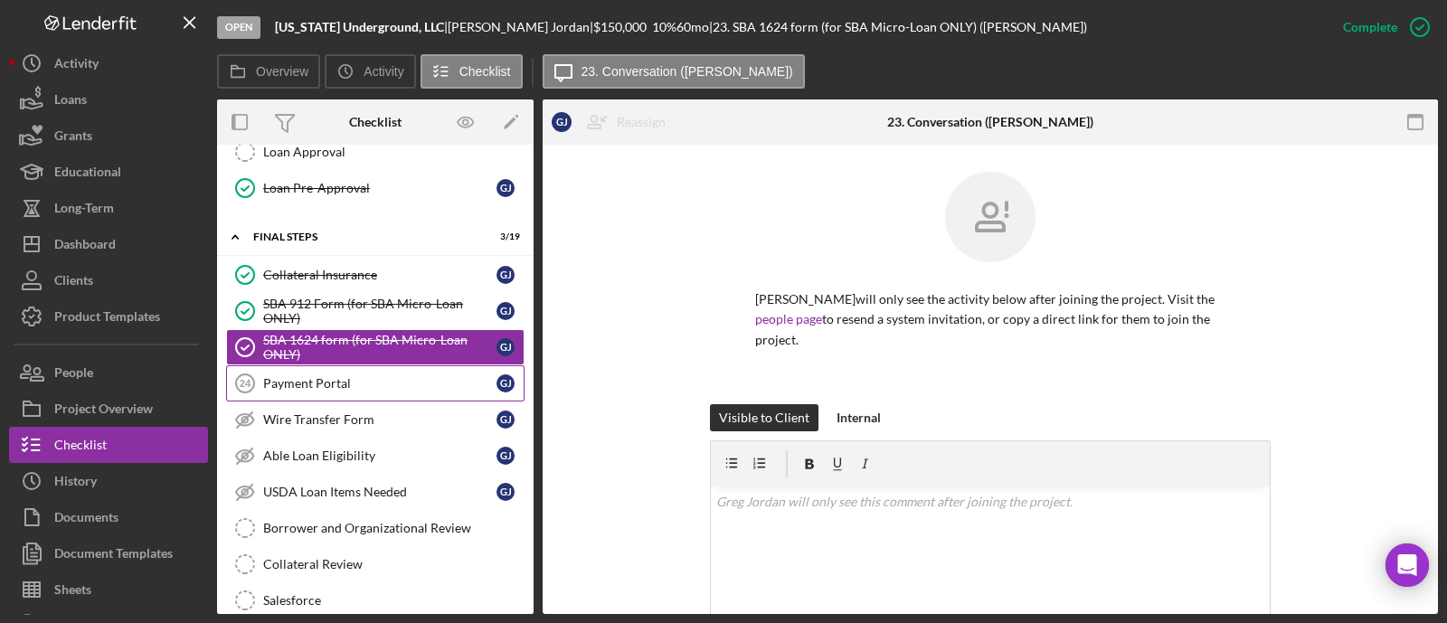
click at [362, 376] on div "Payment Portal" at bounding box center [379, 383] width 233 height 14
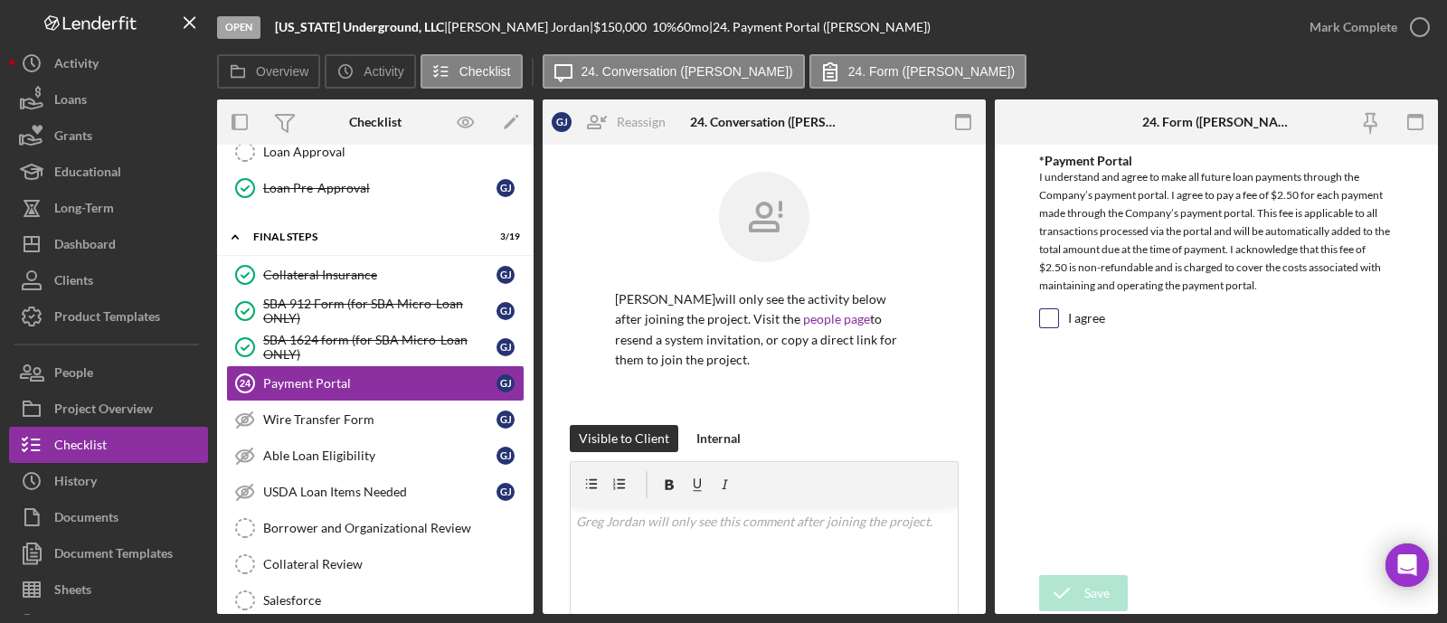
click at [1051, 313] on input "I agree" at bounding box center [1049, 318] width 18 height 18
checkbox input "true"
click at [1064, 594] on polyline "submit" at bounding box center [1062, 593] width 14 height 9
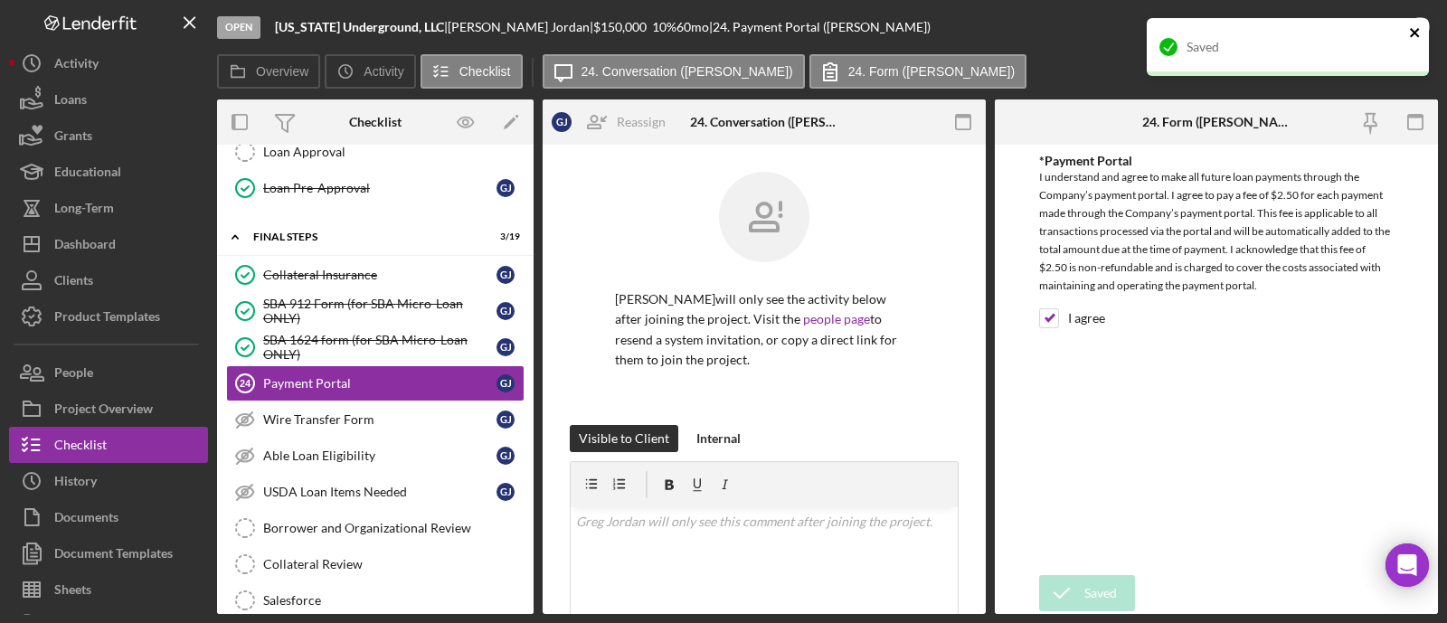
click at [1419, 32] on icon "close" at bounding box center [1415, 32] width 13 height 14
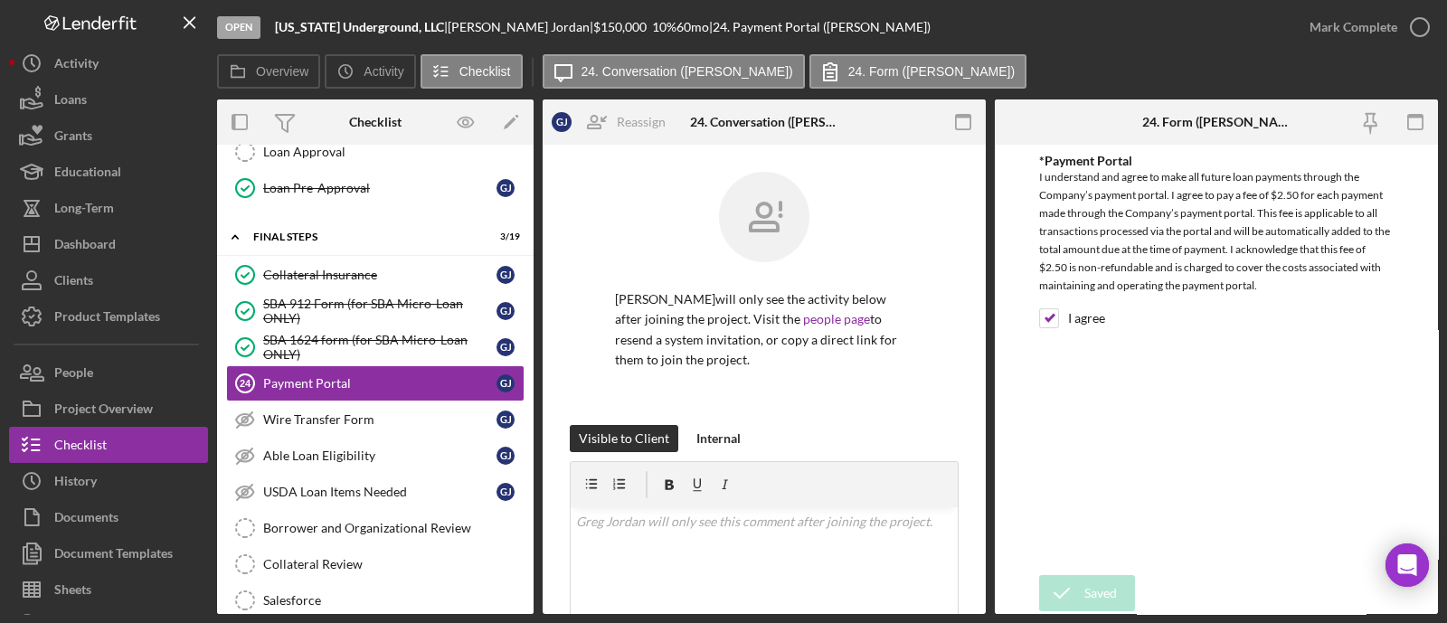
click at [0, 0] on icon "button" at bounding box center [0, 0] width 0 height 0
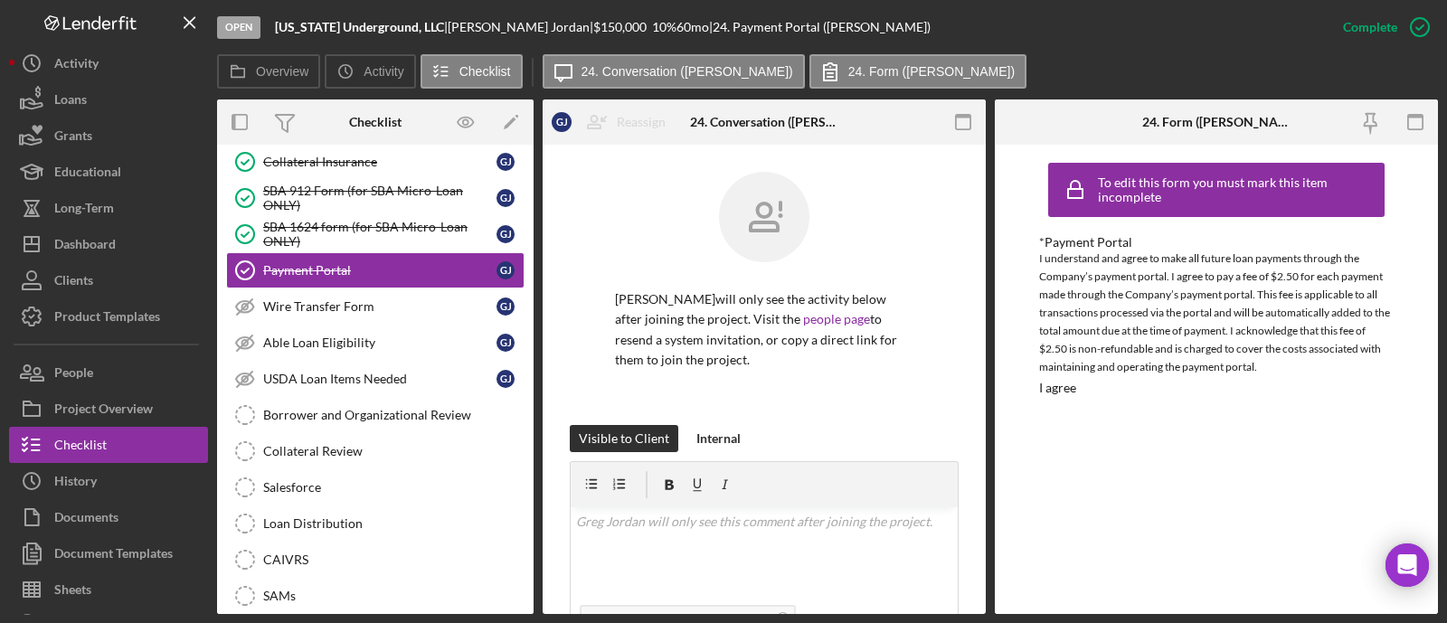
scroll to position [225, 0]
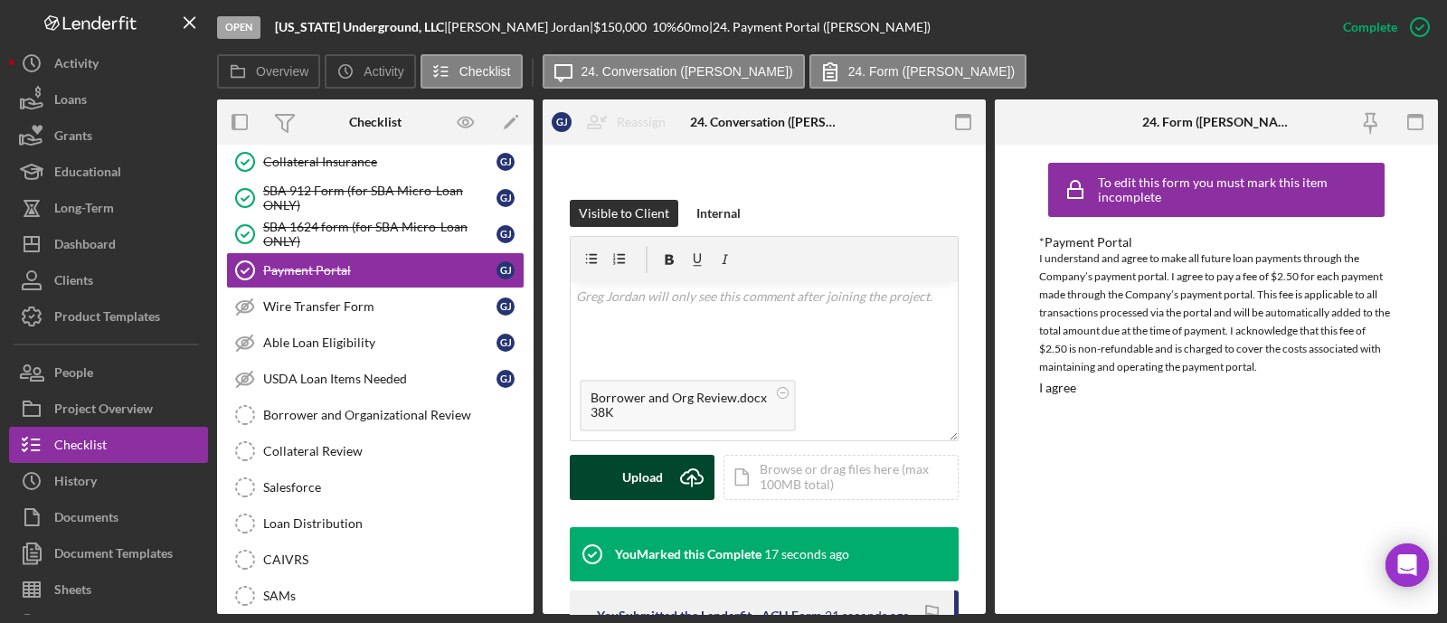
click at [678, 469] on icon "Icon/Upload" at bounding box center [691, 477] width 45 height 45
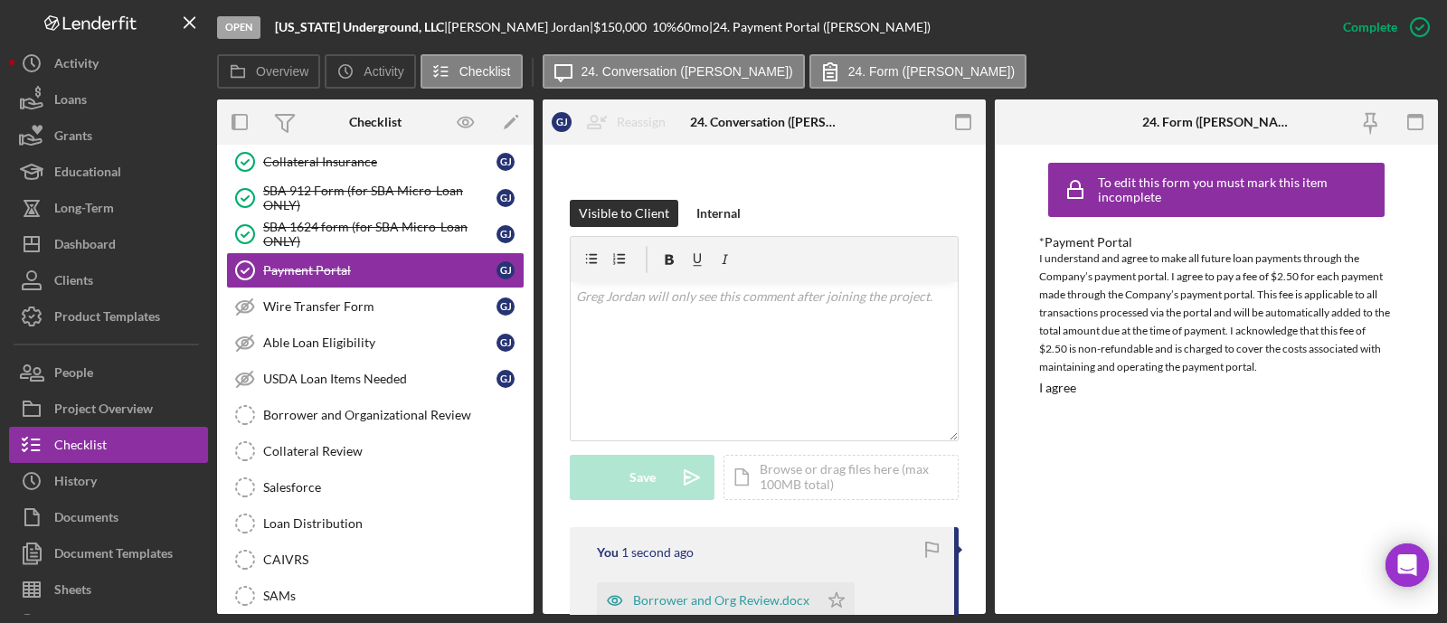
scroll to position [339, 0]
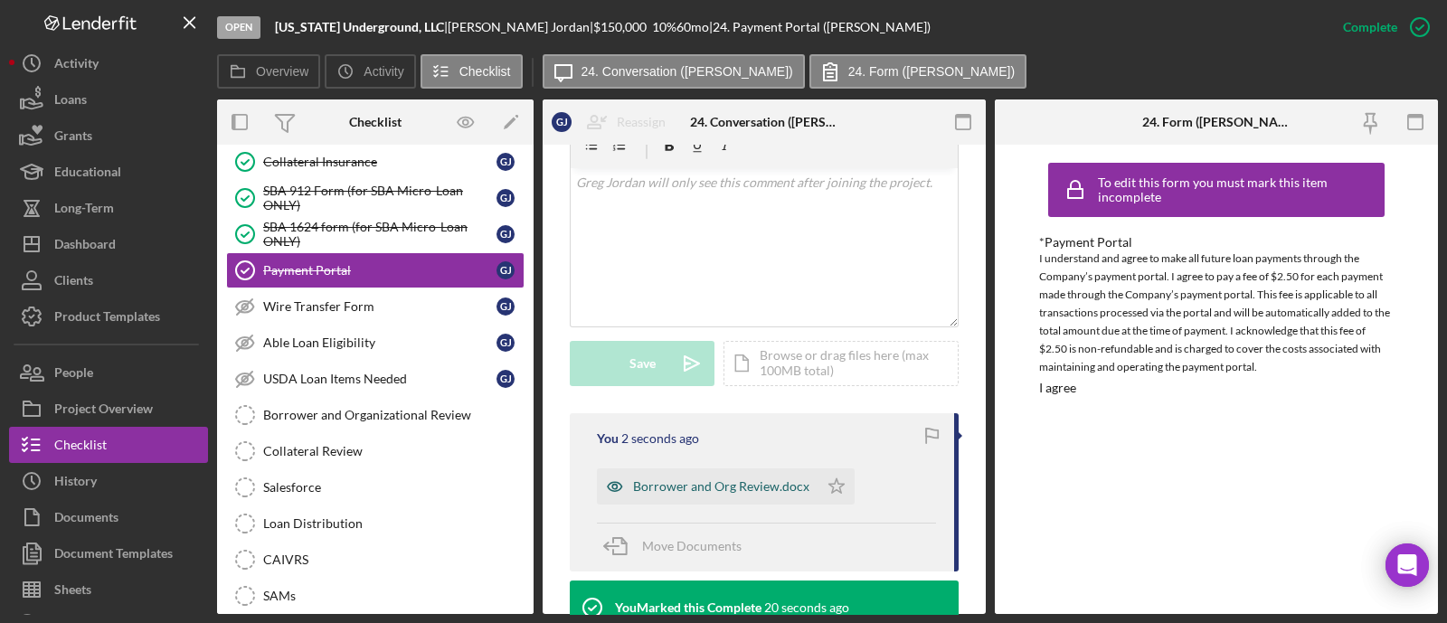
click at [701, 488] on div "Borrower and Org Review.docx" at bounding box center [721, 486] width 176 height 14
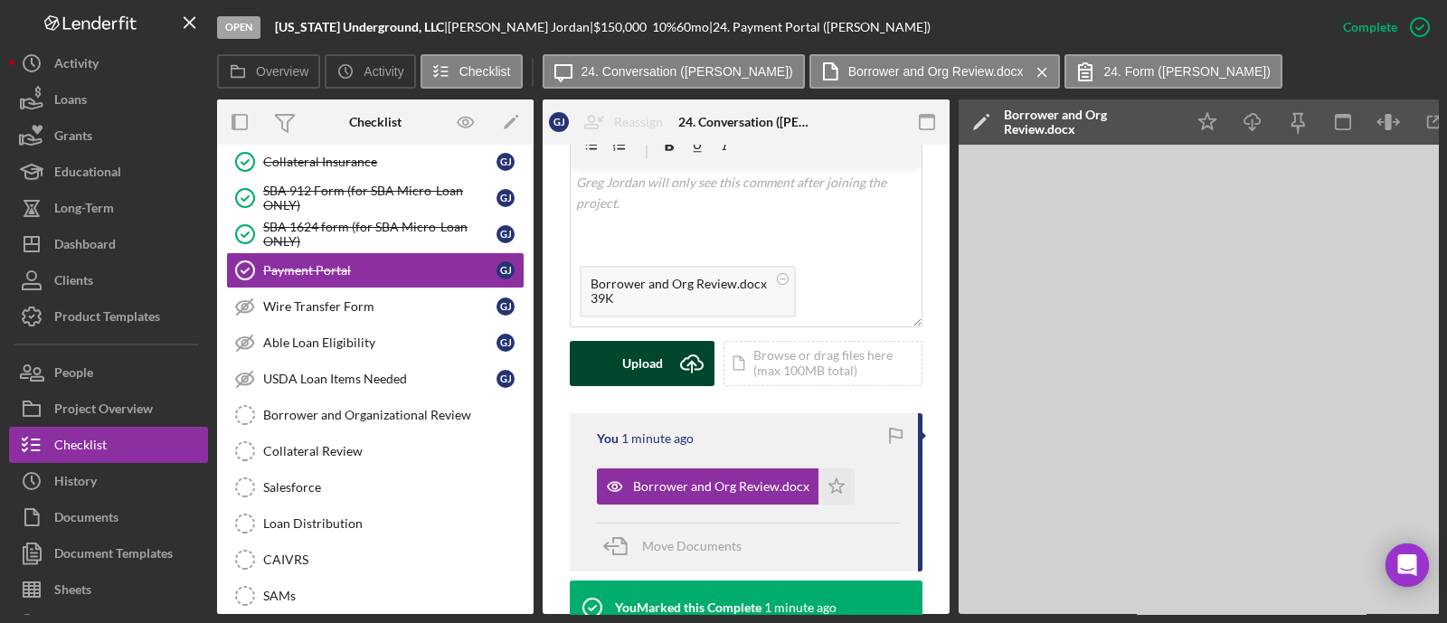
click at [615, 349] on button "Upload Icon/Upload" at bounding box center [642, 363] width 145 height 45
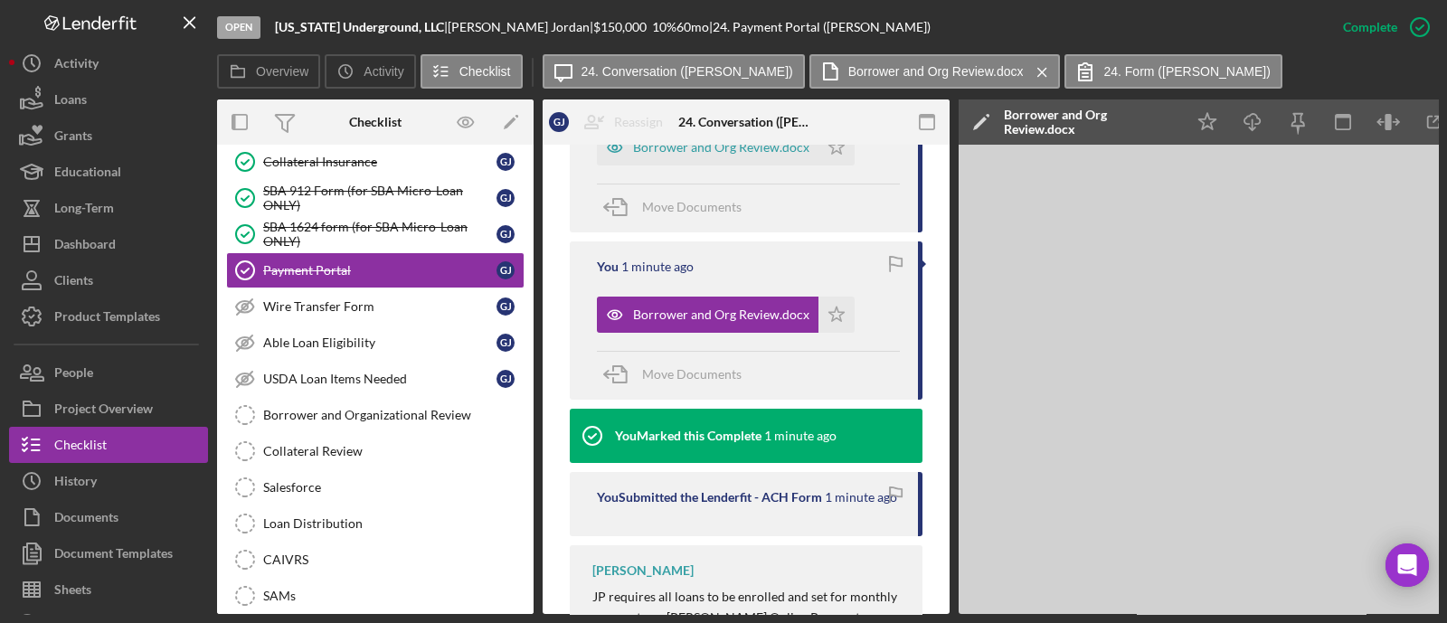
scroll to position [565, 0]
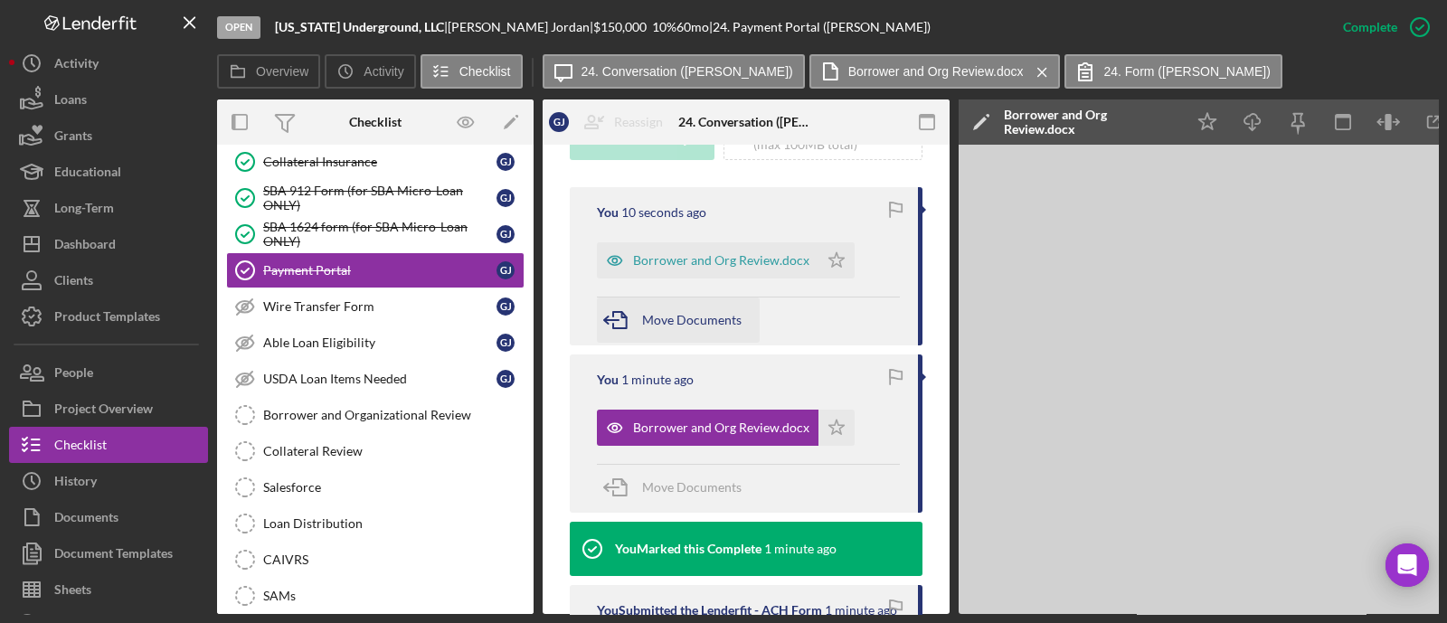
click at [724, 320] on span "Move Documents" at bounding box center [691, 319] width 99 height 15
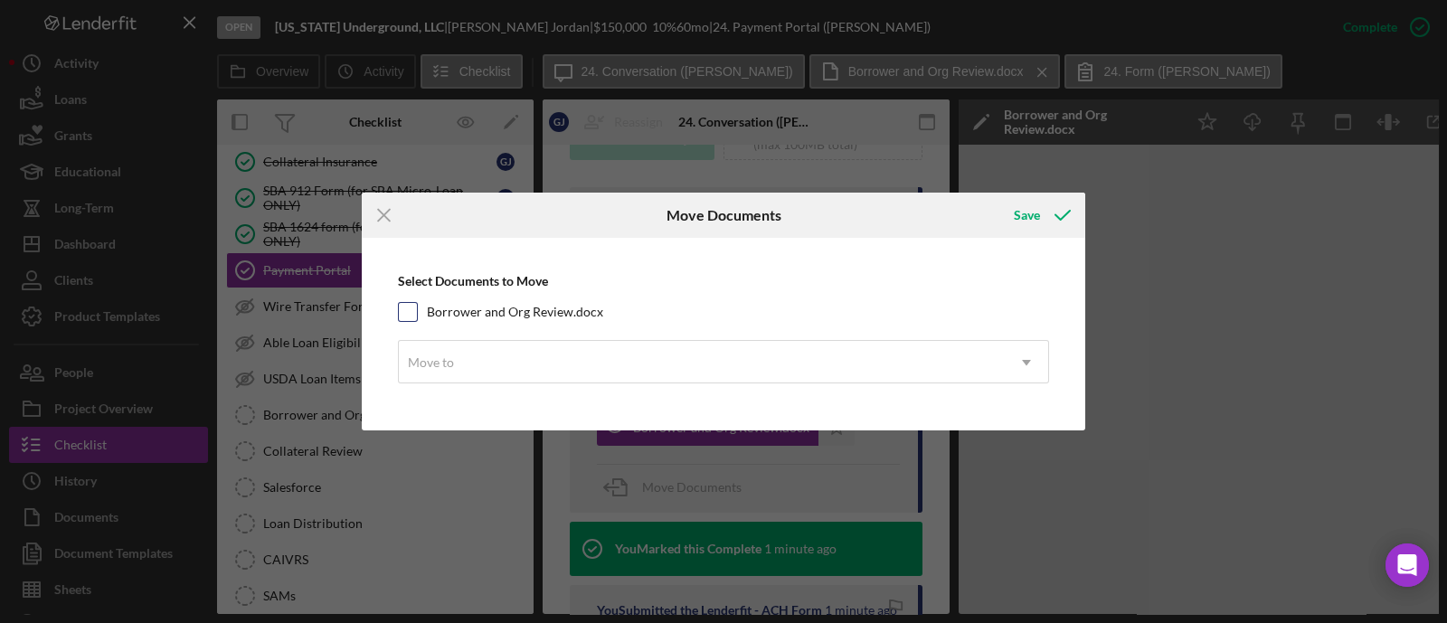
click at [450, 306] on label "Borrower and Org Review.docx" at bounding box center [515, 312] width 176 height 18
click at [417, 306] on input "Borrower and Org Review.docx" at bounding box center [408, 312] width 18 height 18
checkbox input "true"
click at [484, 362] on div "Move to" at bounding box center [702, 363] width 606 height 42
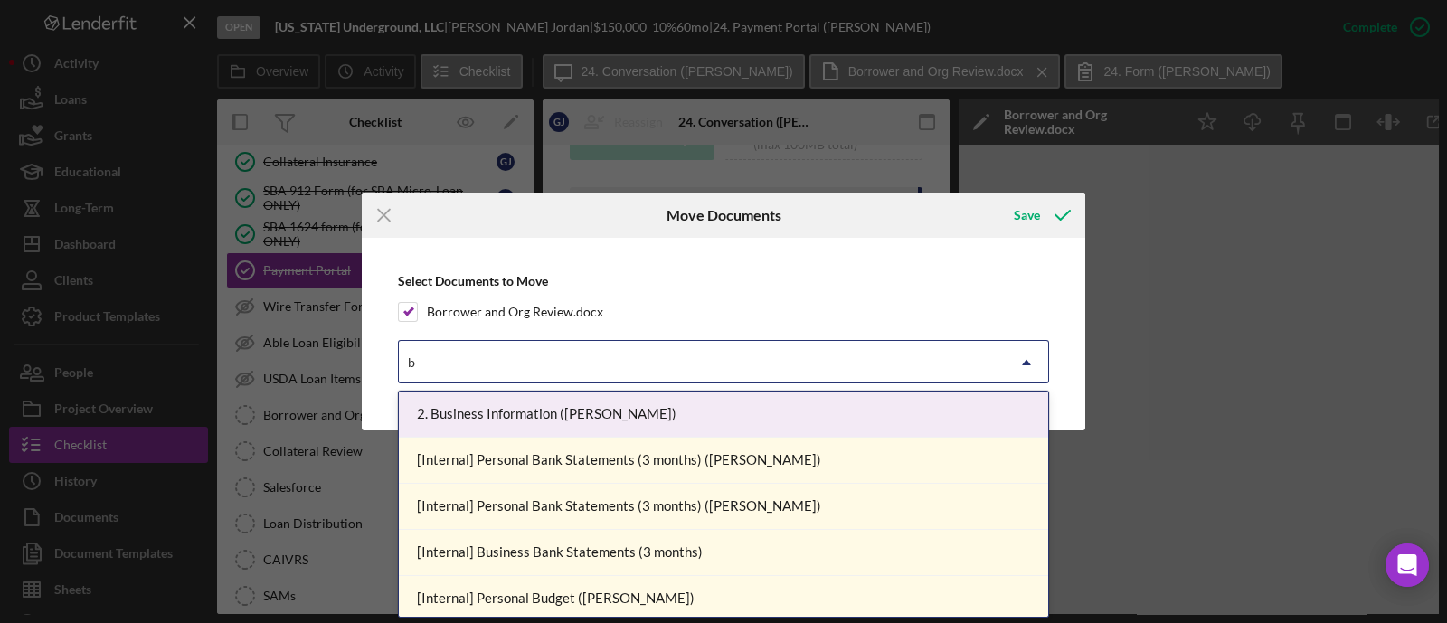
type input "bo"
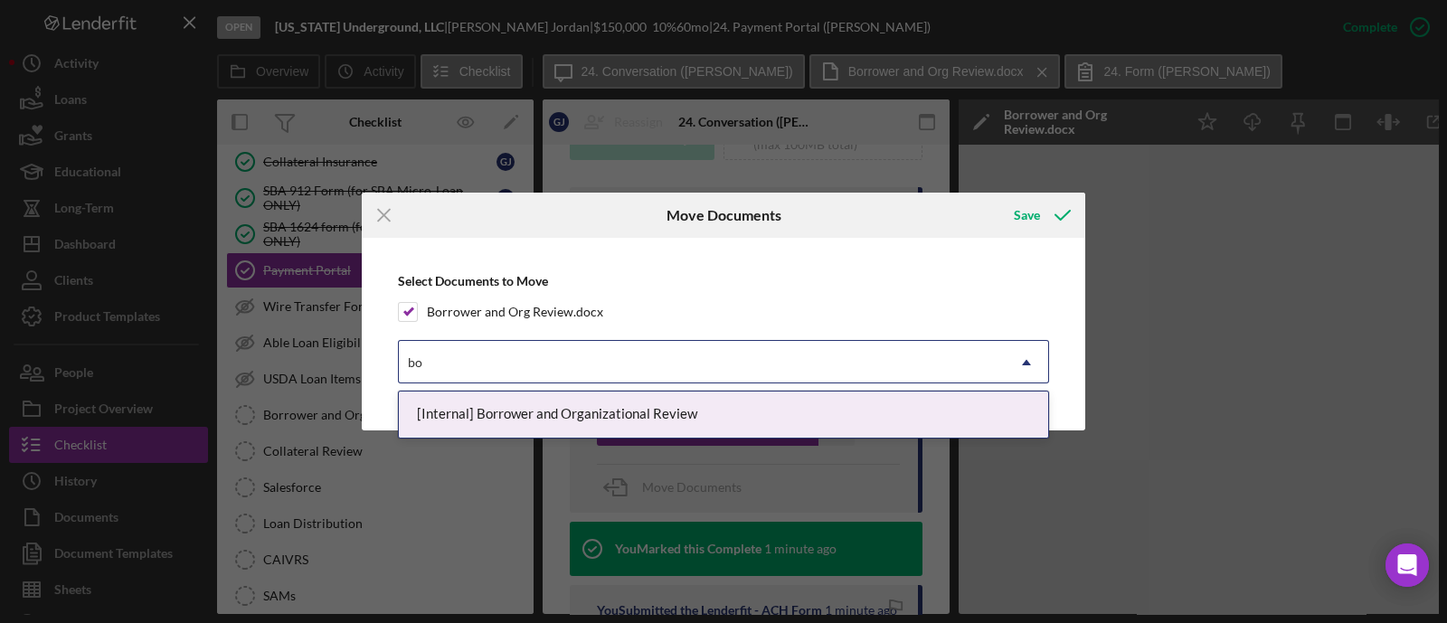
click at [511, 405] on div "[Internal] Borrower and Organizational Review" at bounding box center [723, 415] width 649 height 46
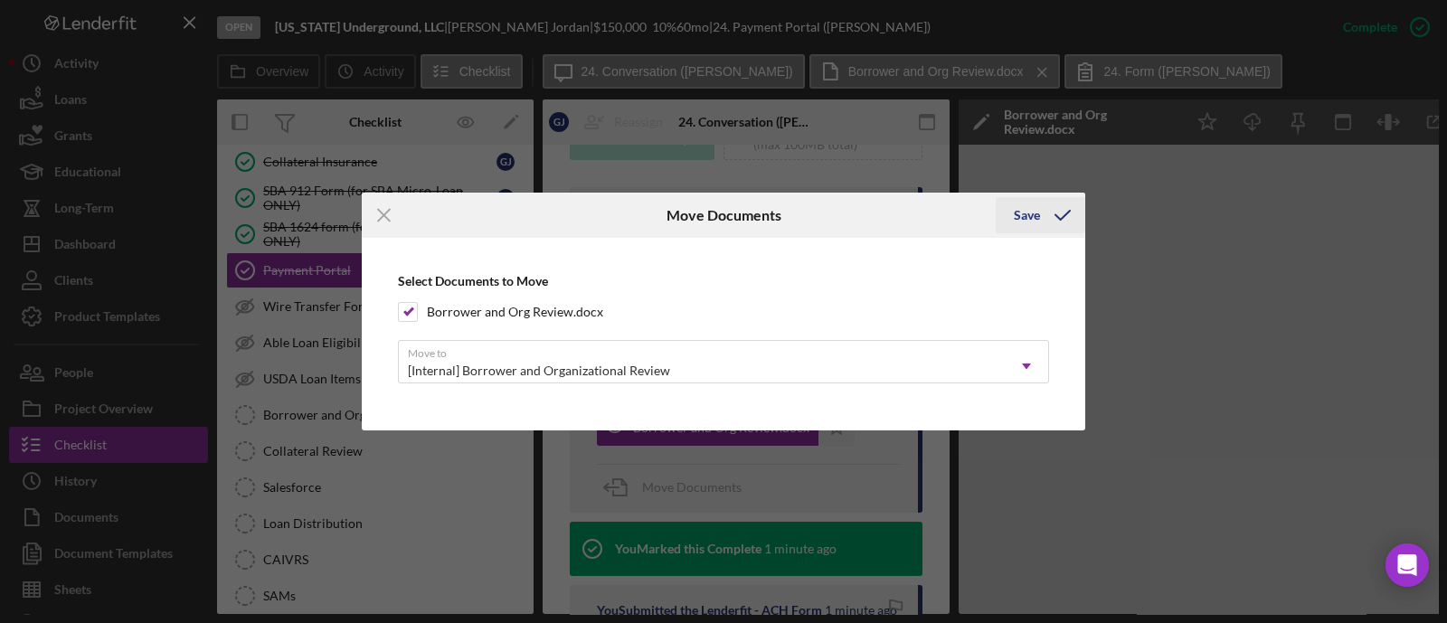
click at [1027, 218] on div "Save" at bounding box center [1027, 215] width 26 height 36
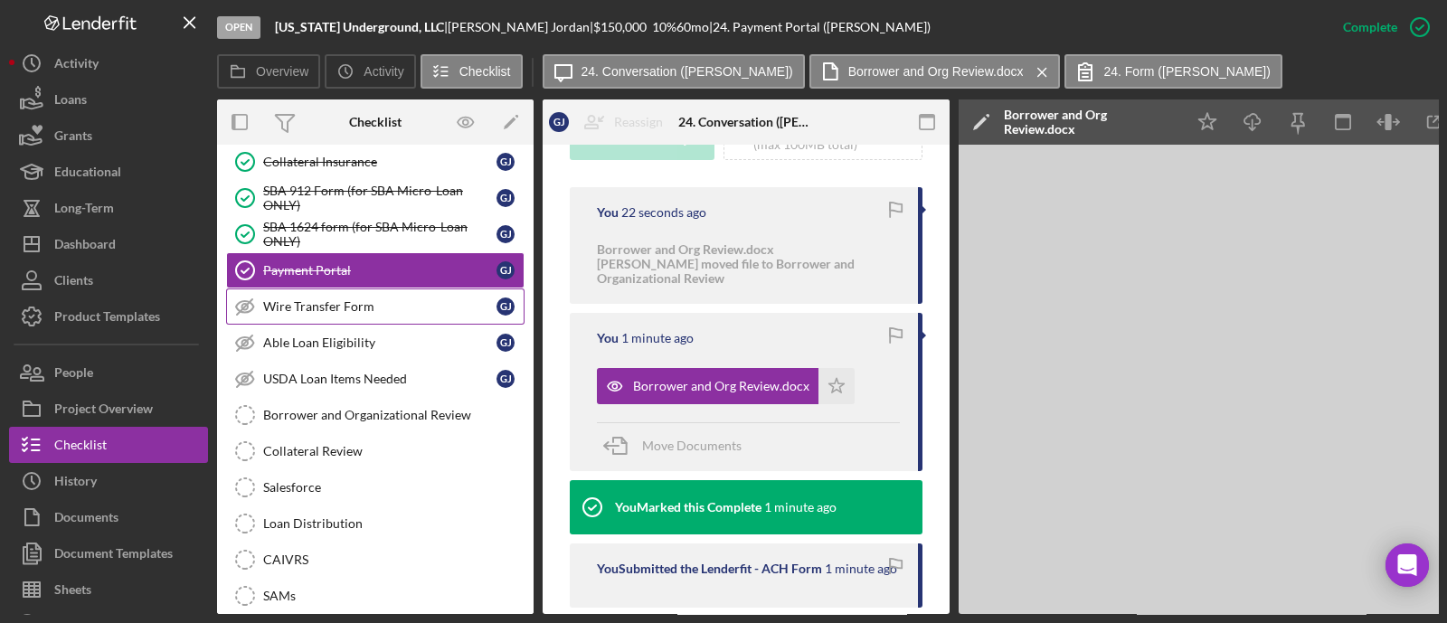
click at [402, 299] on div "Wire Transfer Form" at bounding box center [379, 306] width 233 height 14
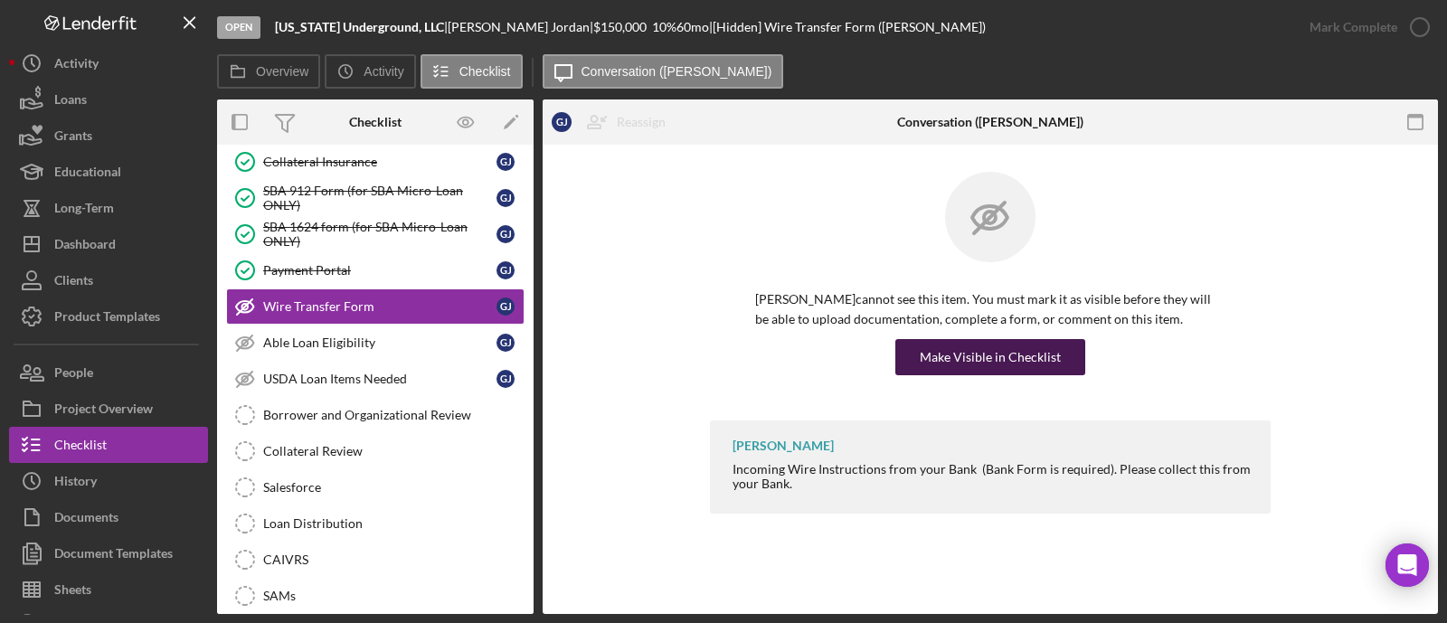
click at [962, 355] on div "Make Visible in Checklist" at bounding box center [990, 357] width 141 height 36
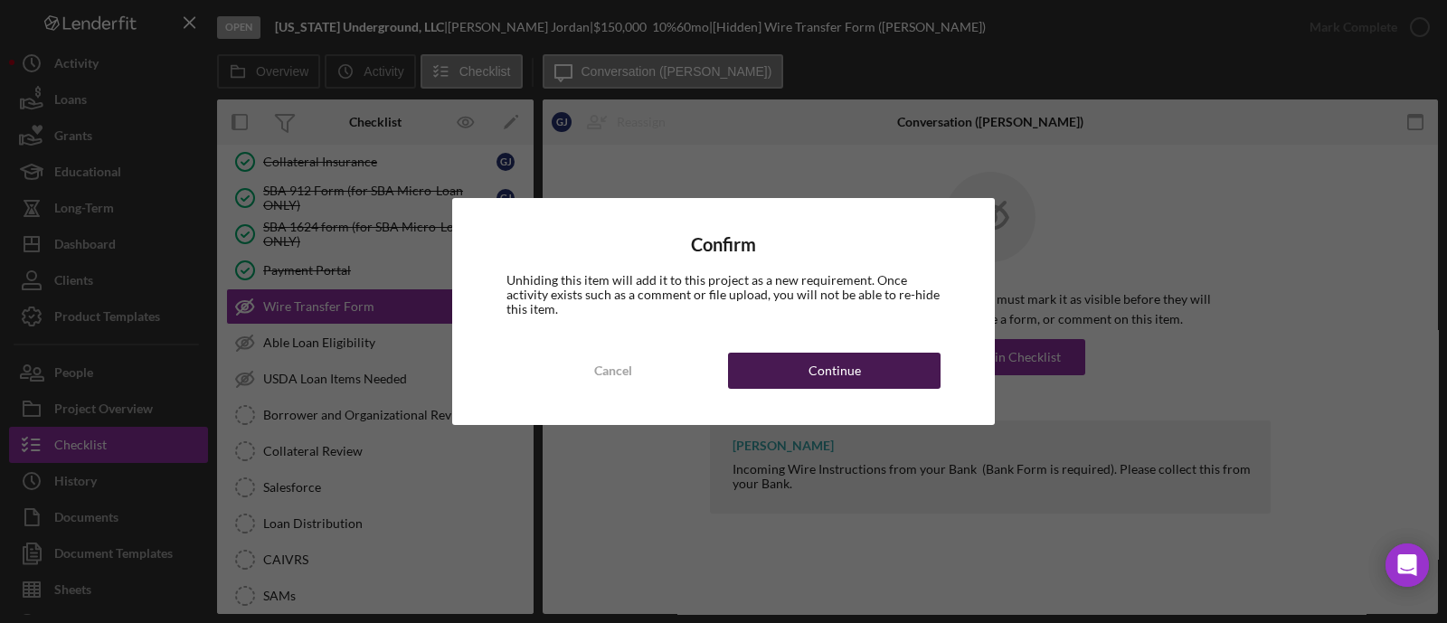
click at [844, 365] on div "Continue" at bounding box center [835, 371] width 52 height 36
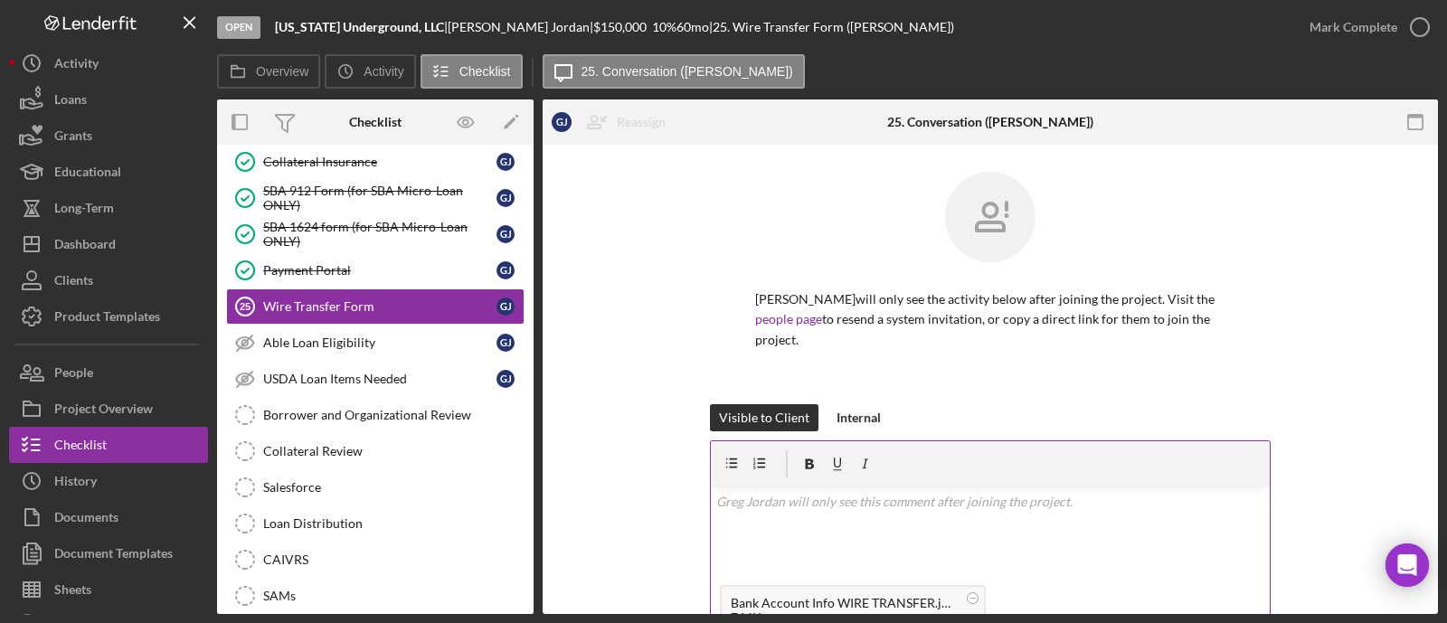
scroll to position [225, 0]
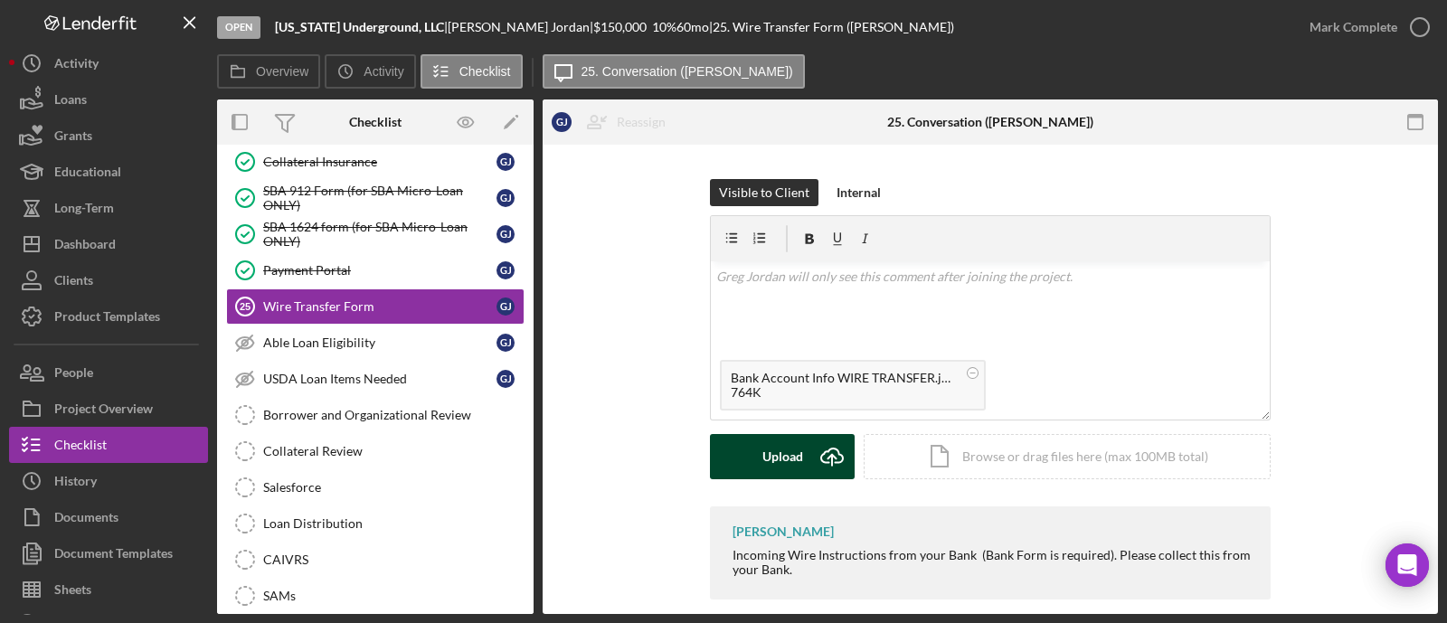
click at [780, 434] on div "Upload" at bounding box center [783, 456] width 41 height 45
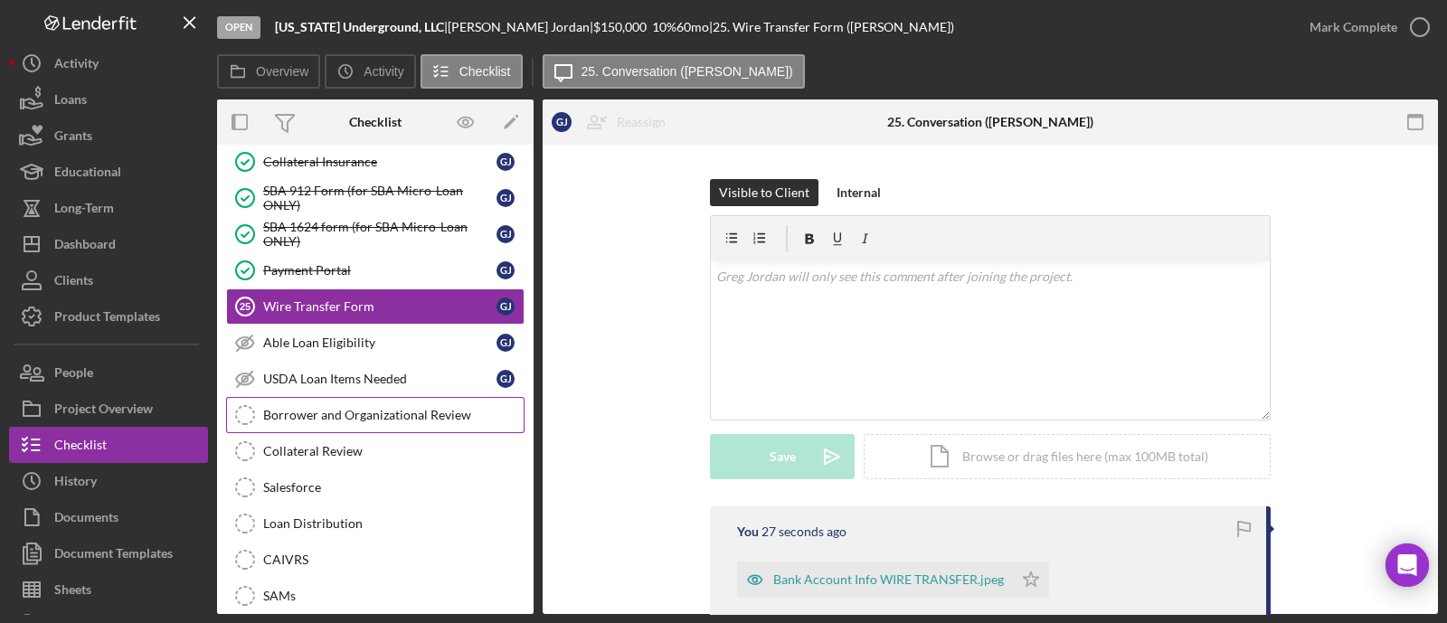
click at [376, 408] on div "Borrower and Organizational Review" at bounding box center [393, 415] width 261 height 14
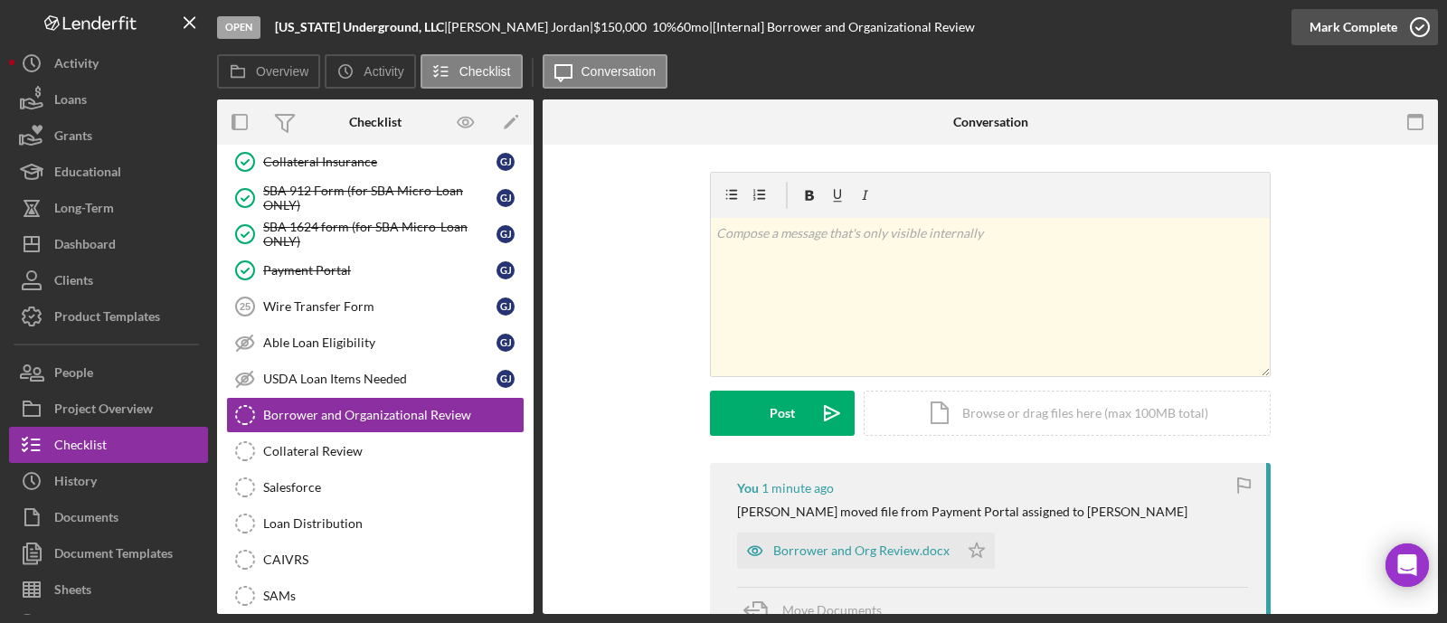
click at [1376, 24] on div "Mark Complete" at bounding box center [1354, 27] width 88 height 36
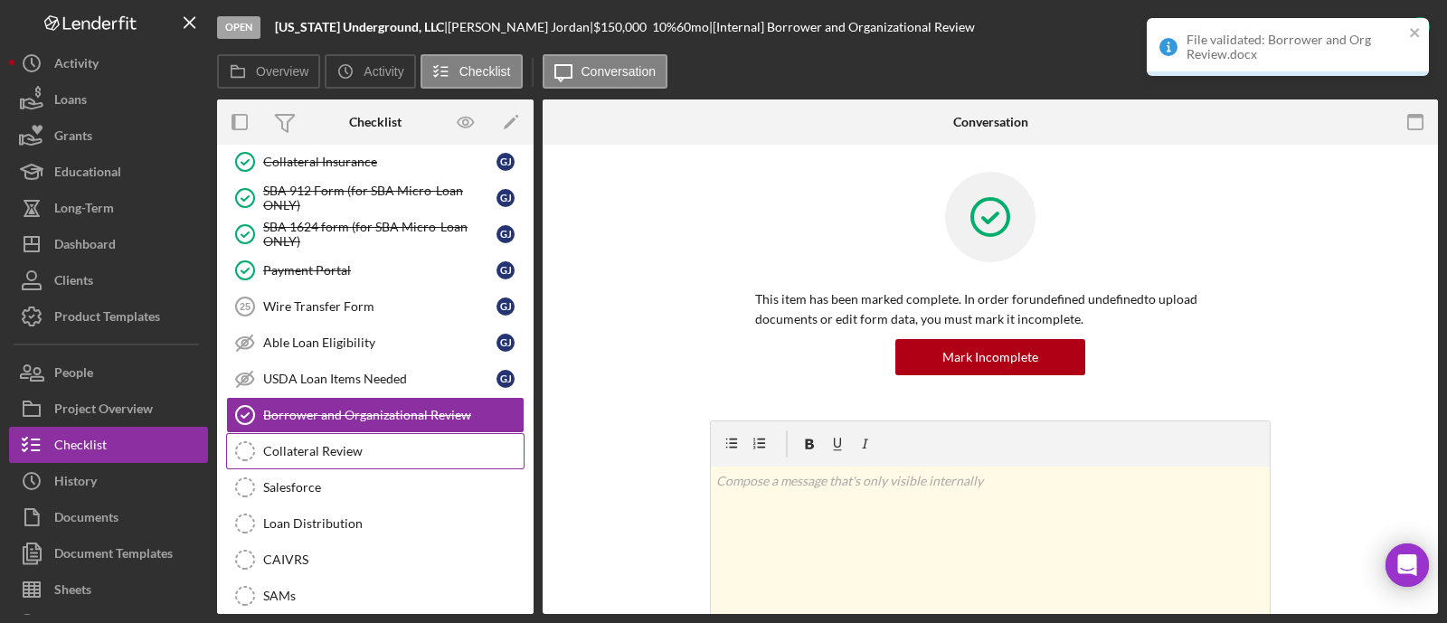
click at [367, 444] on div "Collateral Review" at bounding box center [393, 451] width 261 height 14
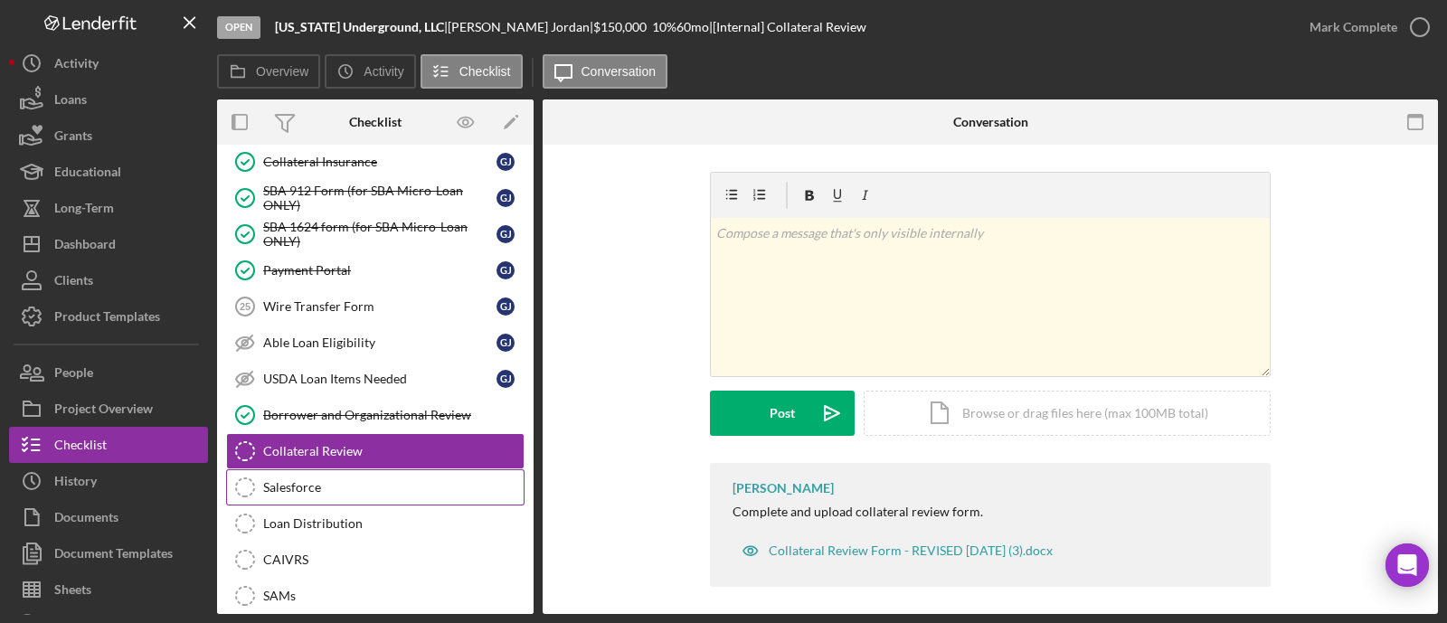
click at [293, 480] on div "Salesforce" at bounding box center [393, 487] width 261 height 14
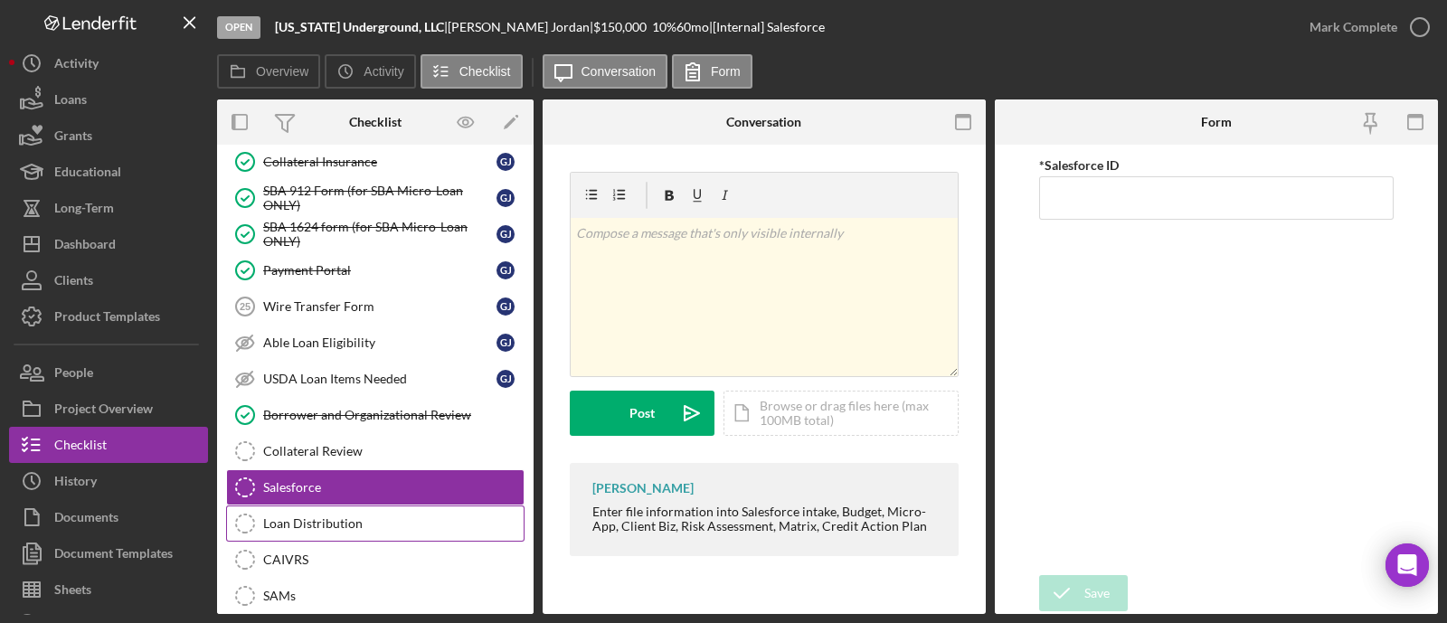
click at [326, 516] on div "Loan Distribution" at bounding box center [393, 523] width 261 height 14
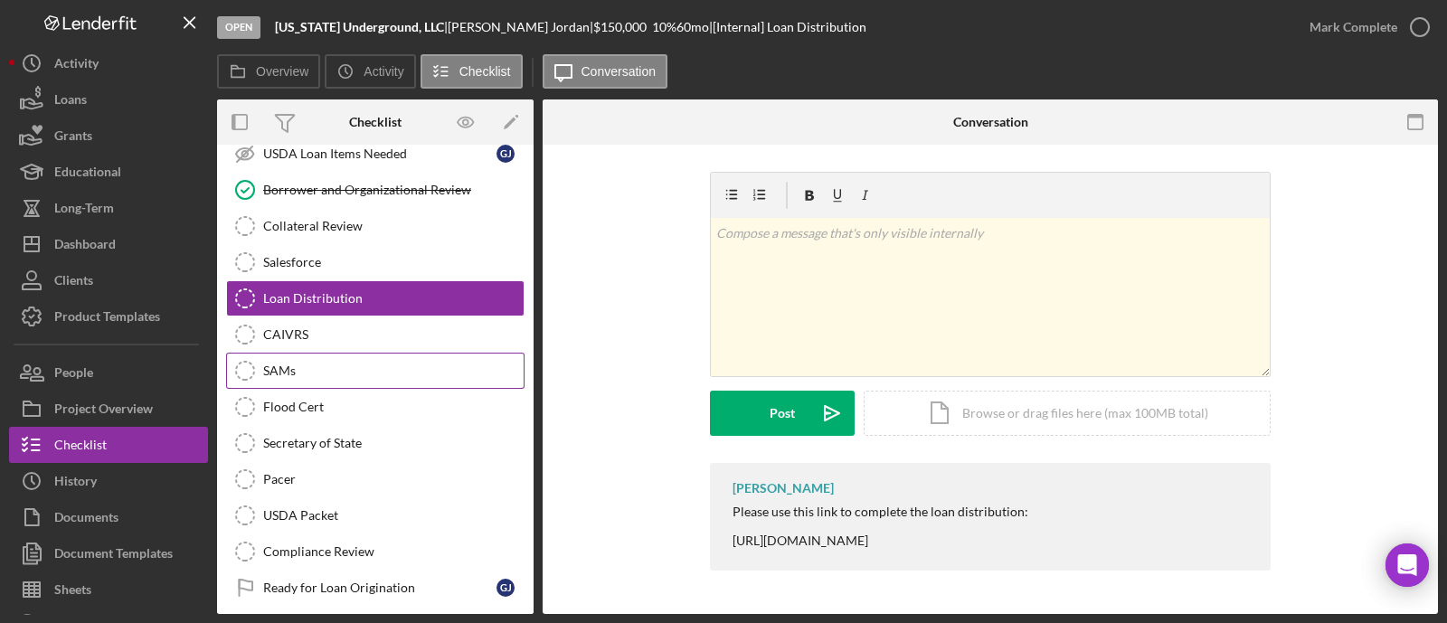
scroll to position [2961, 0]
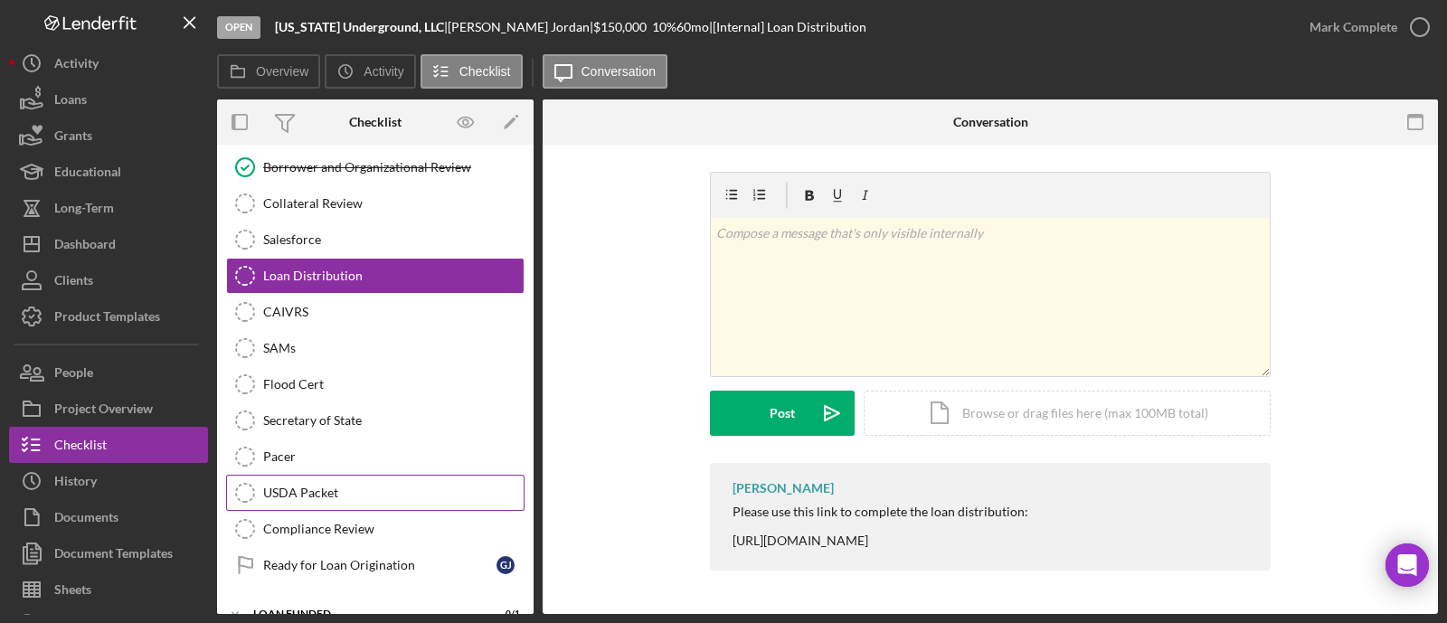
click at [393, 475] on link "USDA Packet USDA Packet" at bounding box center [375, 493] width 298 height 36
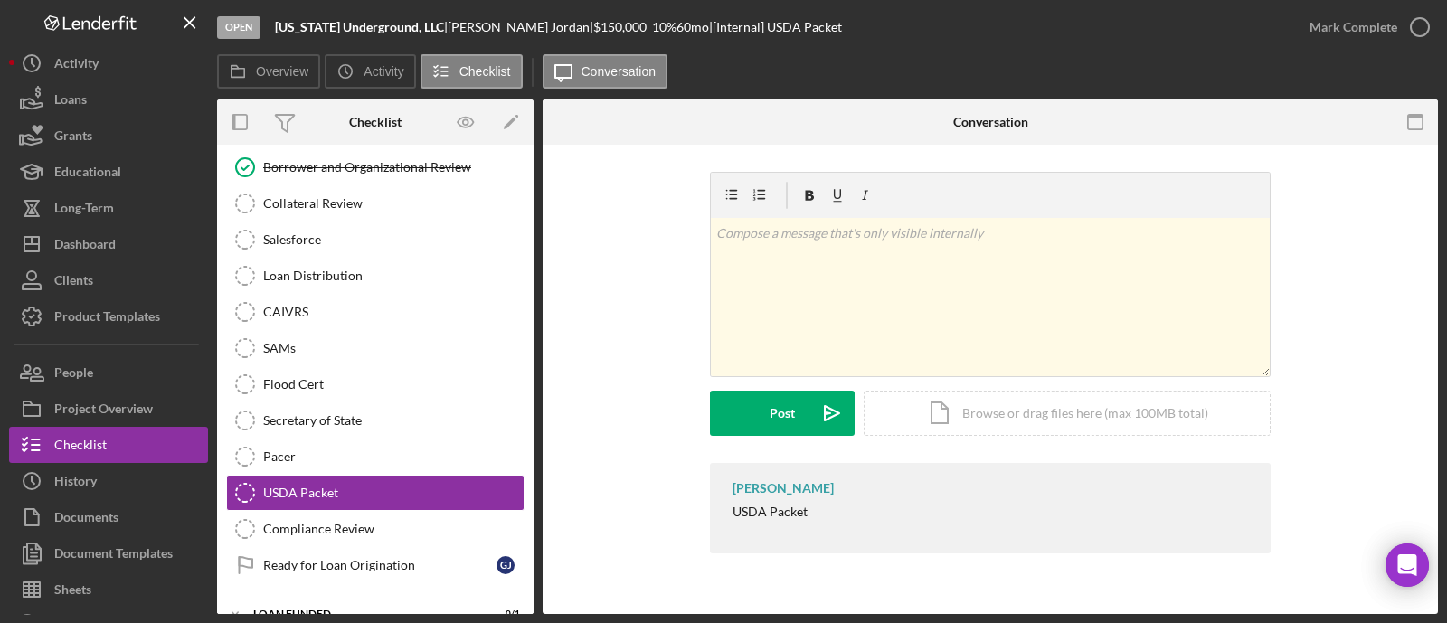
scroll to position [2961, 0]
click at [1388, 27] on div "Mark Complete" at bounding box center [1354, 27] width 88 height 36
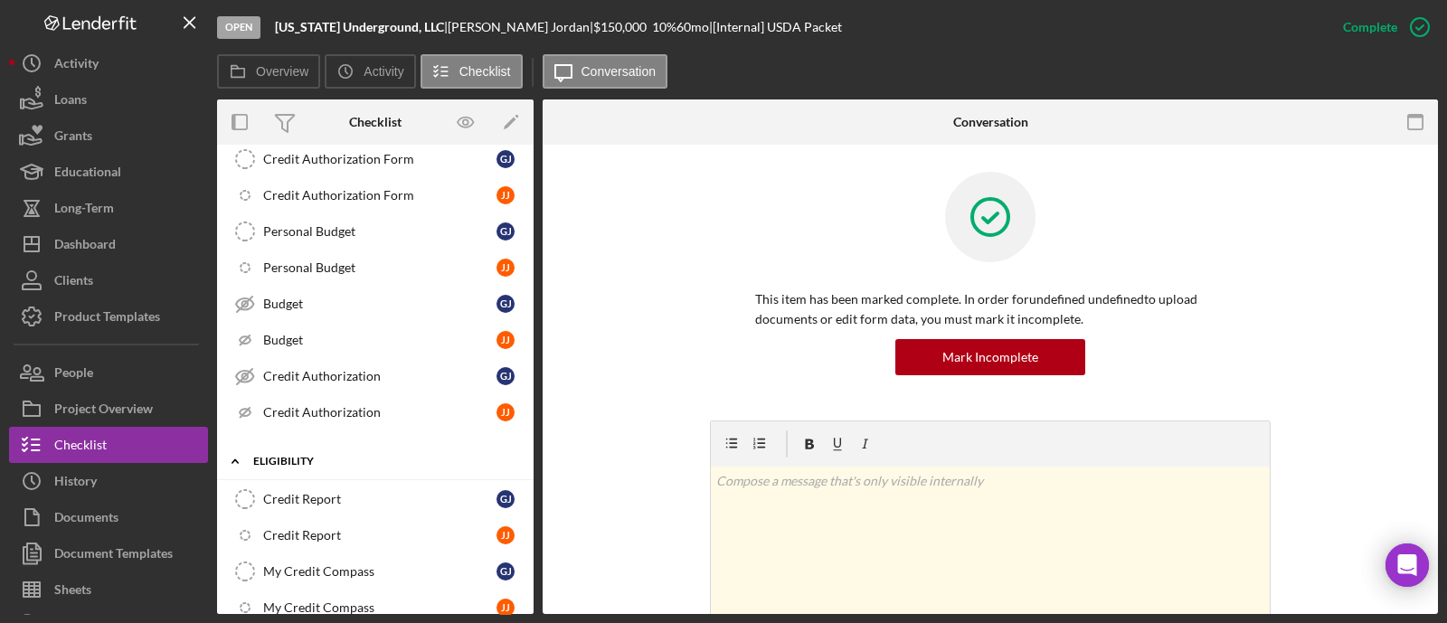
scroll to position [678, 0]
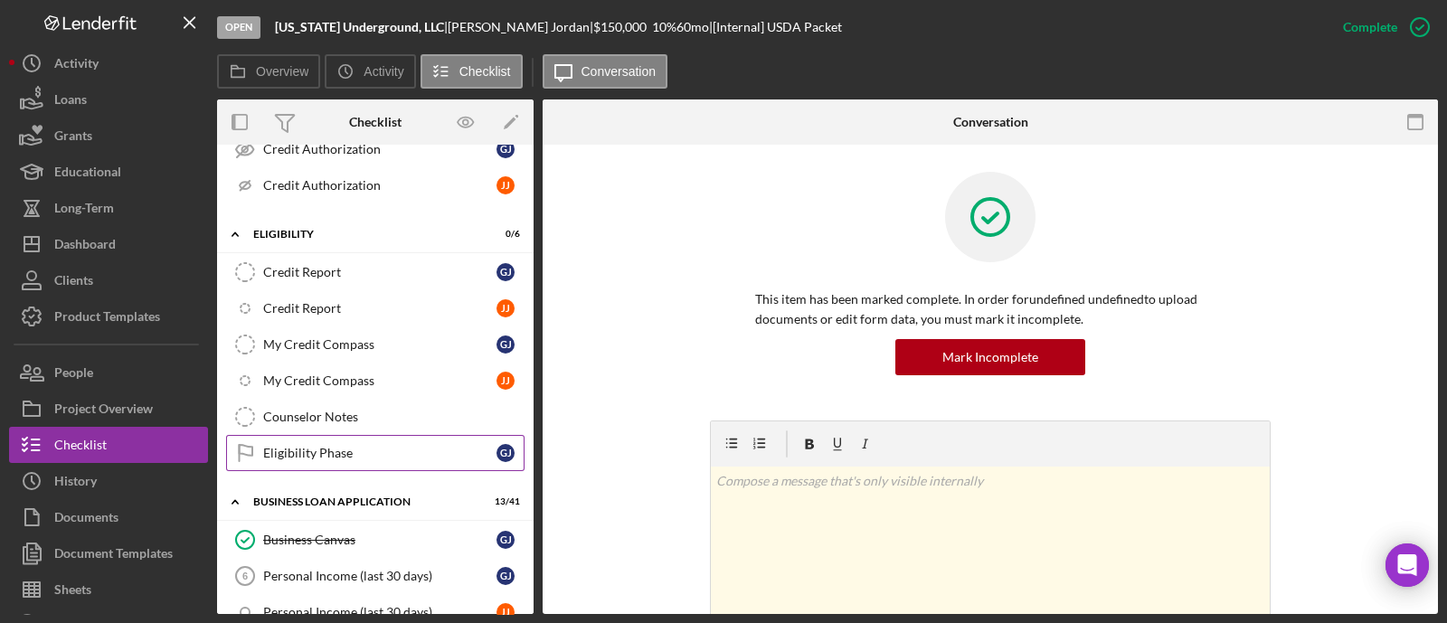
click at [388, 436] on link "Eligibility Phase Eligibility Phase G J" at bounding box center [375, 453] width 298 height 36
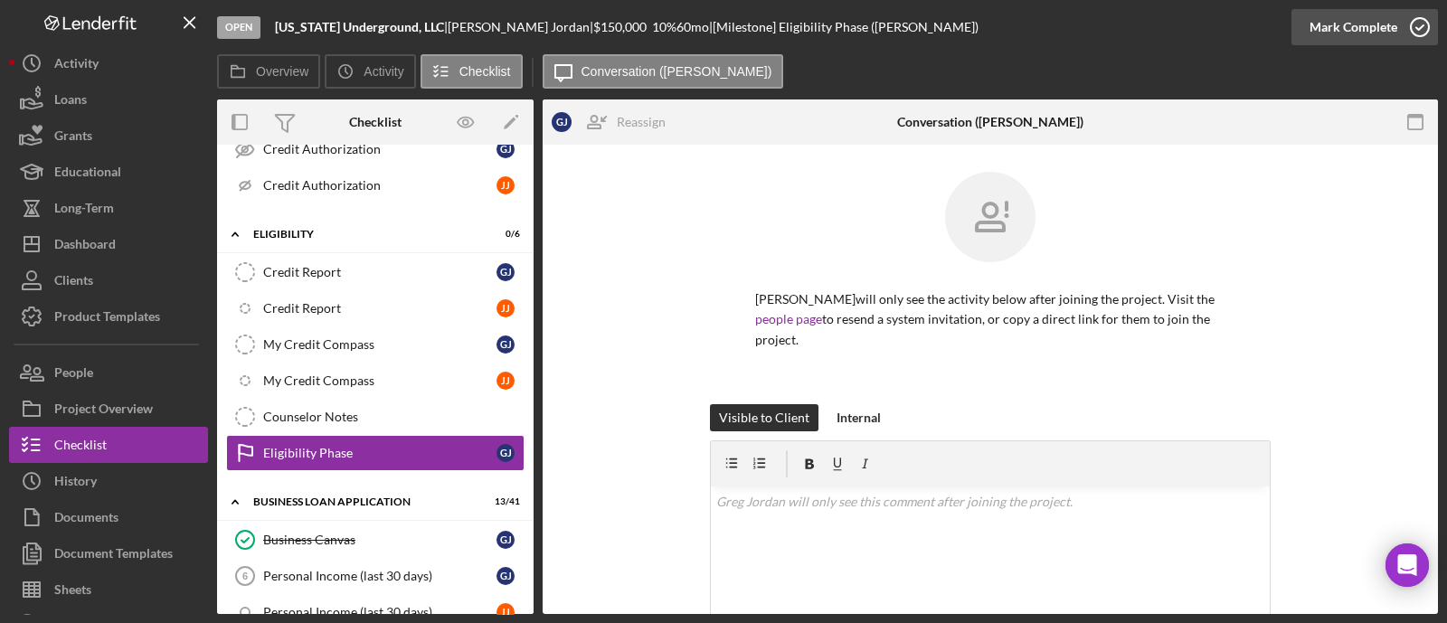
click at [1321, 20] on div "Mark Complete" at bounding box center [1354, 27] width 88 height 36
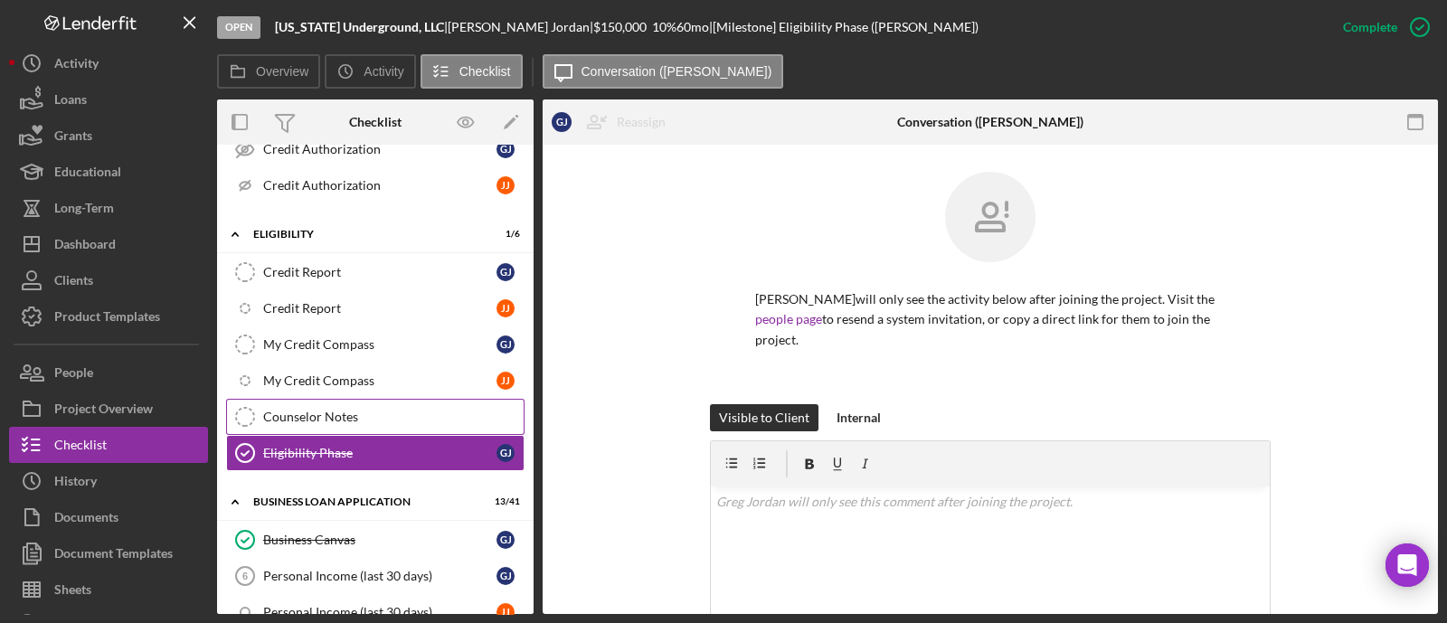
click at [337, 410] on div "Counselor Notes" at bounding box center [393, 417] width 261 height 14
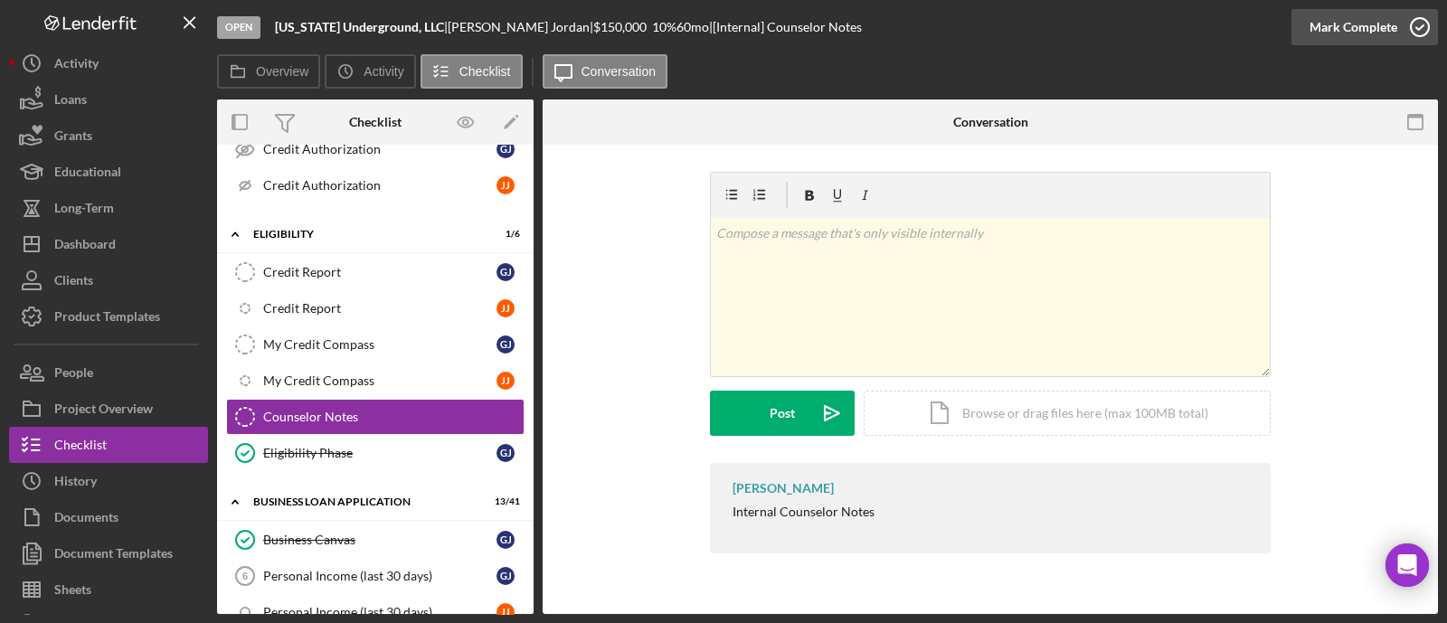
click at [1400, 18] on icon "button" at bounding box center [1420, 27] width 45 height 45
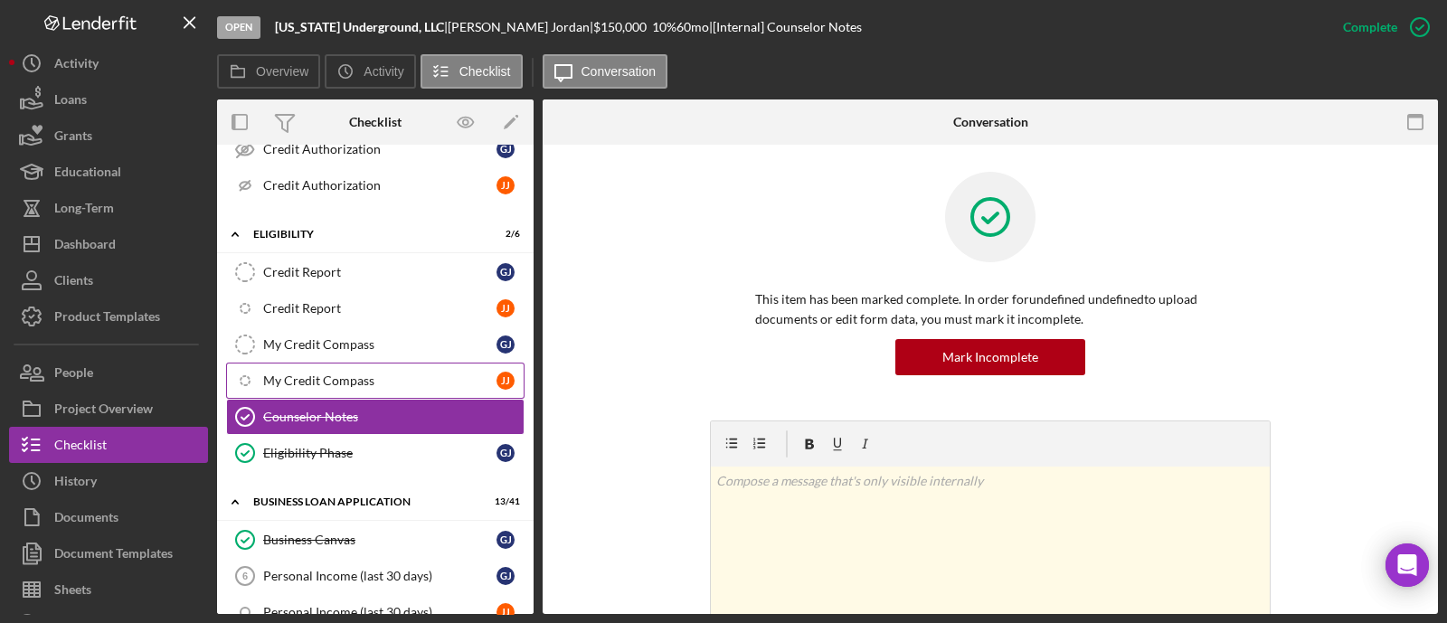
click at [394, 374] on div "My Credit Compass" at bounding box center [379, 381] width 233 height 14
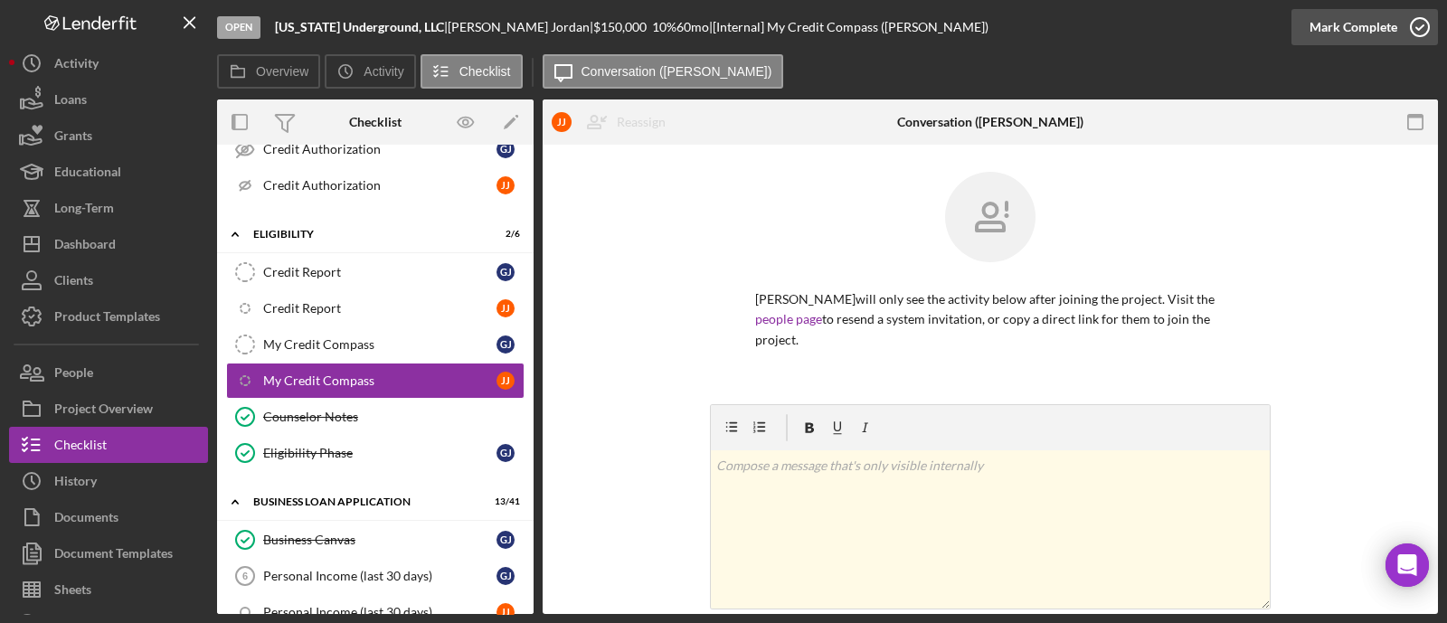
click at [1369, 25] on div "Mark Complete" at bounding box center [1354, 27] width 88 height 36
click at [359, 337] on div "My Credit Compass" at bounding box center [379, 344] width 233 height 14
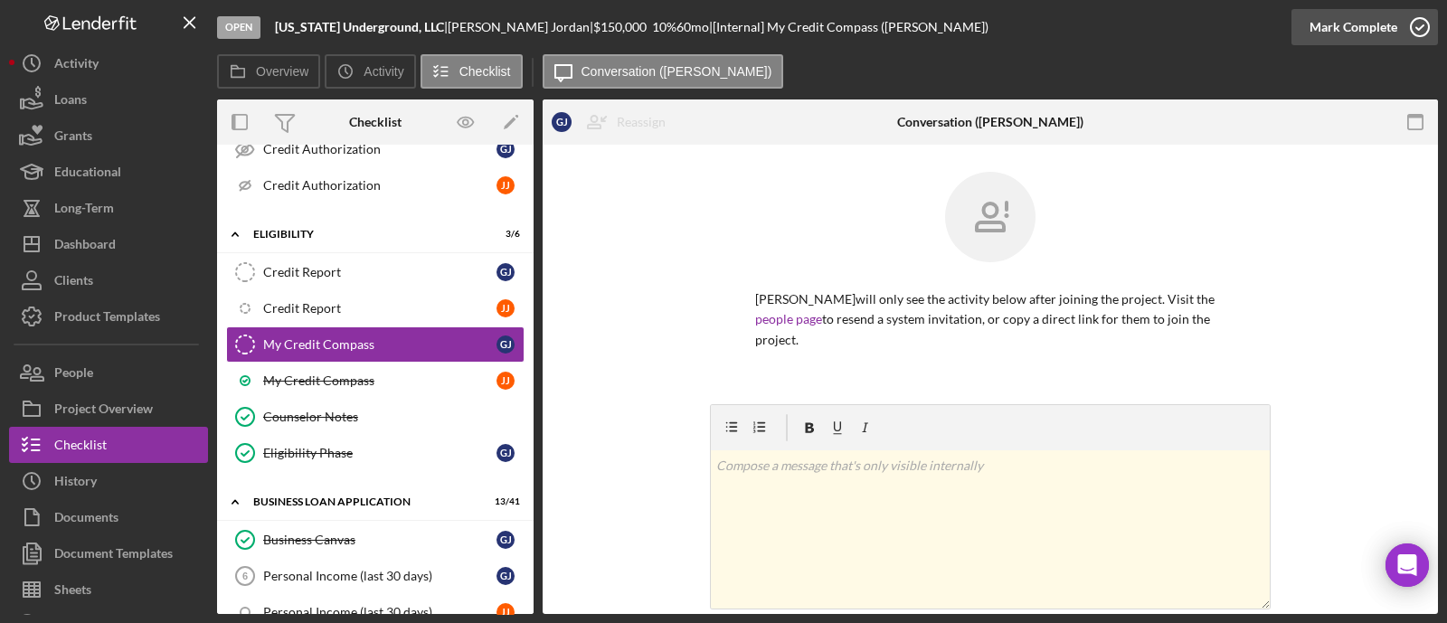
click at [1406, 27] on icon "button" at bounding box center [1420, 27] width 45 height 45
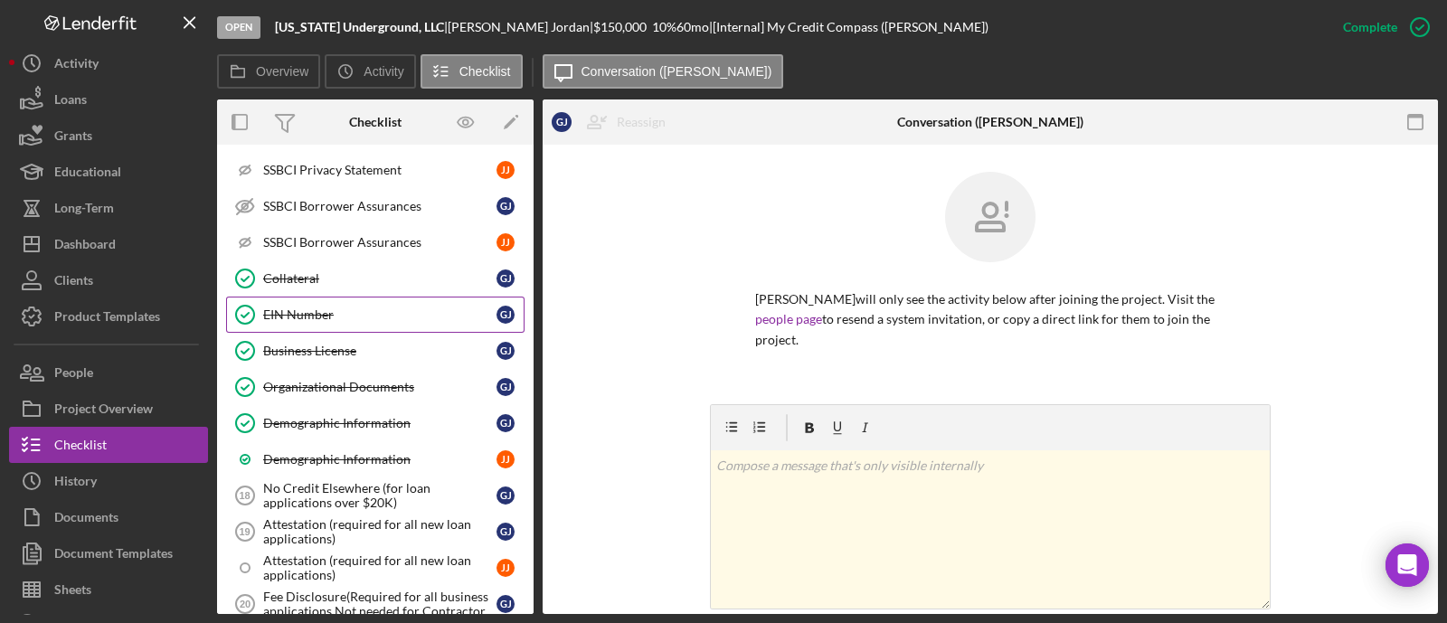
scroll to position [2035, 0]
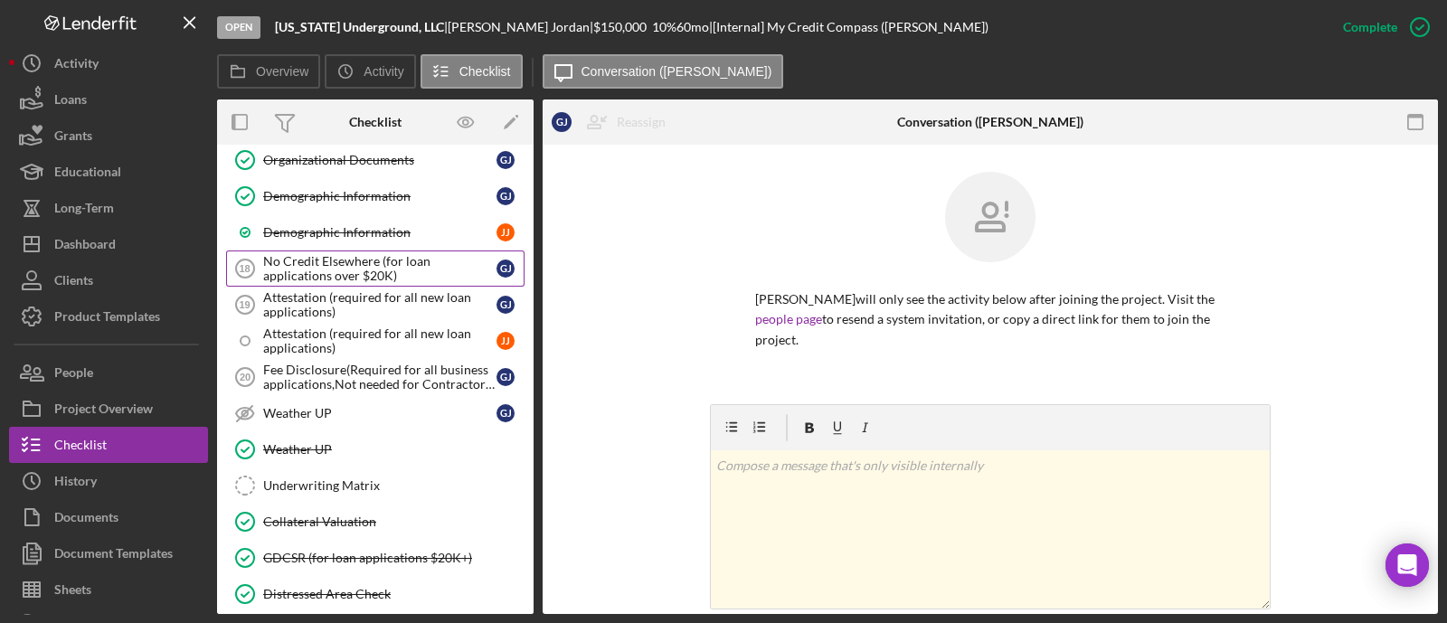
click at [322, 254] on div "No Credit Elsewhere (for loan applications over $20K)" at bounding box center [379, 268] width 233 height 29
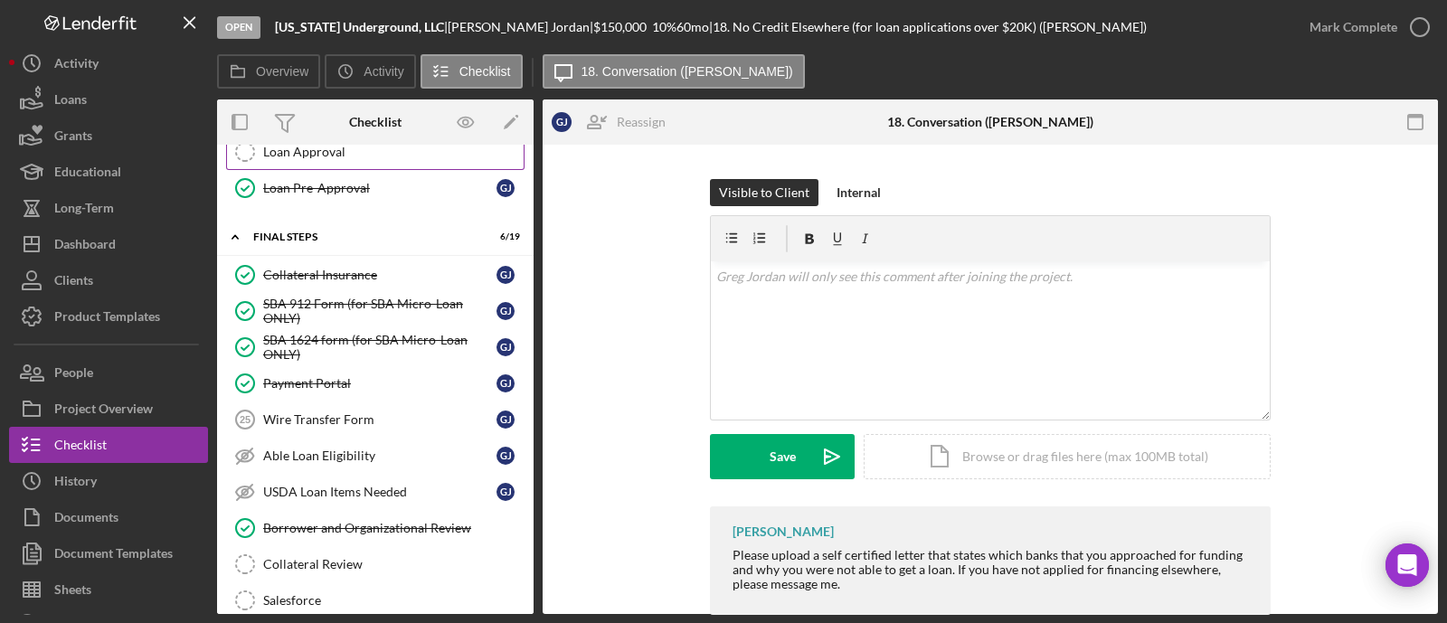
scroll to position [2714, 0]
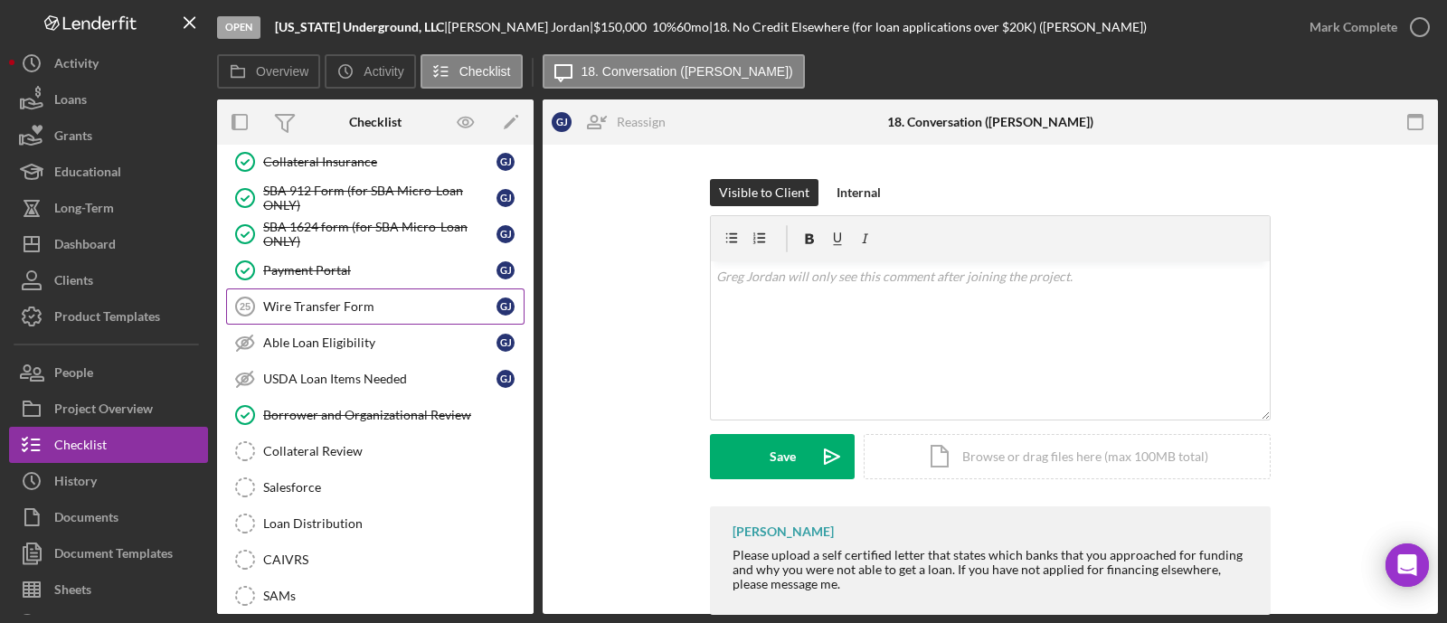
click at [382, 299] on div "Wire Transfer Form" at bounding box center [379, 306] width 233 height 14
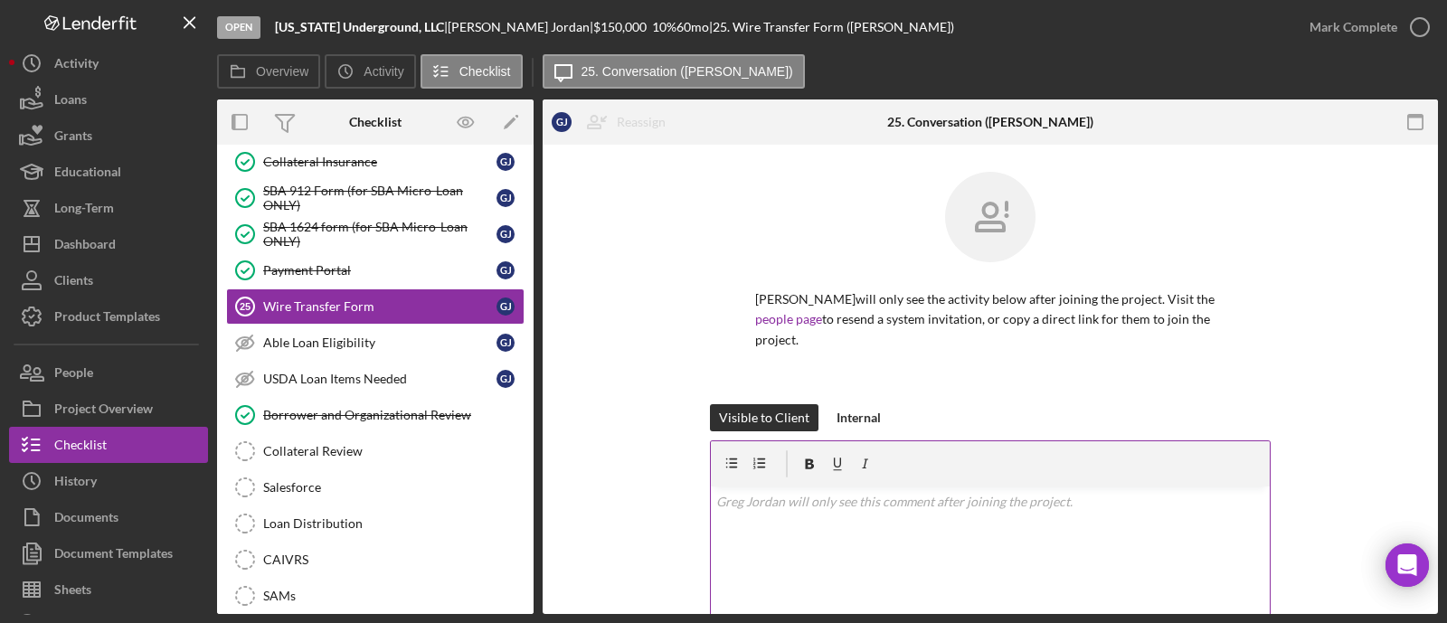
scroll to position [339, 0]
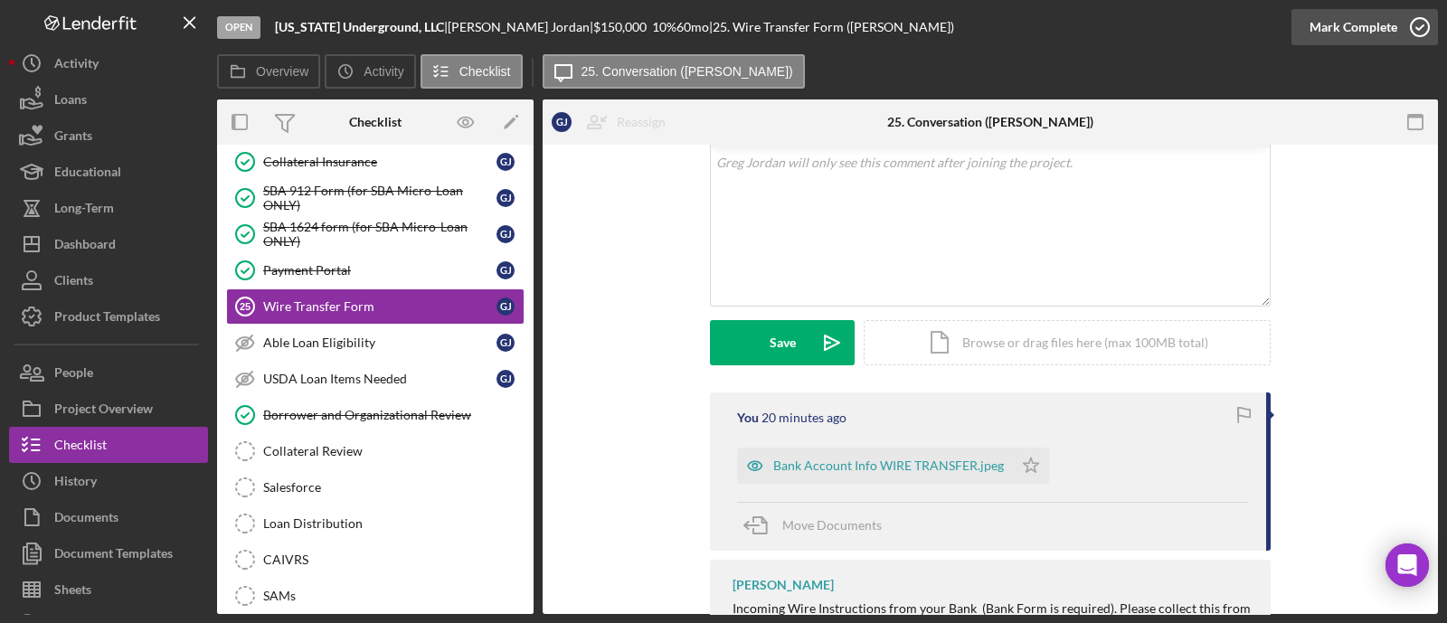
click at [1398, 24] on icon "button" at bounding box center [1420, 27] width 45 height 45
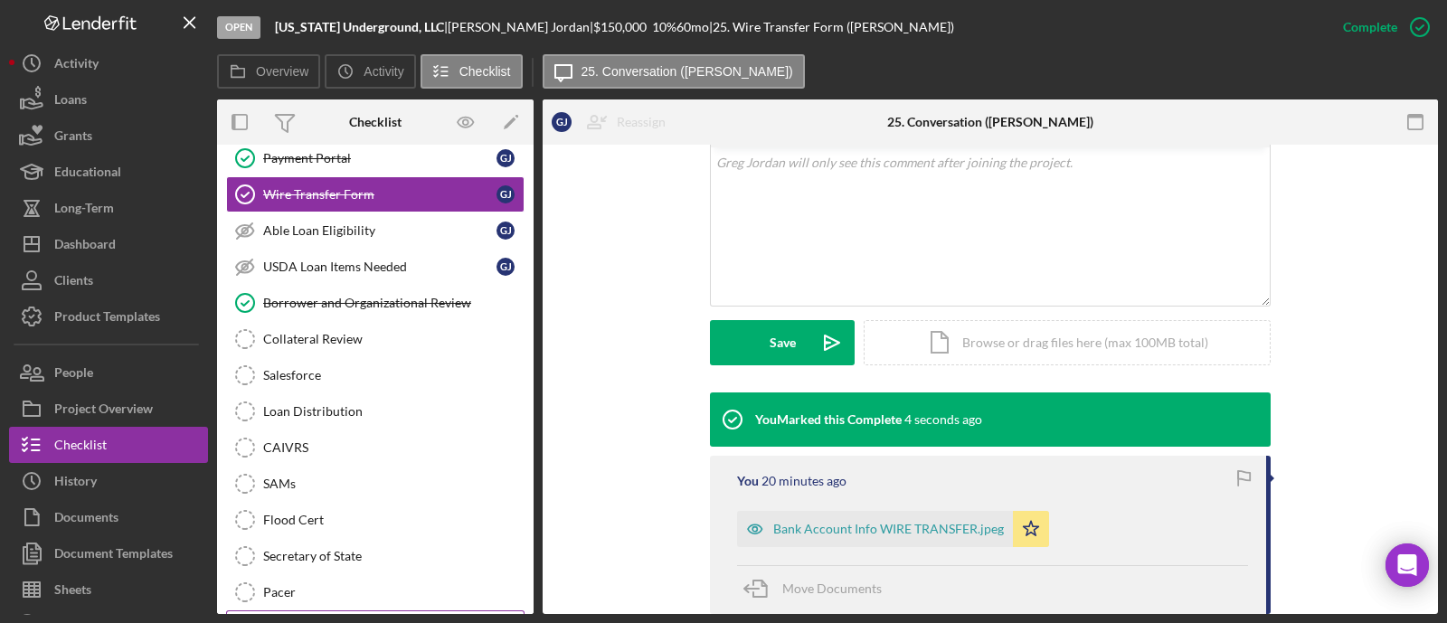
scroll to position [2961, 0]
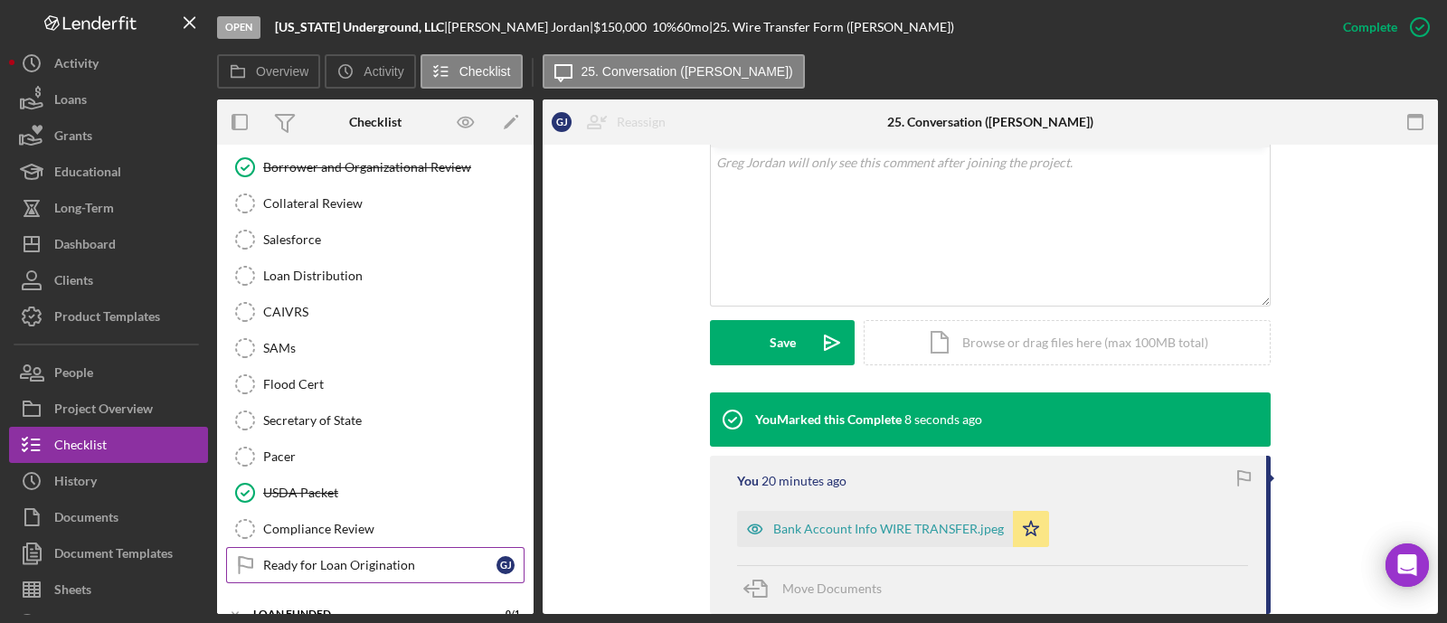
click at [384, 558] on div "Ready for Loan Origination" at bounding box center [379, 565] width 233 height 14
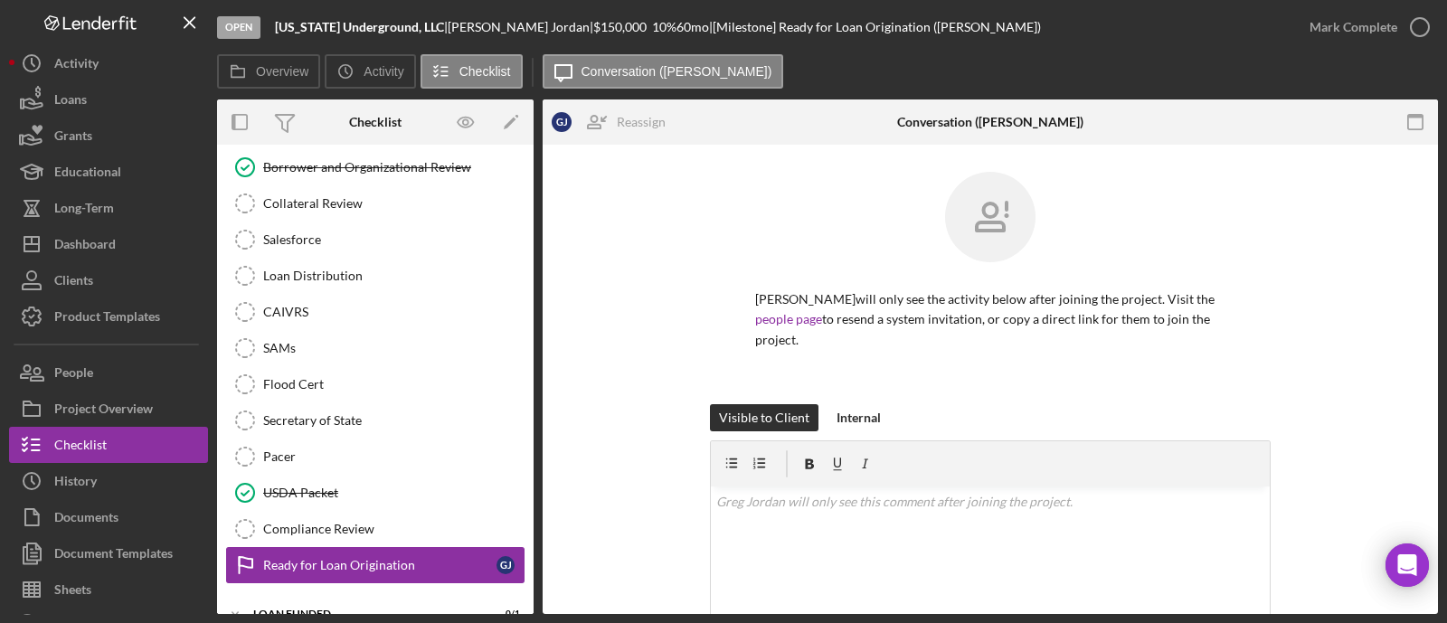
scroll to position [2961, 0]
click at [1379, 14] on div "Mark Complete" at bounding box center [1354, 27] width 88 height 36
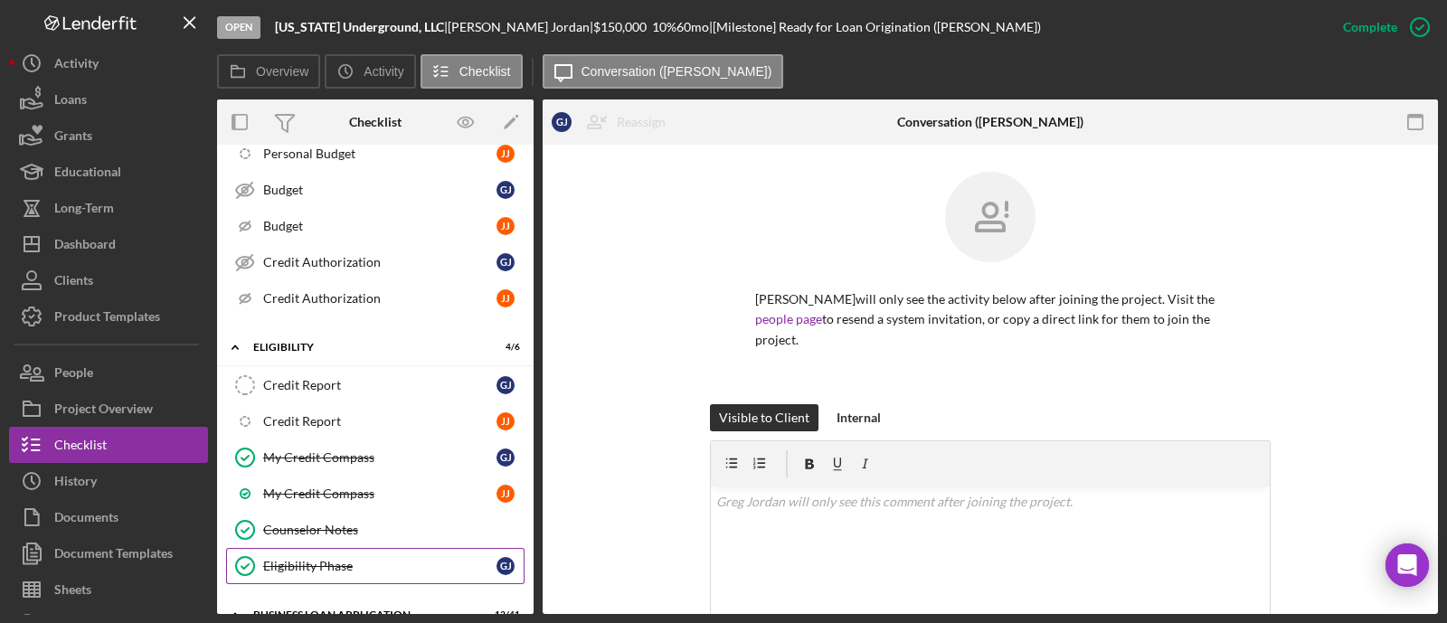
scroll to position [678, 0]
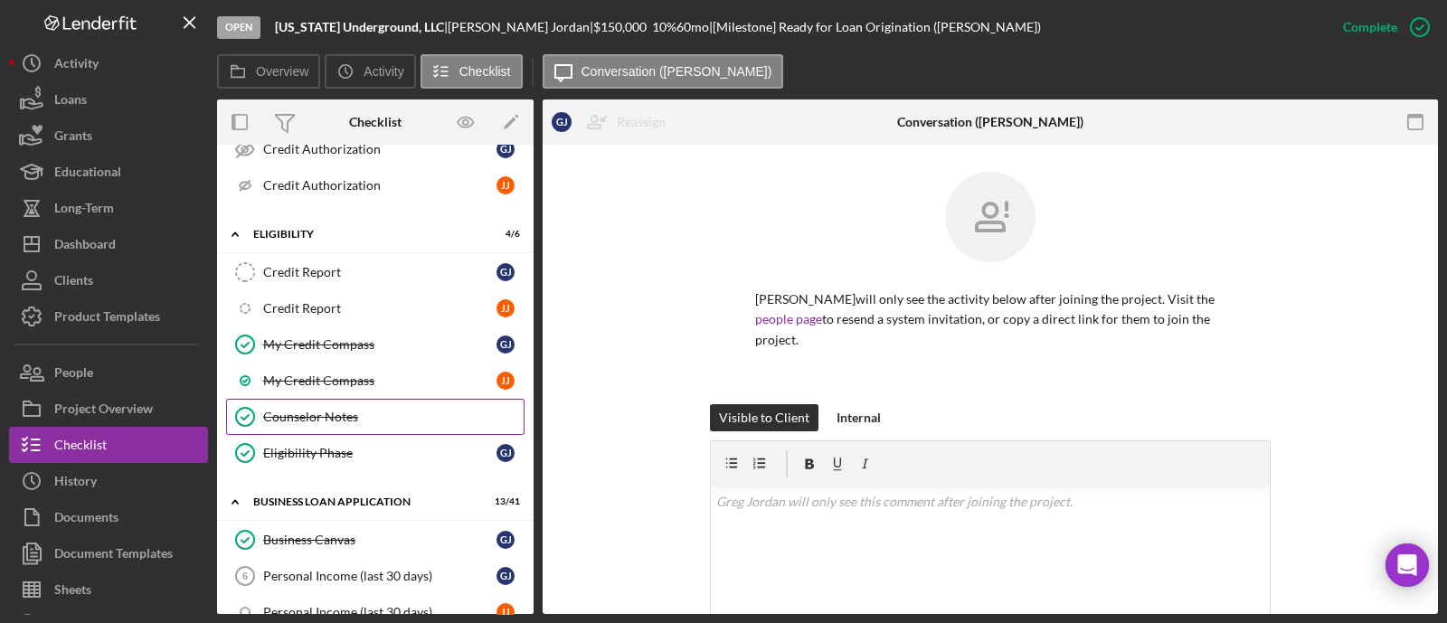
click at [346, 410] on div "Counselor Notes" at bounding box center [393, 417] width 261 height 14
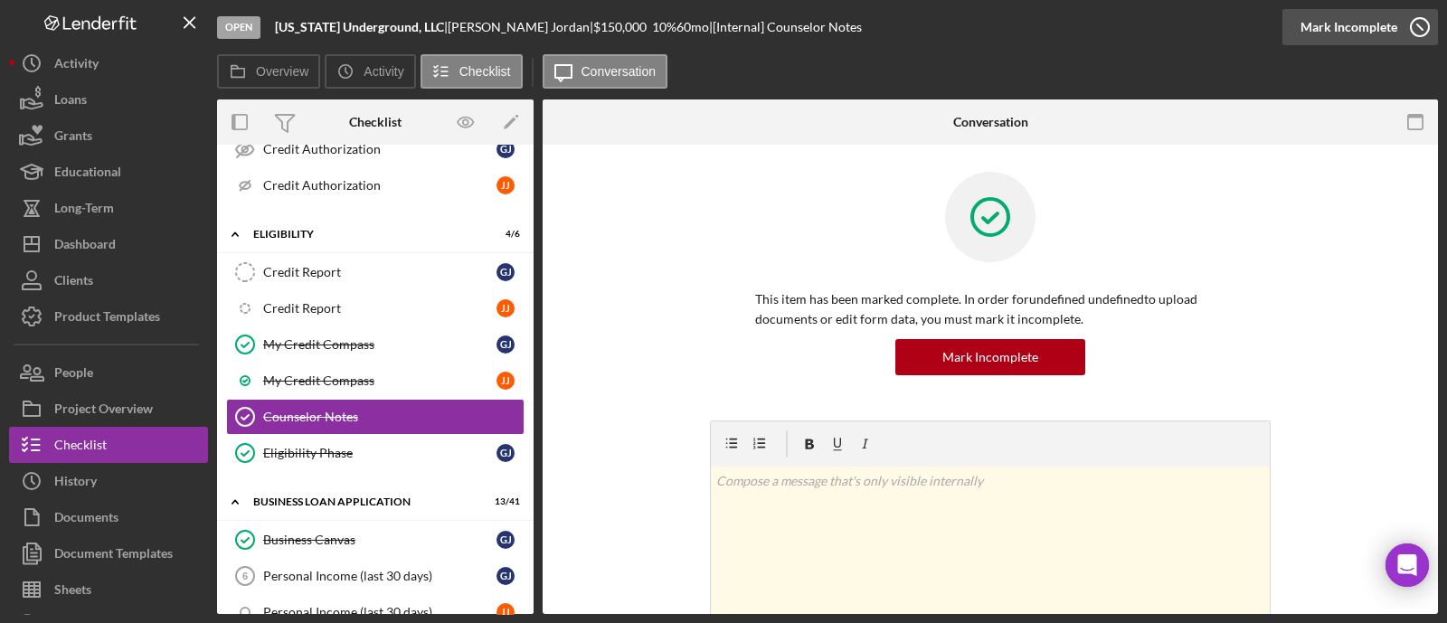
click at [1398, 7] on div "Complete Mark Incomplete" at bounding box center [1361, 27] width 156 height 54
click at [1375, 33] on div "Mark Incomplete" at bounding box center [1349, 27] width 97 height 36
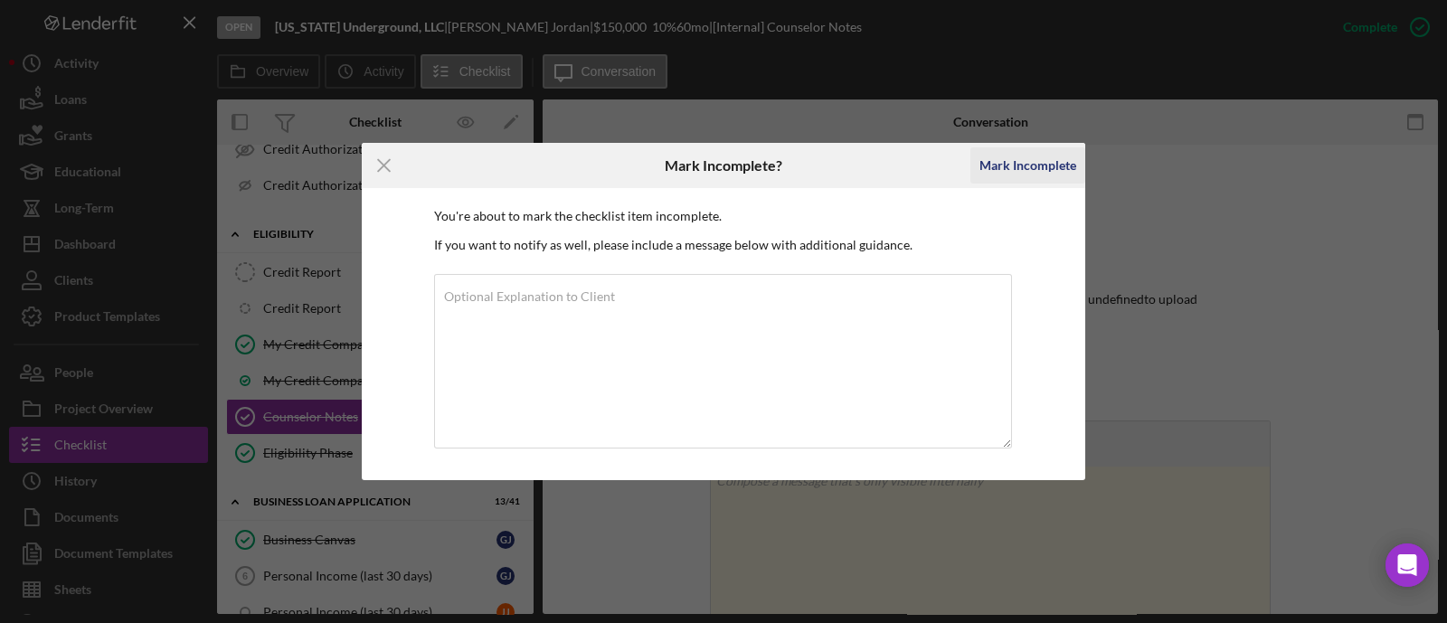
click at [1019, 169] on div "Mark Incomplete" at bounding box center [1028, 165] width 97 height 36
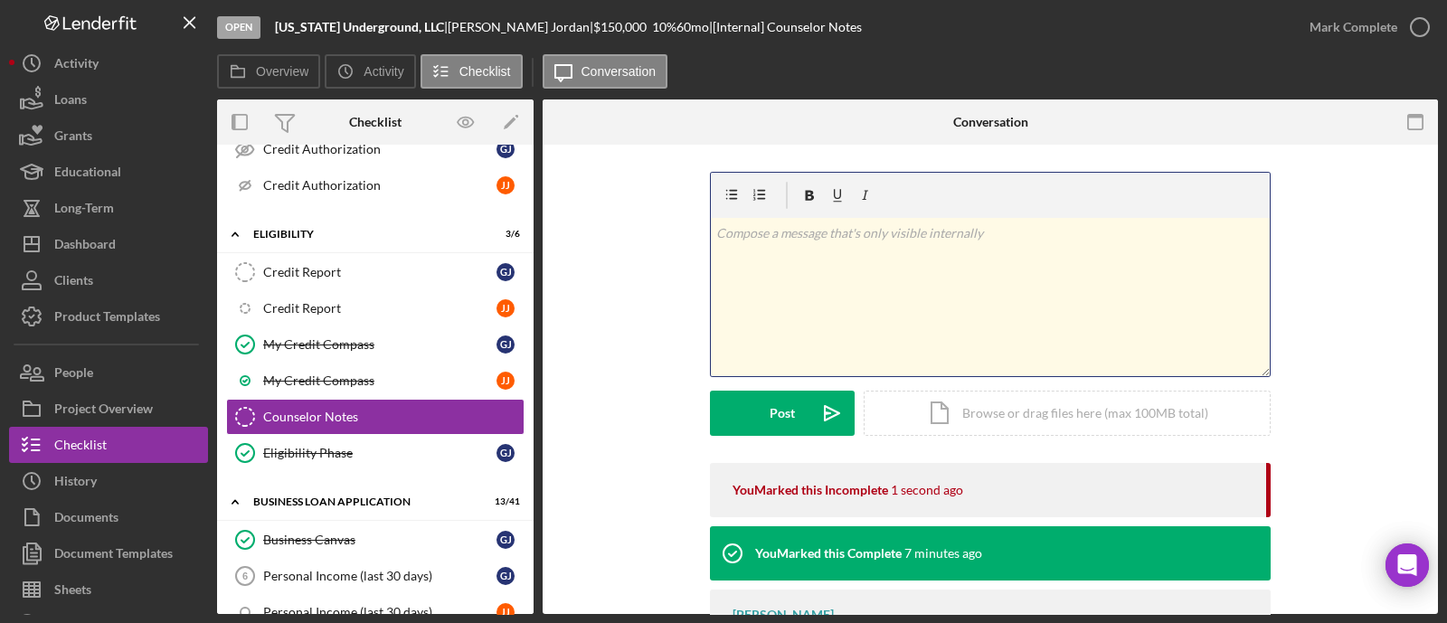
click at [857, 278] on div "v Color teal Color pink Remove color Add row above Add row below Add column bef…" at bounding box center [990, 297] width 559 height 158
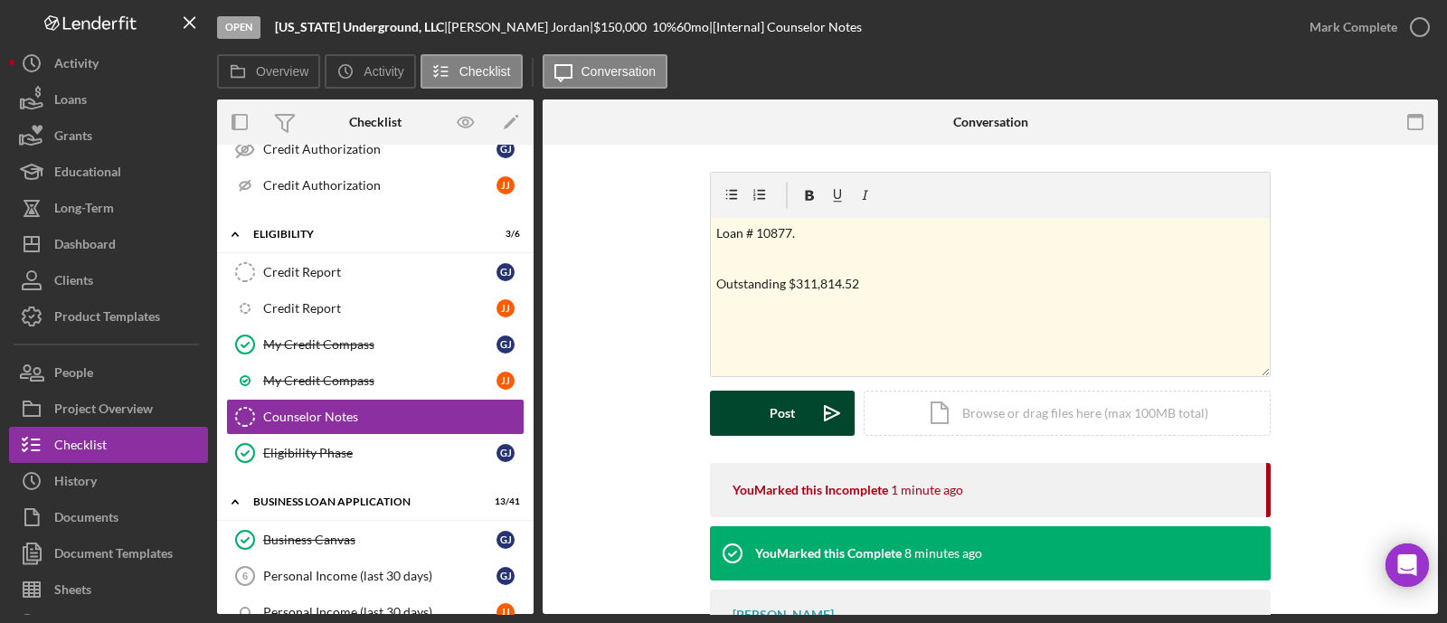
click at [717, 395] on button "Post Icon/icon-invite-send" at bounding box center [782, 413] width 145 height 45
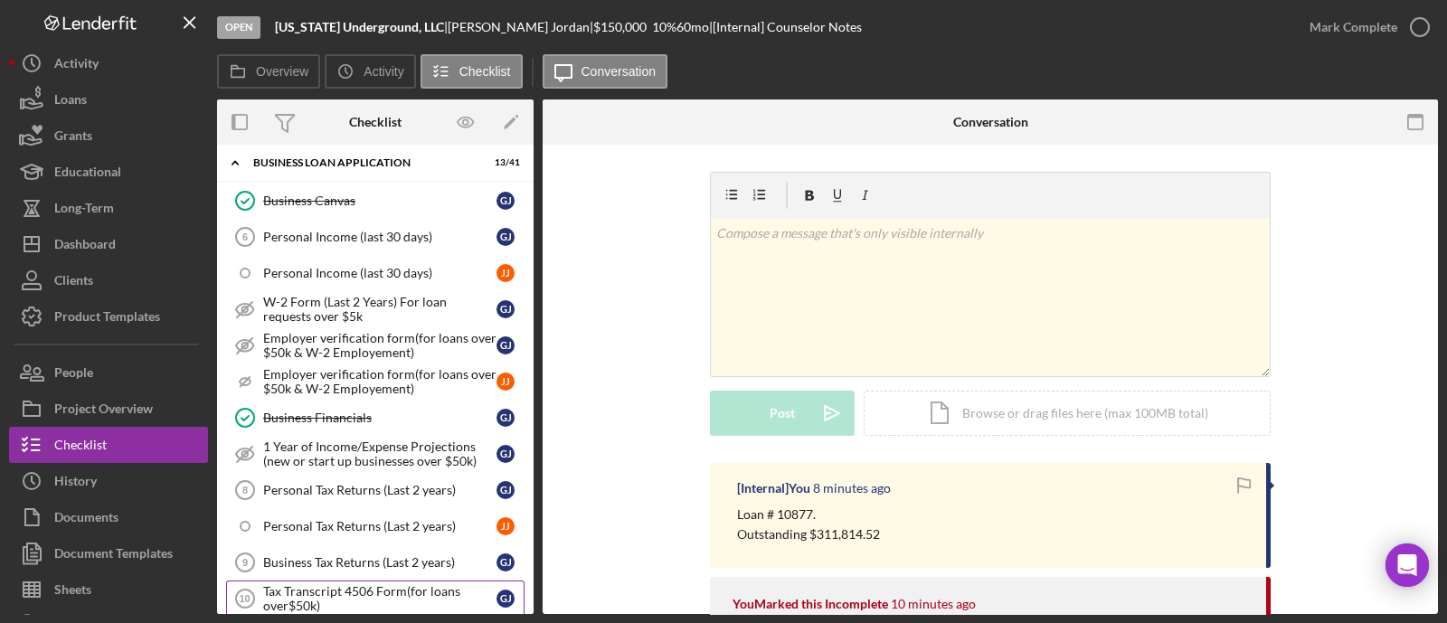
scroll to position [1131, 0]
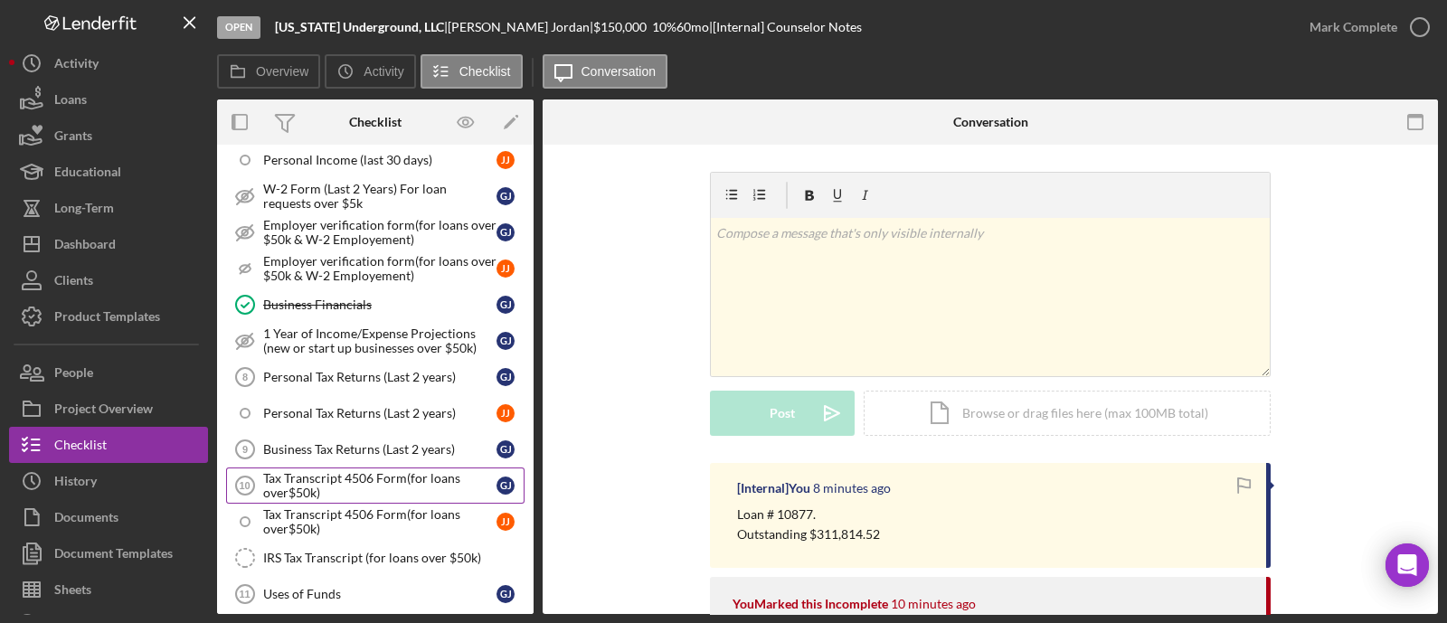
click at [339, 473] on div "Tax Transcript 4506 Form(for loans over$50k)" at bounding box center [379, 485] width 233 height 29
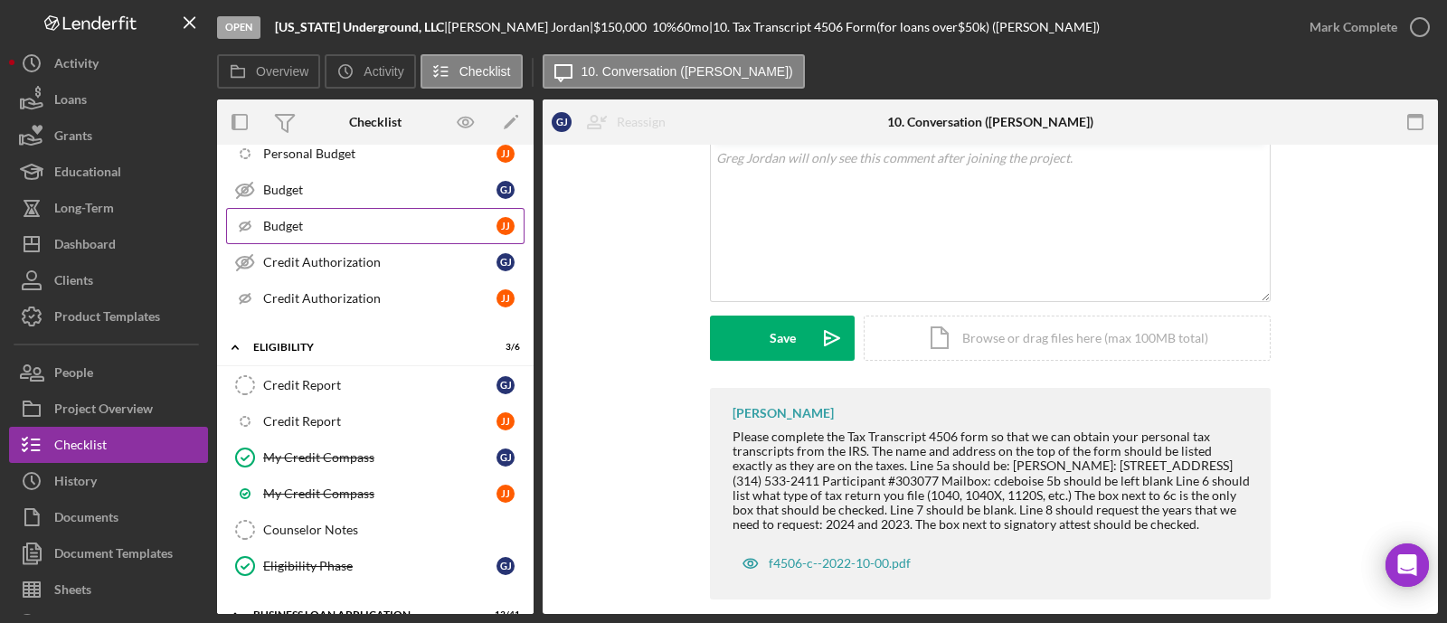
scroll to position [678, 0]
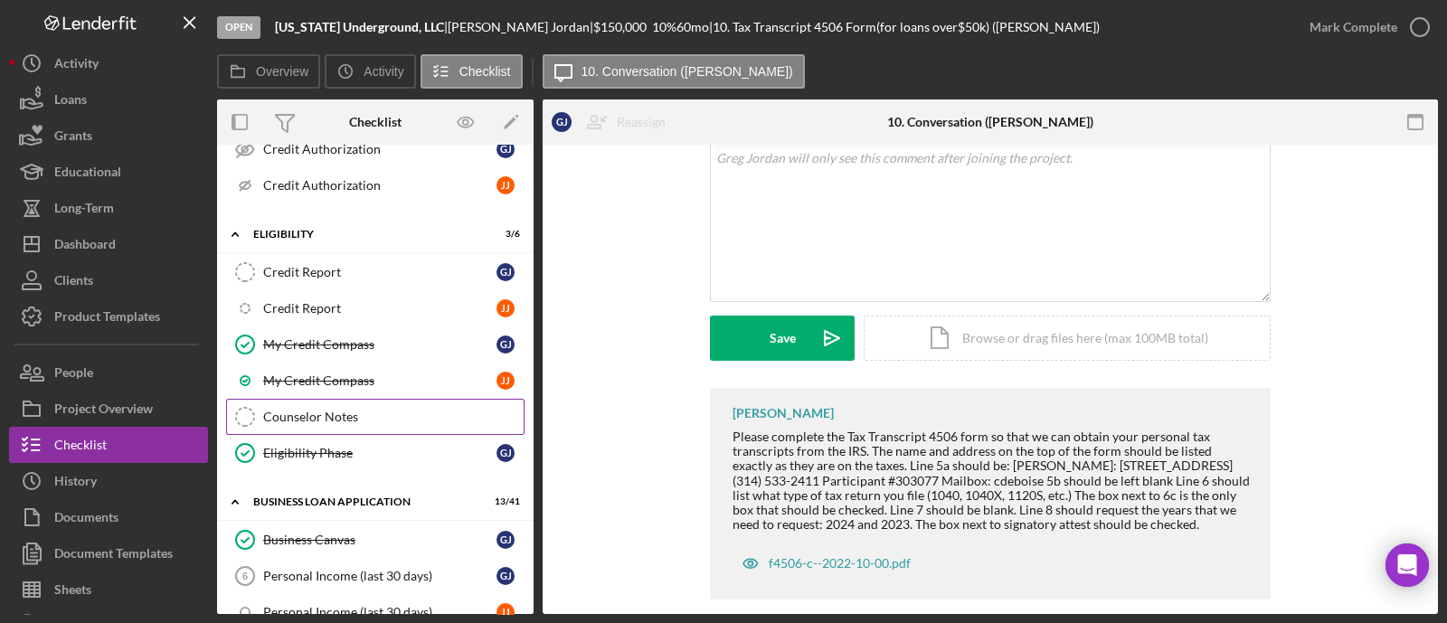
click at [313, 399] on link "Counselor Notes Counselor Notes" at bounding box center [375, 417] width 298 height 36
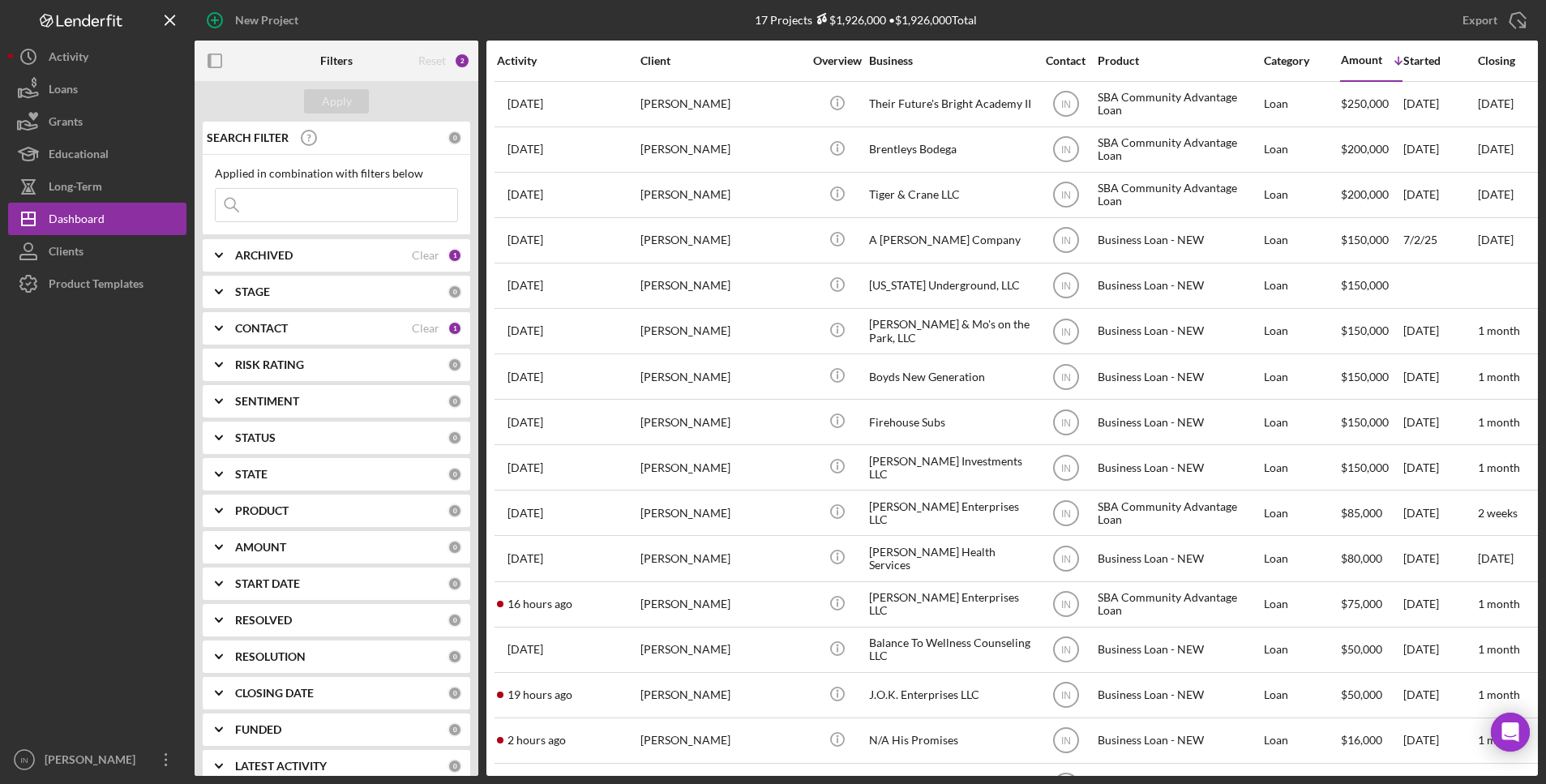
click at [291, 246] on div "ARCHIVED Clear 1" at bounding box center [348, 255] width 227 height 32
click at [220, 347] on input "Archived" at bounding box center [224, 348] width 16 height 16
checkbox input "true"
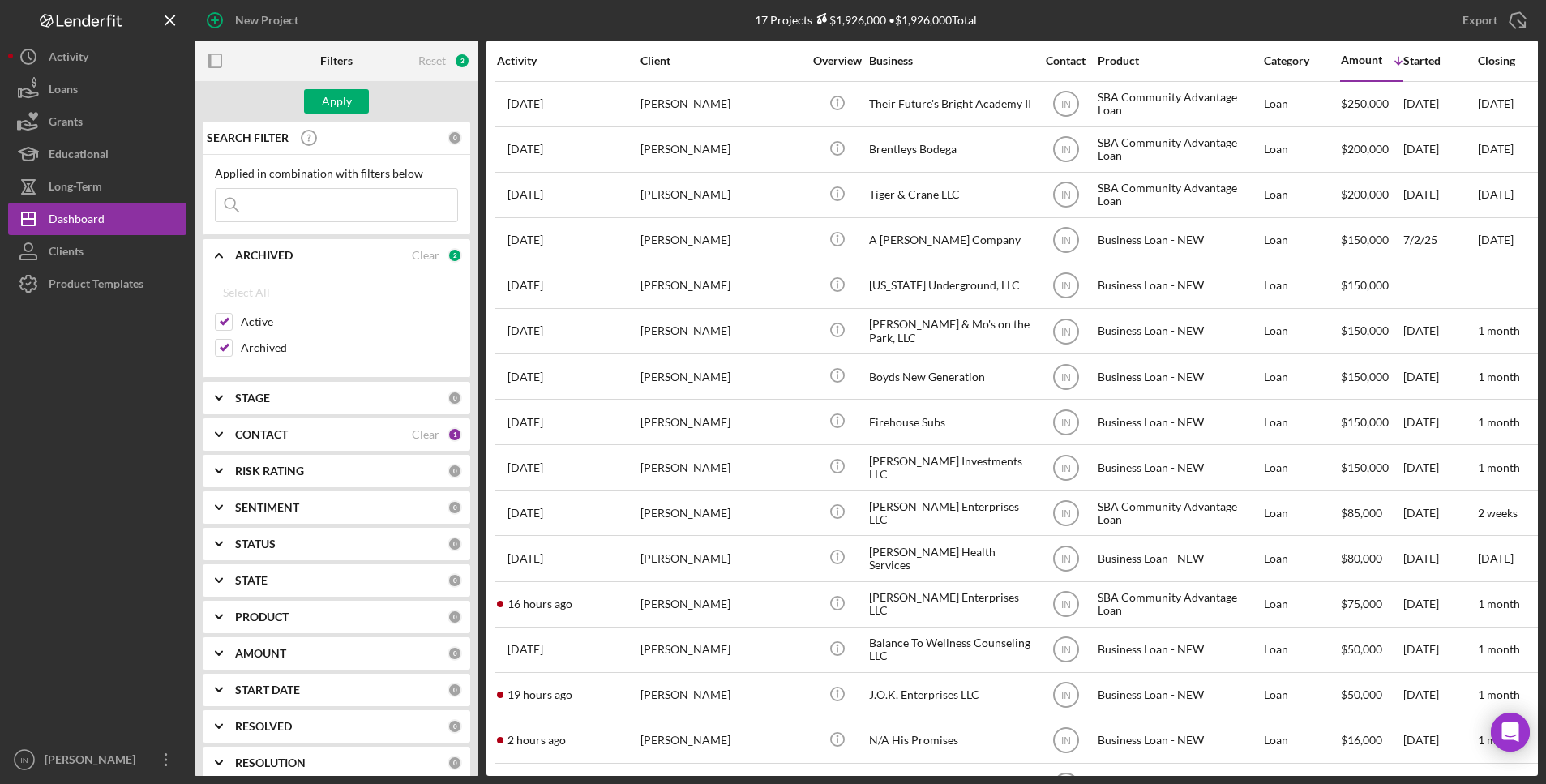
click at [318, 203] on input at bounding box center [337, 205] width 242 height 32
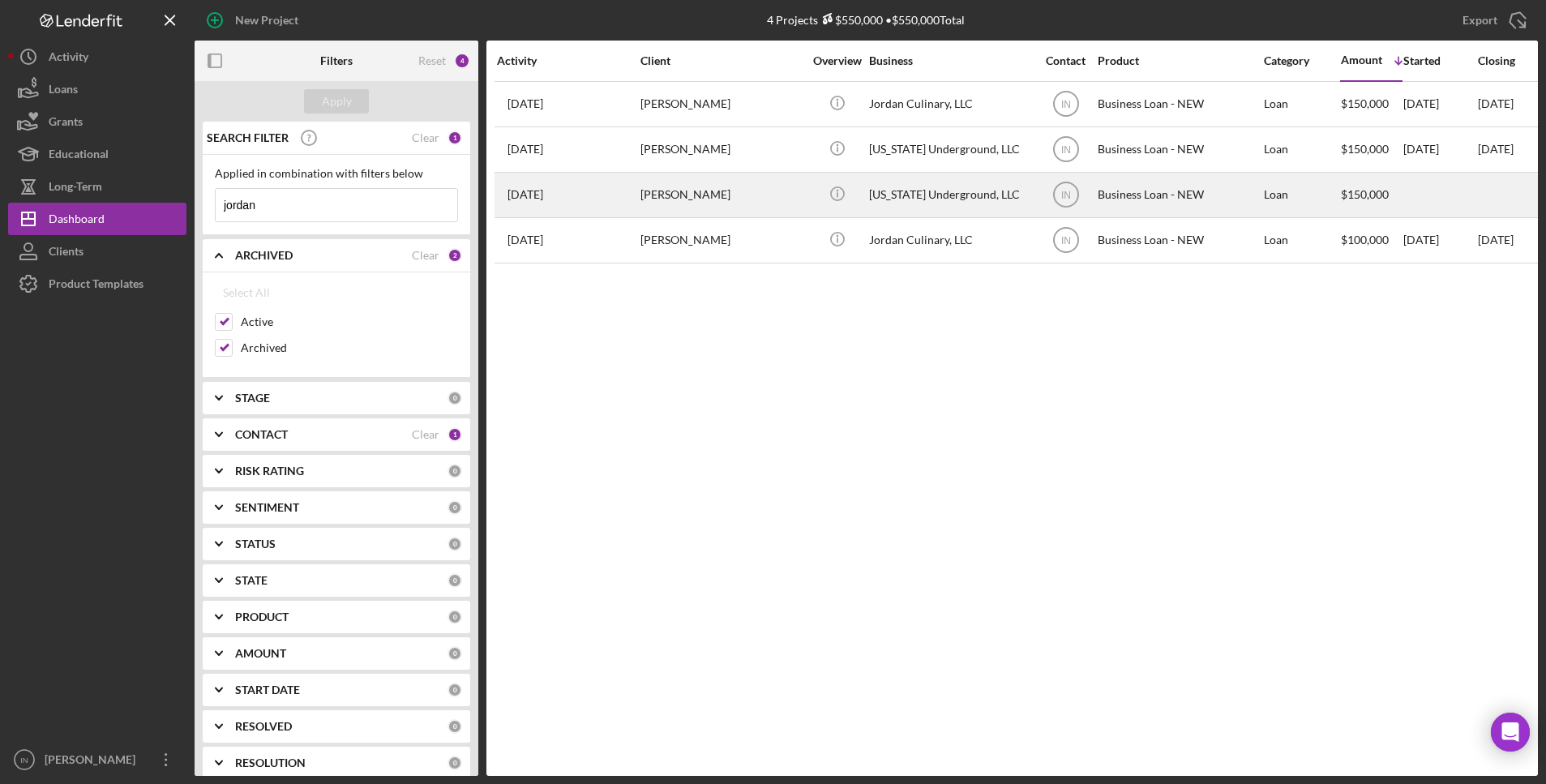
type input "jordan"
click at [773, 181] on div "[PERSON_NAME]" at bounding box center [721, 195] width 162 height 43
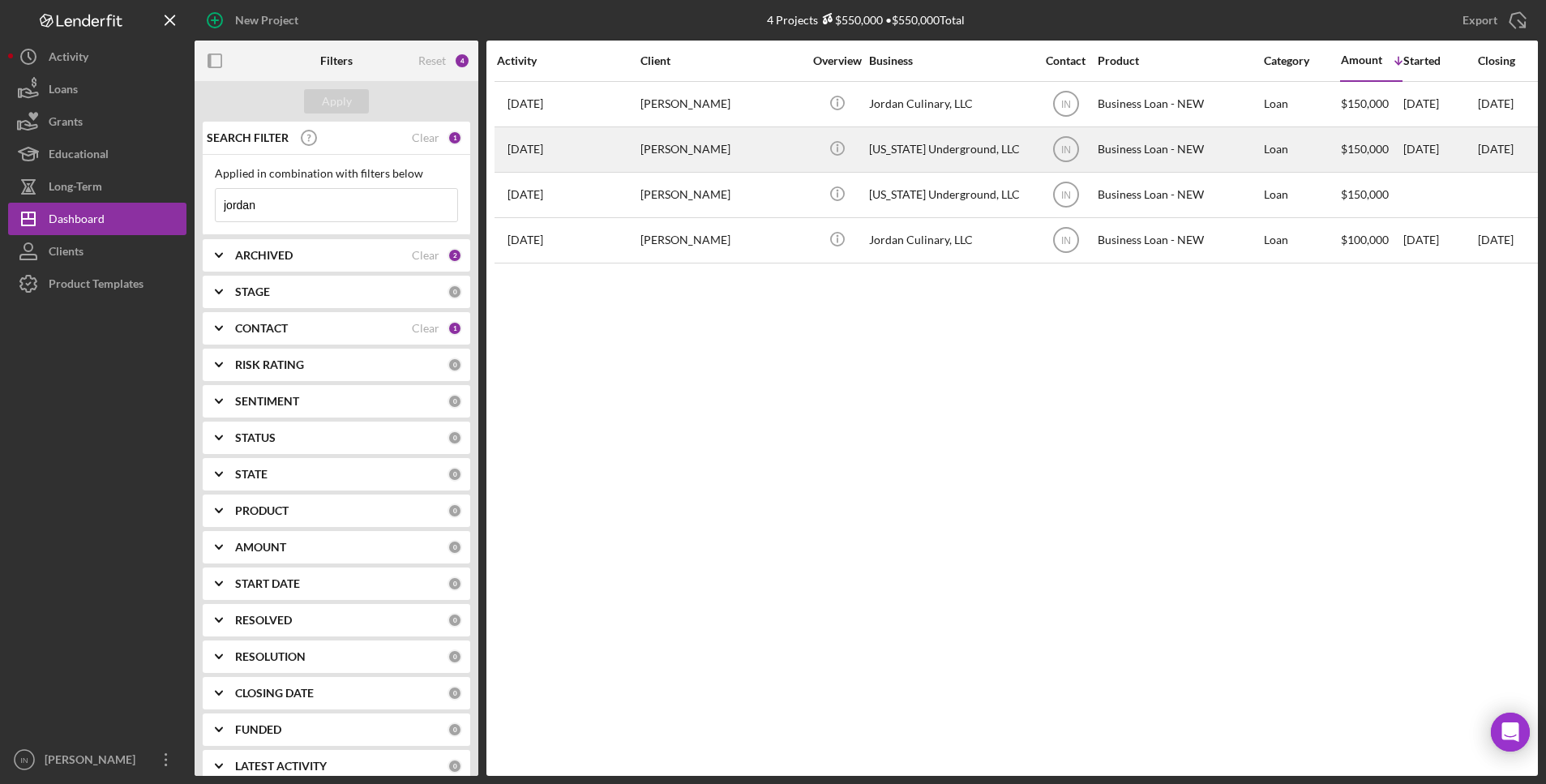
click at [905, 145] on div "[US_STATE] Underground, LLC" at bounding box center [950, 150] width 162 height 43
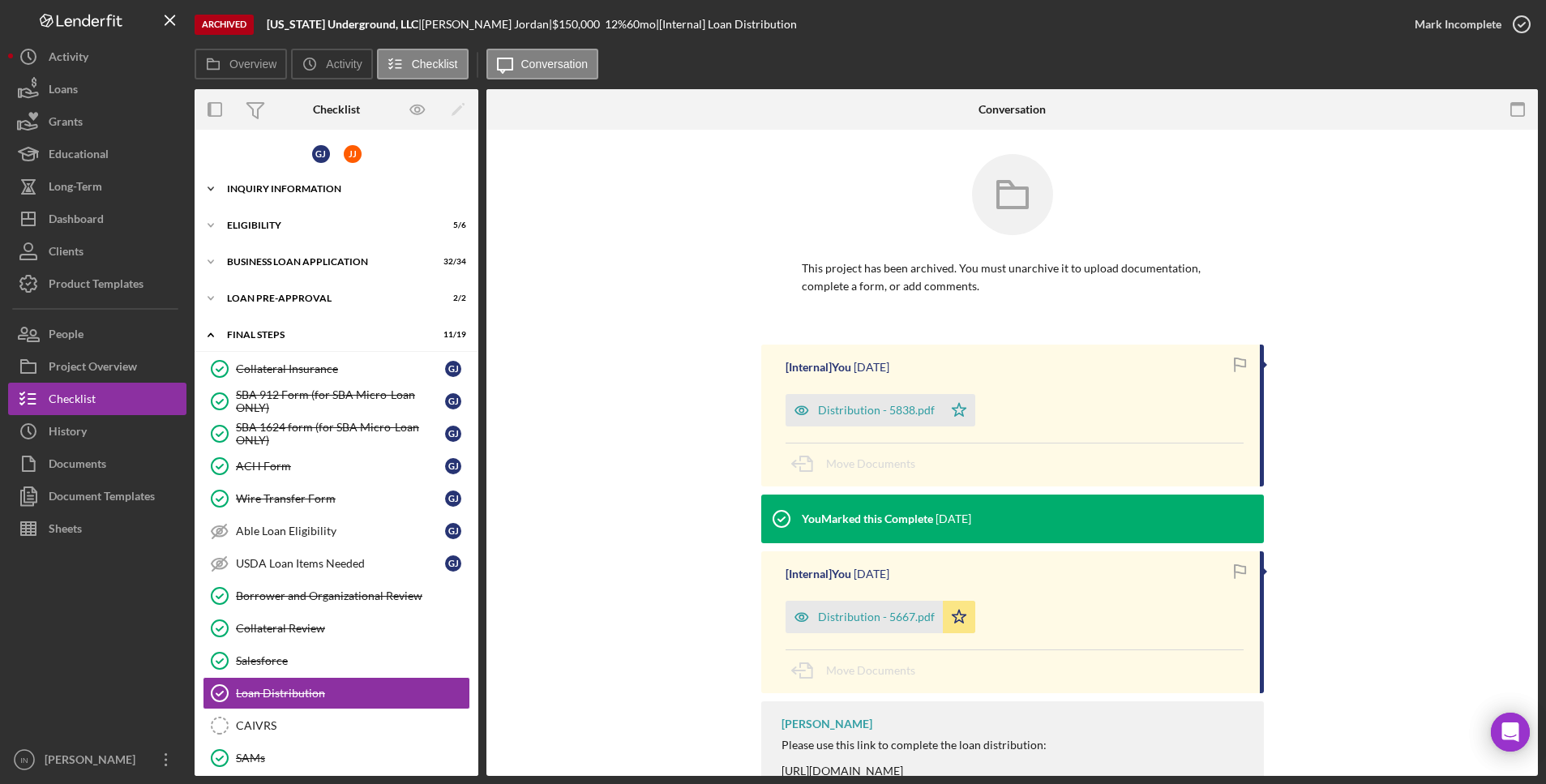
click at [303, 184] on div "INQUIRY INFORMATION" at bounding box center [342, 188] width 231 height 10
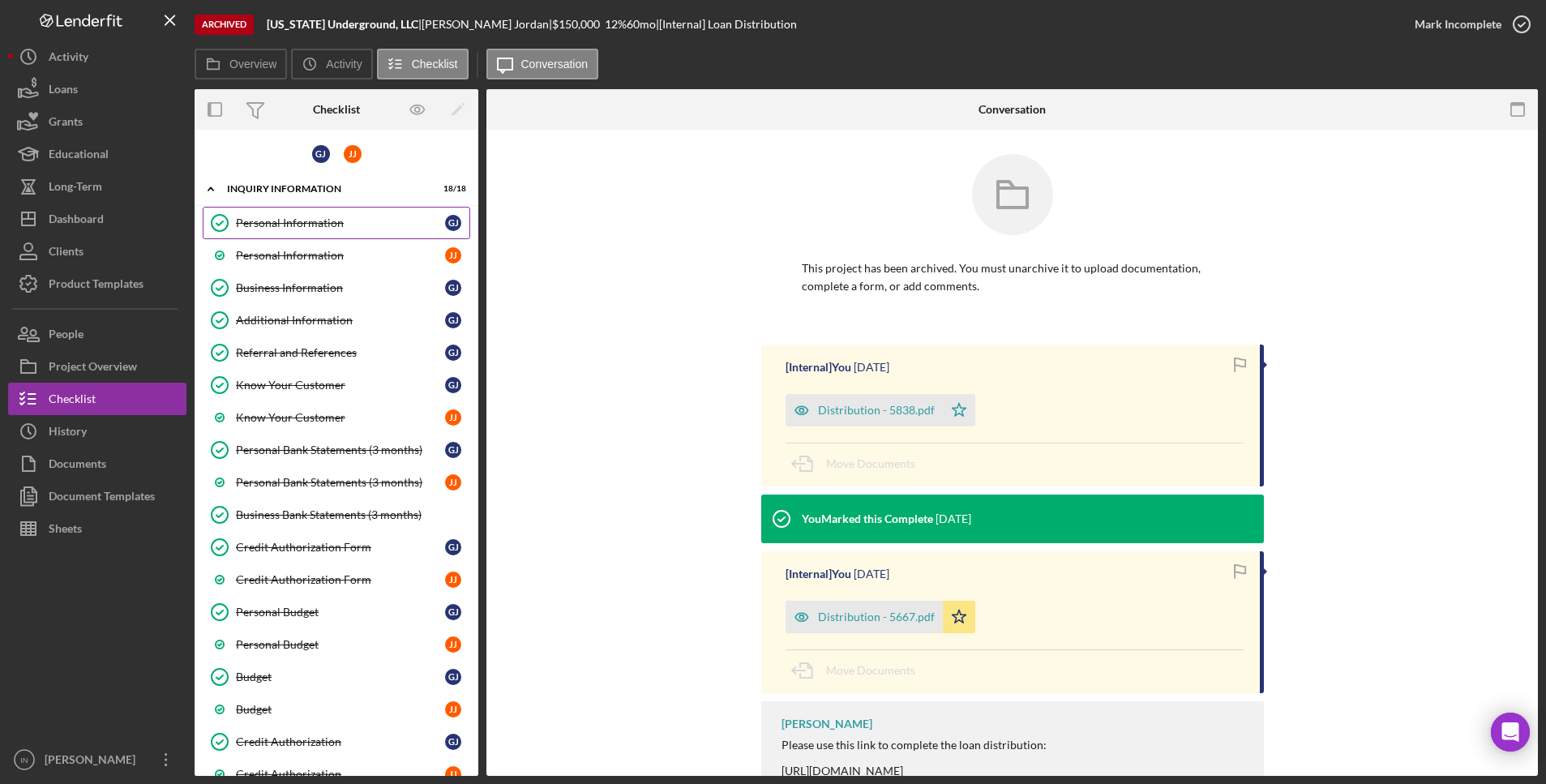
click at [312, 220] on div "Personal Information" at bounding box center [340, 223] width 209 height 13
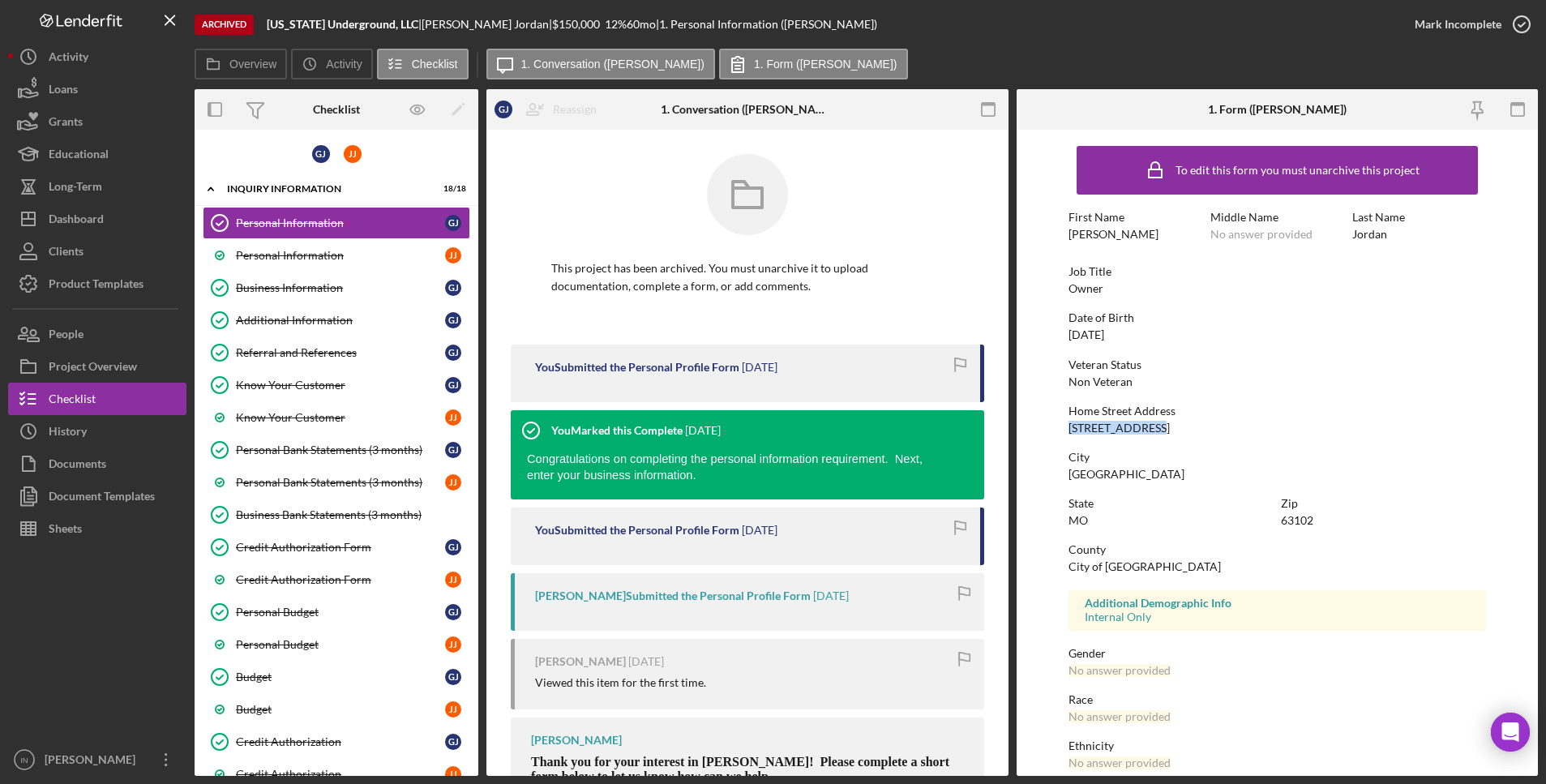
drag, startPoint x: 1174, startPoint y: 429, endPoint x: 1066, endPoint y: 426, distance: 108.0
click at [1066, 426] on form "To edit this form you must unarchive this project First Name [PERSON_NAME] Midd…" at bounding box center [1277, 452] width 523 height 646
copy div "[STREET_ADDRESS]"
click at [267, 264] on link "Personal Information J J" at bounding box center [336, 255] width 267 height 32
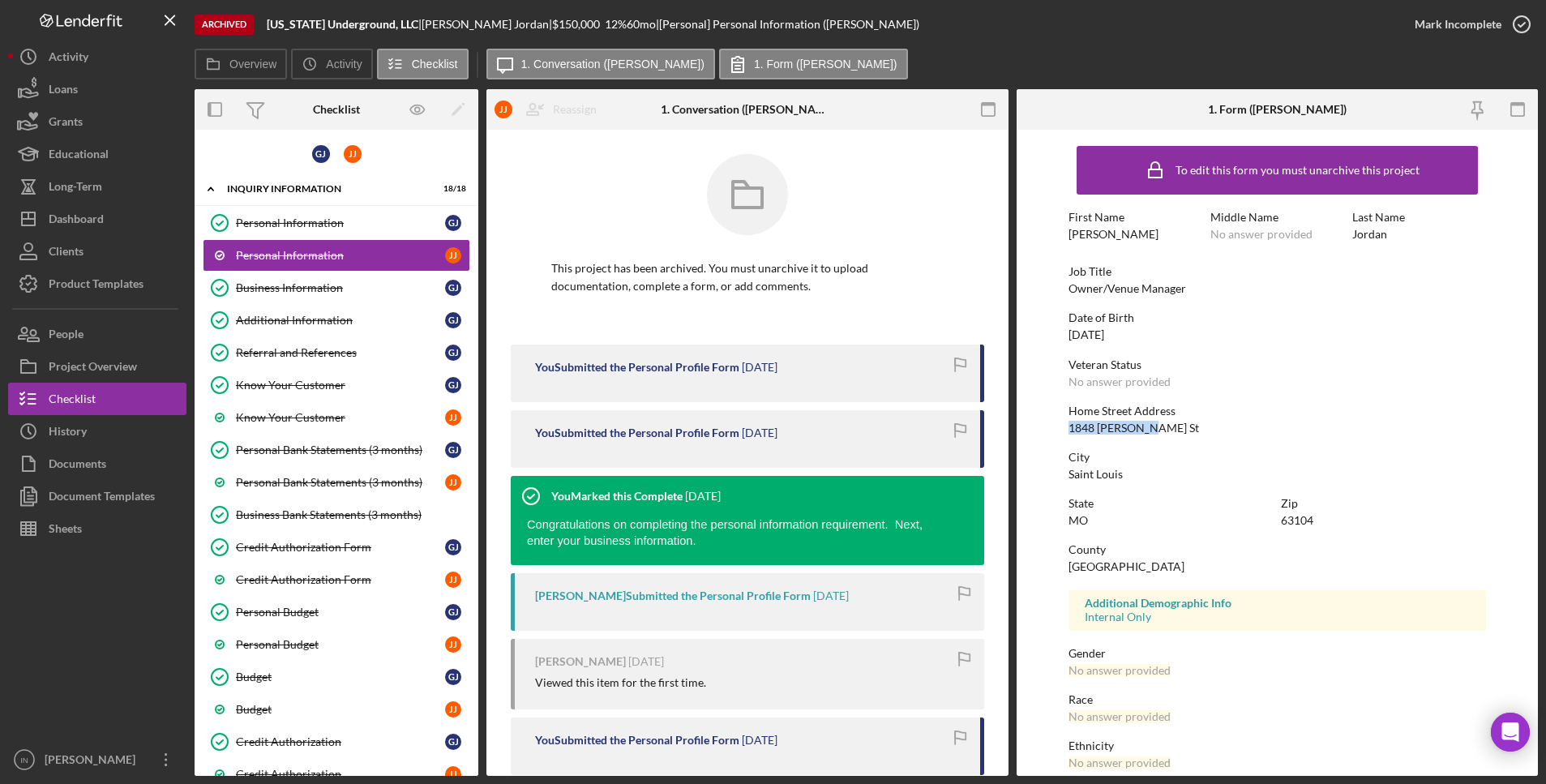
drag, startPoint x: 1152, startPoint y: 425, endPoint x: 1065, endPoint y: 431, distance: 87.2
click at [1065, 431] on form "To edit this form you must unarchive this project First Name [PERSON_NAME] Midd…" at bounding box center [1277, 452] width 523 height 646
copy div "1848 [PERSON_NAME] St"
click at [308, 293] on div "Business Information" at bounding box center [340, 288] width 209 height 13
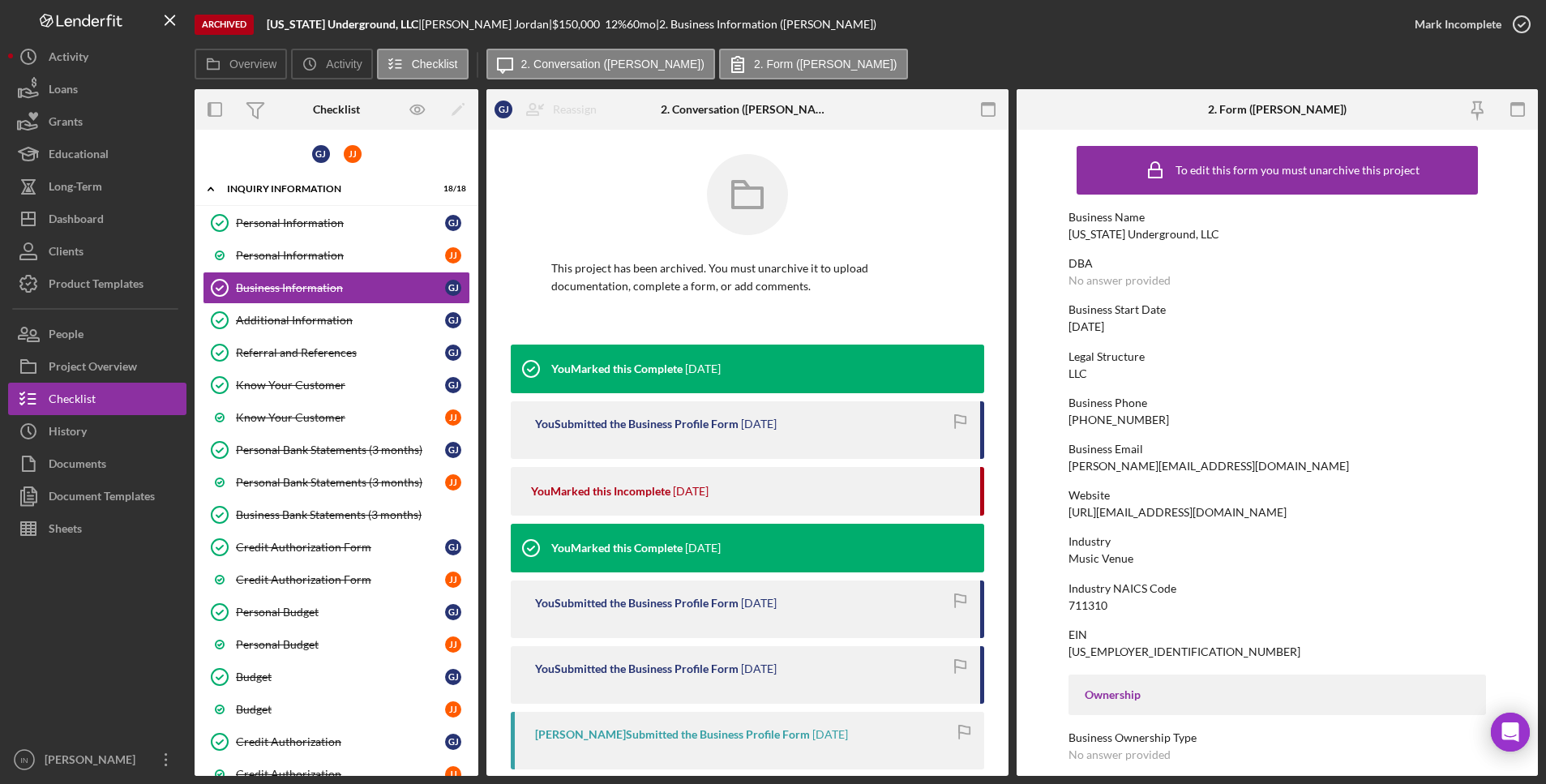
scroll to position [304, 0]
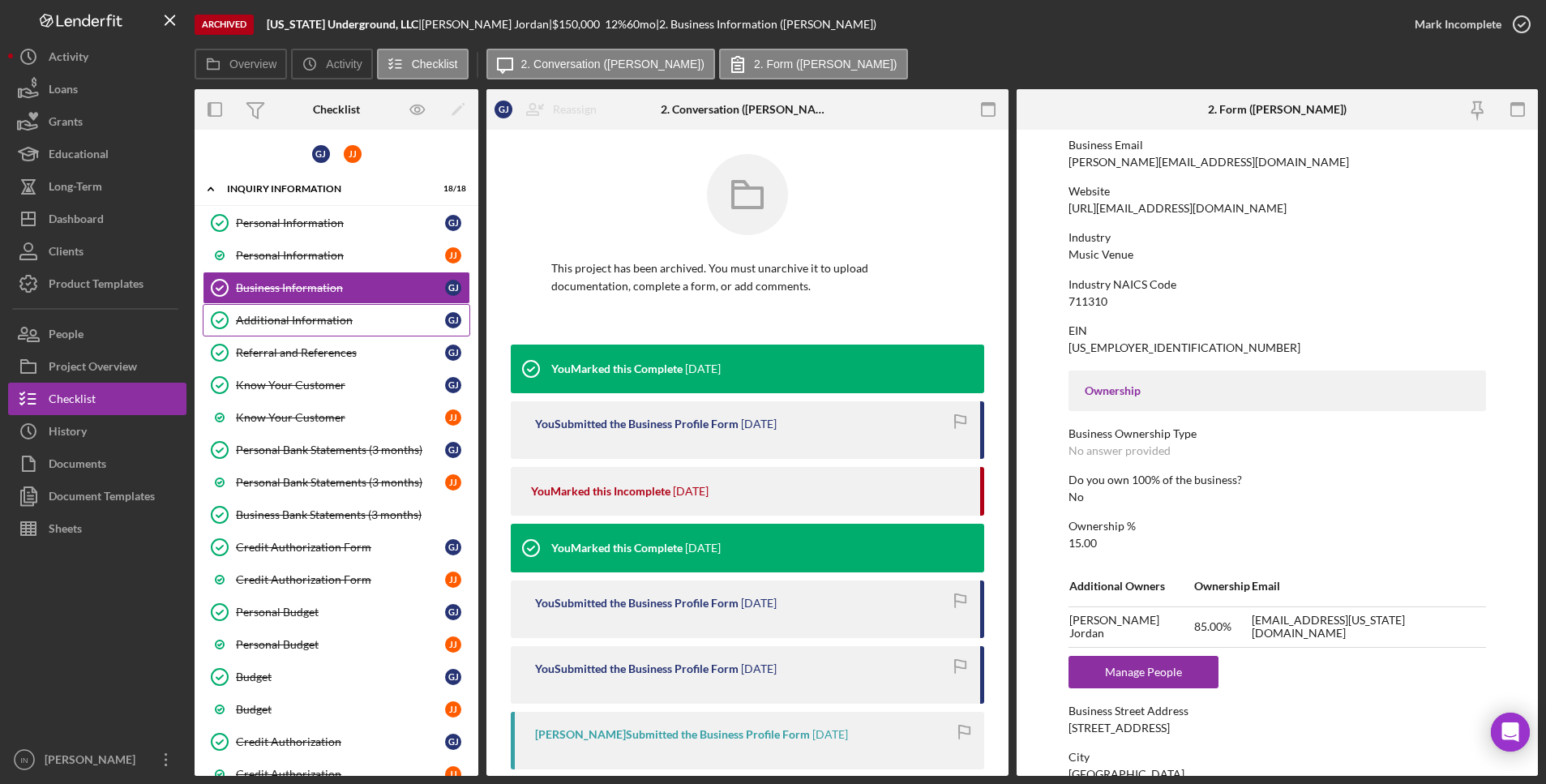
click at [296, 314] on div "Additional Information" at bounding box center [340, 320] width 209 height 13
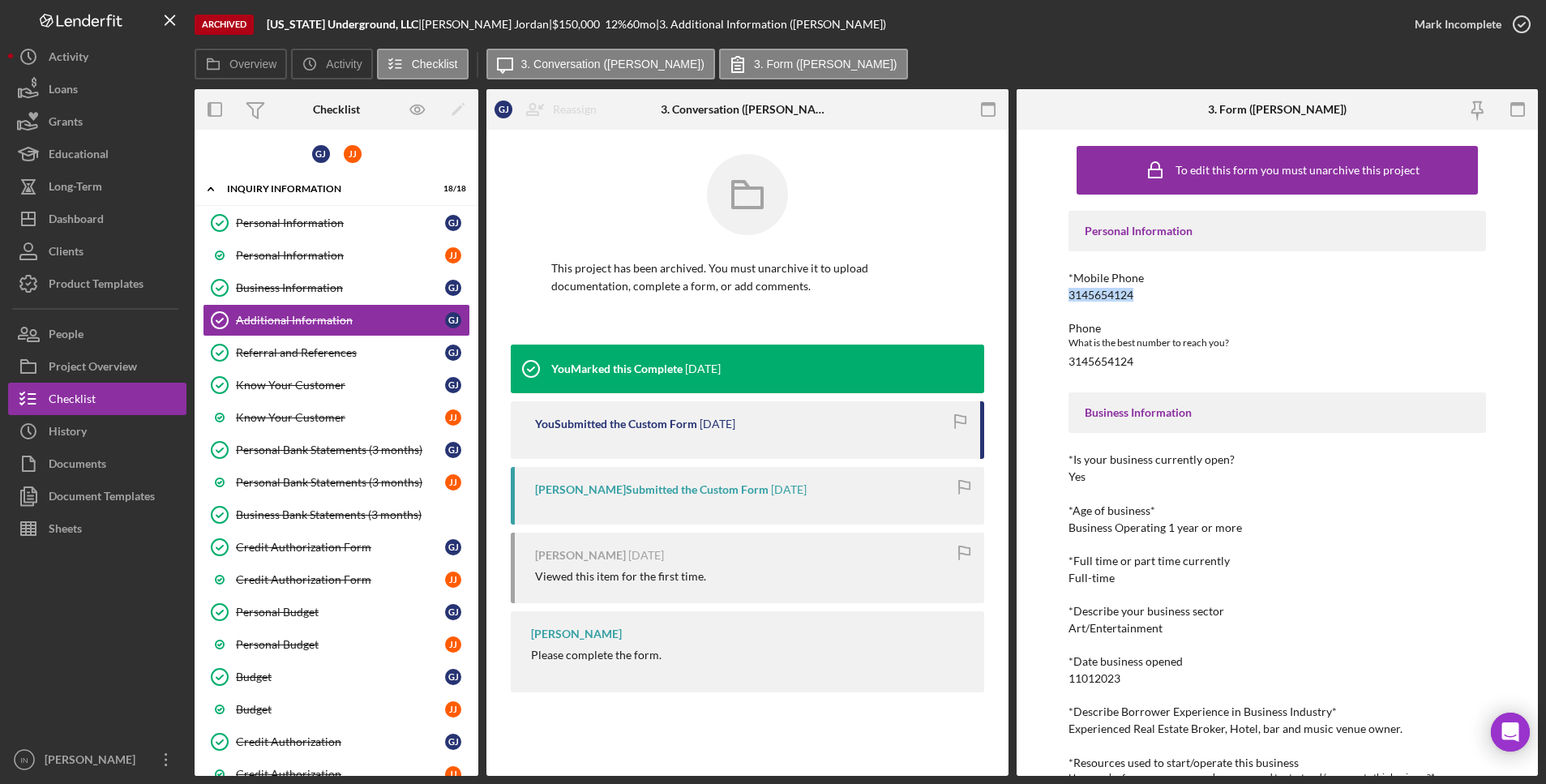
drag, startPoint x: 1116, startPoint y: 295, endPoint x: 1072, endPoint y: 296, distance: 44.0
click at [1059, 301] on div "To edit this form you must unarchive this project Personal Information *Mobile …" at bounding box center [1277, 452] width 523 height 646
copy div "3145654124"
drag, startPoint x: 1142, startPoint y: 358, endPoint x: 1058, endPoint y: 360, distance: 84.0
click at [1058, 360] on div "To edit this form you must unarchive this project Personal Information *Mobile …" at bounding box center [1277, 452] width 523 height 646
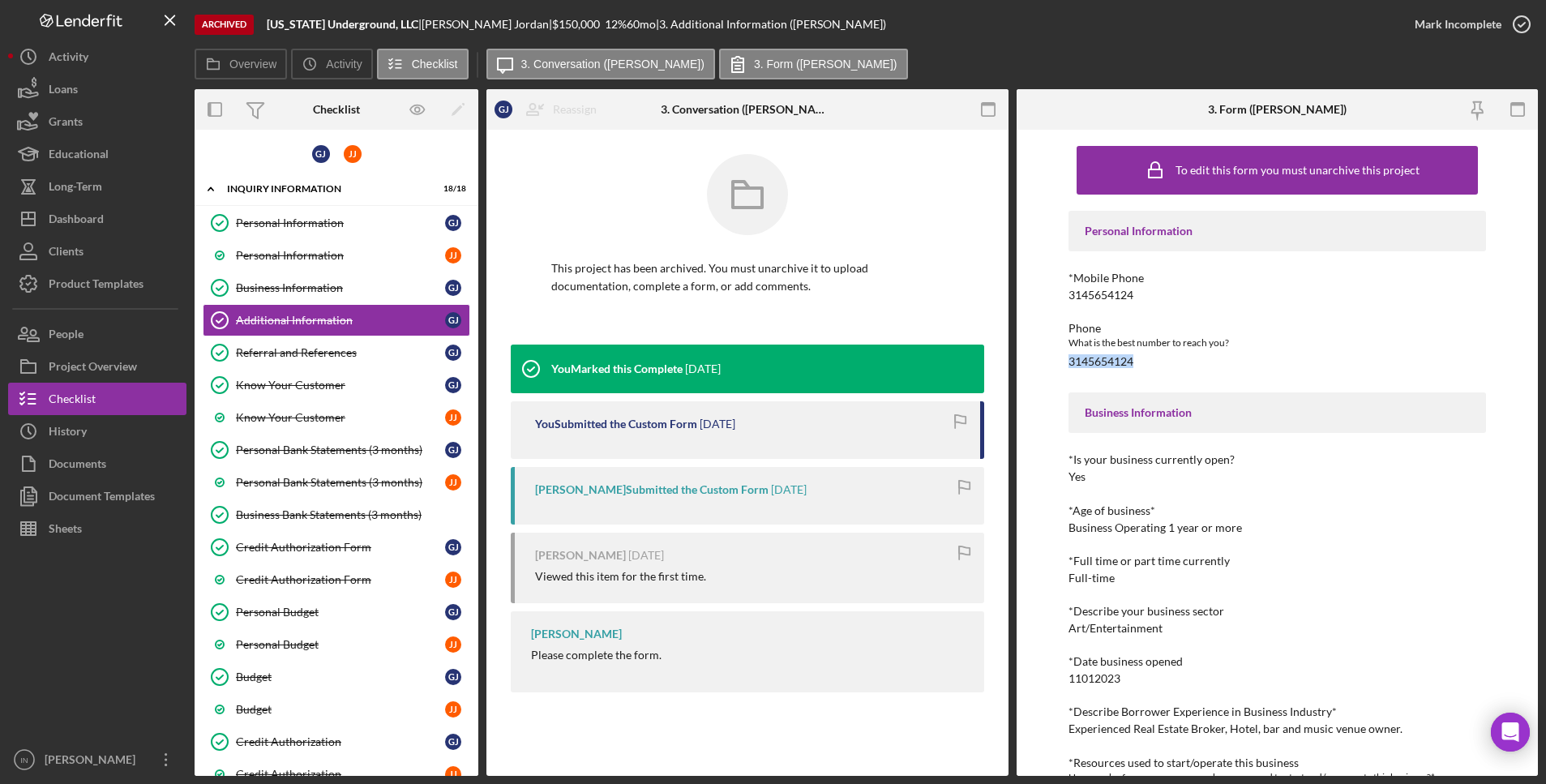
copy div "3145654124"
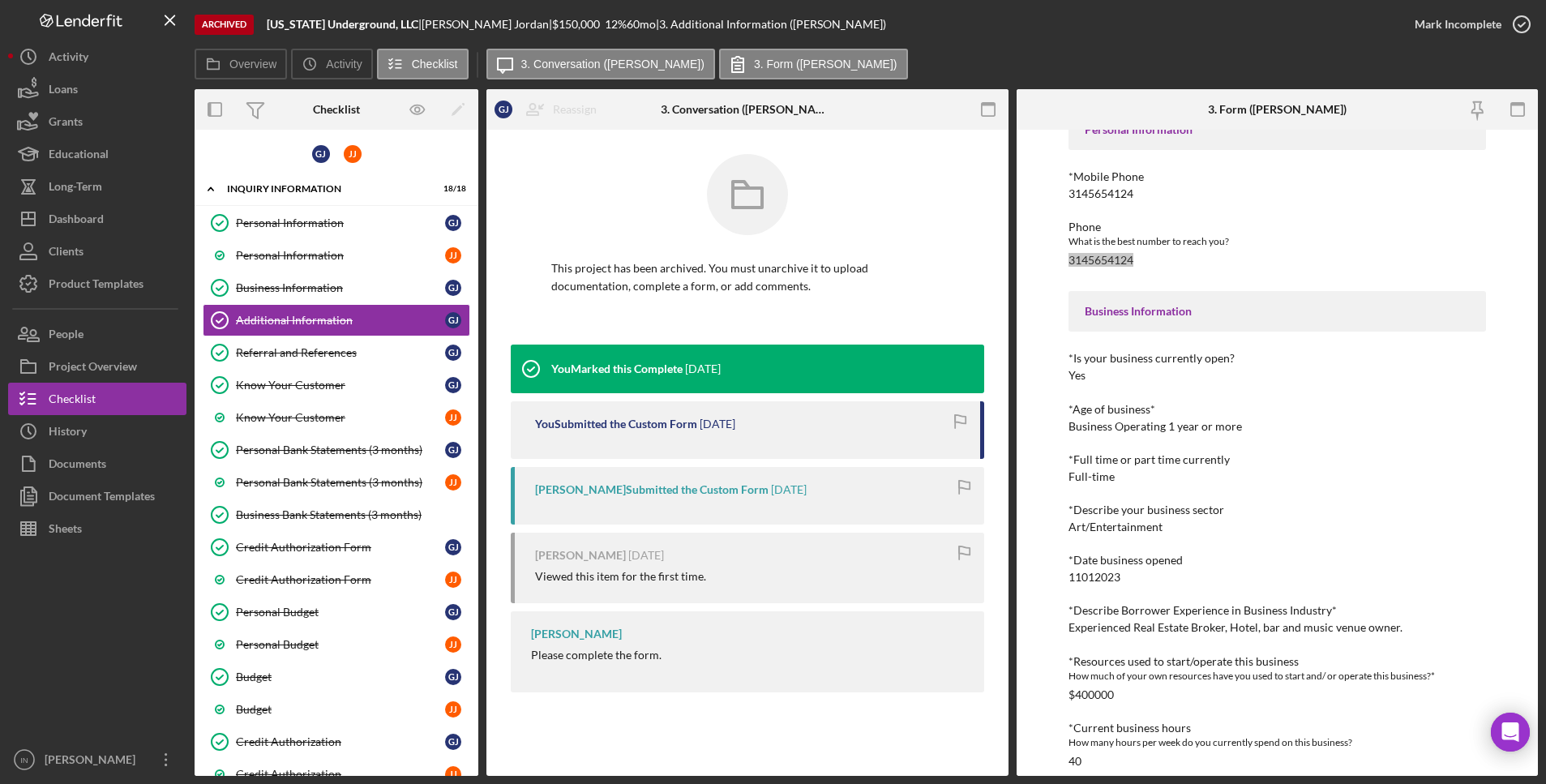
scroll to position [202, 0]
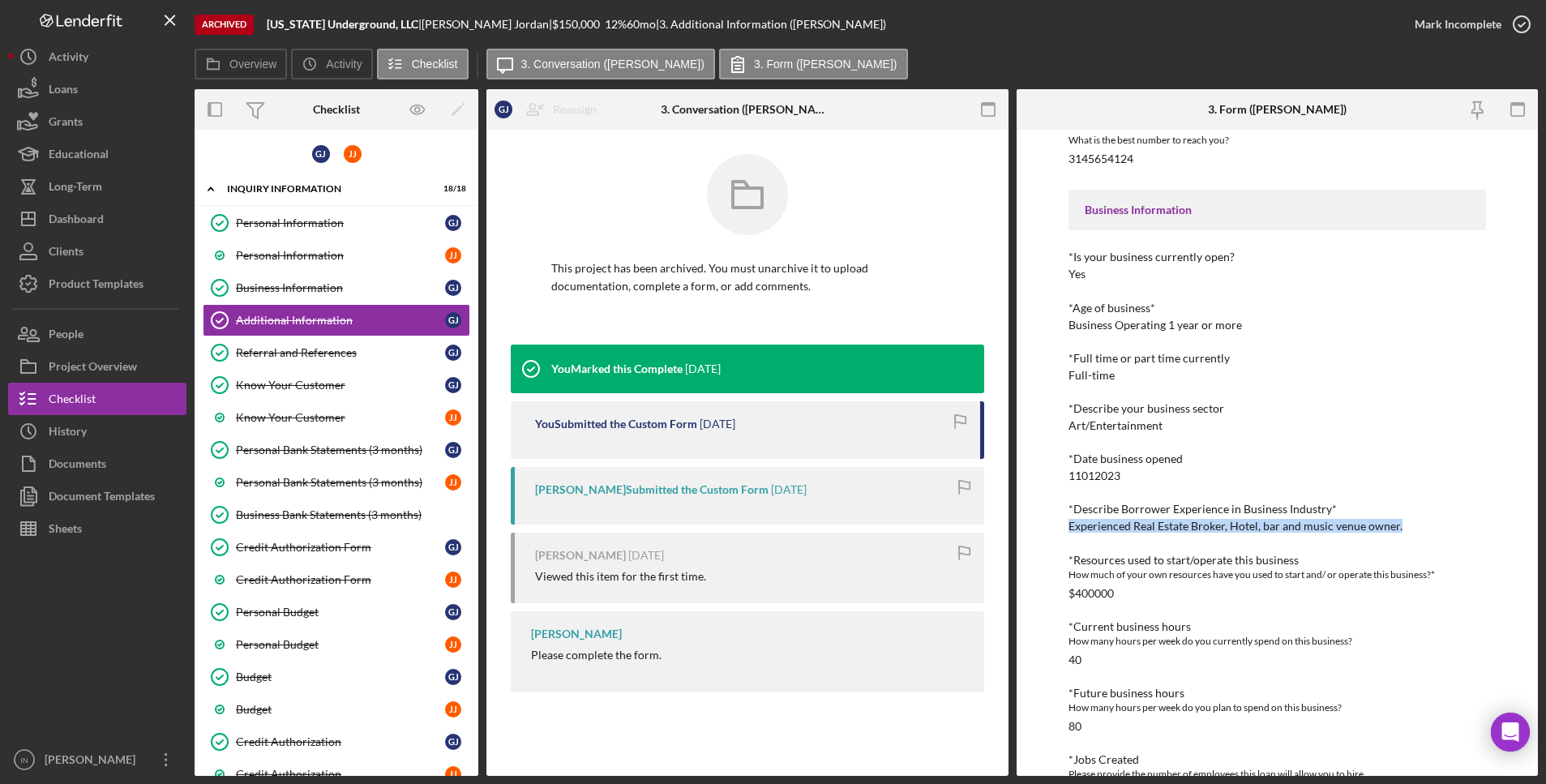
drag, startPoint x: 1412, startPoint y: 529, endPoint x: 1053, endPoint y: 530, distance: 359.0
click at [1053, 530] on div "To edit this form you must unarchive this project Personal Information *Mobile …" at bounding box center [1277, 452] width 523 height 646
copy div "Experienced Real Estate Broker, Hotel, bar and music venue owner."
drag, startPoint x: 1116, startPoint y: 590, endPoint x: 1070, endPoint y: 589, distance: 46.0
click at [1070, 589] on div "*Resources used to start/operate this business How much of your own resources h…" at bounding box center [1277, 577] width 418 height 47
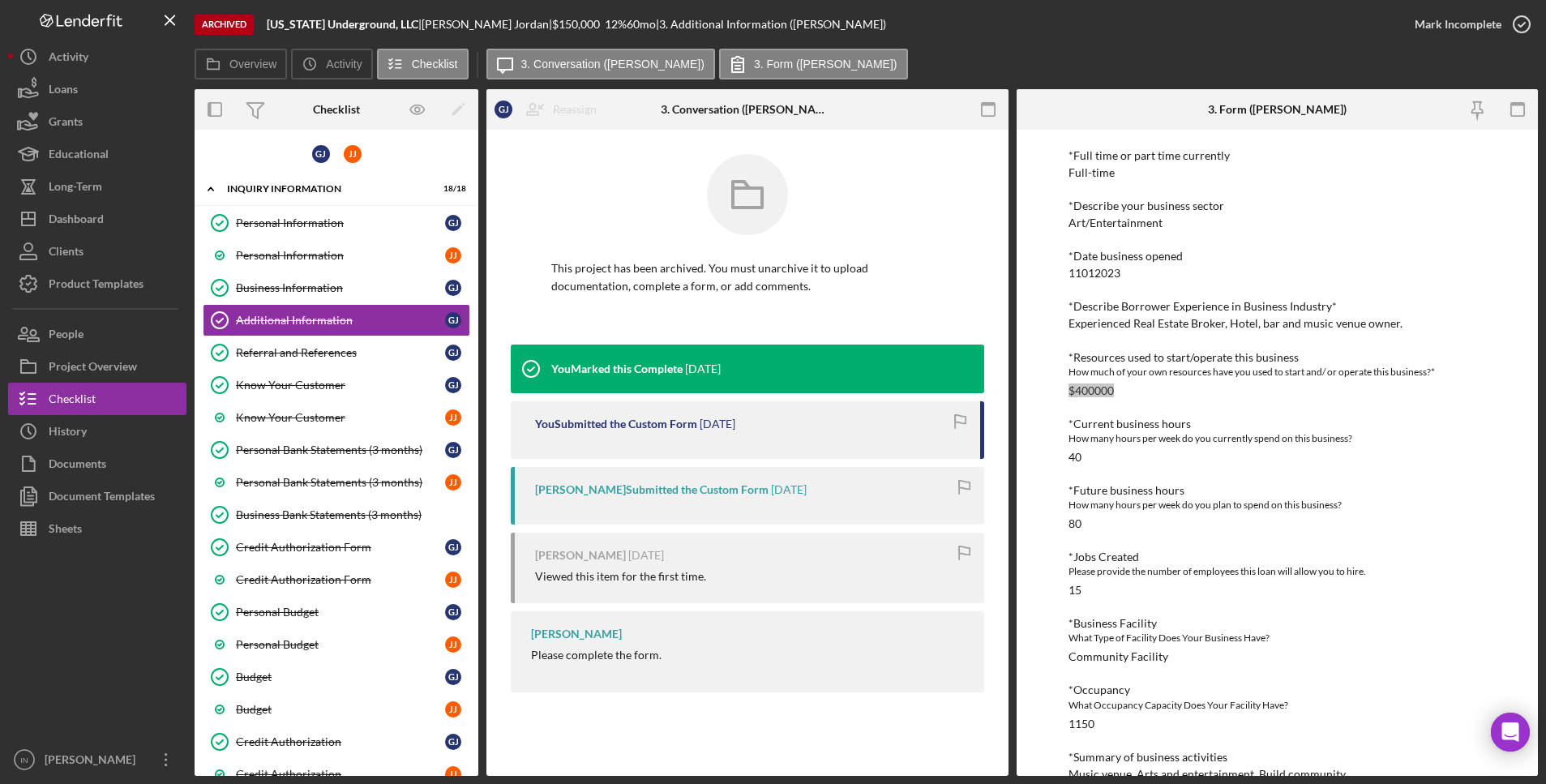
scroll to position [506, 0]
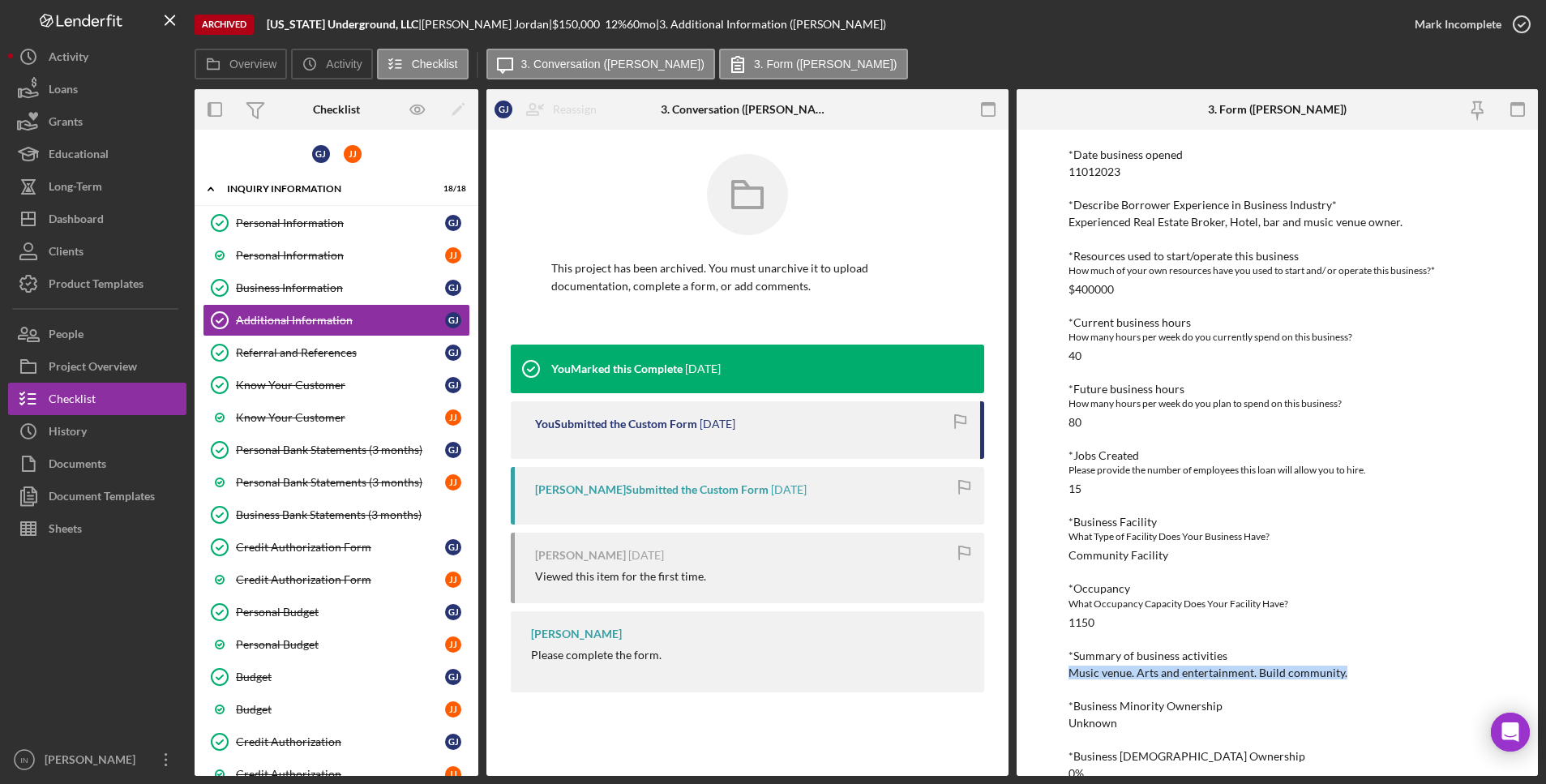
drag, startPoint x: 1359, startPoint y: 670, endPoint x: 1060, endPoint y: 668, distance: 299.0
click at [1055, 668] on div "To edit this form you must unarchive this project Personal Information *Mobile …" at bounding box center [1277, 452] width 523 height 646
copy div "Music venue. Arts and entertainment. Build community."
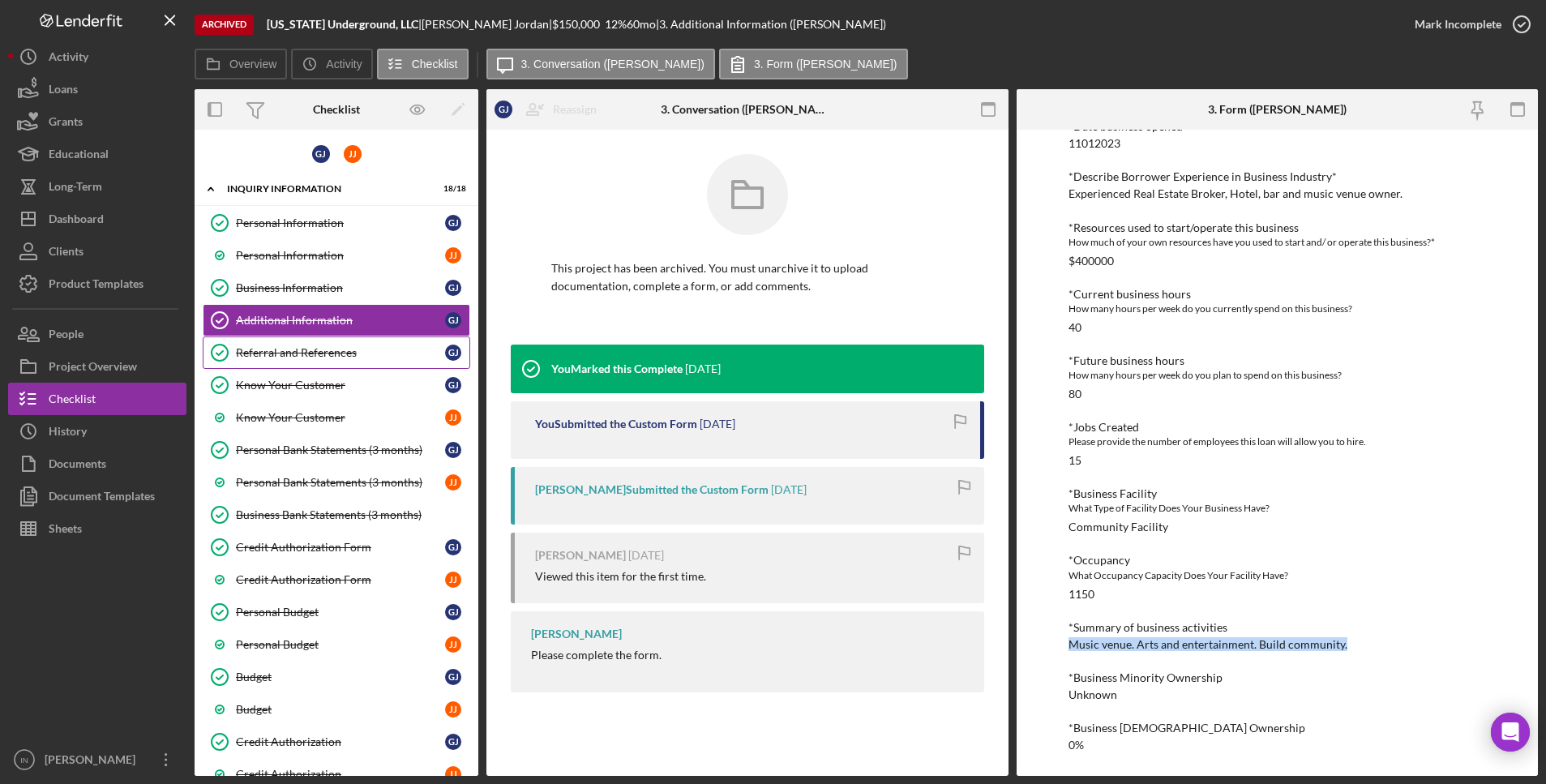
click at [269, 360] on link "Referral and References [PERSON_NAME] and References [PERSON_NAME]" at bounding box center [336, 352] width 267 height 32
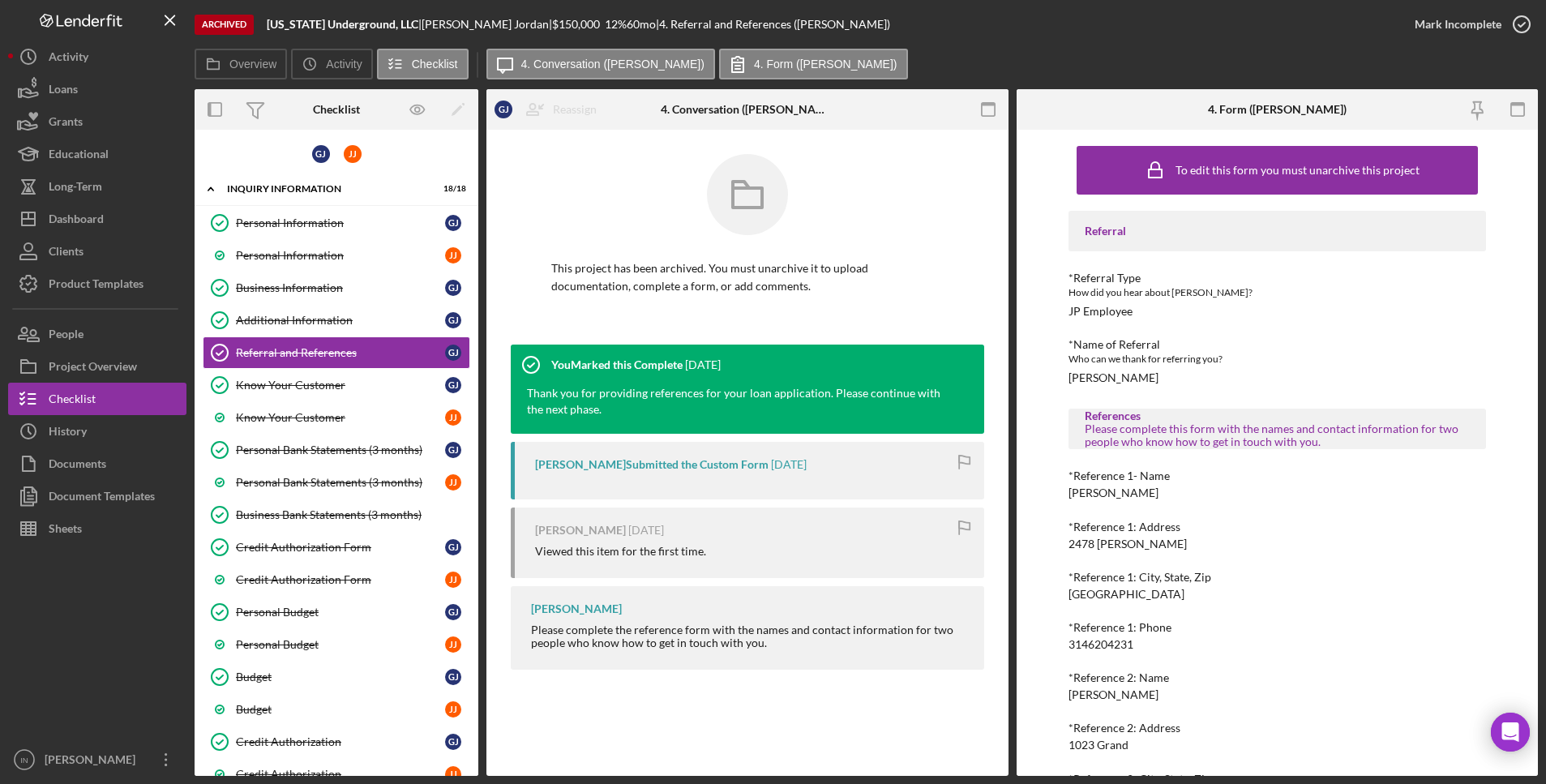
scroll to position [101, 0]
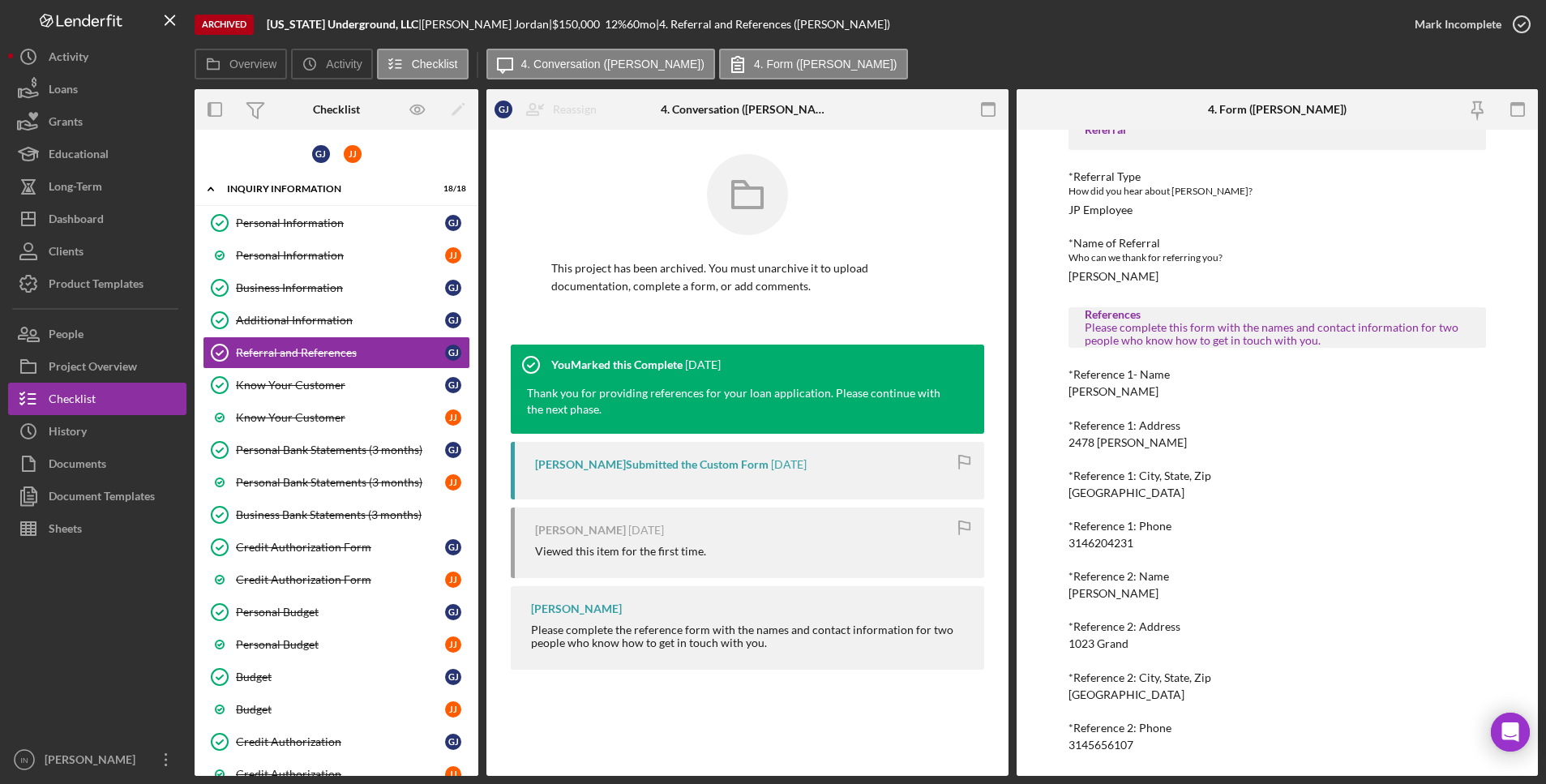
drag, startPoint x: 1153, startPoint y: 387, endPoint x: 1058, endPoint y: 397, distance: 95.5
click at [1058, 397] on div "To edit this form you must unarchive this project Referral *Referral Type How d…" at bounding box center [1277, 452] width 523 height 646
copy div "[PERSON_NAME]"
drag, startPoint x: 1141, startPoint y: 444, endPoint x: 1065, endPoint y: 444, distance: 76.0
click at [1065, 444] on div "To edit this form you must unarchive this project Referral *Referral Type How d…" at bounding box center [1277, 452] width 523 height 646
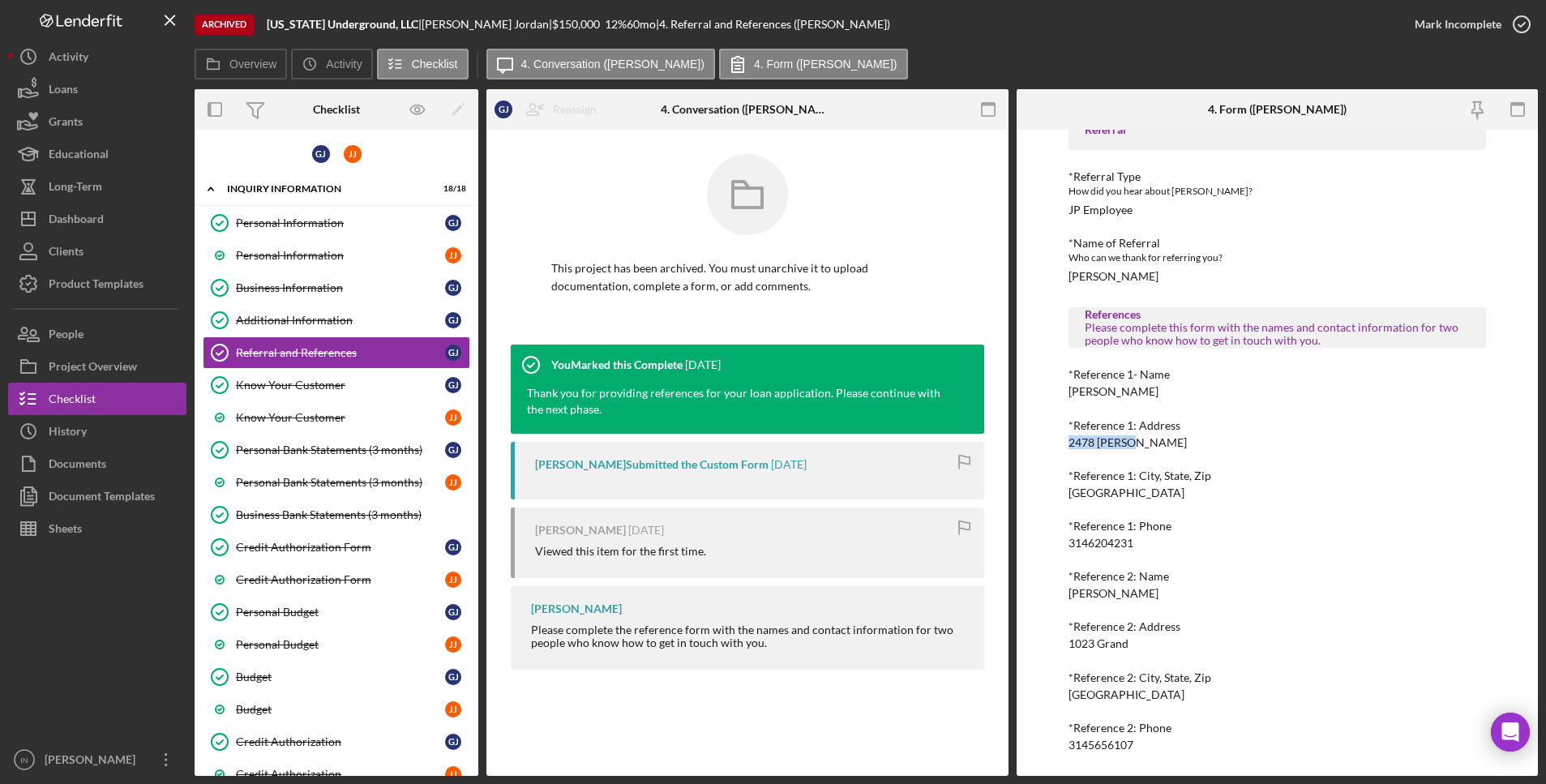
copy div "2478 [PERSON_NAME]"
drag, startPoint x: 1198, startPoint y: 491, endPoint x: 1068, endPoint y: 495, distance: 130.1
click at [1068, 495] on div "*Reference 1: City, State, [GEOGRAPHIC_DATA]" at bounding box center [1277, 484] width 418 height 30
copy div "[GEOGRAPHIC_DATA]"
drag, startPoint x: 1147, startPoint y: 543, endPoint x: 1058, endPoint y: 542, distance: 89.0
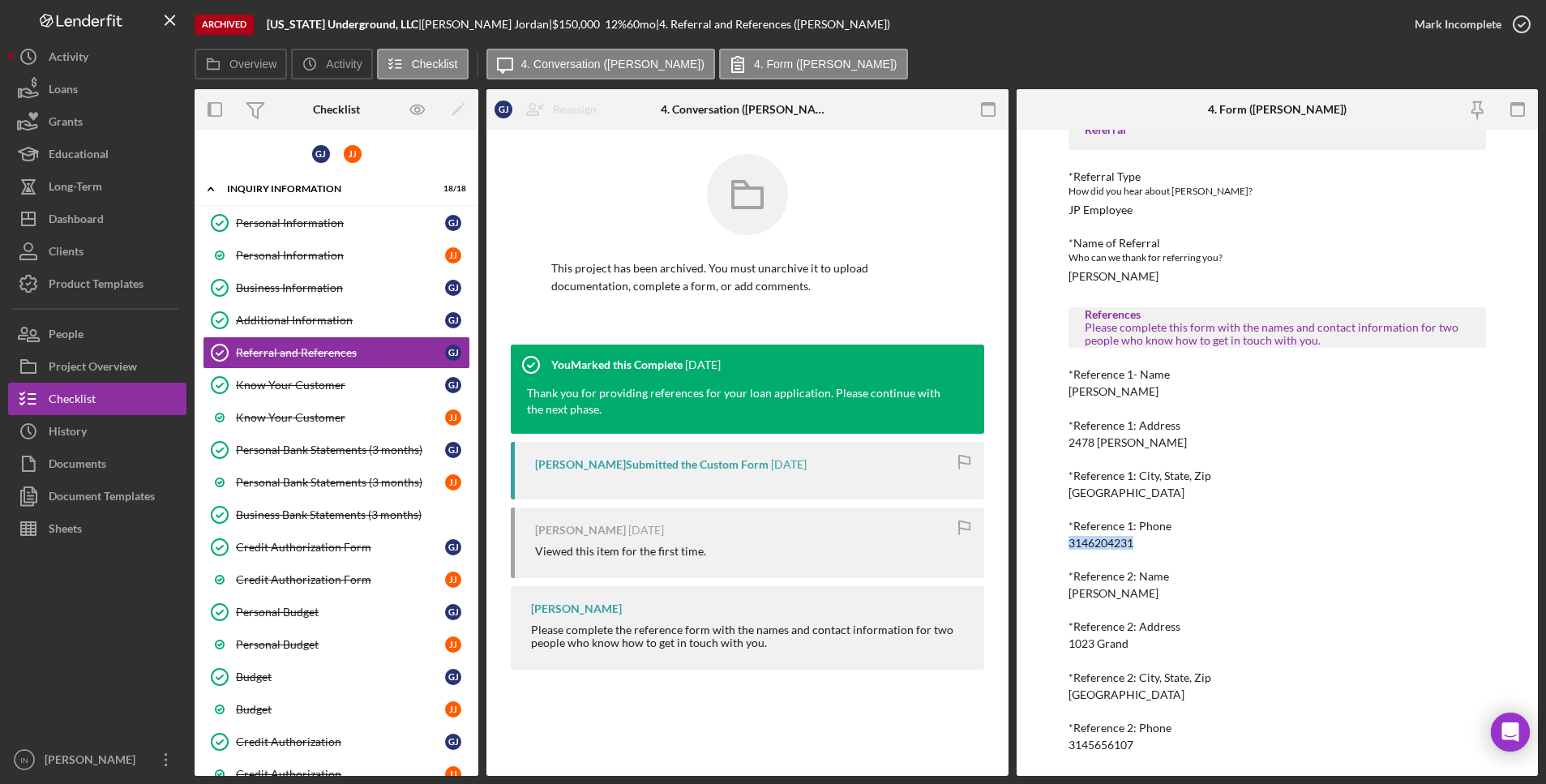
click at [1058, 542] on div "To edit this form you must unarchive this project Referral *Referral Type How d…" at bounding box center [1277, 452] width 523 height 646
copy div "3146204231"
drag, startPoint x: 1123, startPoint y: 597, endPoint x: 1068, endPoint y: 593, distance: 55.1
click at [1058, 597] on div "To edit this form you must unarchive this project Referral *Referral Type How d…" at bounding box center [1277, 452] width 523 height 646
drag, startPoint x: 1144, startPoint y: 643, endPoint x: 1046, endPoint y: 648, distance: 98.1
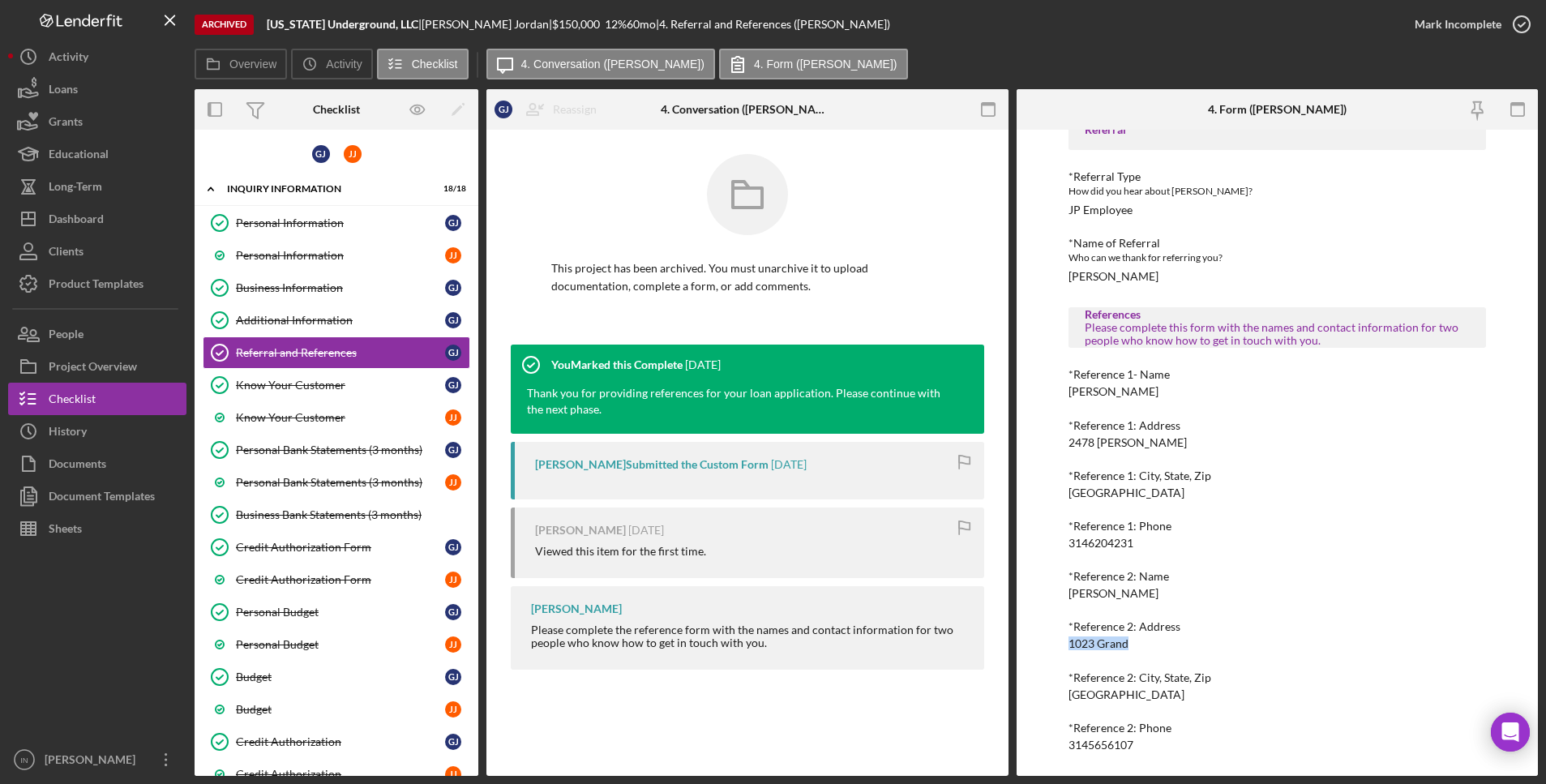
click at [1046, 648] on div "To edit this form you must unarchive this project Referral *Referral Type How d…" at bounding box center [1277, 452] width 523 height 646
drag, startPoint x: 1174, startPoint y: 697, endPoint x: 1069, endPoint y: 693, distance: 105.1
click at [1069, 693] on div "*Reference 2: City, State, [GEOGRAPHIC_DATA]" at bounding box center [1277, 685] width 418 height 30
drag, startPoint x: 1134, startPoint y: 741, endPoint x: 1049, endPoint y: 742, distance: 85.0
click at [1049, 742] on div "To edit this form you must unarchive this project Referral *Referral Type How d…" at bounding box center [1277, 452] width 523 height 646
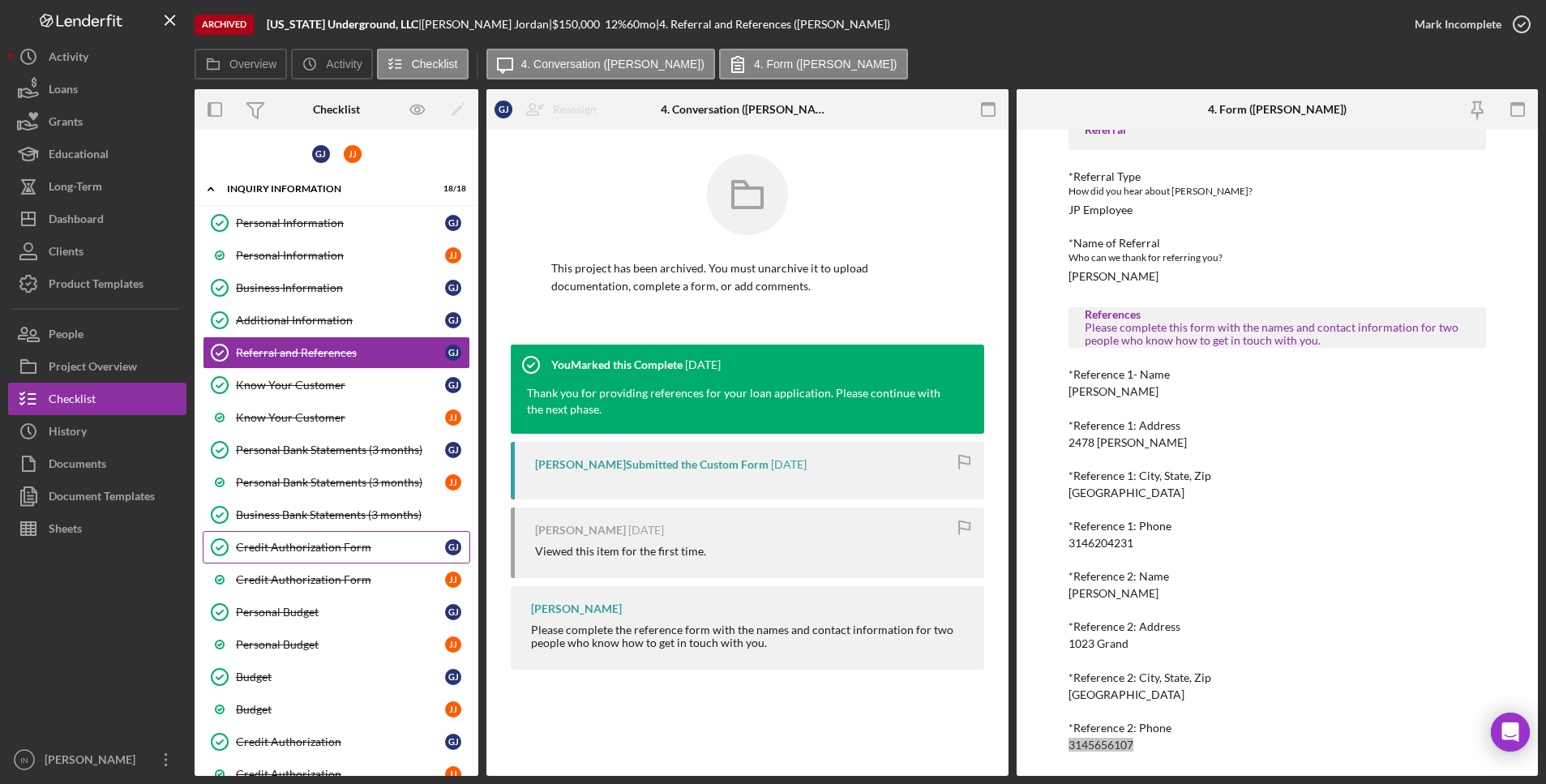
scroll to position [202, 0]
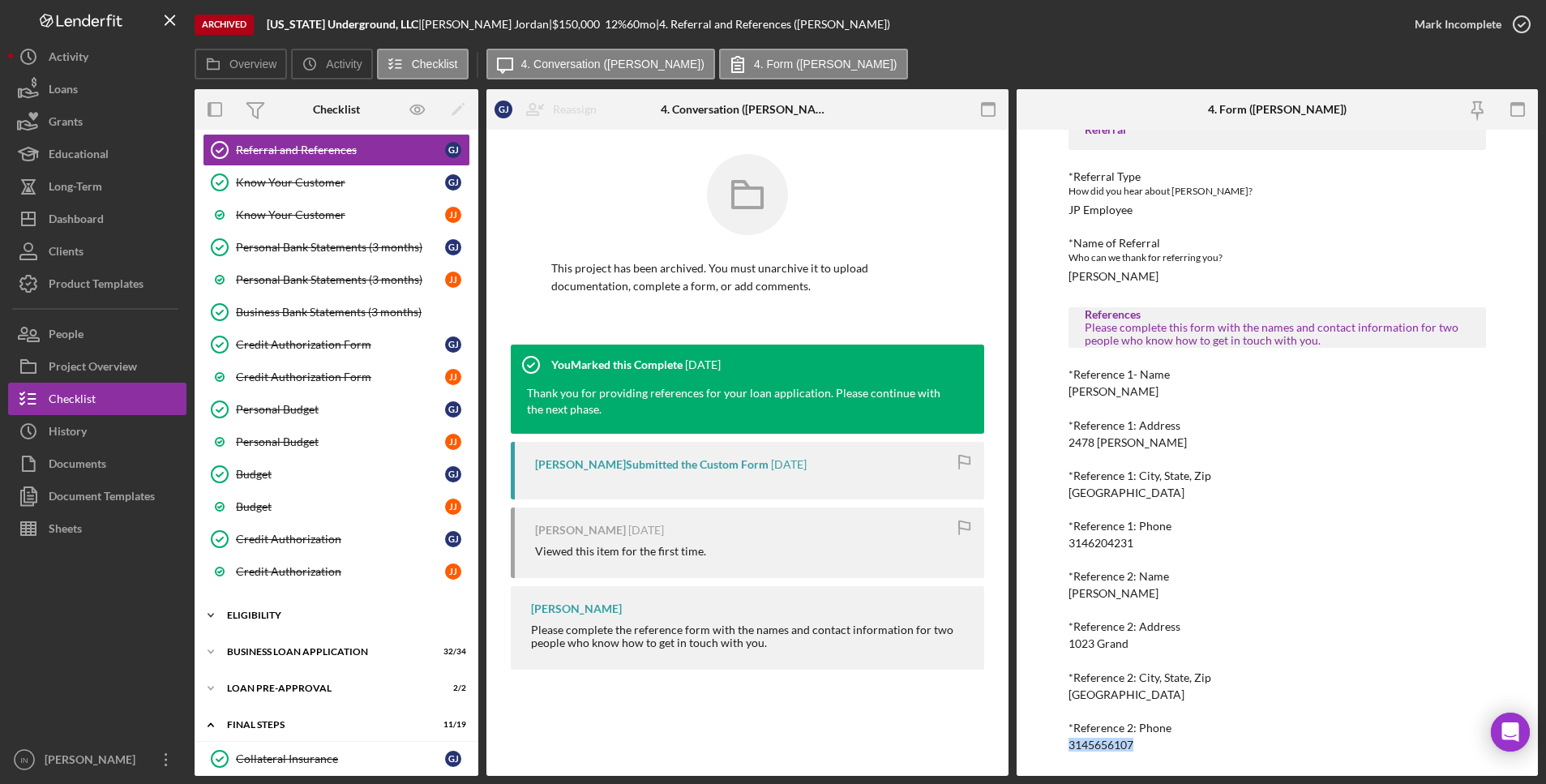
click at [309, 604] on div "Icon/Expander ELIGIBILITY 5 / 6" at bounding box center [336, 615] width 284 height 32
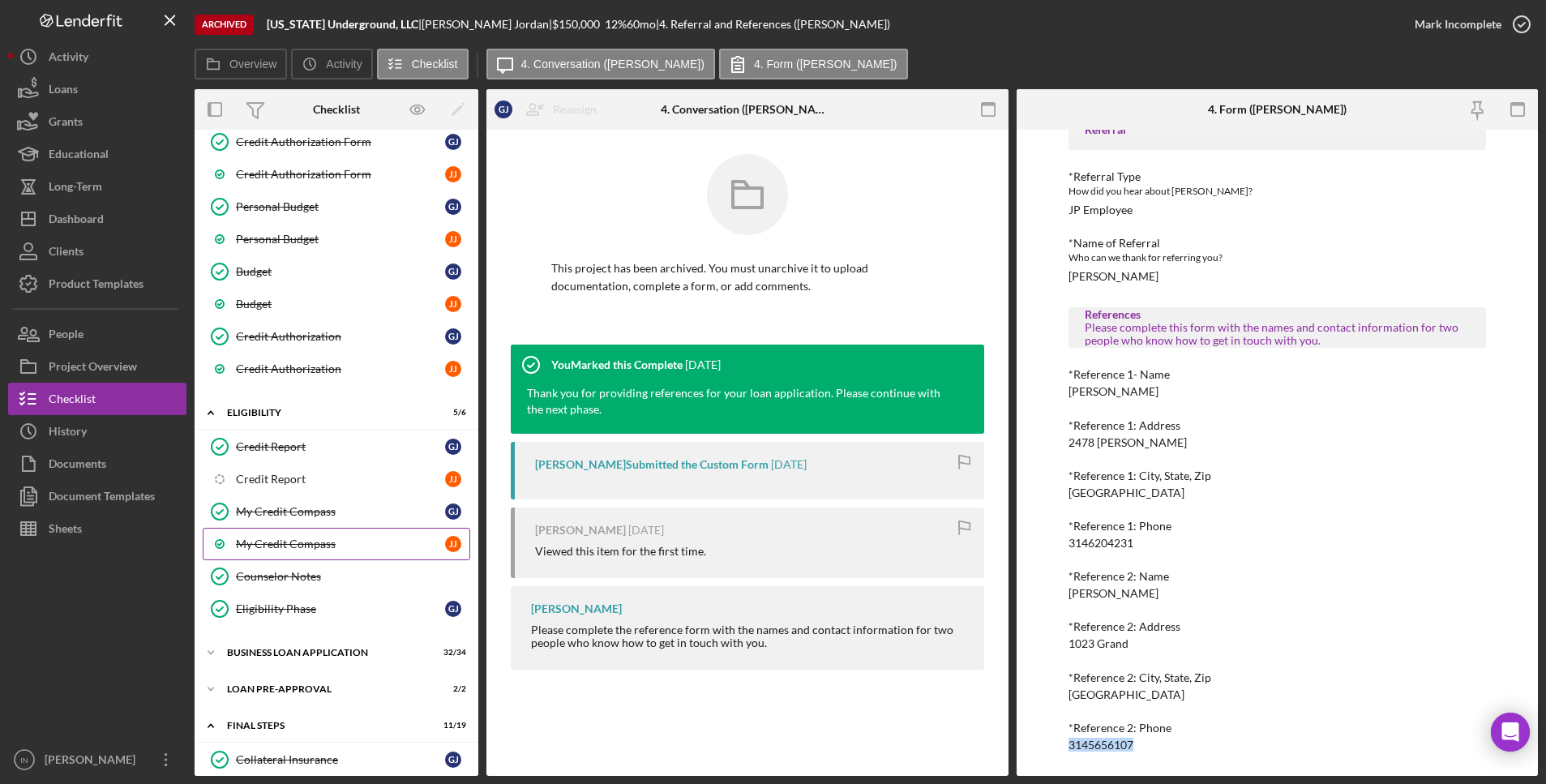
scroll to position [506, 0]
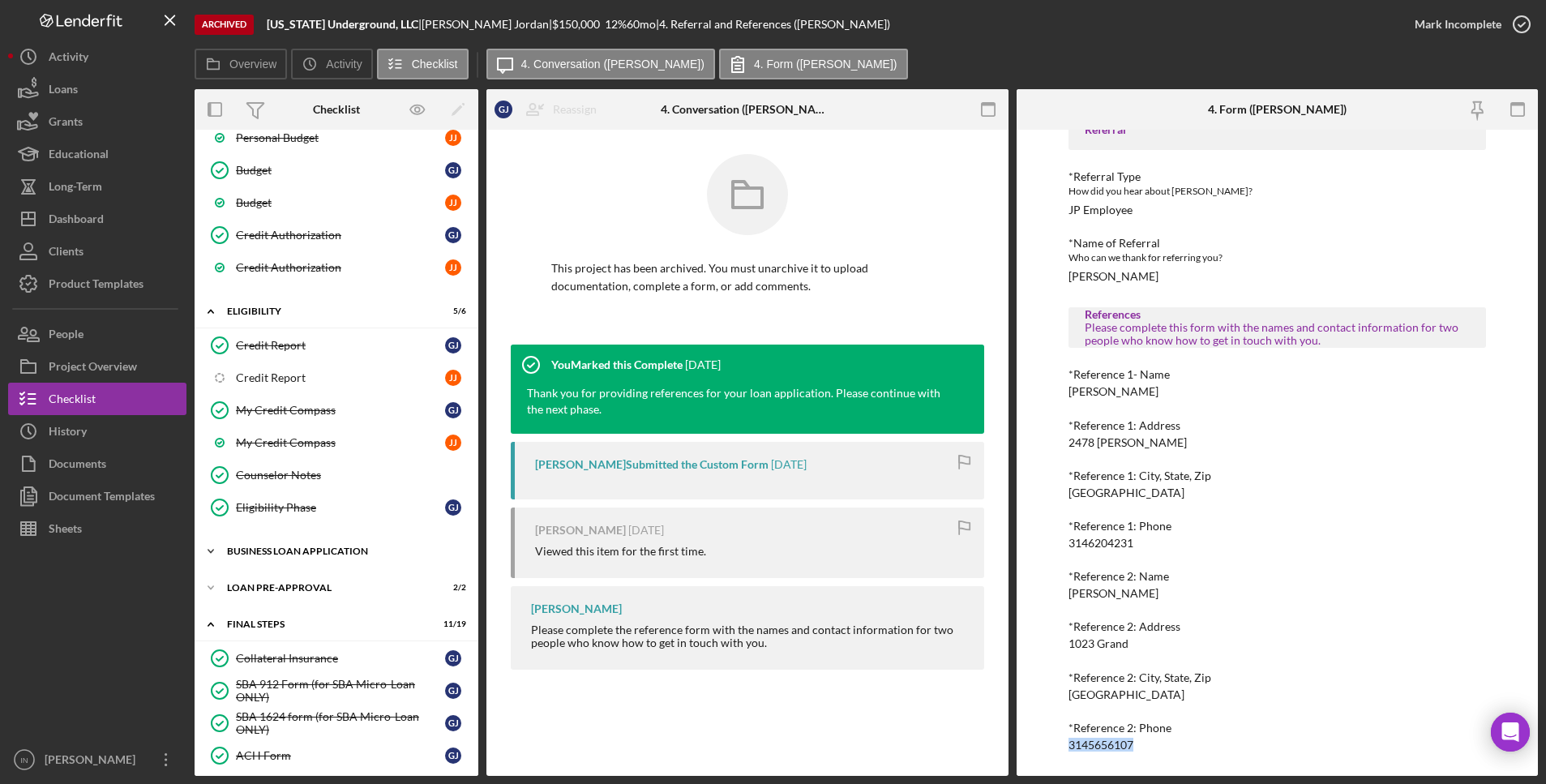
click at [324, 547] on div "BUSINESS LOAN APPLICATION" at bounding box center [342, 551] width 231 height 10
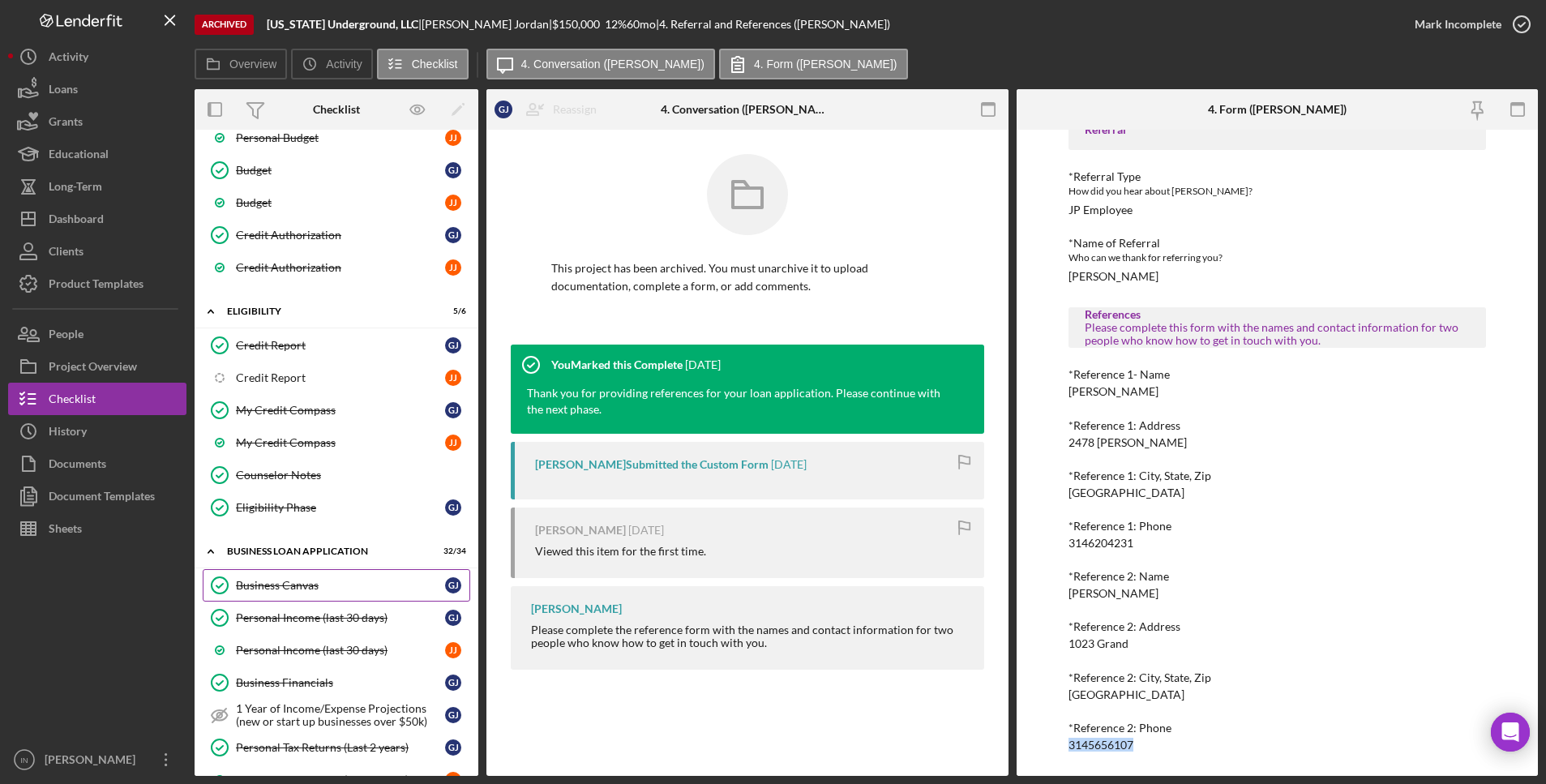
click at [277, 575] on link "Business Canvas Business Canvas [PERSON_NAME]" at bounding box center [336, 585] width 267 height 32
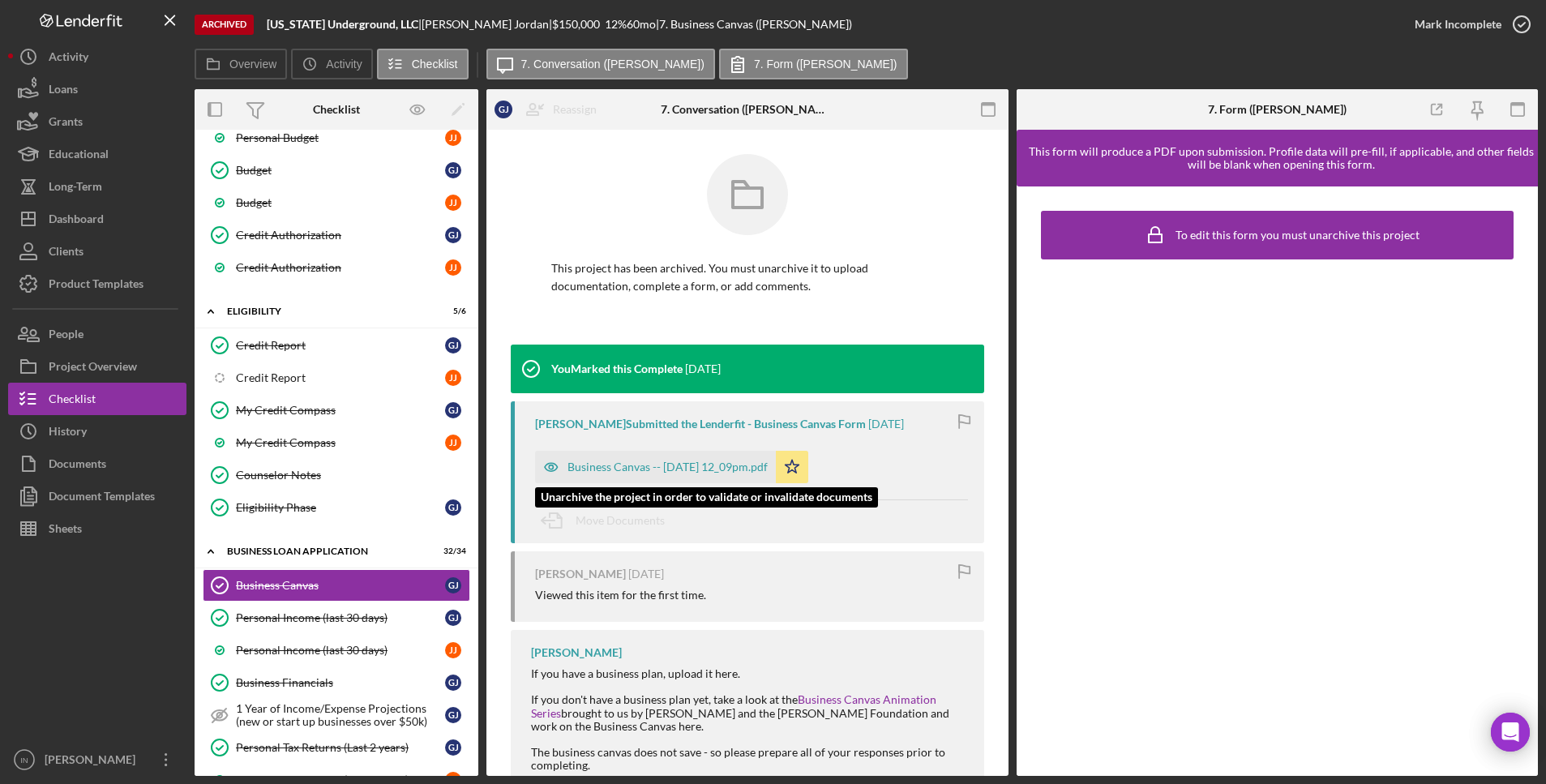
click at [597, 465] on div "Business Canvas -- [DATE] 12_09pm.pdf" at bounding box center [667, 467] width 200 height 13
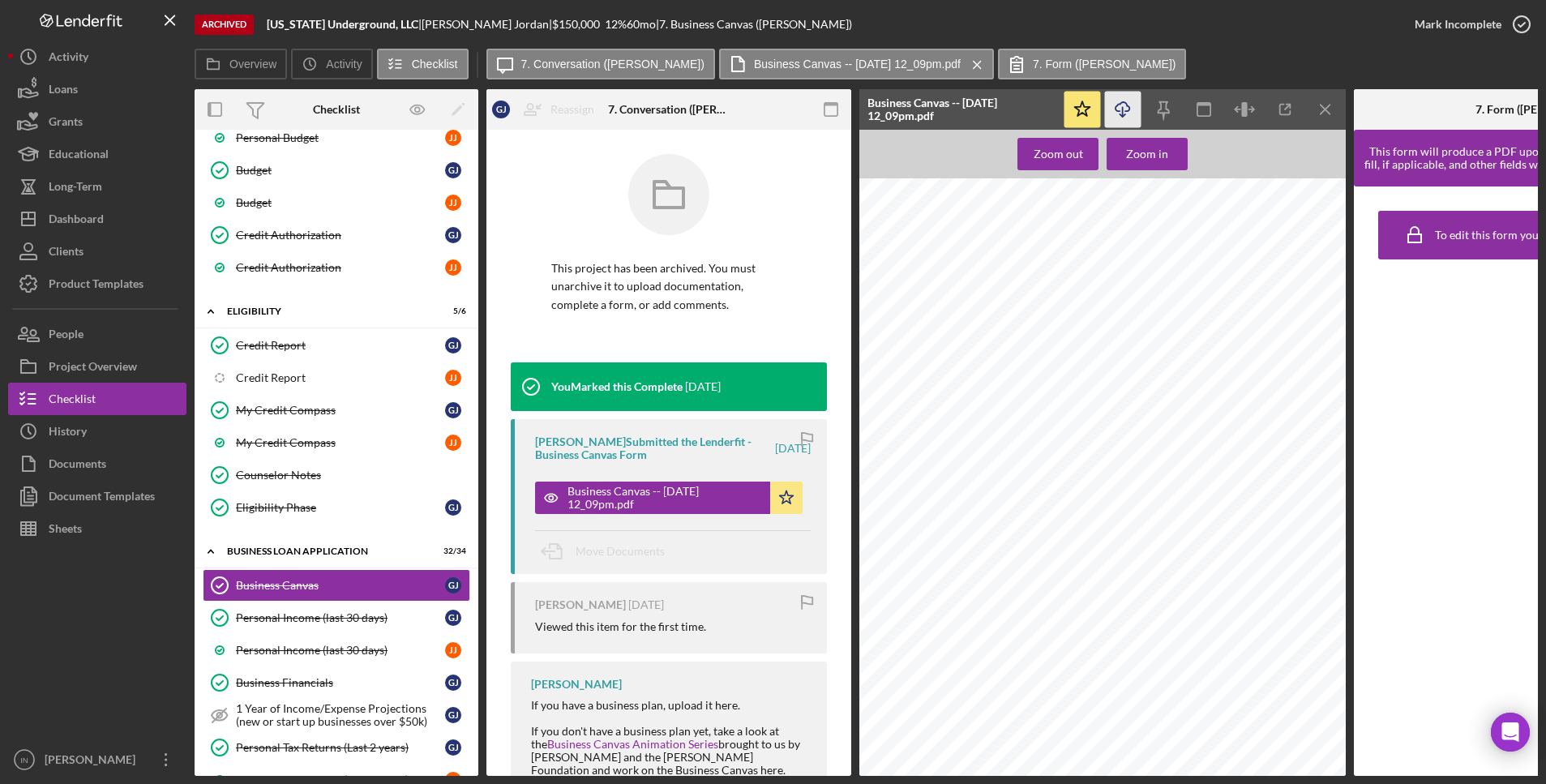
click at [1114, 107] on icon "Icon/Download" at bounding box center [1123, 109] width 37 height 37
click at [318, 680] on div "Business Financials" at bounding box center [340, 682] width 209 height 13
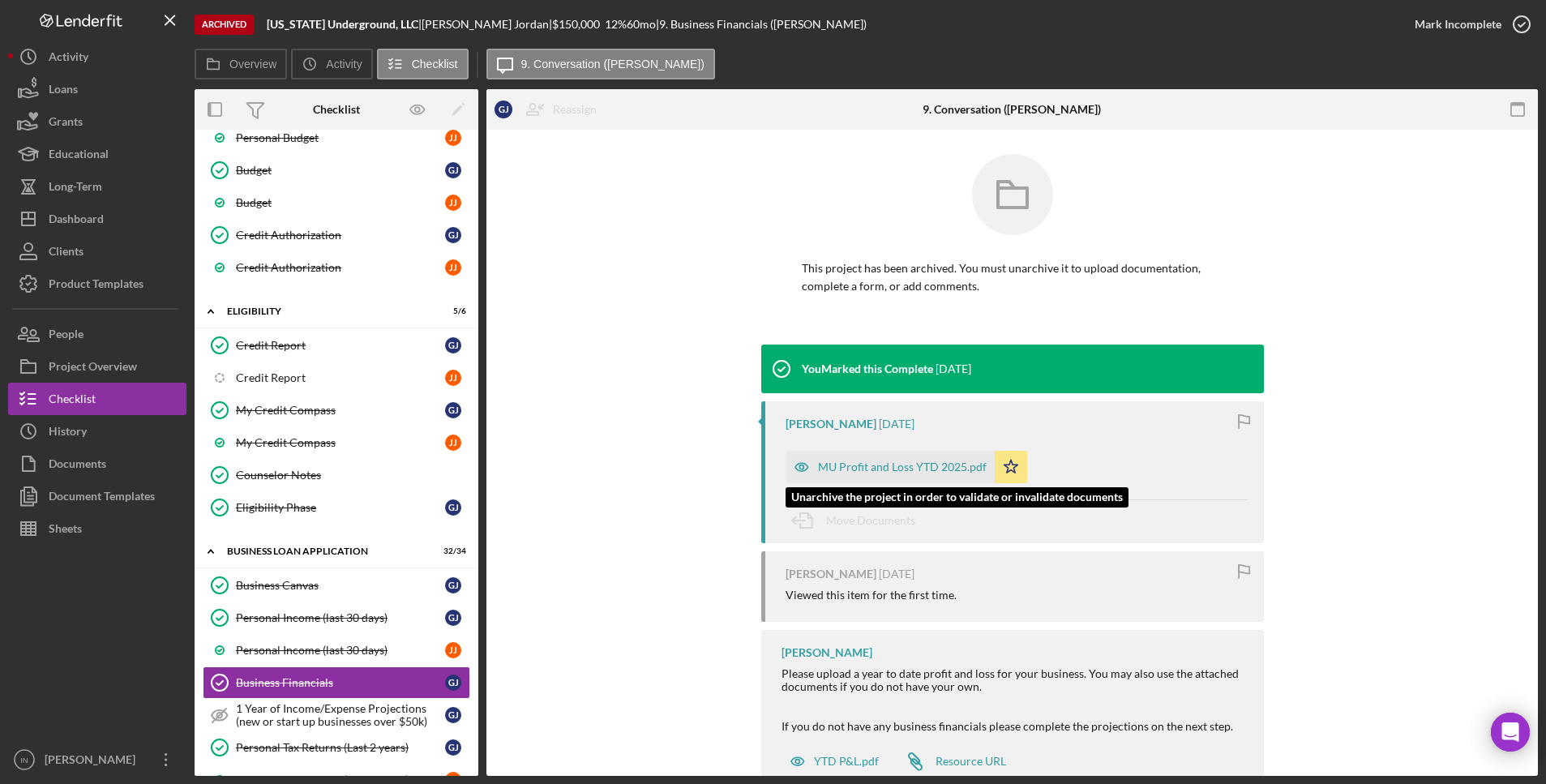
click at [912, 461] on div "MU Profit and Loss YTD 2025.pdf" at bounding box center [903, 467] width 168 height 13
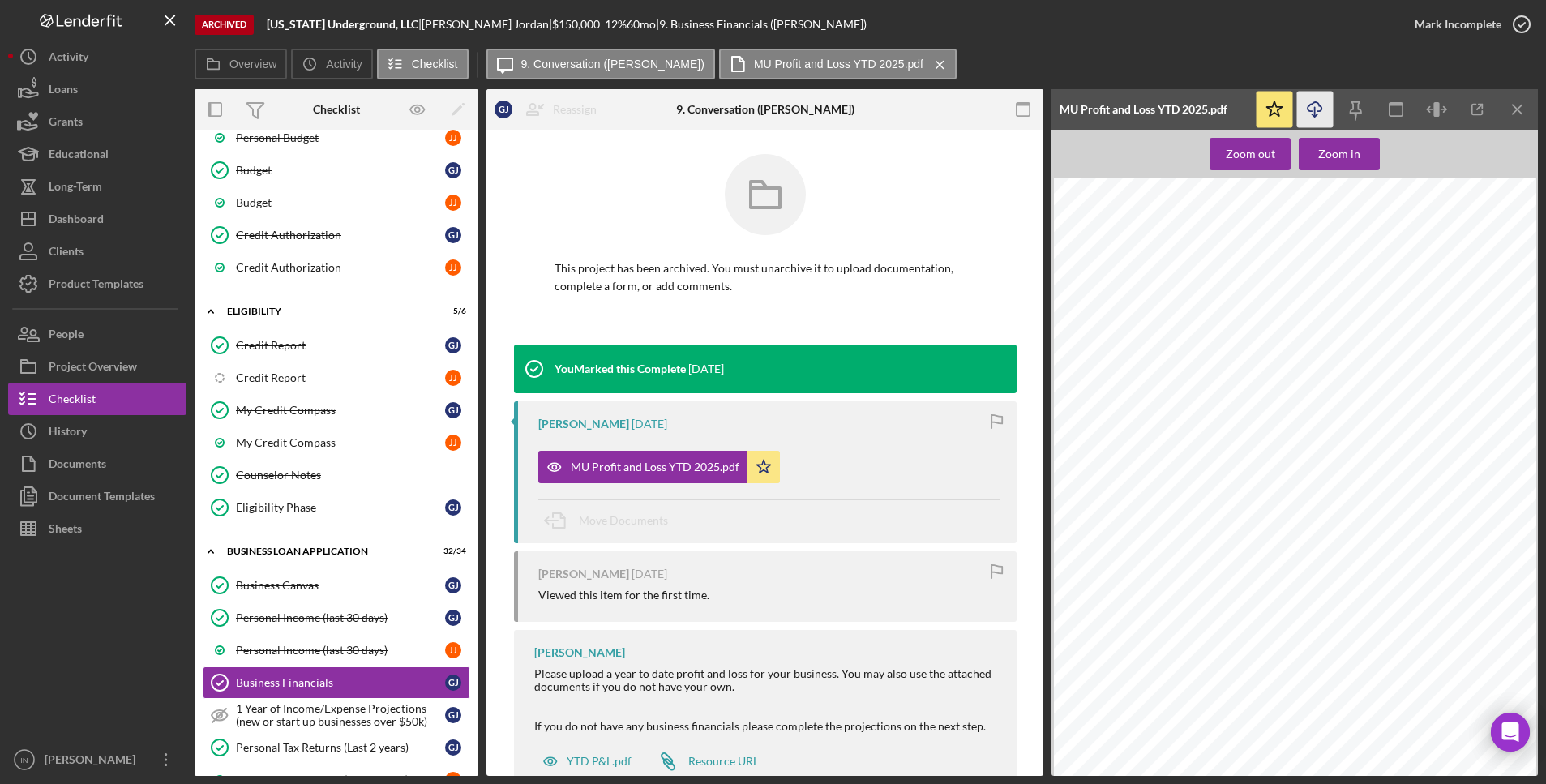
click at [1304, 106] on icon "Icon/Download" at bounding box center [1315, 109] width 37 height 37
click at [1469, 352] on div "[US_STATE] Underground LLC Profit & Loss Statement (YTD: [DATE] - [DATE]) Reven…" at bounding box center [1295, 520] width 482 height 683
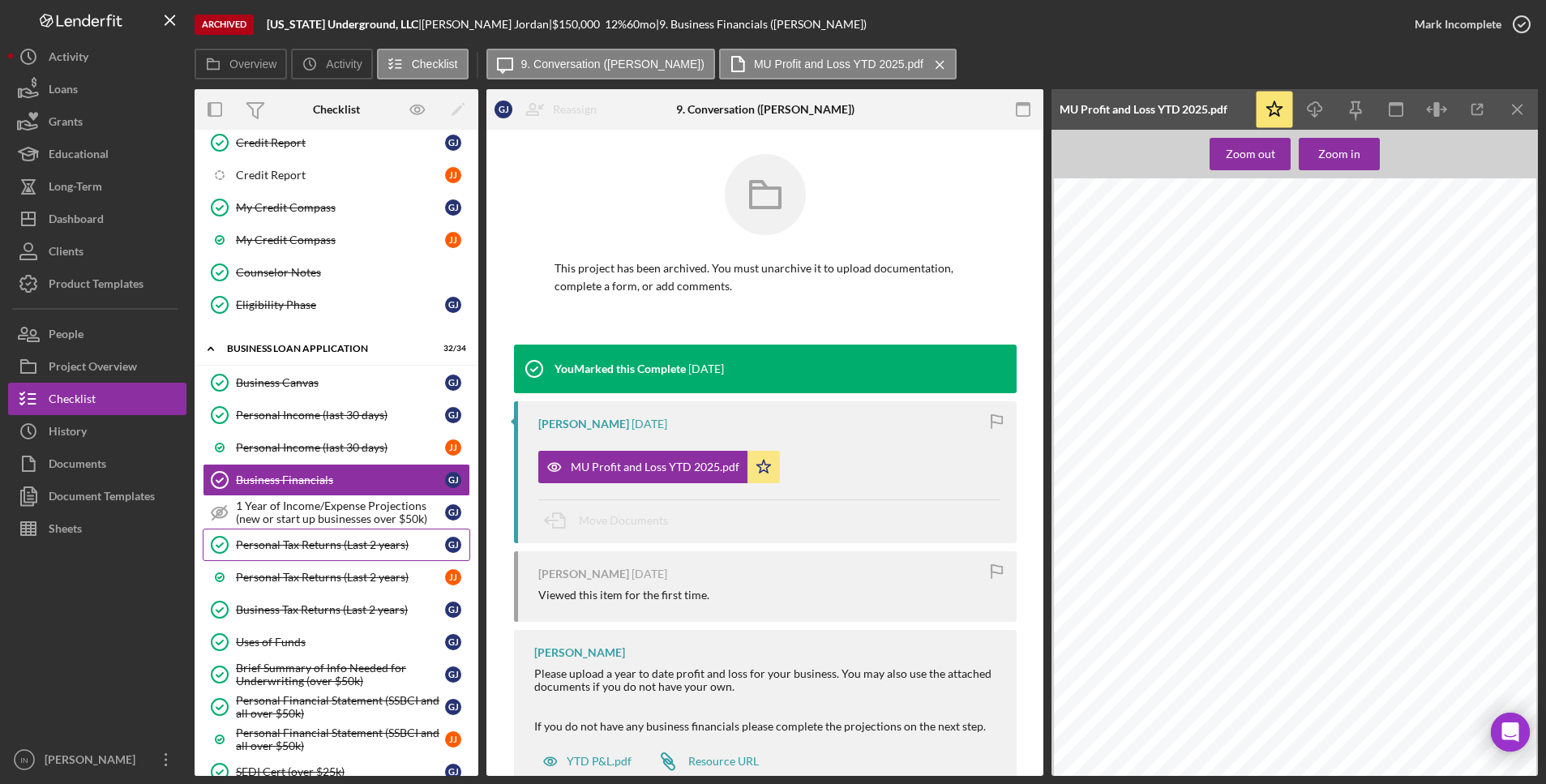
click at [305, 547] on div "Personal Tax Returns (Last 2 years)" at bounding box center [340, 545] width 209 height 13
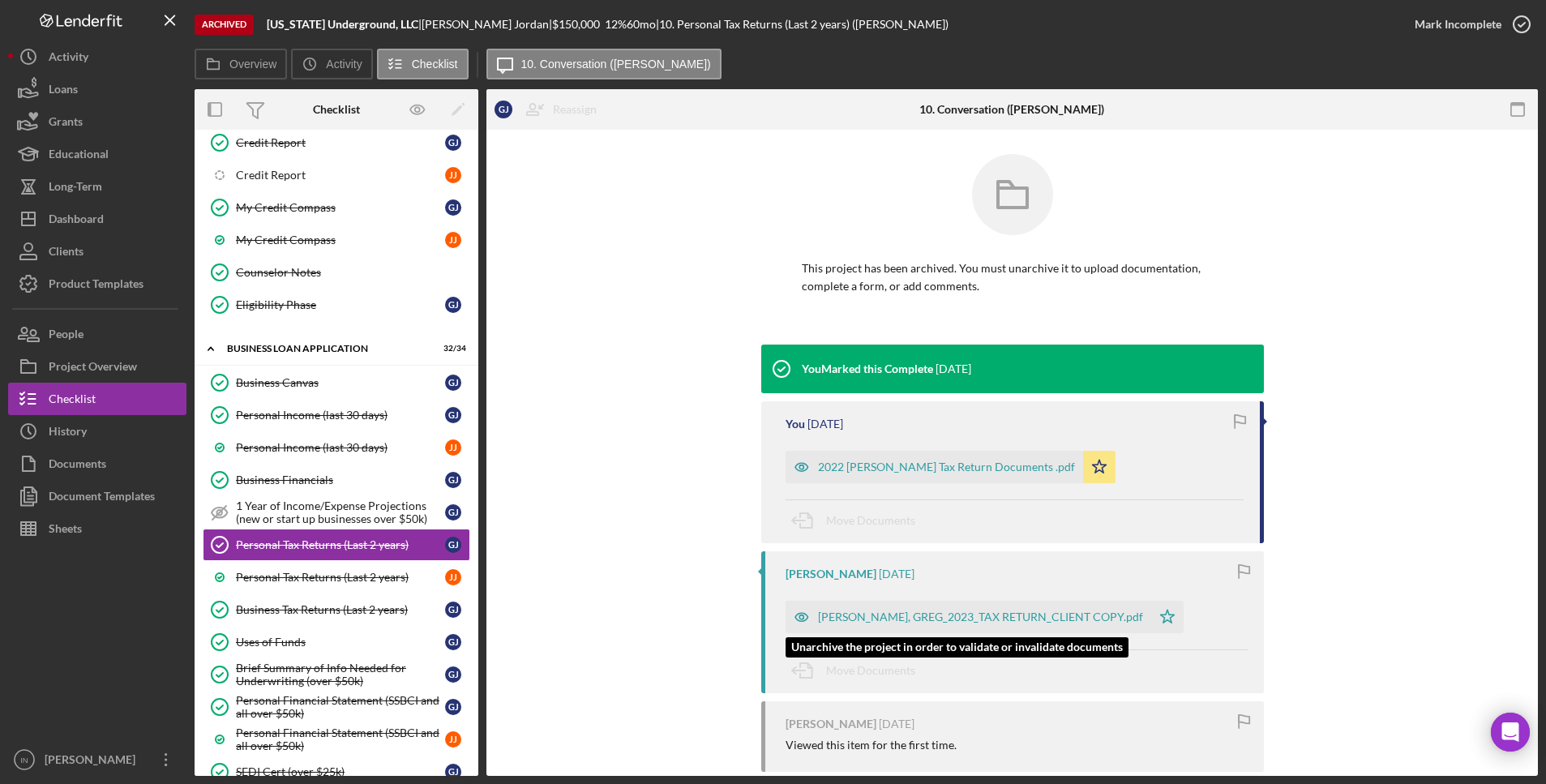
click at [1006, 623] on div "[PERSON_NAME], GREG_2023_TAX RETURN_CLIENT COPY.pdf" at bounding box center [980, 616] width 325 height 13
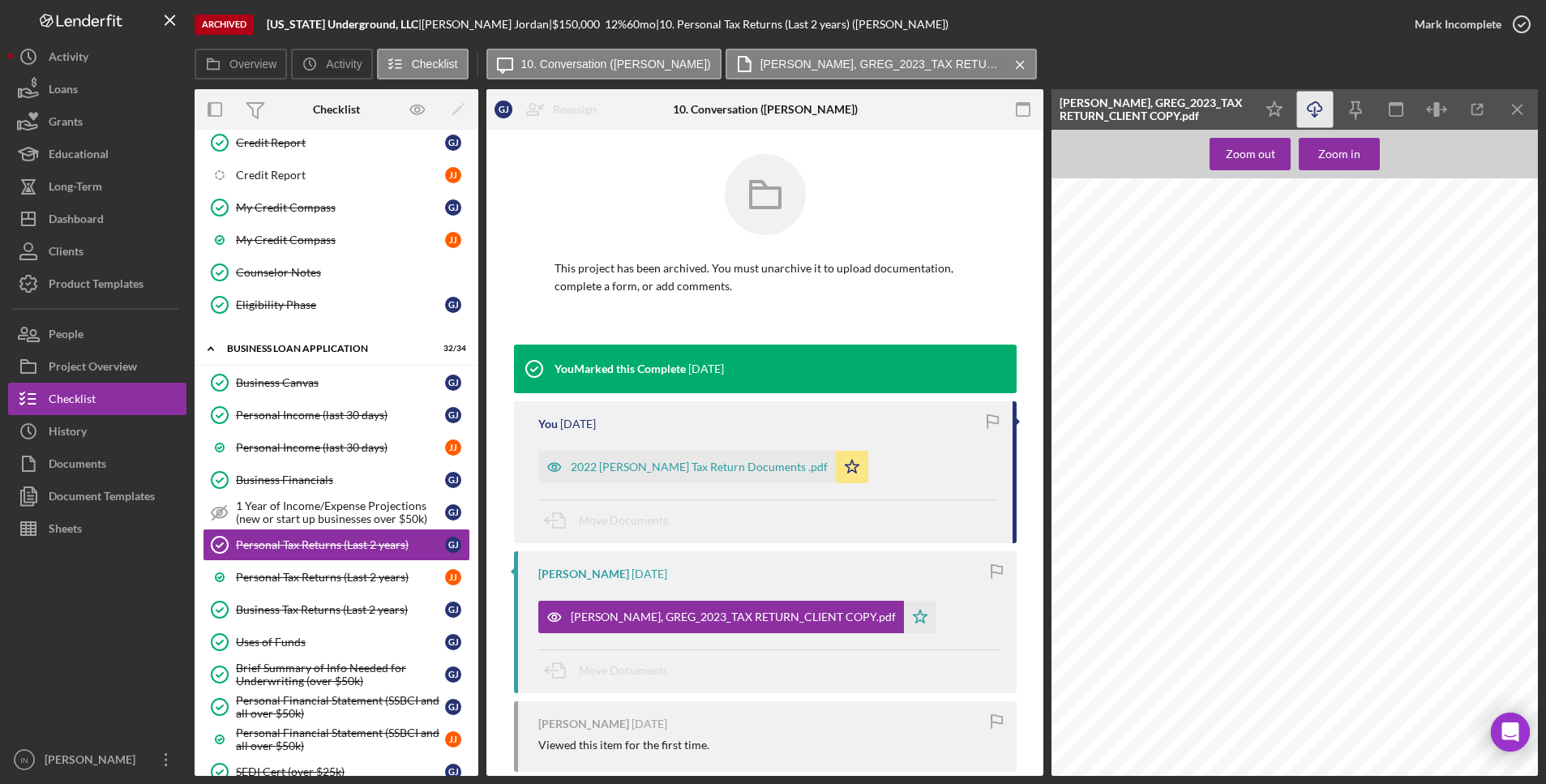
click at [1316, 98] on icon "Icon/Download" at bounding box center [1315, 109] width 37 height 37
click at [314, 580] on div "Personal Tax Returns (Last 2 years)" at bounding box center [340, 577] width 209 height 13
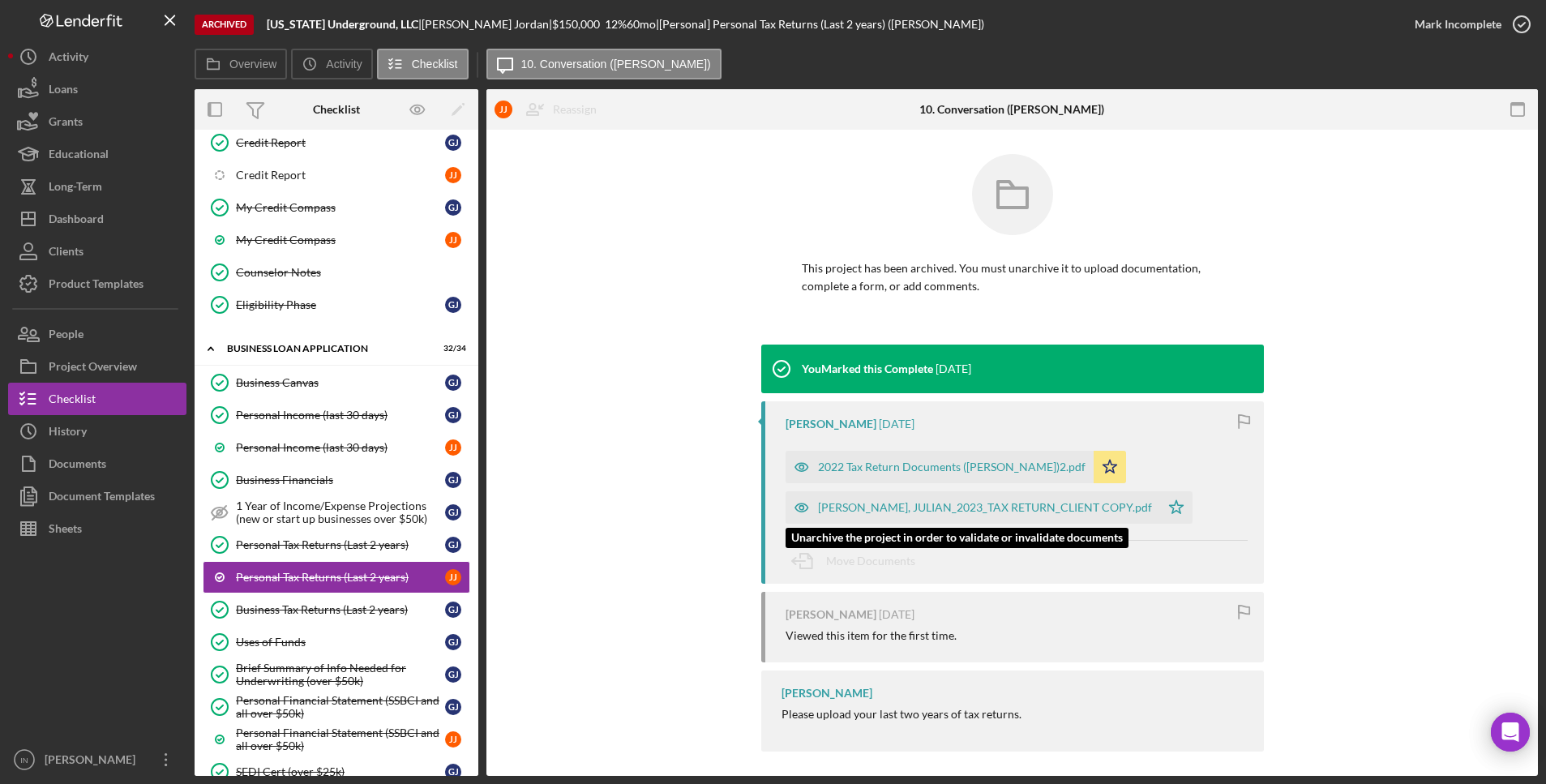
click at [1013, 513] on div "[PERSON_NAME], JULIAN_2023_TAX RETURN_CLIENT COPY.pdf" at bounding box center [985, 507] width 334 height 13
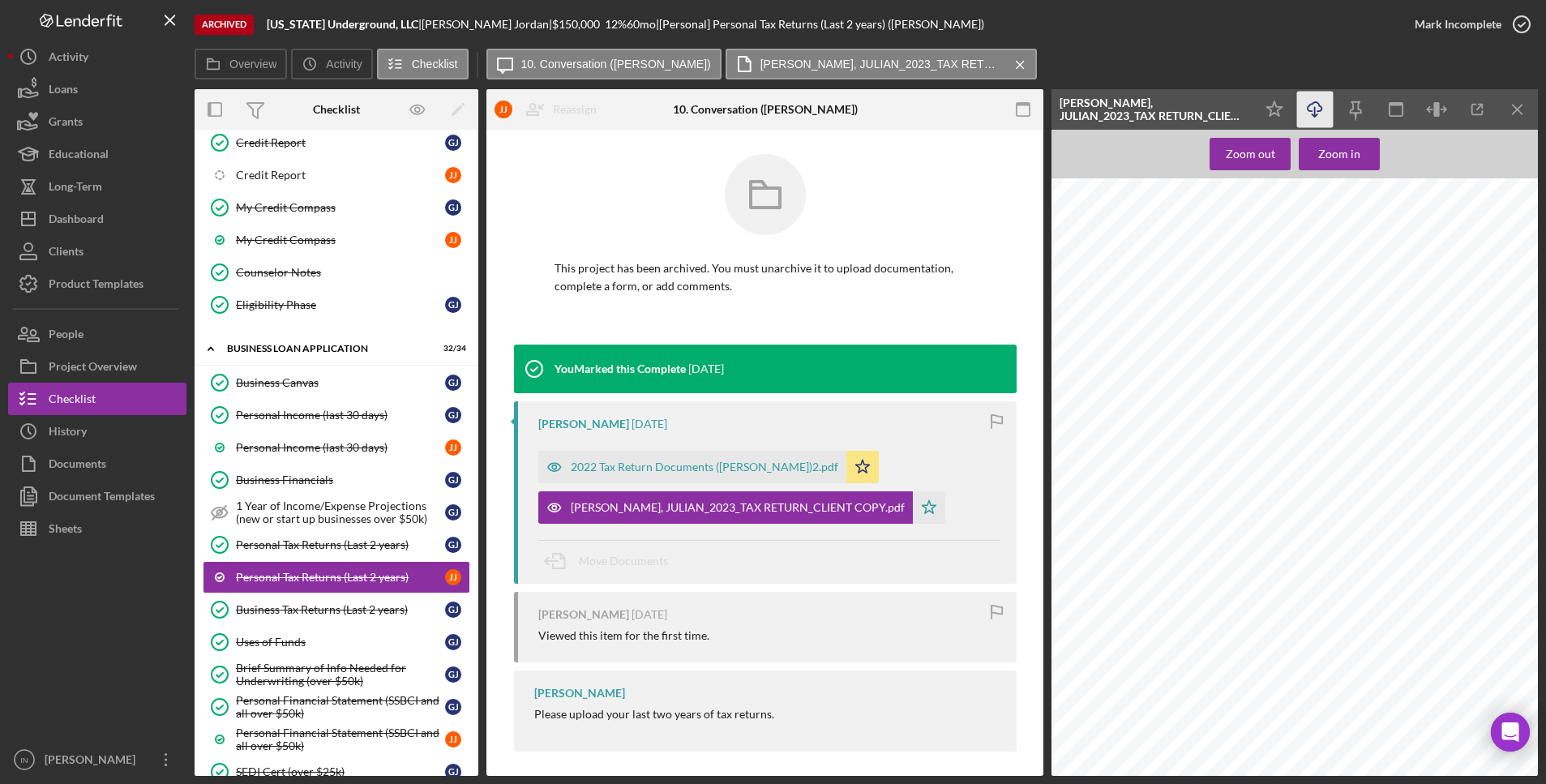
click at [1320, 110] on icon "button" at bounding box center [1314, 107] width 13 height 9
click at [307, 614] on div "Business Tax Returns (Last 2 years)" at bounding box center [340, 609] width 209 height 13
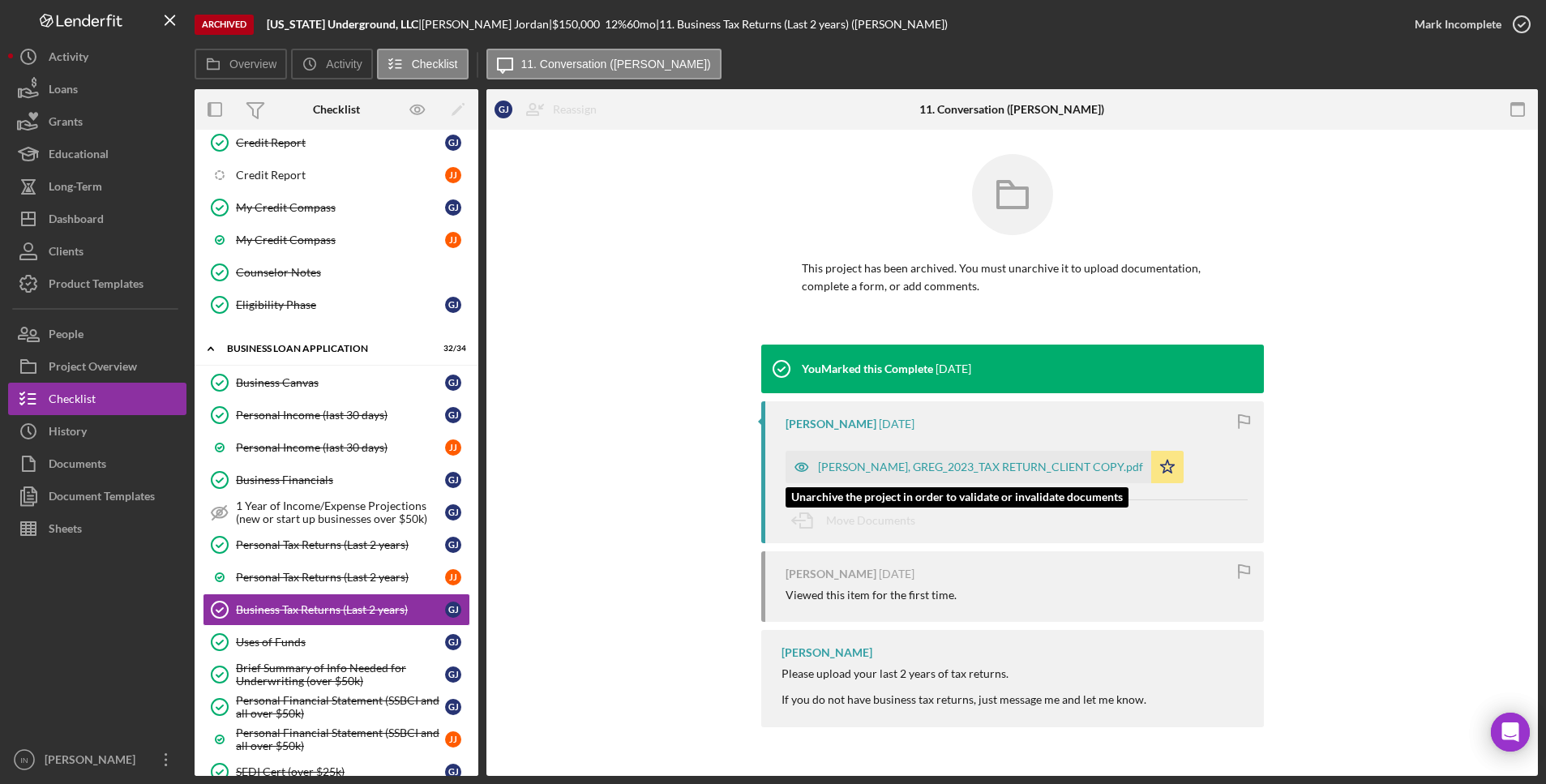
click at [963, 462] on div "[PERSON_NAME], GREG_2023_TAX RETURN_CLIENT COPY.pdf" at bounding box center [980, 467] width 325 height 13
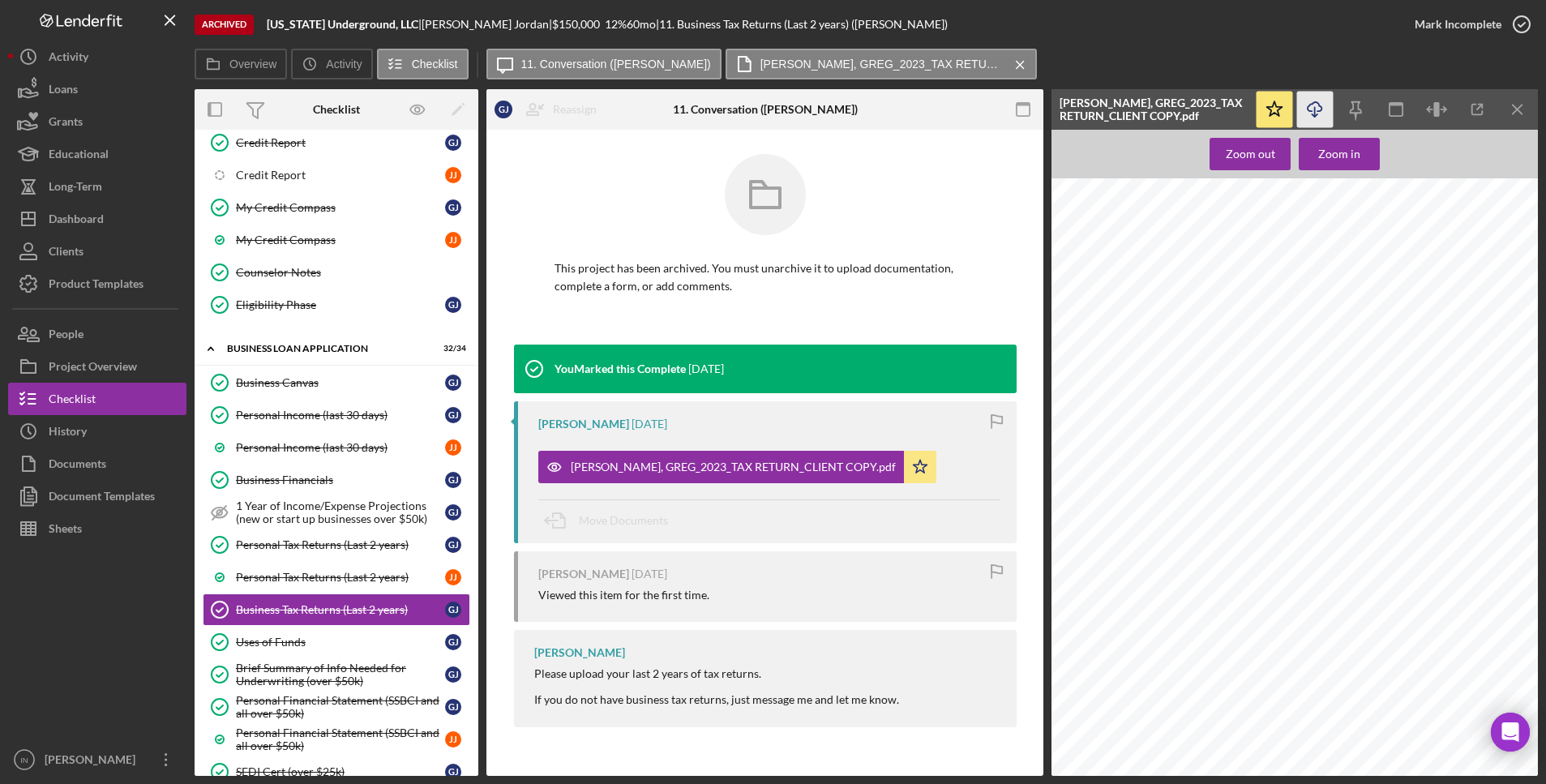
click at [1317, 105] on icon "Icon/Download" at bounding box center [1315, 109] width 37 height 37
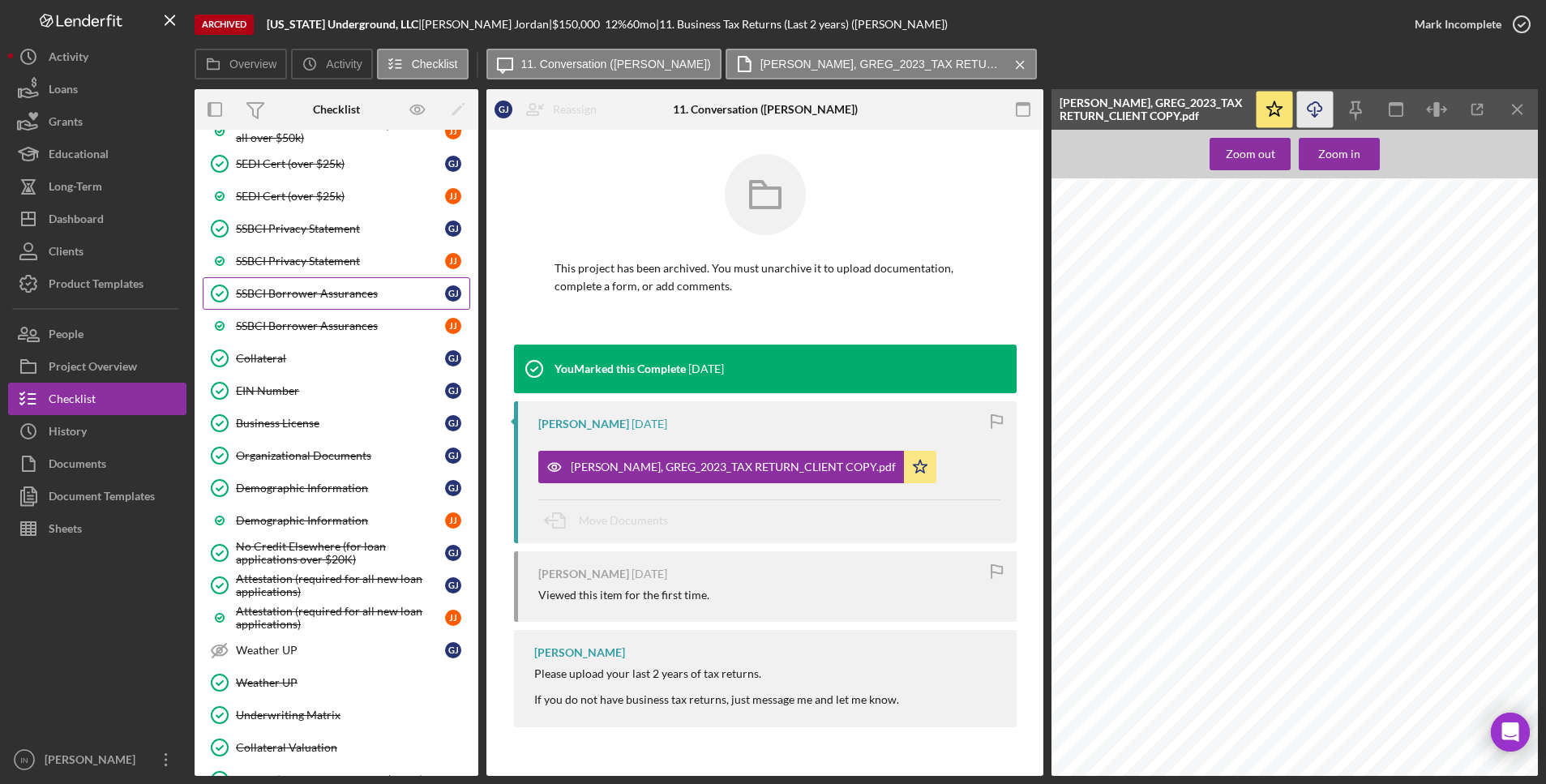
scroll to position [1418, 0]
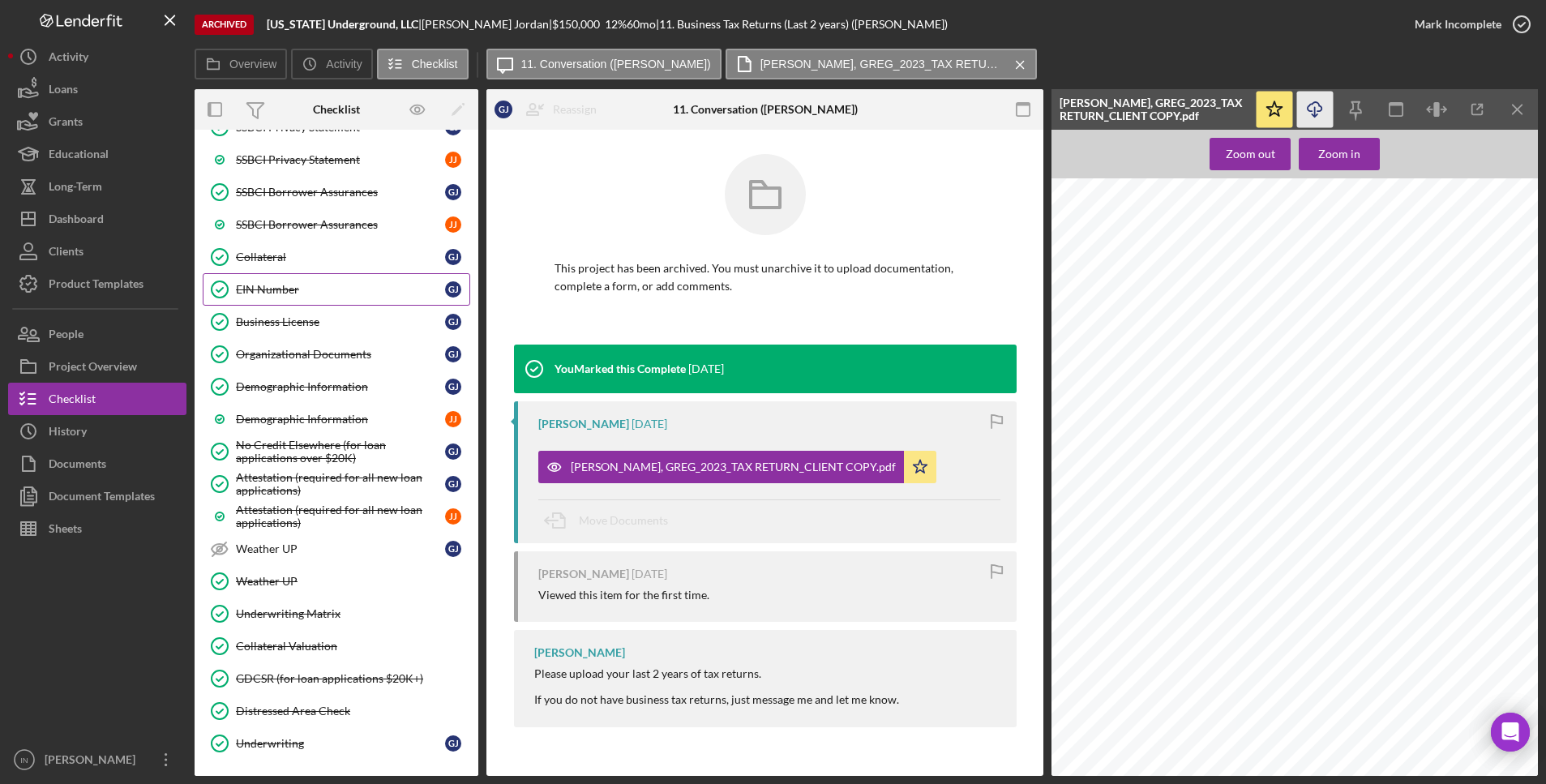
click at [327, 295] on div "EIN Number" at bounding box center [340, 289] width 209 height 13
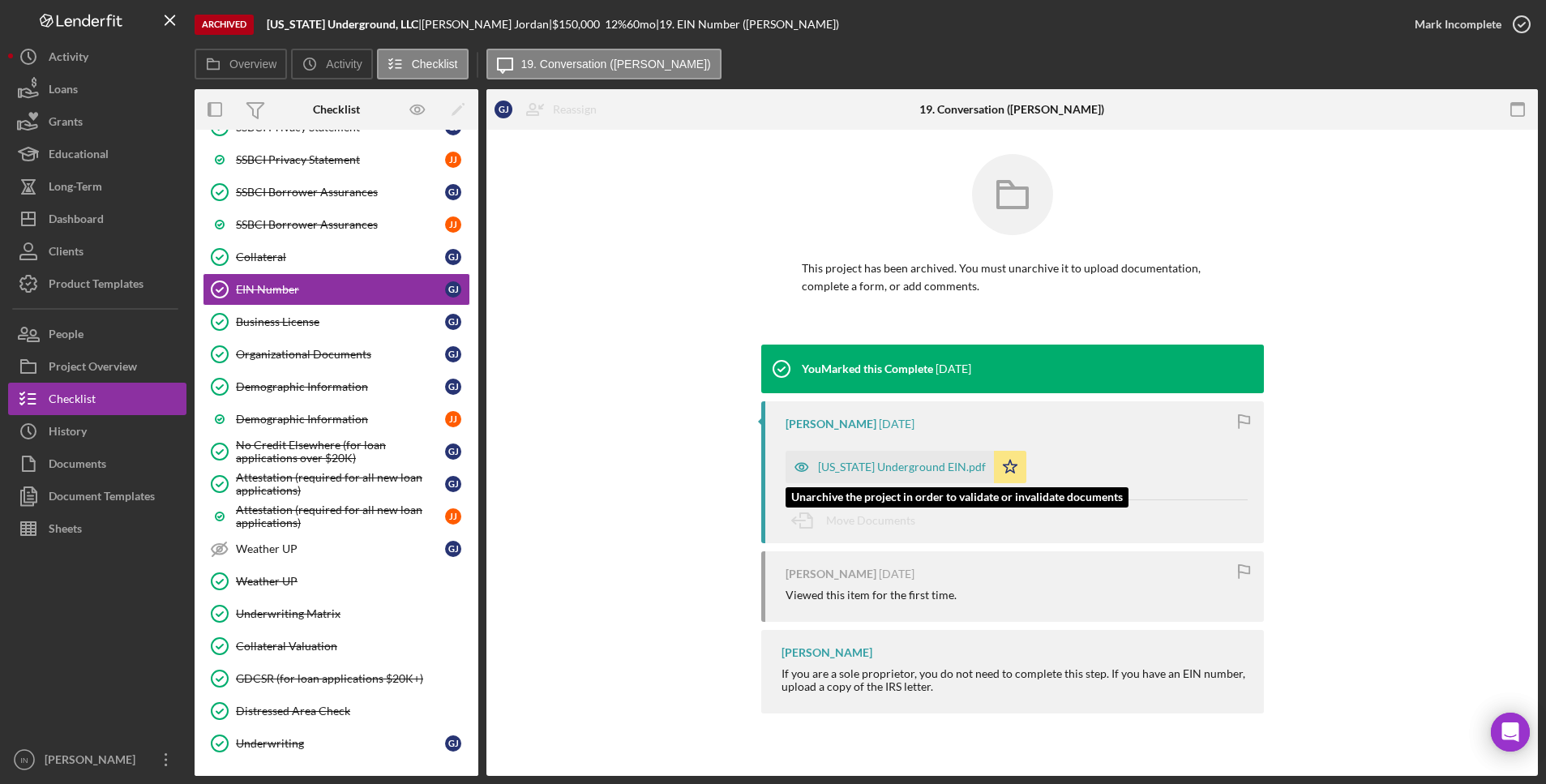
click at [909, 461] on div "[US_STATE] Underground EIN.pdf" at bounding box center [902, 467] width 168 height 13
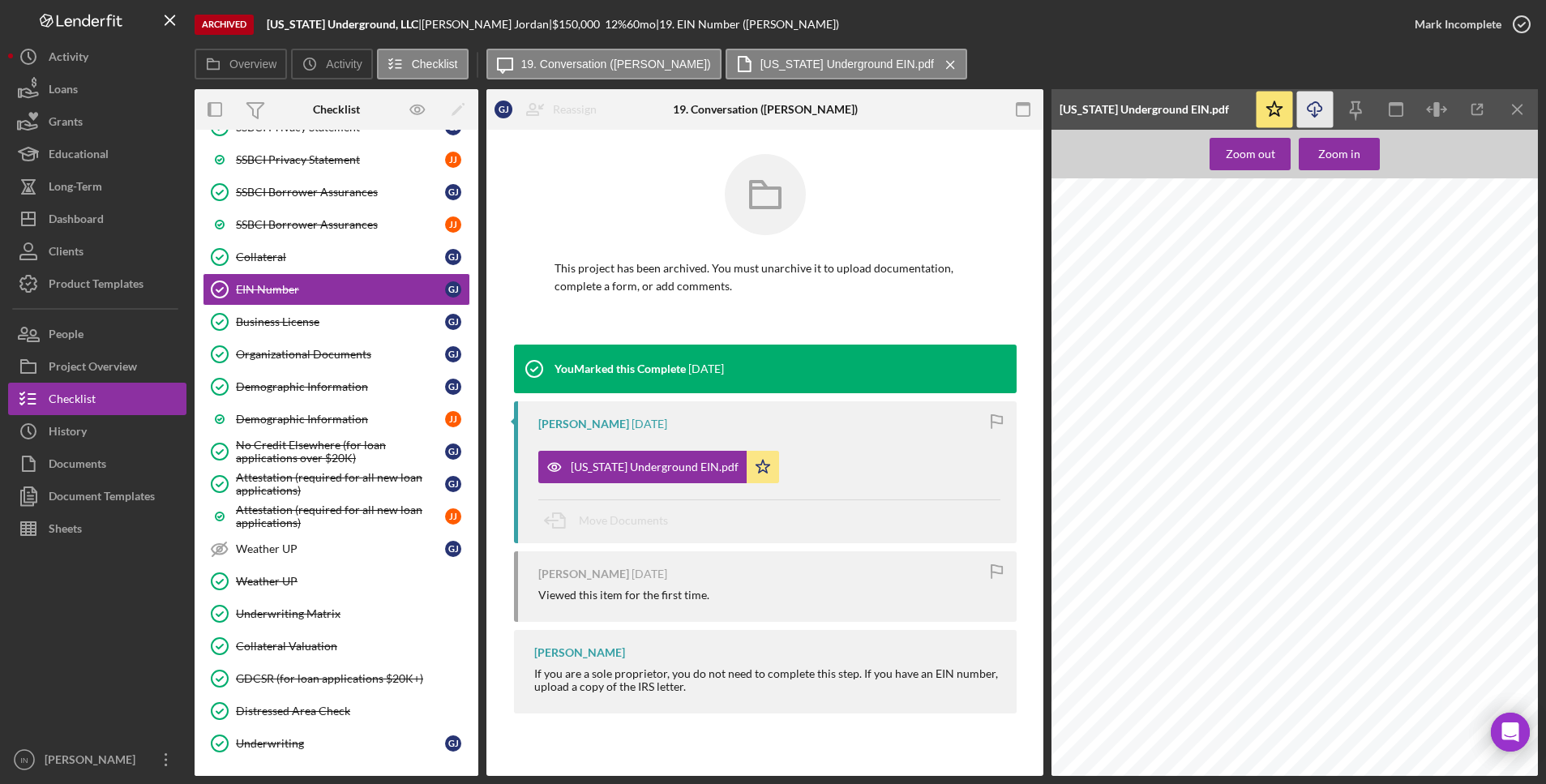
click at [1316, 104] on icon "Icon/Download" at bounding box center [1315, 109] width 37 height 37
click at [307, 320] on div "Business License" at bounding box center [340, 322] width 209 height 13
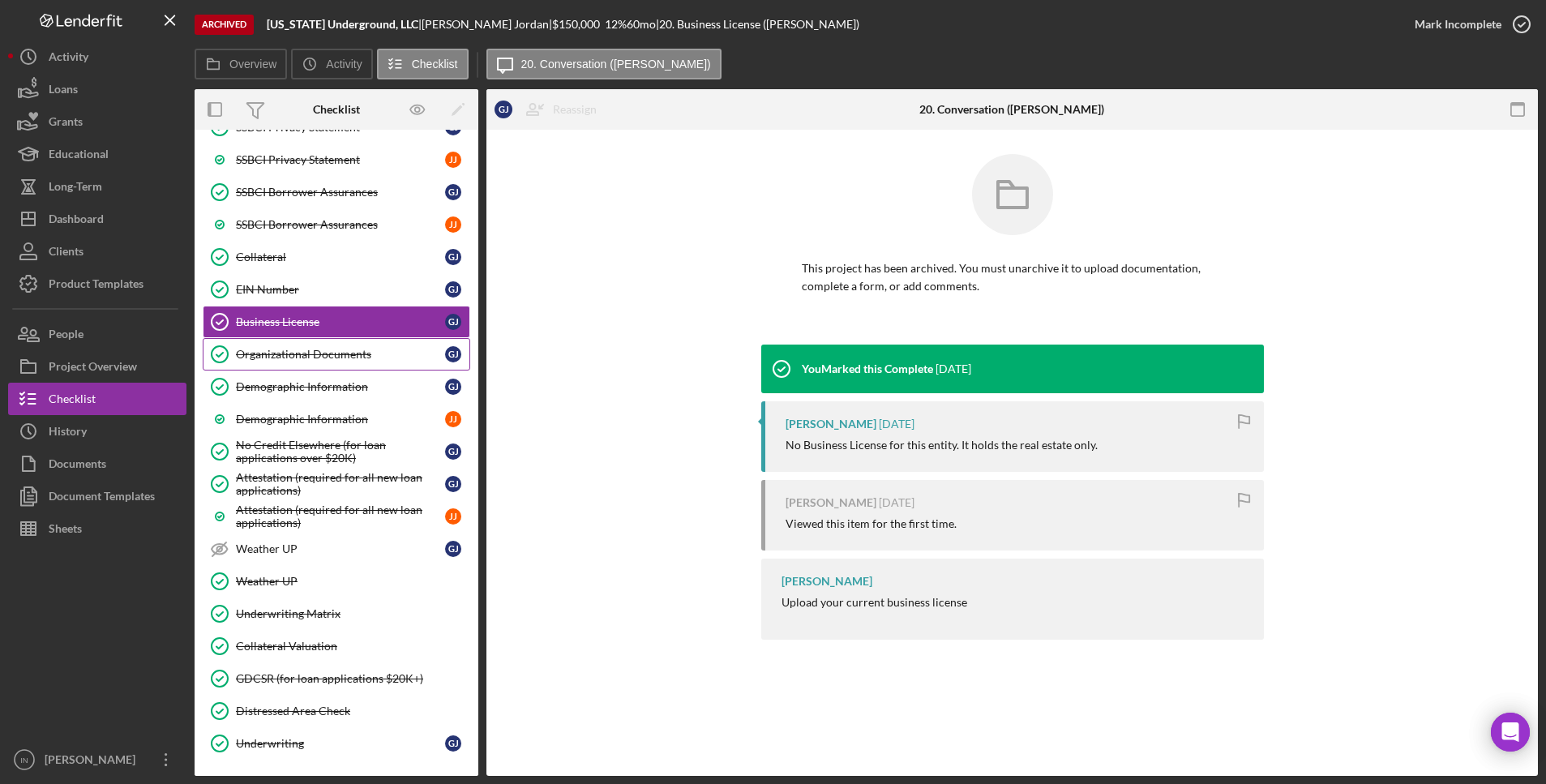
click at [300, 362] on link "Organizational Documents Organizational Documents [PERSON_NAME]" at bounding box center [336, 354] width 267 height 32
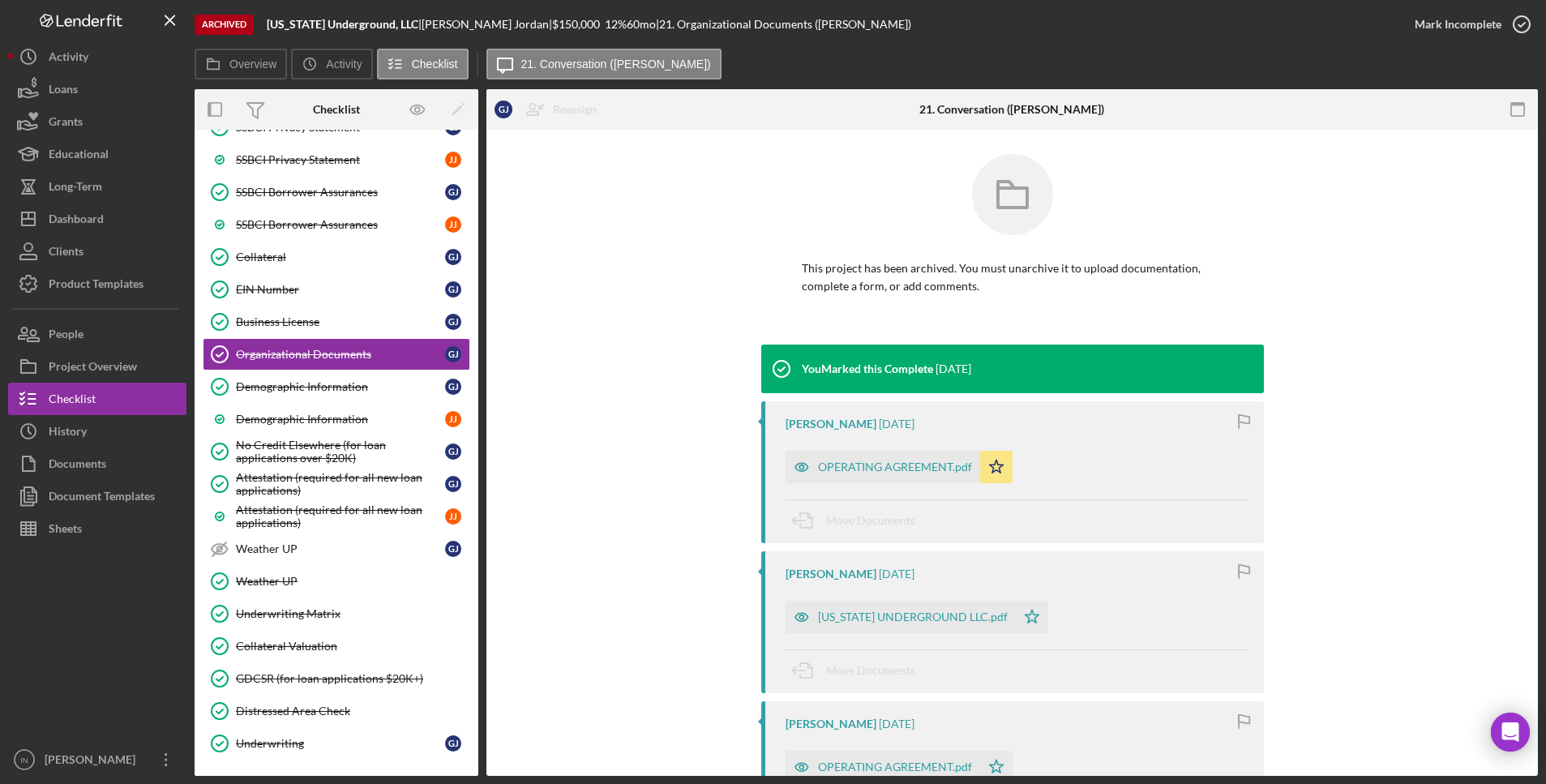
scroll to position [101, 0]
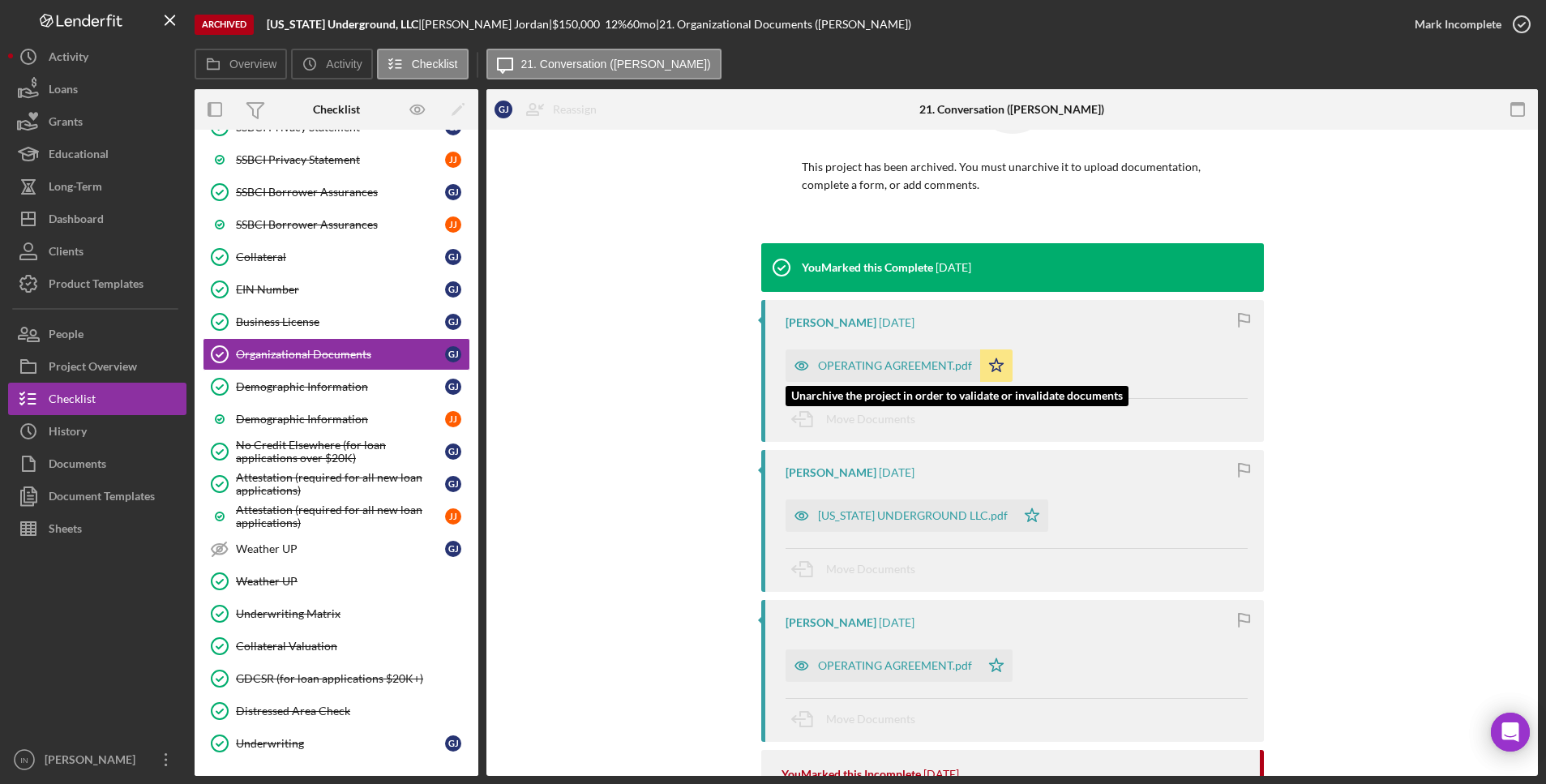
click at [898, 366] on div "OPERATING AGREEMENT.pdf" at bounding box center [895, 366] width 154 height 13
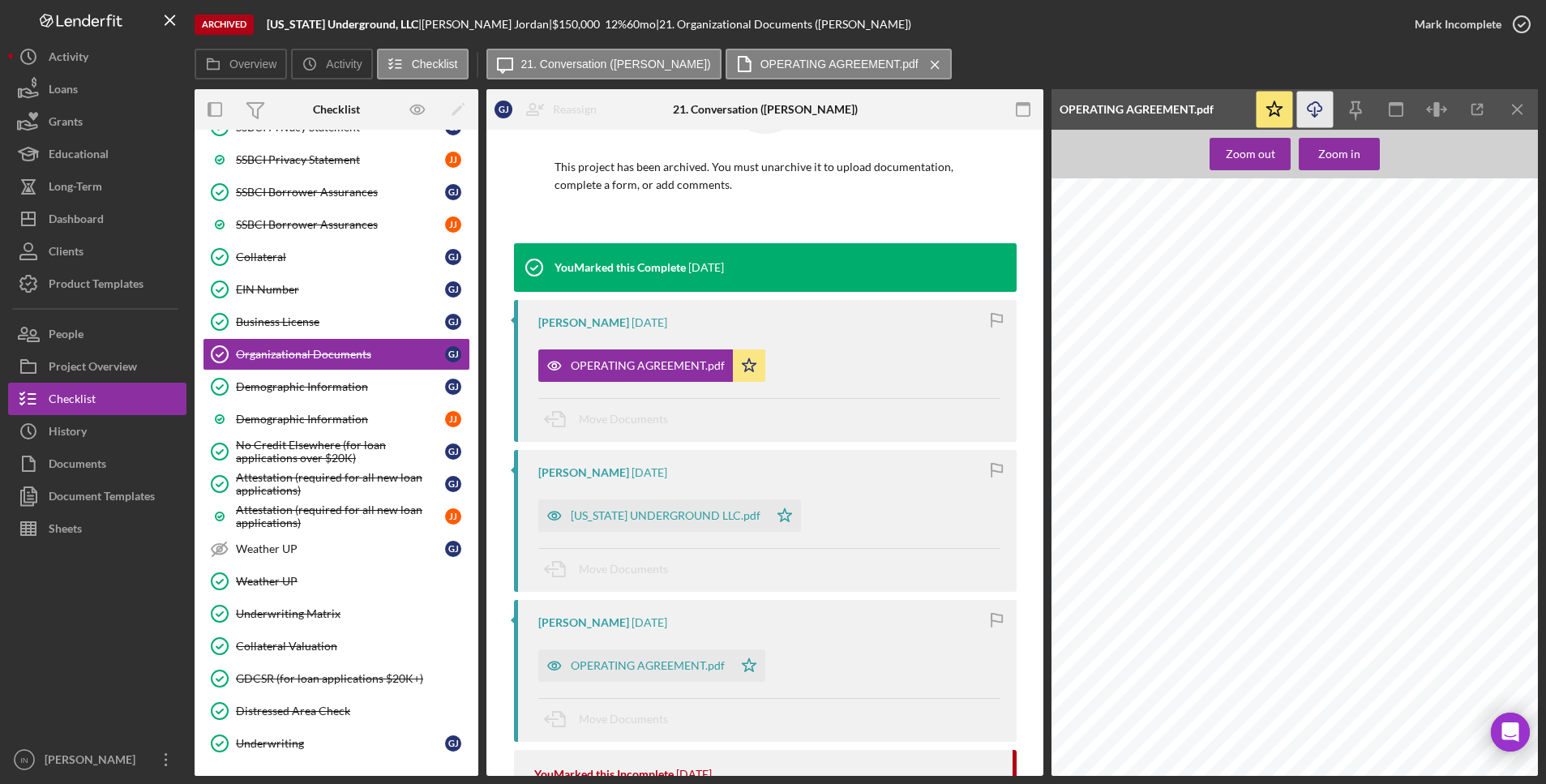
click at [1315, 104] on icon "Icon/Download" at bounding box center [1315, 109] width 37 height 37
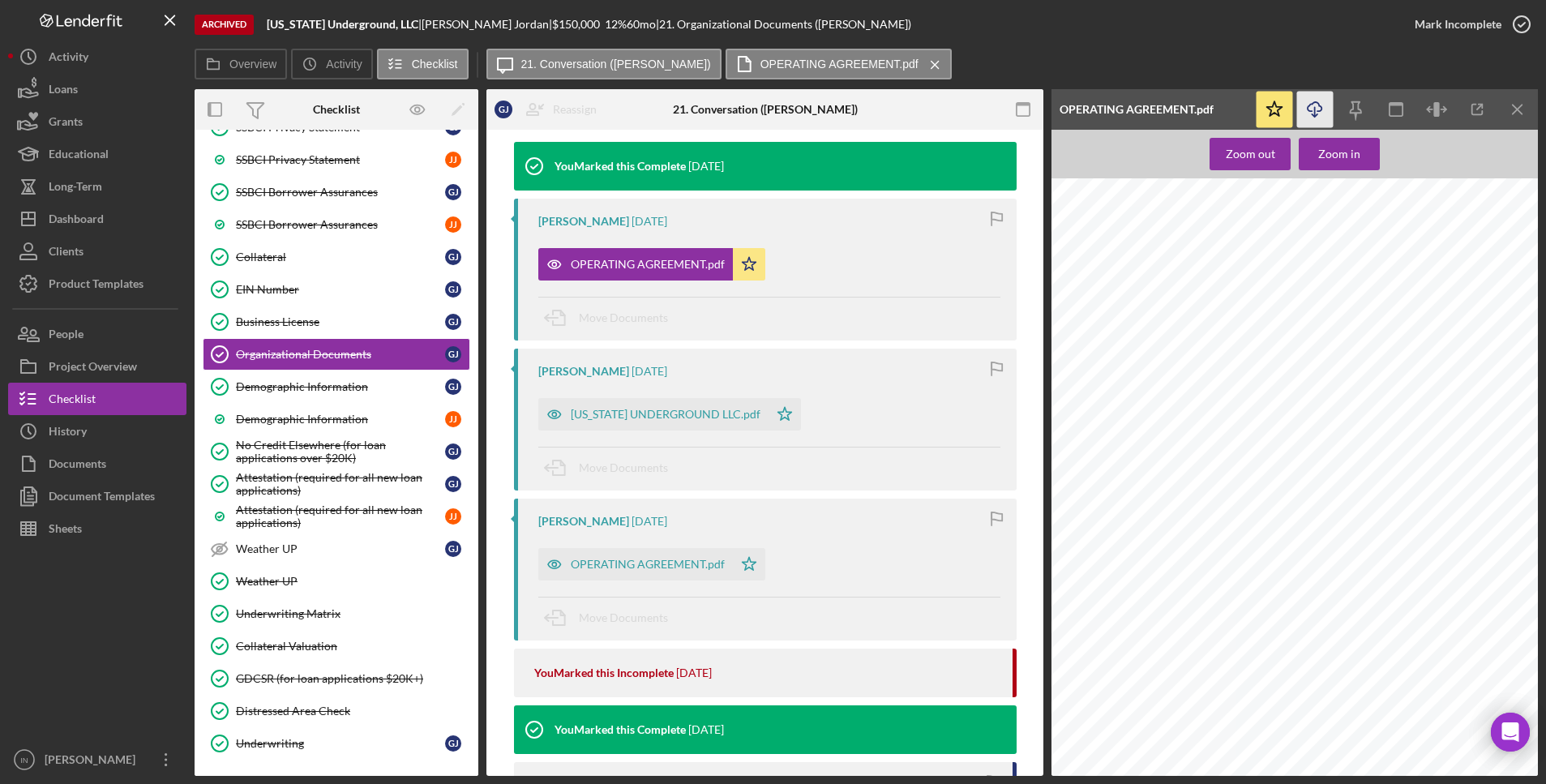
scroll to position [506, 0]
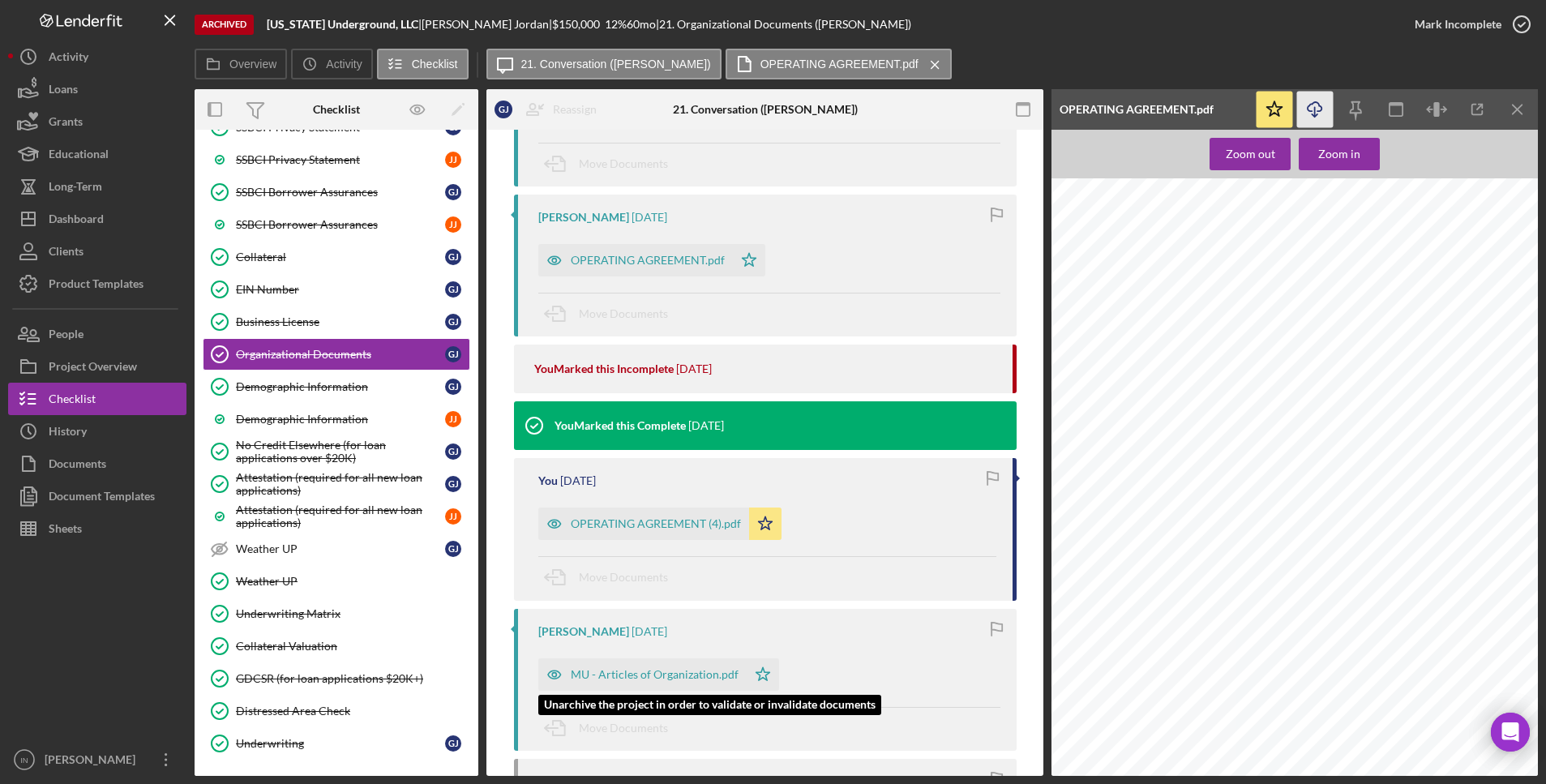
click at [654, 678] on div "MU - Articles of Organization.pdf" at bounding box center [654, 674] width 168 height 13
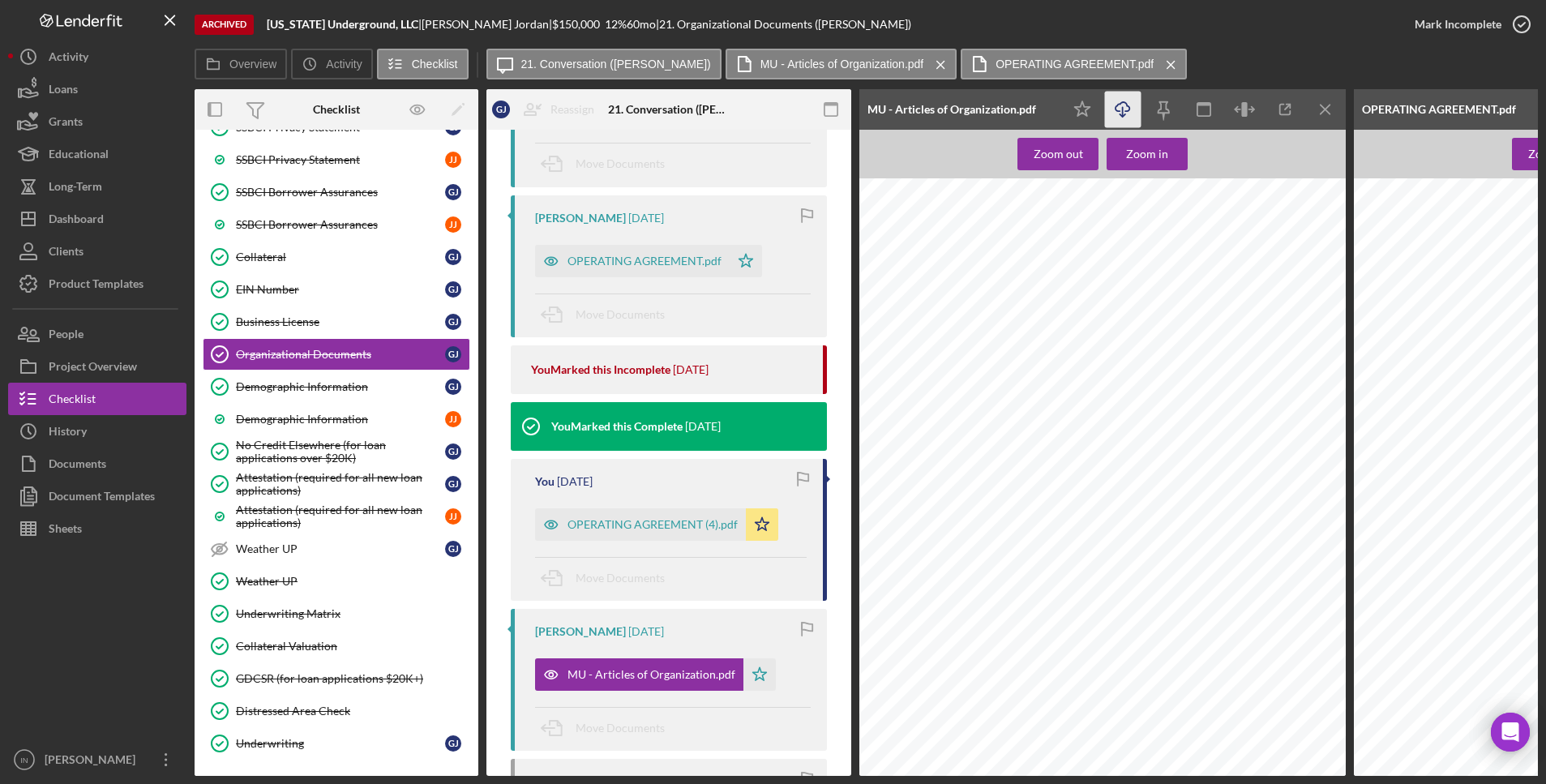
click at [1120, 109] on icon "Icon/Download" at bounding box center [1123, 109] width 37 height 37
click at [319, 392] on div "Demographic Information" at bounding box center [340, 386] width 209 height 13
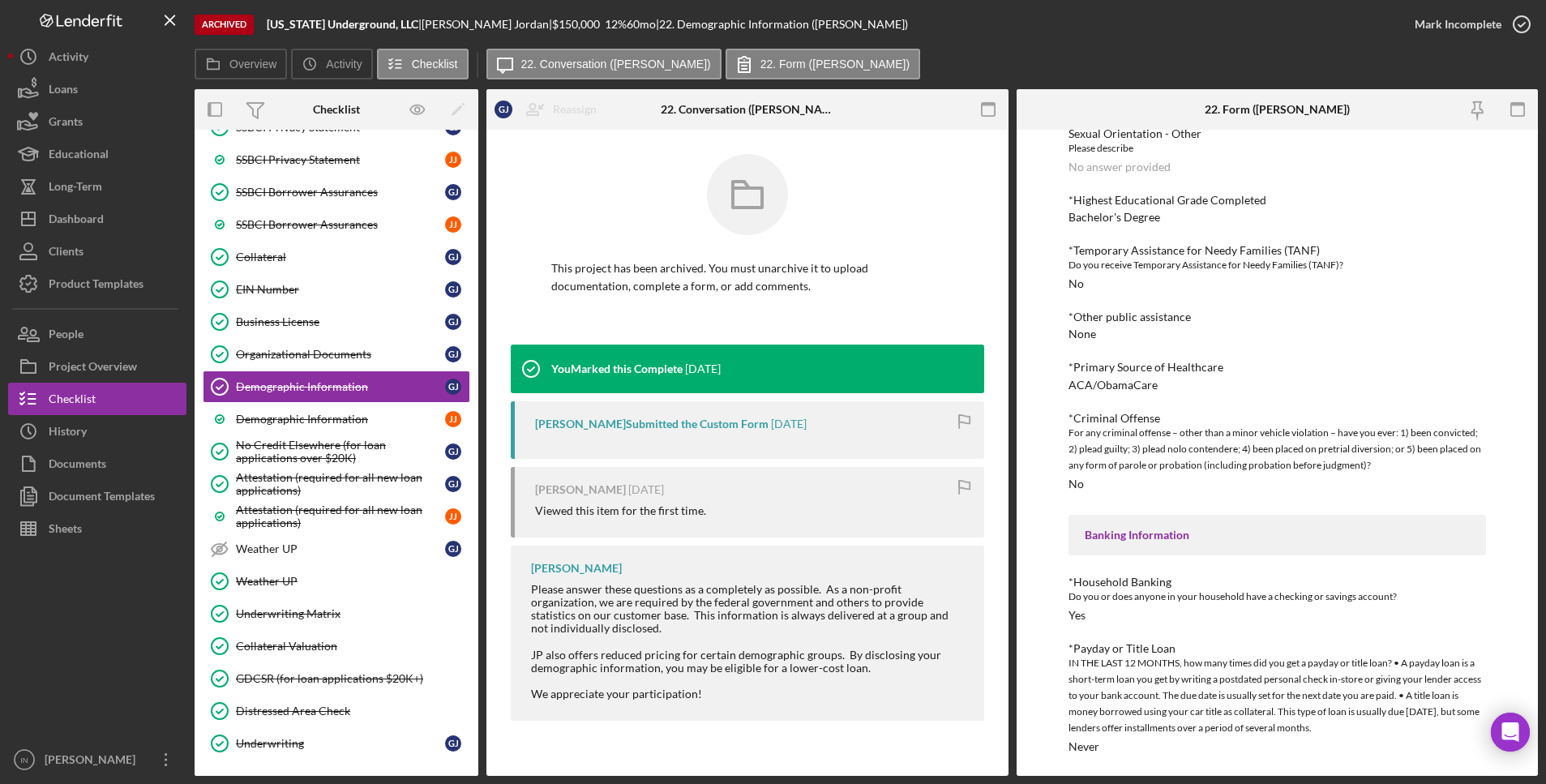
scroll to position [1066, 0]
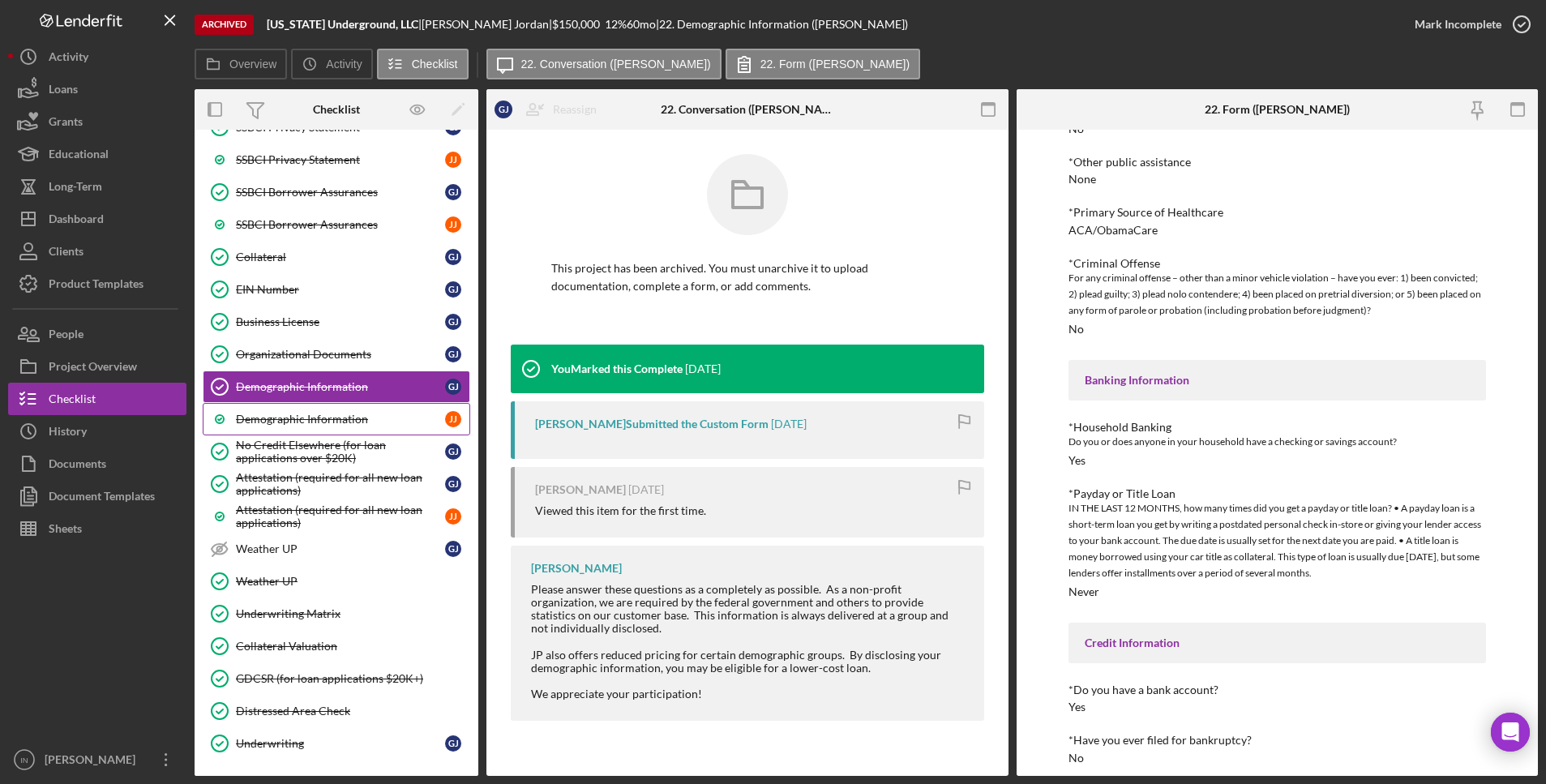
click at [289, 422] on div "Demographic Information" at bounding box center [340, 418] width 209 height 13
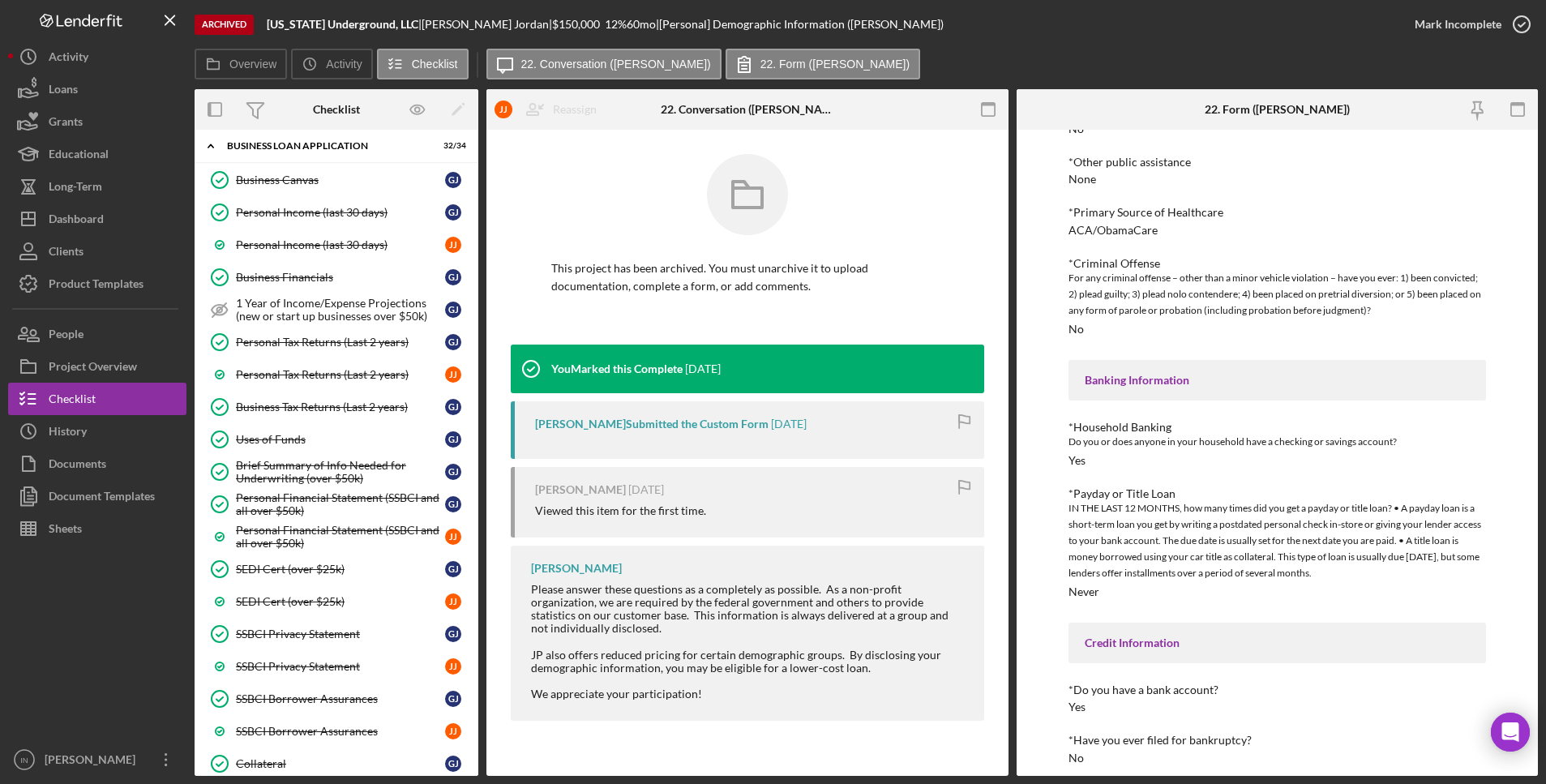
scroll to position [709, 0]
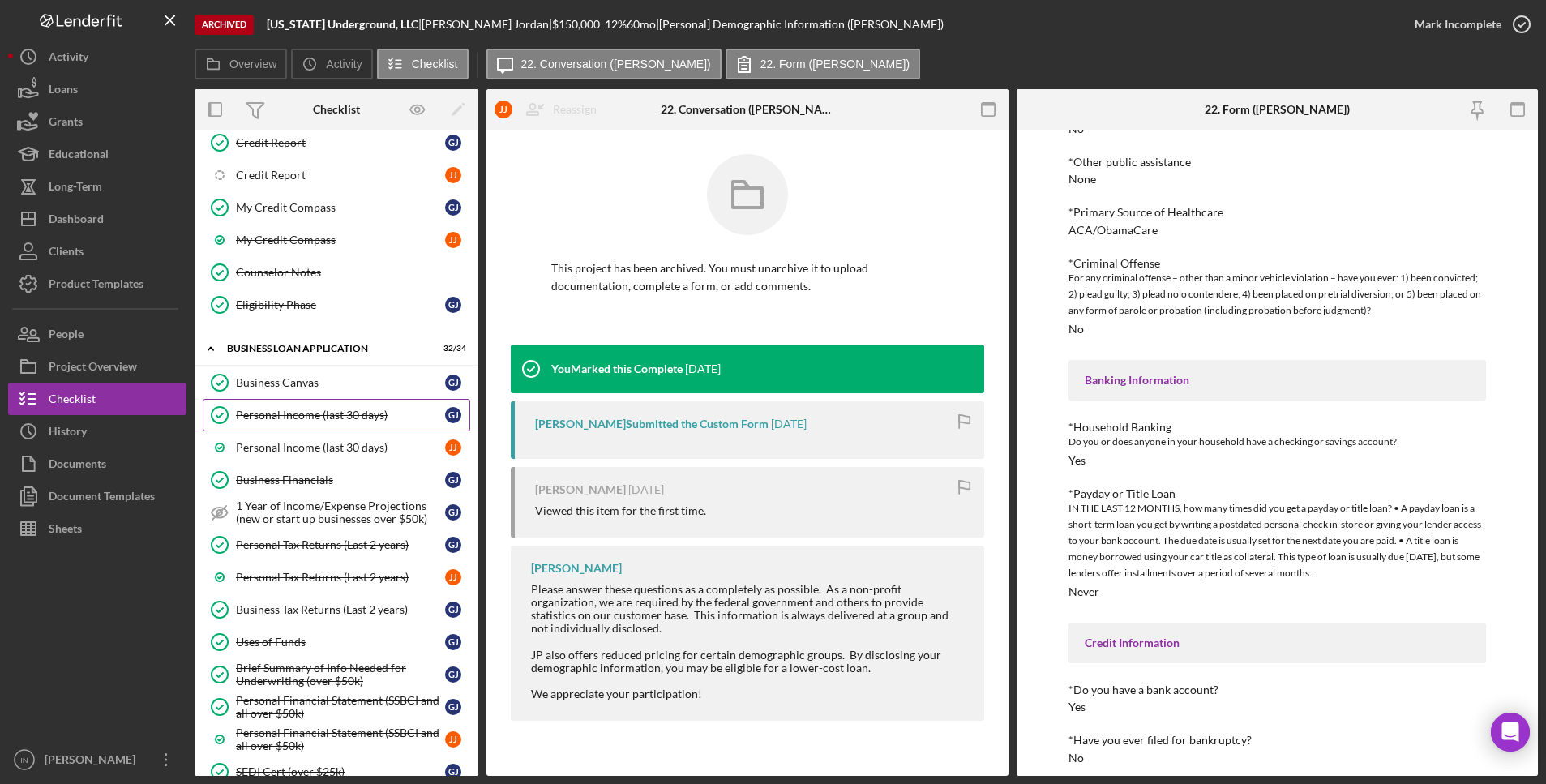
click at [341, 425] on link "Personal Income (last 30 days) Personal Income (last 30 days) [PERSON_NAME]" at bounding box center [336, 415] width 267 height 32
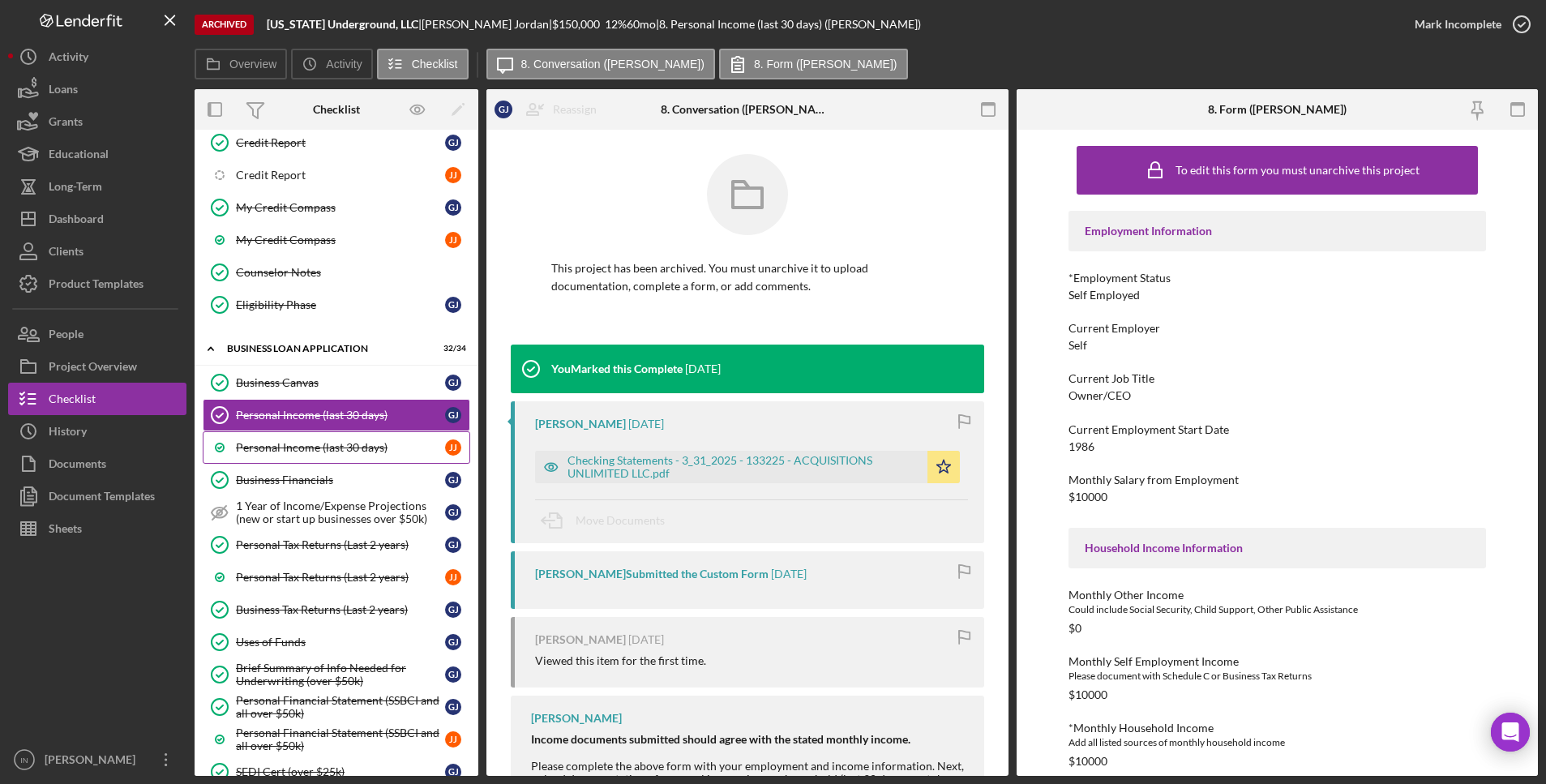
click at [379, 452] on div "Personal Income (last 30 days)" at bounding box center [340, 447] width 209 height 13
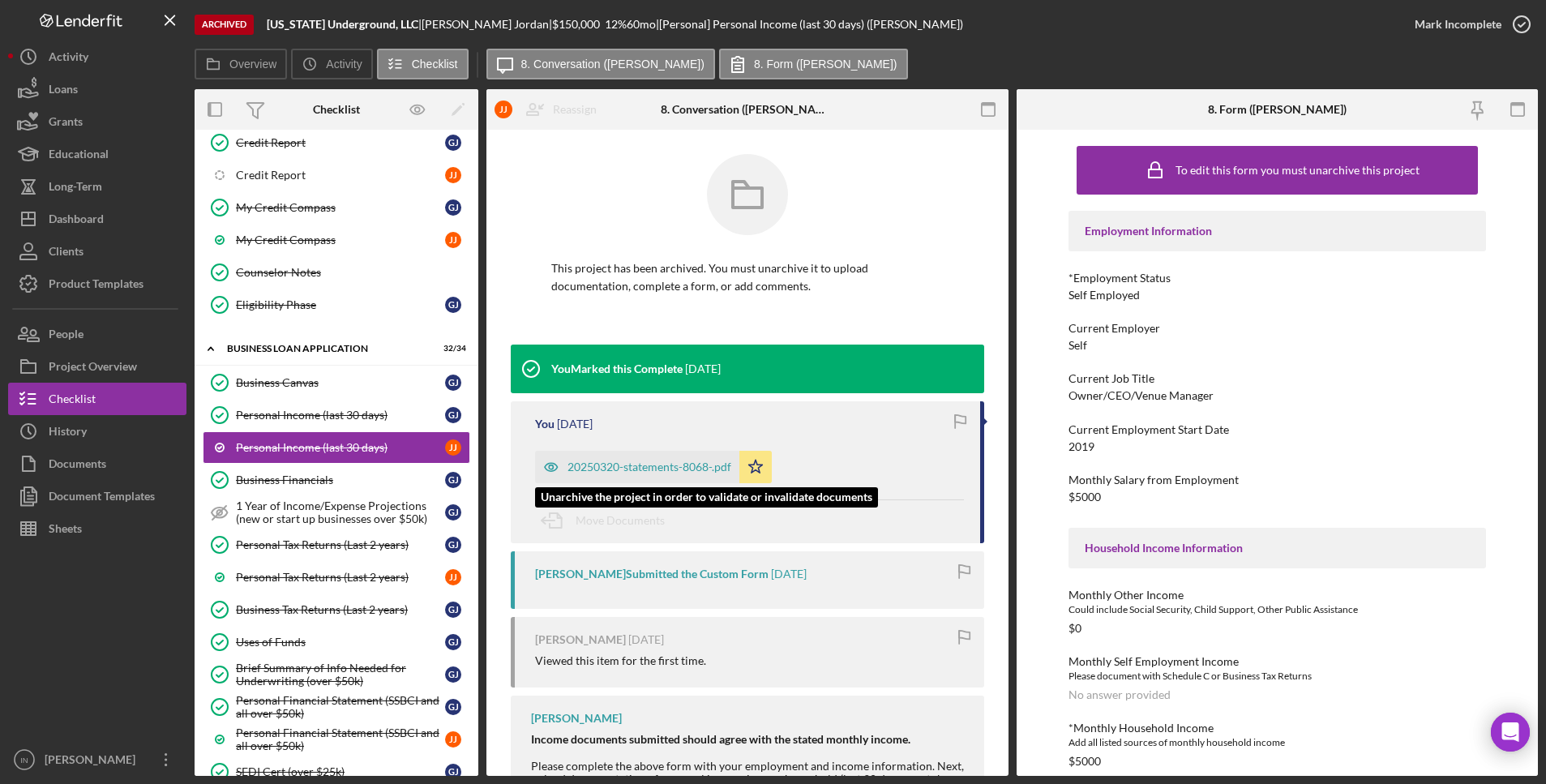
click at [661, 462] on div "20250320-statements-8068-.pdf" at bounding box center [649, 467] width 164 height 13
